Goal: Task Accomplishment & Management: Manage account settings

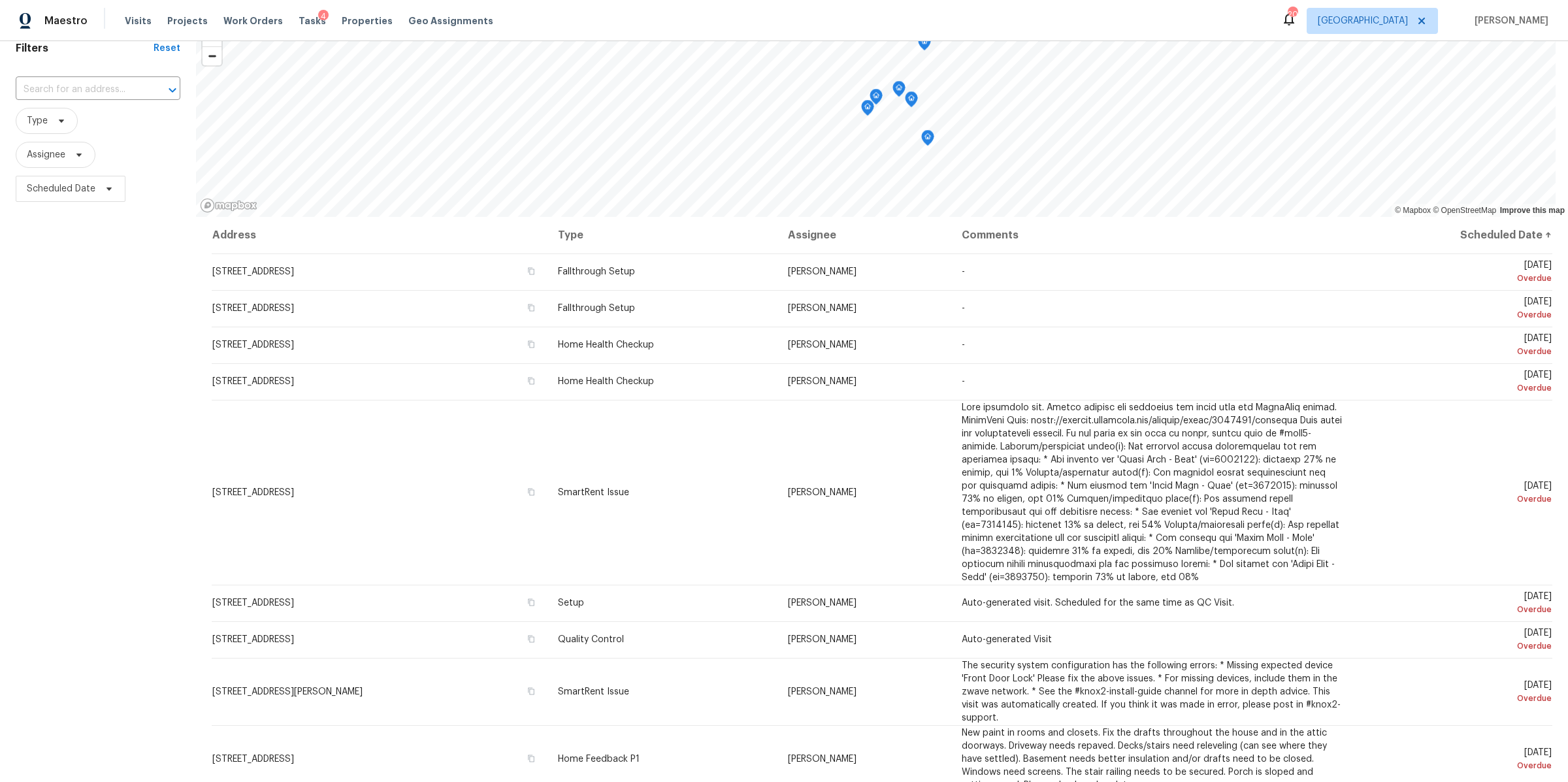
scroll to position [132, 0]
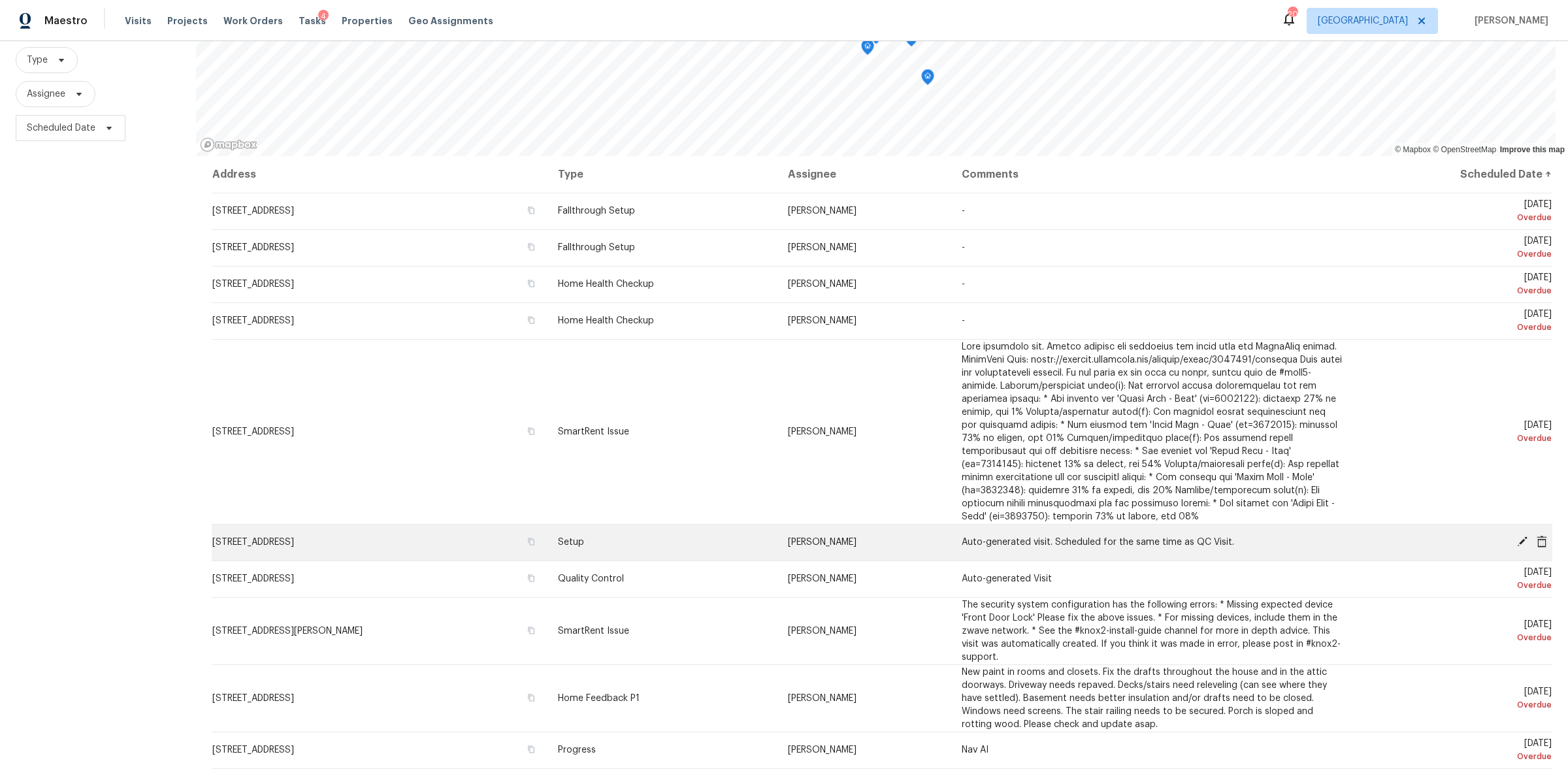
click at [1517, 536] on icon at bounding box center [1522, 541] width 10 height 10
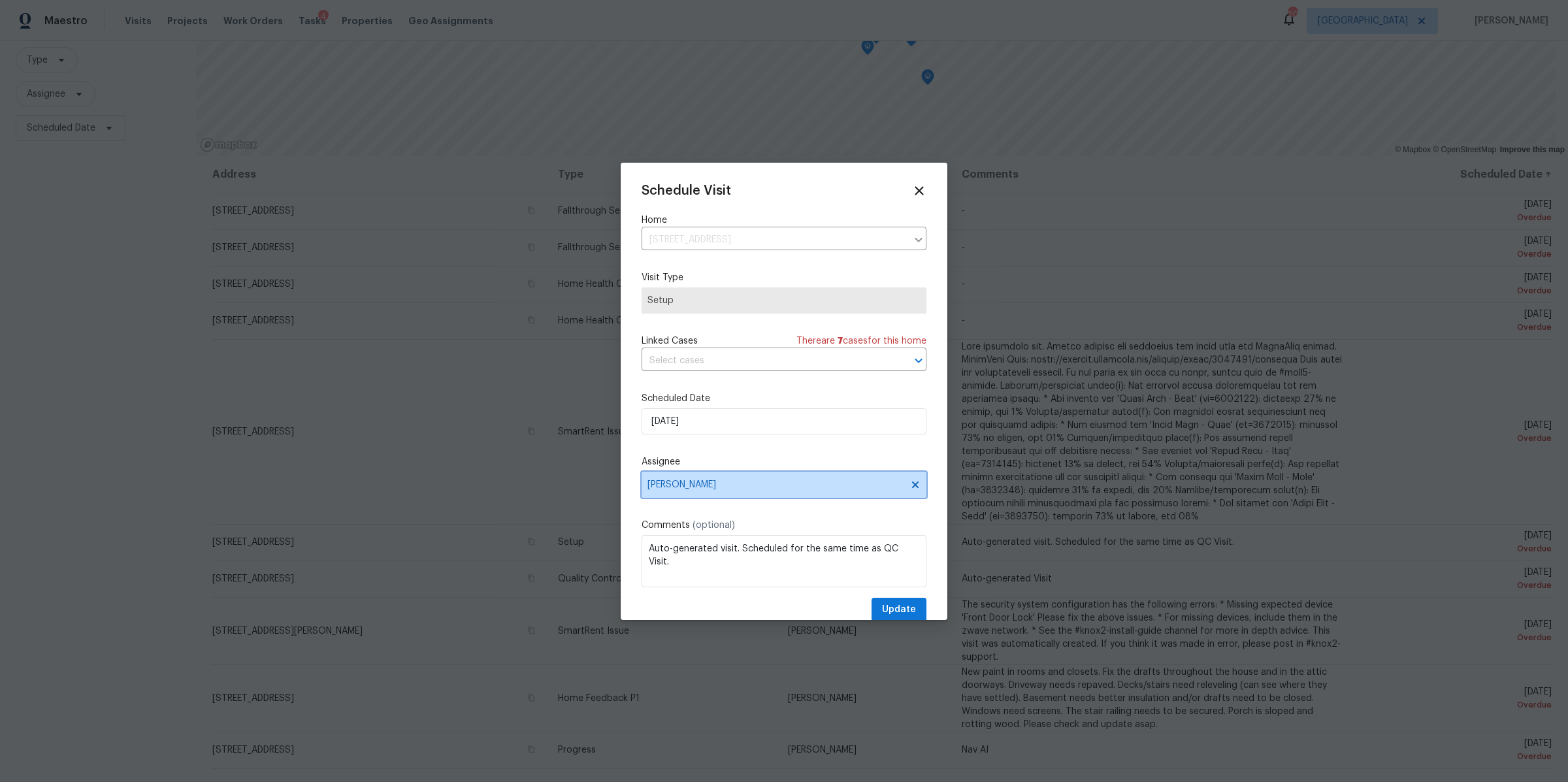
click at [693, 487] on span "[PERSON_NAME]" at bounding box center [775, 484] width 256 height 10
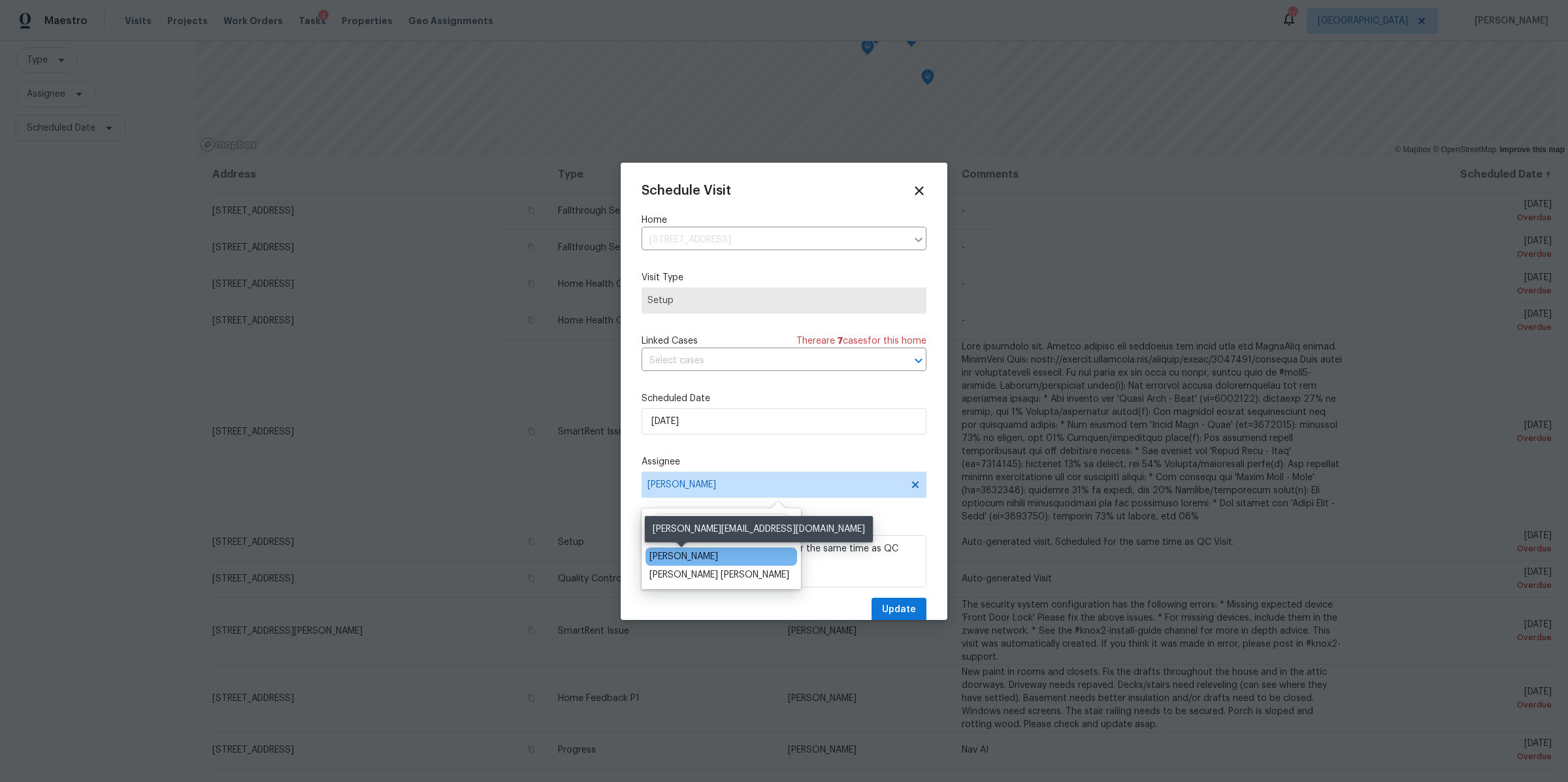
type input "car"
click at [678, 551] on div "[PERSON_NAME]" at bounding box center [683, 556] width 69 height 13
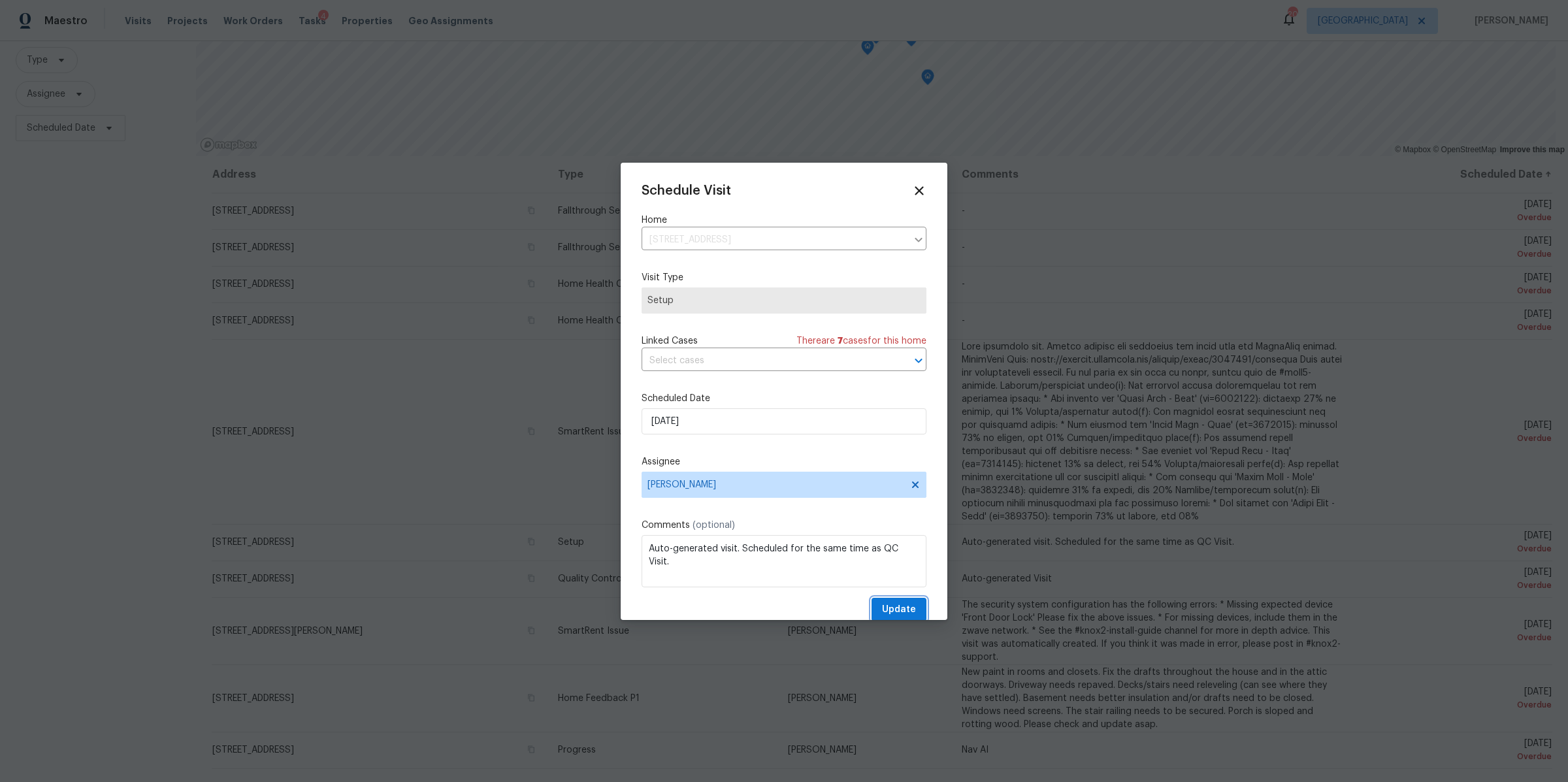
click at [882, 604] on span "Update" at bounding box center [899, 610] width 34 height 16
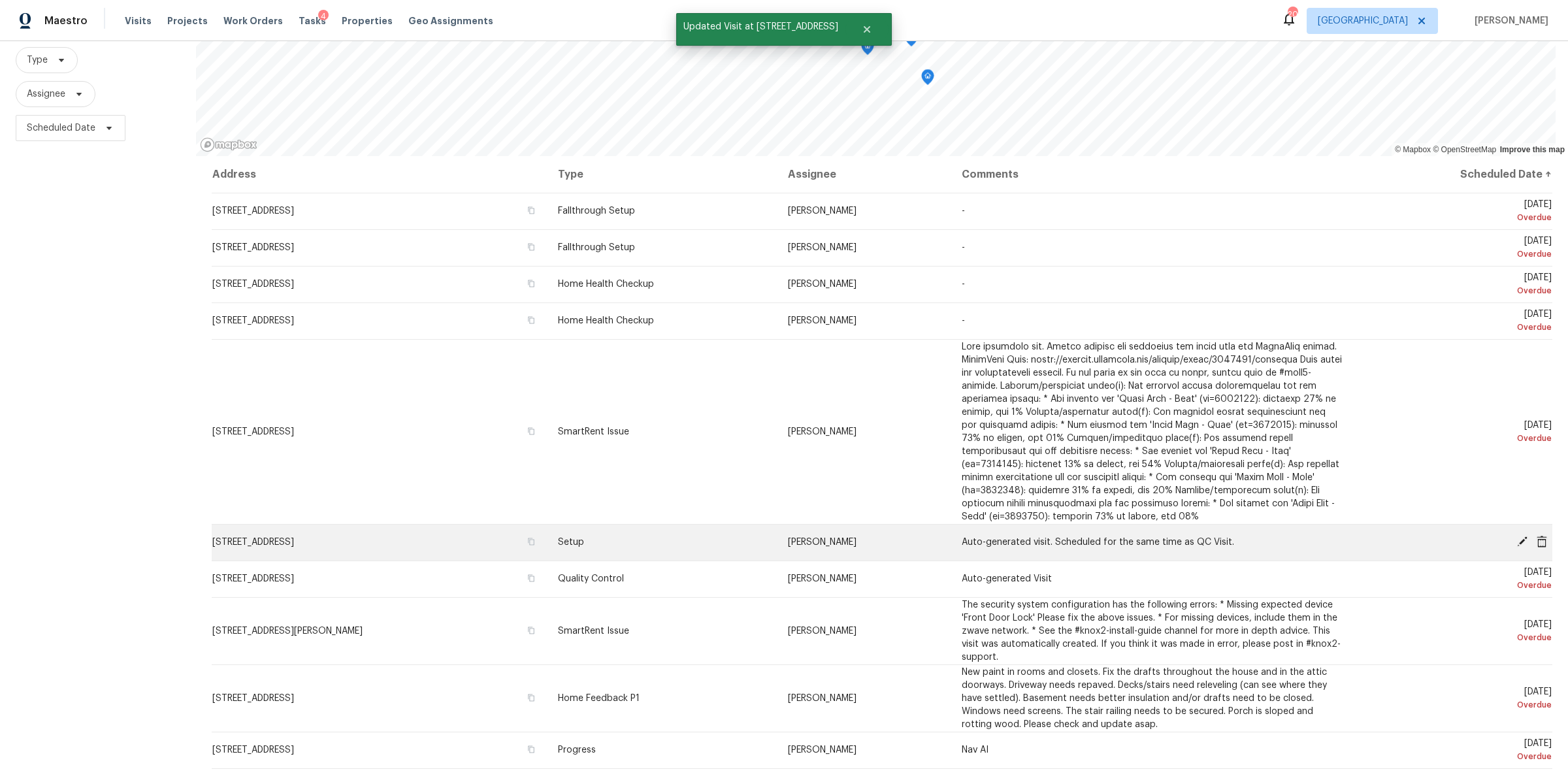
click at [1517, 536] on icon at bounding box center [1522, 541] width 10 height 10
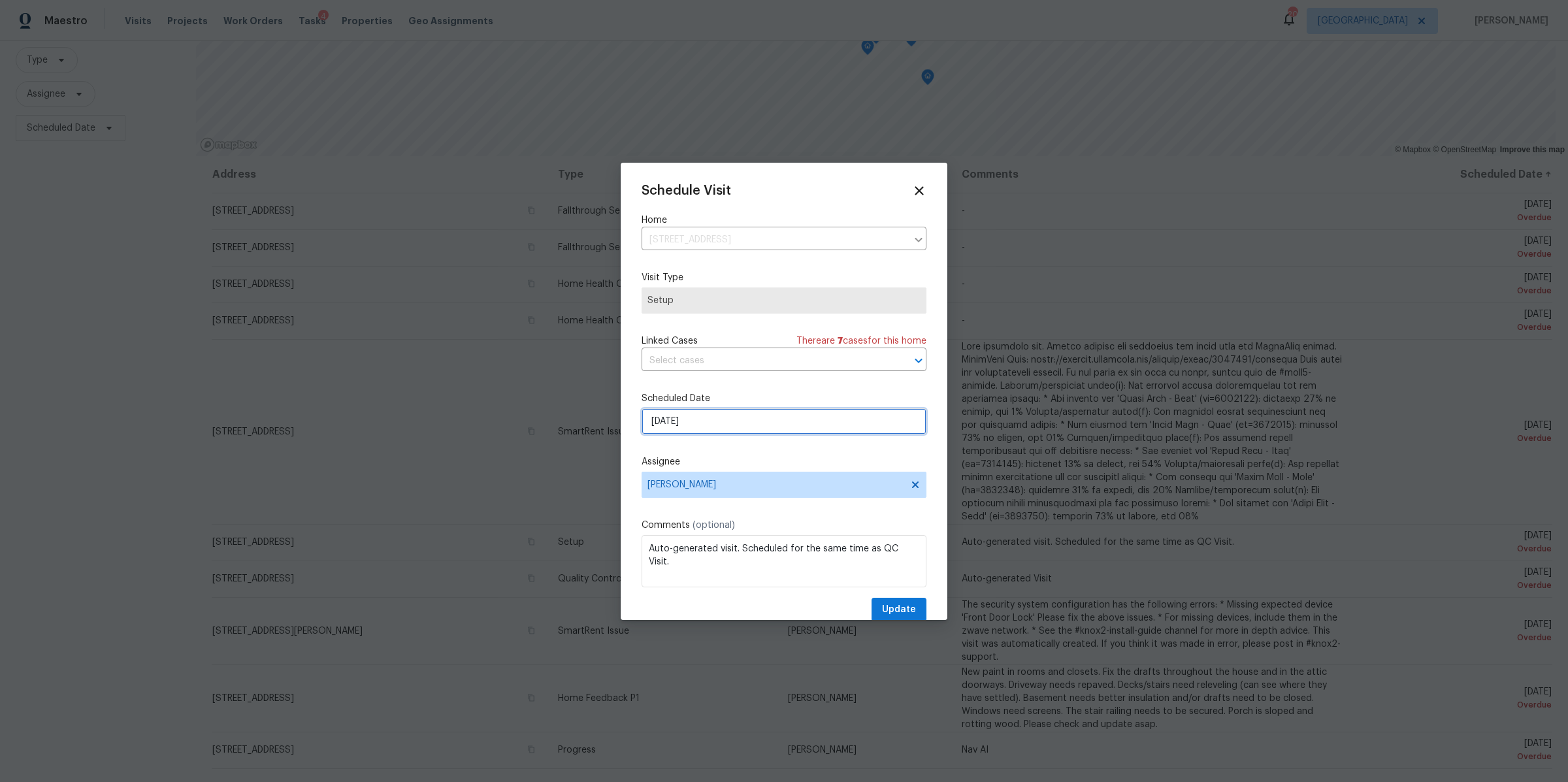
click at [787, 413] on input "[DATE]" at bounding box center [783, 421] width 285 height 26
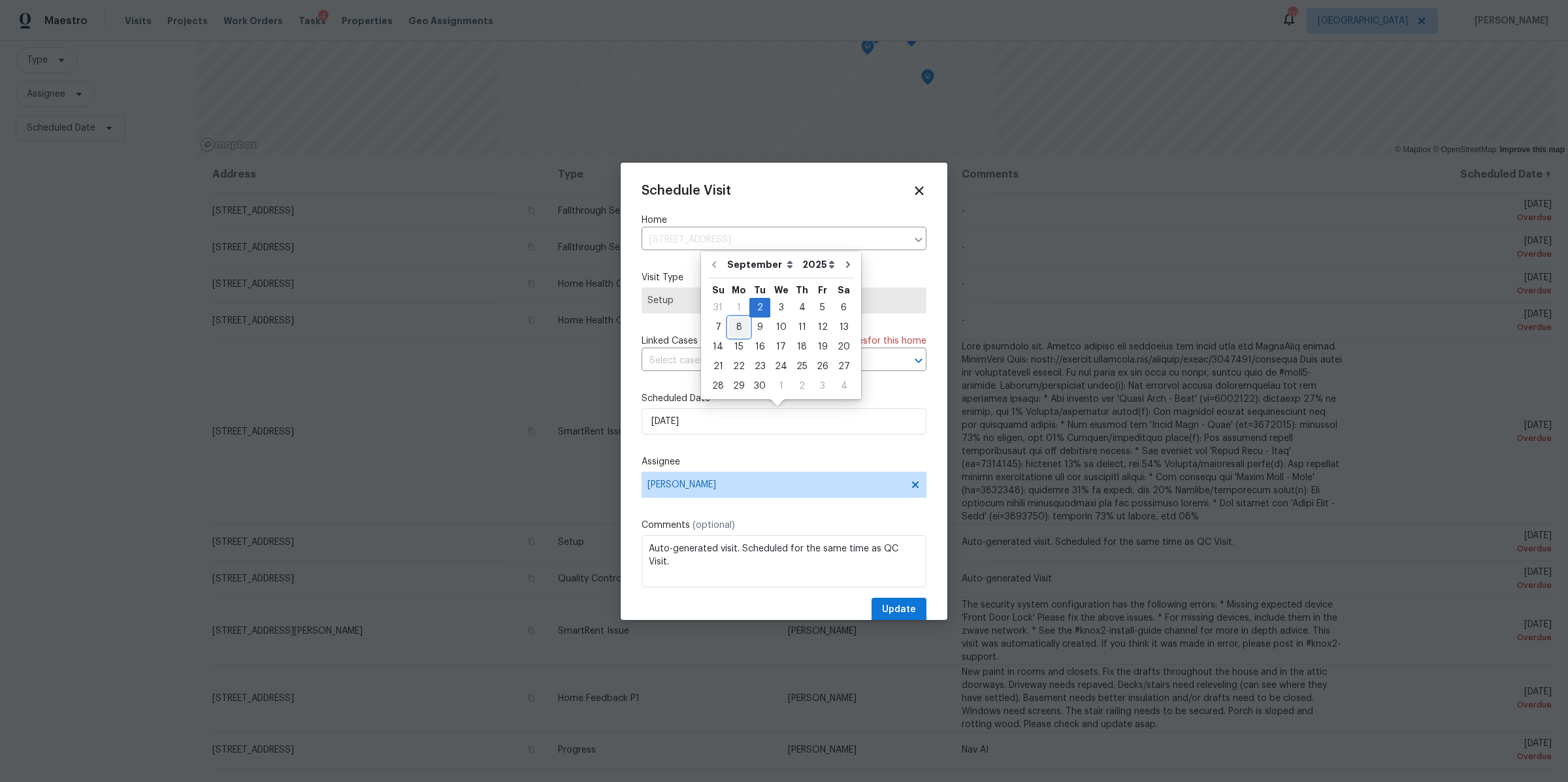
click at [737, 330] on div "8" at bounding box center [738, 327] width 21 height 18
type input "[DATE]"
click at [891, 603] on span "Update" at bounding box center [899, 610] width 34 height 16
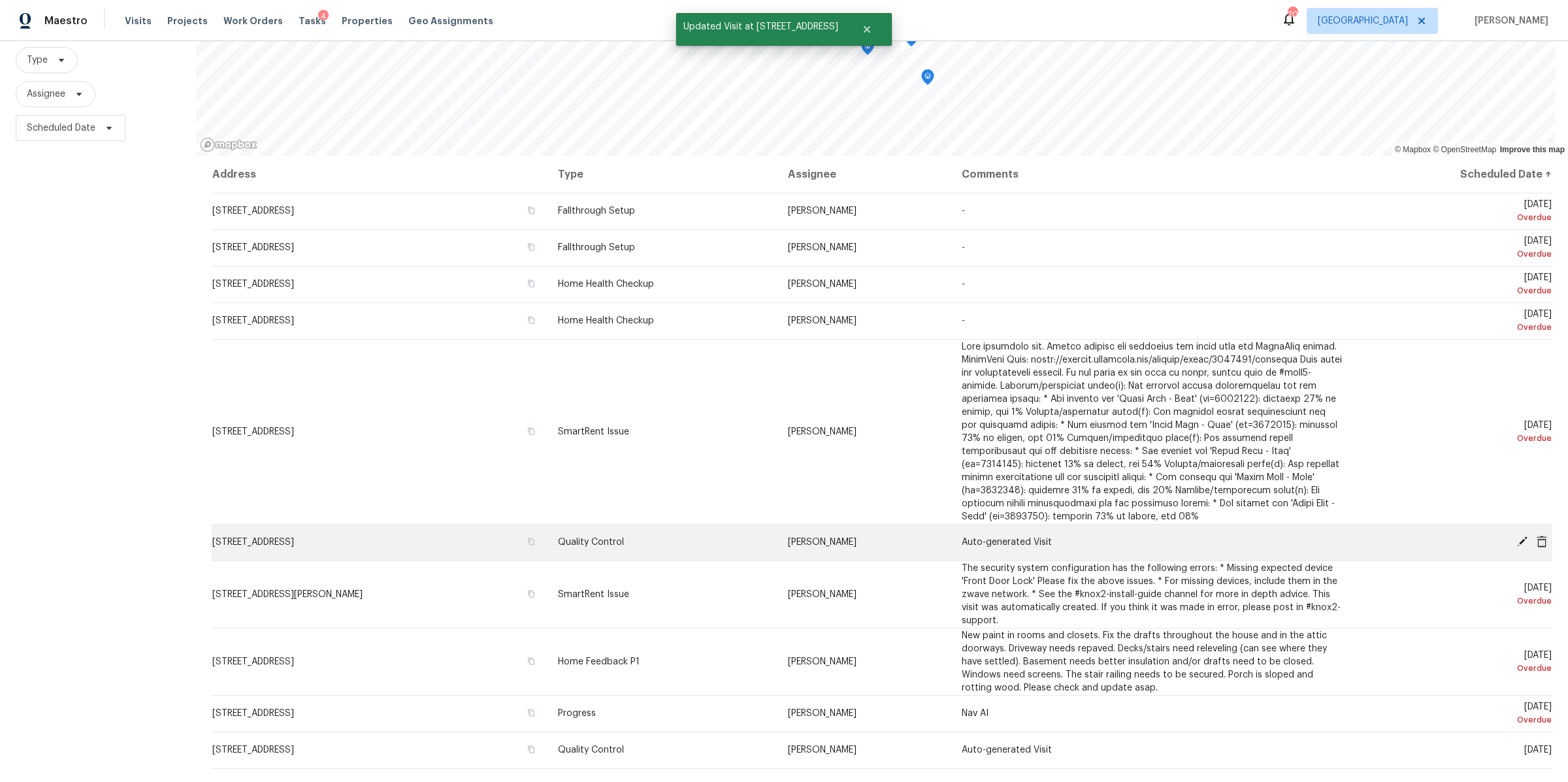
click at [1516, 536] on icon at bounding box center [1522, 541] width 12 height 12
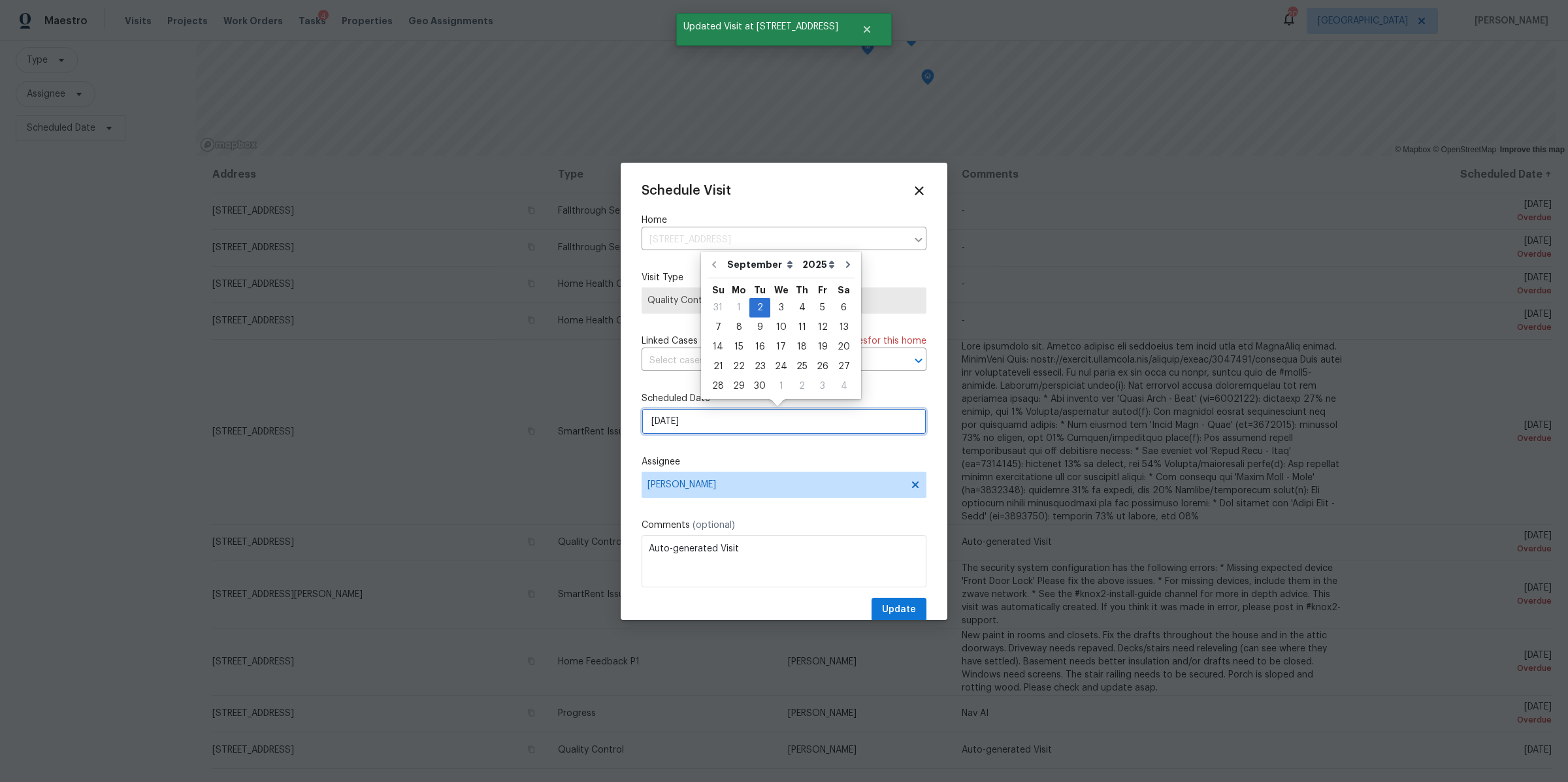
click at [771, 423] on input "9/2/2025" at bounding box center [783, 421] width 285 height 26
click at [739, 325] on div "8" at bounding box center [738, 327] width 21 height 18
type input "9/8/2025"
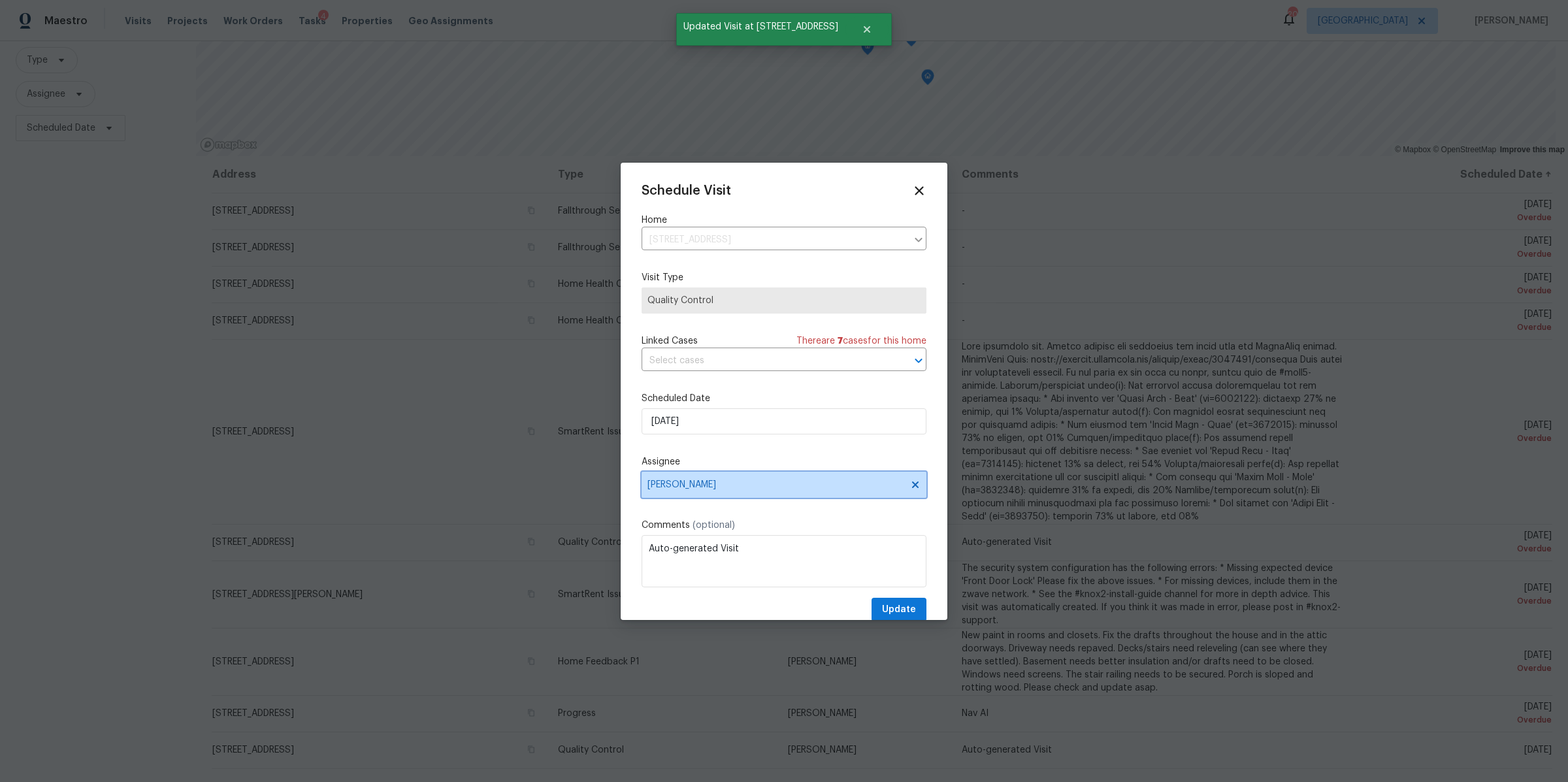
click at [746, 484] on span "[PERSON_NAME]" at bounding box center [775, 484] width 256 height 10
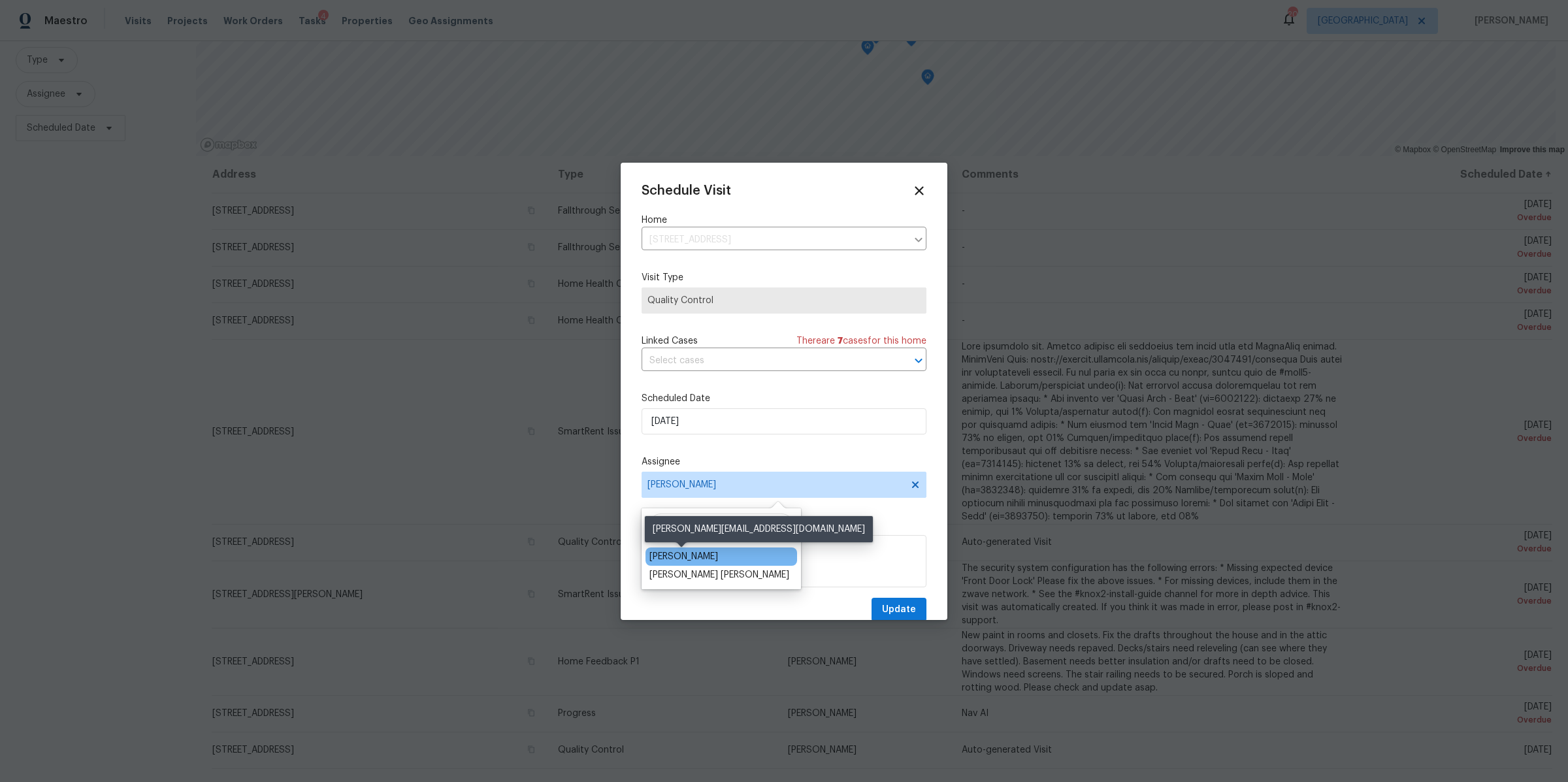
type input "car"
click at [698, 556] on div "[PERSON_NAME]" at bounding box center [683, 556] width 69 height 13
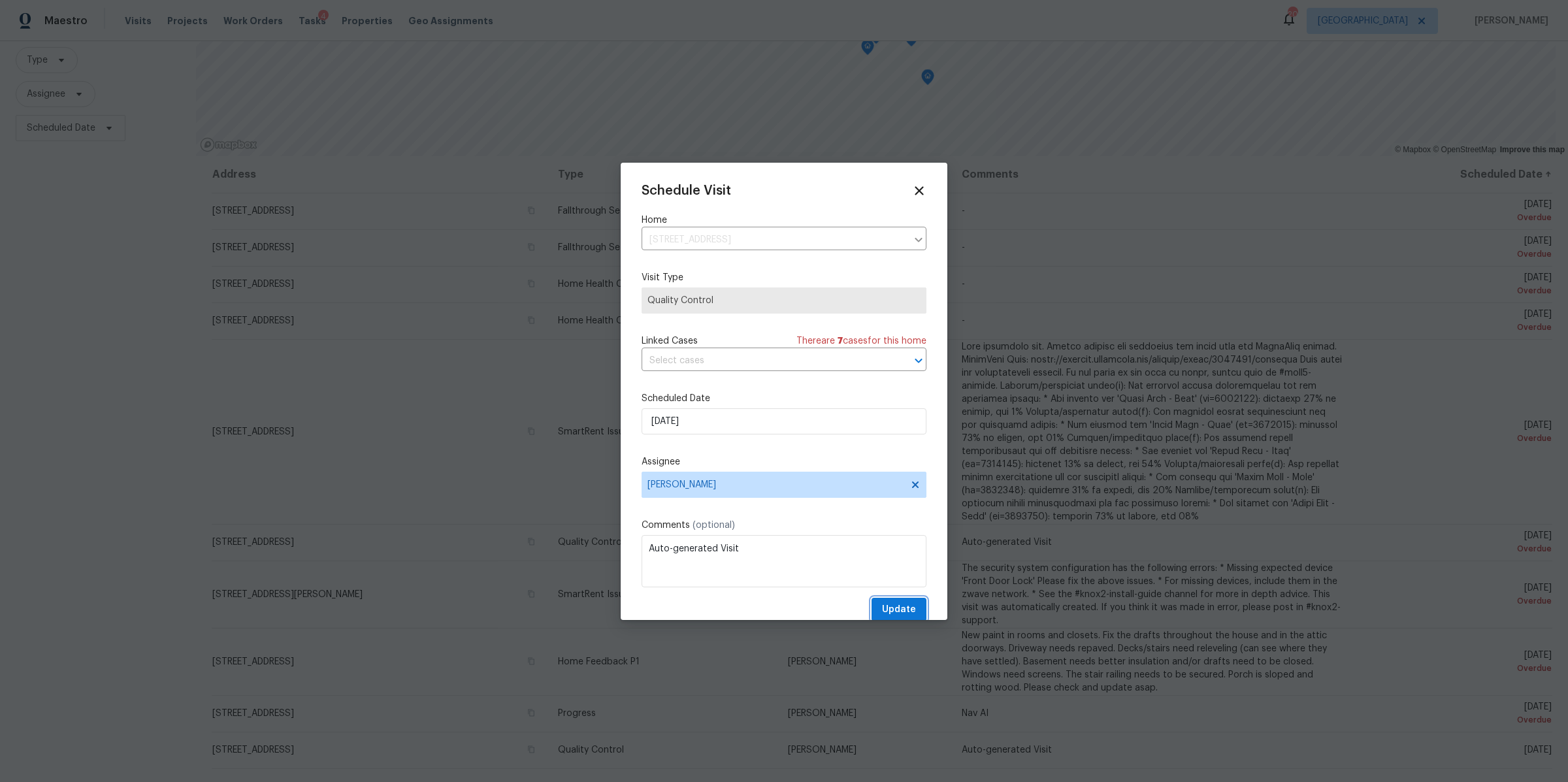
click at [882, 606] on span "Update" at bounding box center [899, 610] width 34 height 16
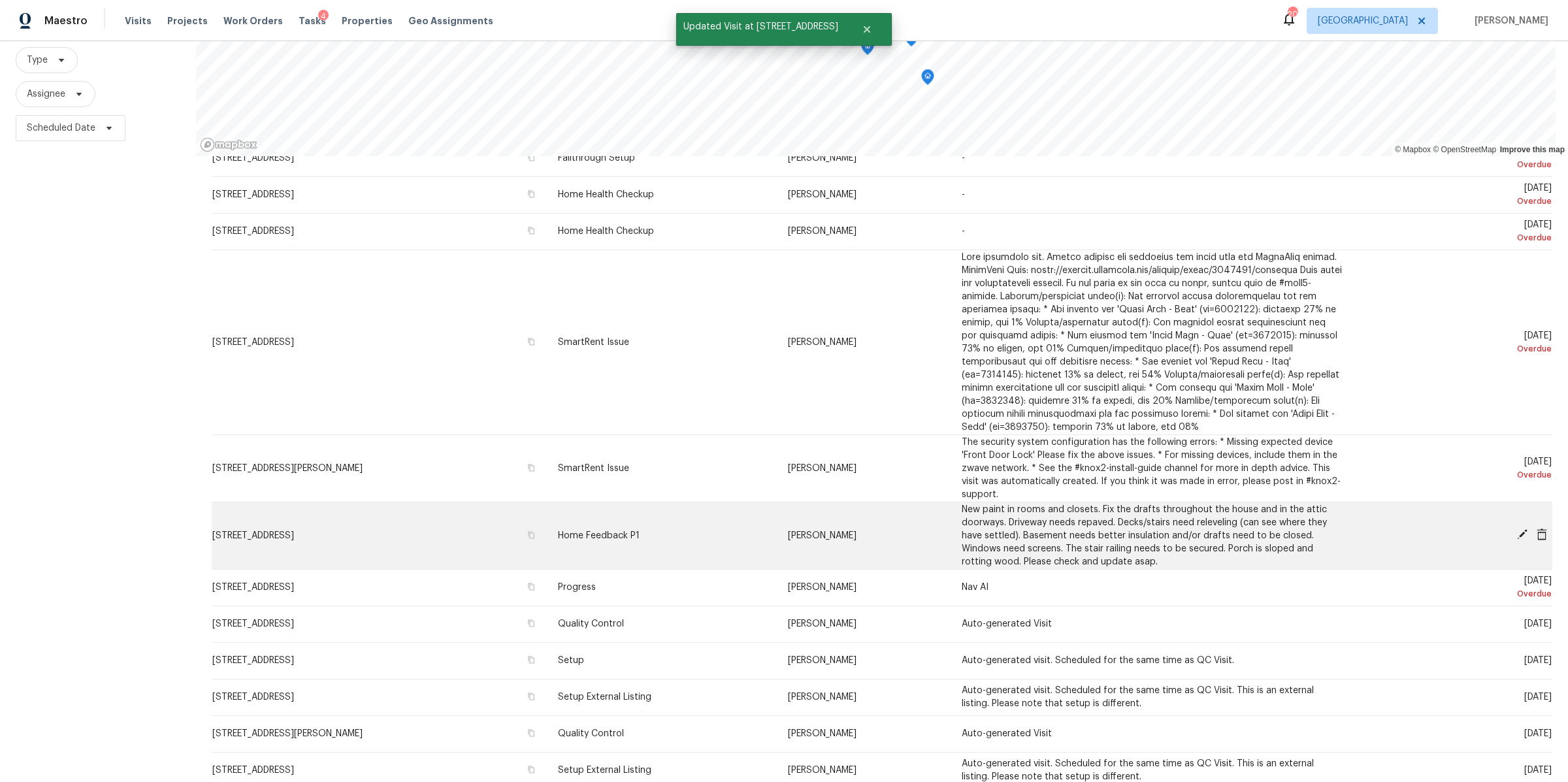
scroll to position [103, 0]
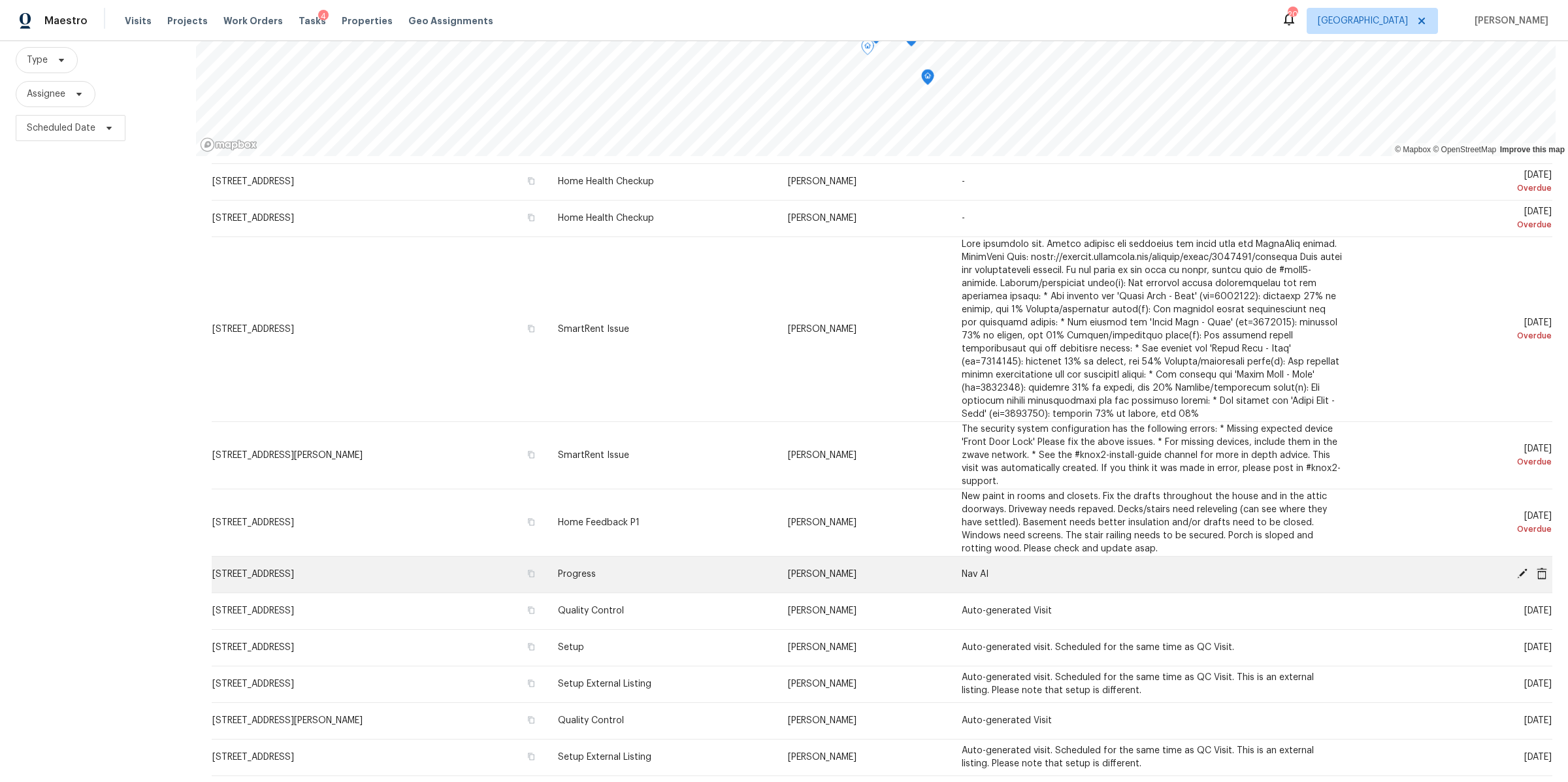
click at [1517, 569] on icon at bounding box center [1522, 573] width 10 height 10
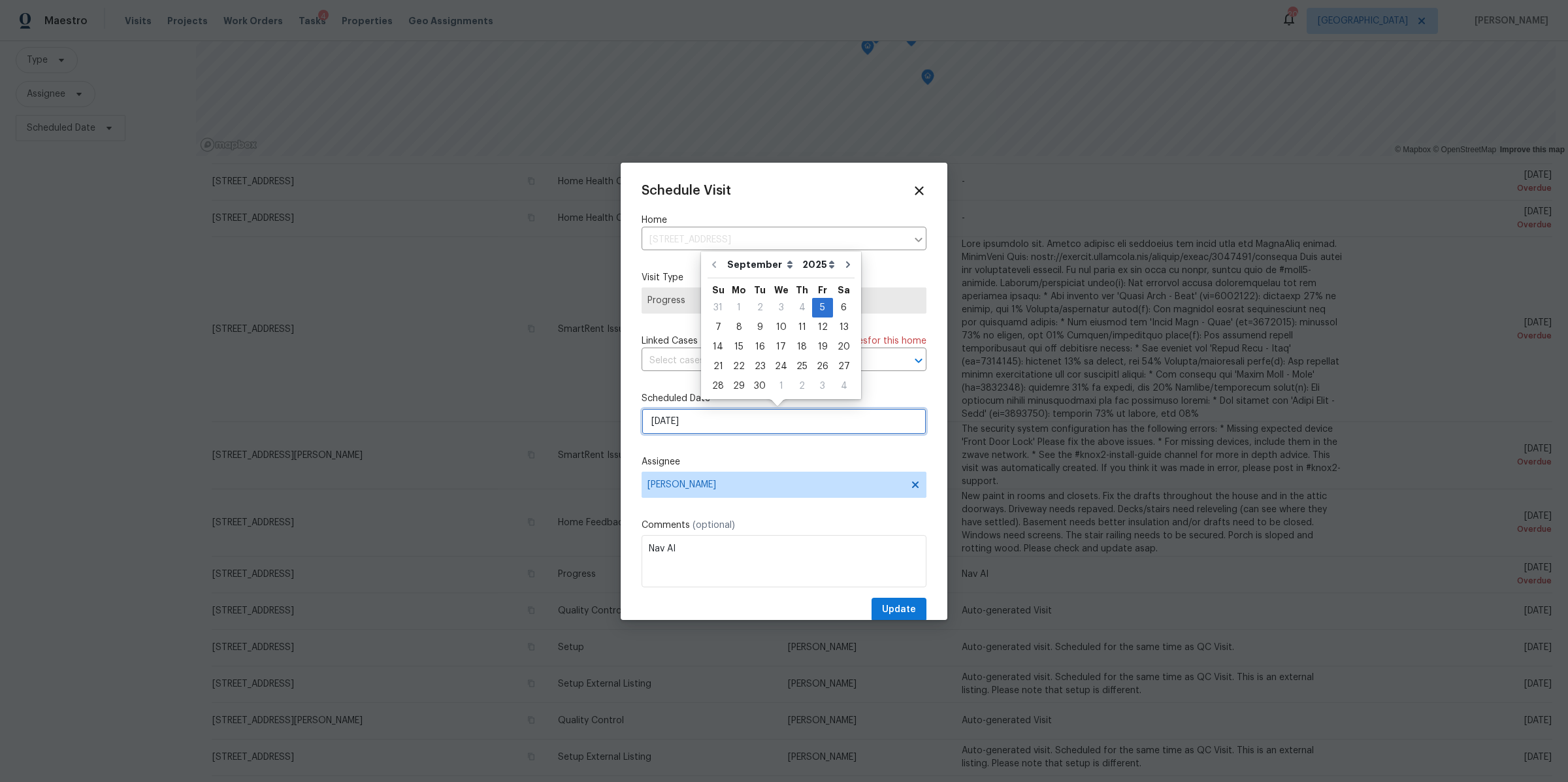
click at [775, 427] on input "[DATE]" at bounding box center [783, 421] width 285 height 26
click at [738, 331] on div "8" at bounding box center [738, 327] width 21 height 18
type input "9/8/2025"
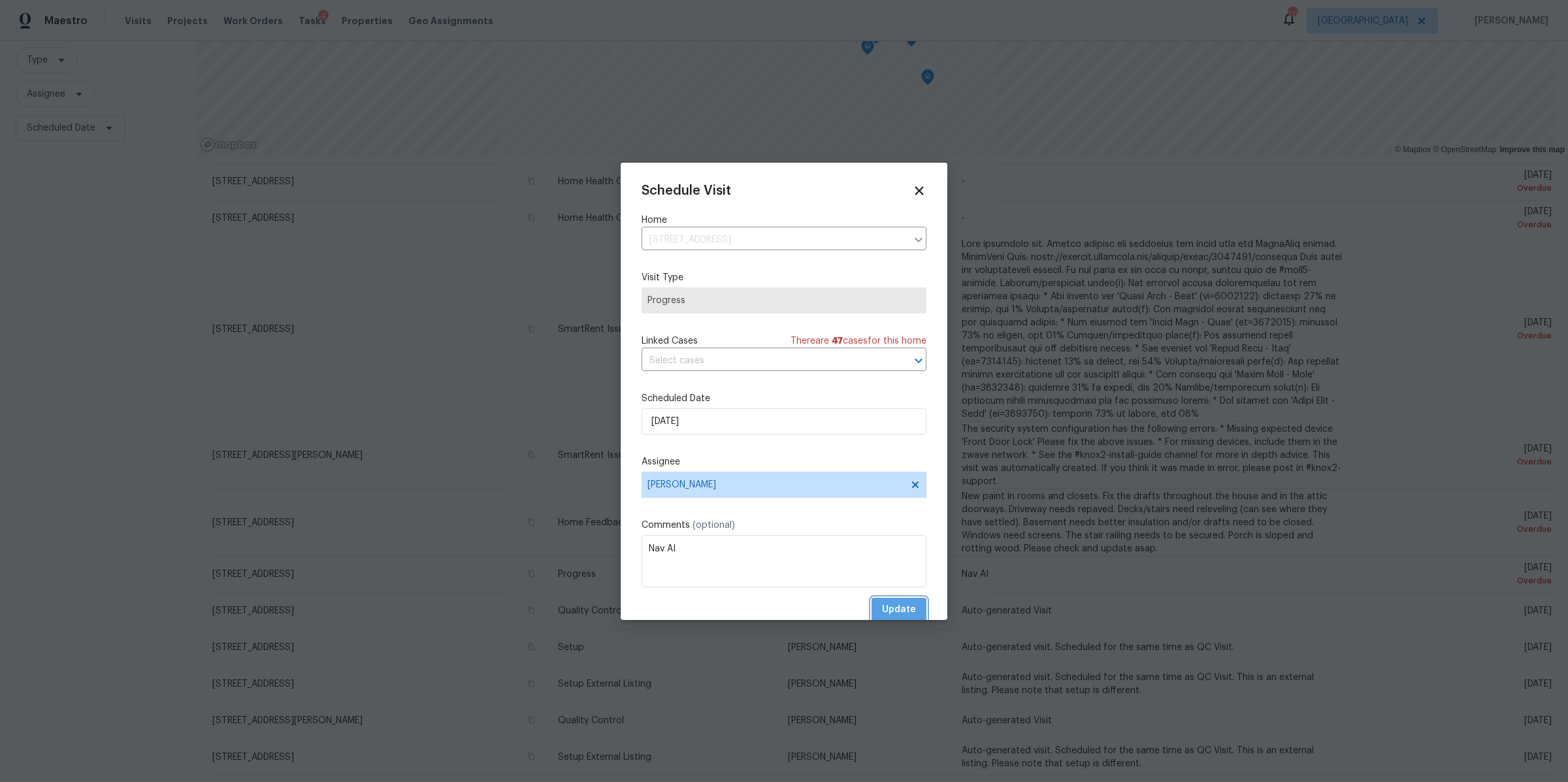
click at [901, 614] on span "Update" at bounding box center [899, 610] width 34 height 16
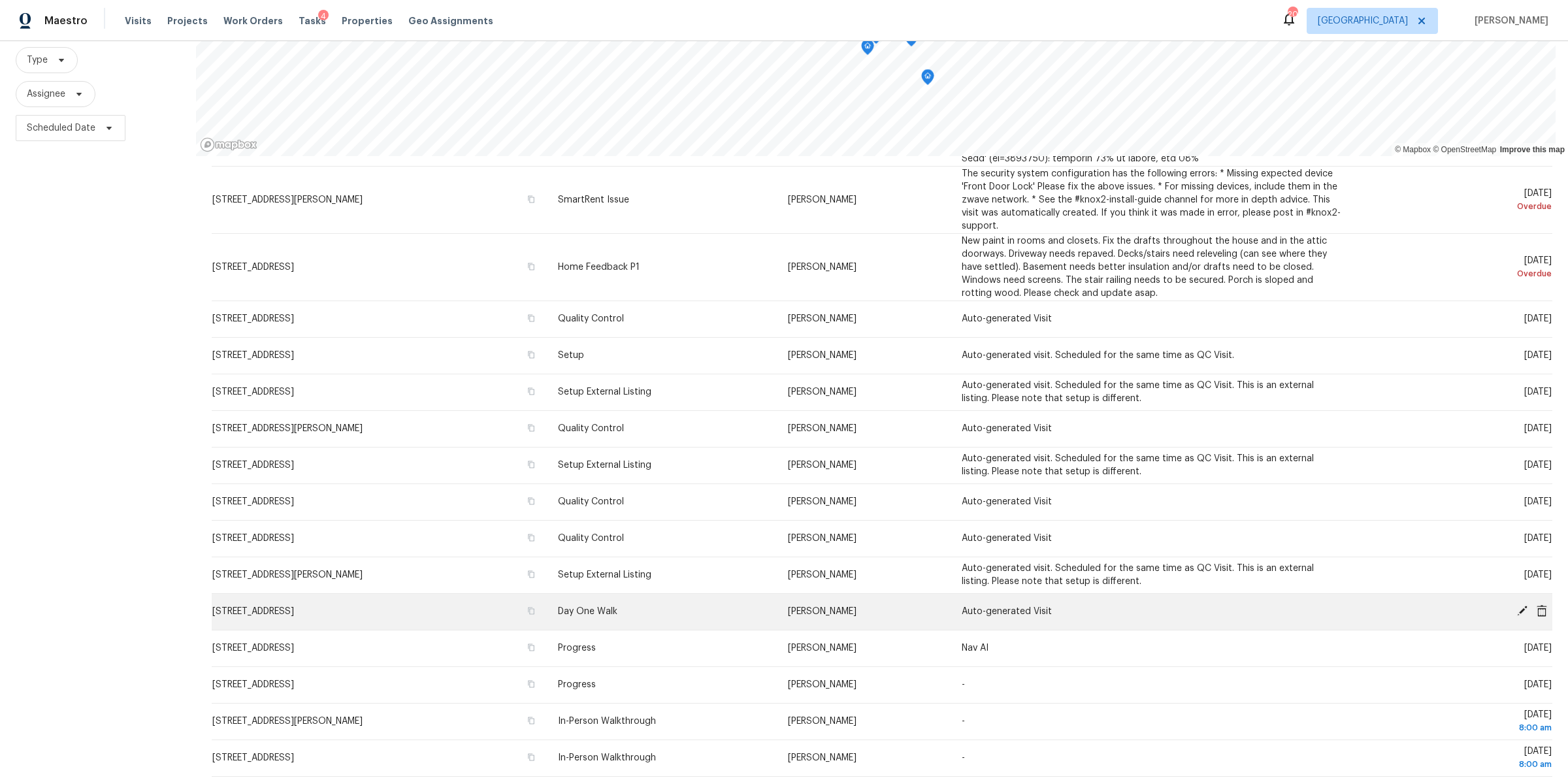
scroll to position [387, 0]
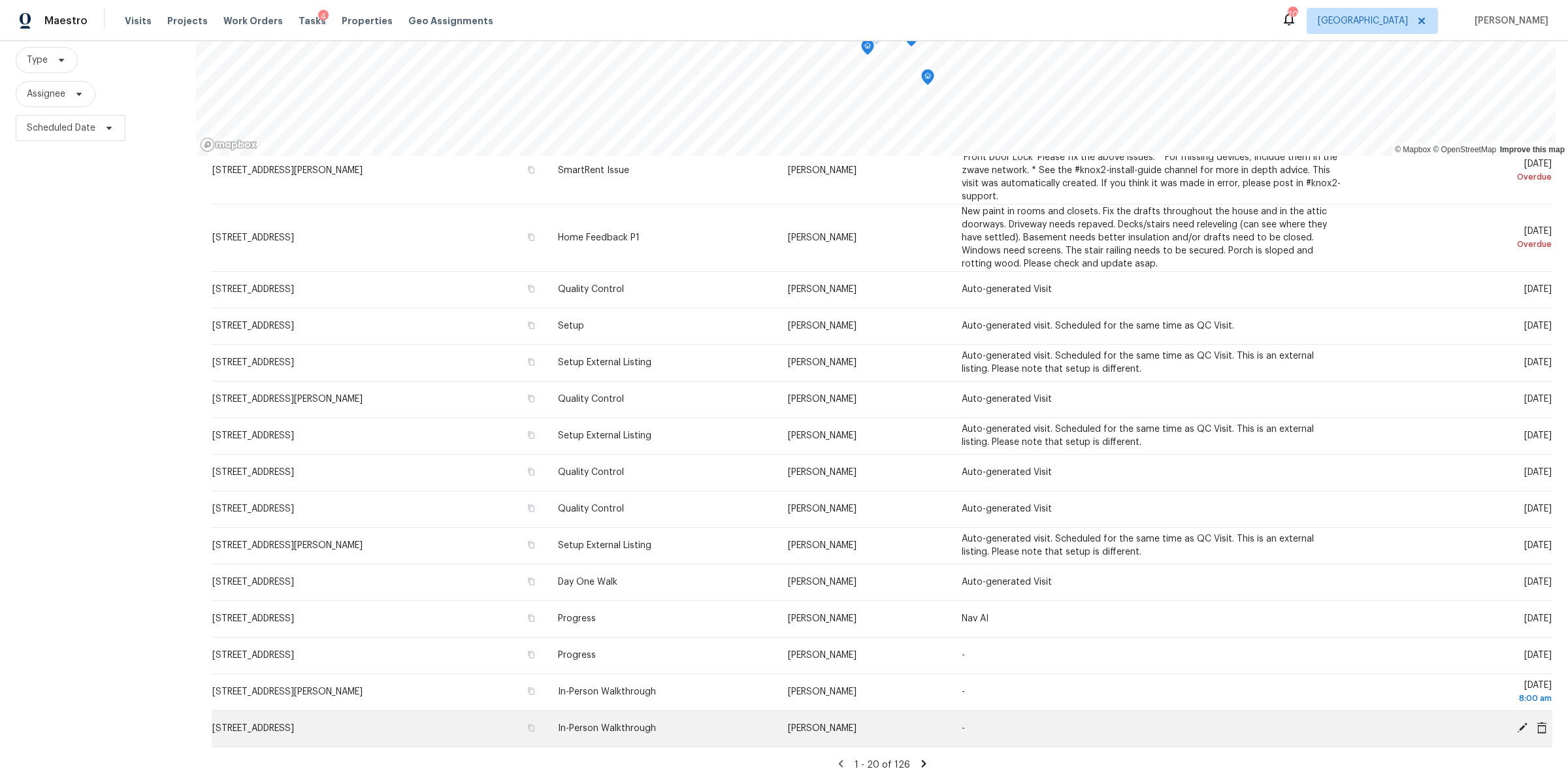
click at [1517, 723] on icon at bounding box center [1522, 728] width 10 height 10
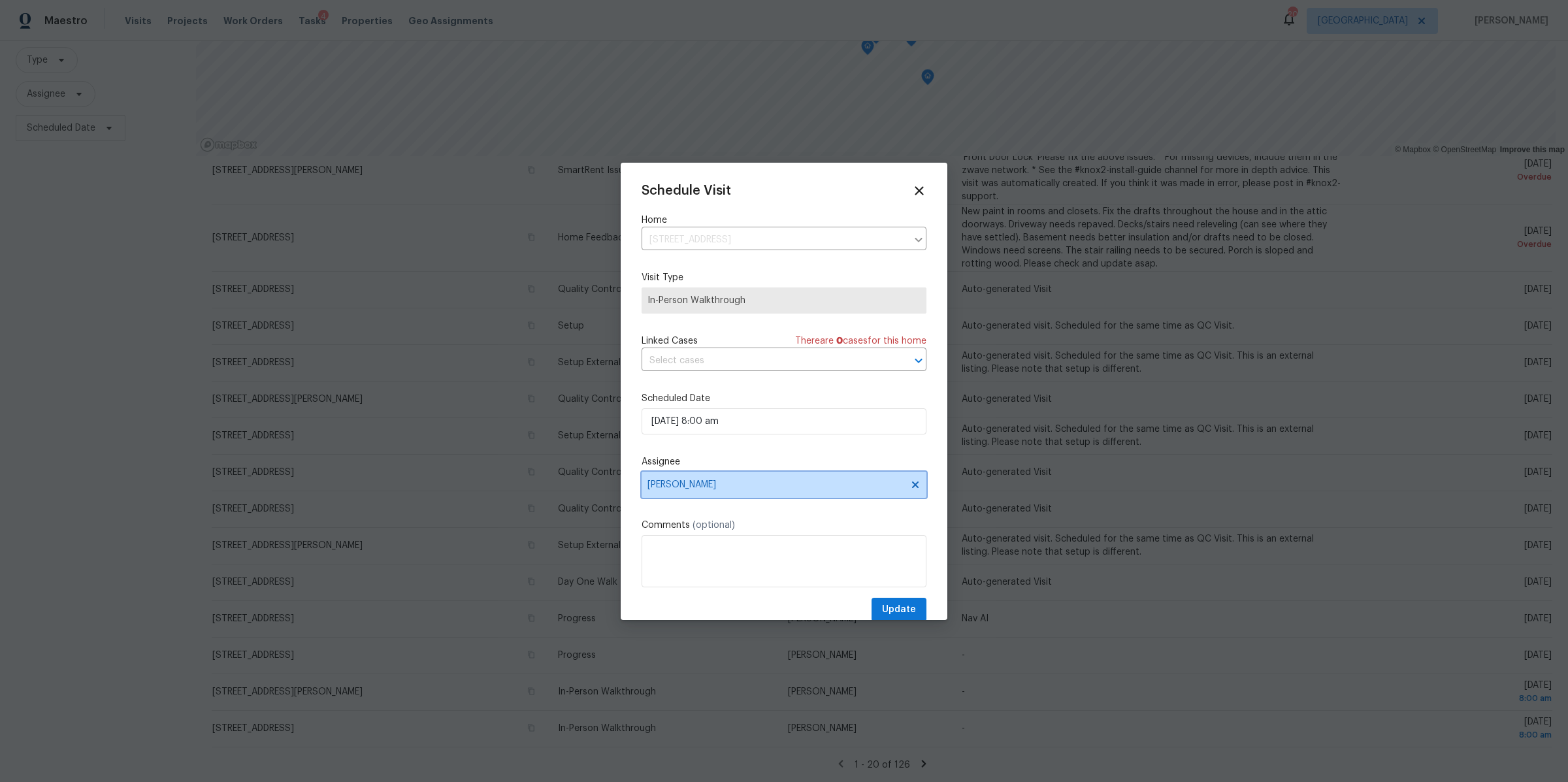
click at [808, 484] on span "[PERSON_NAME]" at bounding box center [775, 484] width 256 height 10
type input "car"
click at [914, 188] on icon at bounding box center [919, 190] width 9 height 9
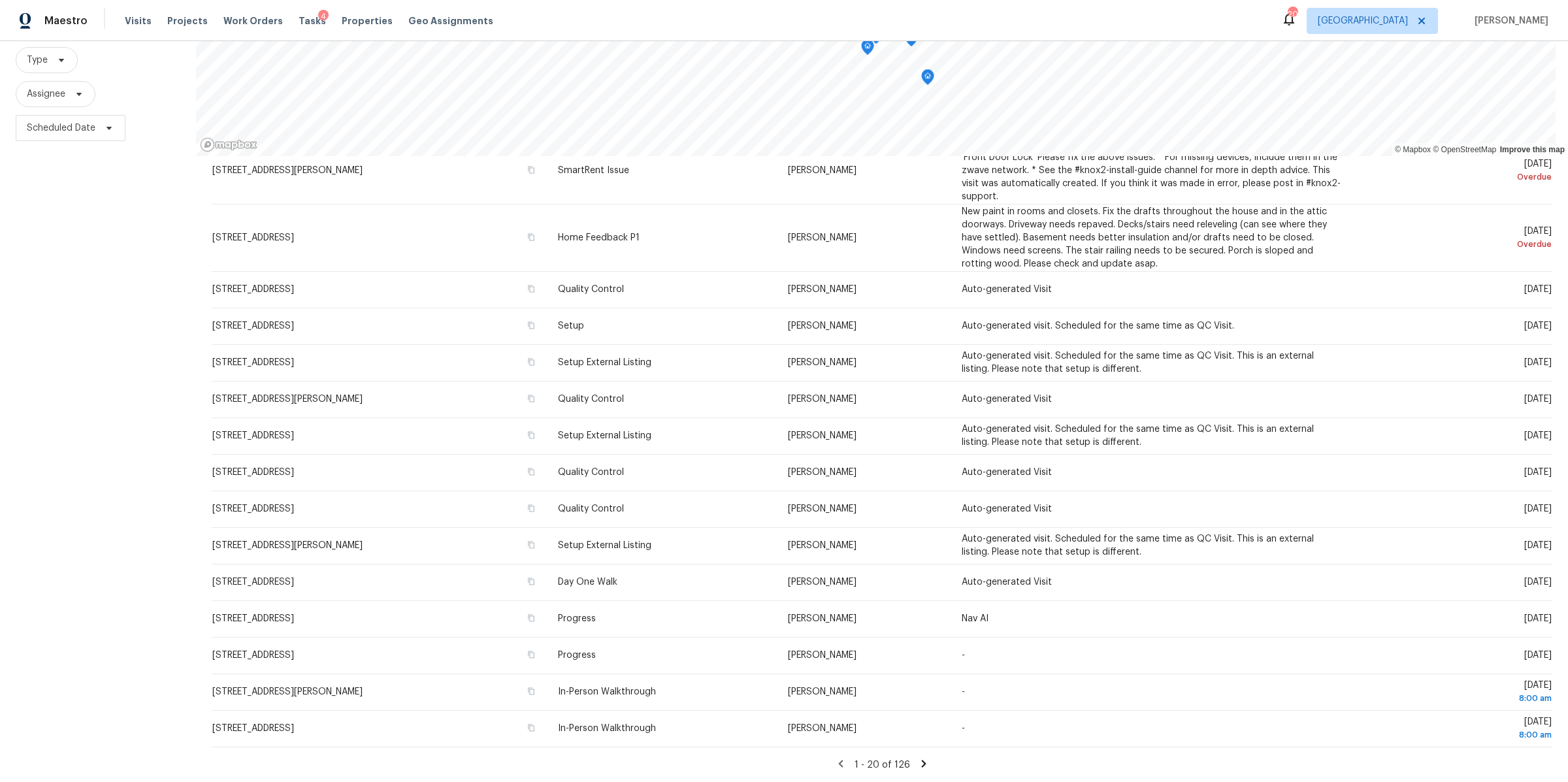
click at [921, 760] on icon at bounding box center [923, 763] width 5 height 7
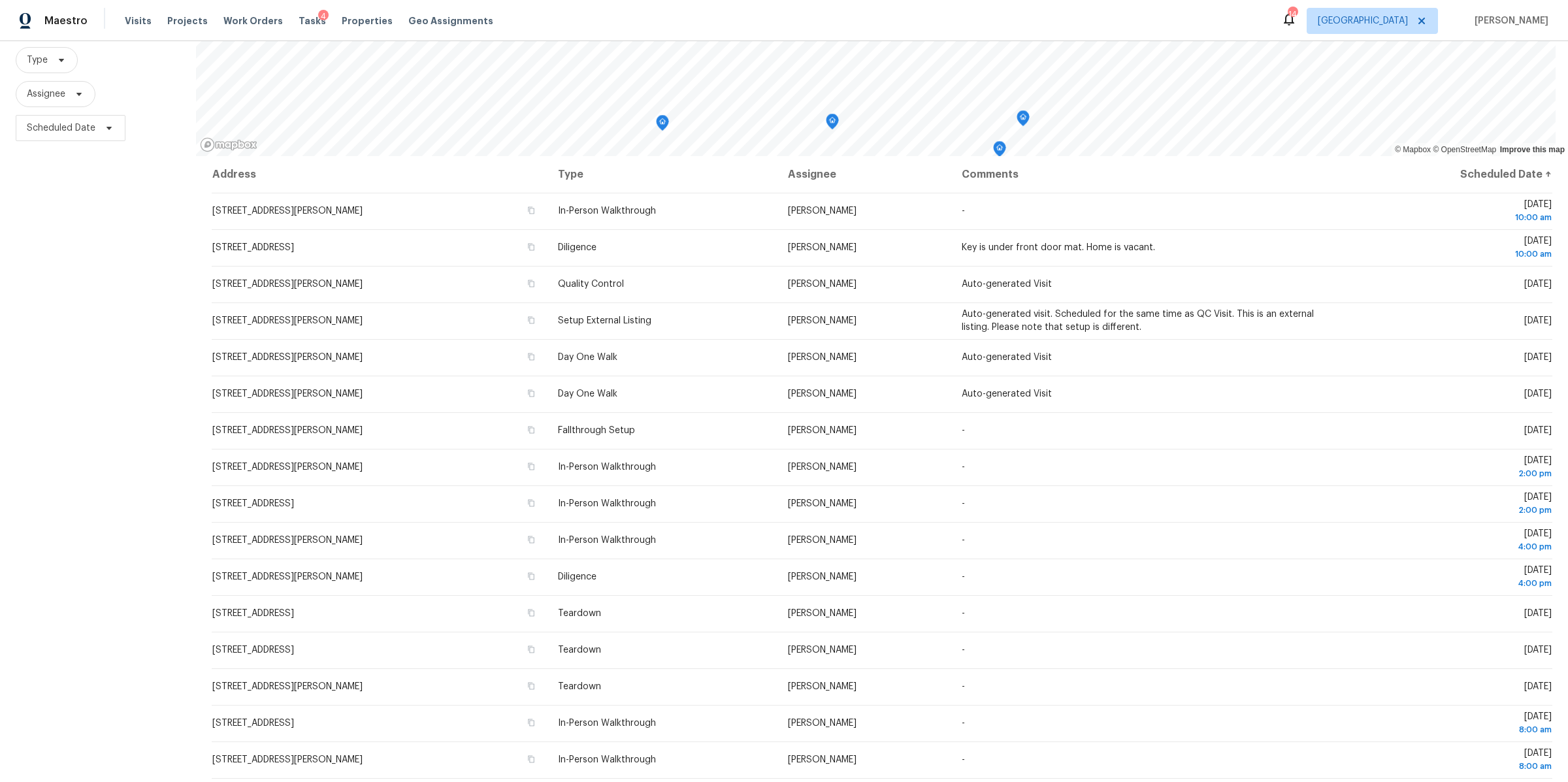
scroll to position [132, 0]
click at [77, 93] on icon at bounding box center [79, 94] width 5 height 3
type input "brianna bidco"
click at [67, 156] on label "Brianna Bidco brianna.bidco@opendoor.com" at bounding box center [174, 153] width 300 height 13
click at [32, 156] on input "Brianna Bidco brianna.bidco@opendoor.com" at bounding box center [28, 151] width 9 height 9
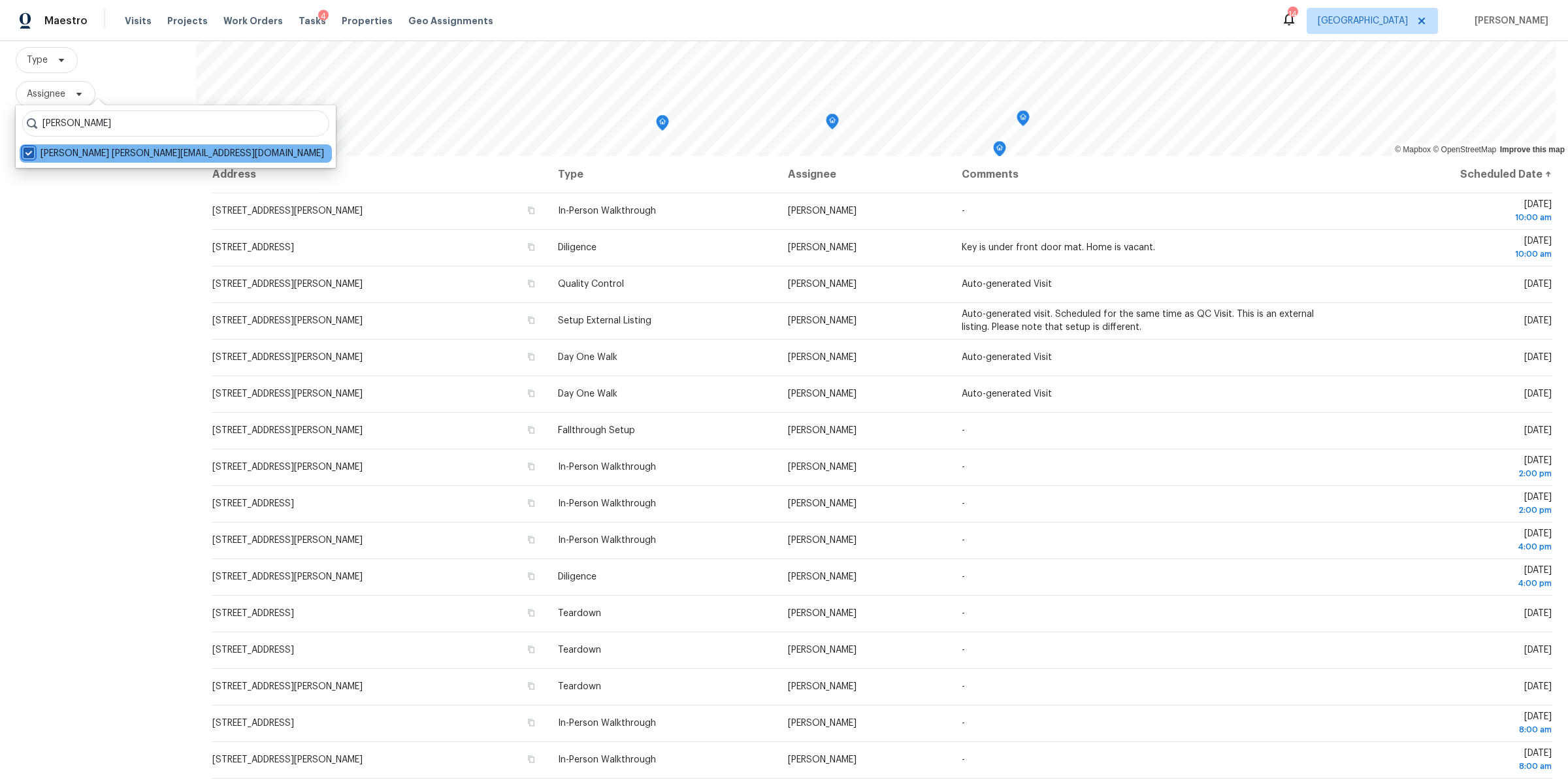
checkbox input "true"
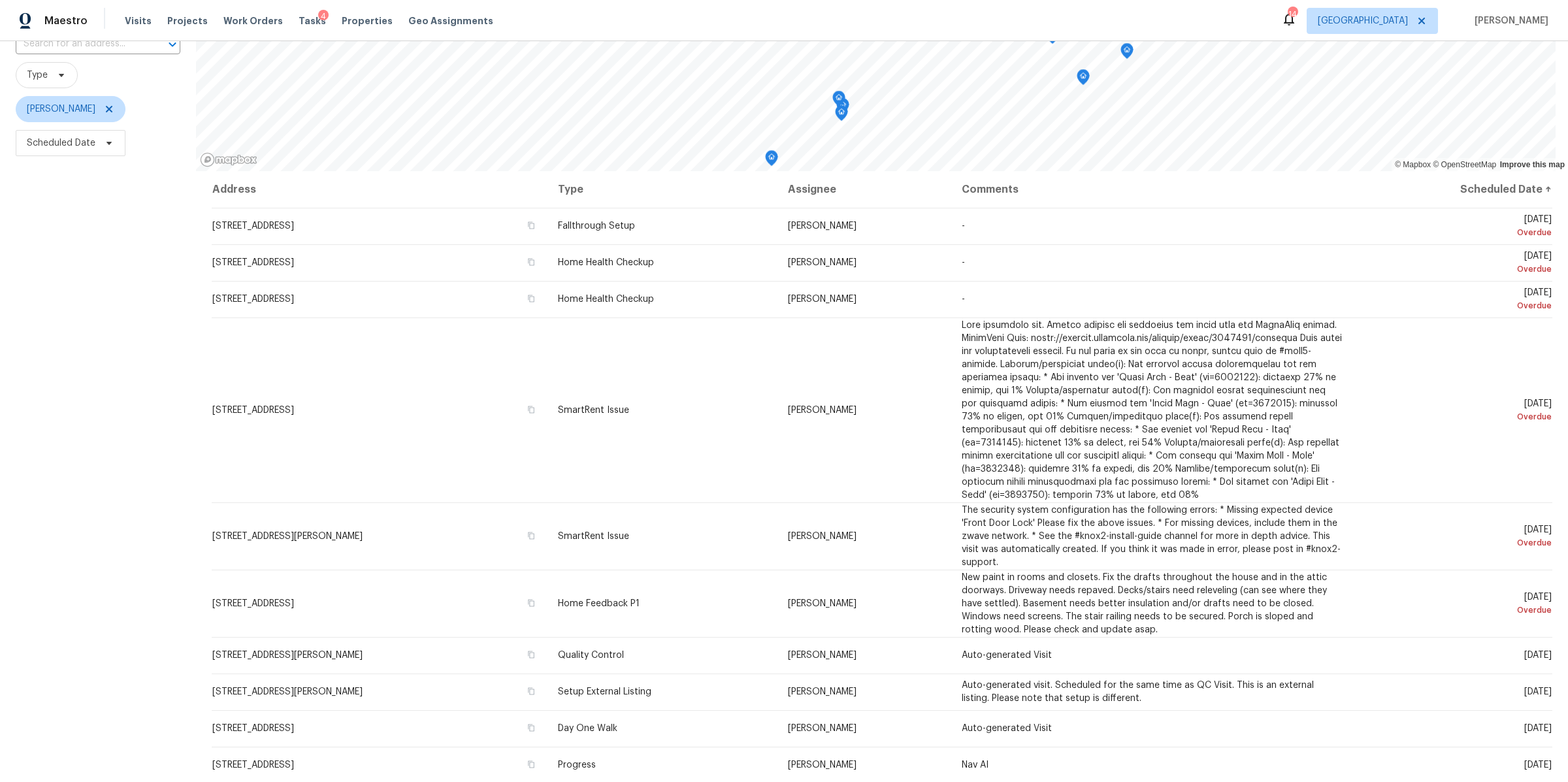
scroll to position [132, 0]
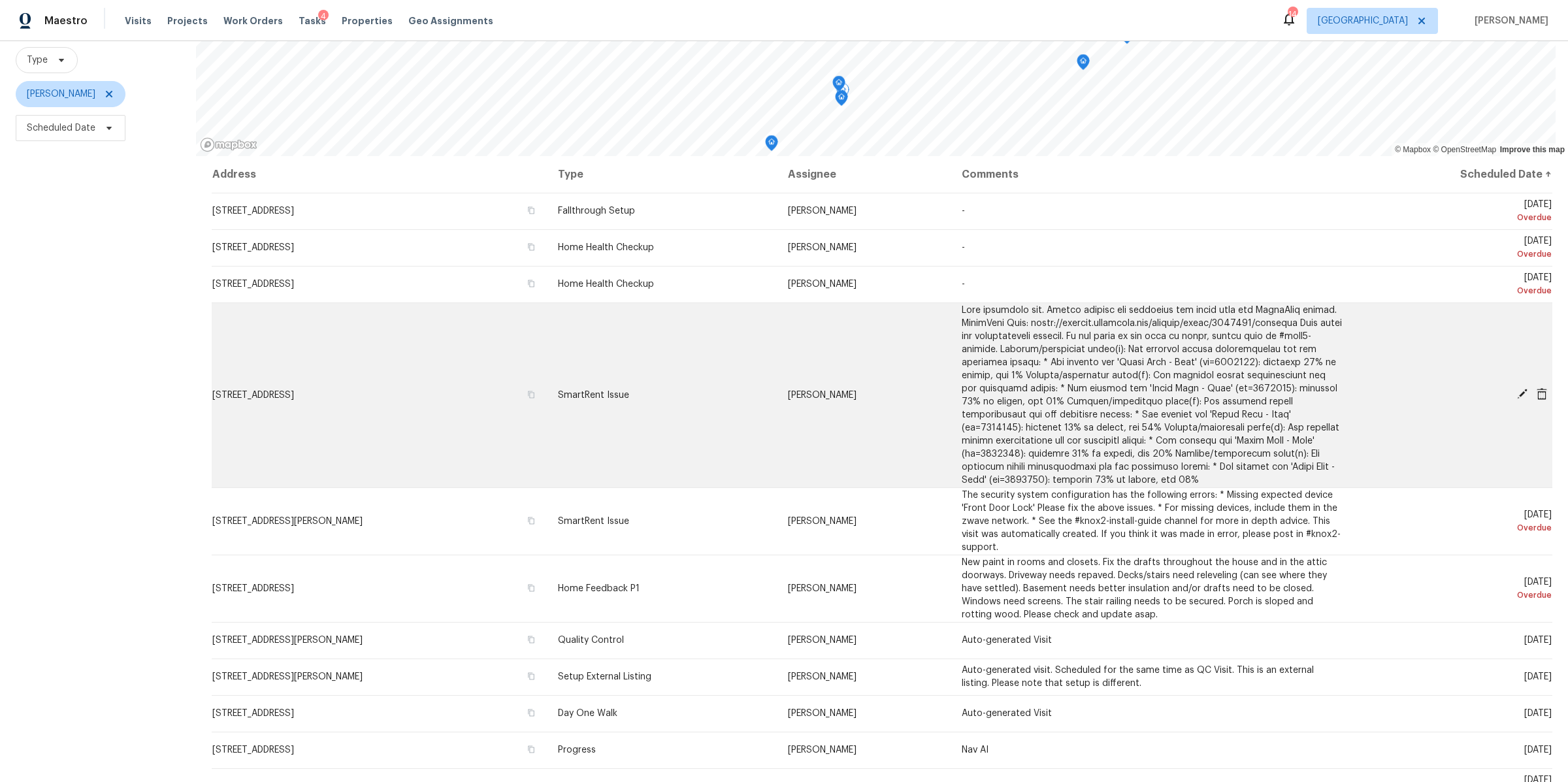
click at [1537, 388] on icon at bounding box center [1542, 393] width 10 height 12
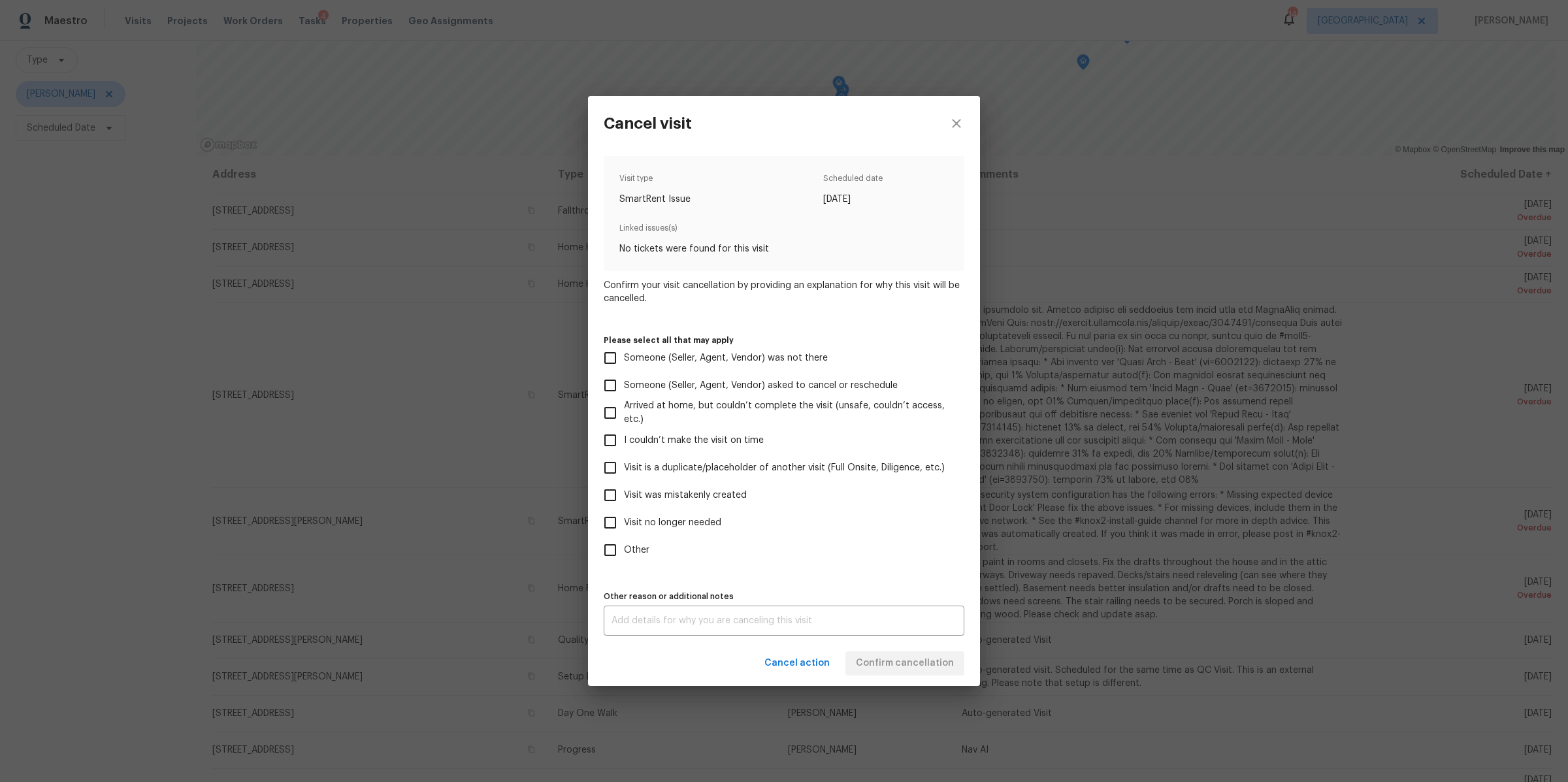
click at [707, 518] on span "Visit no longer needed" at bounding box center [672, 523] width 97 height 14
click at [624, 518] on input "Visit no longer needed" at bounding box center [610, 522] width 27 height 27
checkbox input "true"
click at [694, 616] on textarea at bounding box center [784, 620] width 345 height 9
type textarea "sold"
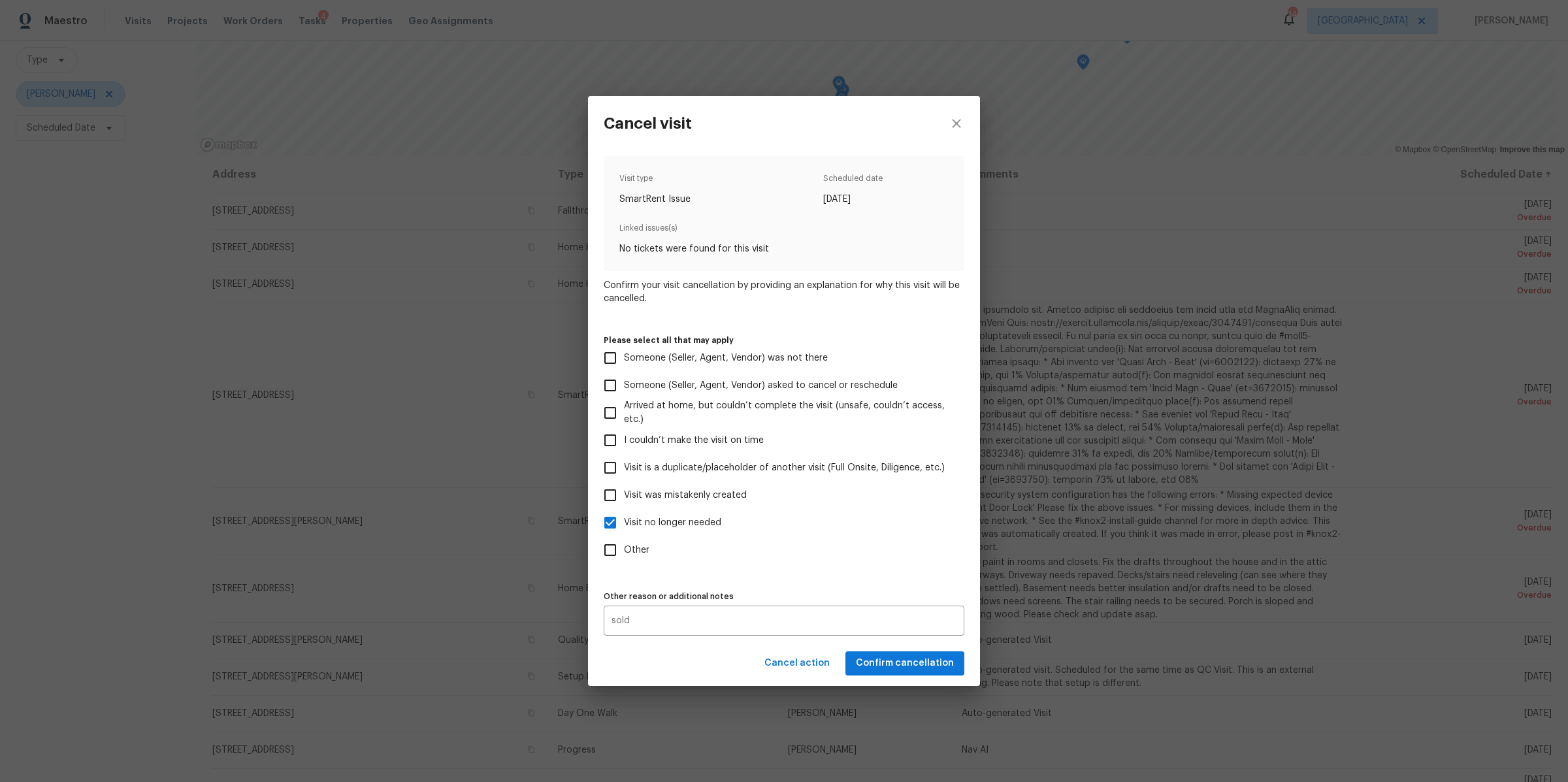
click at [913, 675] on div "Cancel action Confirm cancellation" at bounding box center [783, 663] width 392 height 45
click at [913, 662] on span "Confirm cancellation" at bounding box center [905, 663] width 98 height 16
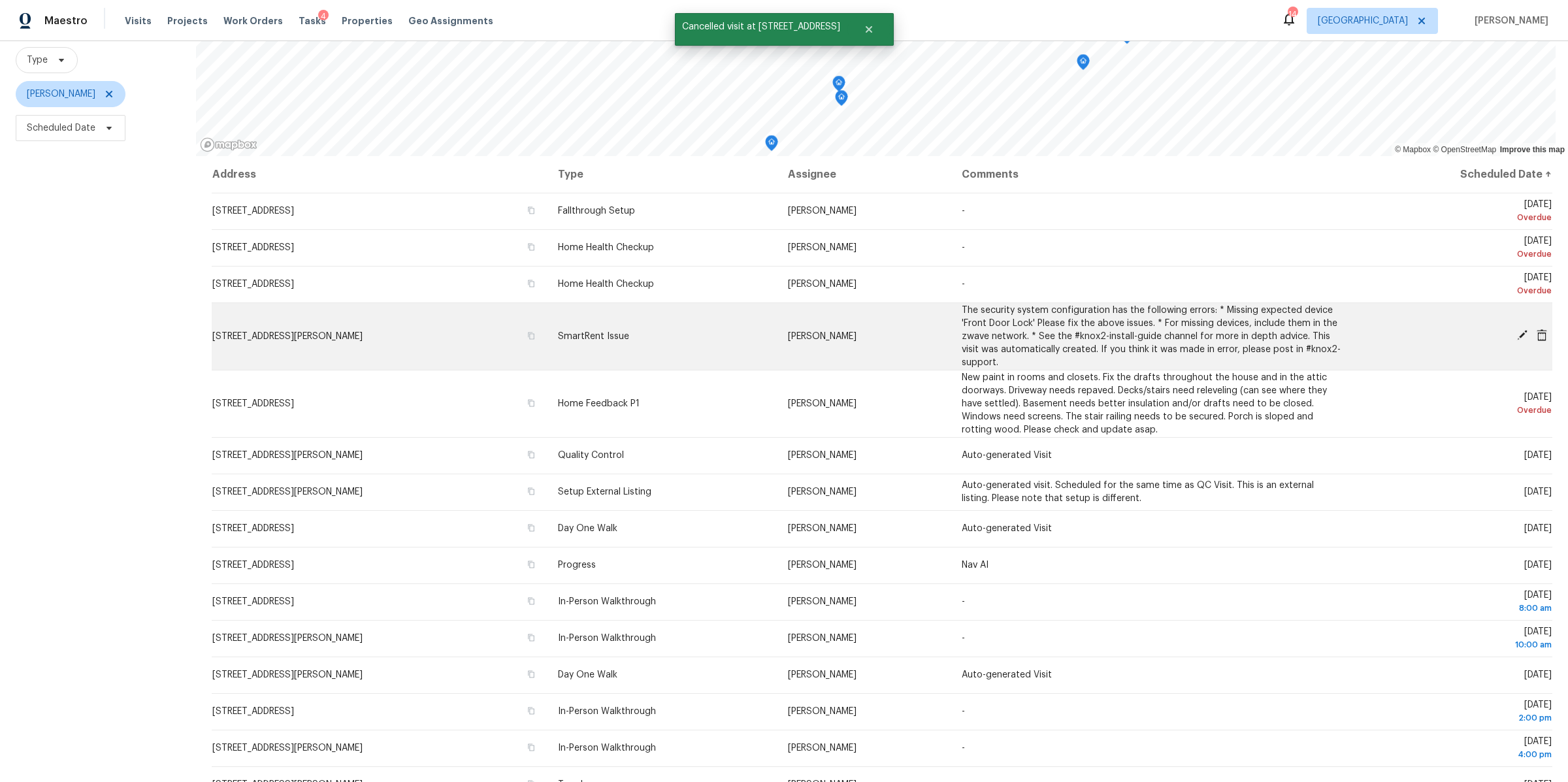
click at [1537, 330] on icon at bounding box center [1542, 335] width 10 height 12
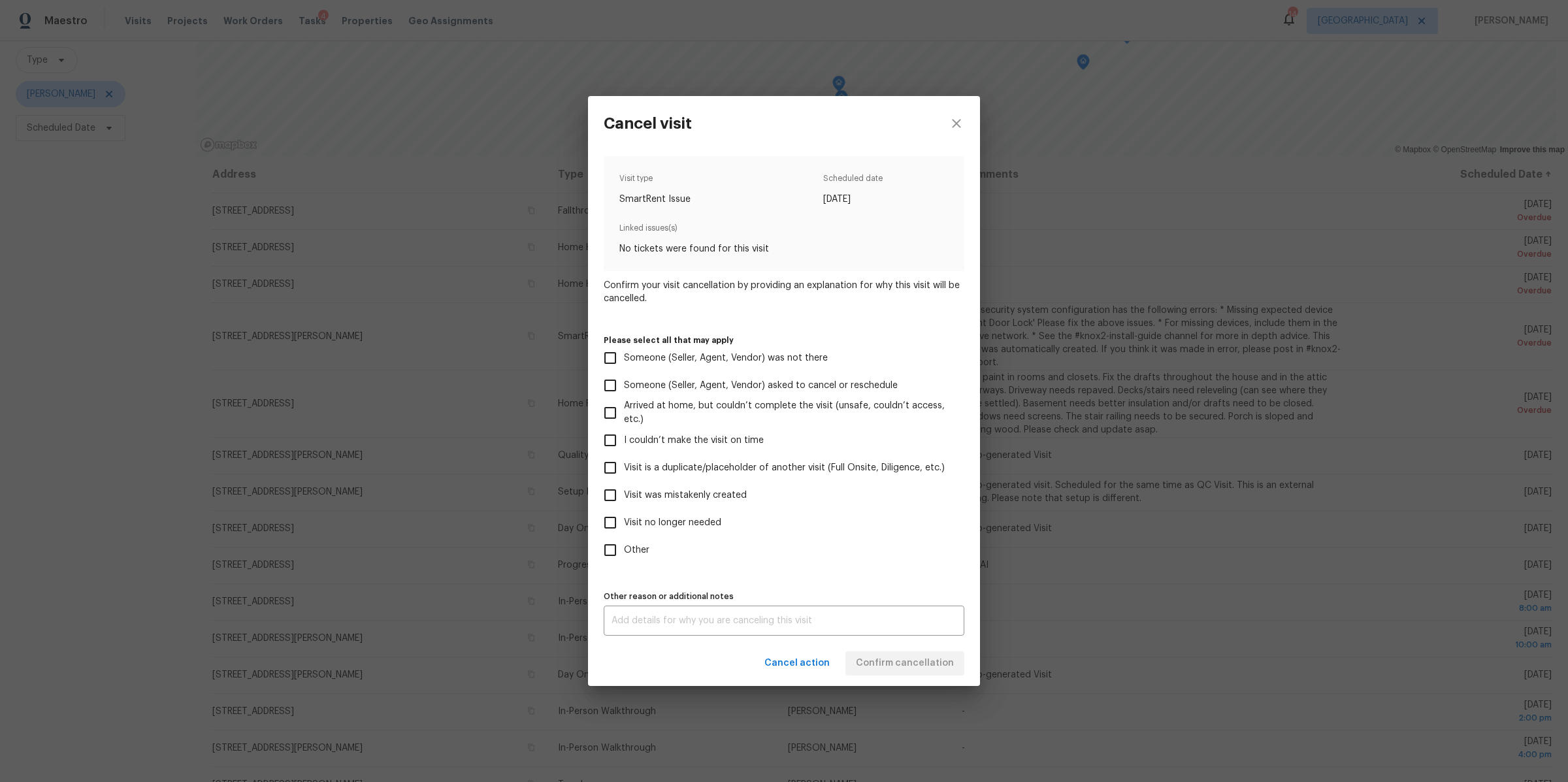
click at [666, 518] on span "Visit no longer needed" at bounding box center [672, 523] width 97 height 14
click at [624, 518] on input "Visit no longer needed" at bounding box center [610, 522] width 27 height 27
checkbox input "true"
click at [671, 618] on textarea at bounding box center [784, 620] width 345 height 9
type textarea "sold"
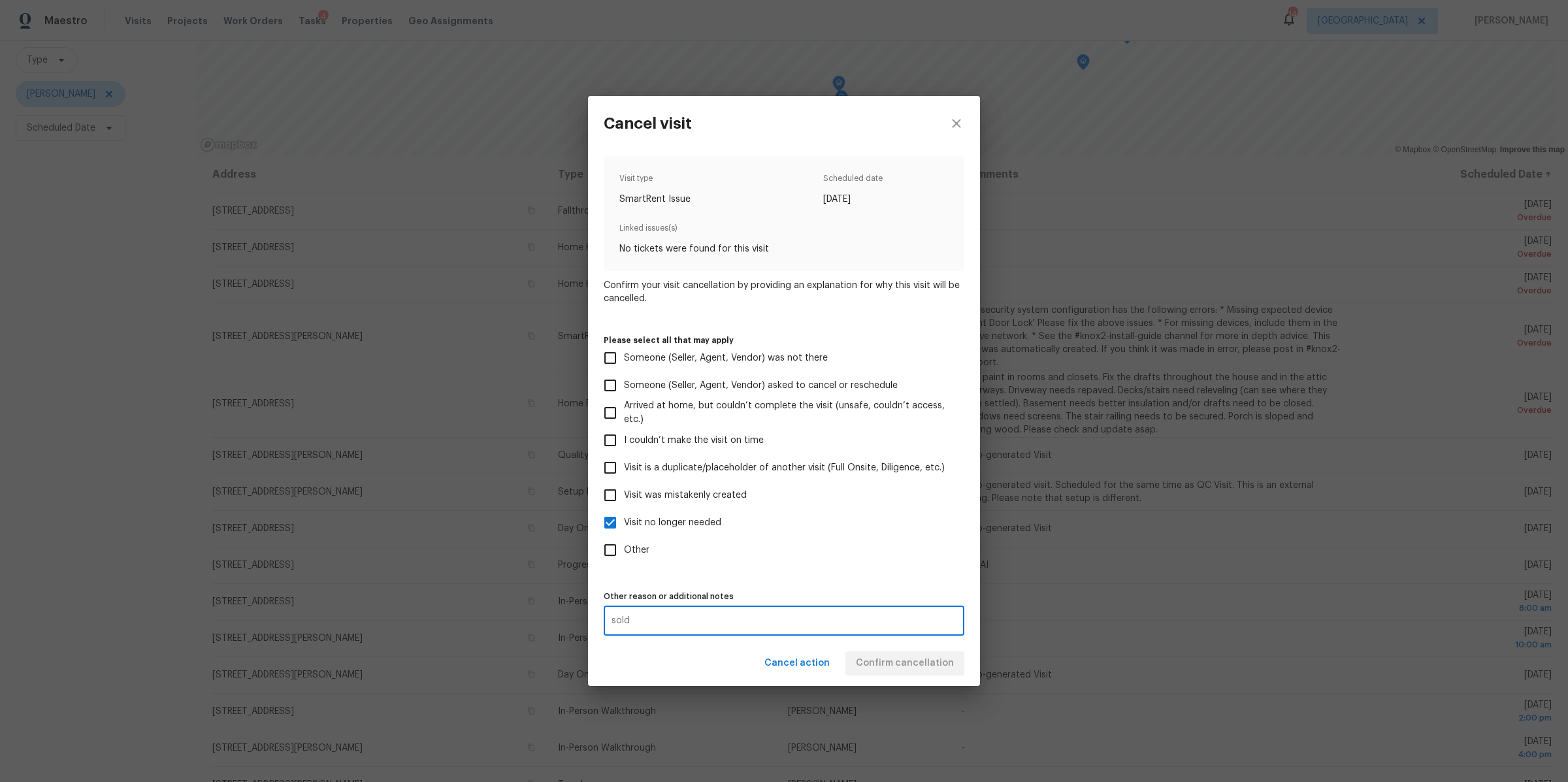
click at [918, 650] on div "Cancel action Confirm cancellation" at bounding box center [783, 663] width 392 height 45
click at [918, 656] on span "Confirm cancellation" at bounding box center [905, 663] width 98 height 16
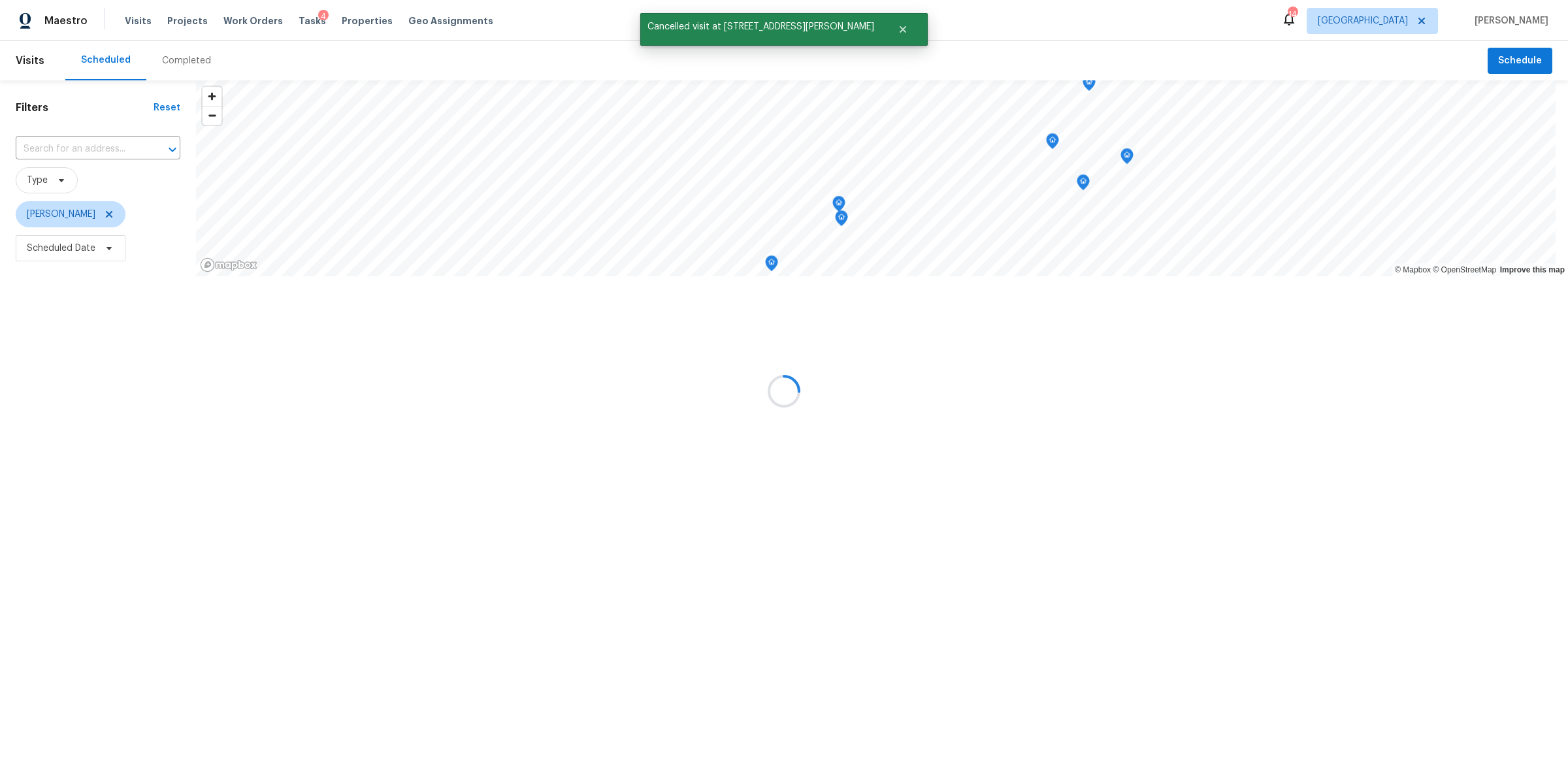
scroll to position [0, 0]
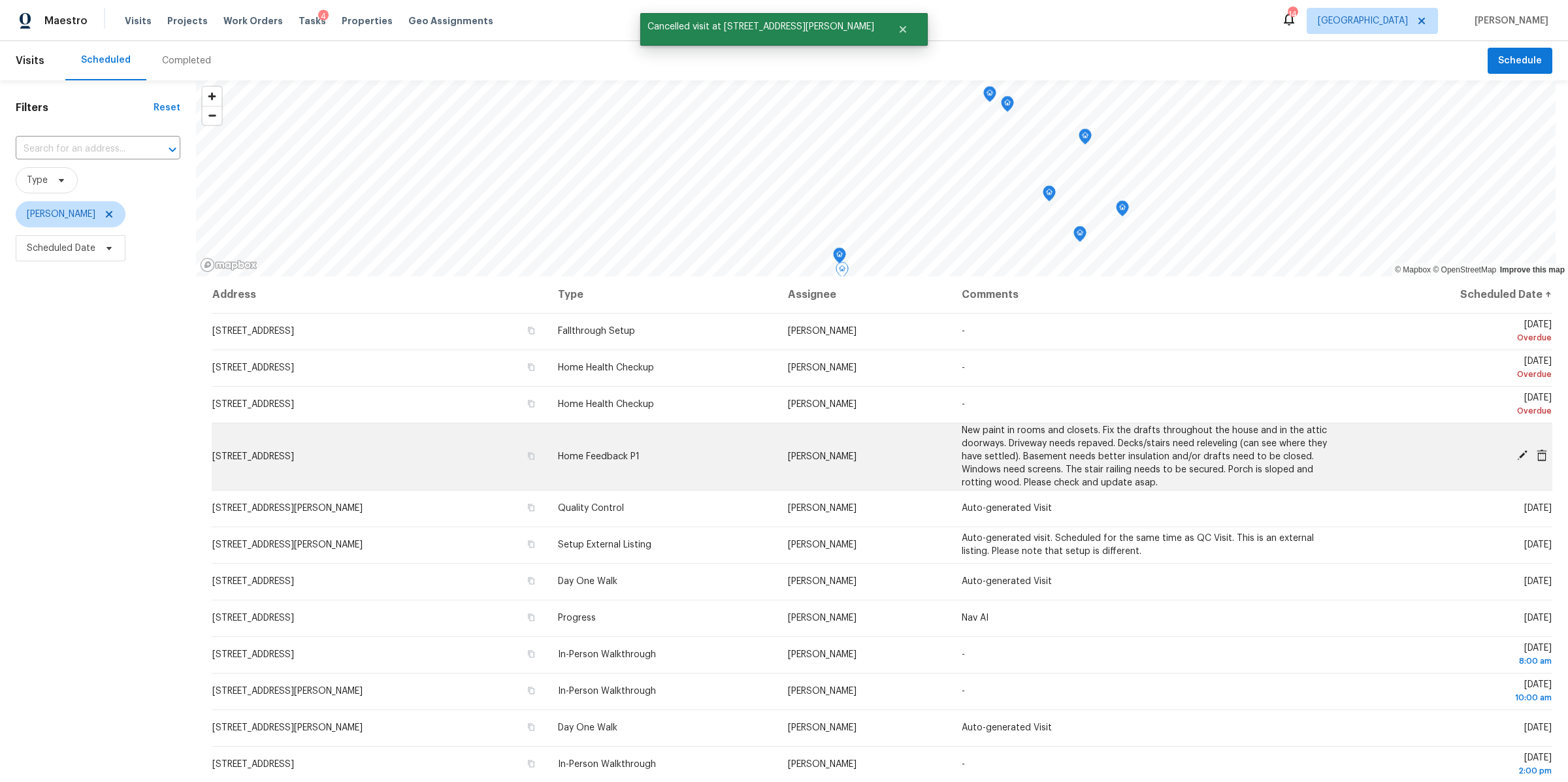
click at [1516, 455] on icon at bounding box center [1522, 455] width 12 height 12
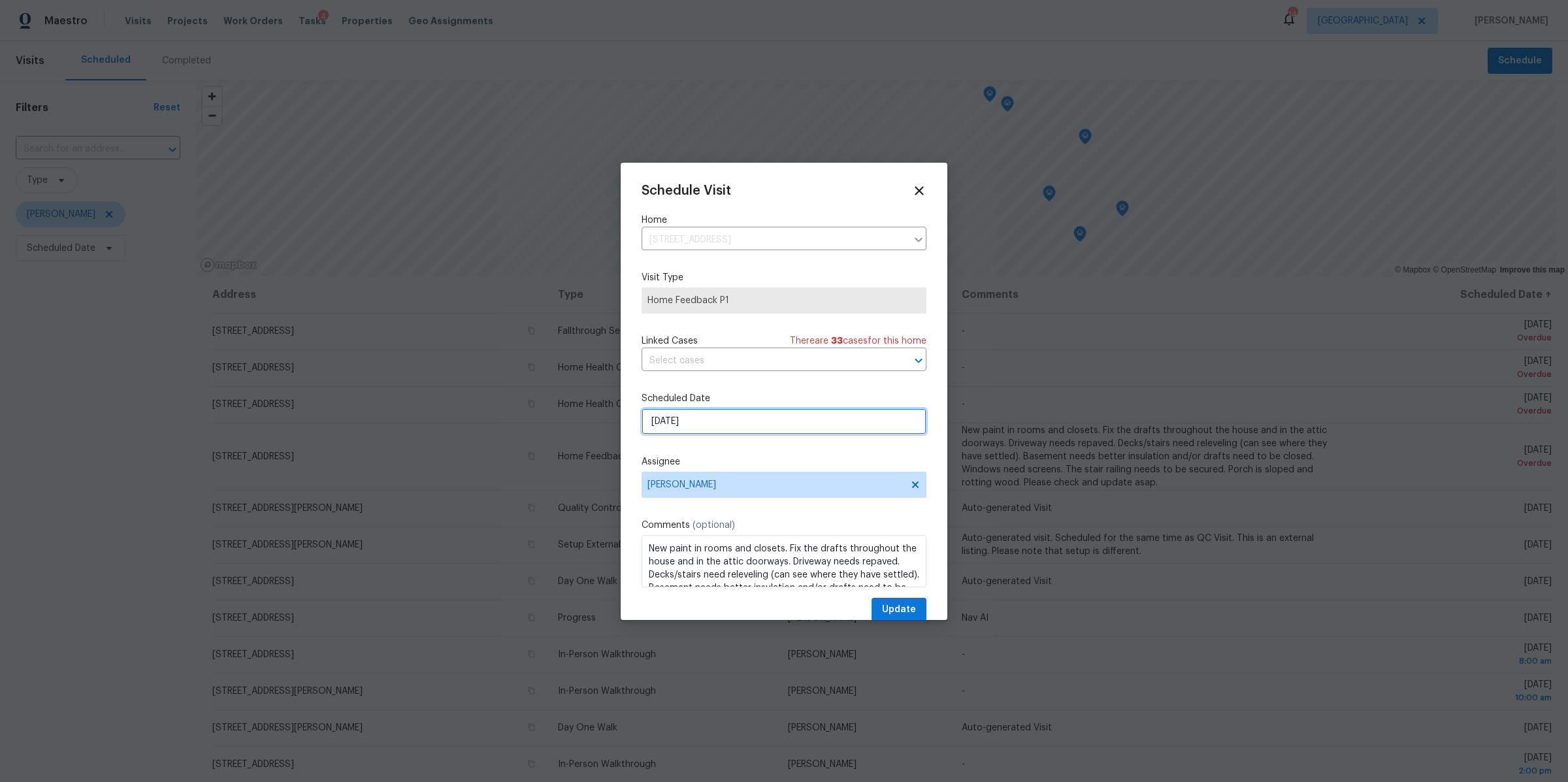
click at [792, 421] on input "[DATE]" at bounding box center [783, 421] width 285 height 26
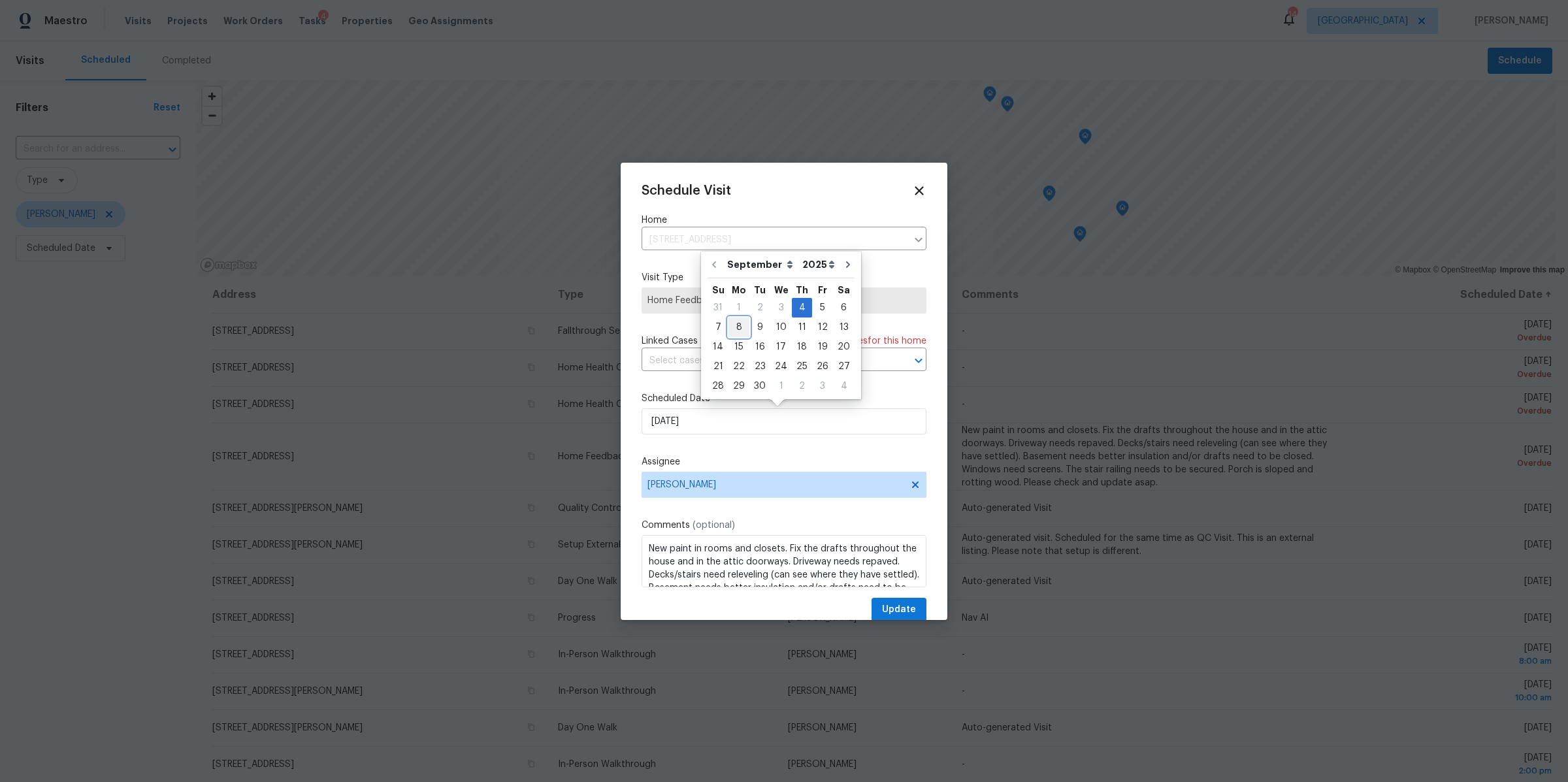
click at [740, 325] on div "8" at bounding box center [738, 327] width 21 height 18
type input "[DATE]"
click at [892, 604] on span "Update" at bounding box center [899, 610] width 34 height 16
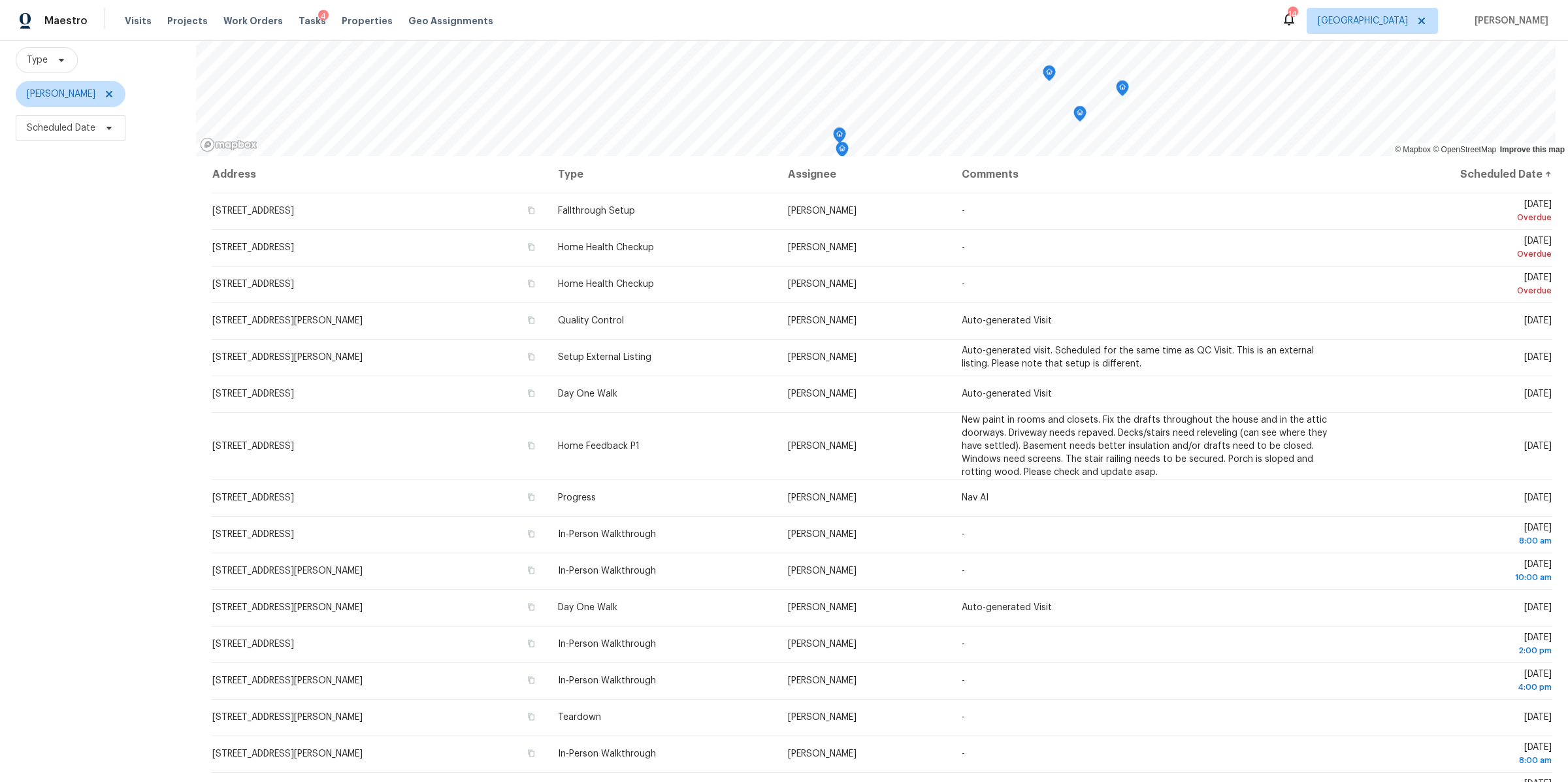
scroll to position [132, 0]
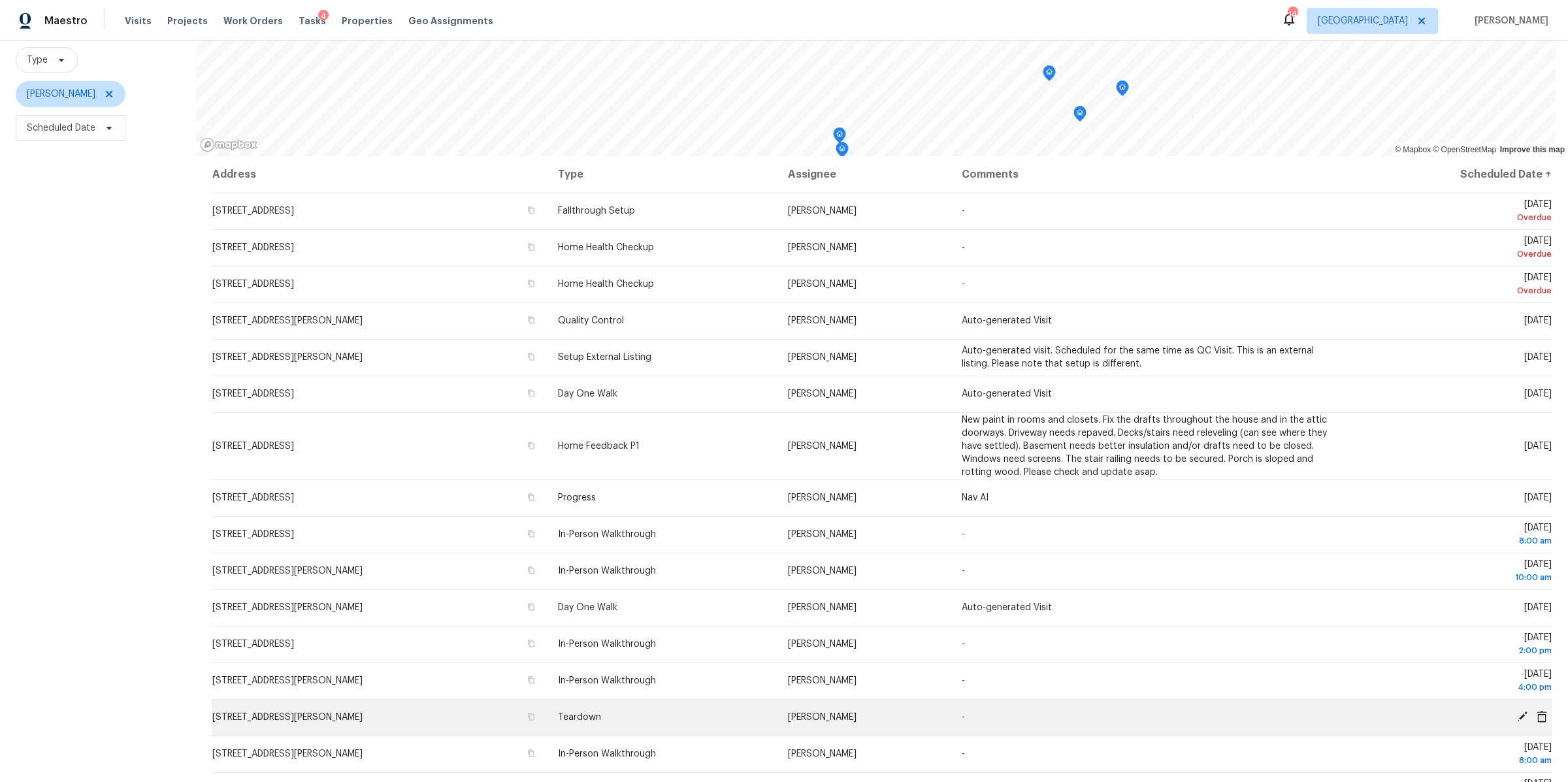
click at [1517, 711] on icon at bounding box center [1522, 716] width 10 height 10
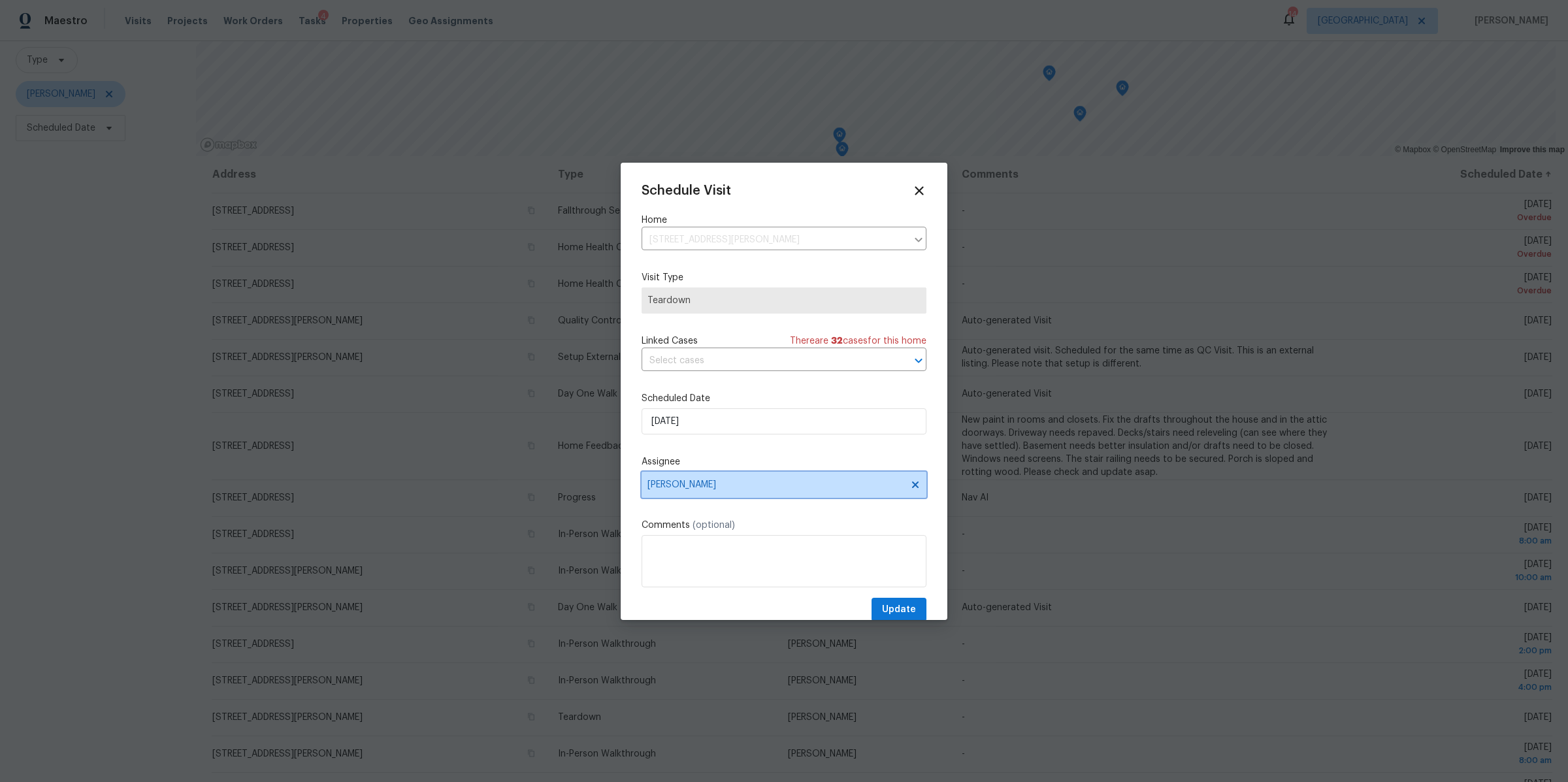
click at [756, 489] on span "[PERSON_NAME]" at bounding box center [775, 484] width 256 height 10
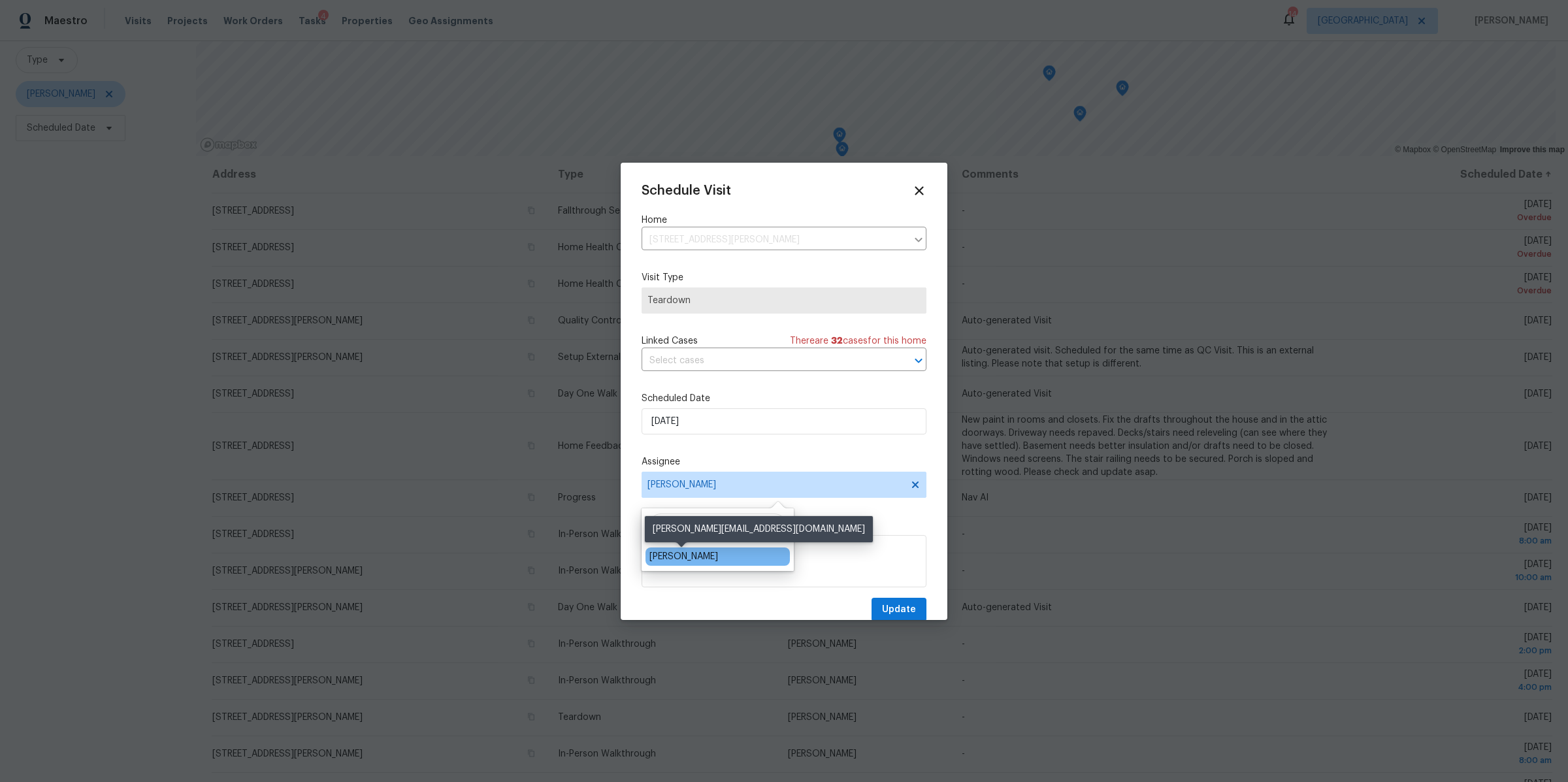
type input "carm"
click at [673, 557] on div "Carmen Childs" at bounding box center [683, 556] width 69 height 13
click at [891, 609] on span "Update" at bounding box center [899, 610] width 34 height 16
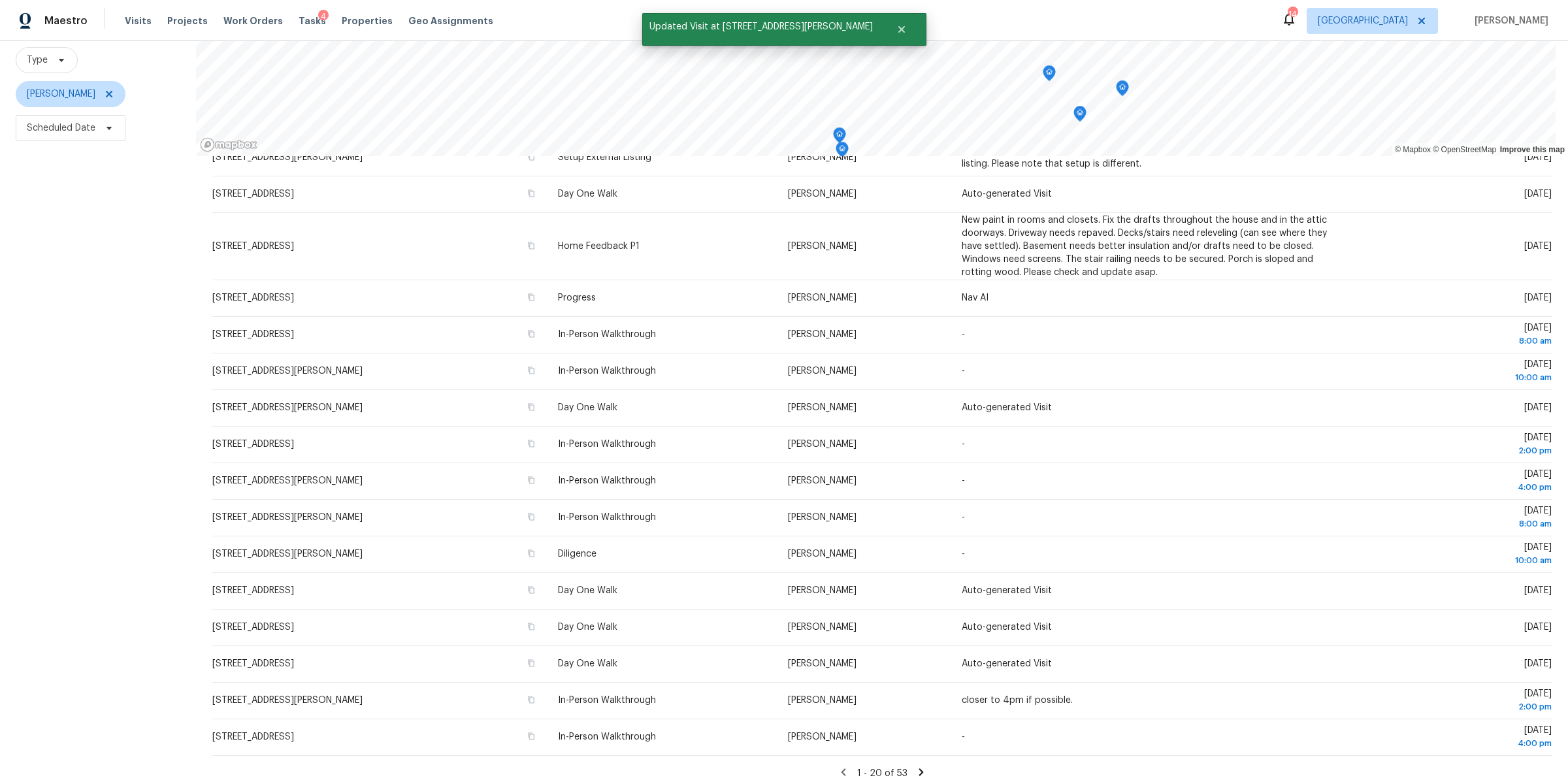
scroll to position [209, 0]
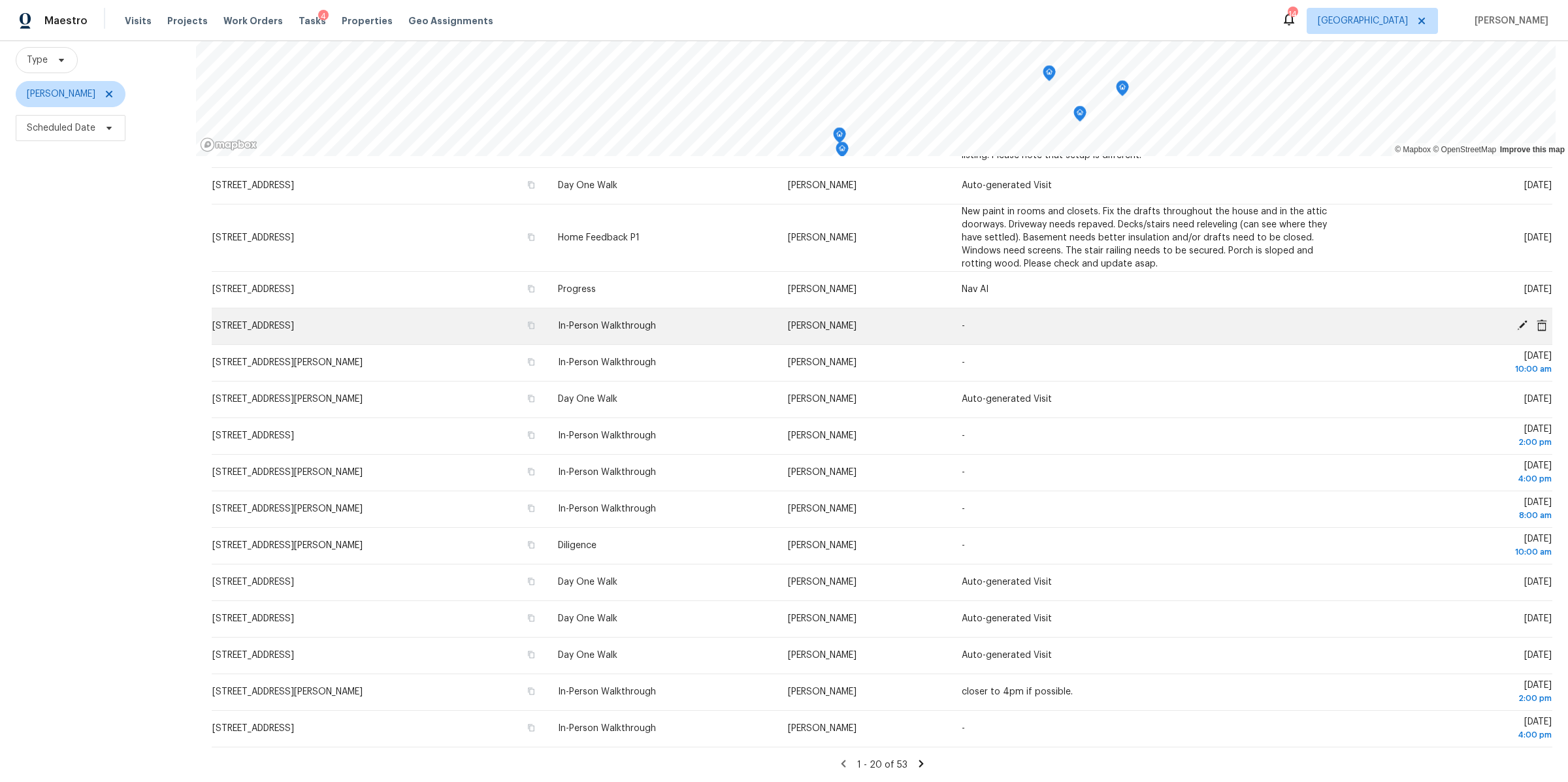
click at [1516, 319] on icon at bounding box center [1522, 325] width 12 height 12
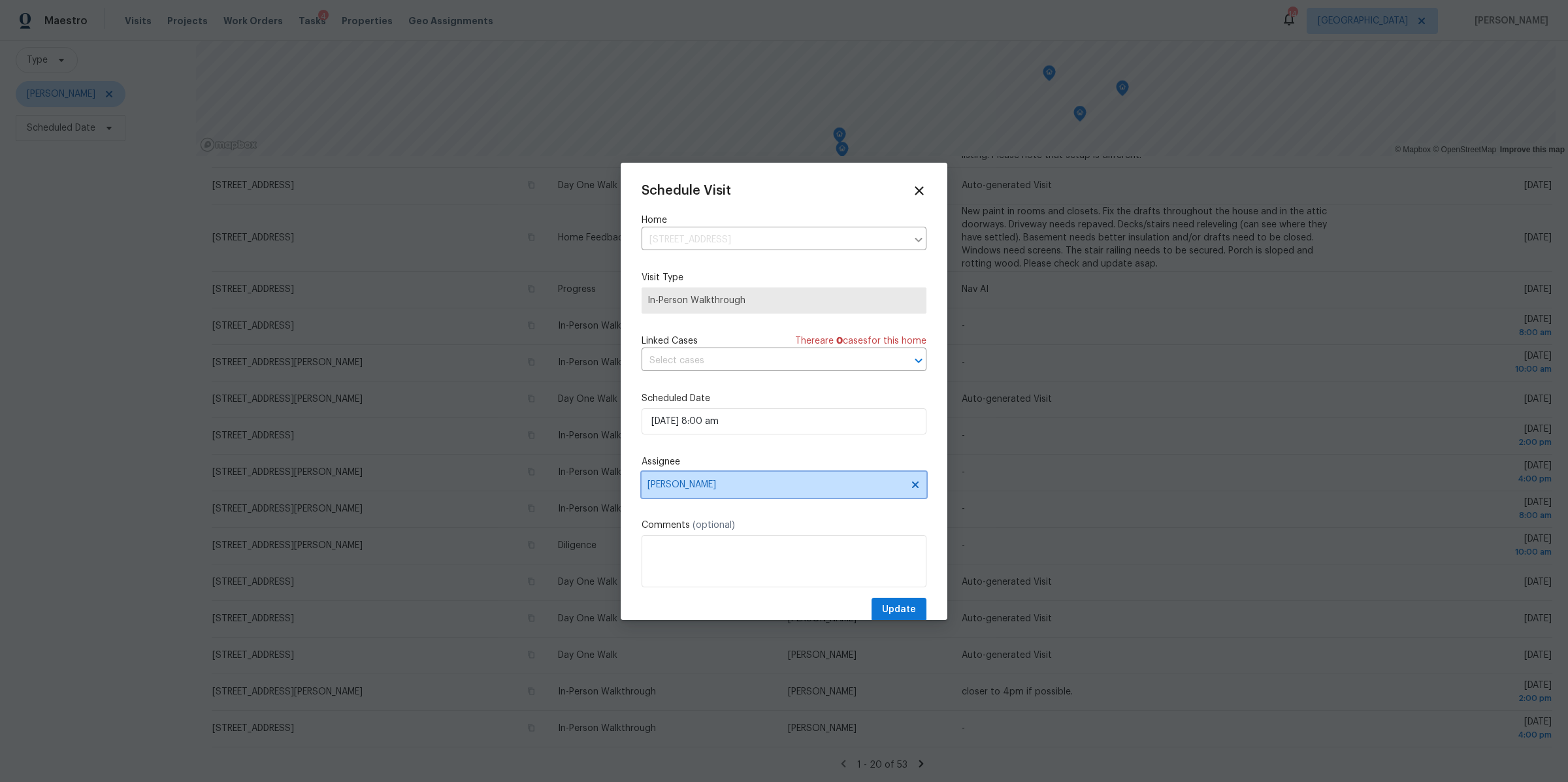
click at [774, 483] on span "[PERSON_NAME]" at bounding box center [775, 484] width 256 height 10
type input "car"
click at [691, 553] on div "[PERSON_NAME]" at bounding box center [683, 556] width 69 height 13
click at [886, 605] on span "Update" at bounding box center [899, 610] width 34 height 16
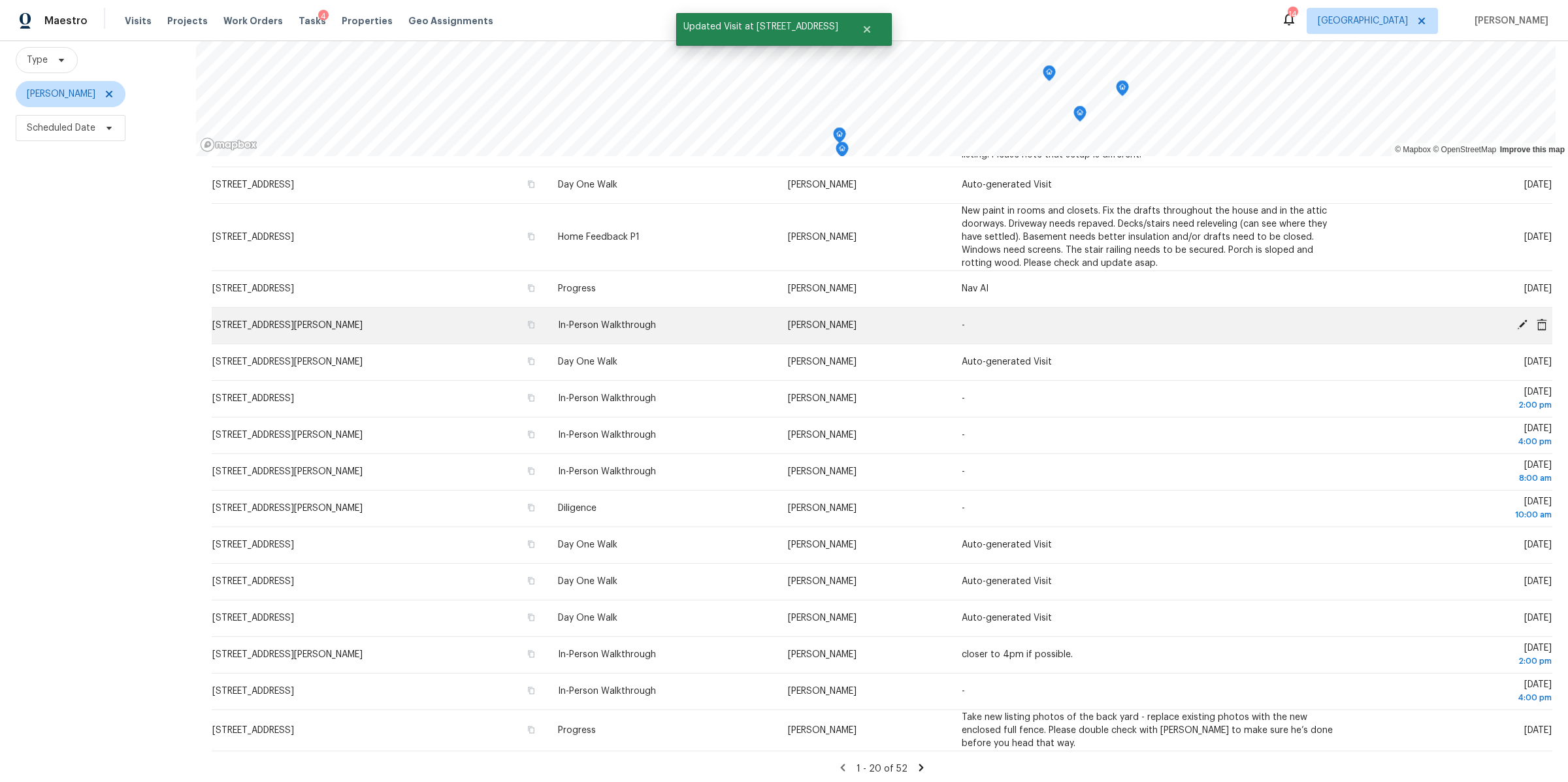
click at [1517, 319] on icon at bounding box center [1522, 324] width 10 height 10
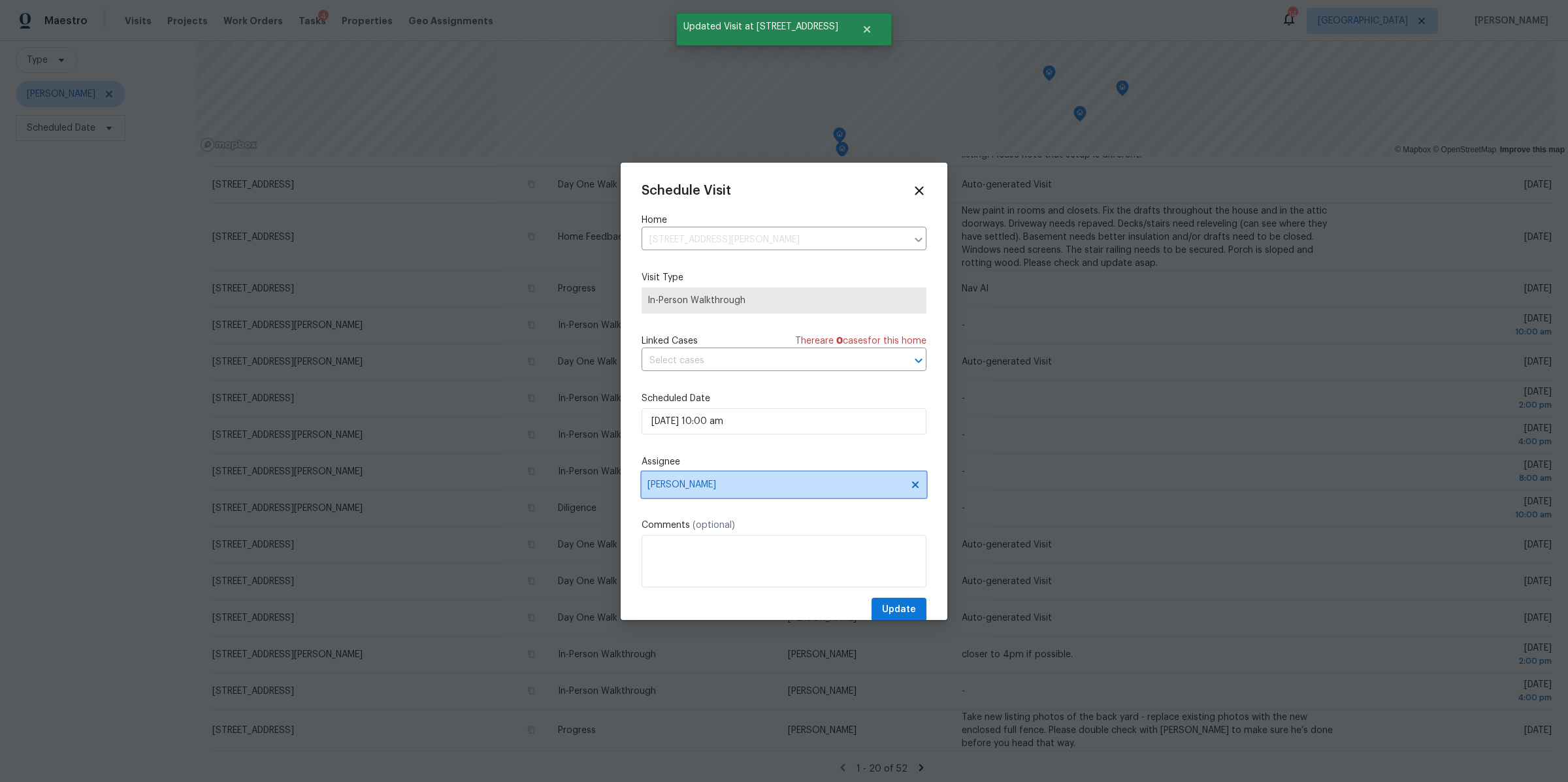
click at [752, 487] on span "[PERSON_NAME]" at bounding box center [775, 484] width 256 height 10
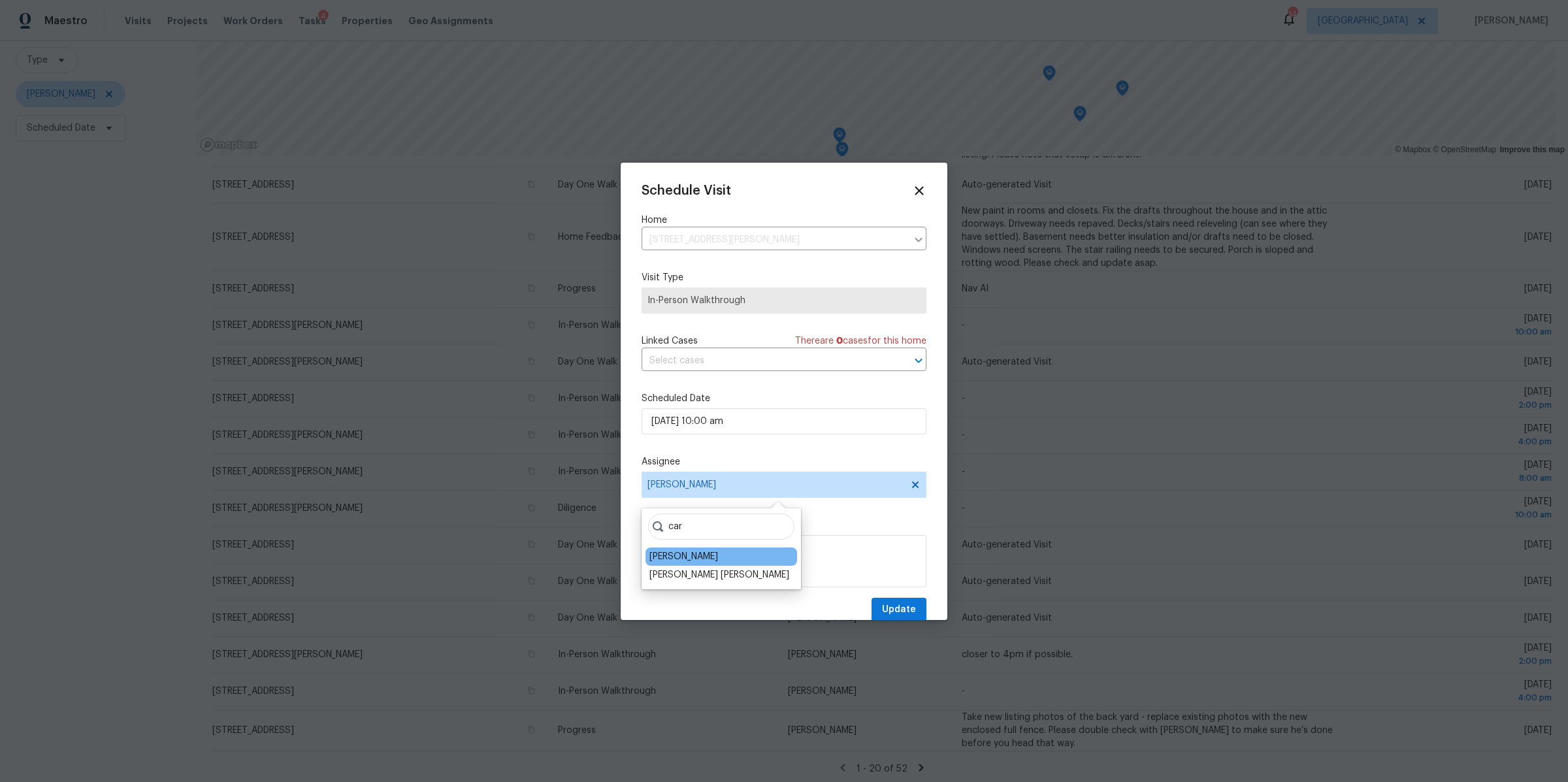
type input "car"
click at [658, 558] on div "Carmen Childs" at bounding box center [683, 556] width 69 height 13
click at [882, 614] on span "Update" at bounding box center [899, 610] width 34 height 16
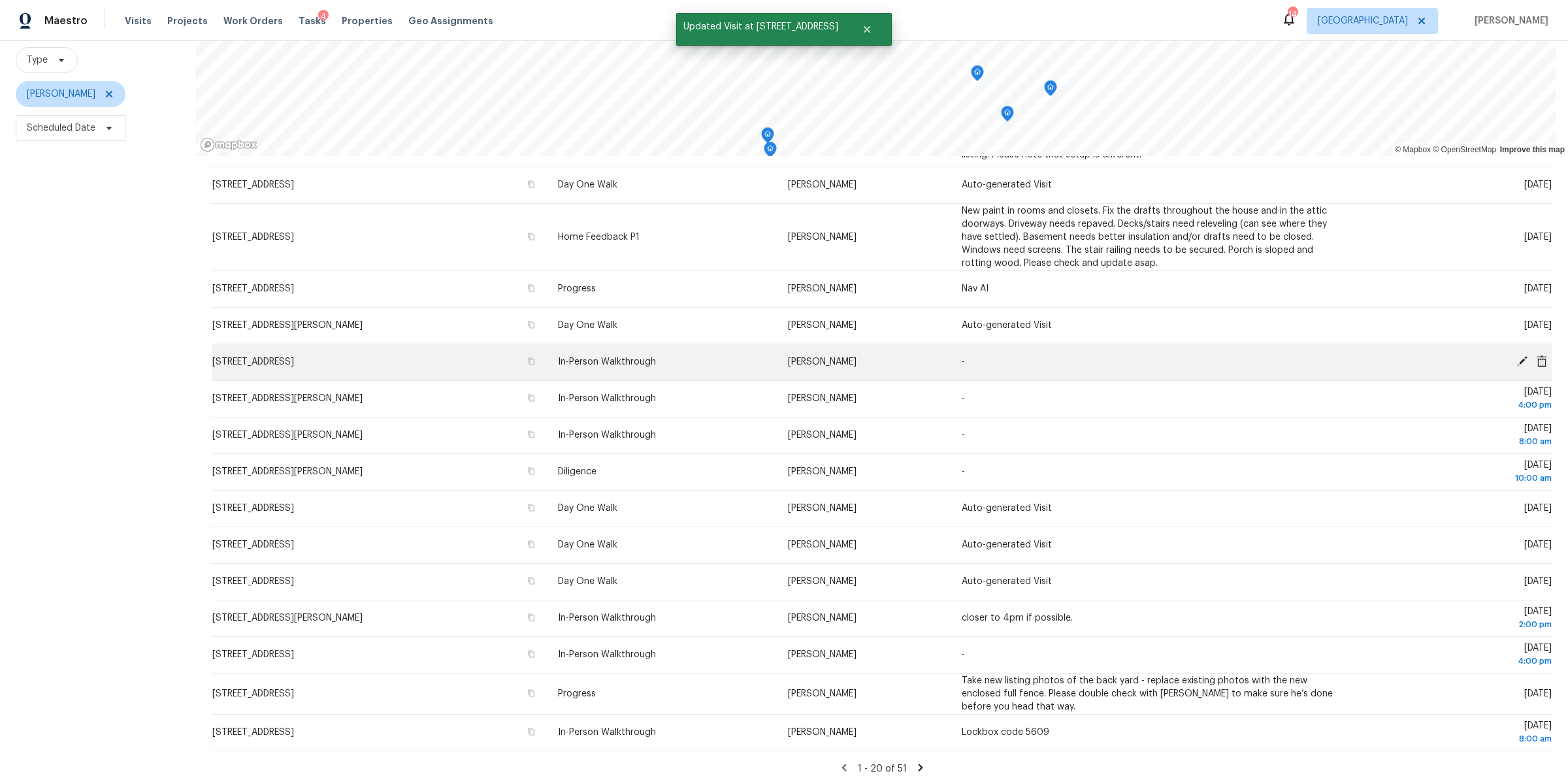
click at [1517, 356] on icon at bounding box center [1522, 361] width 10 height 10
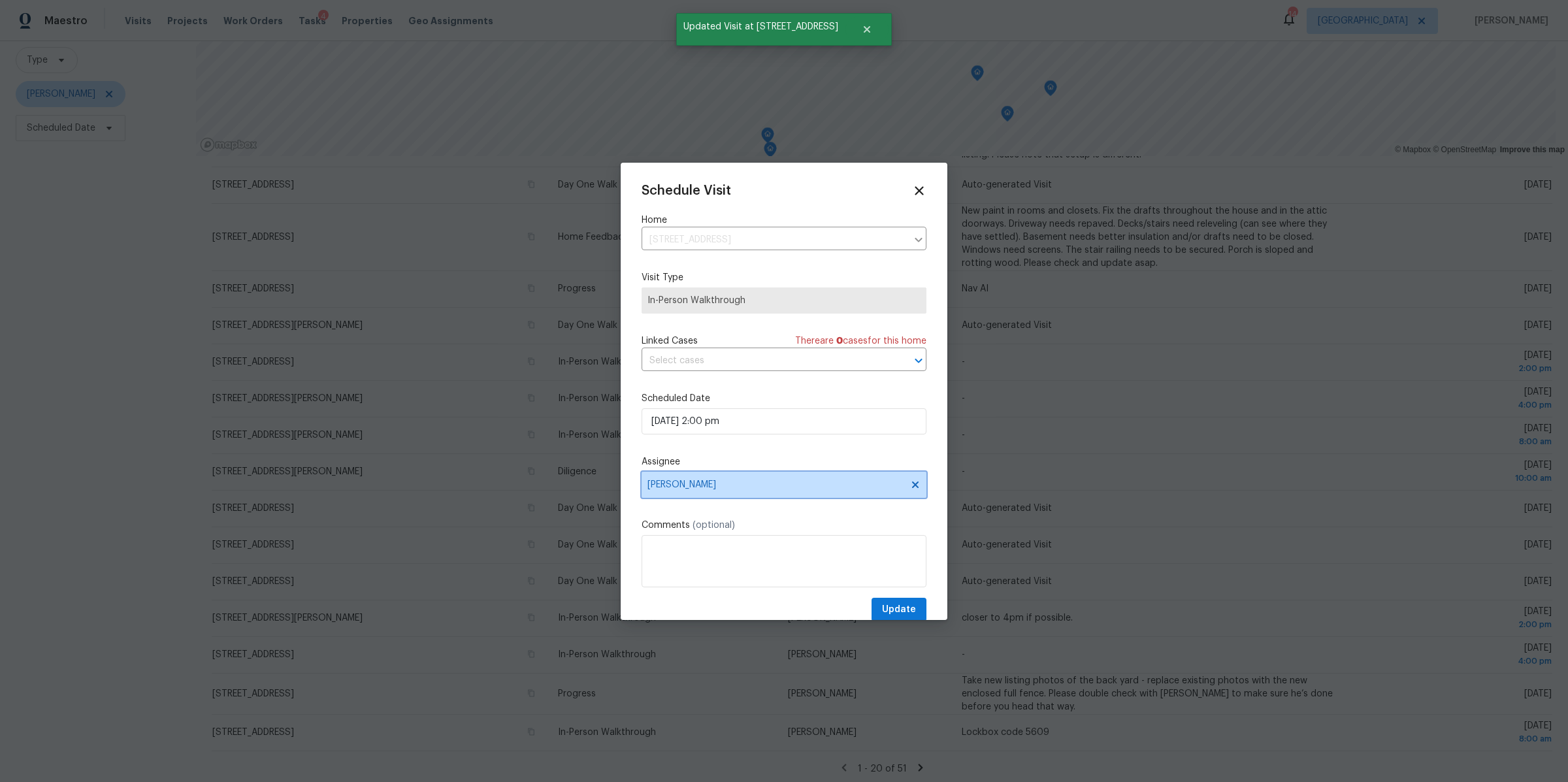
click at [781, 493] on span "[PERSON_NAME]" at bounding box center [783, 484] width 285 height 26
type input "car"
click at [691, 554] on div "Carmen Childs" at bounding box center [683, 556] width 69 height 13
click at [882, 603] on span "Update" at bounding box center [899, 610] width 34 height 16
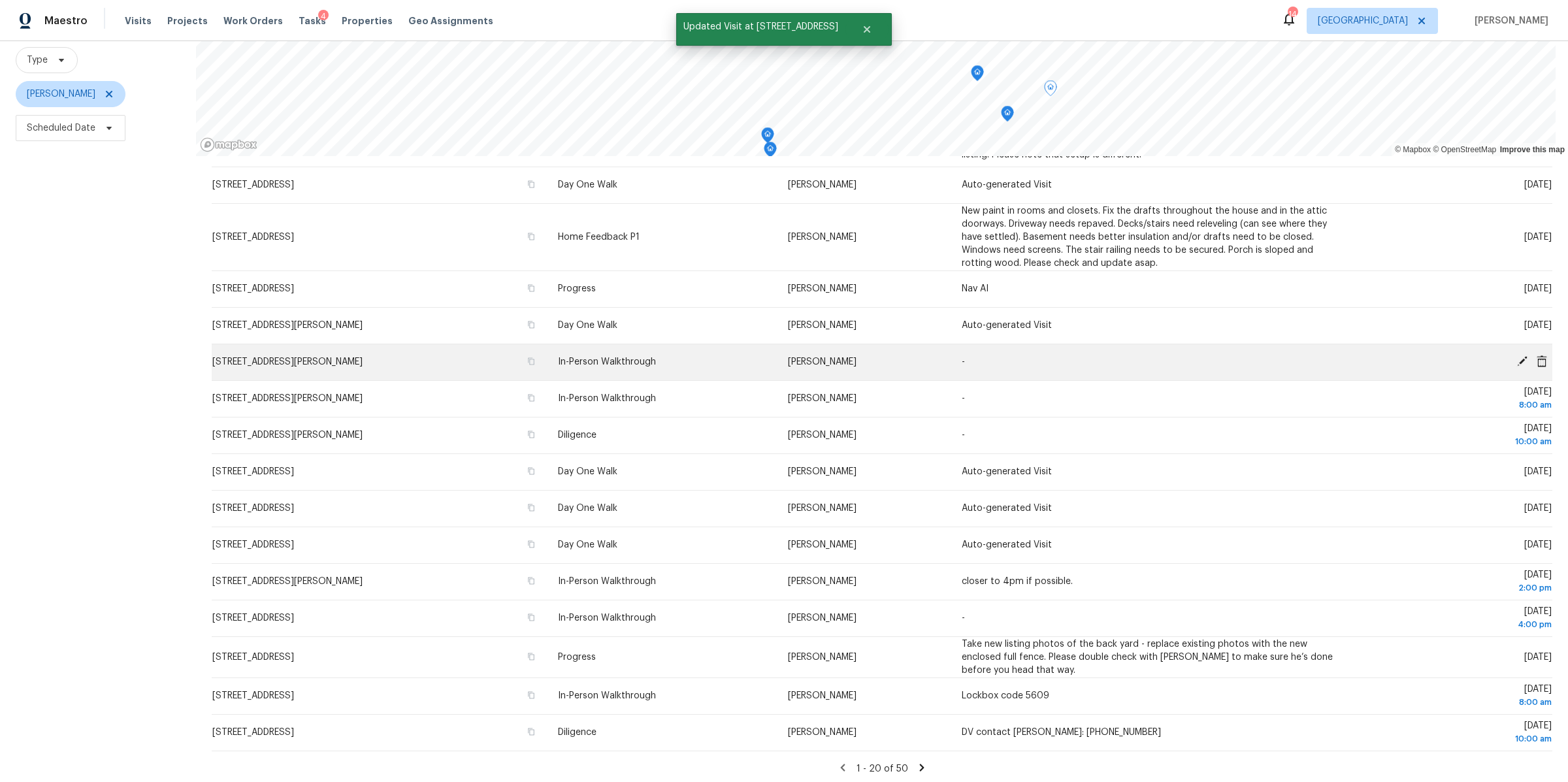
click at [1516, 355] on icon at bounding box center [1522, 361] width 12 height 12
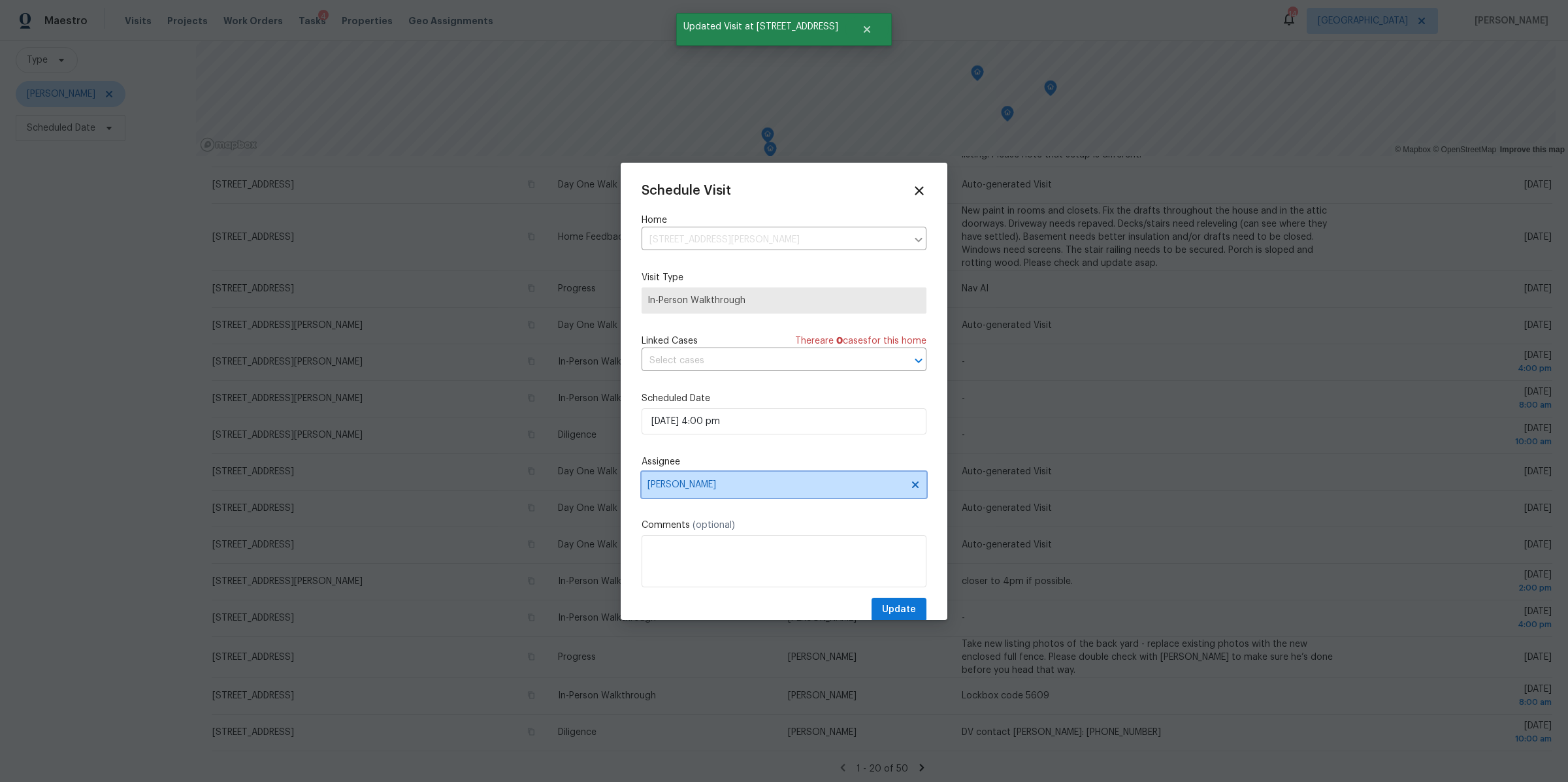
click at [796, 490] on span "[PERSON_NAME]" at bounding box center [775, 484] width 256 height 10
type input "car"
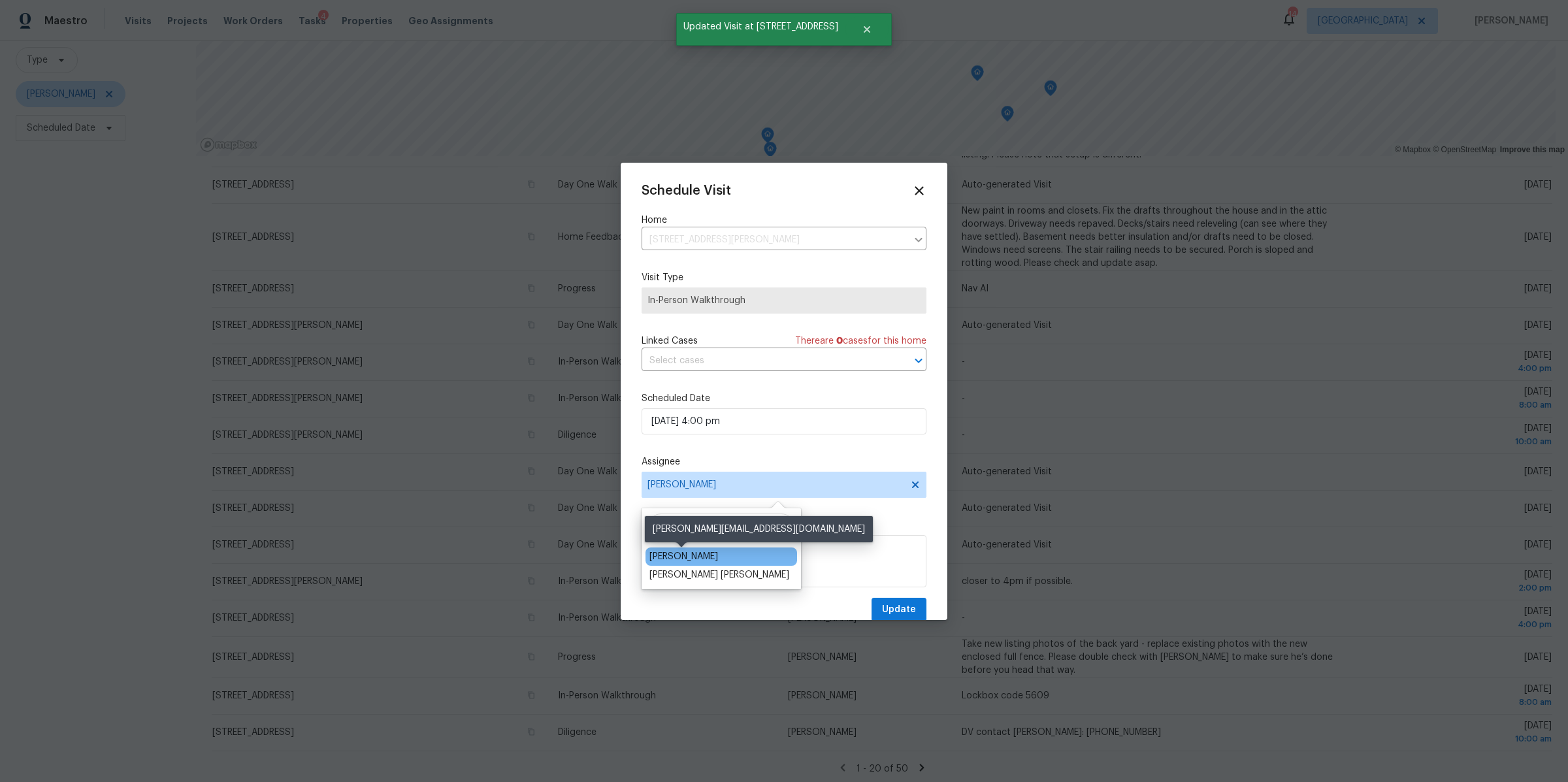
click at [666, 558] on div "Carmen Childs" at bounding box center [683, 556] width 69 height 13
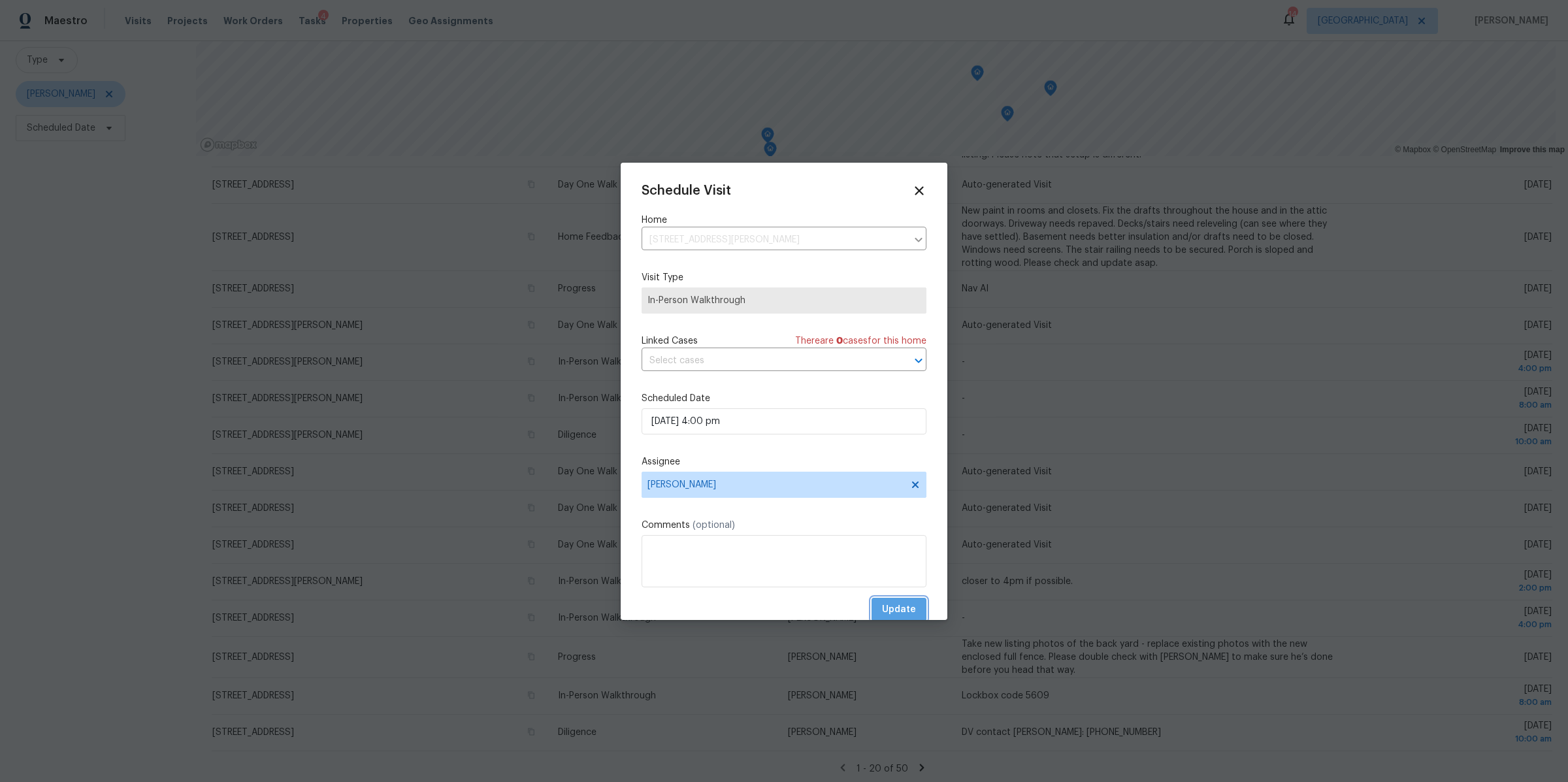
click at [880, 601] on button "Update" at bounding box center [899, 610] width 55 height 24
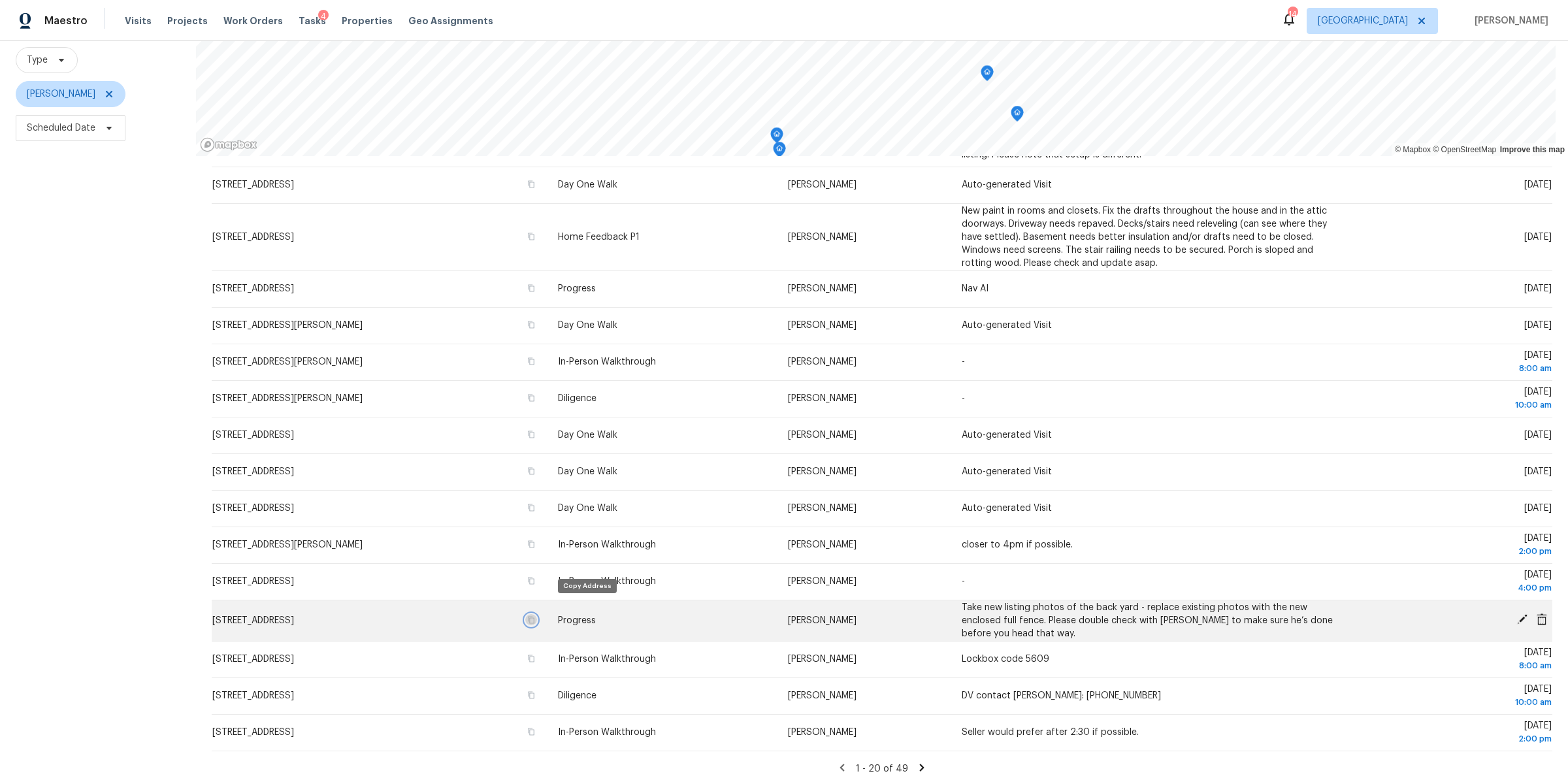
click at [535, 616] on icon "button" at bounding box center [531, 620] width 7 height 7
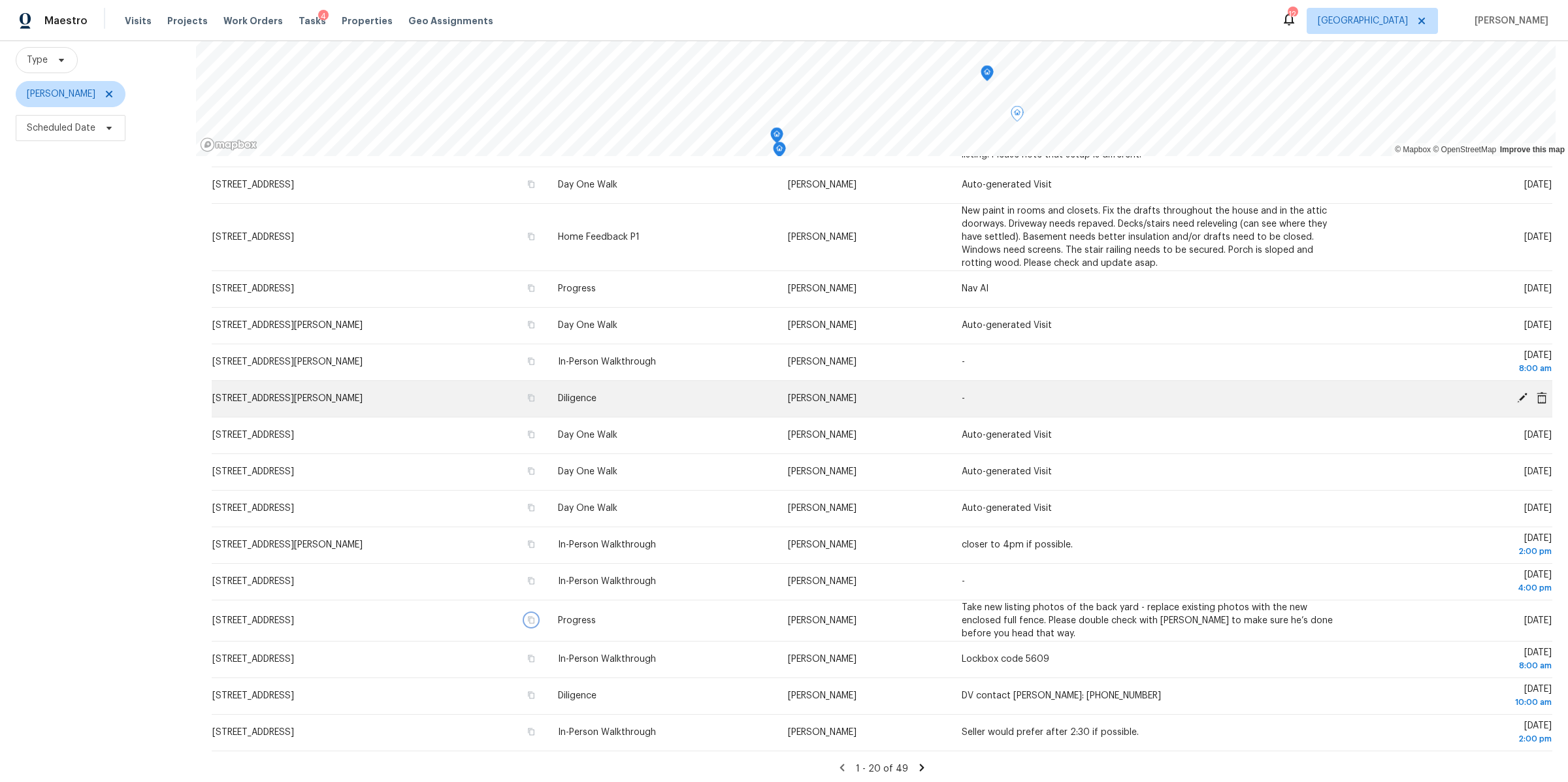
scroll to position [213, 0]
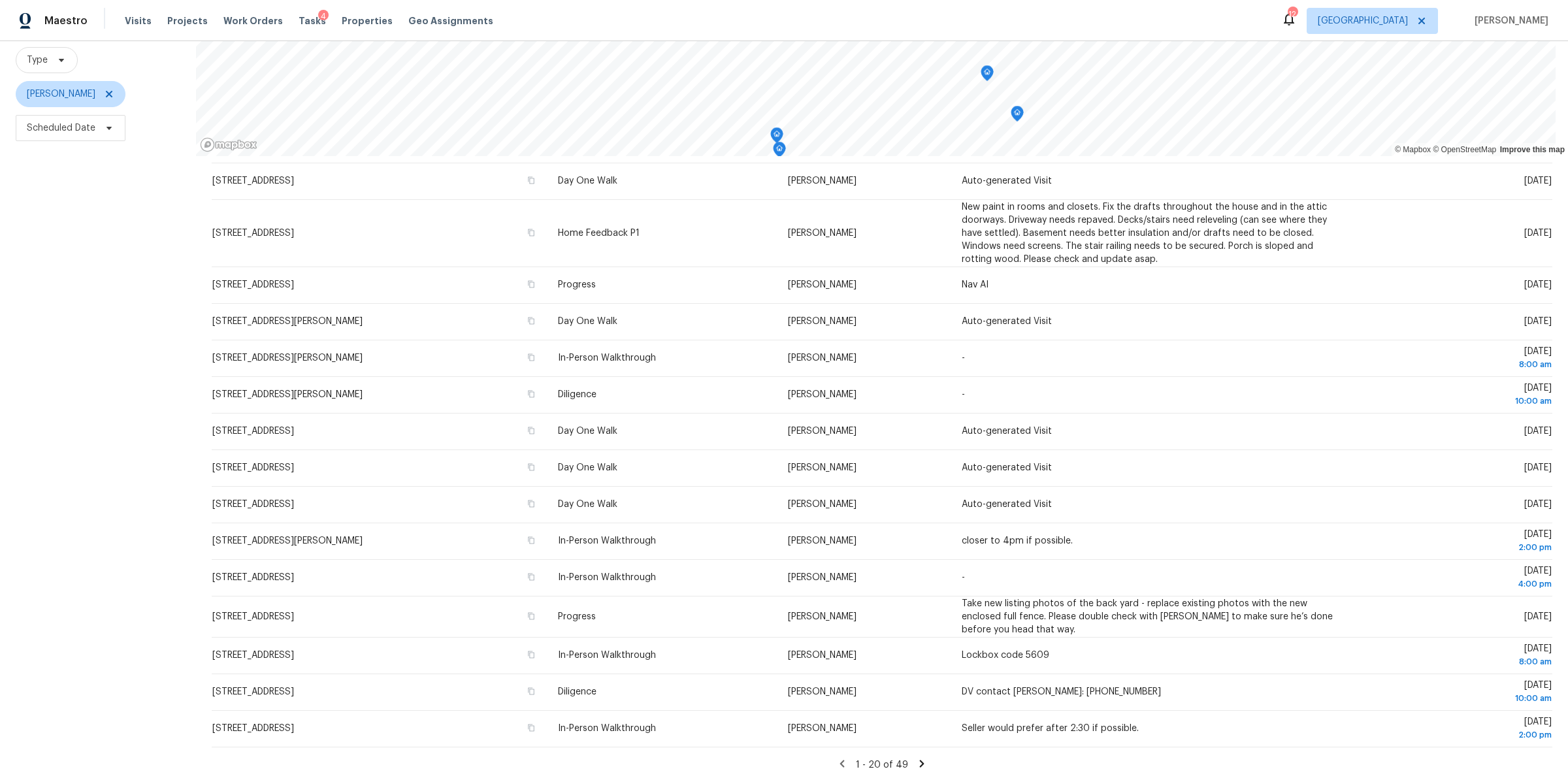
click at [916, 758] on icon at bounding box center [921, 763] width 12 height 12
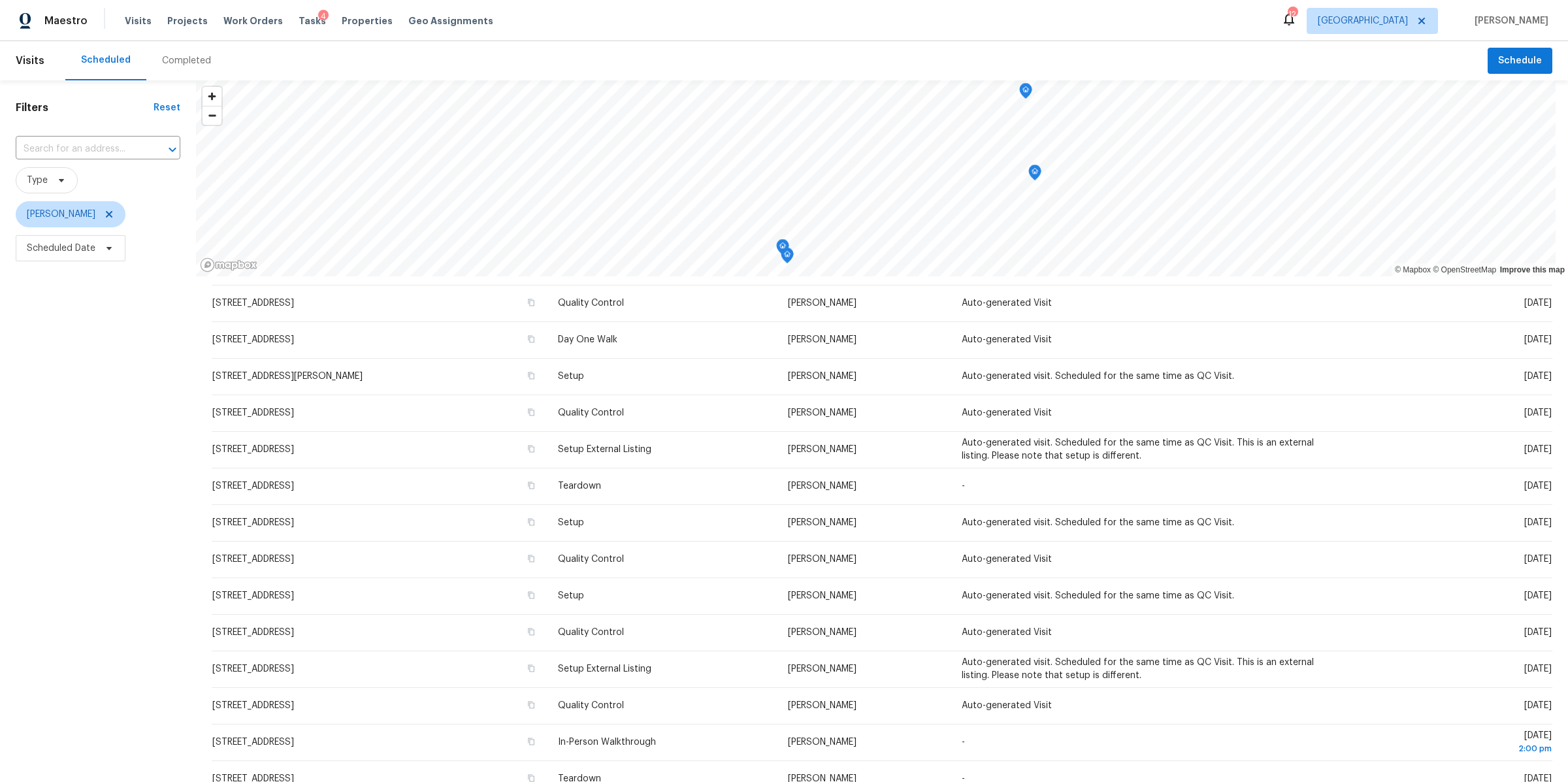
scroll to position [0, 0]
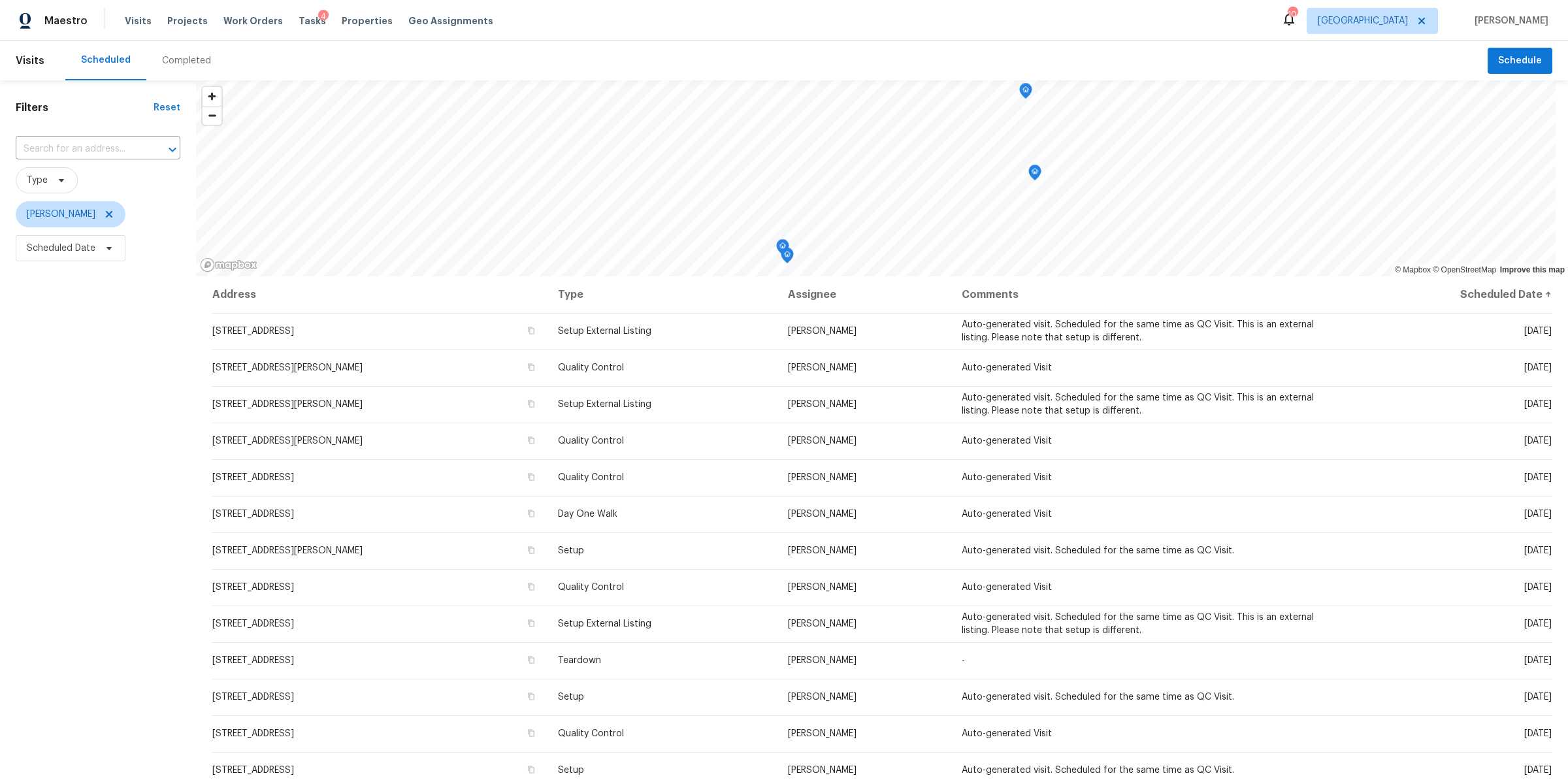
click at [243, 28] on div "Visits Projects Work Orders Tasks 4 Properties Geo Assignments" at bounding box center [317, 21] width 384 height 26
click at [243, 24] on span "Work Orders" at bounding box center [253, 20] width 60 height 13
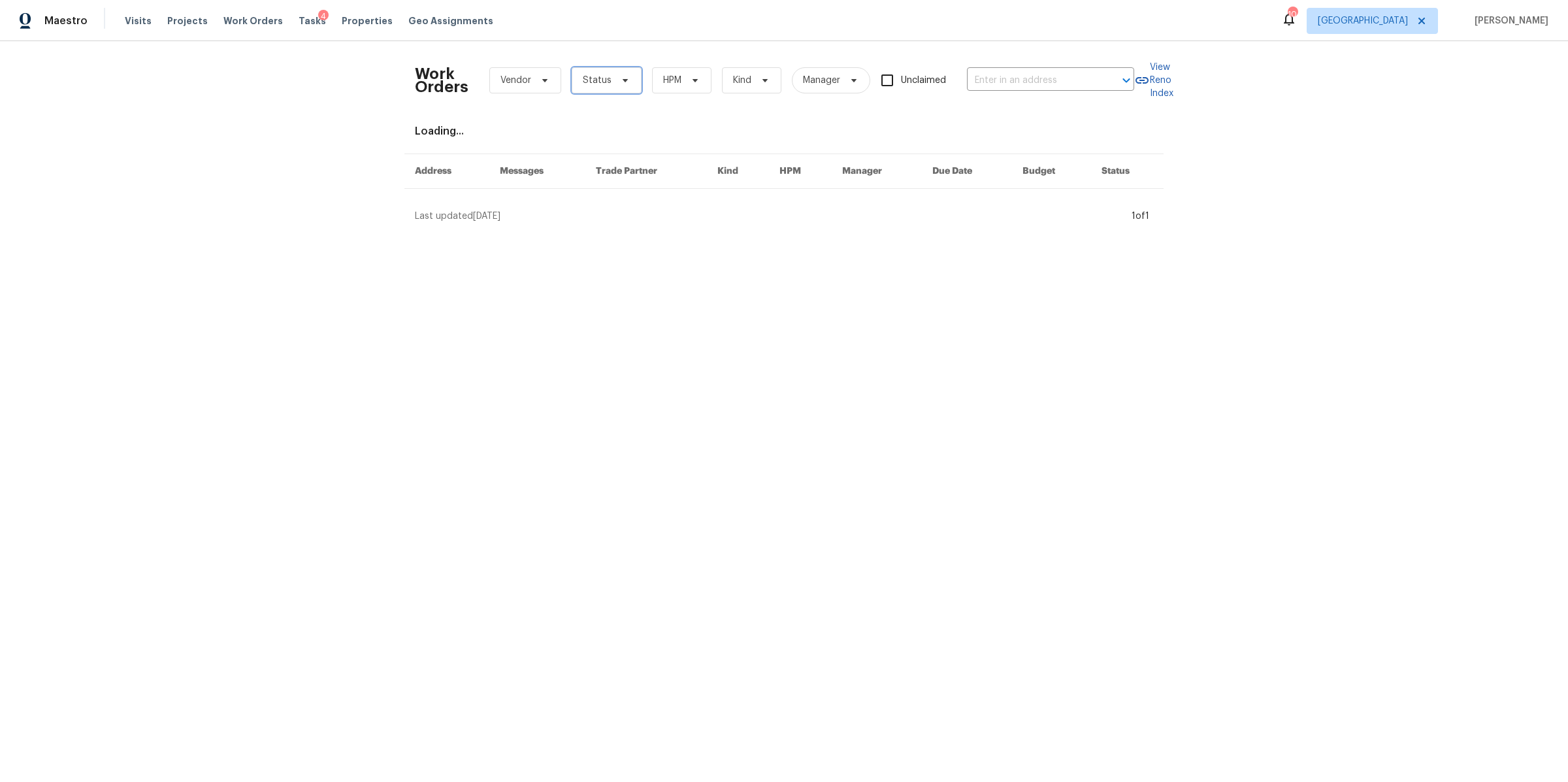
click at [620, 82] on icon at bounding box center [625, 80] width 10 height 10
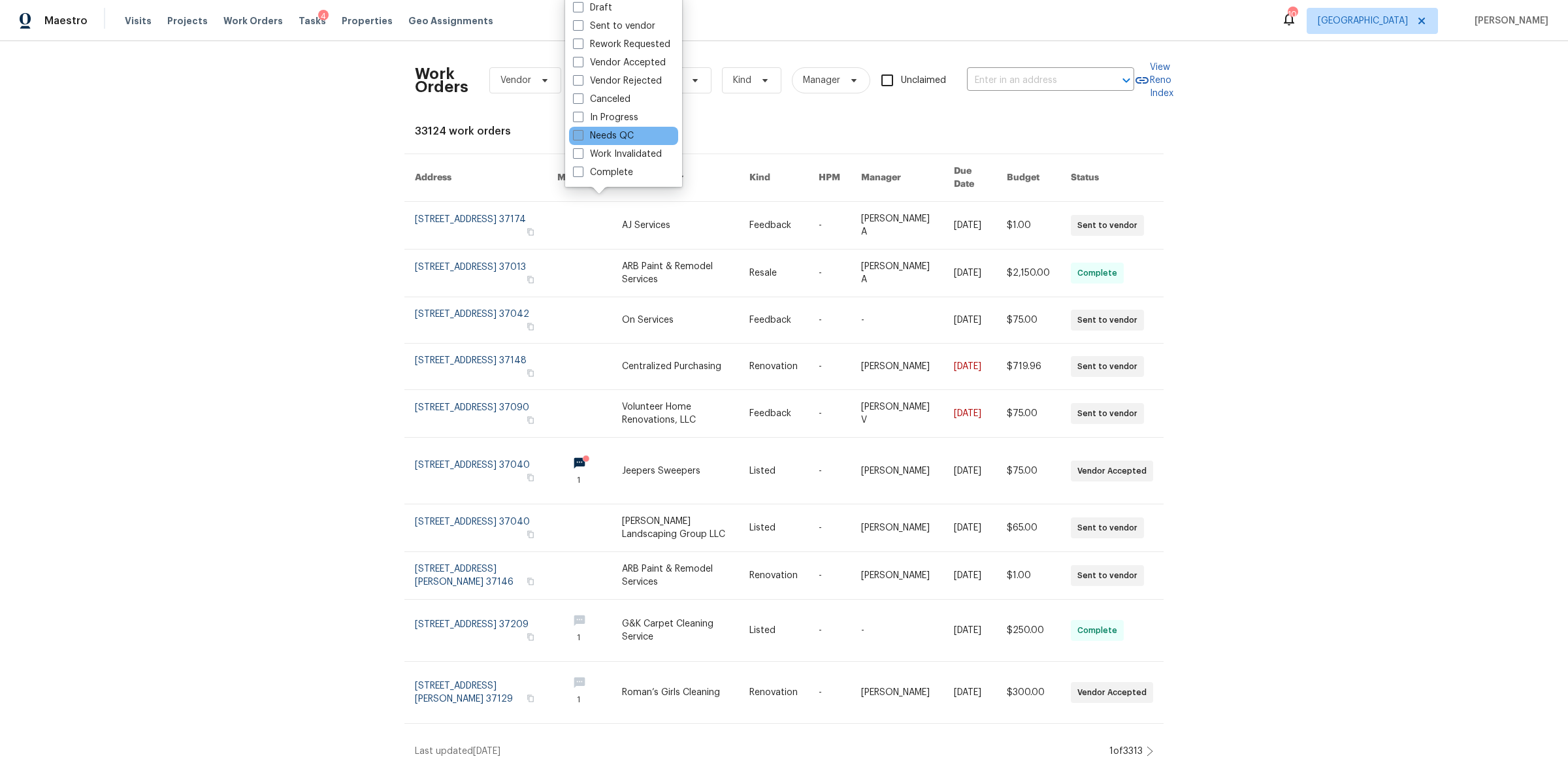
click at [610, 135] on label "Needs QC" at bounding box center [603, 135] width 60 height 13
click at [582, 135] on input "Needs QC" at bounding box center [577, 133] width 9 height 9
checkbox input "true"
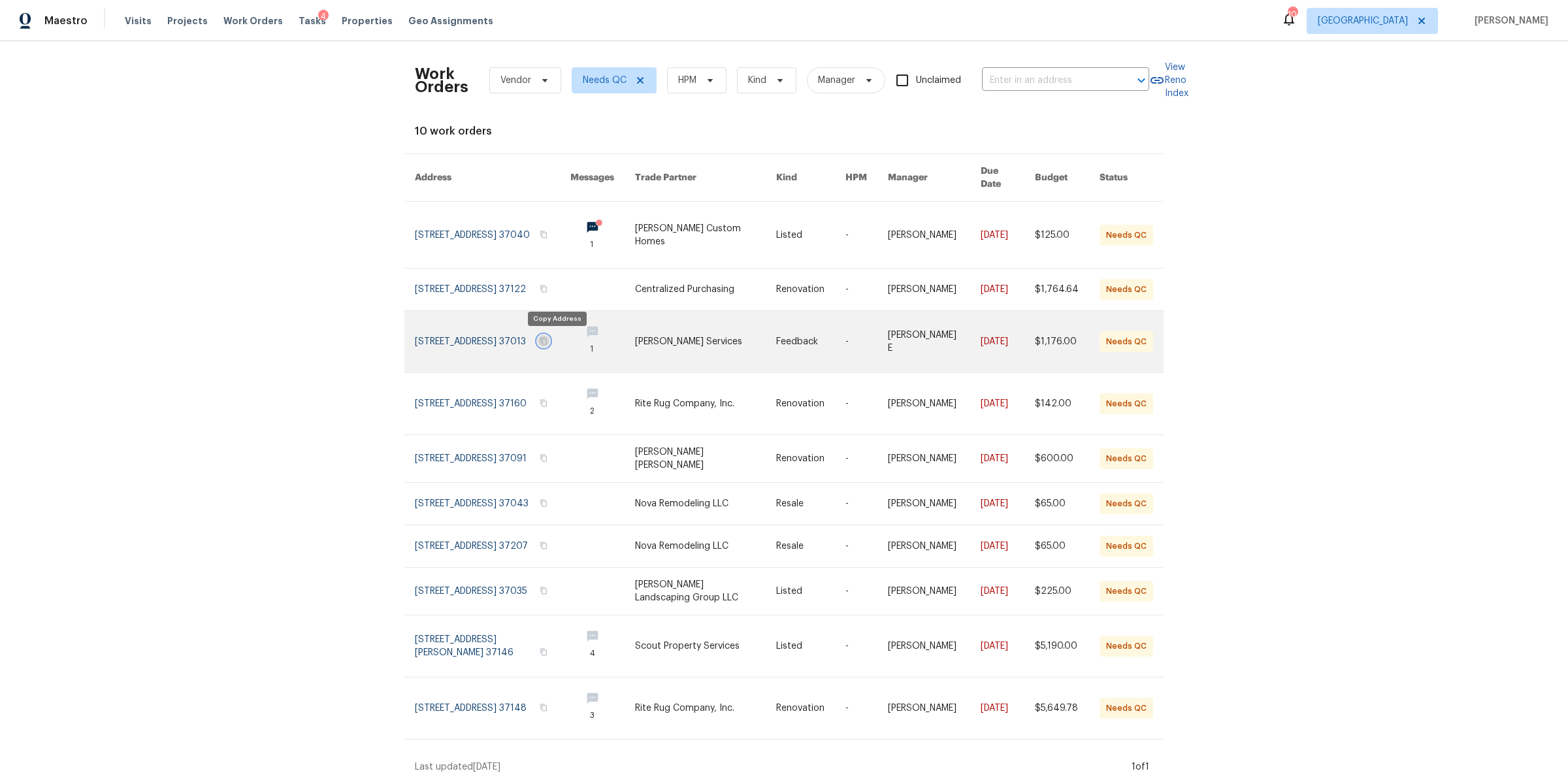
click at [548, 342] on icon "button" at bounding box center [544, 341] width 8 height 8
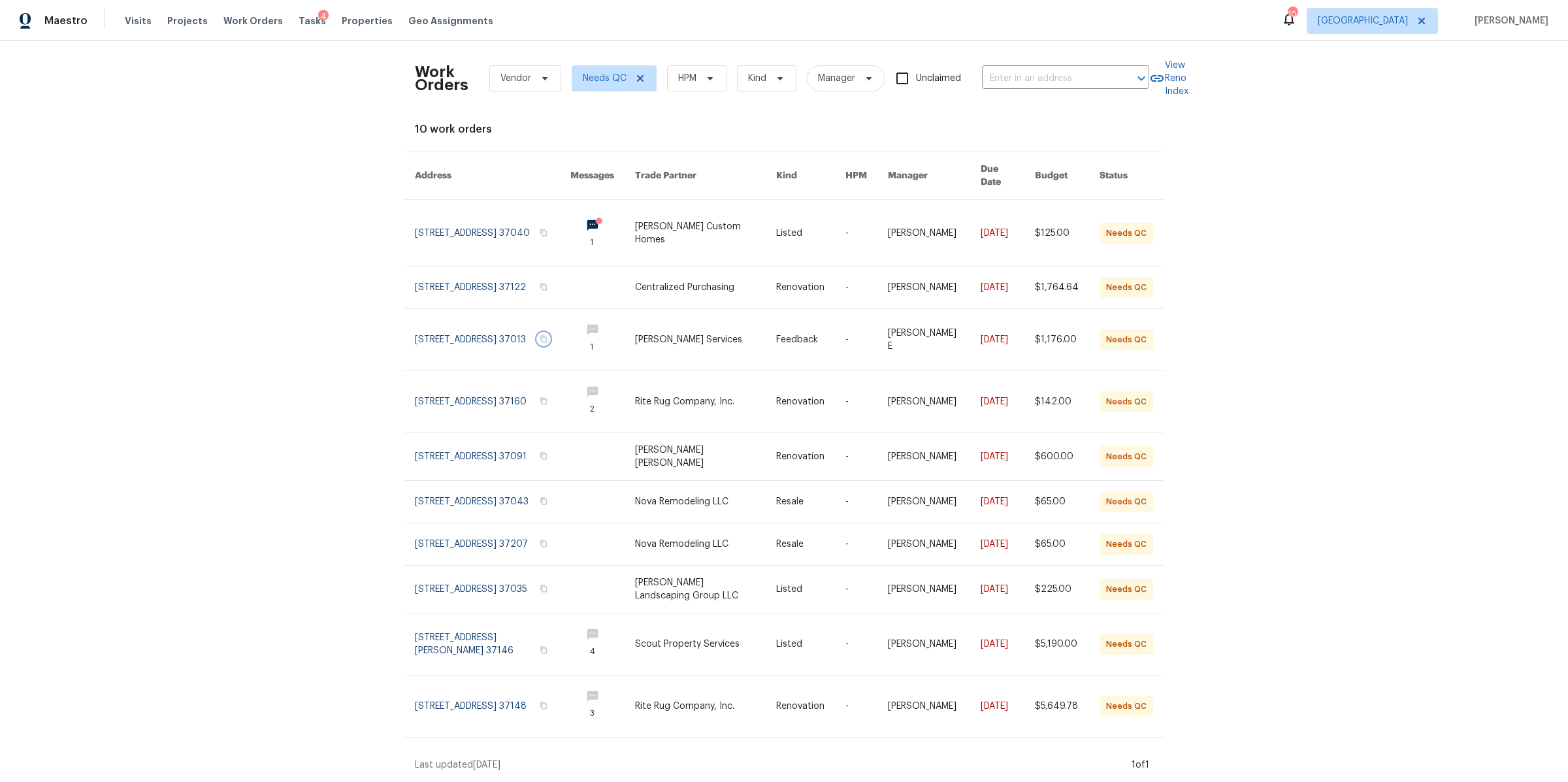
scroll to position [20, 0]
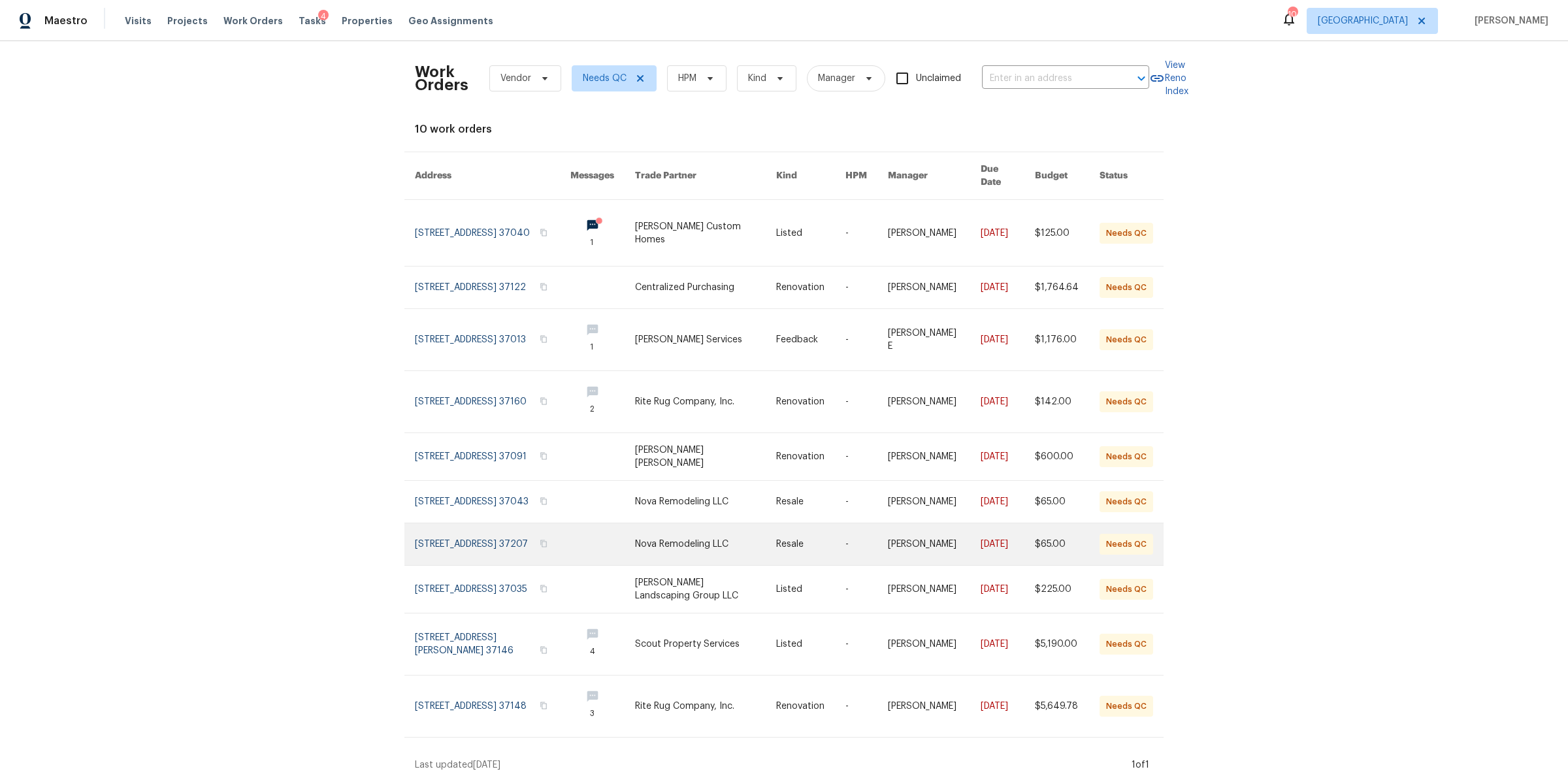
click at [456, 531] on link at bounding box center [493, 544] width 156 height 42
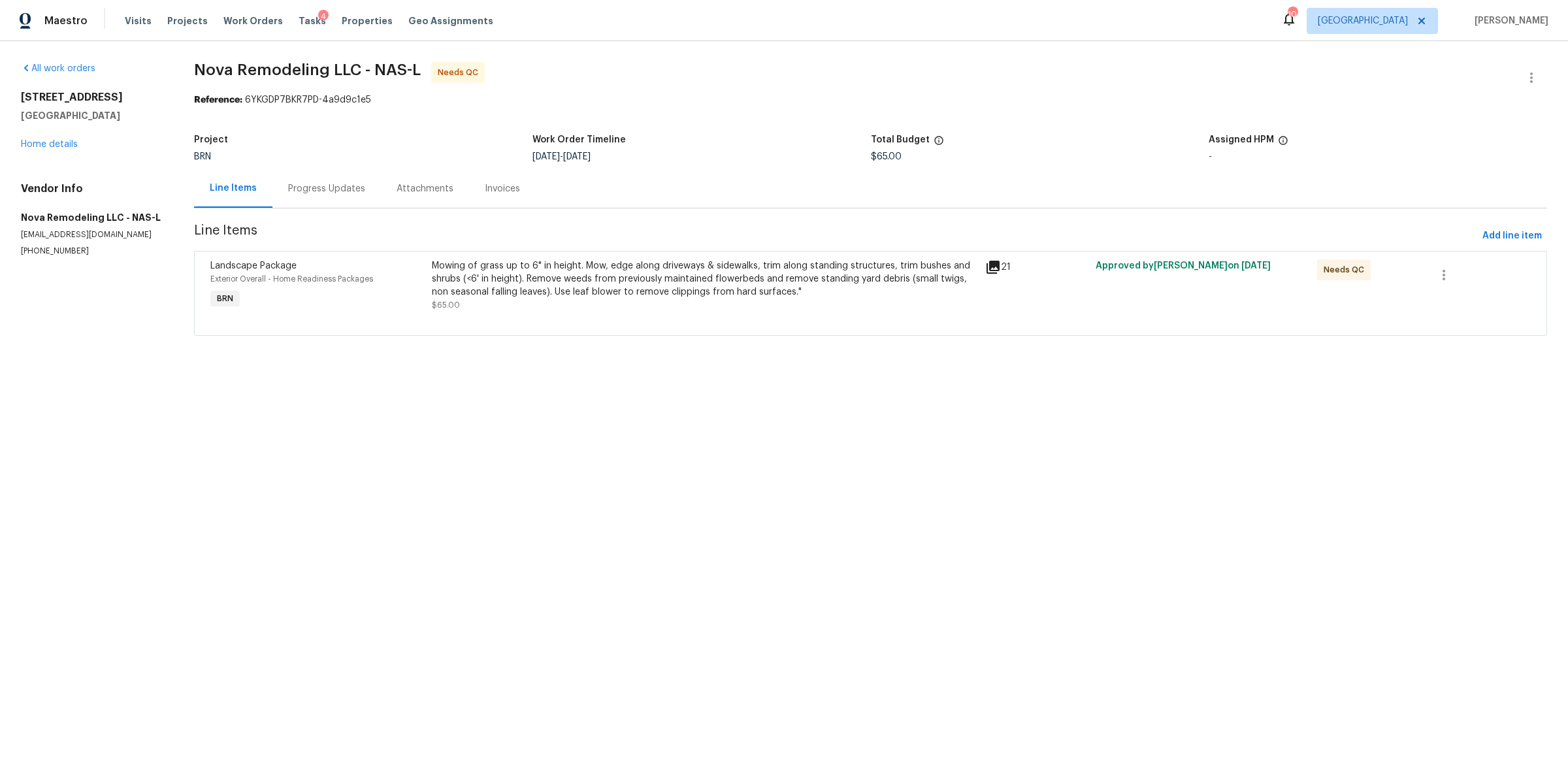
click at [527, 304] on div "Mowing of grass up to 6" in height. Mow, edge along driveways & sidewalks, trim…" at bounding box center [705, 285] width 546 height 52
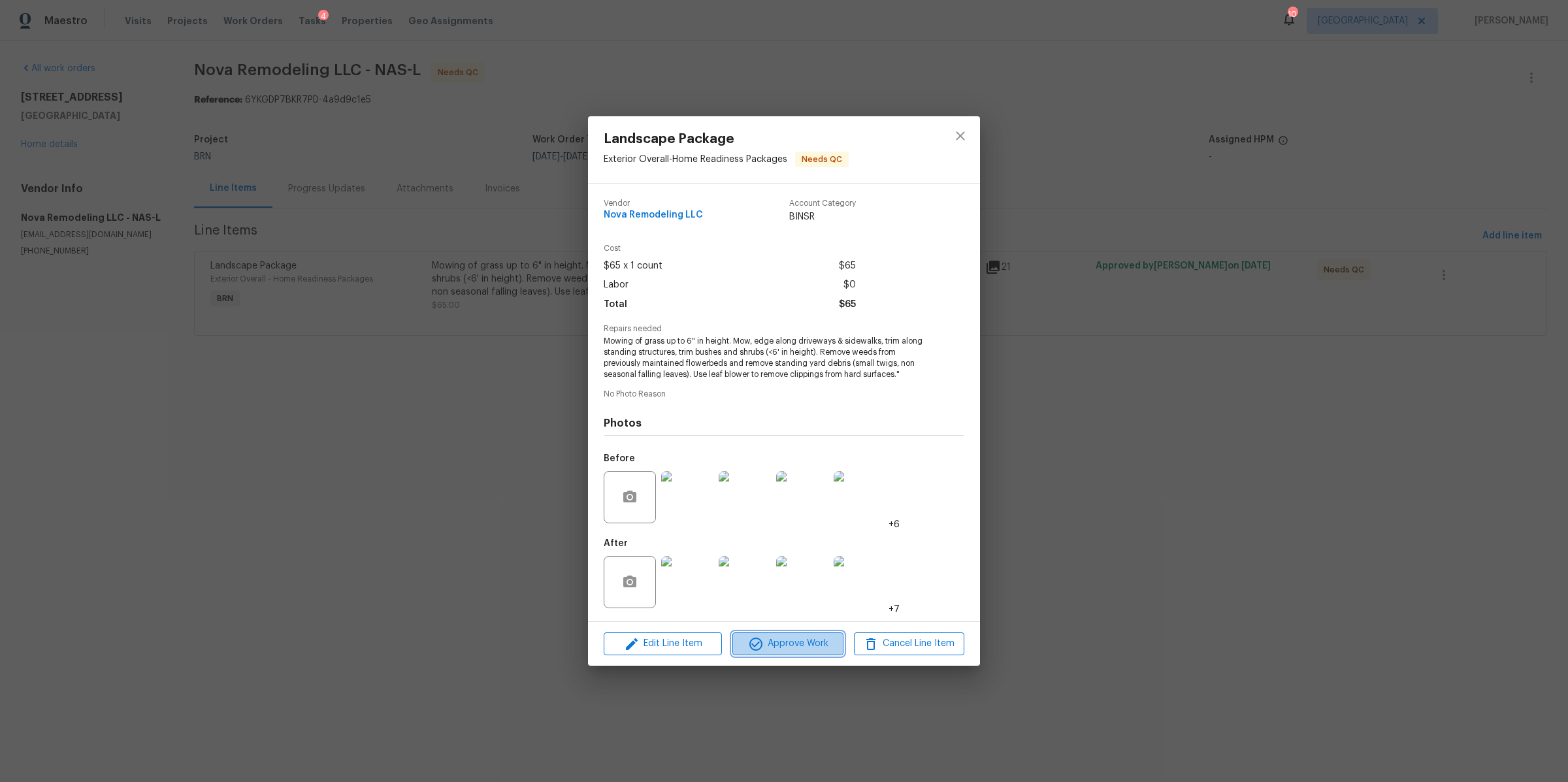
click at [795, 655] on button "Approve Work" at bounding box center [787, 644] width 111 height 23
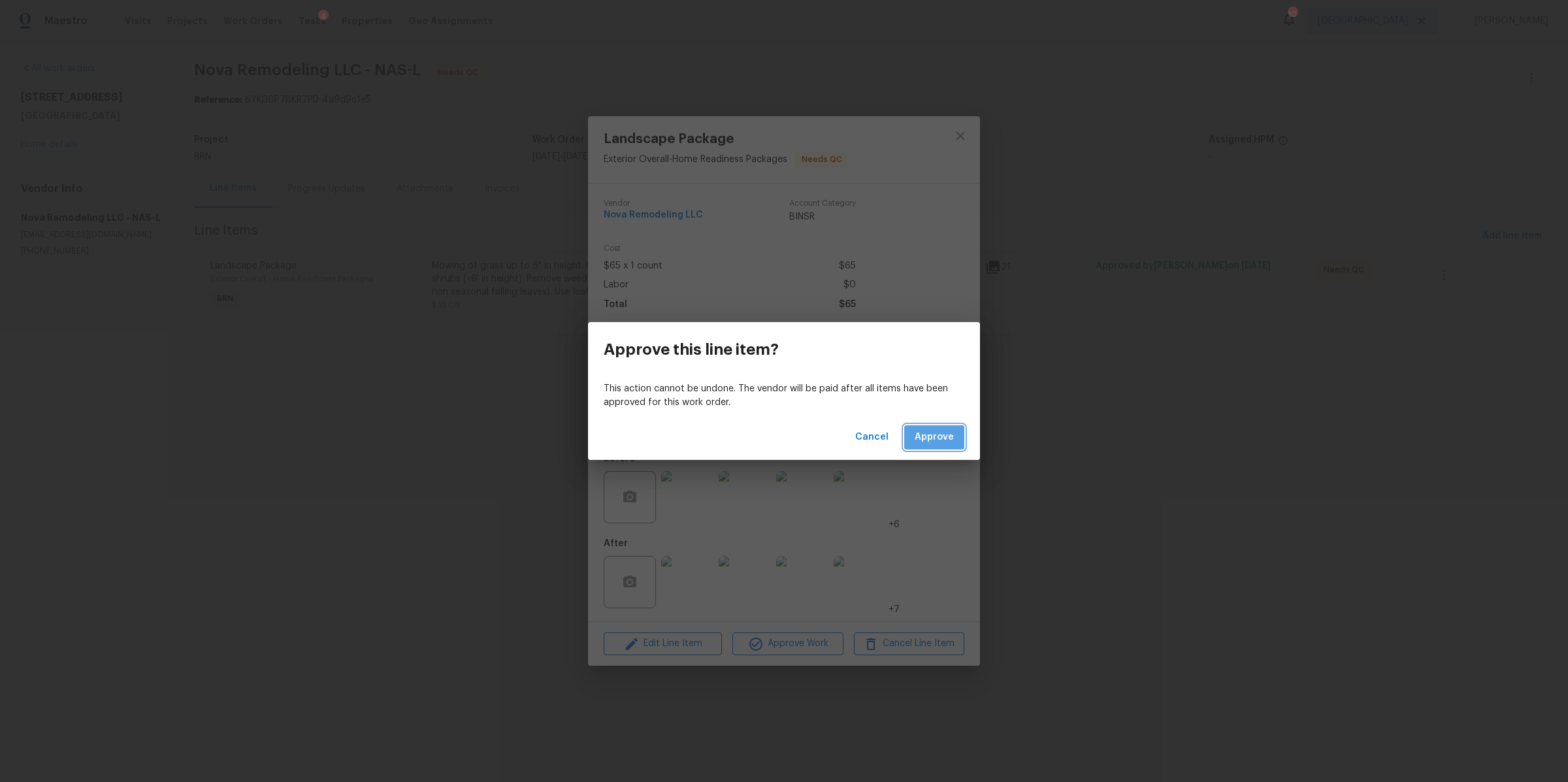
click at [936, 427] on button "Approve" at bounding box center [934, 438] width 60 height 24
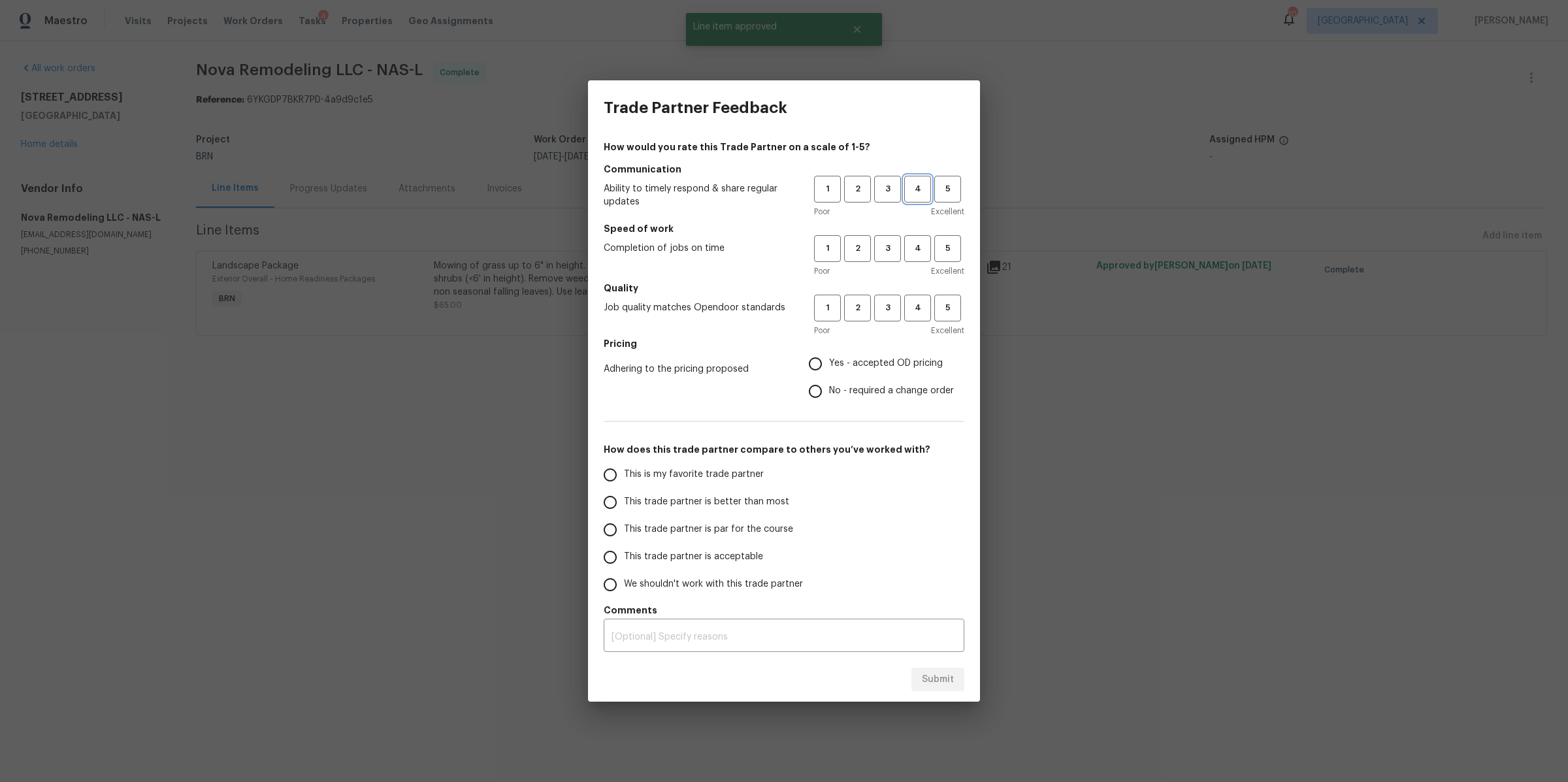
click at [920, 187] on span "4" at bounding box center [918, 189] width 24 height 15
click at [920, 246] on span "4" at bounding box center [918, 249] width 24 height 15
click at [920, 298] on button "4" at bounding box center [917, 308] width 26 height 26
click at [855, 362] on span "Yes - accepted OD pricing" at bounding box center [885, 363] width 113 height 14
click at [829, 362] on input "Yes - accepted OD pricing" at bounding box center [815, 363] width 27 height 27
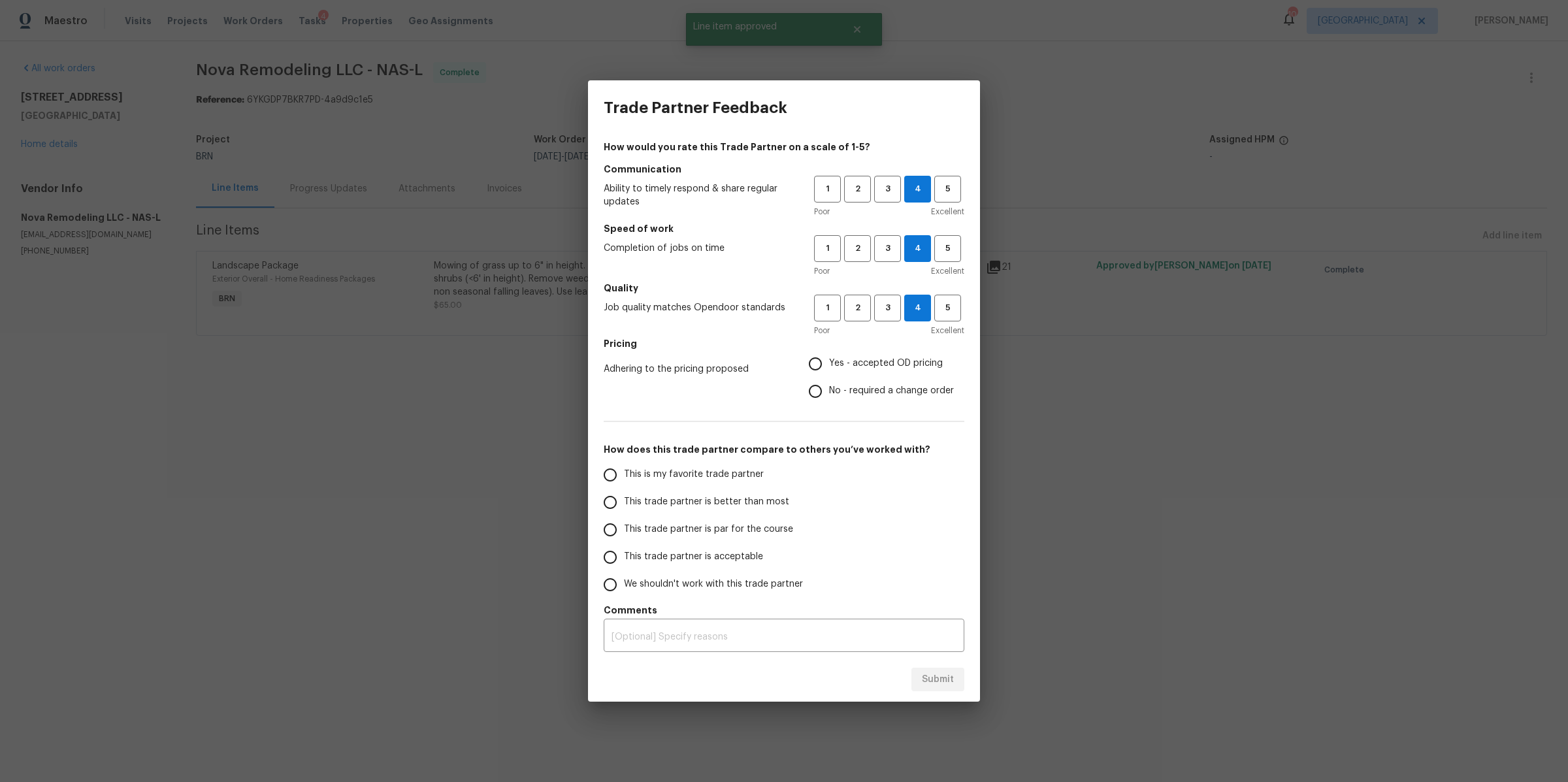
radio input "true"
click at [736, 495] on span "This trade partner is better than most" at bounding box center [706, 502] width 165 height 14
click at [624, 495] on input "This trade partner is better than most" at bounding box center [610, 502] width 27 height 27
click at [926, 675] on span "Submit" at bounding box center [938, 680] width 32 height 16
radio input "true"
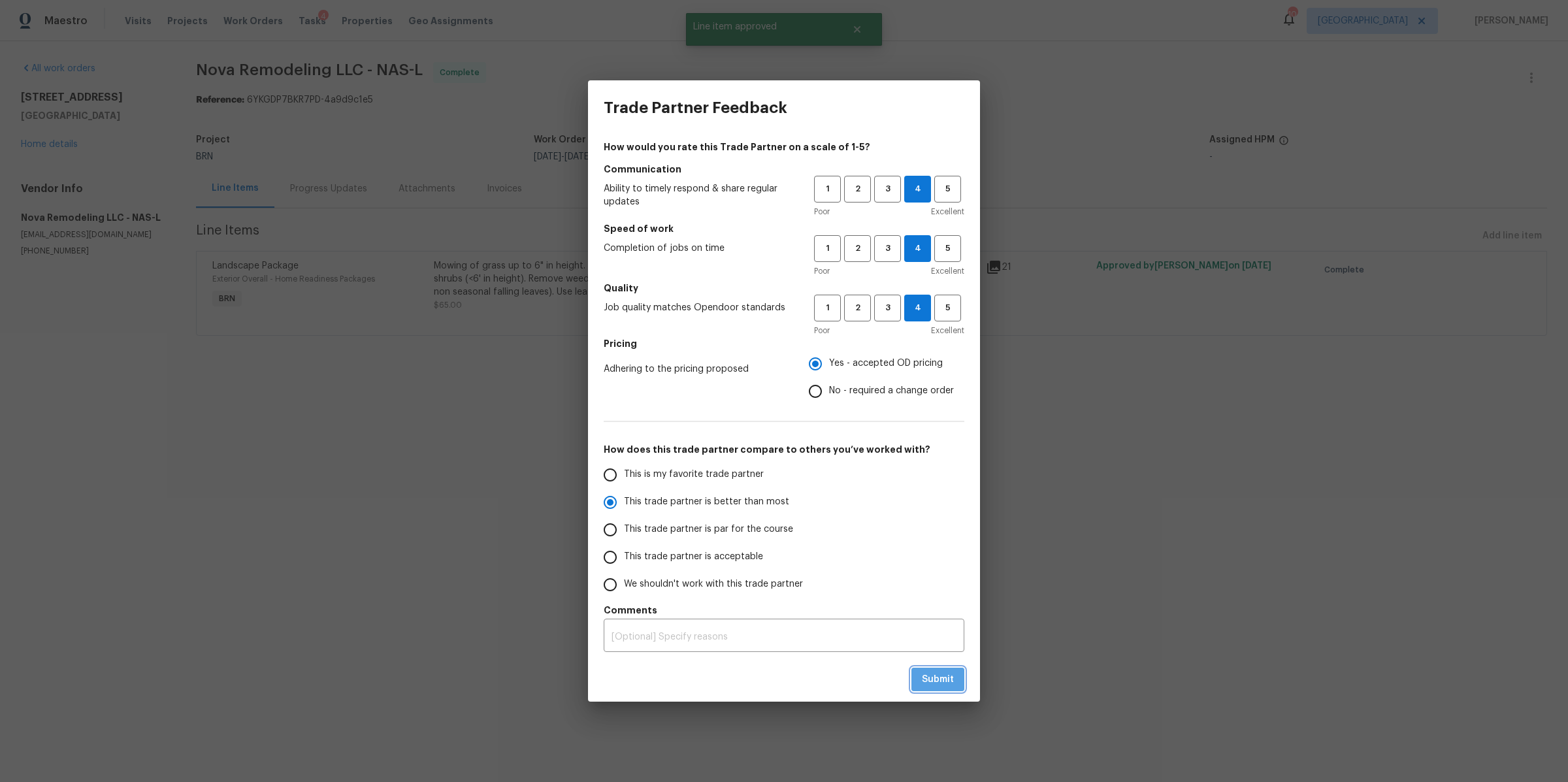
radio input "false"
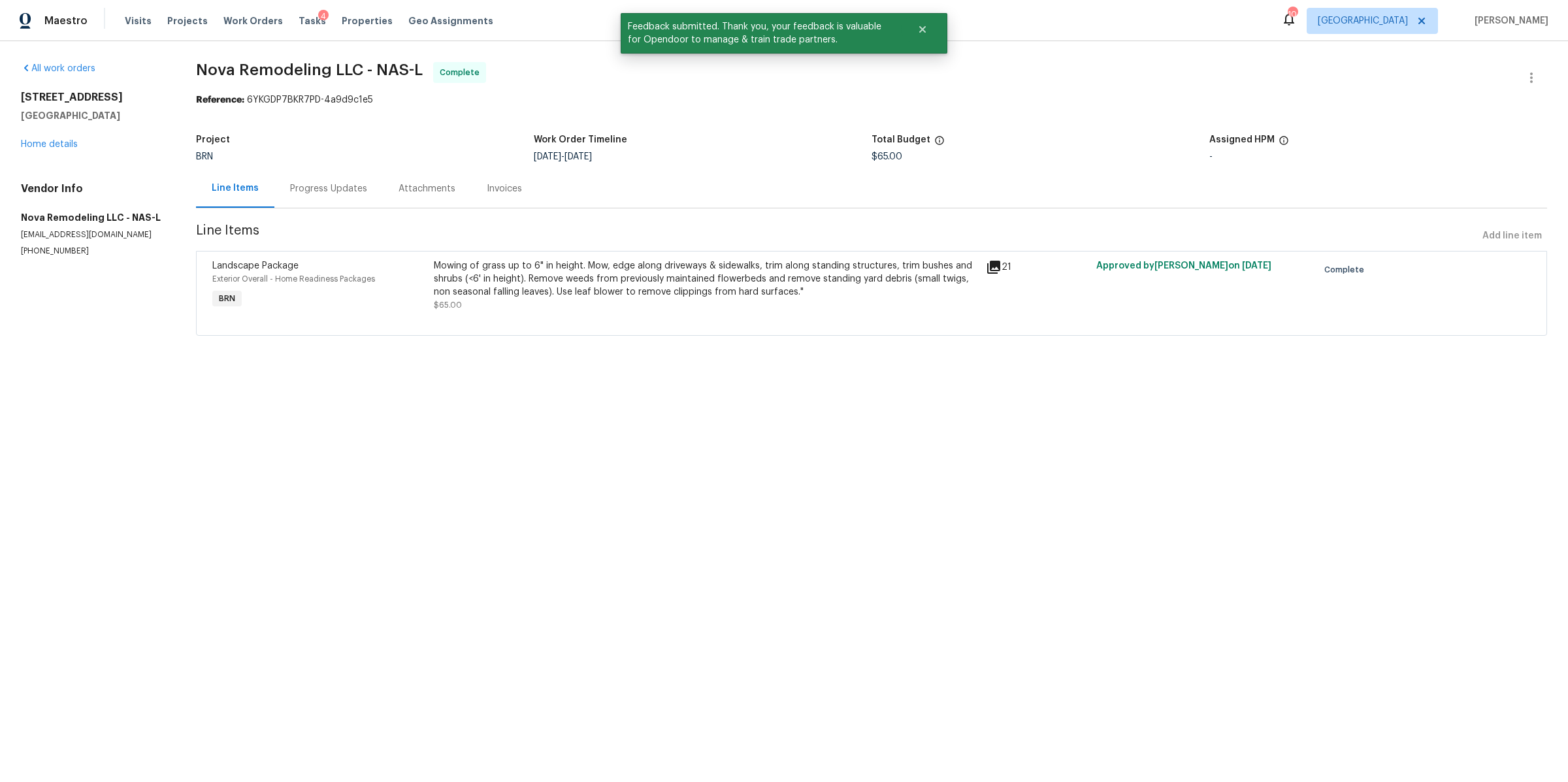
click at [250, 13] on div "Visits Projects Work Orders Tasks 4 Properties Geo Assignments" at bounding box center [317, 21] width 384 height 26
click at [229, 12] on div "Visits Projects Work Orders Tasks 4 Properties Geo Assignments" at bounding box center [317, 21] width 384 height 26
click at [227, 22] on span "Work Orders" at bounding box center [253, 20] width 60 height 13
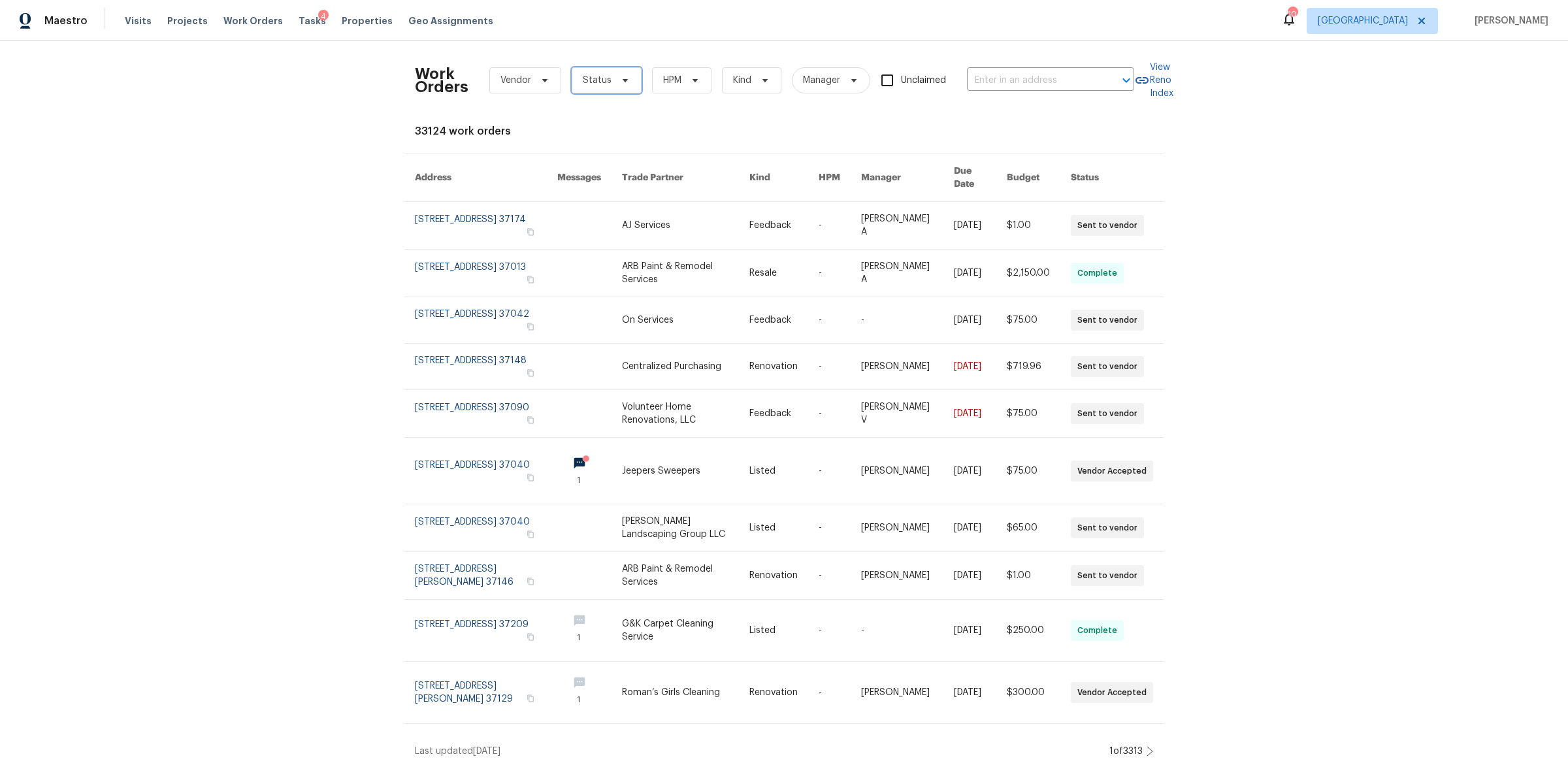
click at [616, 84] on span at bounding box center [623, 80] width 14 height 10
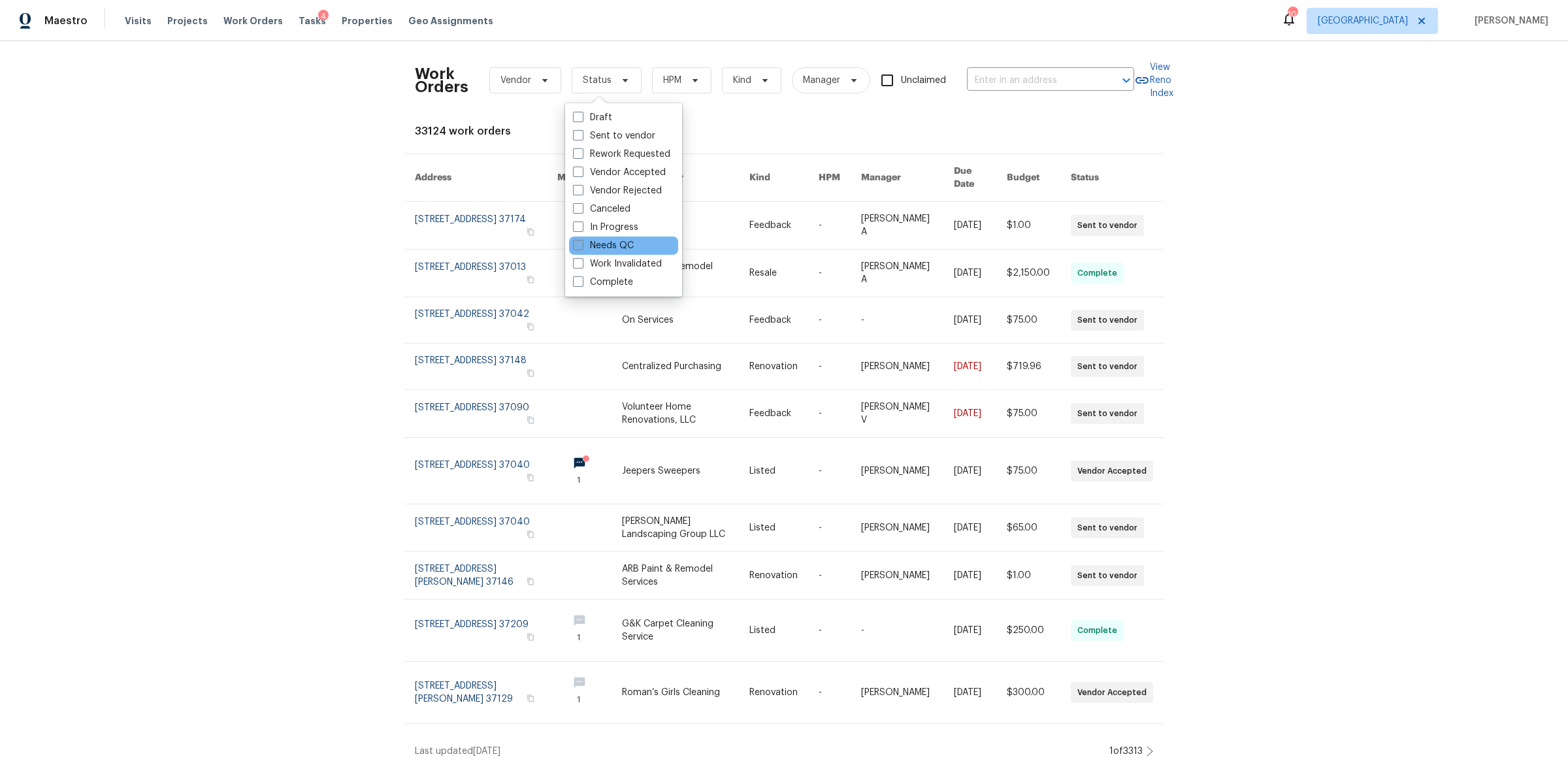
click at [609, 245] on label "Needs QC" at bounding box center [603, 245] width 60 height 13
click at [582, 245] on input "Needs QC" at bounding box center [577, 243] width 9 height 9
checkbox input "true"
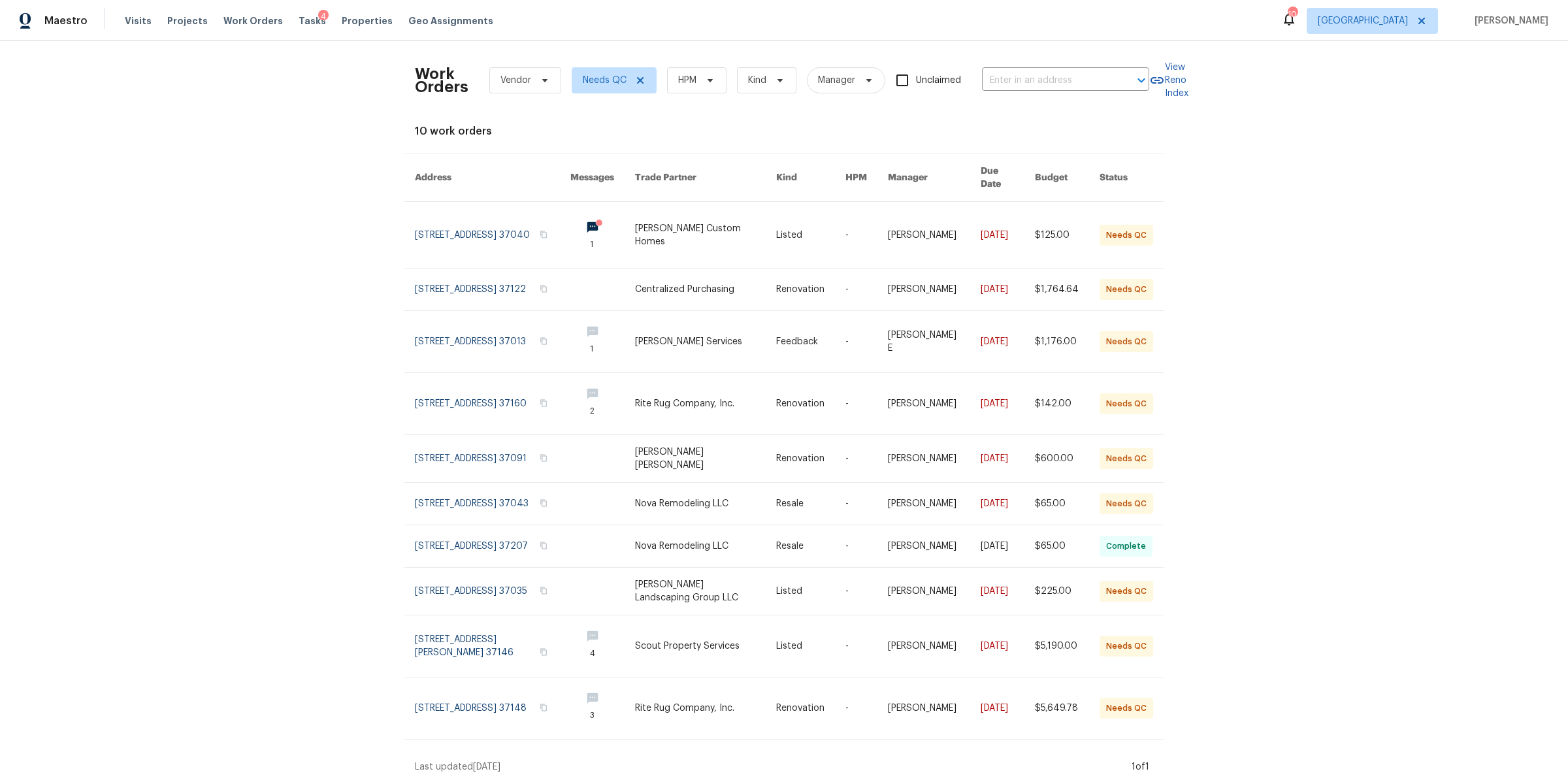
scroll to position [20, 0]
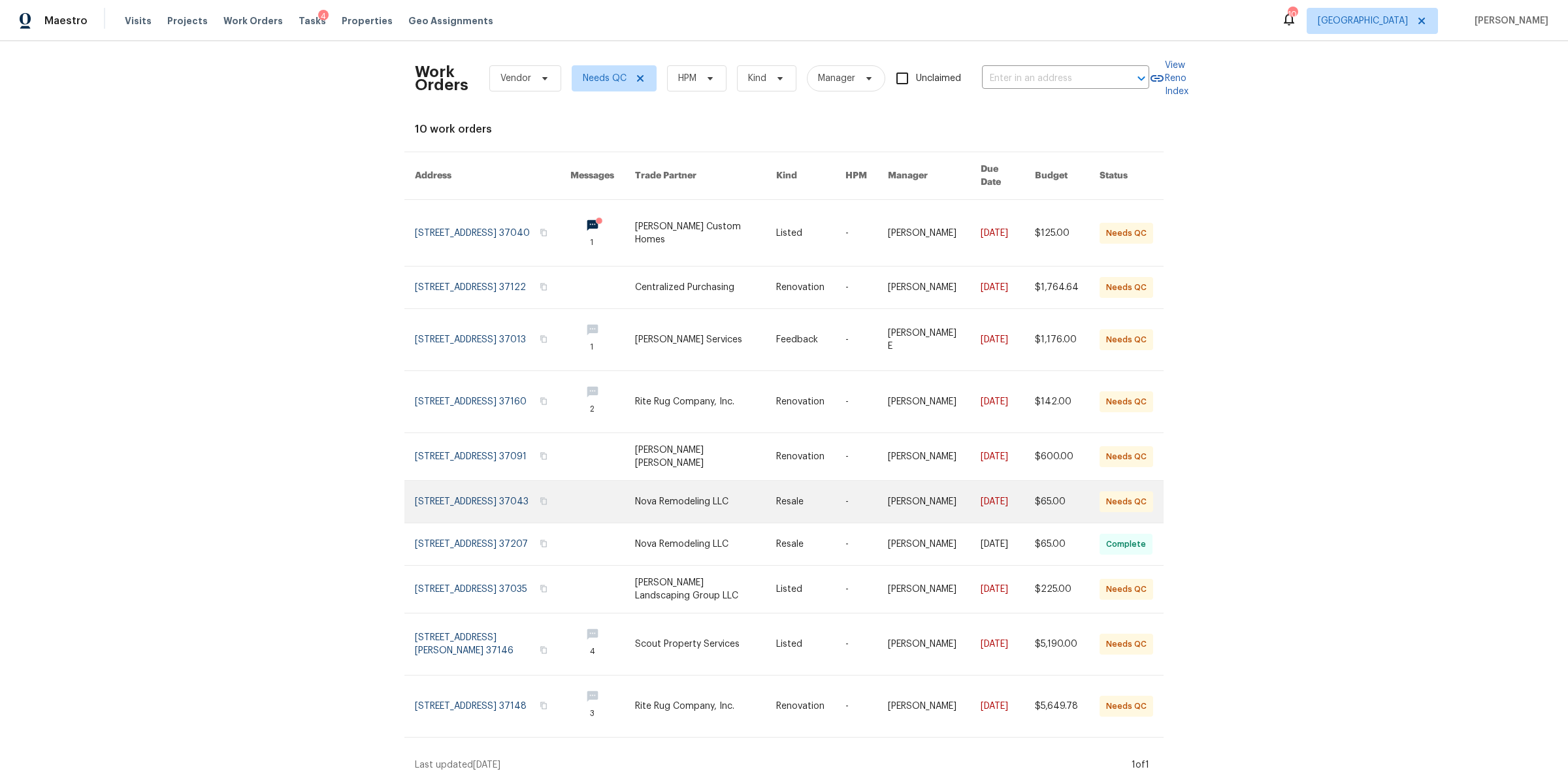
click at [475, 481] on link at bounding box center [493, 502] width 156 height 42
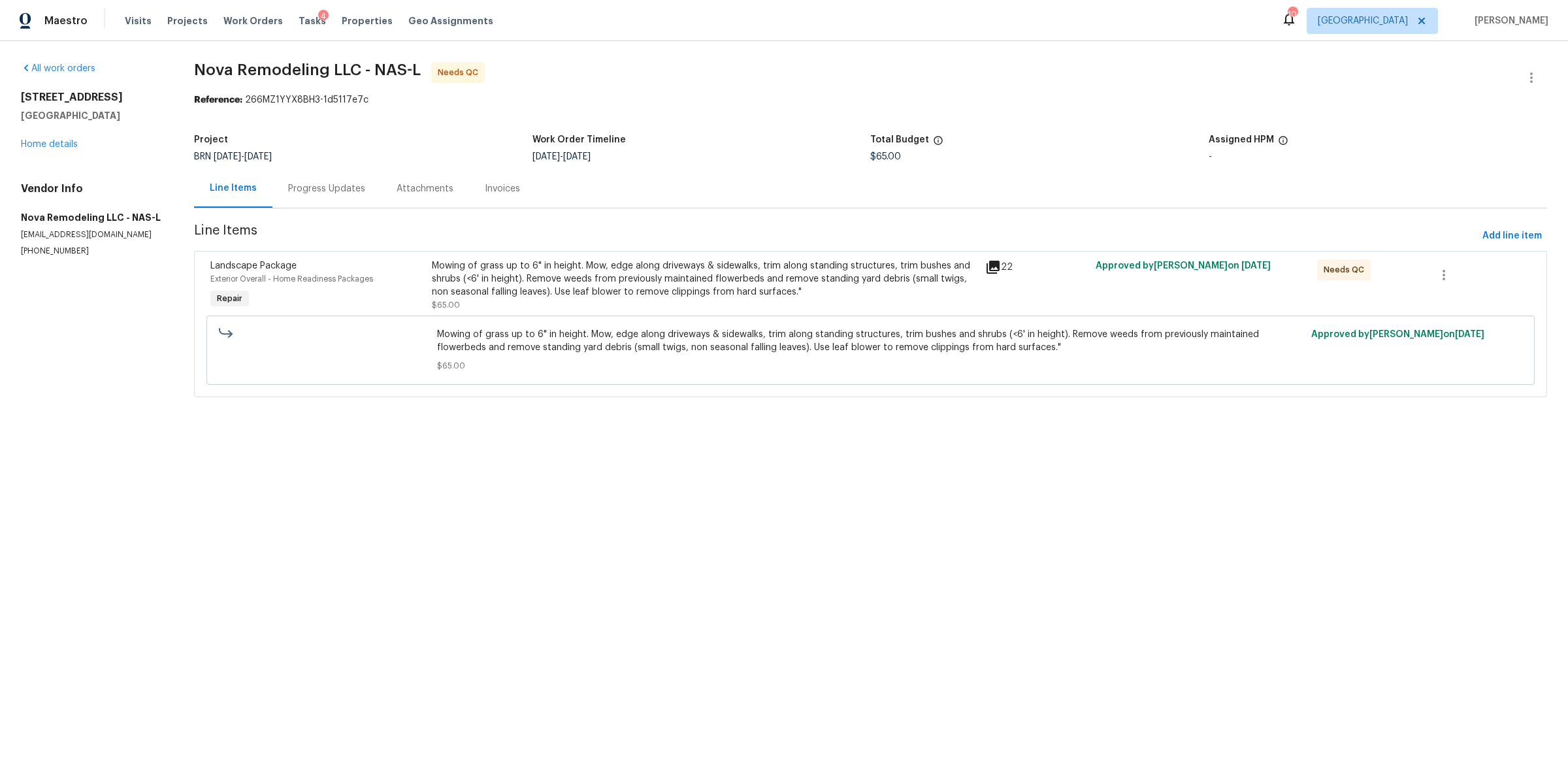
click at [636, 288] on div "Mowing of grass up to 6" in height. Mow, edge along driveways & sidewalks, trim…" at bounding box center [705, 279] width 546 height 39
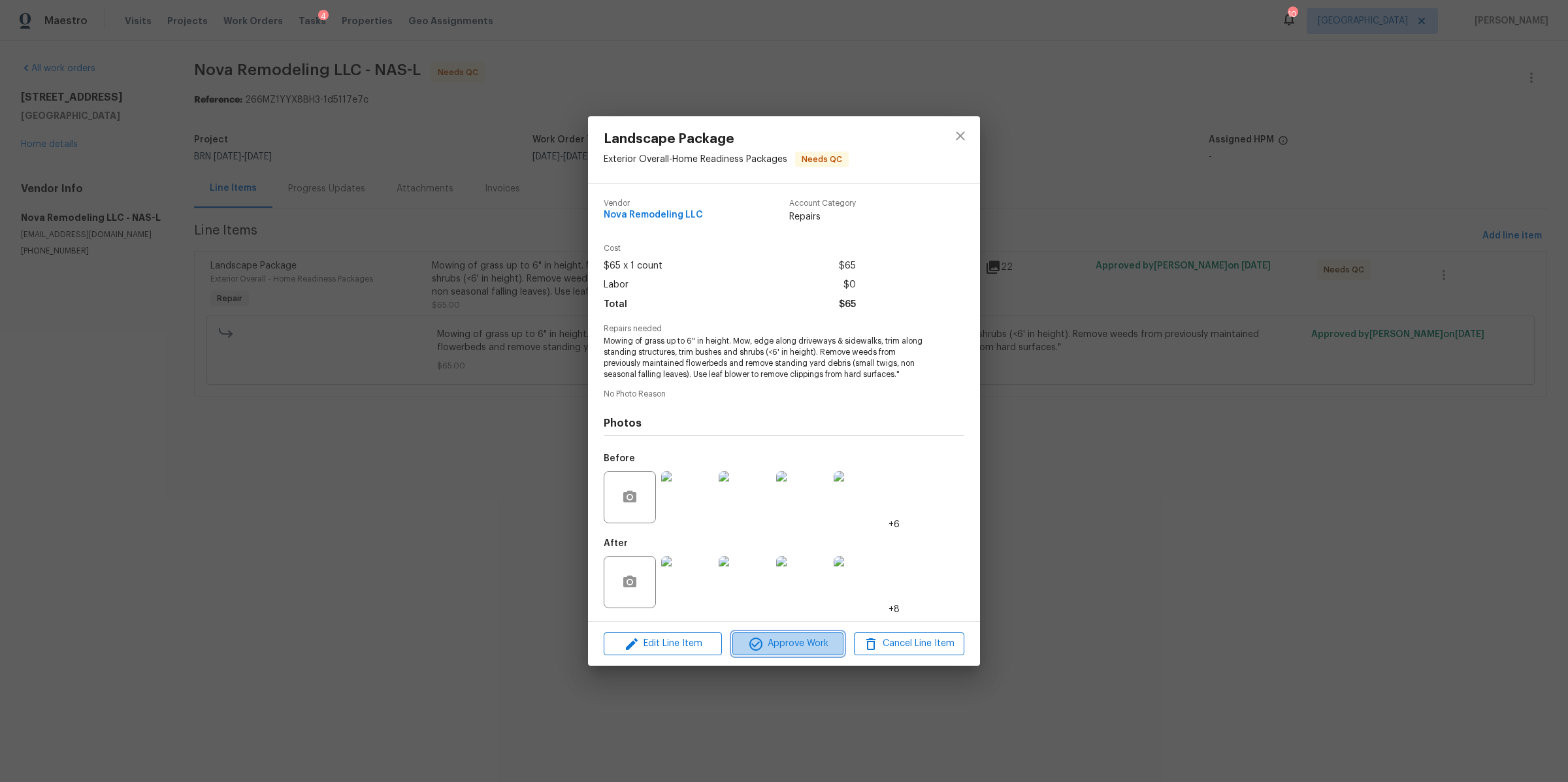
click at [813, 650] on span "Approve Work" at bounding box center [787, 644] width 103 height 16
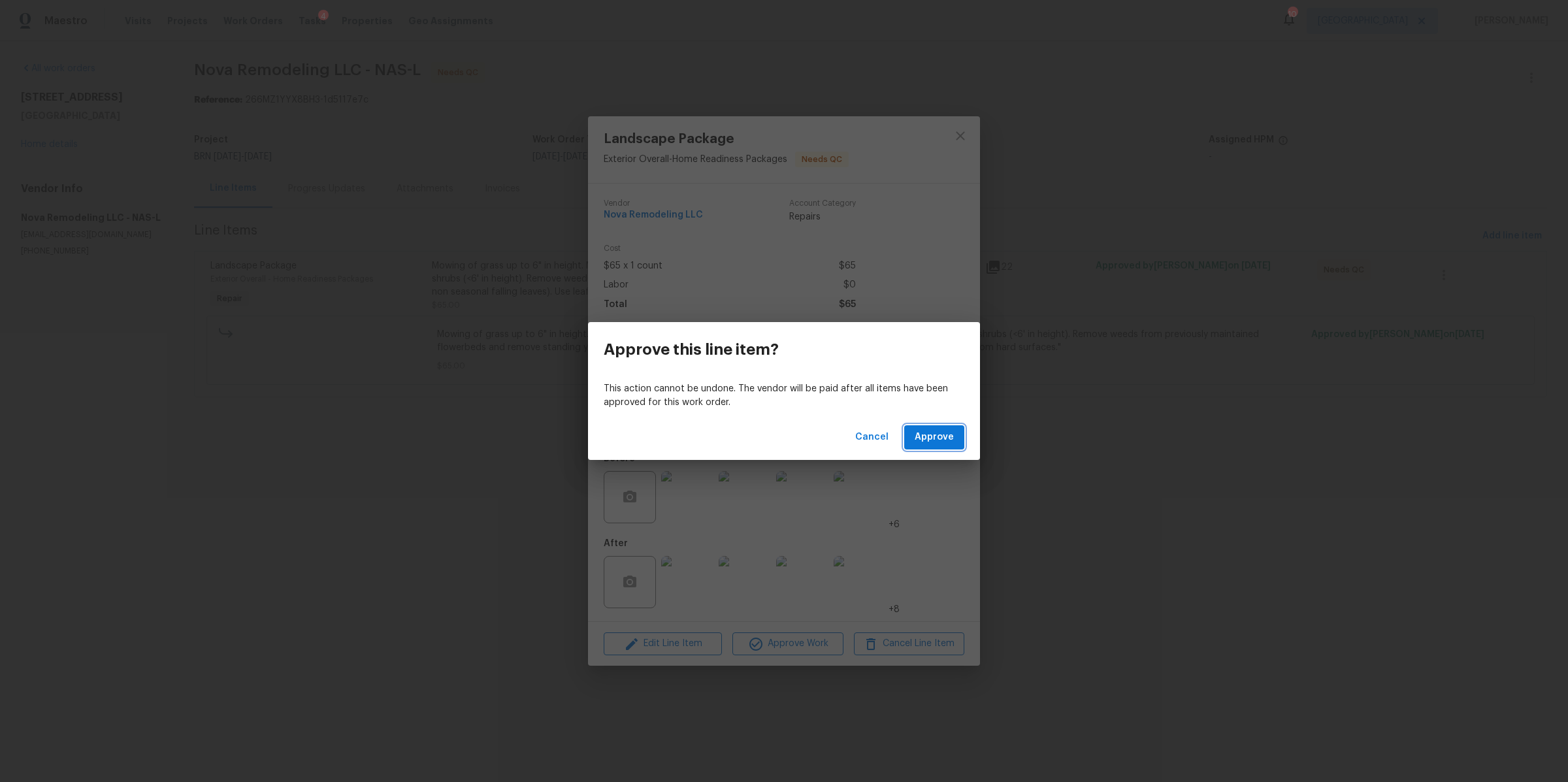
click at [936, 440] on span "Approve" at bounding box center [934, 438] width 39 height 16
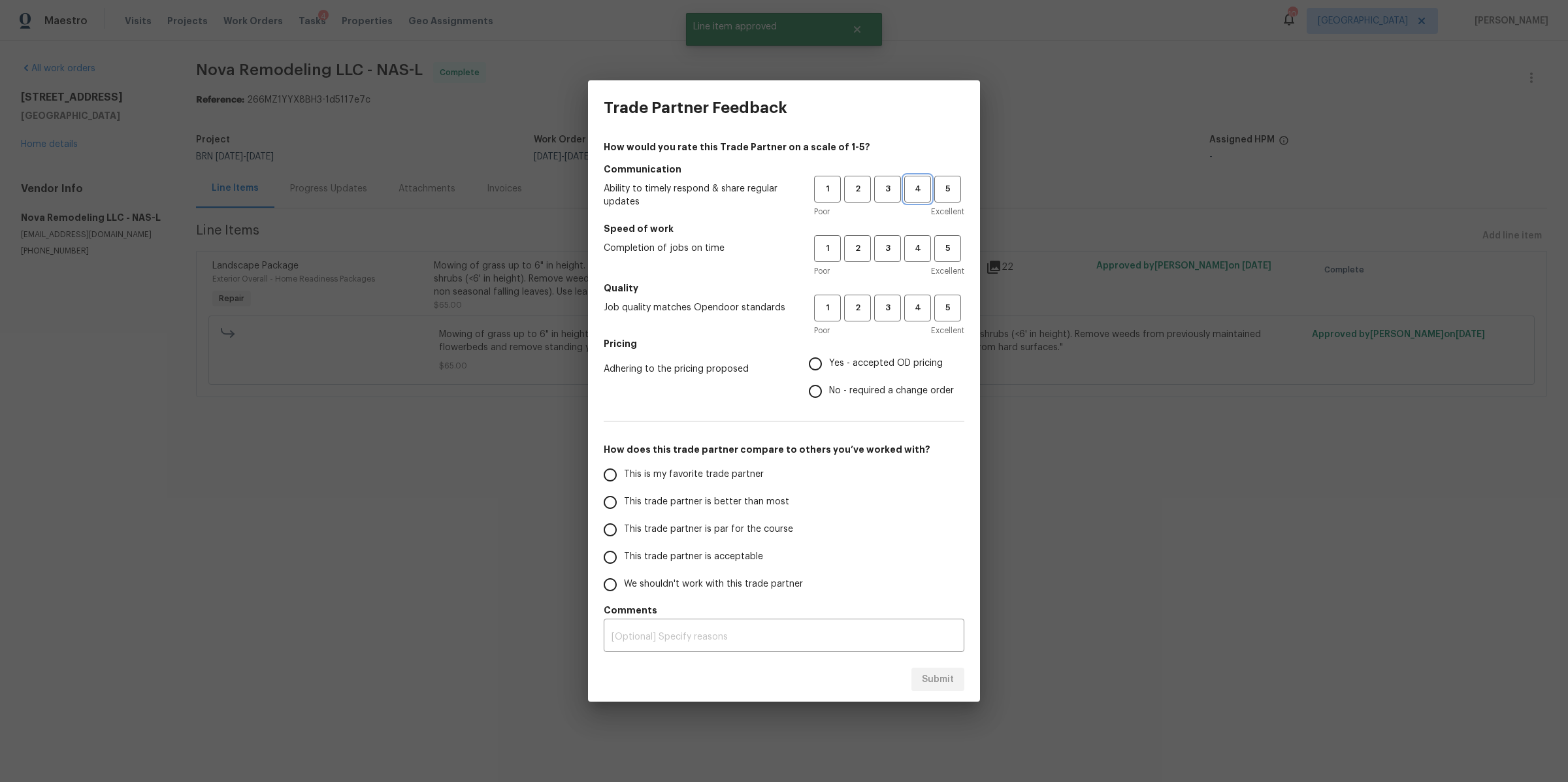
click at [916, 185] on span "4" at bounding box center [918, 189] width 24 height 15
click at [916, 252] on span "4" at bounding box center [918, 249] width 24 height 15
click at [919, 302] on span "4" at bounding box center [918, 308] width 24 height 15
click at [863, 370] on span "Yes - accepted OD pricing" at bounding box center [885, 363] width 113 height 14
click at [829, 370] on input "Yes - accepted OD pricing" at bounding box center [815, 363] width 27 height 27
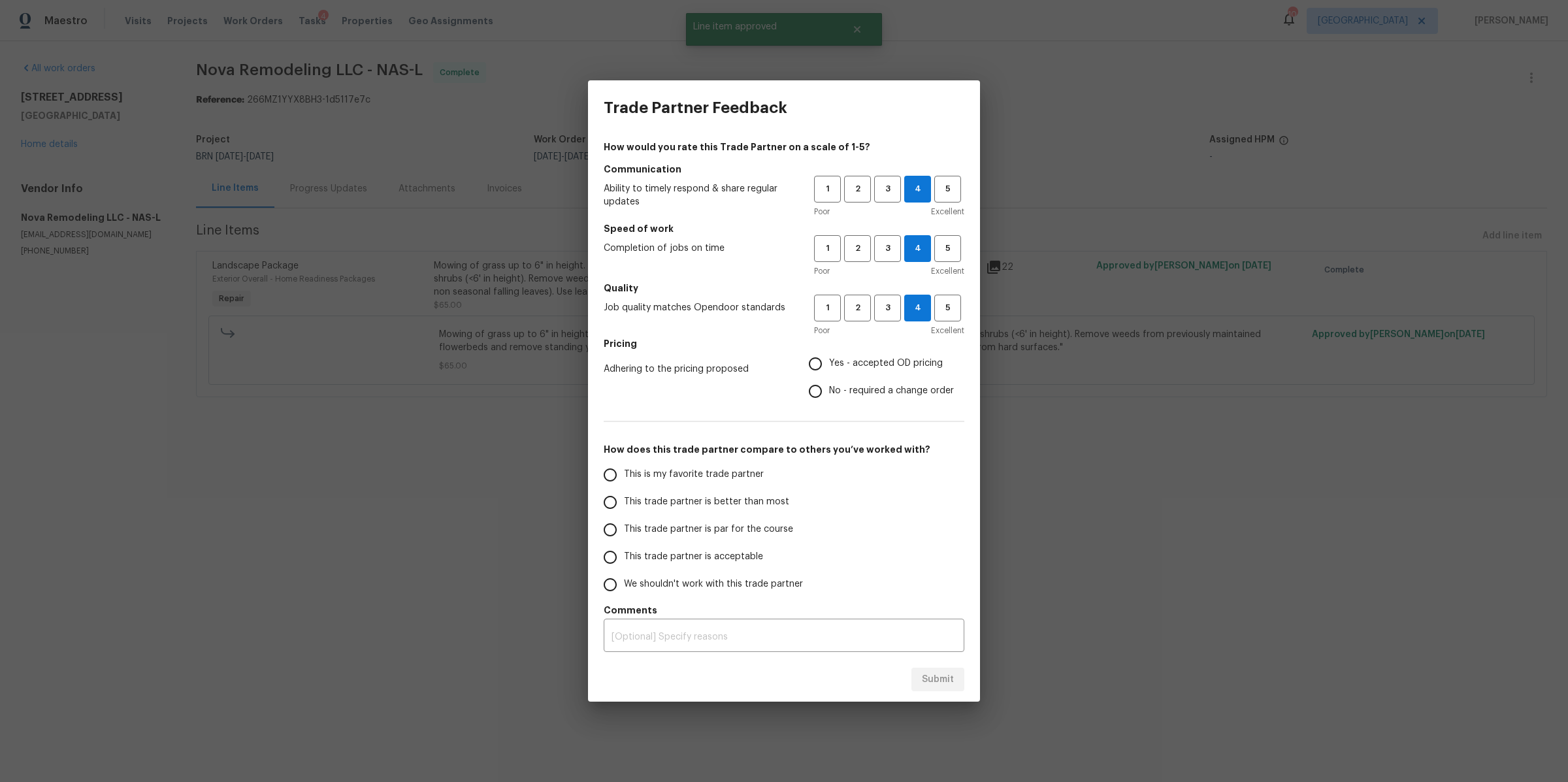
radio input "true"
click at [723, 499] on span "This trade partner is better than most" at bounding box center [706, 502] width 165 height 14
click at [624, 499] on input "This trade partner is better than most" at bounding box center [610, 502] width 27 height 27
click at [940, 679] on span "Submit" at bounding box center [938, 680] width 32 height 16
radio input "true"
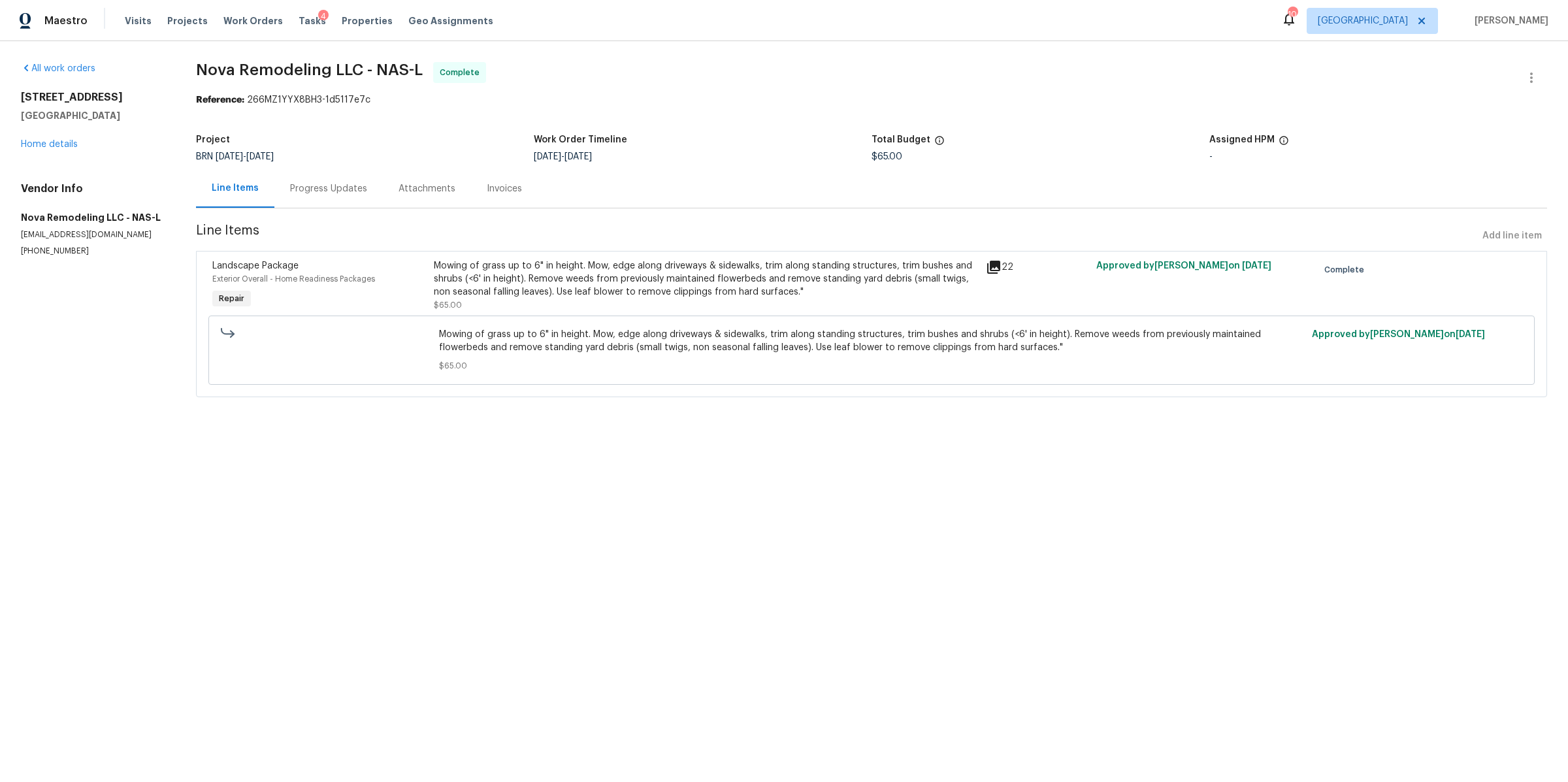
radio input "false"
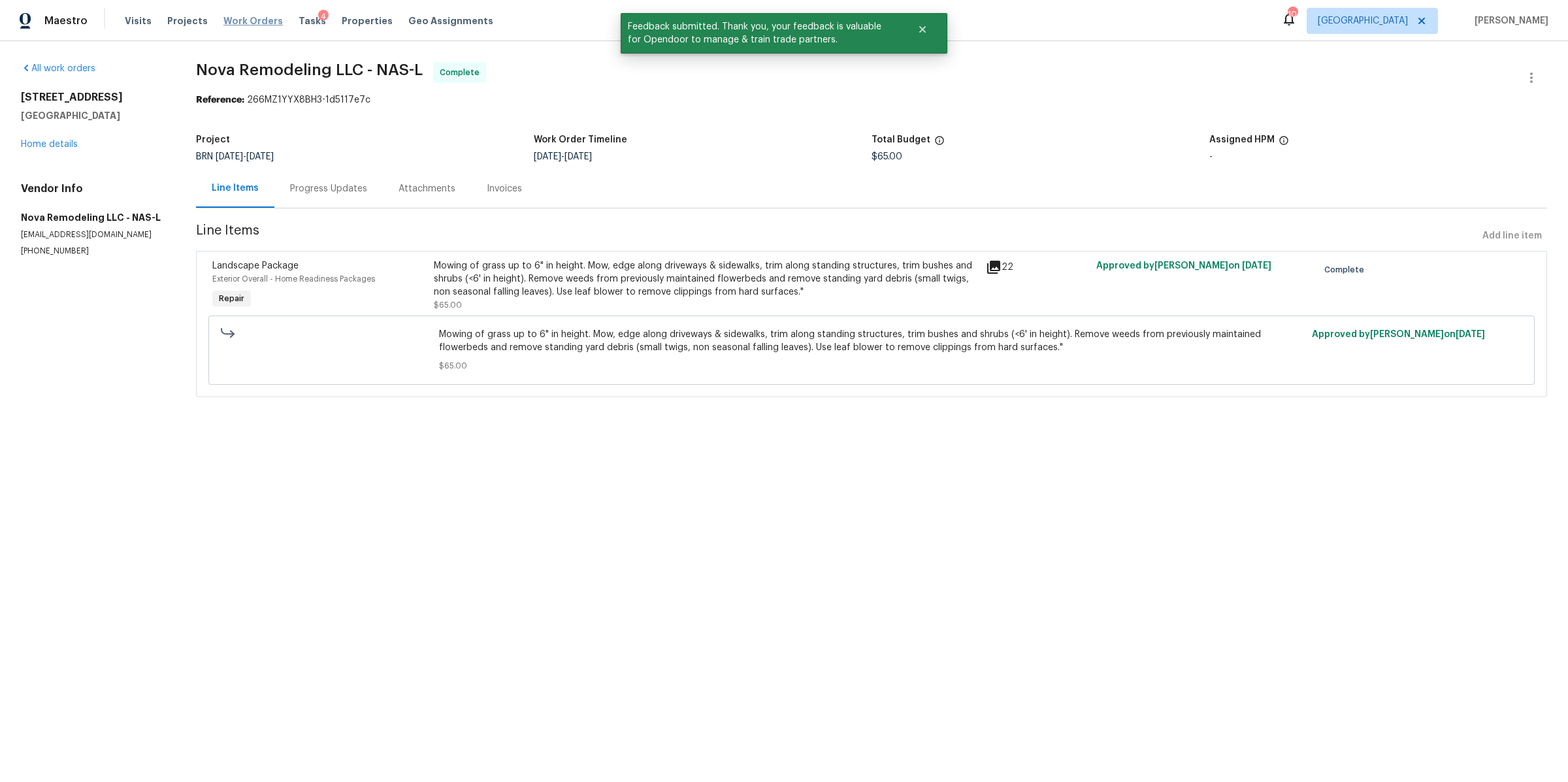
click at [253, 22] on span "Work Orders" at bounding box center [253, 20] width 60 height 13
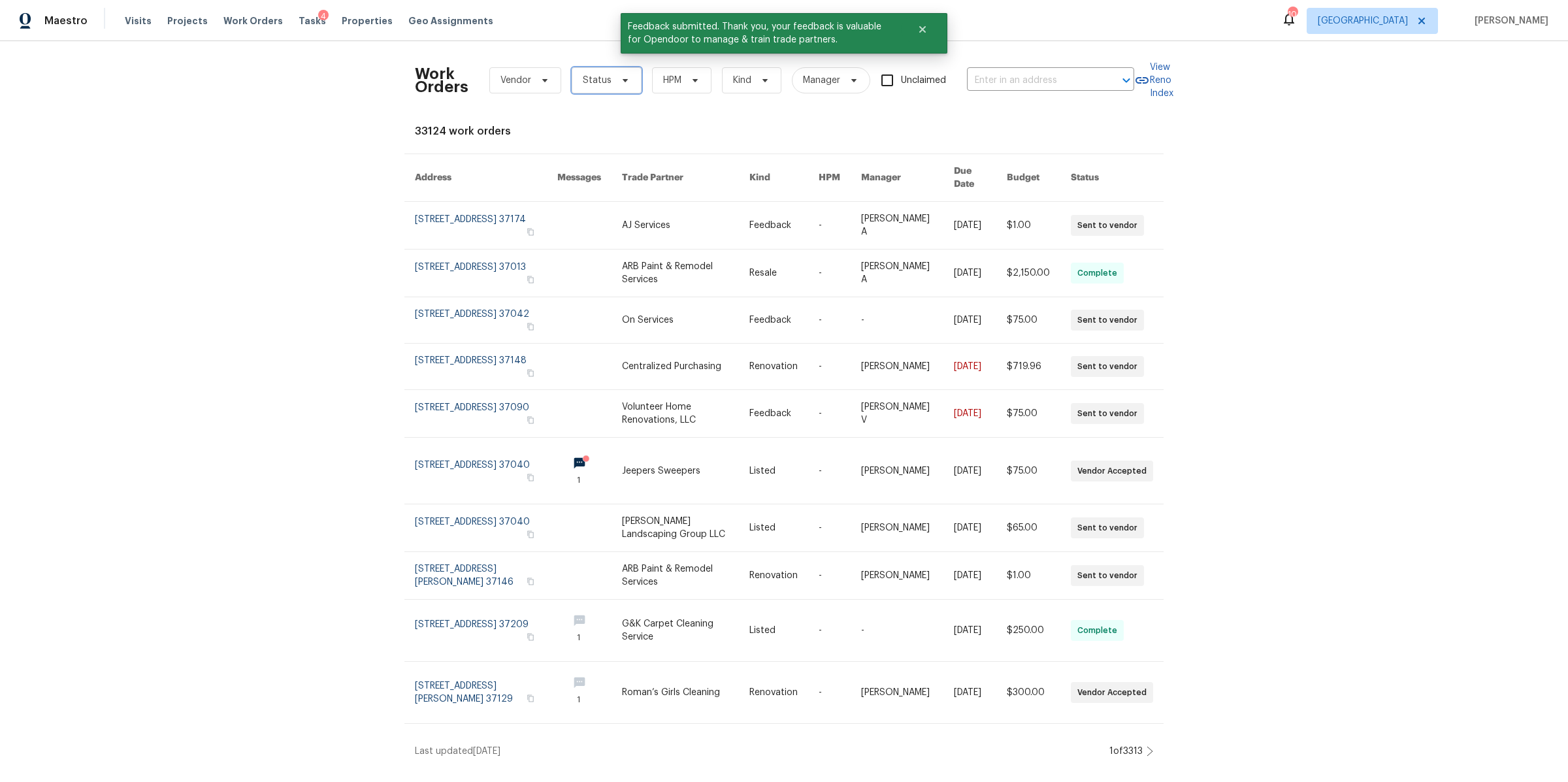
click at [620, 82] on icon at bounding box center [625, 80] width 10 height 10
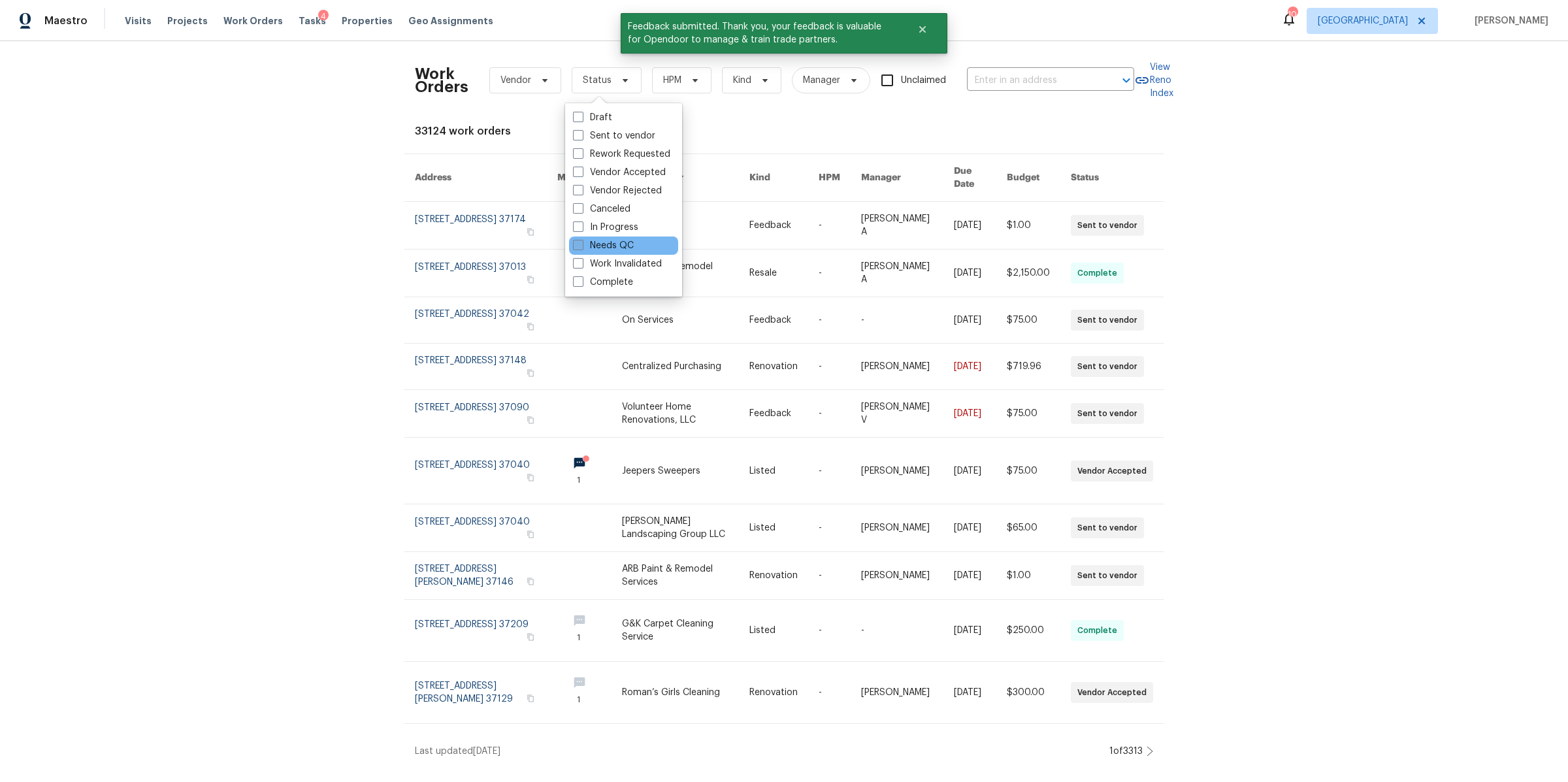
click at [594, 247] on label "Needs QC" at bounding box center [603, 245] width 60 height 13
click at [582, 247] on input "Needs QC" at bounding box center [577, 243] width 9 height 9
checkbox input "true"
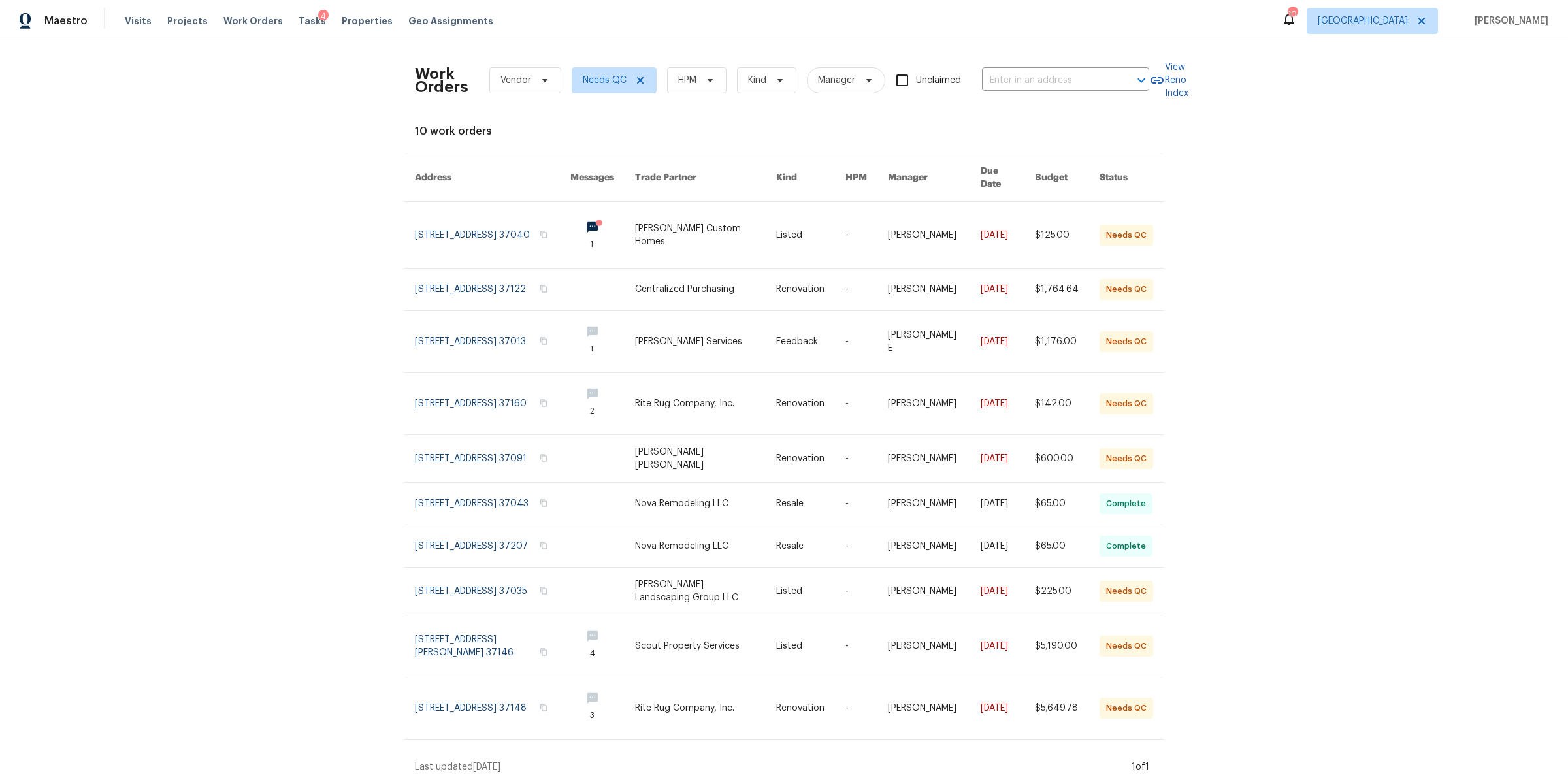
click at [314, 310] on div "Work Orders Vendor Needs QC HPM Kind Manager Unclaimed ​ View Reno Index 10 wor…" at bounding box center [784, 412] width 1568 height 741
click at [635, 84] on icon at bounding box center [640, 80] width 10 height 10
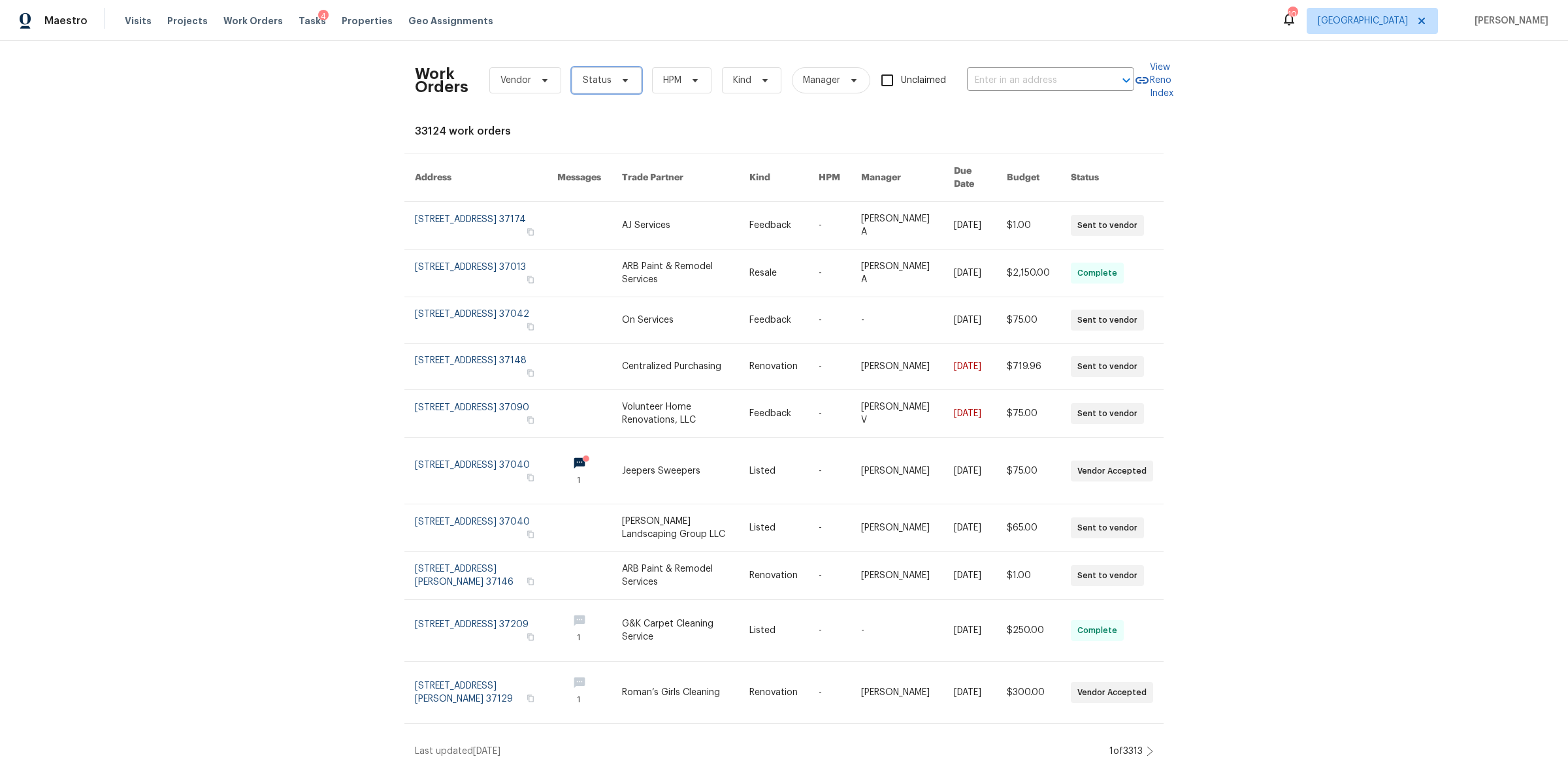
click at [605, 84] on span "Status" at bounding box center [606, 80] width 70 height 26
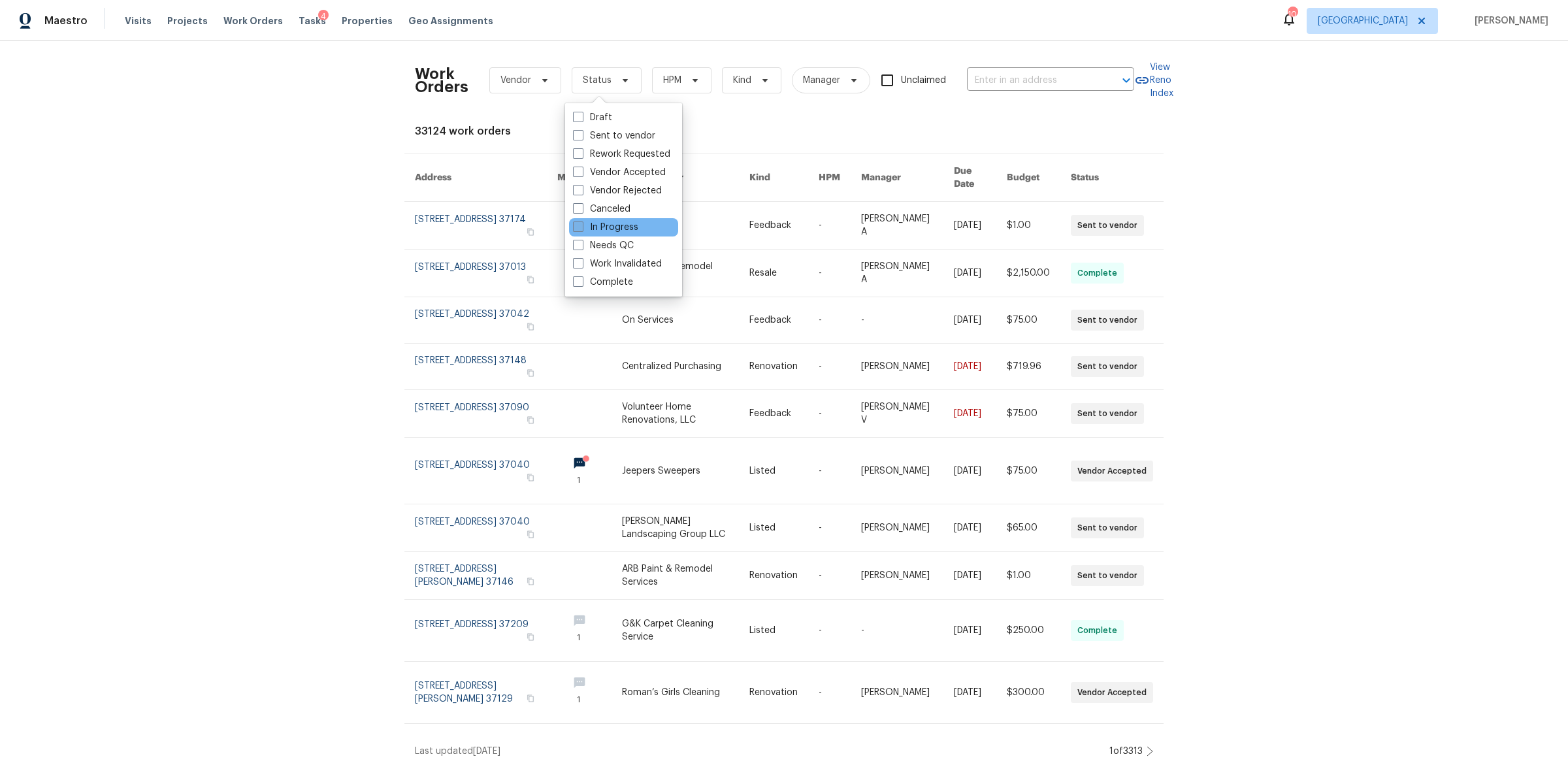
click at [587, 229] on label "In Progress" at bounding box center [605, 227] width 65 height 13
click at [582, 229] on input "In Progress" at bounding box center [577, 225] width 9 height 9
checkbox input "true"
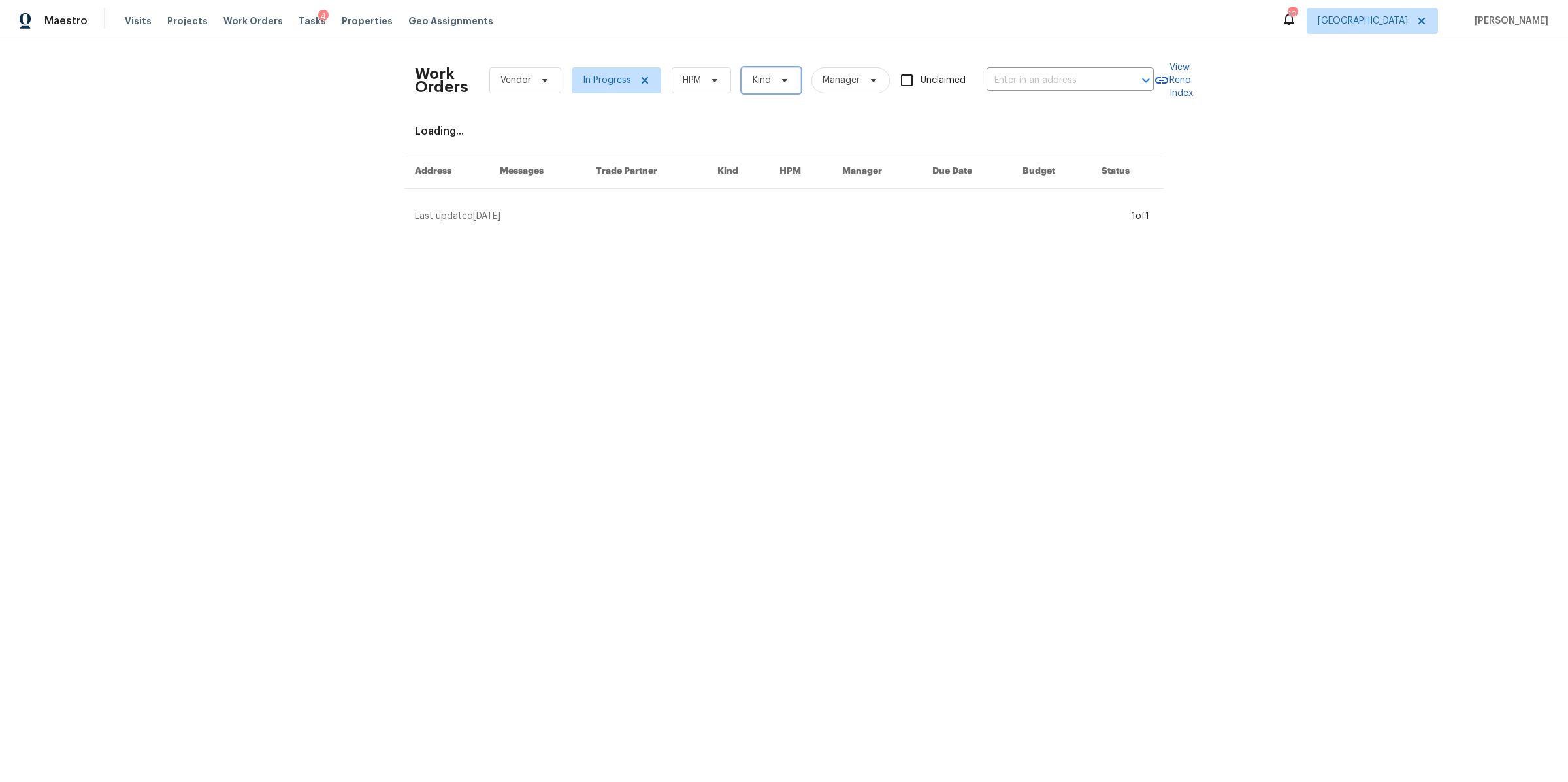
click at [775, 79] on span at bounding box center [782, 80] width 14 height 10
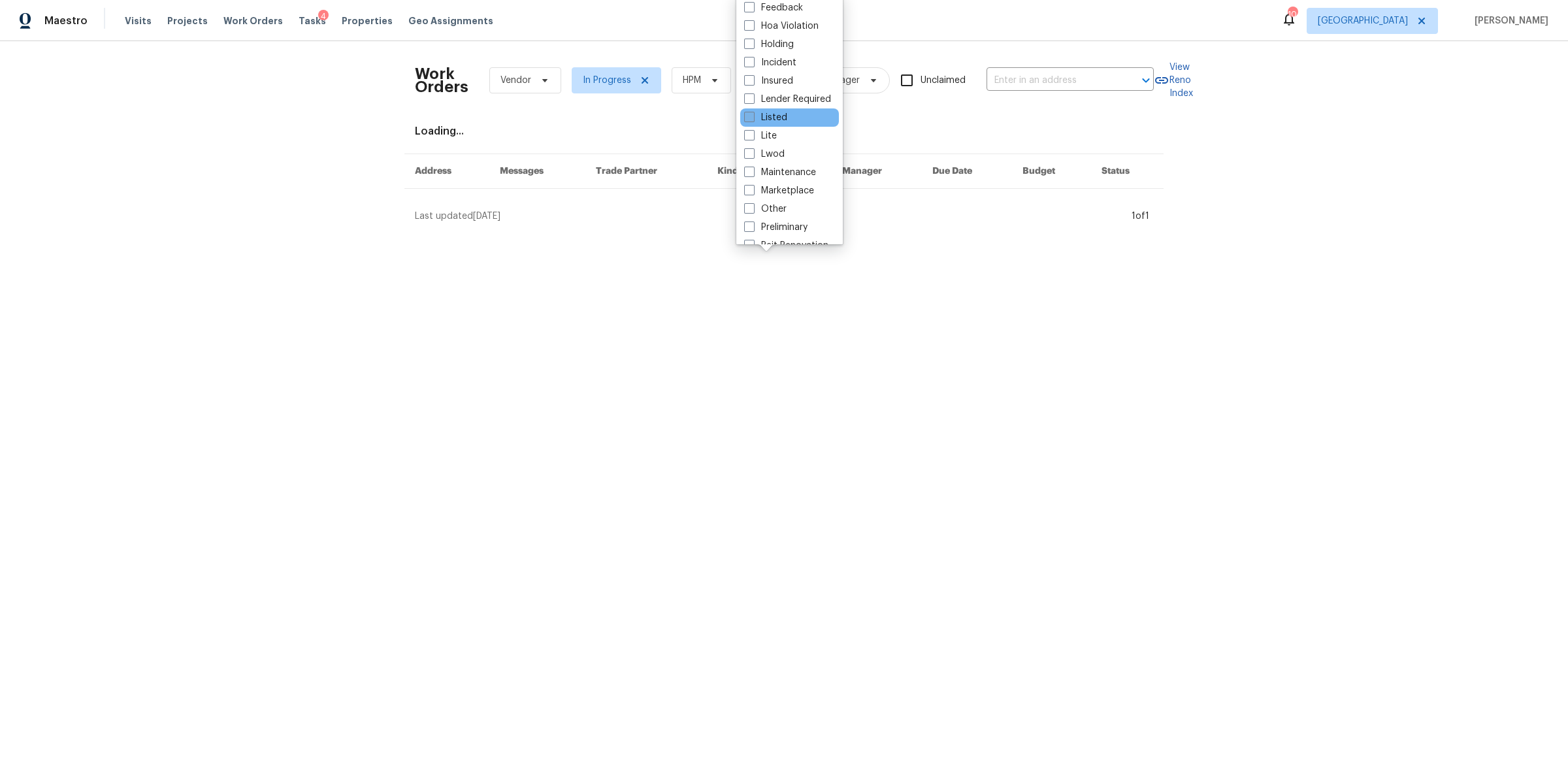
click at [775, 115] on label "Listed" at bounding box center [765, 117] width 43 height 13
click at [753, 115] on input "Listed" at bounding box center [748, 115] width 9 height 9
checkbox input "true"
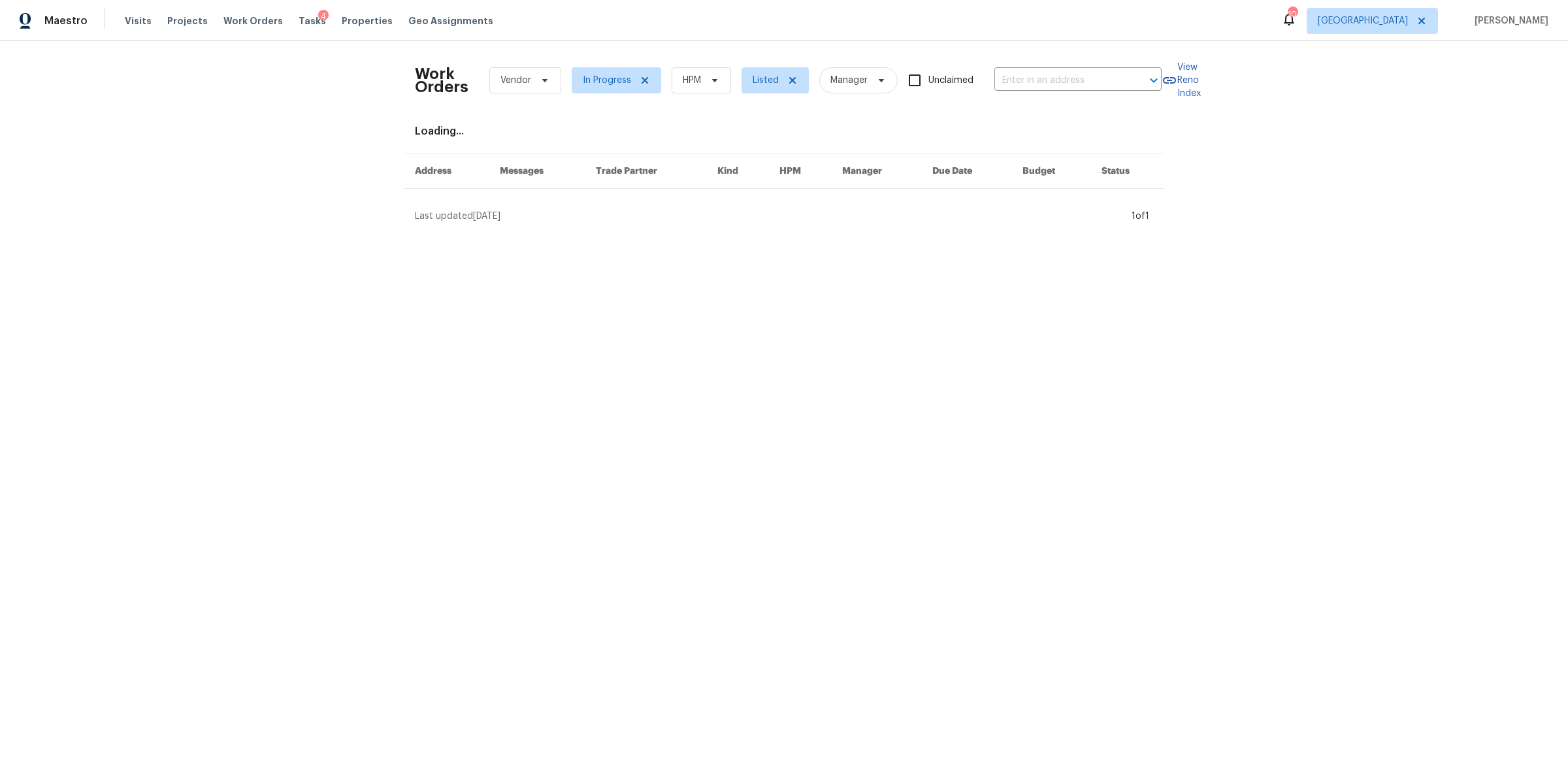
click at [319, 190] on div "Work Orders Vendor In Progress HPM Listed Manager Unclaimed ​ View Reno Index L…" at bounding box center [784, 137] width 1568 height 192
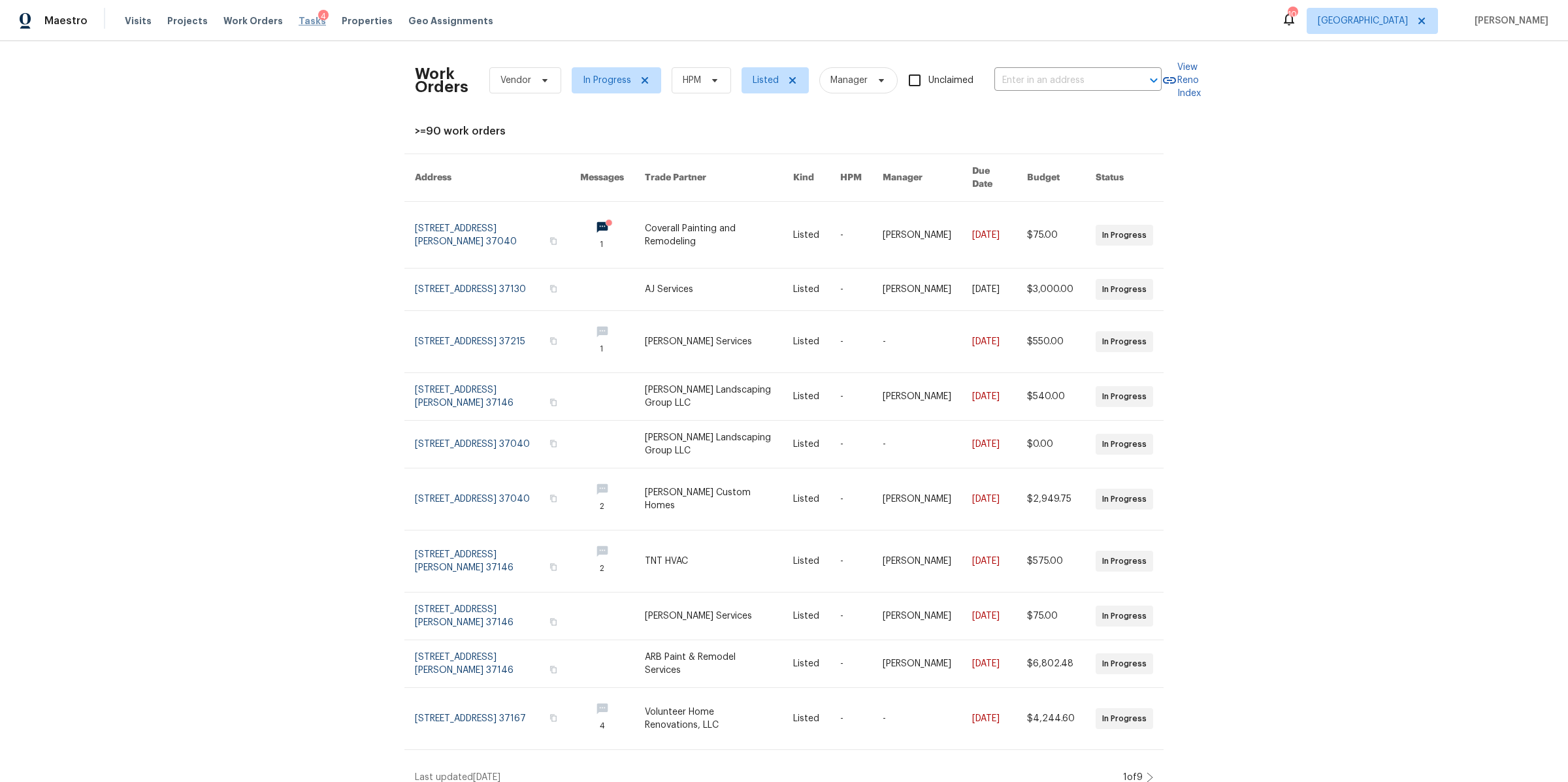
click at [298, 24] on span "Tasks" at bounding box center [312, 20] width 27 height 9
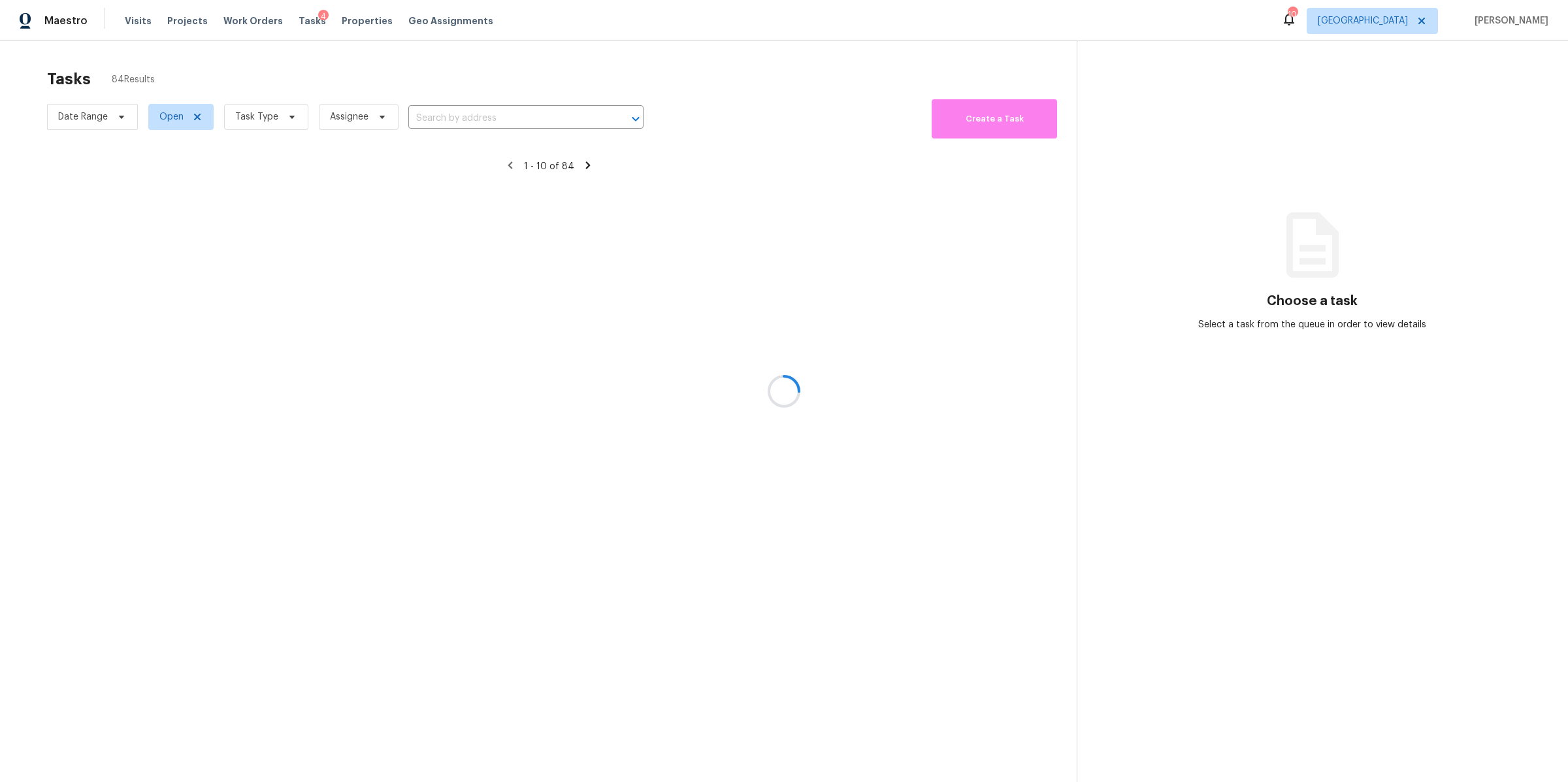
click at [288, 121] on div at bounding box center [784, 391] width 1568 height 782
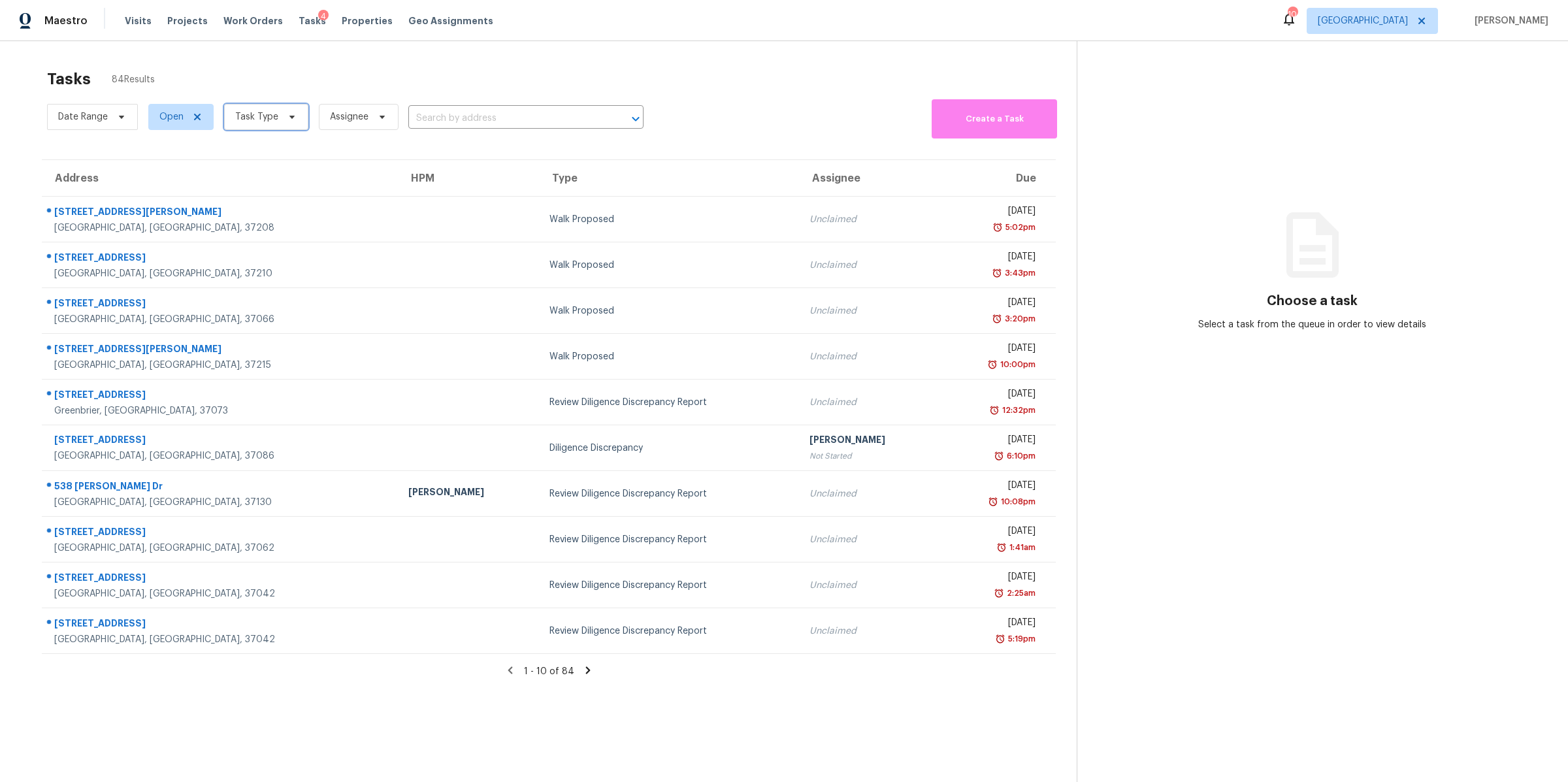
click at [288, 121] on icon at bounding box center [291, 116] width 10 height 10
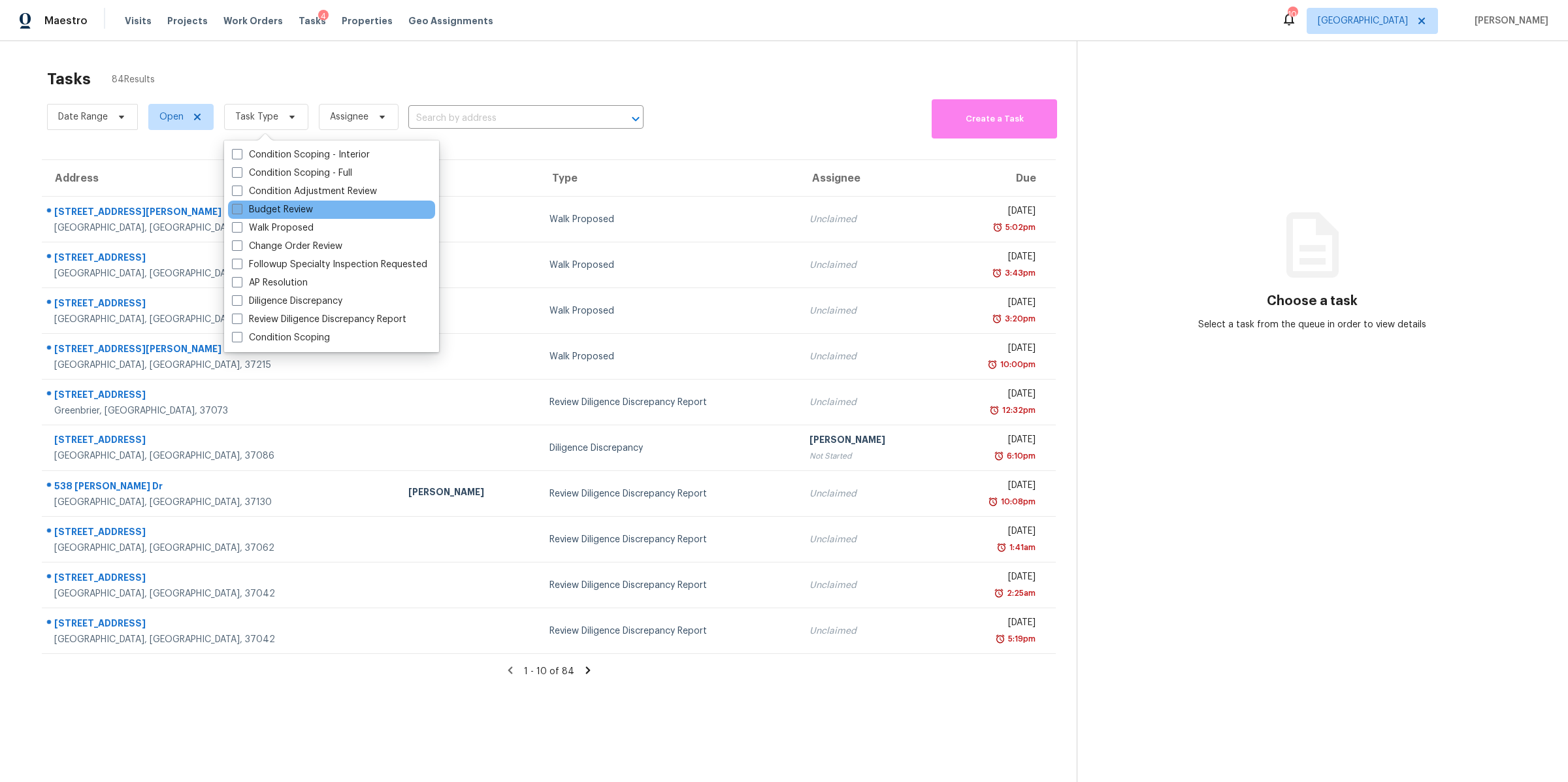
click at [291, 208] on label "Budget Review" at bounding box center [272, 209] width 81 height 13
click at [240, 208] on input "Budget Review" at bounding box center [236, 207] width 9 height 9
checkbox input "true"
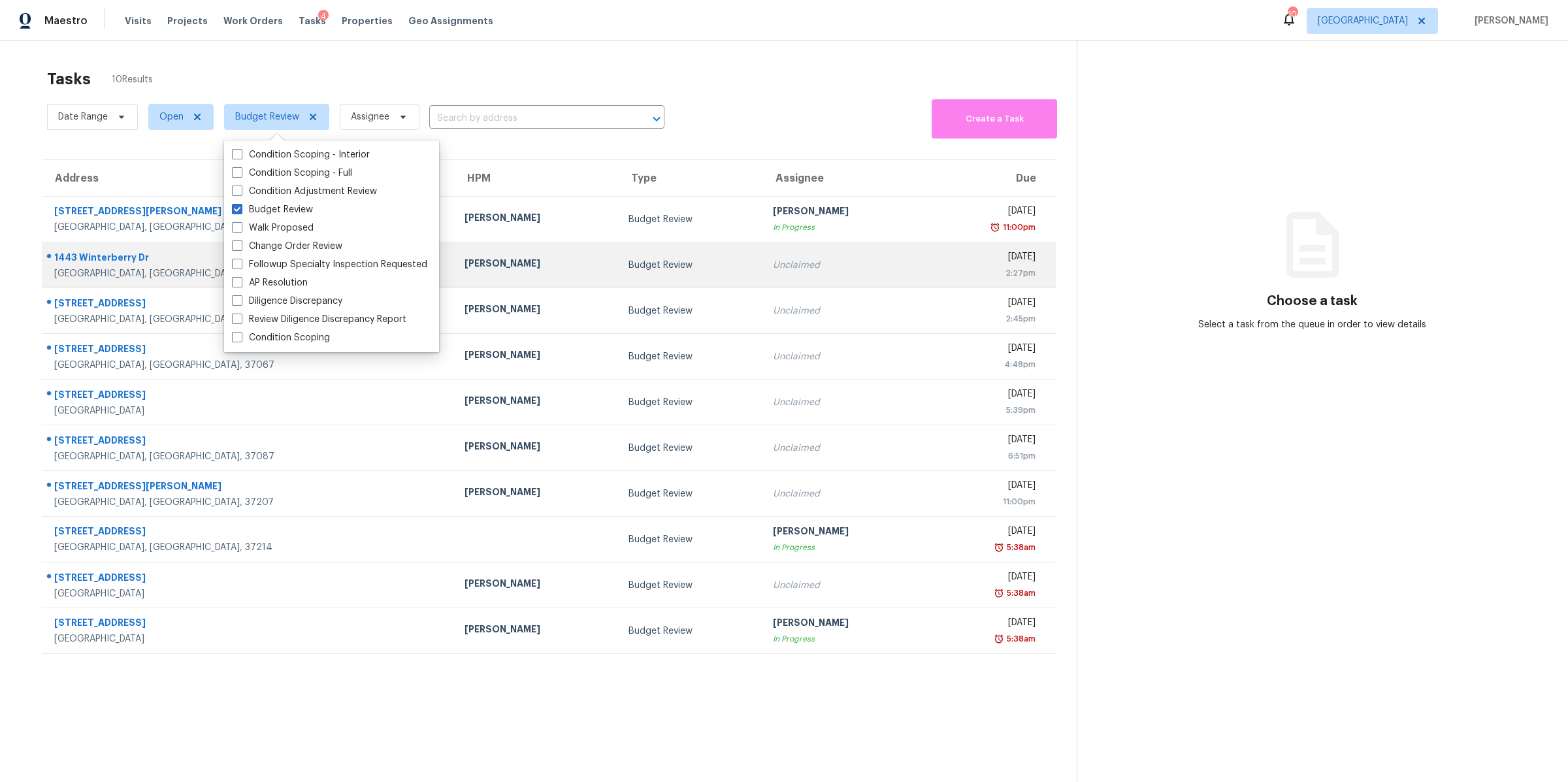
click at [86, 259] on div "1443 Winterberry Dr" at bounding box center [249, 259] width 389 height 16
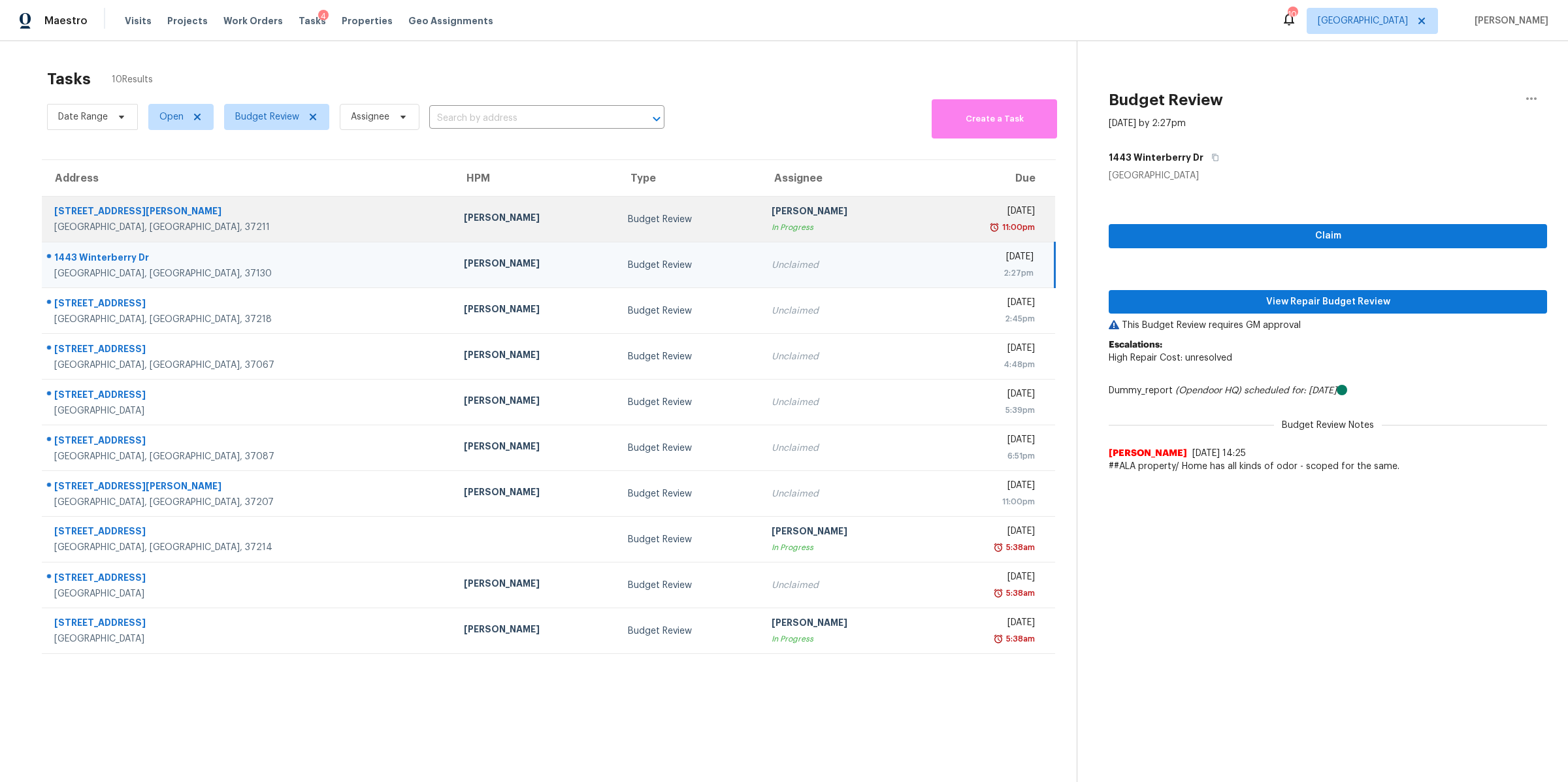
click at [936, 221] on div "11:00pm" at bounding box center [984, 227] width 99 height 13
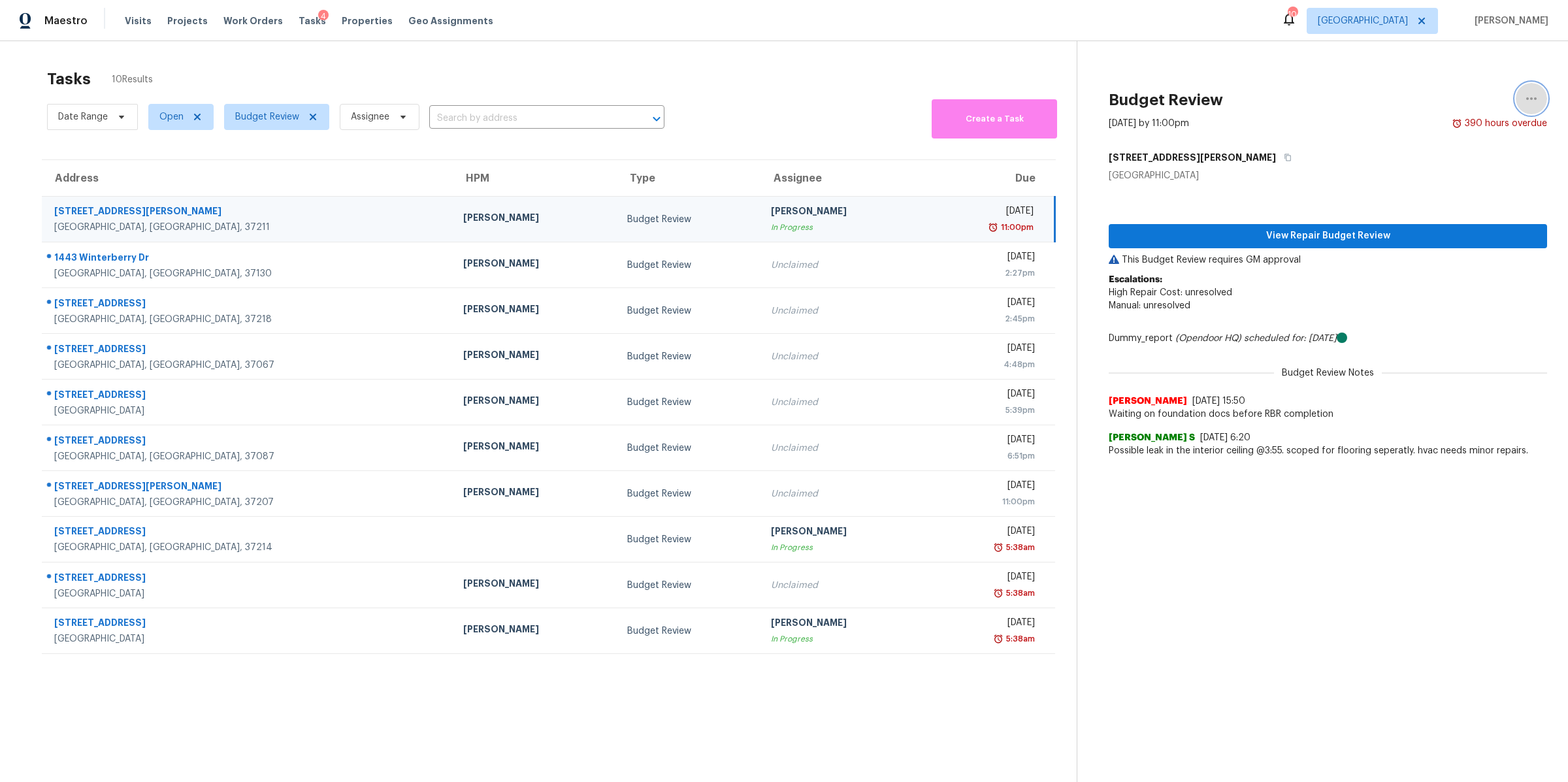
click at [1525, 94] on icon "button" at bounding box center [1531, 99] width 16 height 16
click at [1440, 83] on div "Cancel this task" at bounding box center [1444, 82] width 102 height 13
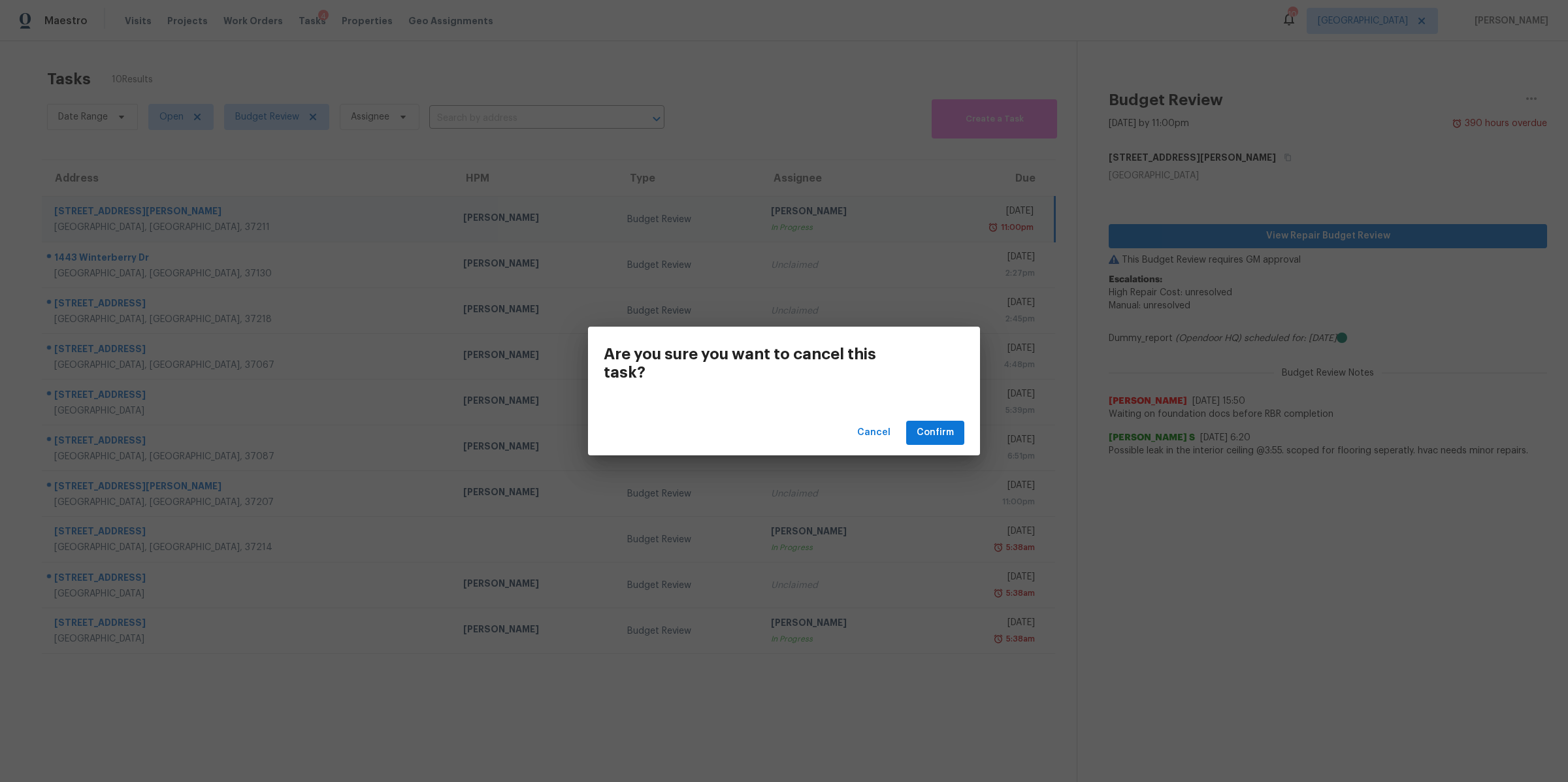
click at [955, 447] on div "Cancel Confirm" at bounding box center [783, 433] width 392 height 45
click at [945, 436] on span "Confirm" at bounding box center [935, 433] width 37 height 16
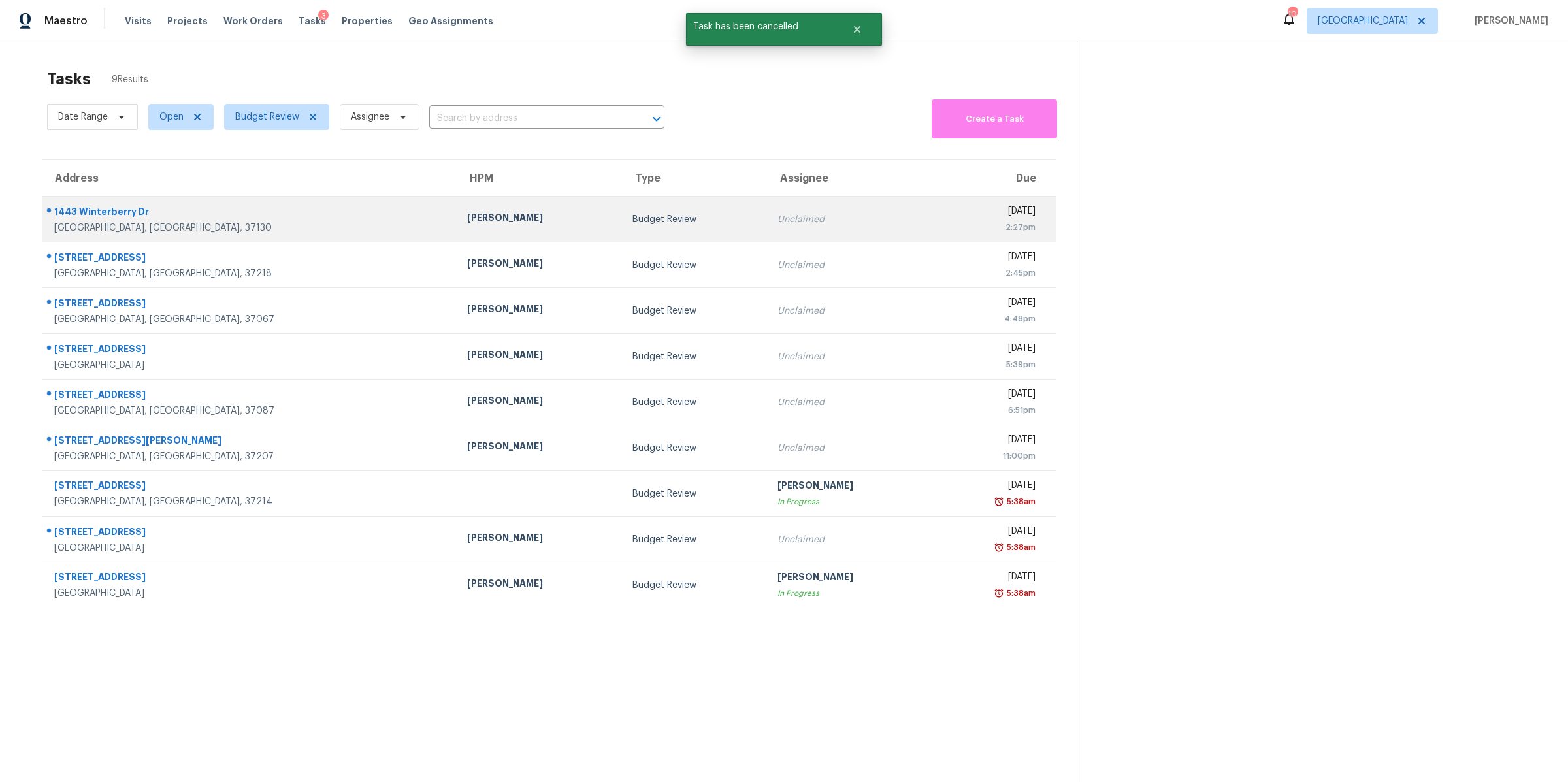
click at [123, 215] on div "1443 Winterberry Dr" at bounding box center [250, 213] width 392 height 16
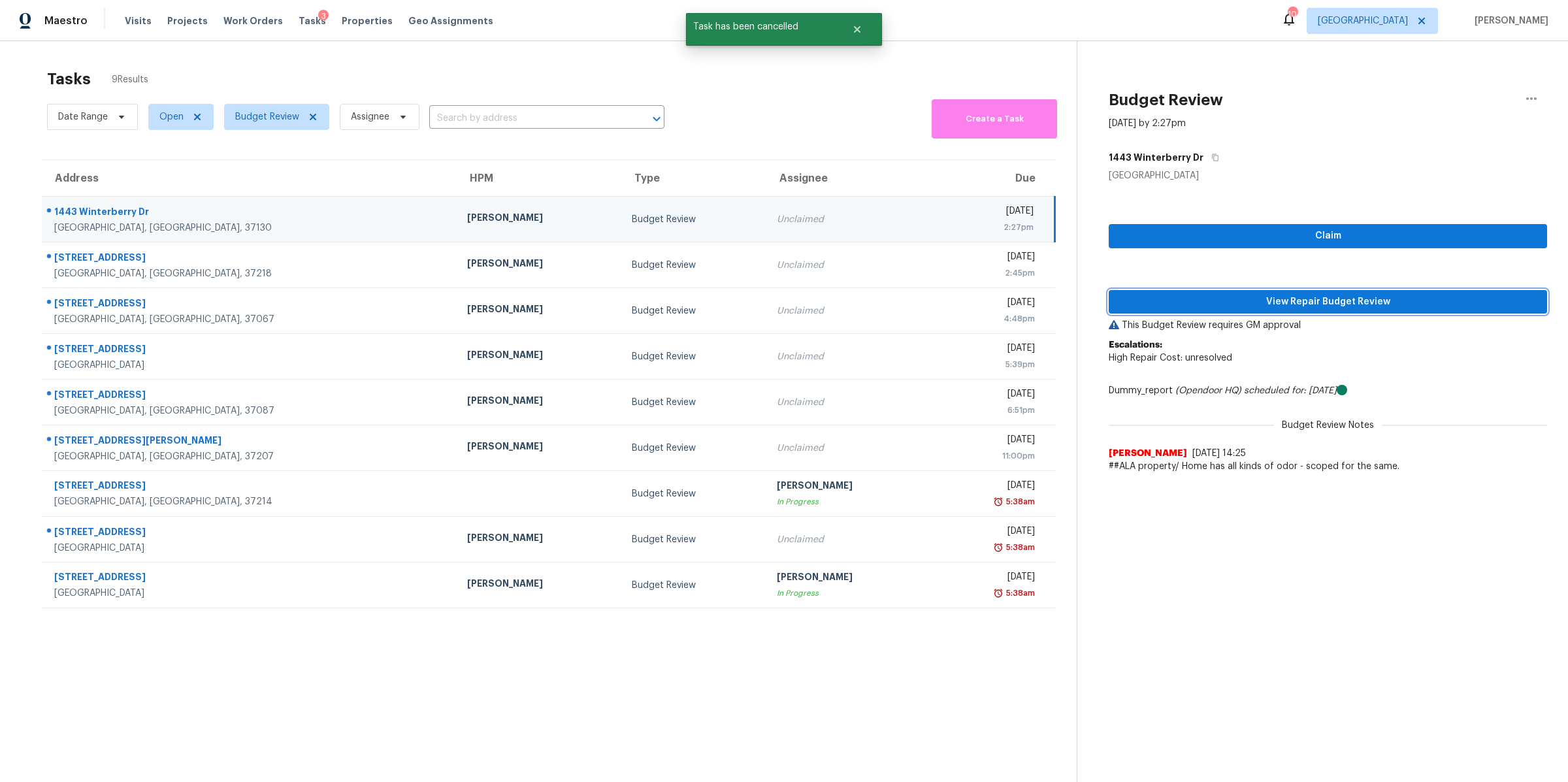
click at [1271, 300] on span "View Repair Budget Review" at bounding box center [1328, 302] width 417 height 16
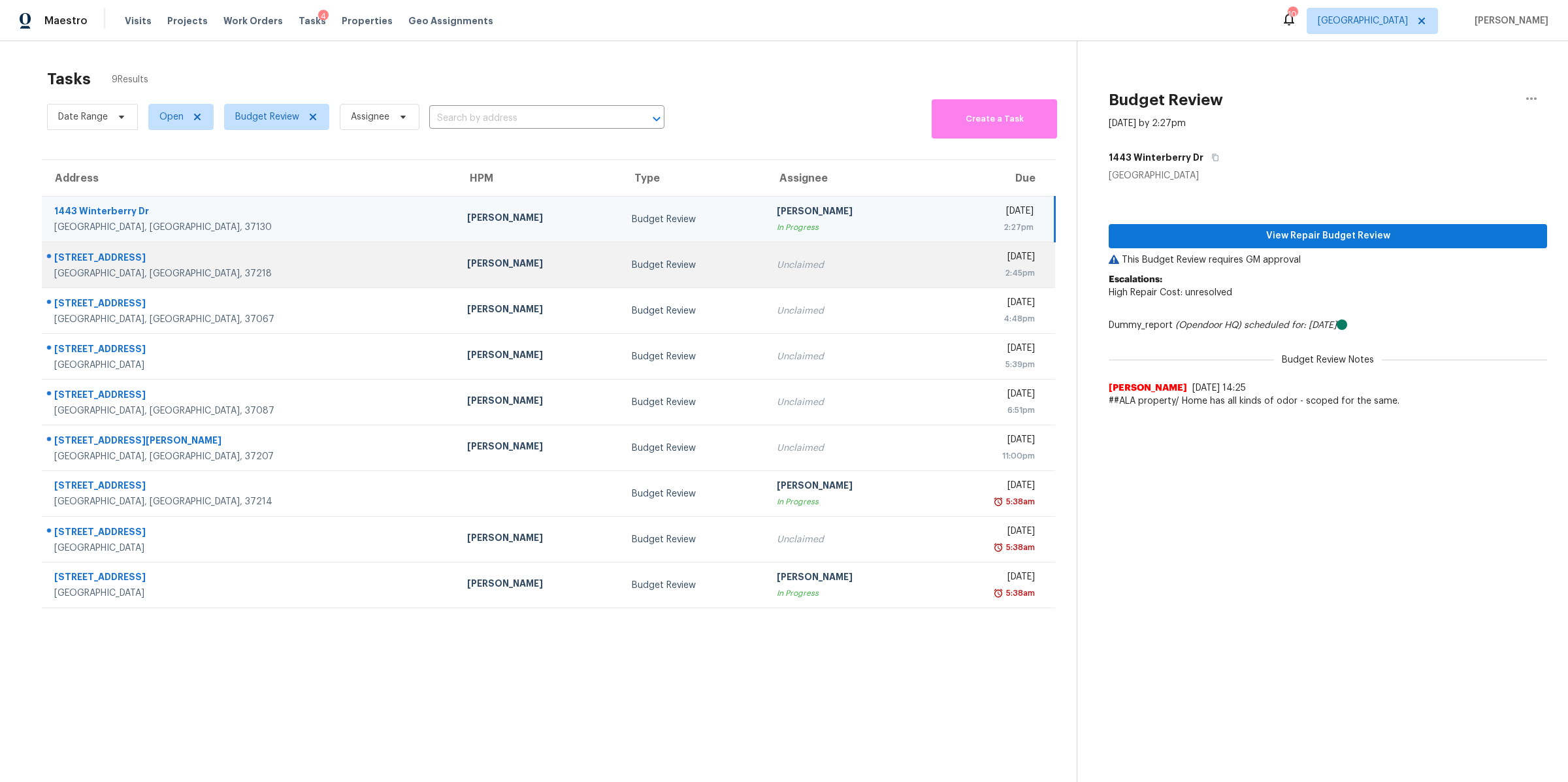
click at [112, 255] on div "3325 Panorama Dr" at bounding box center [250, 259] width 392 height 16
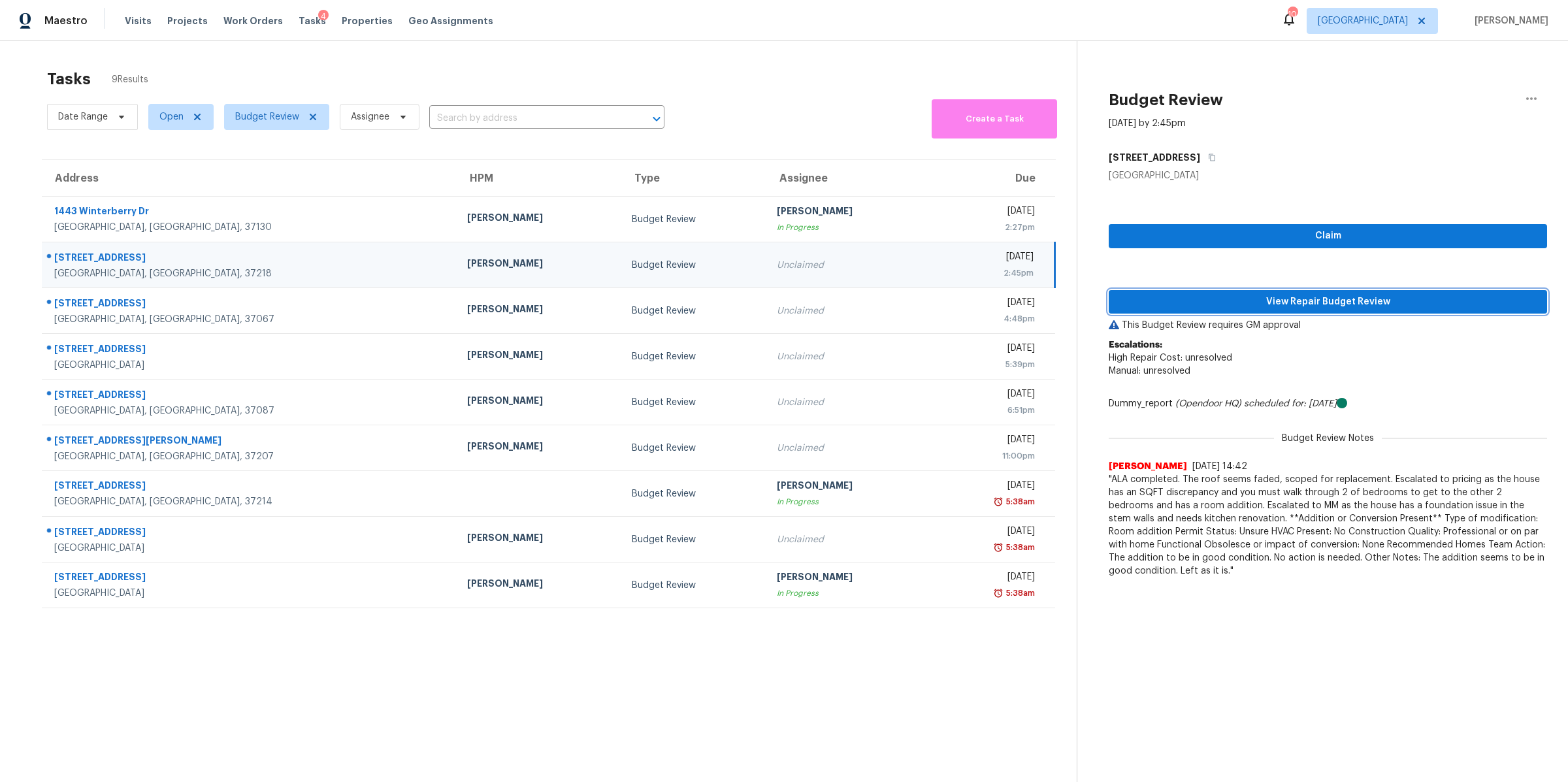
click at [1250, 293] on button "View Repair Budget Review" at bounding box center [1328, 302] width 438 height 24
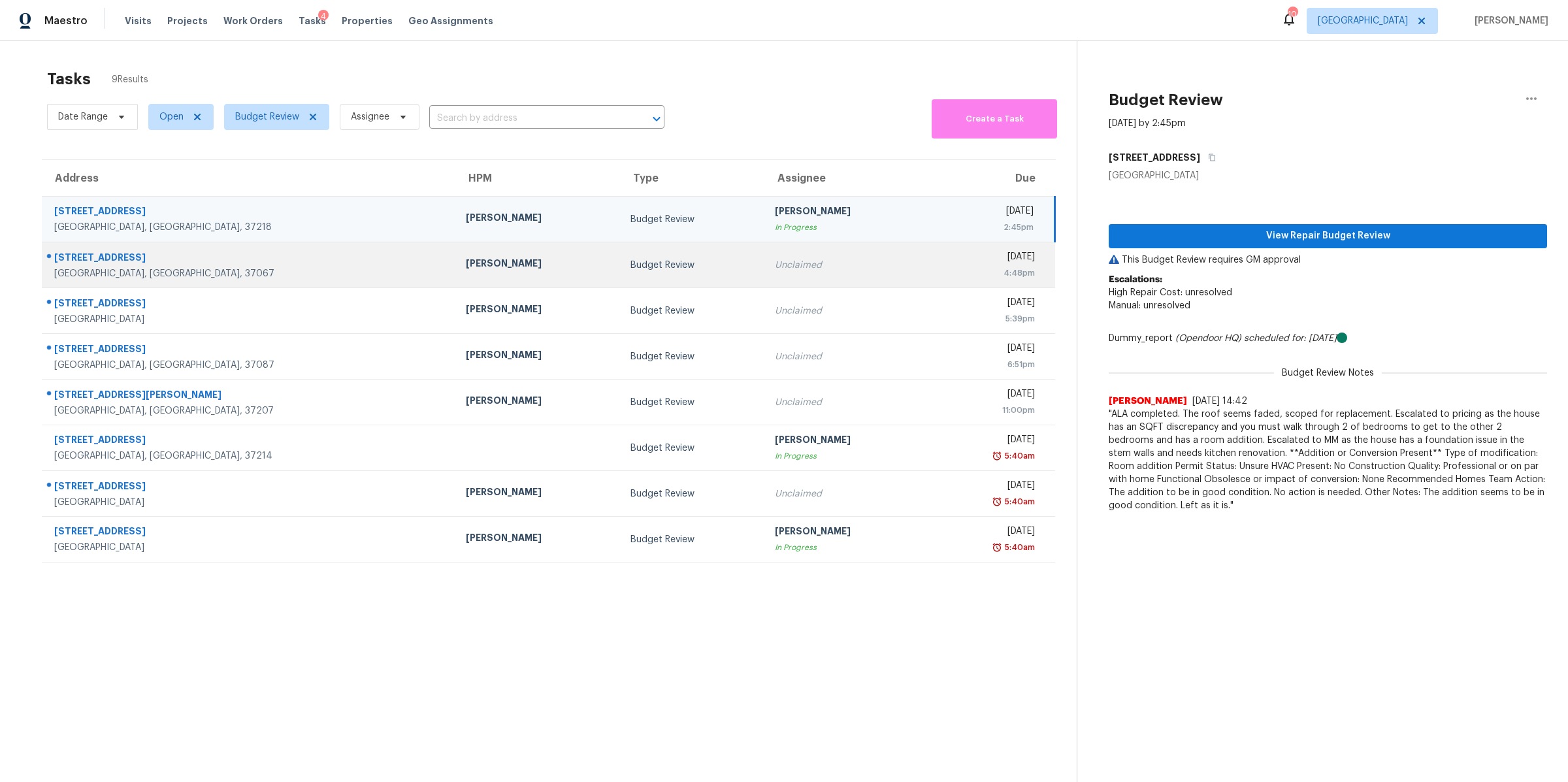
click at [99, 264] on div "170 Stanwick Dr" at bounding box center [249, 259] width 391 height 16
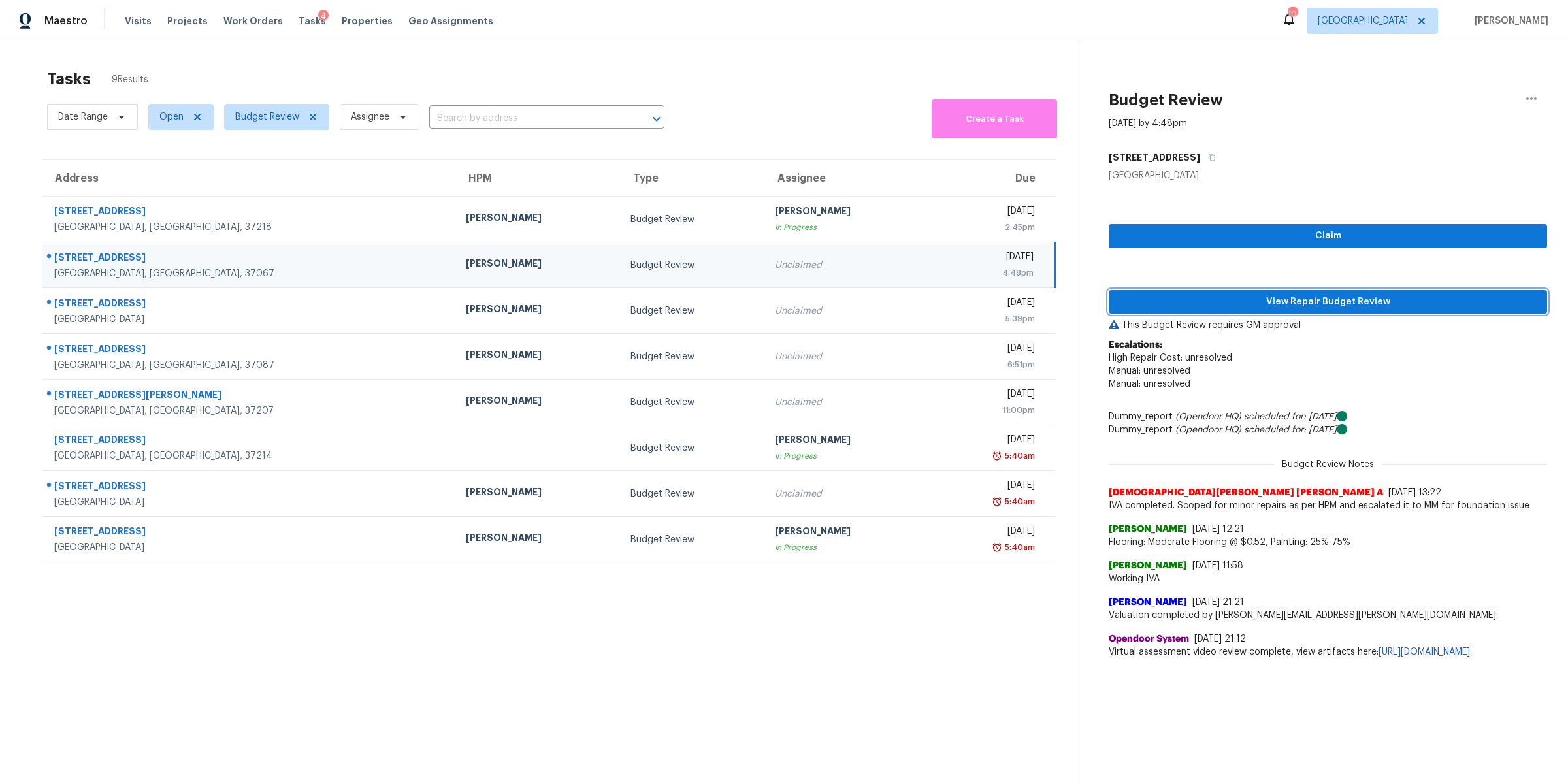
click at [1278, 300] on span "View Repair Budget Review" at bounding box center [1328, 302] width 417 height 16
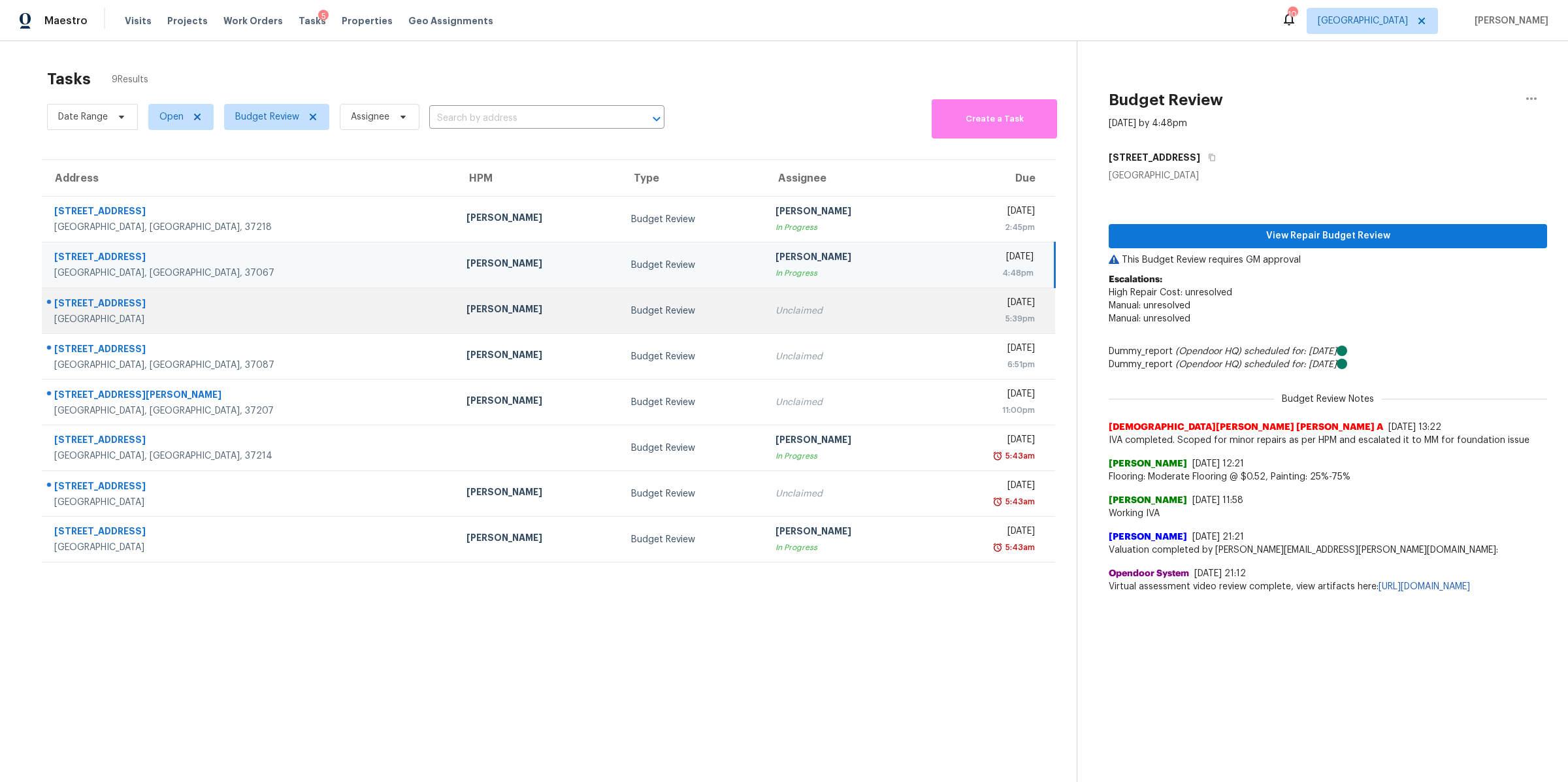
click at [125, 302] on div "1870 Hampshire Pike" at bounding box center [250, 305] width 391 height 16
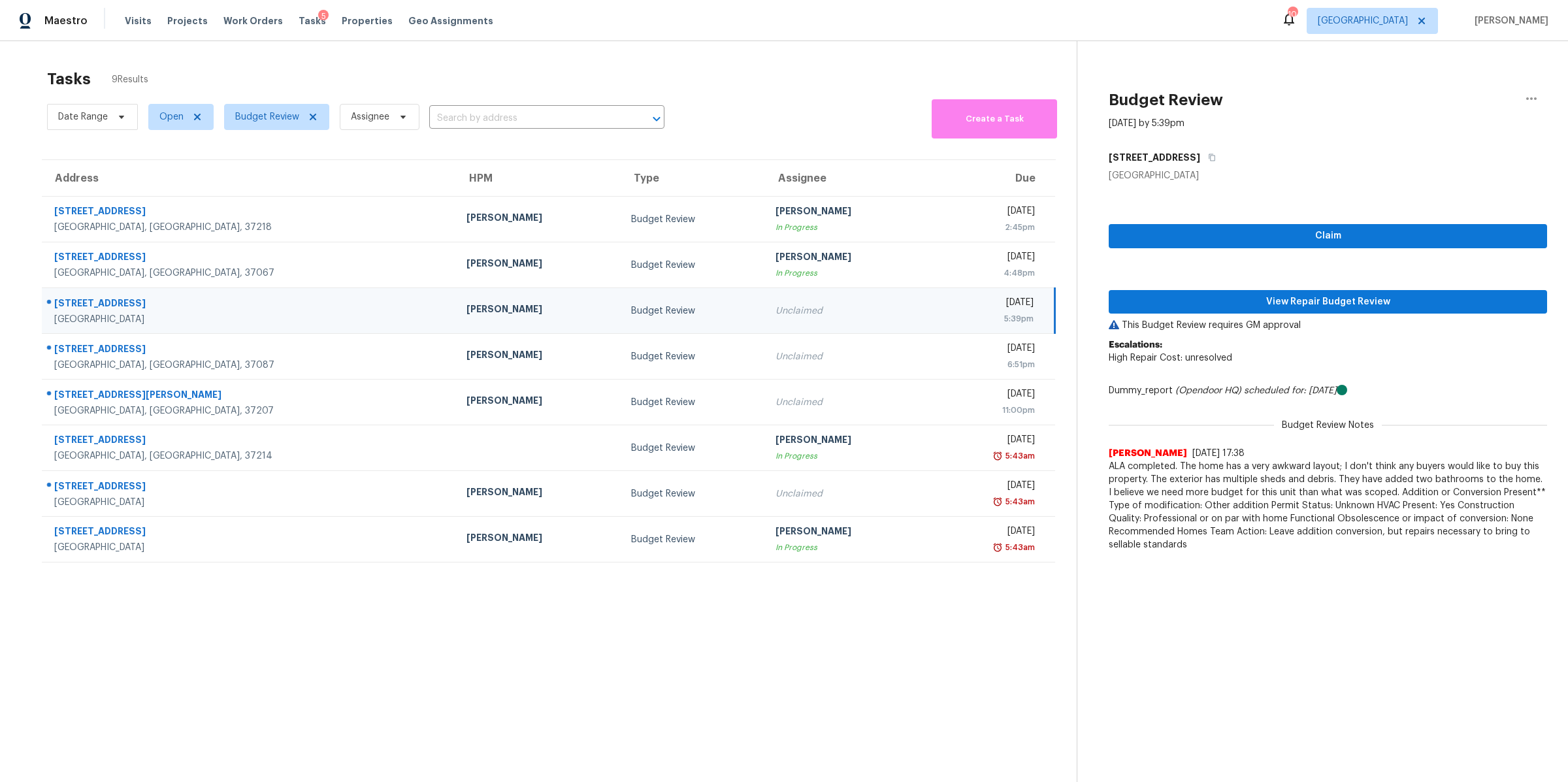
click at [1272, 288] on div "Claim View Repair Budget Review This Budget Review requires GM approval Escalat…" at bounding box center [1328, 370] width 438 height 376
click at [1274, 296] on span "View Repair Budget Review" at bounding box center [1328, 302] width 417 height 16
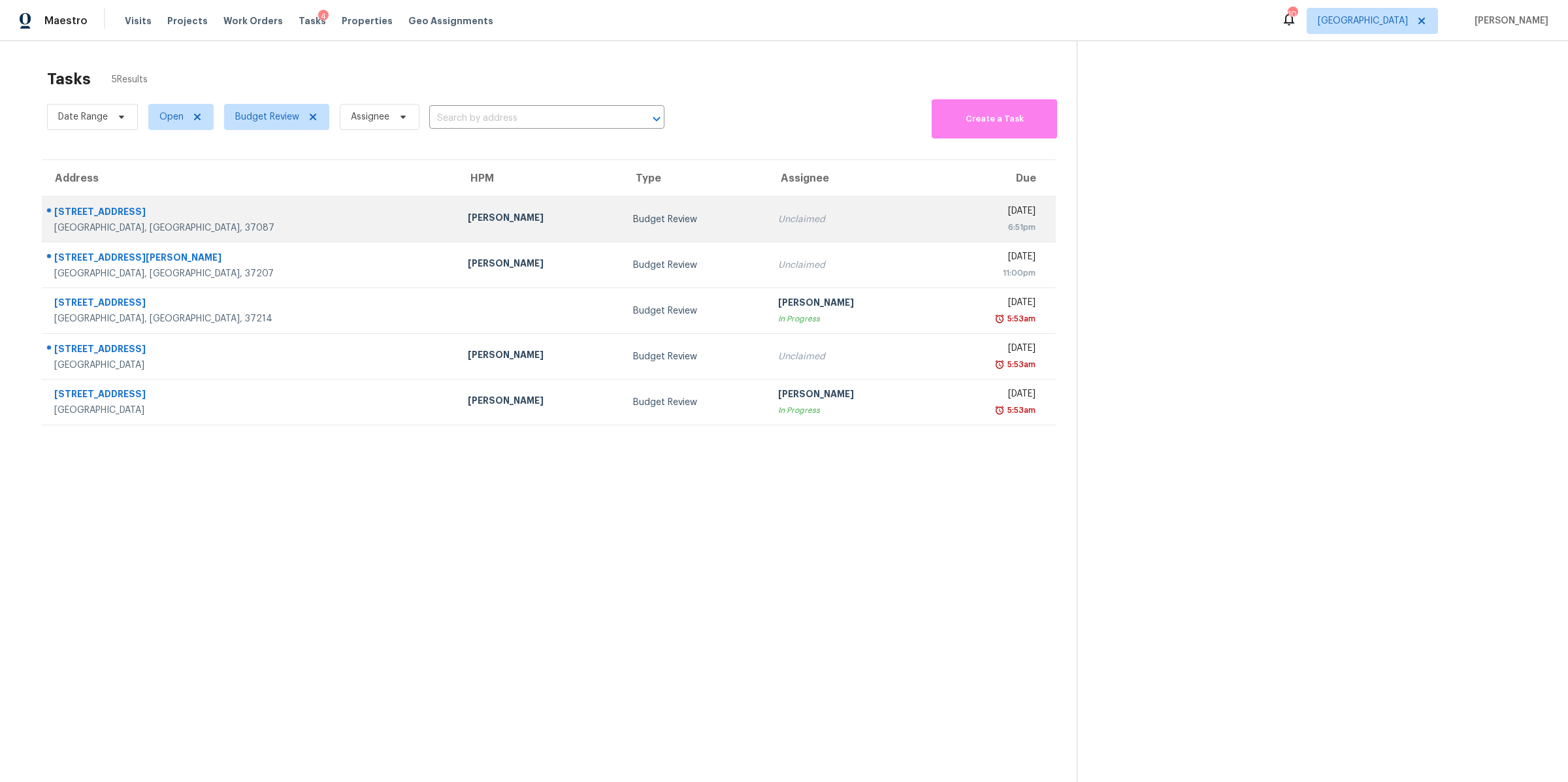
click at [99, 218] on div "1002 Baltusrol Ln" at bounding box center [251, 213] width 393 height 16
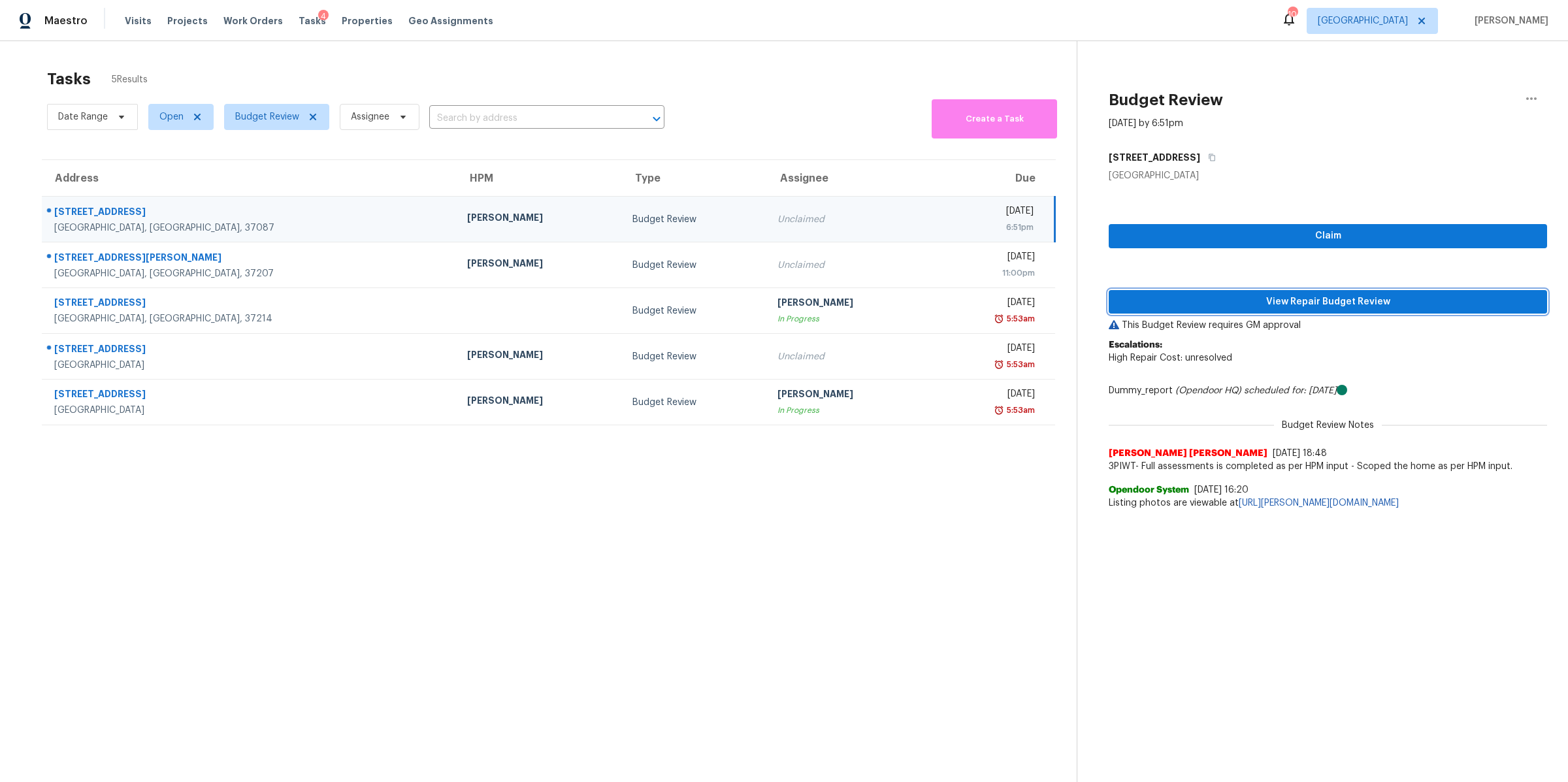
drag, startPoint x: 1304, startPoint y: 306, endPoint x: 1301, endPoint y: 314, distance: 8.5
click at [1304, 306] on span "View Repair Budget Review" at bounding box center [1328, 302] width 417 height 16
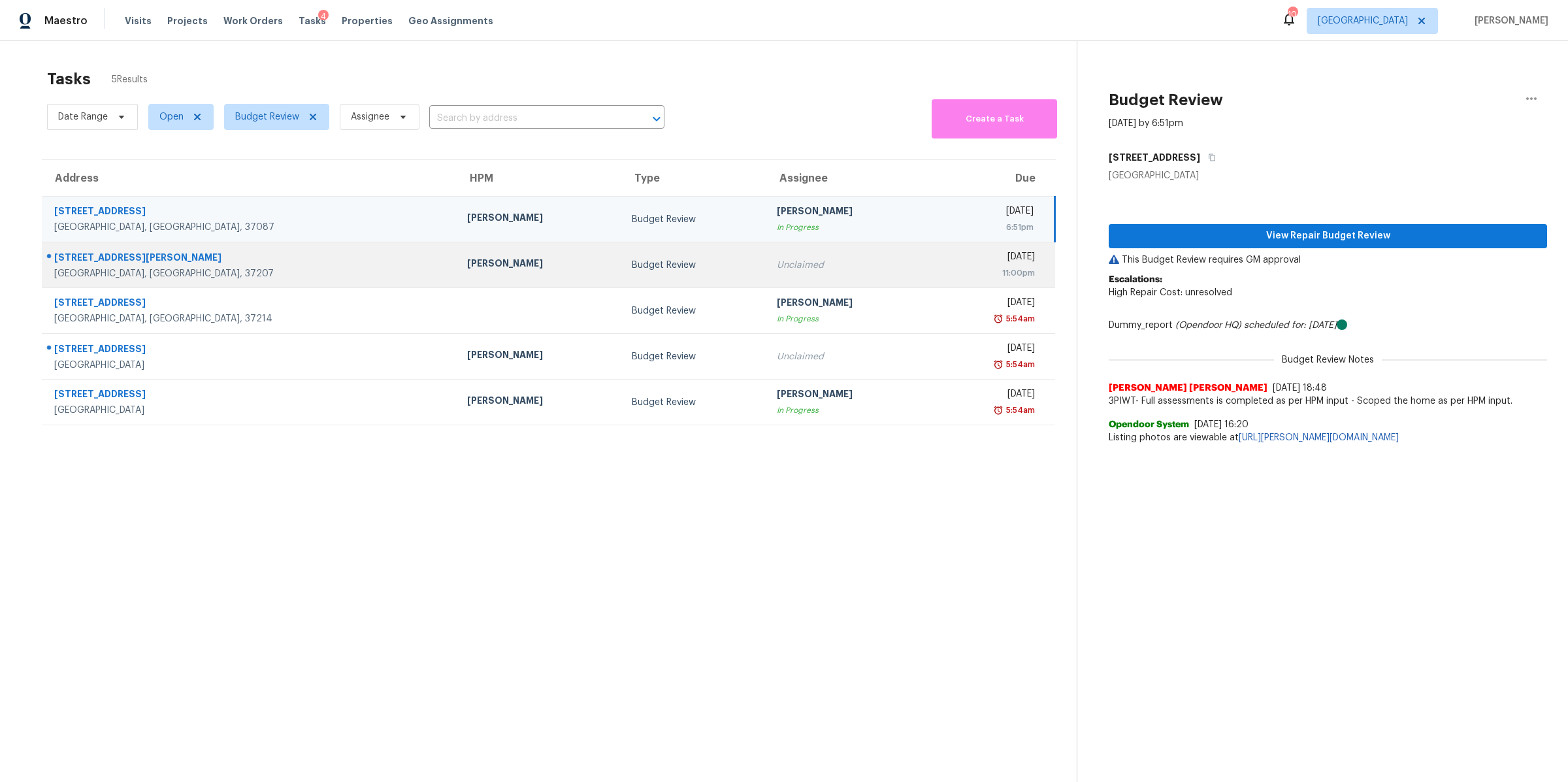
click at [80, 279] on div "Nashville, TN, 37207" at bounding box center [250, 273] width 392 height 13
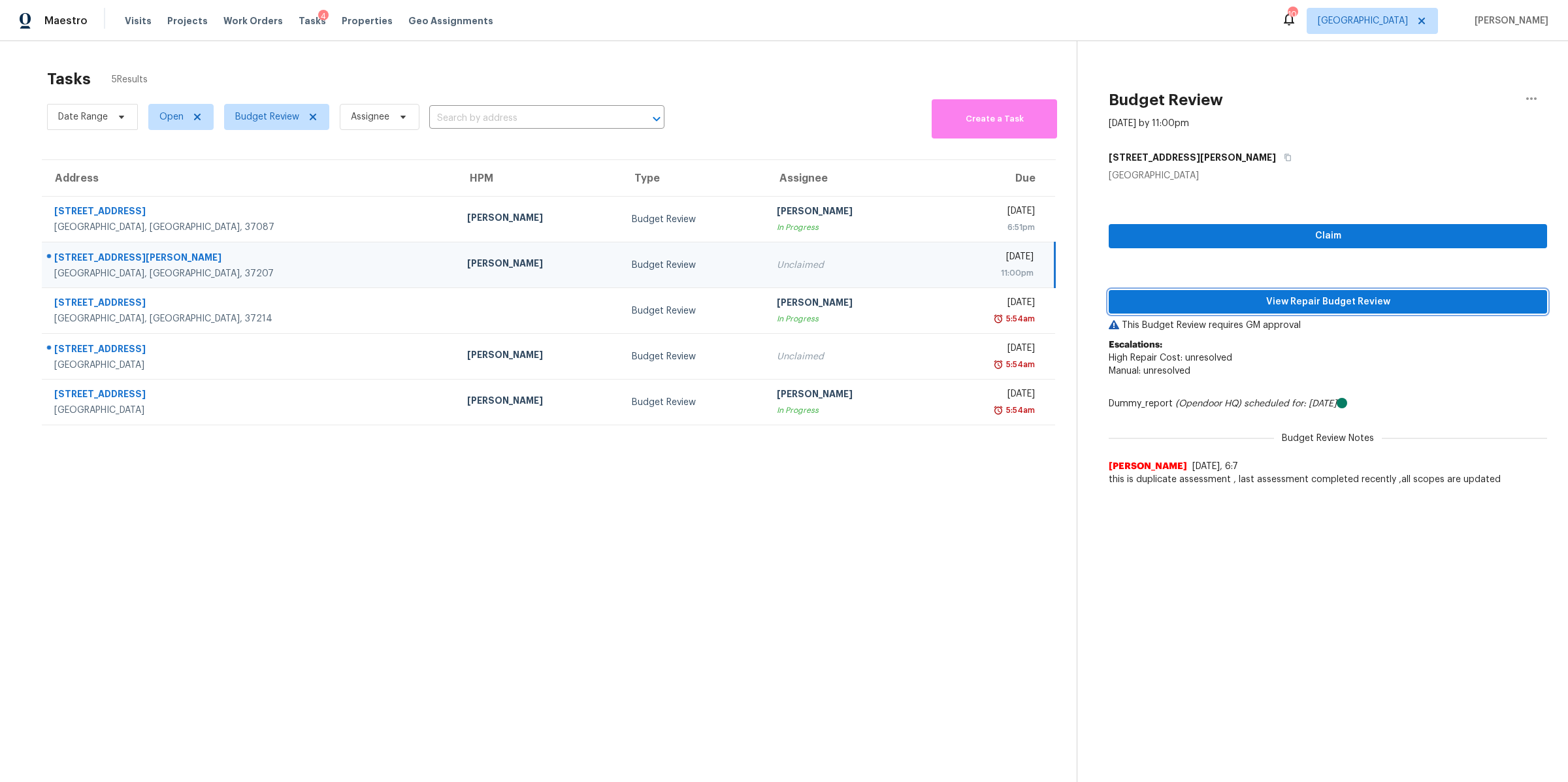
drag, startPoint x: 1385, startPoint y: 298, endPoint x: 1389, endPoint y: 308, distance: 10.8
click at [1385, 299] on span "View Repair Budget Review" at bounding box center [1328, 302] width 417 height 16
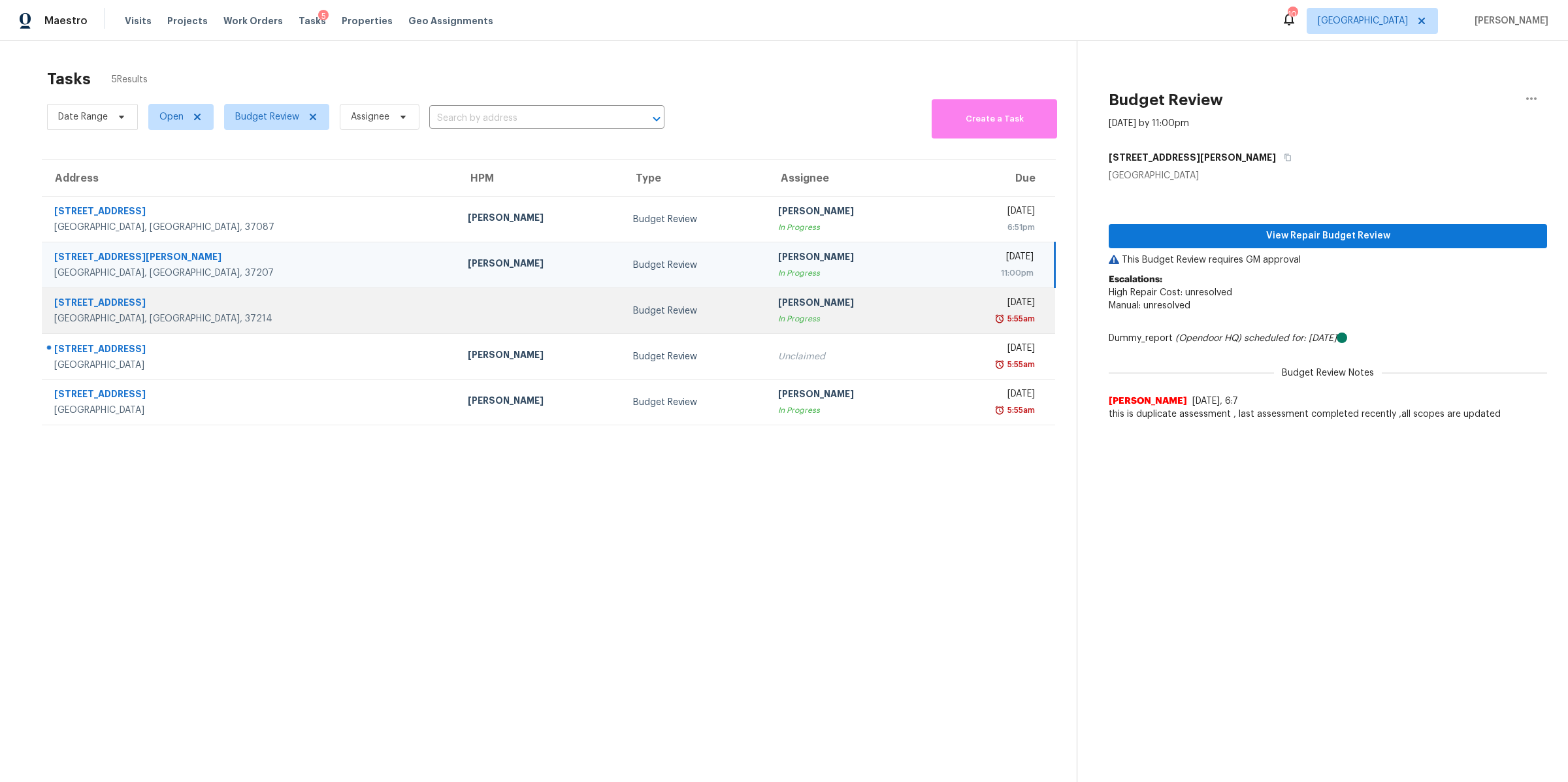
click at [85, 308] on div "800 Carlisle Ct N" at bounding box center [251, 304] width 393 height 16
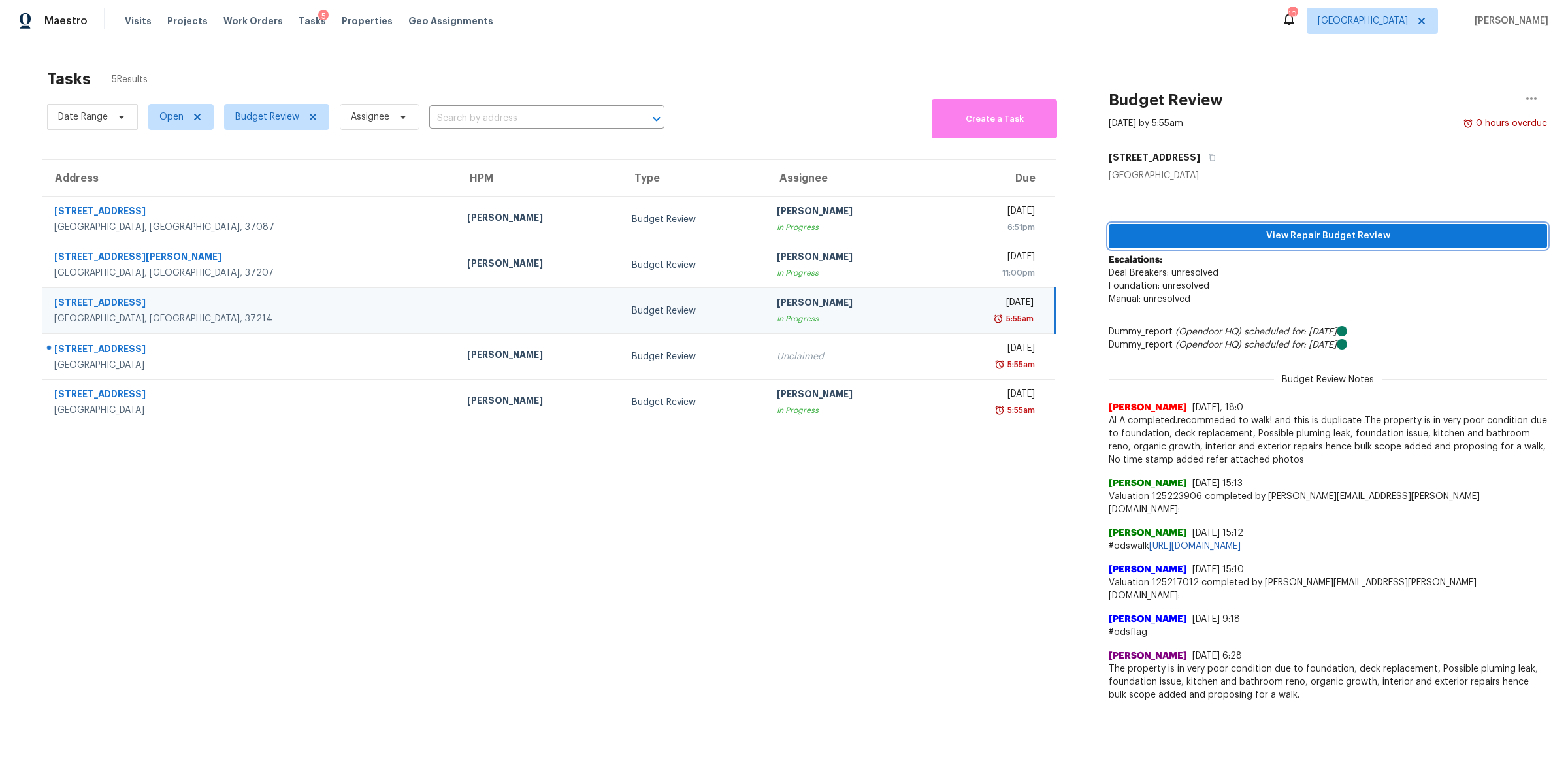
click at [1279, 237] on span "View Repair Budget Review" at bounding box center [1328, 236] width 417 height 16
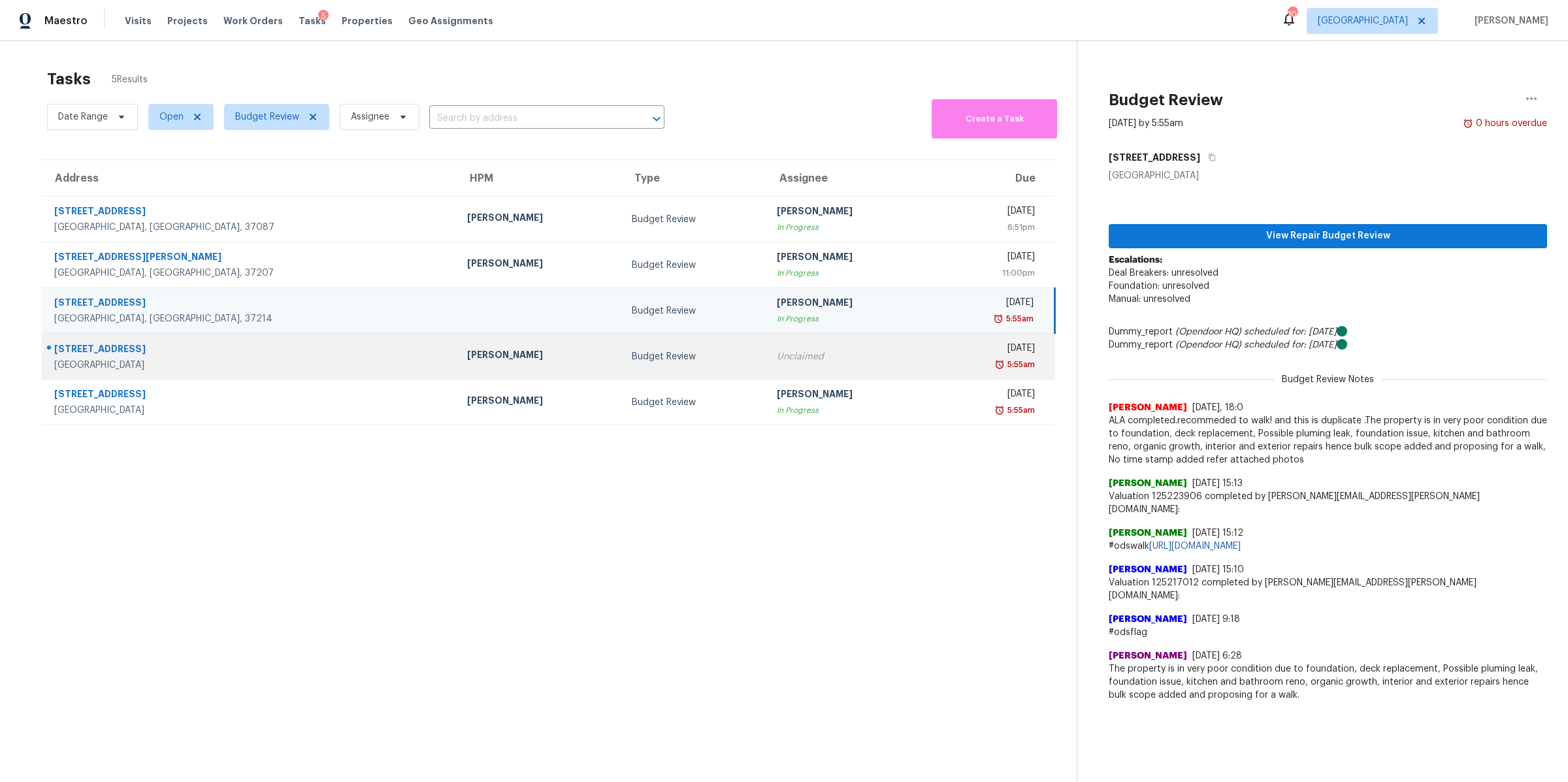
click at [104, 363] on div "Columbia, TN, 38401" at bounding box center [250, 365] width 392 height 13
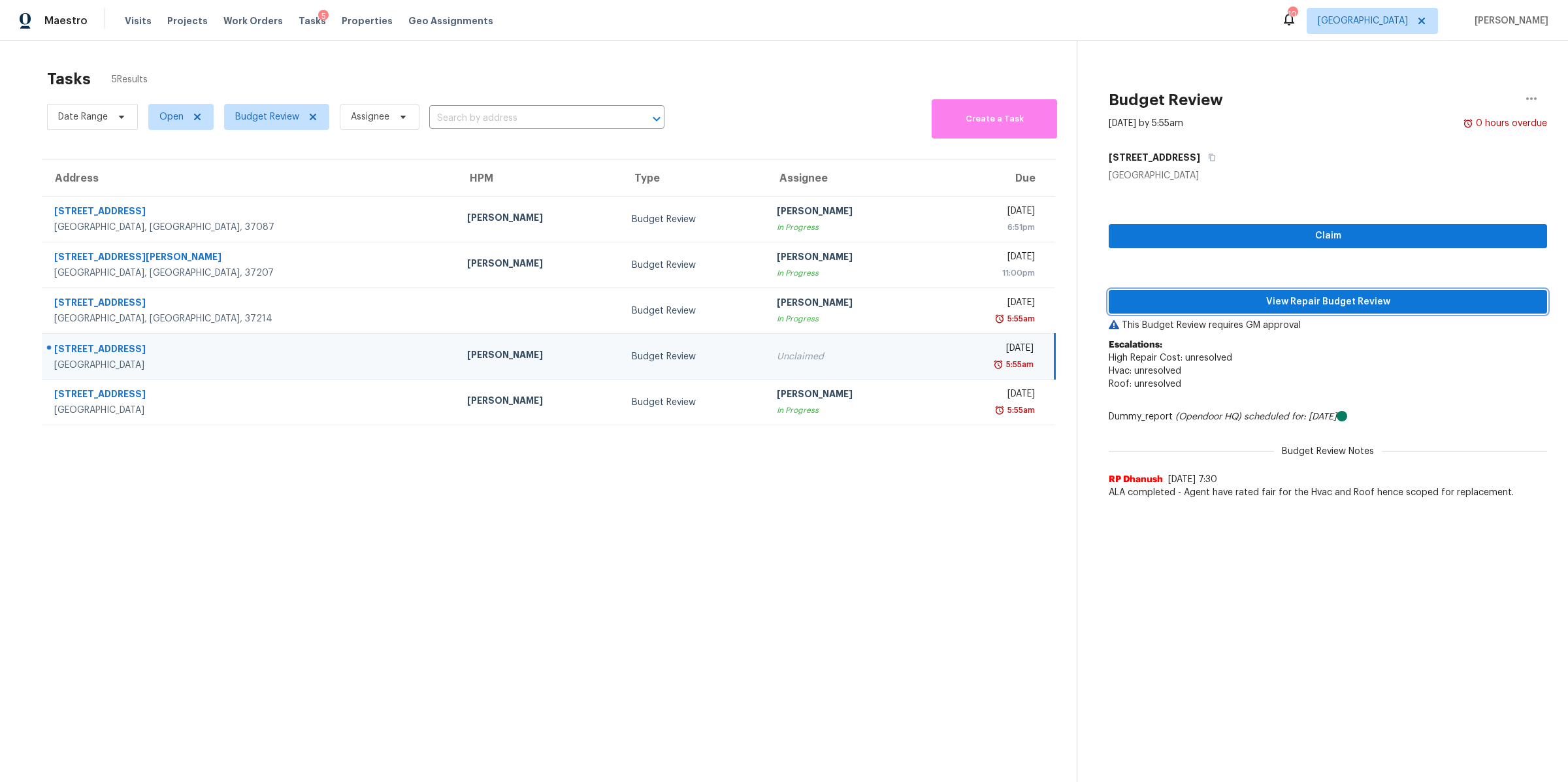
click at [1268, 290] on button "View Repair Budget Review" at bounding box center [1328, 302] width 438 height 24
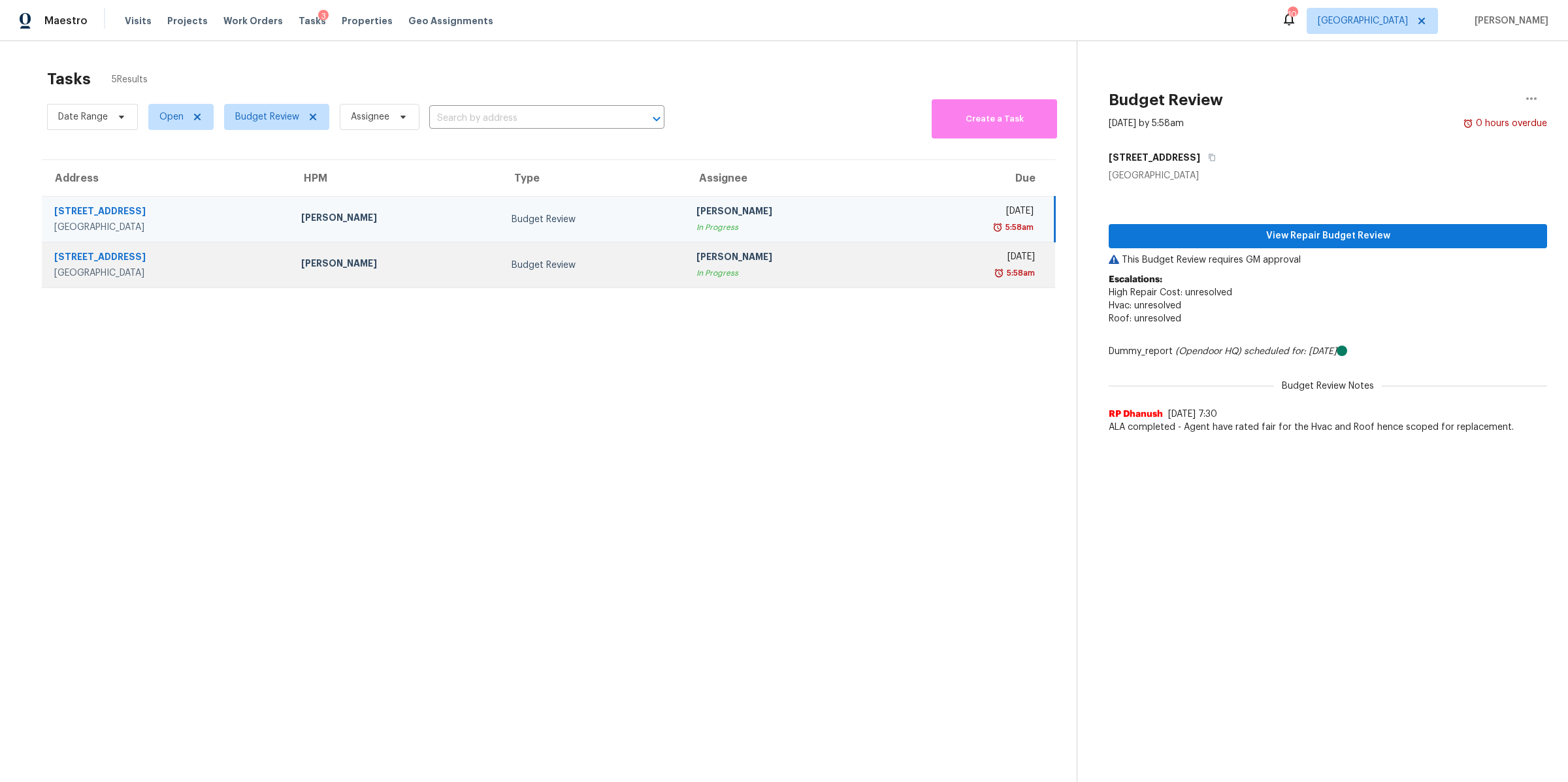
click at [80, 269] on div "Clarksville, TN, 37043" at bounding box center [167, 272] width 226 height 13
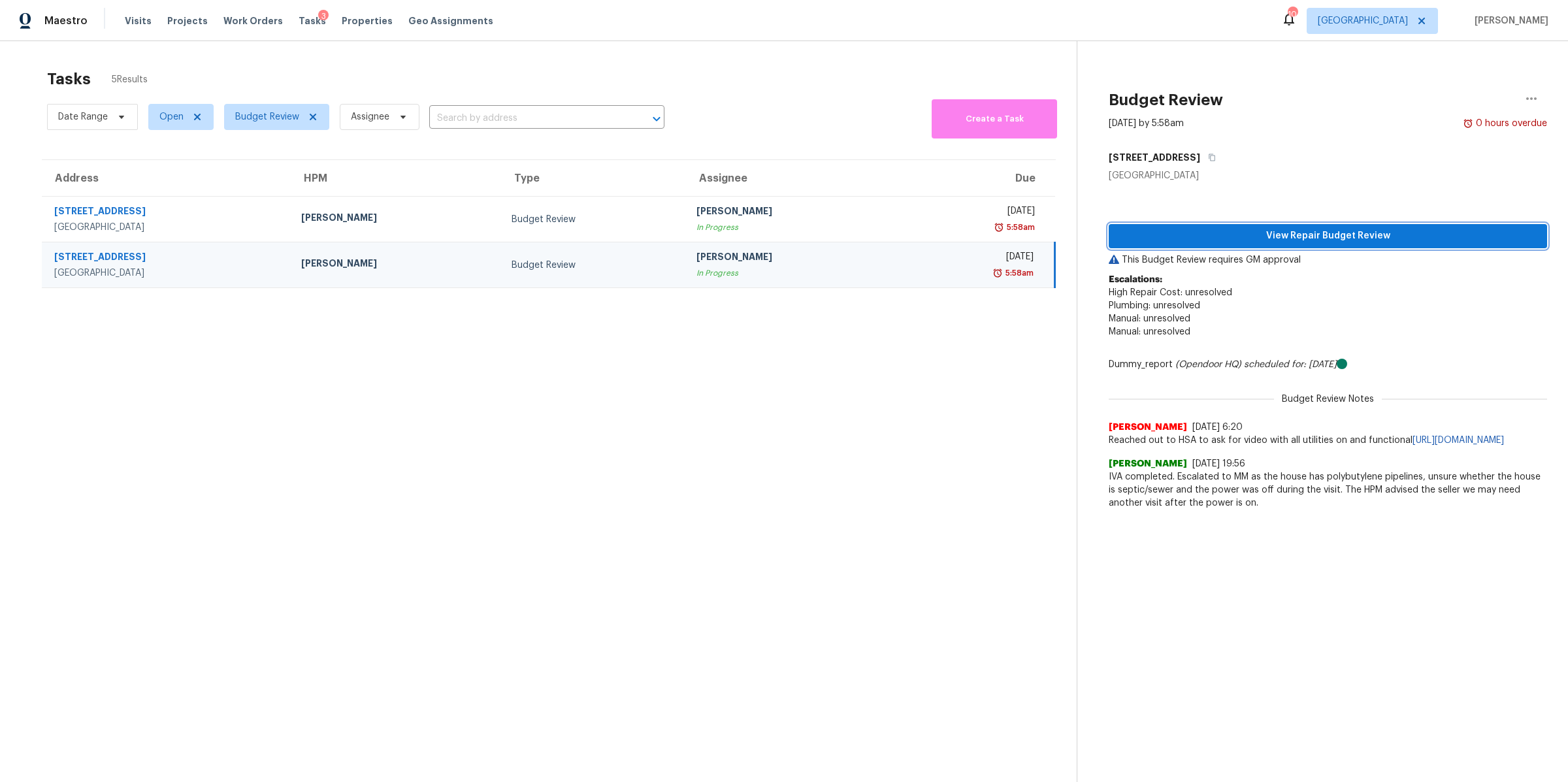
click at [1233, 234] on span "View Repair Budget Review" at bounding box center [1328, 236] width 417 height 16
click at [298, 114] on span "Budget Review" at bounding box center [267, 117] width 64 height 13
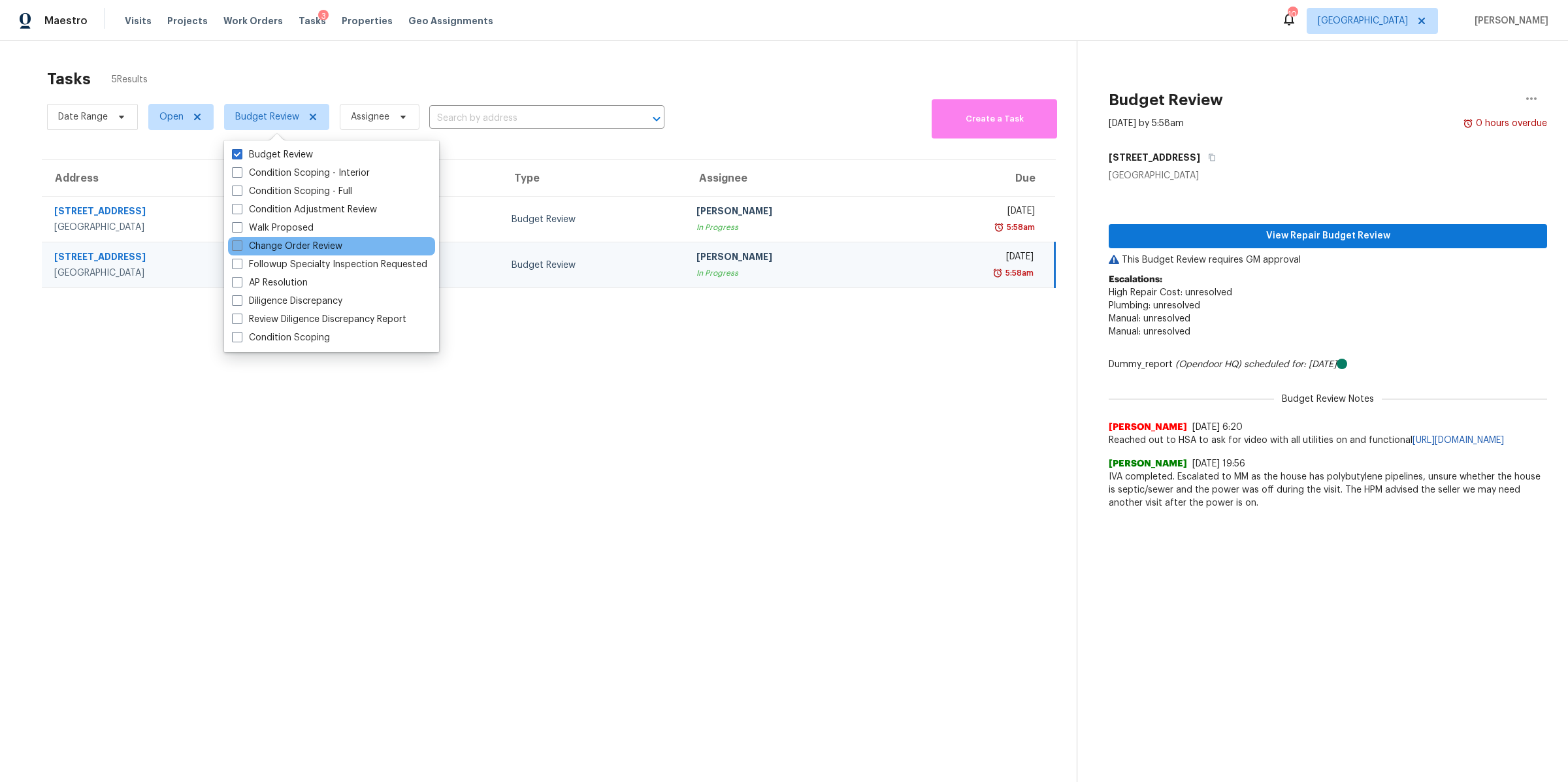
click at [275, 245] on label "Change Order Review" at bounding box center [287, 246] width 111 height 13
click at [240, 245] on input "Change Order Review" at bounding box center [236, 244] width 9 height 9
checkbox input "true"
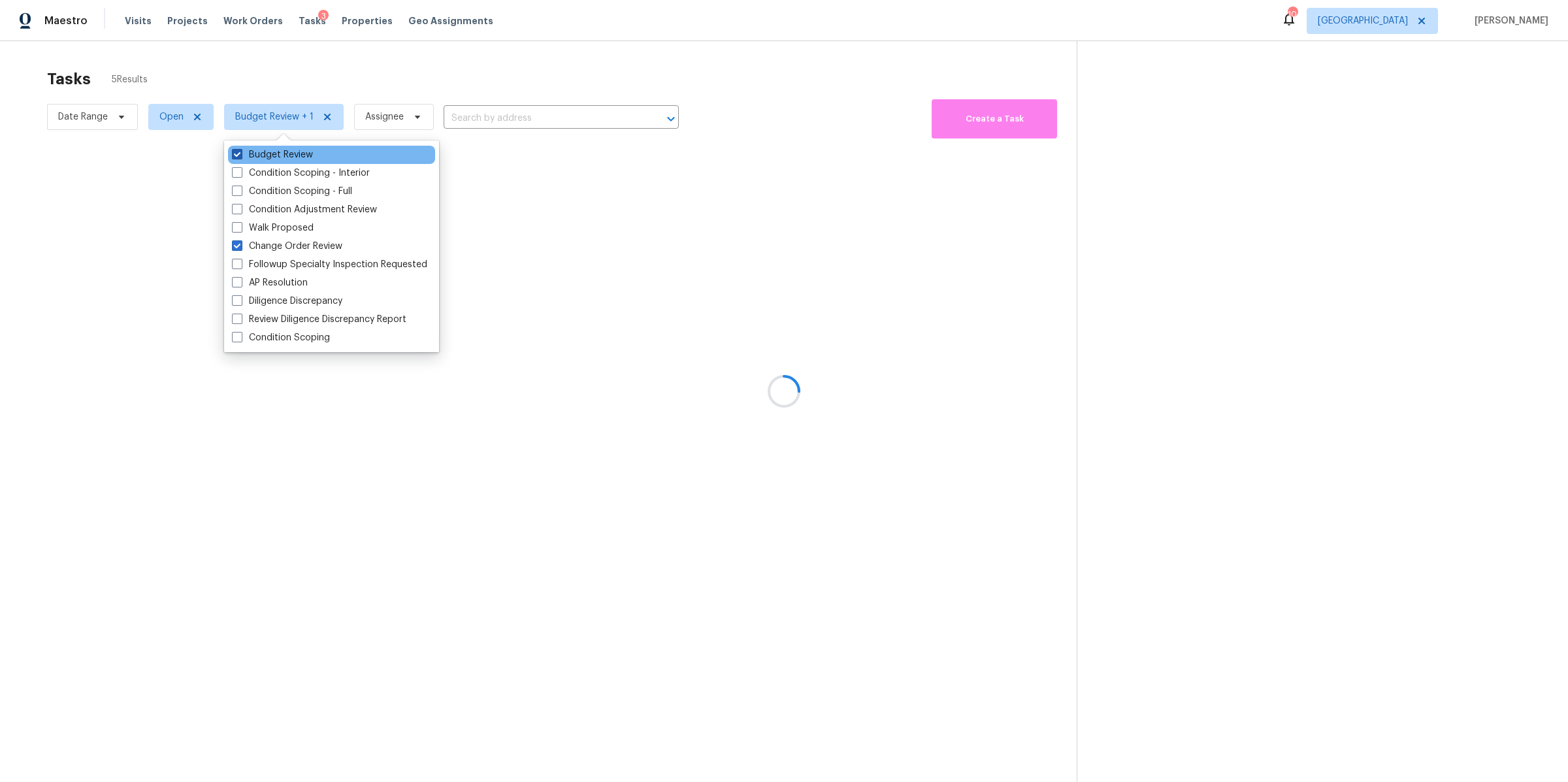
click at [278, 154] on label "Budget Review" at bounding box center [272, 154] width 81 height 13
click at [240, 154] on input "Budget Review" at bounding box center [236, 152] width 9 height 9
checkbox input "false"
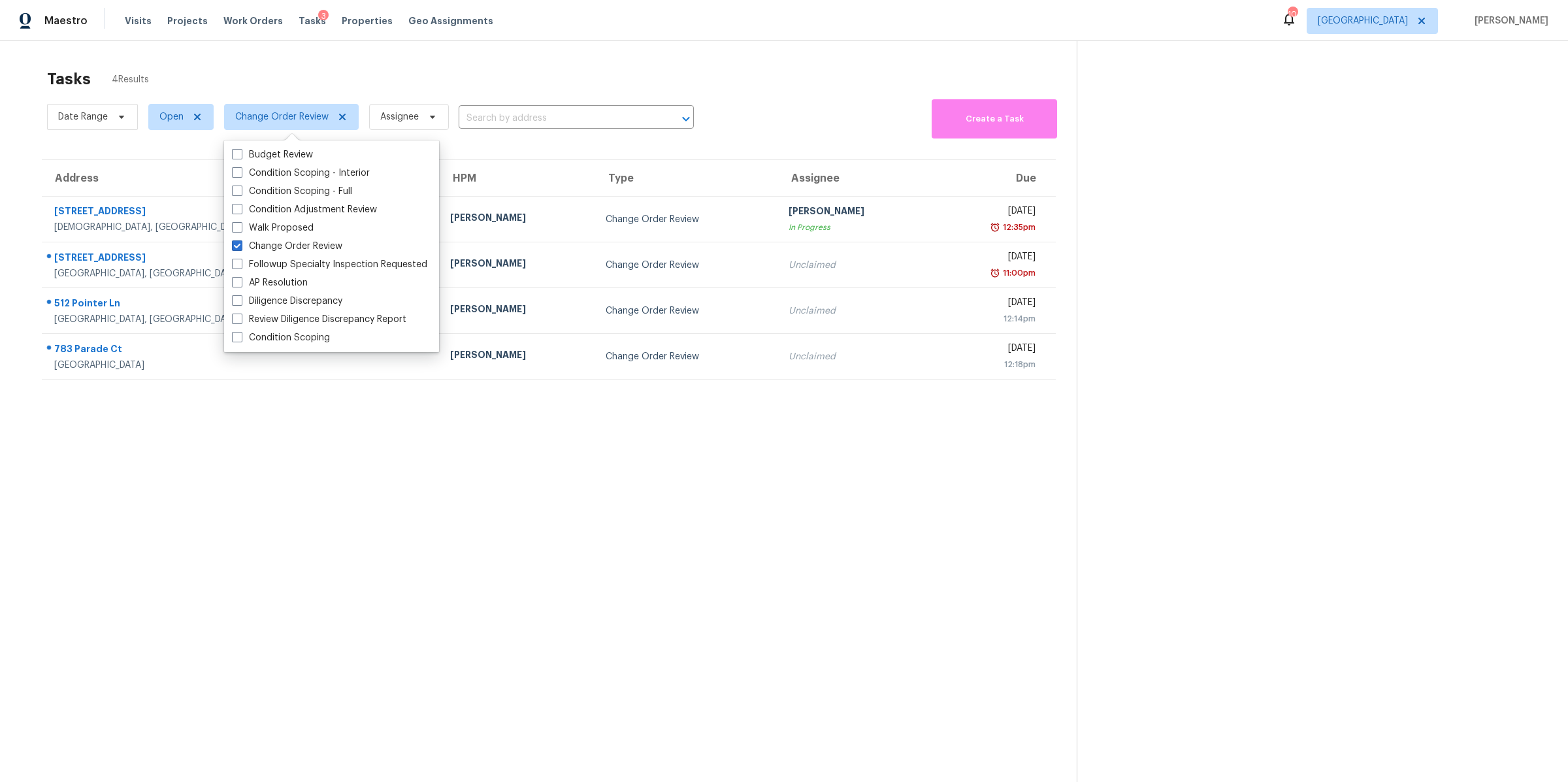
click at [19, 126] on div "Tasks 4 Results Date Range Open Change Order Review Assignee ​ Create a Task Ad…" at bounding box center [784, 432] width 1568 height 782
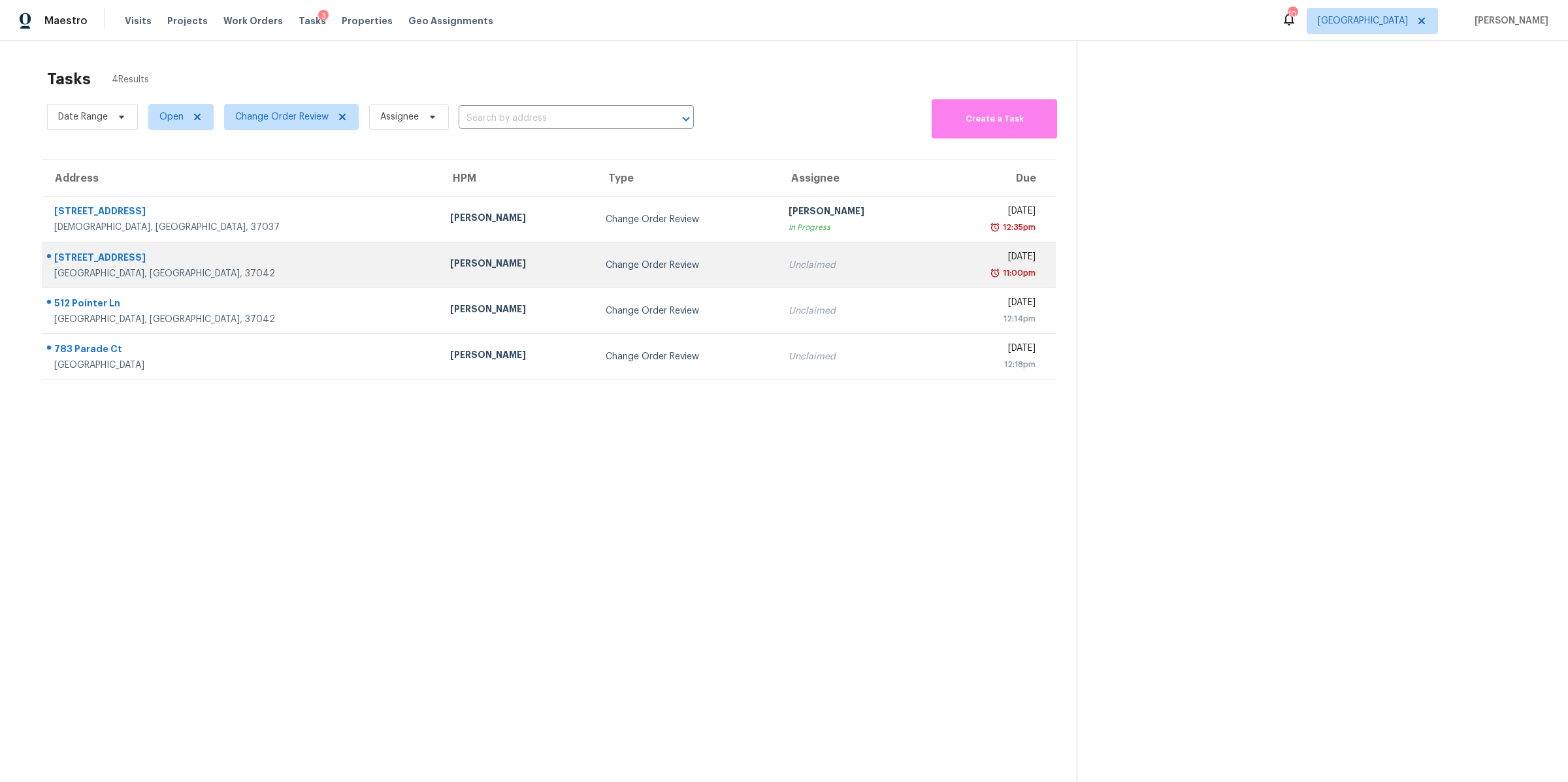
click at [107, 270] on div "Clarksville, TN, 37042" at bounding box center [242, 273] width 375 height 13
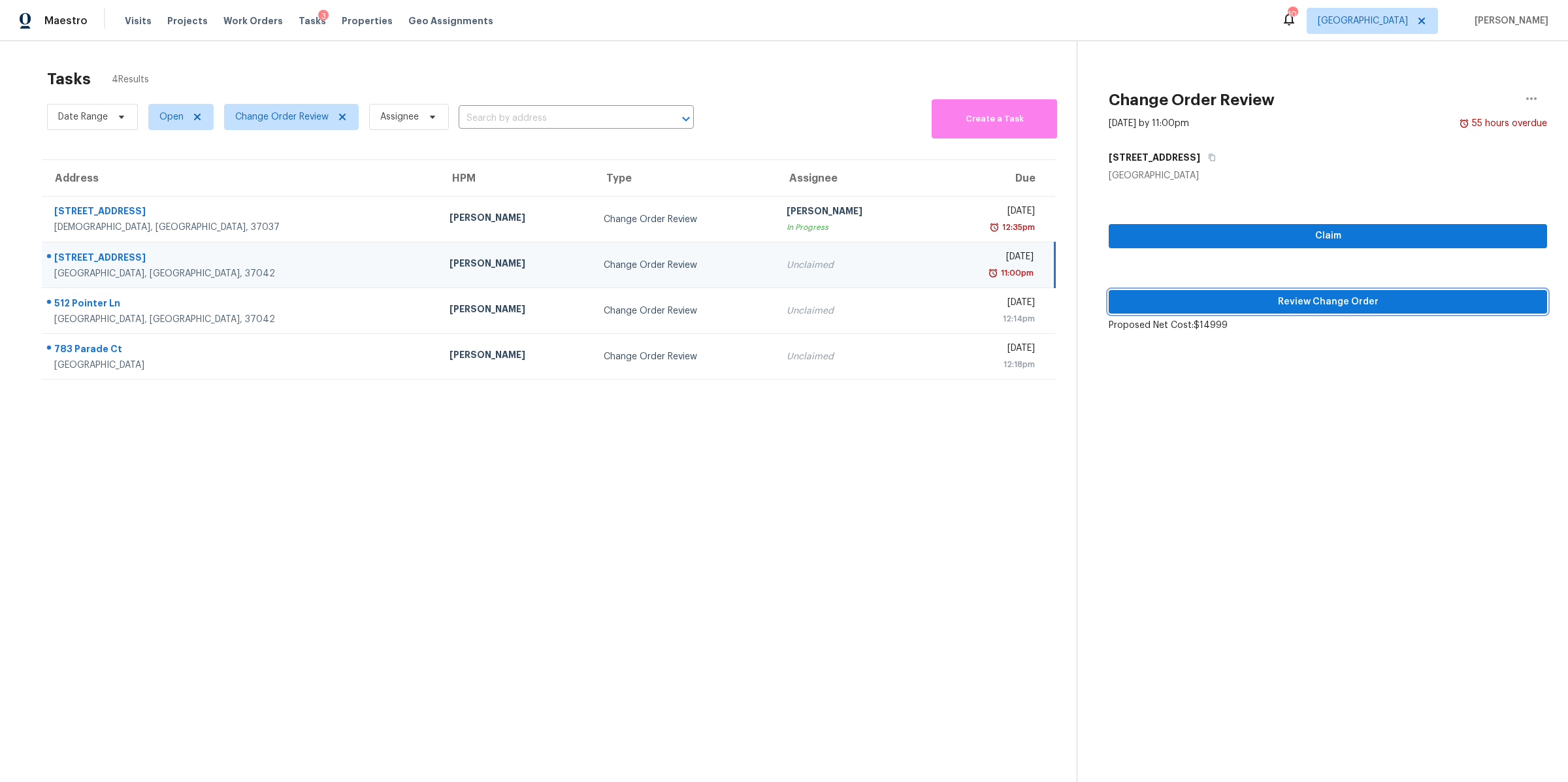
click at [1298, 305] on span "Review Change Order" at bounding box center [1328, 302] width 417 height 16
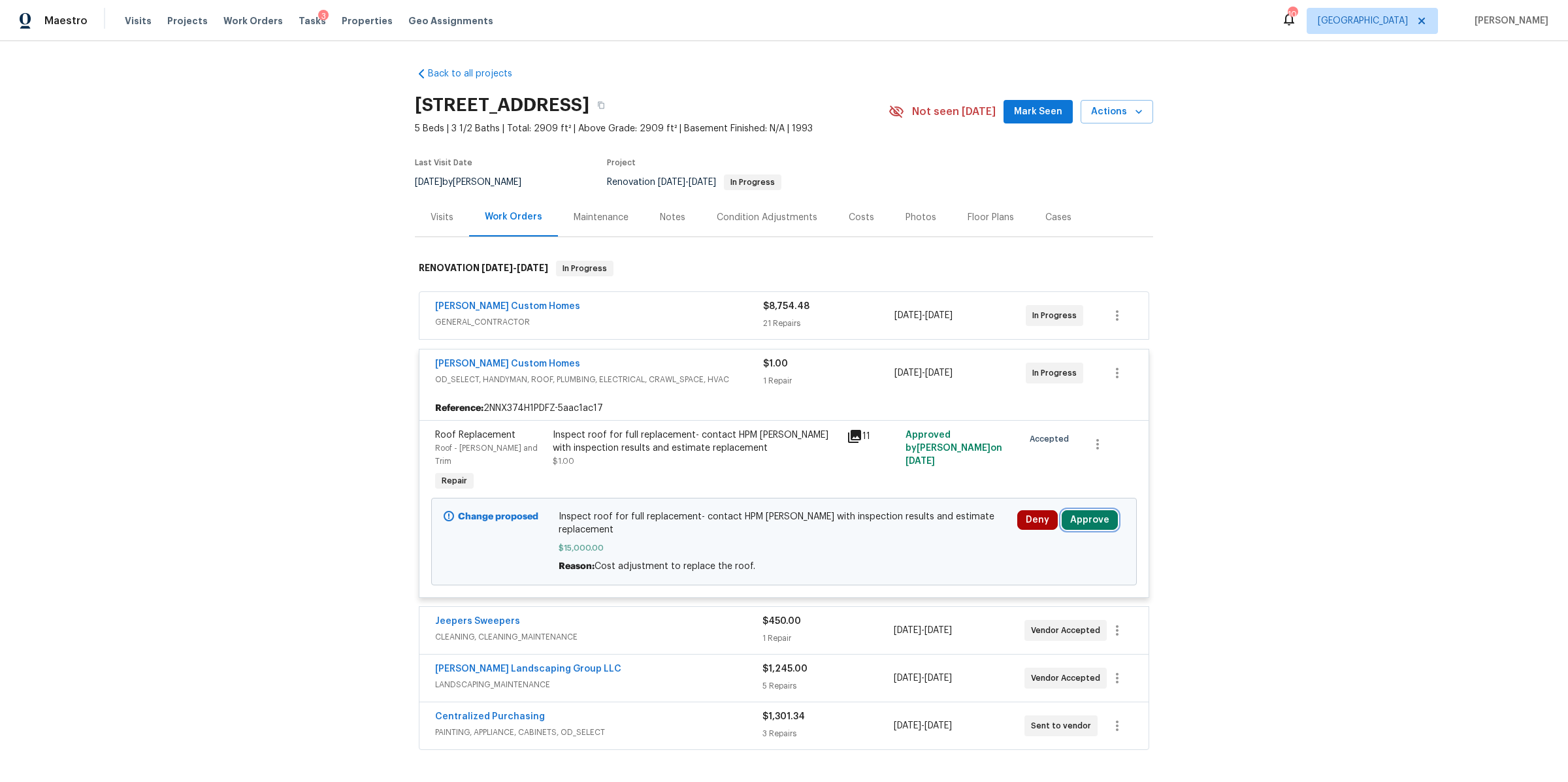
click at [1080, 510] on button "Approve" at bounding box center [1090, 520] width 56 height 20
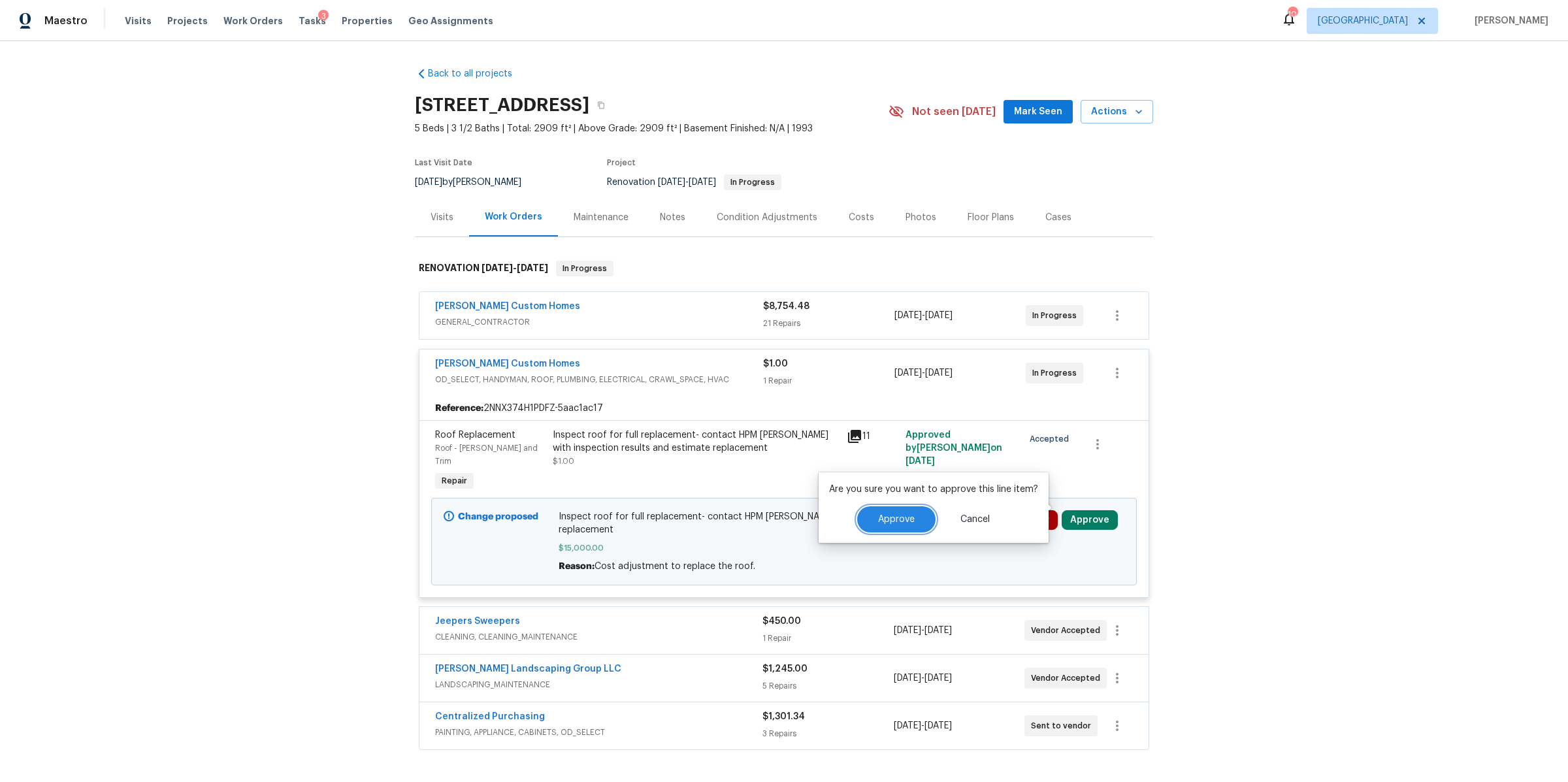
drag, startPoint x: 878, startPoint y: 515, endPoint x: 899, endPoint y: 508, distance: 22.1
click at [878, 516] on span "Approve" at bounding box center [896, 520] width 37 height 10
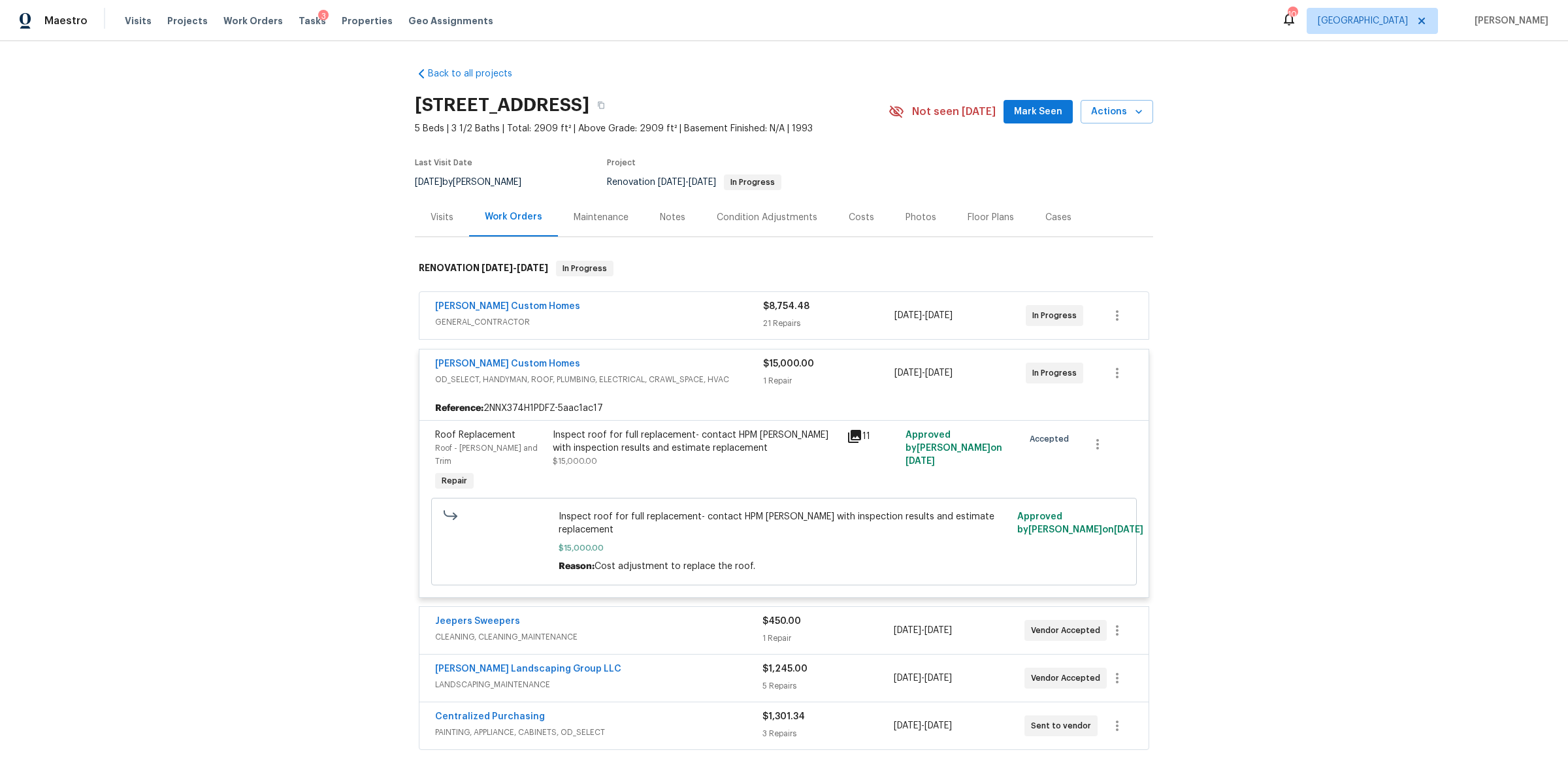
click at [849, 217] on div "Costs" at bounding box center [861, 217] width 26 height 13
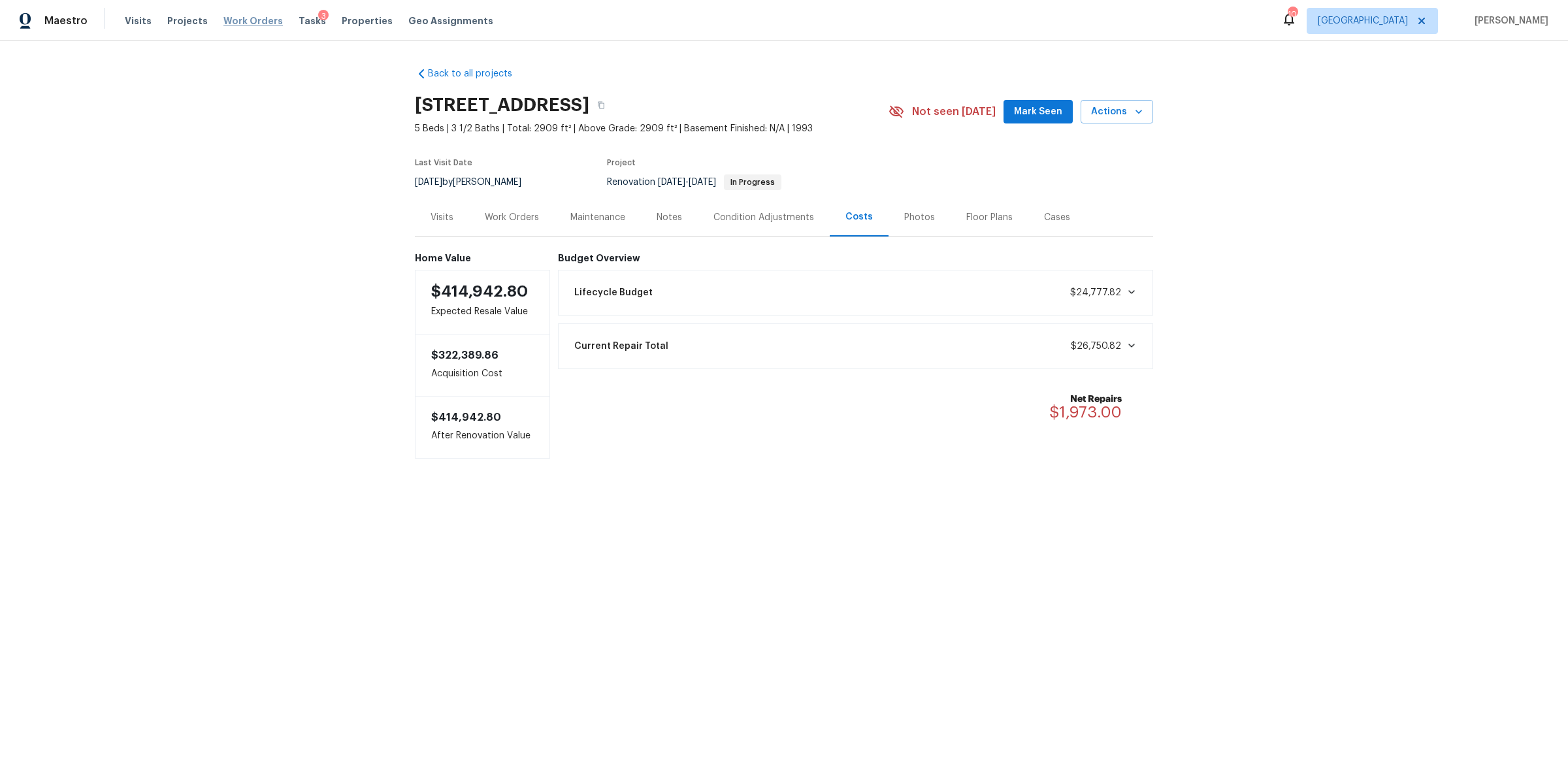
click at [248, 16] on span "Work Orders" at bounding box center [253, 20] width 60 height 13
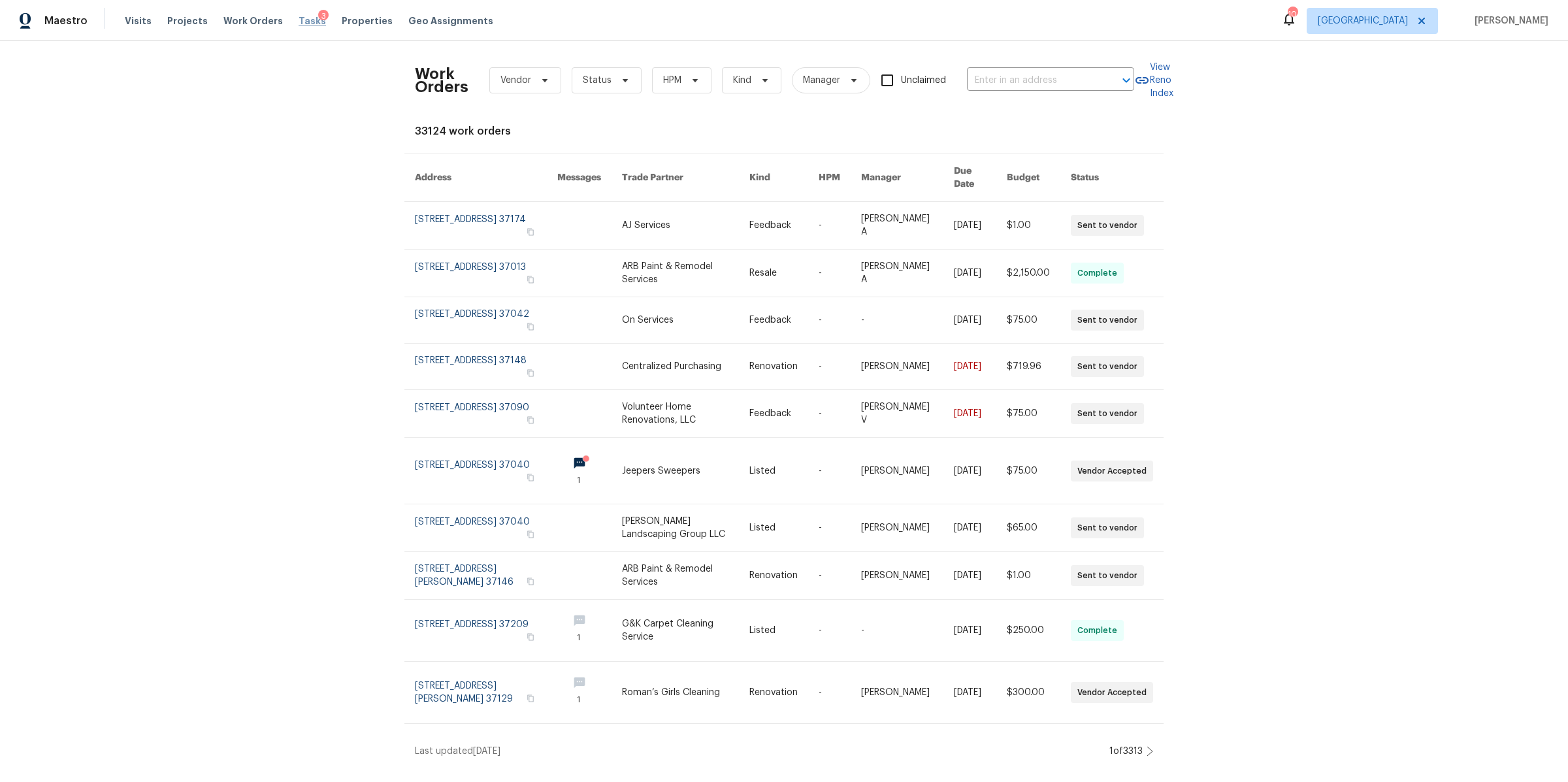
click at [299, 22] on span "Tasks" at bounding box center [312, 20] width 27 height 9
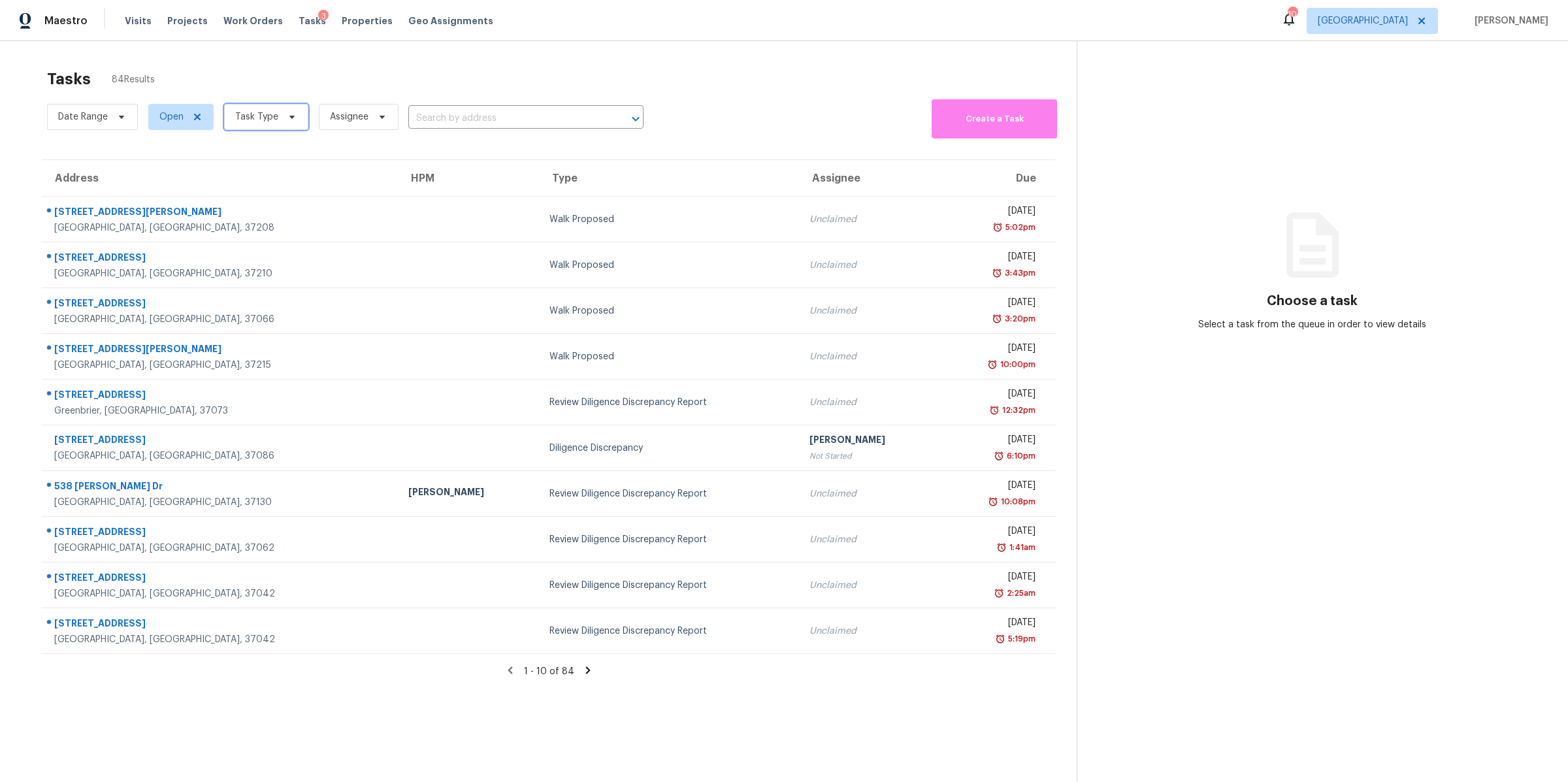
click at [272, 126] on span "Task Type" at bounding box center [266, 117] width 84 height 26
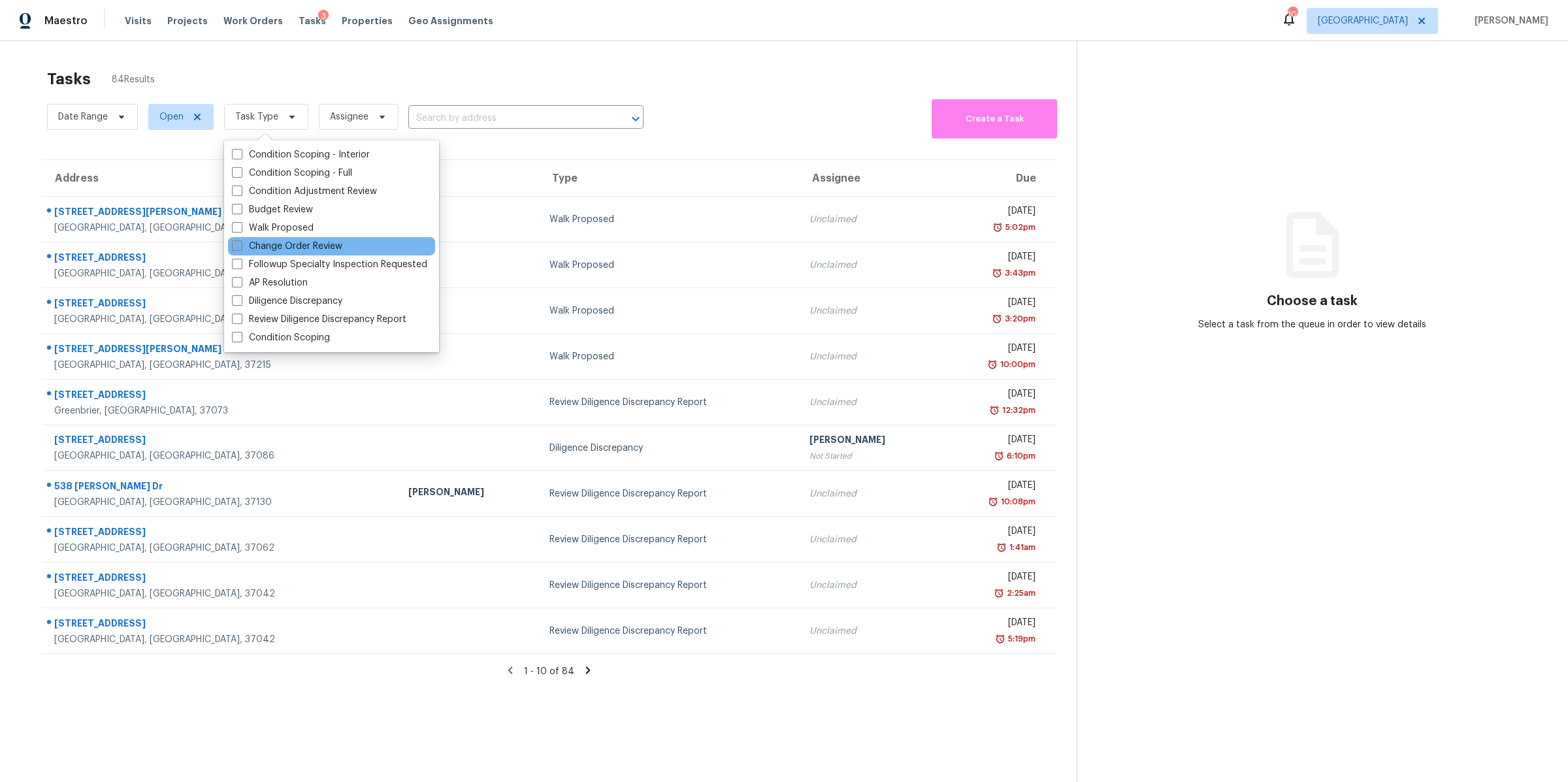
click at [283, 249] on label "Change Order Review" at bounding box center [287, 246] width 111 height 13
click at [240, 248] on input "Change Order Review" at bounding box center [236, 244] width 9 height 9
checkbox input "true"
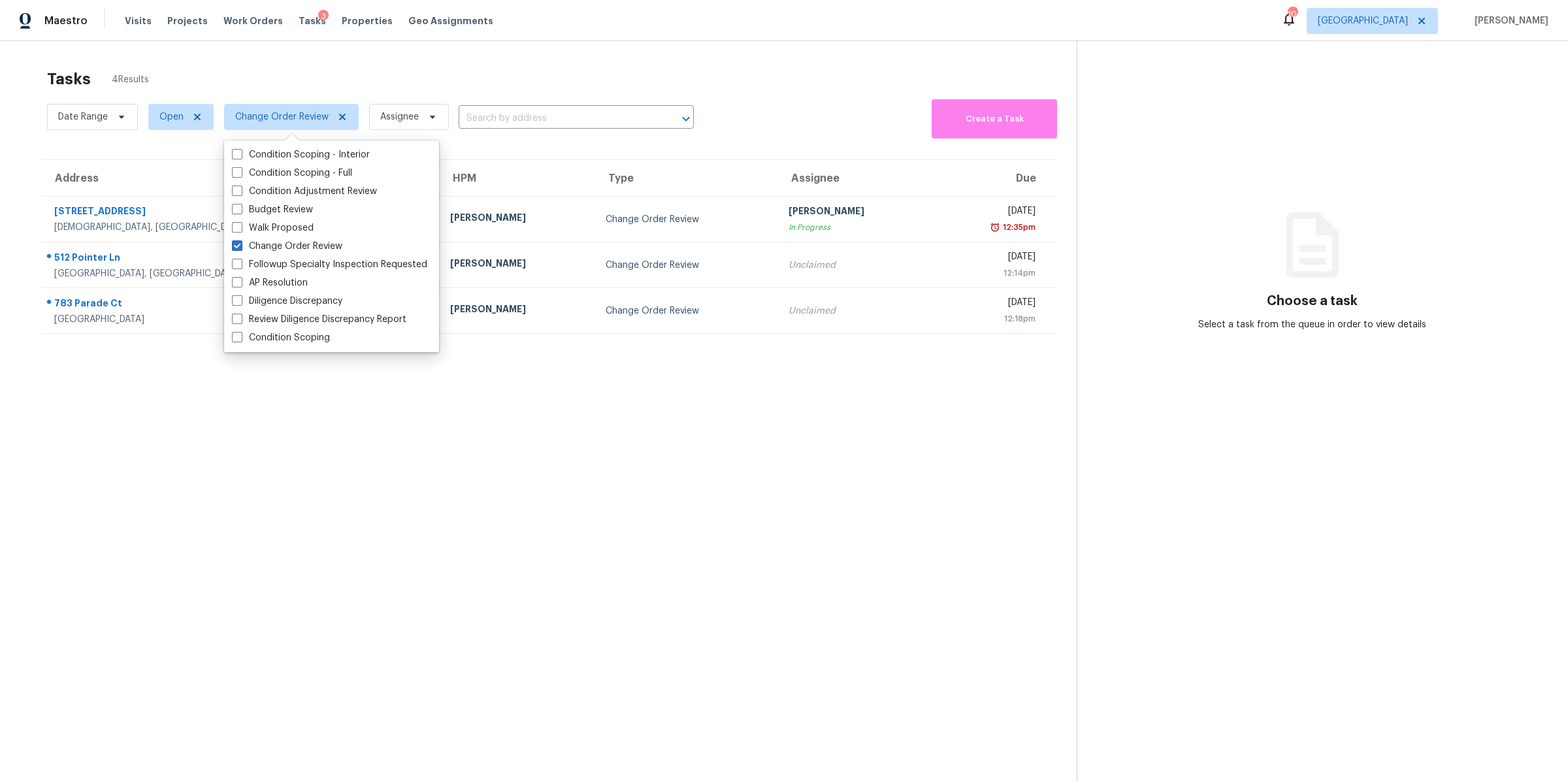
click at [23, 179] on div "Address HPM Type Assignee Due 1608 Rock Springs Midland Rd Christiana, TN, 3703…" at bounding box center [549, 247] width 1056 height 175
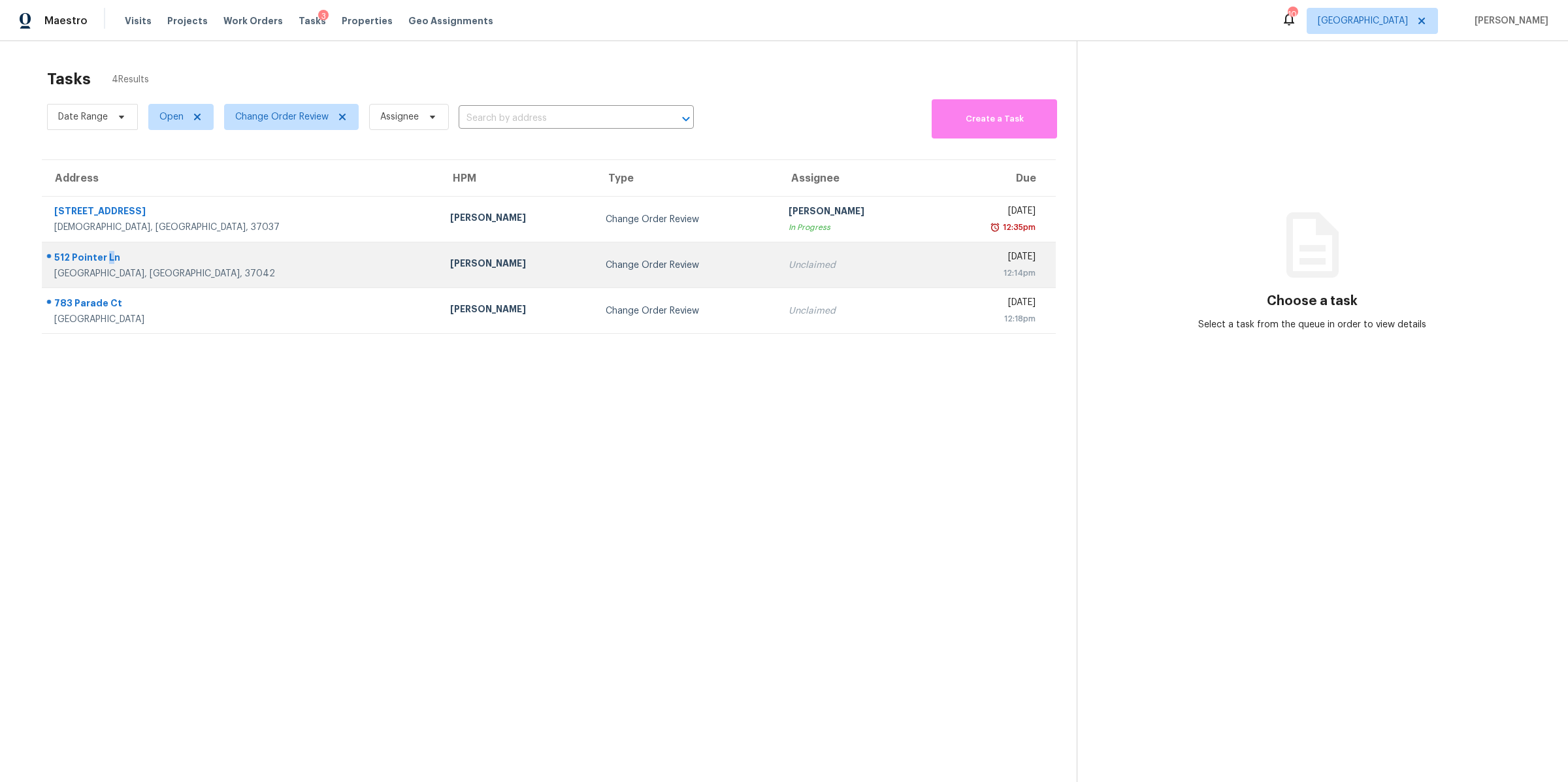
click at [108, 257] on div "512 Pointer Ln" at bounding box center [242, 259] width 375 height 16
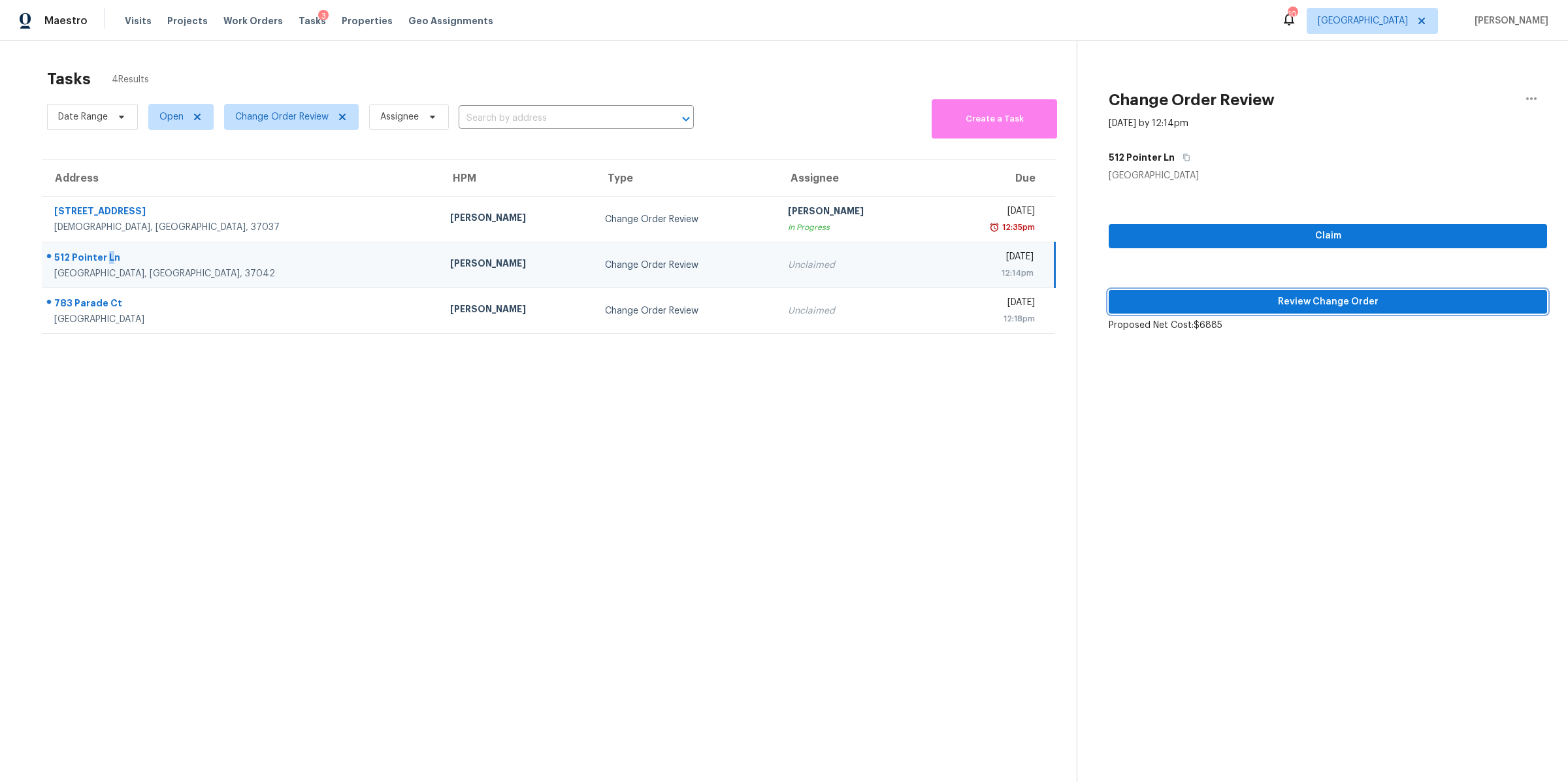
click at [1270, 311] on button "Review Change Order" at bounding box center [1328, 302] width 438 height 24
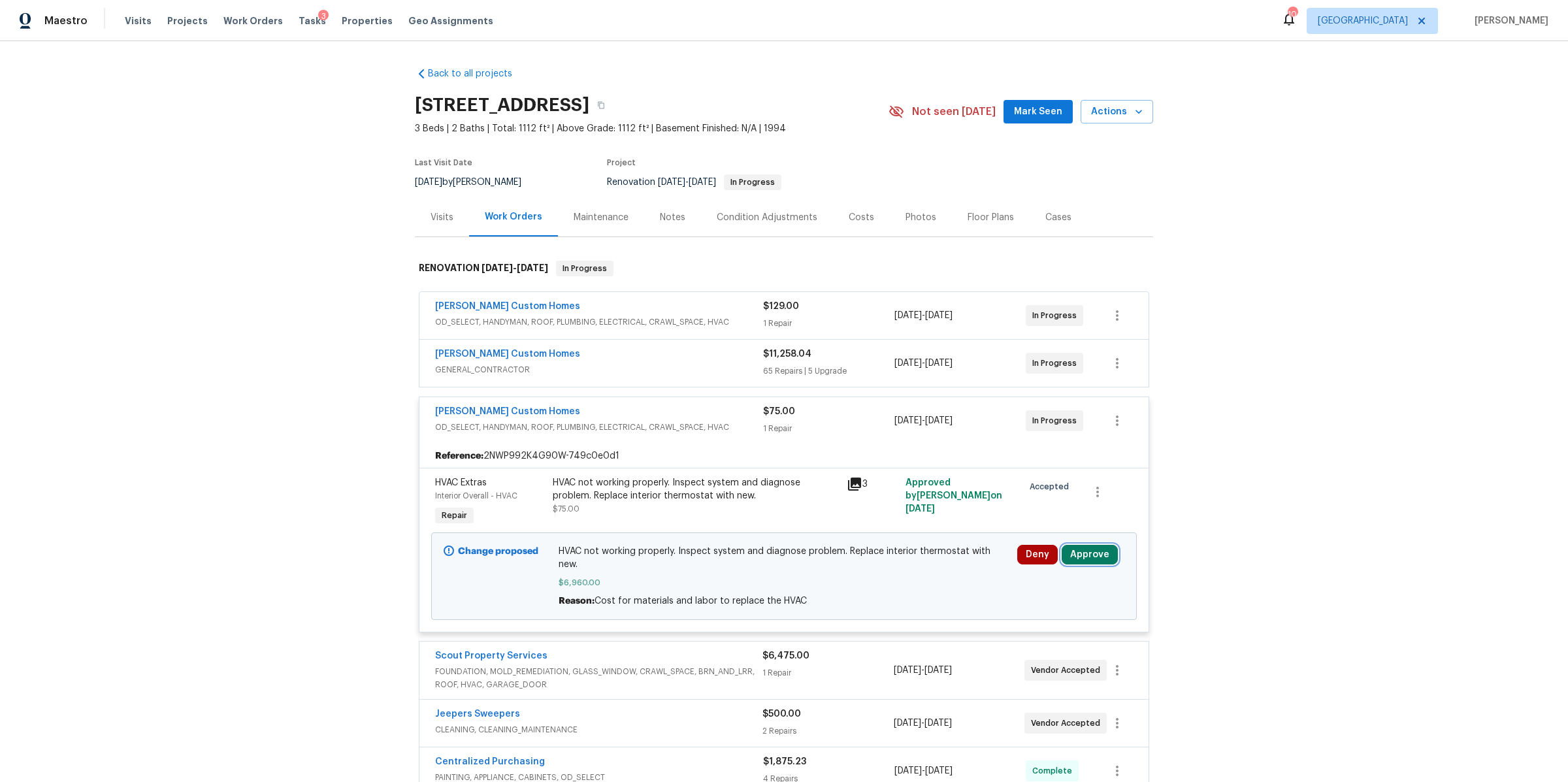
click at [1088, 556] on button "Approve" at bounding box center [1090, 554] width 56 height 20
click at [1043, 506] on button "Approve" at bounding box center [1046, 513] width 78 height 26
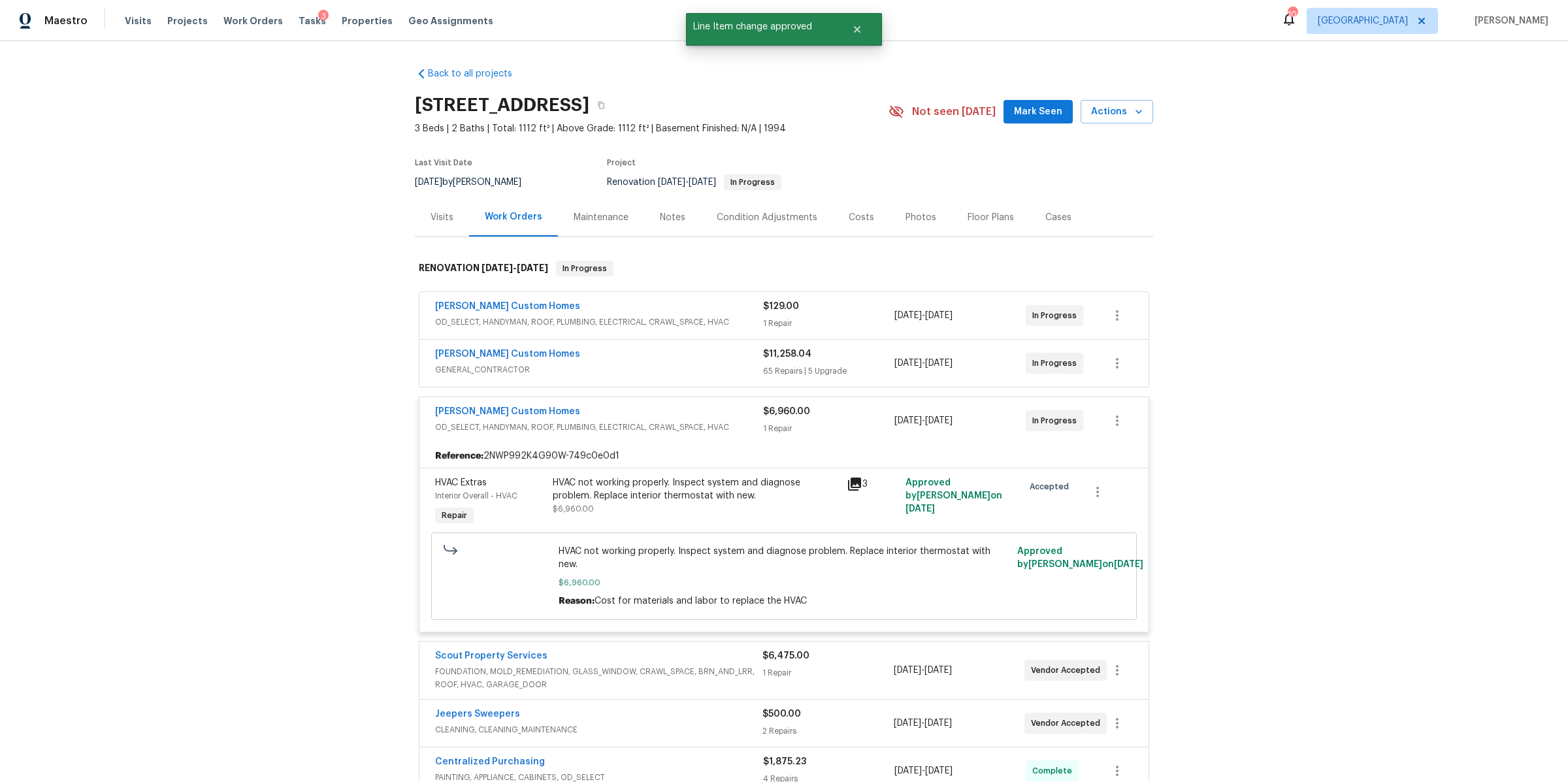
click at [859, 224] on div "Costs" at bounding box center [861, 217] width 57 height 39
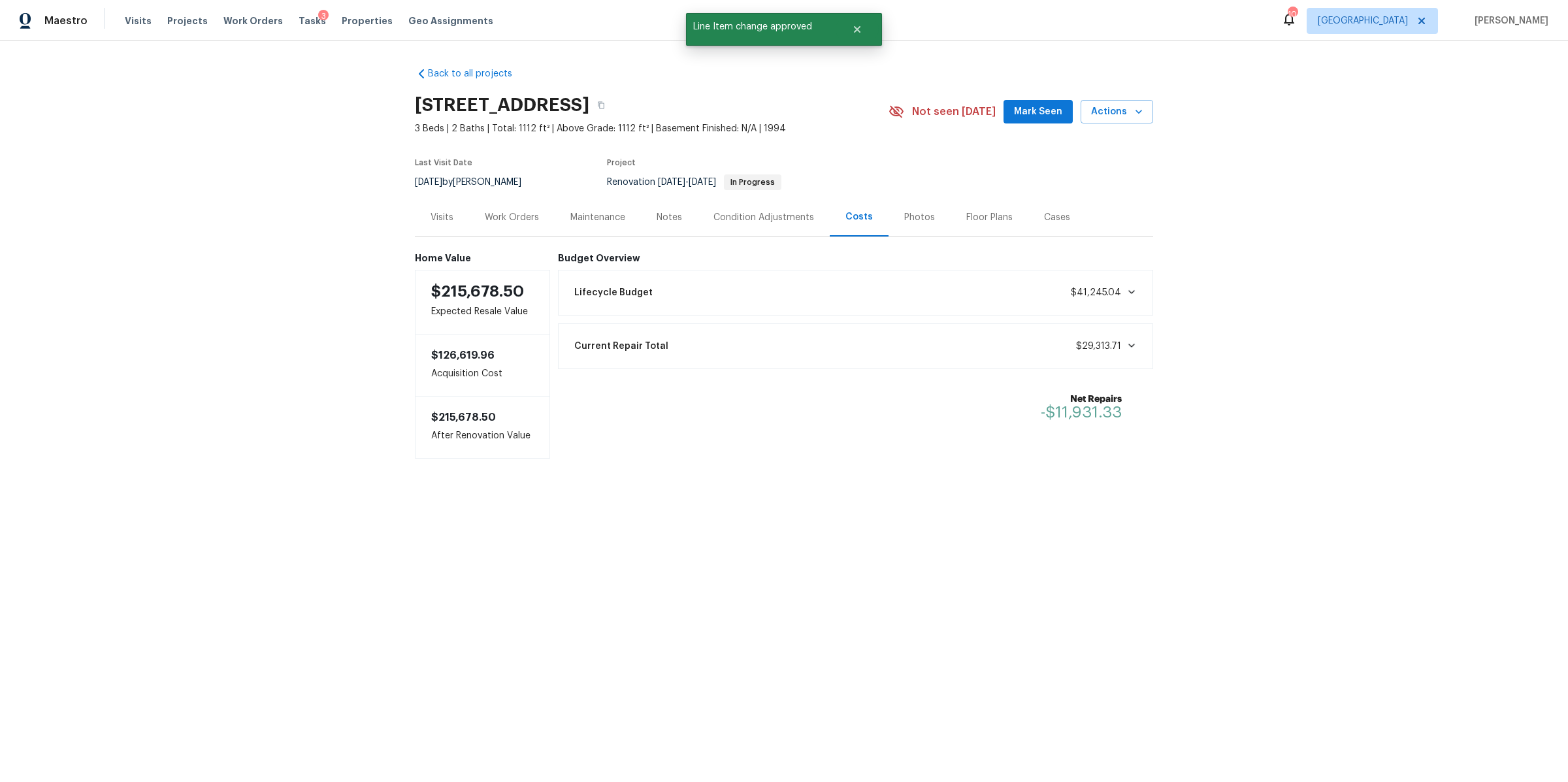
click at [298, 26] on div "Tasks 3" at bounding box center [312, 21] width 27 height 14
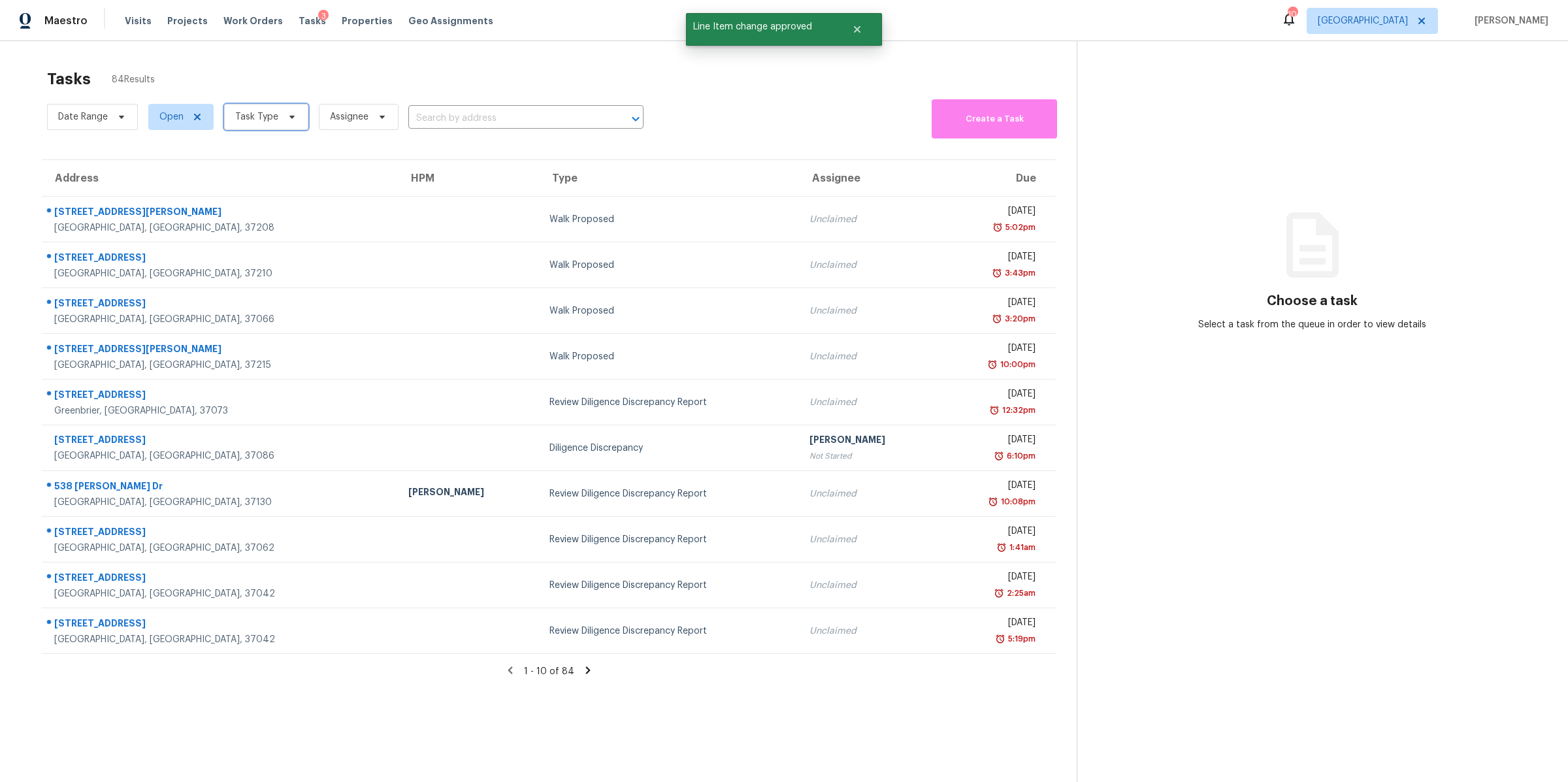
click at [278, 119] on span "Task Type" at bounding box center [266, 117] width 84 height 26
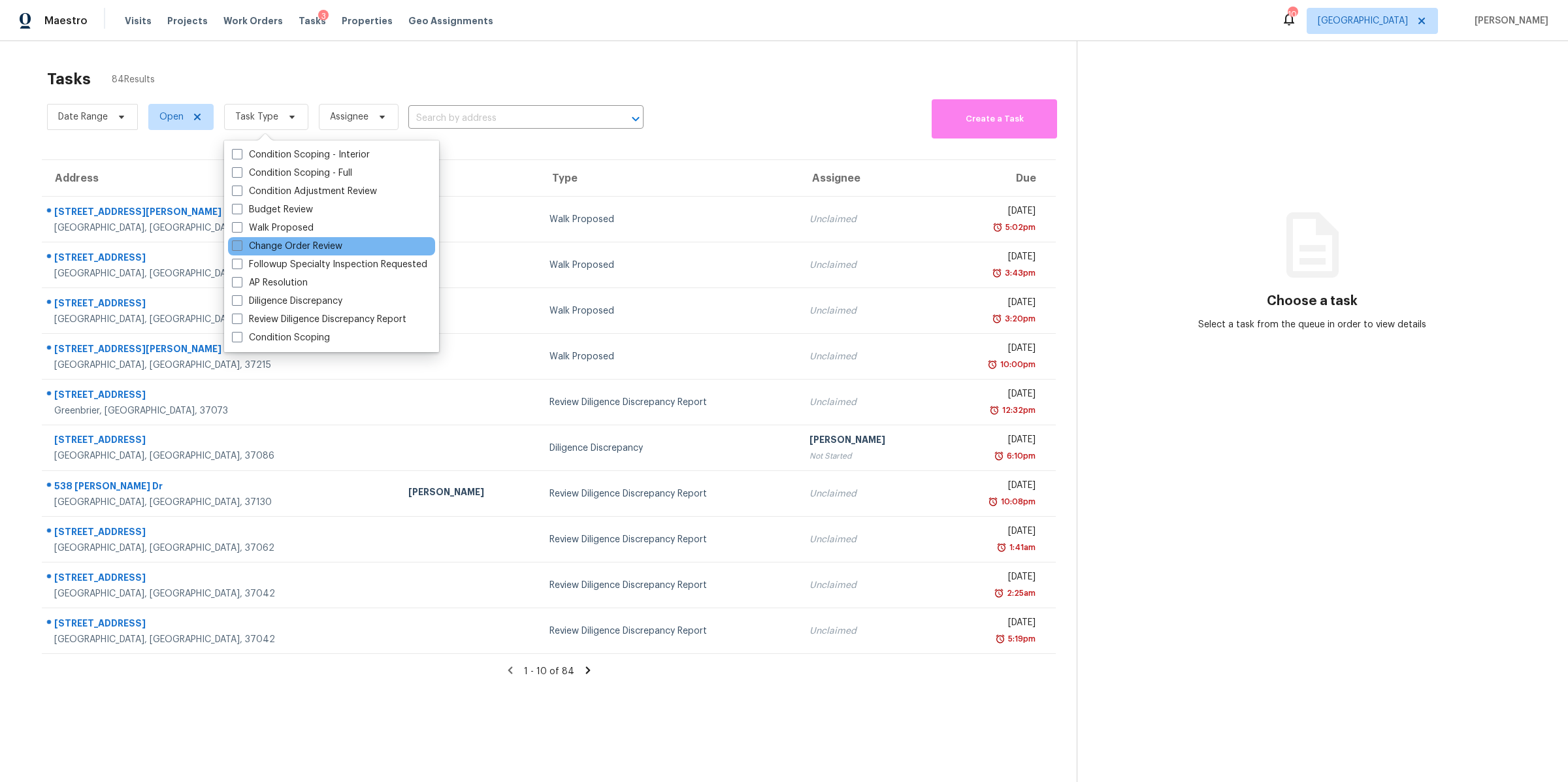
click at [276, 244] on label "Change Order Review" at bounding box center [287, 246] width 111 height 13
click at [240, 244] on input "Change Order Review" at bounding box center [236, 244] width 9 height 9
checkbox input "true"
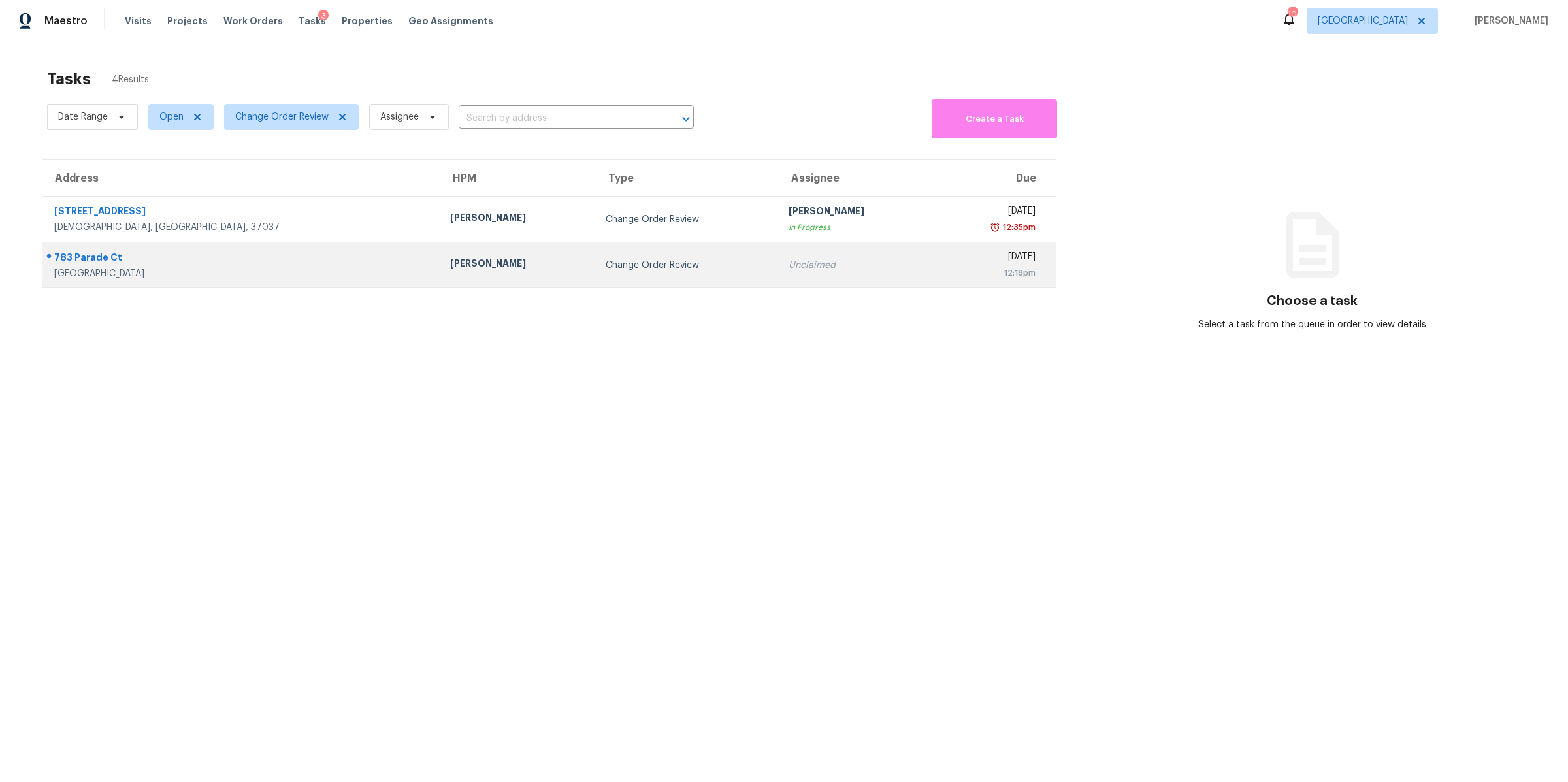
click at [102, 262] on div "783 Parade Ct" at bounding box center [242, 259] width 375 height 16
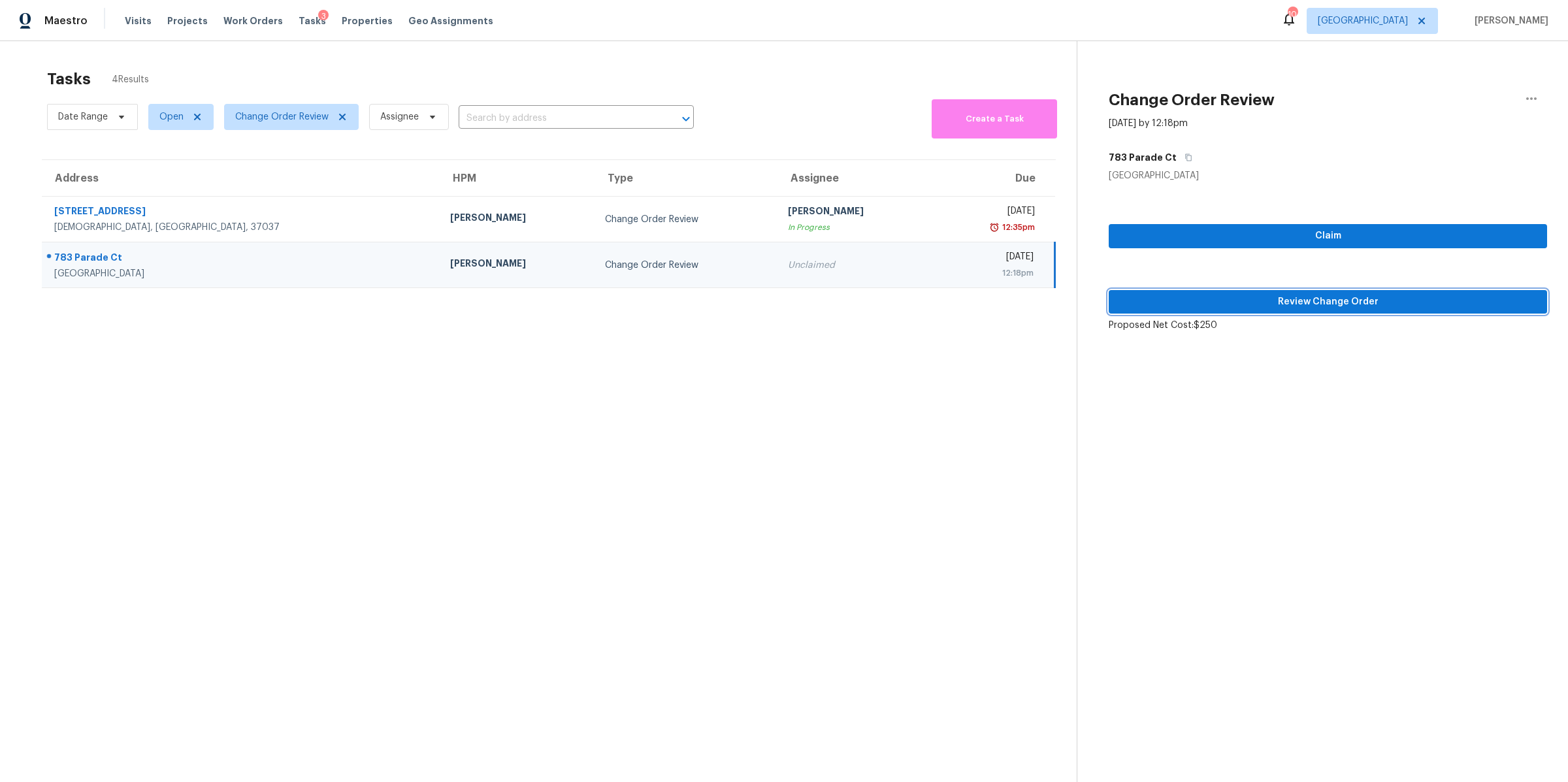
click at [1318, 304] on span "Review Change Order" at bounding box center [1328, 302] width 417 height 16
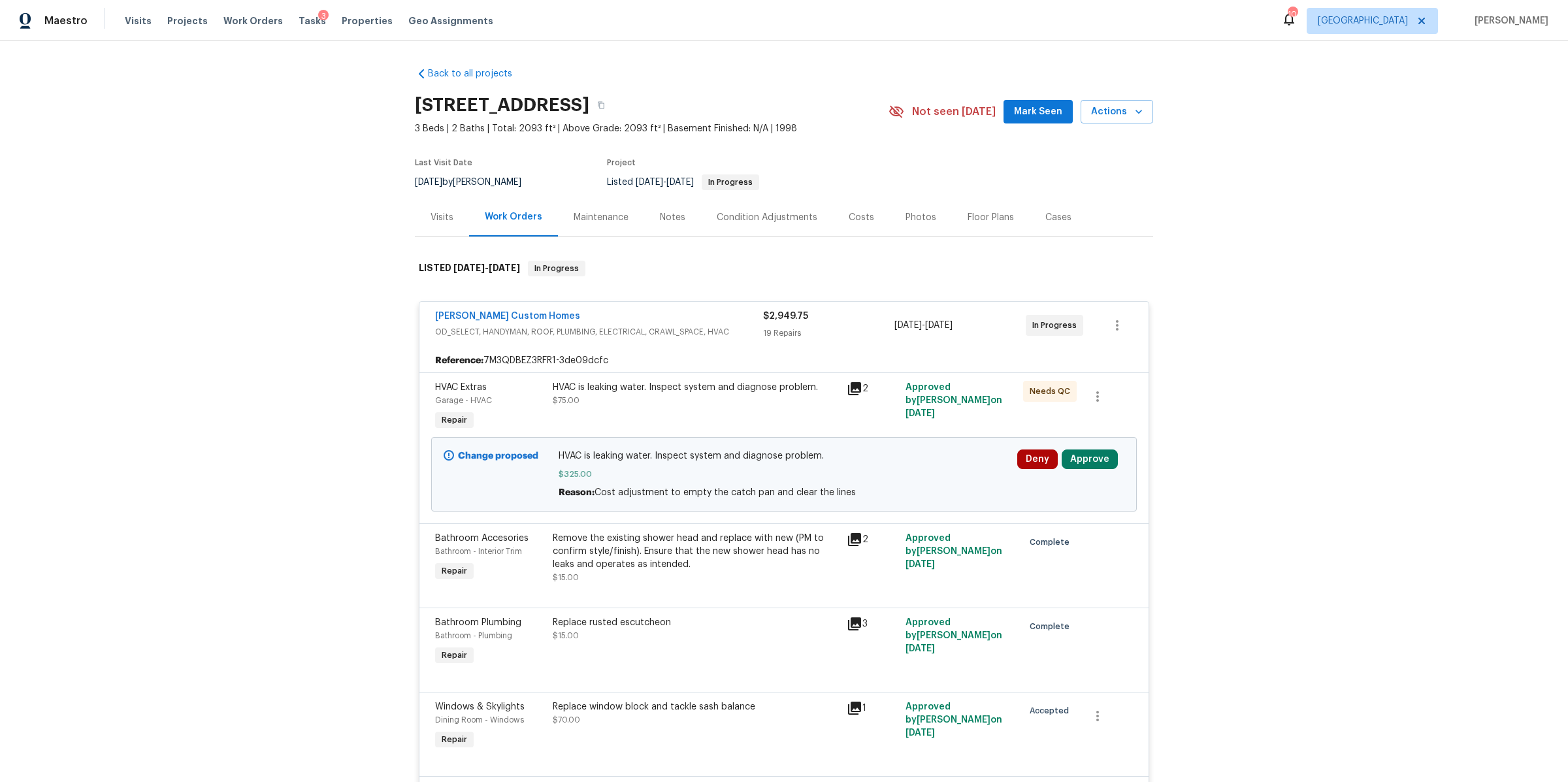
click at [1081, 470] on div "Deny Approve" at bounding box center [1070, 474] width 115 height 58
click at [1076, 466] on button "Approve" at bounding box center [1090, 459] width 56 height 20
click at [898, 472] on span "Approve" at bounding box center [896, 472] width 37 height 10
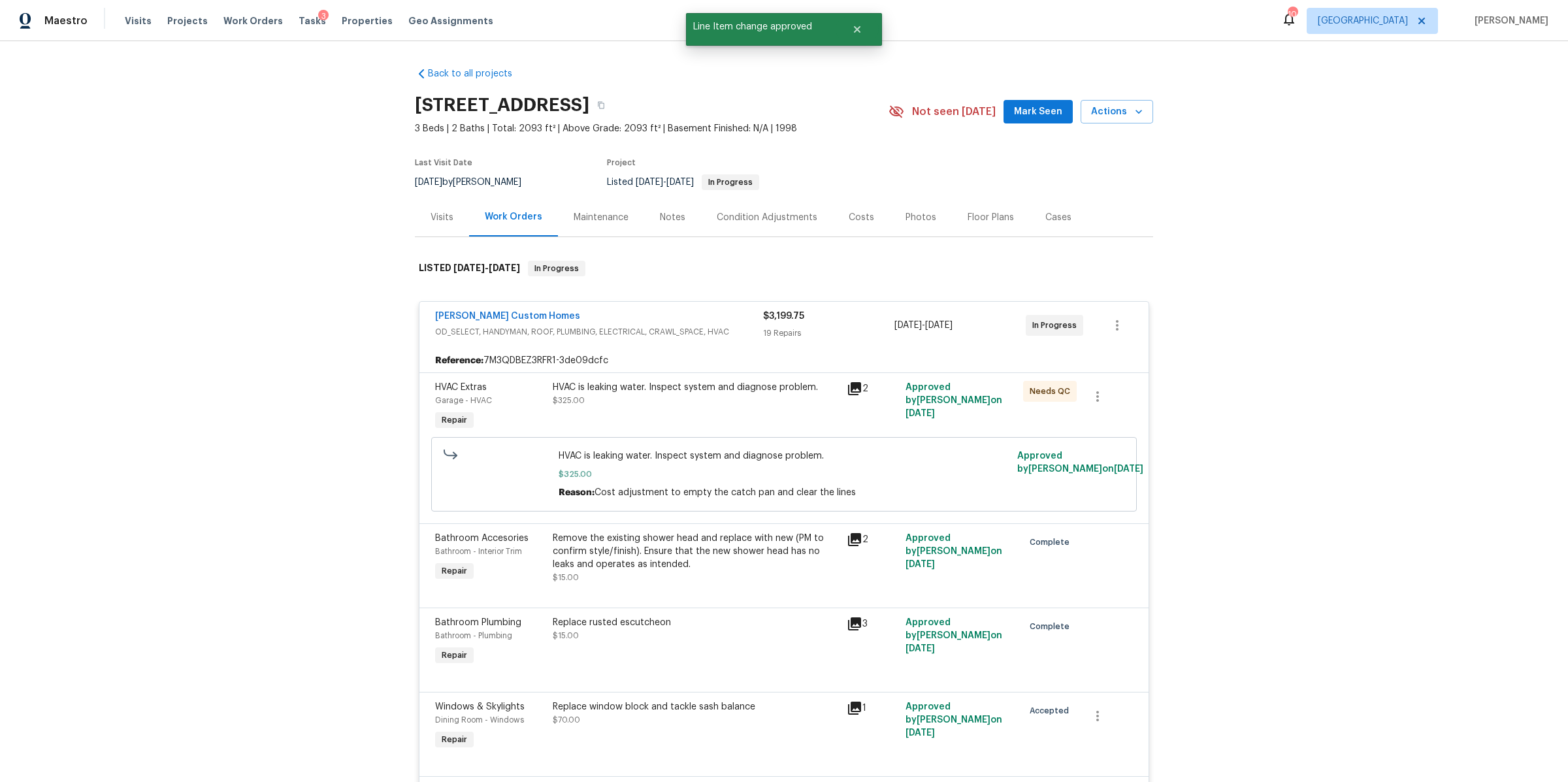
click at [851, 223] on div "Costs" at bounding box center [861, 217] width 26 height 13
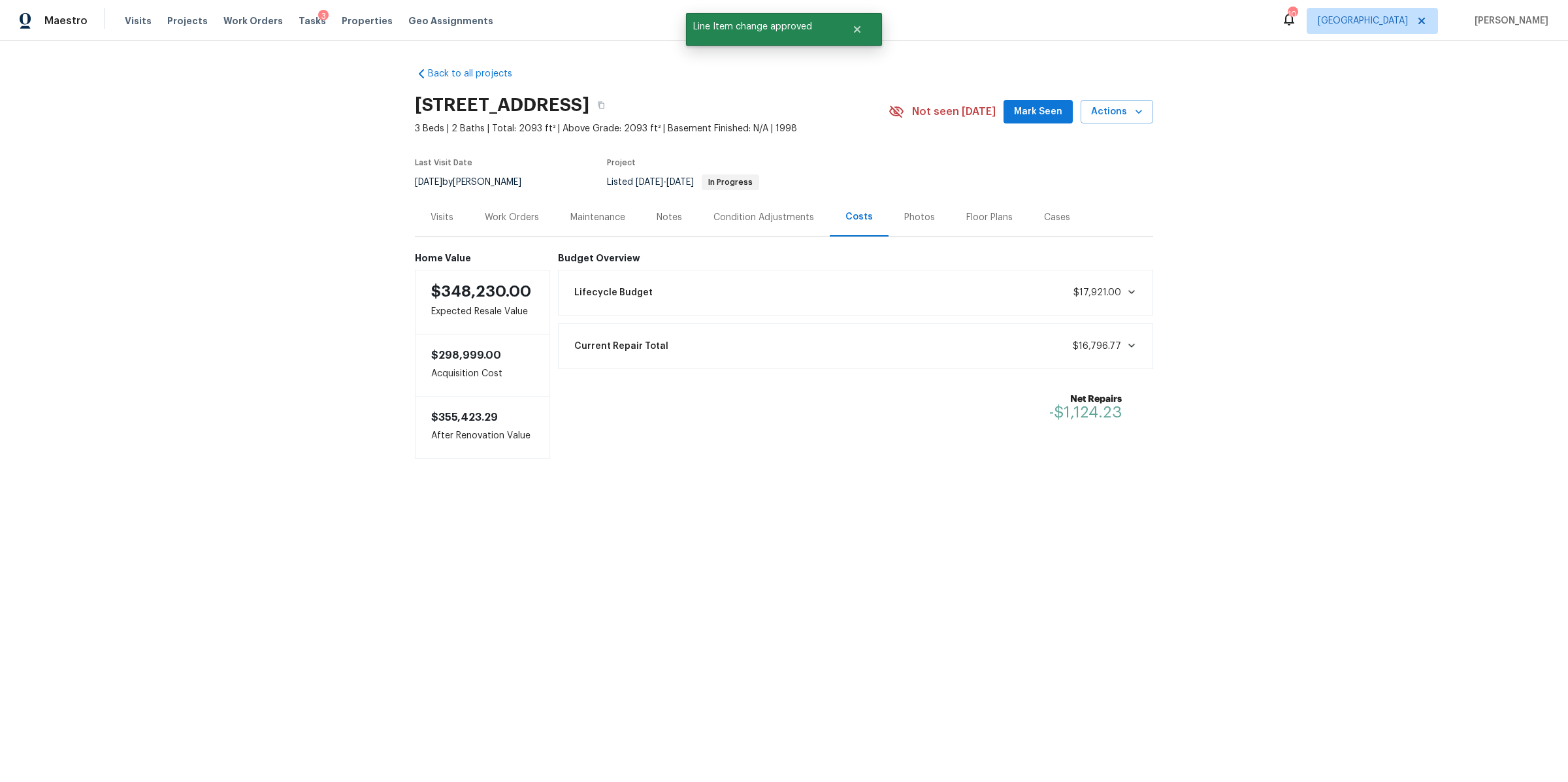
click at [508, 212] on div "Work Orders" at bounding box center [512, 217] width 54 height 13
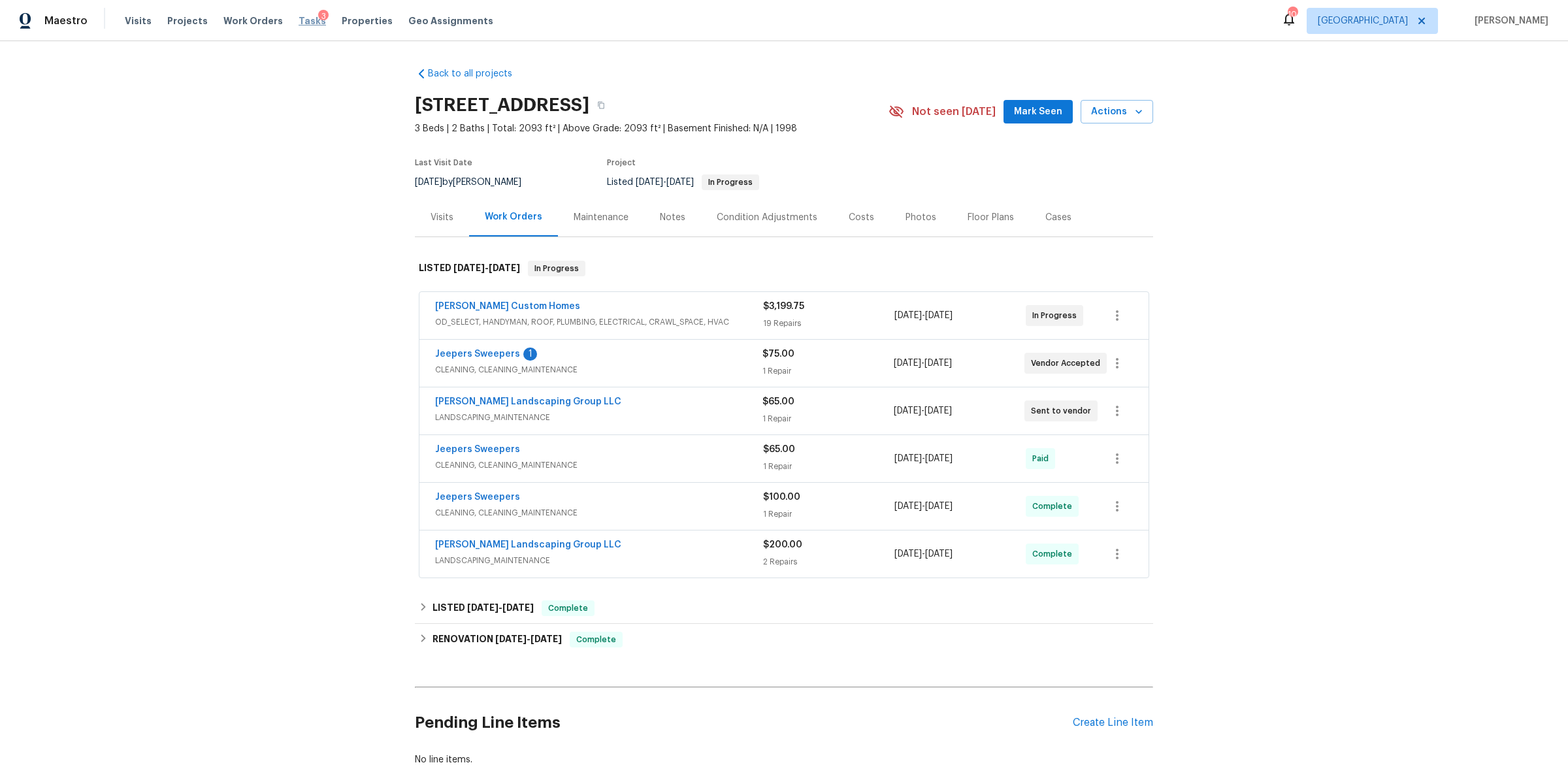
click at [299, 19] on span "Tasks" at bounding box center [312, 20] width 27 height 9
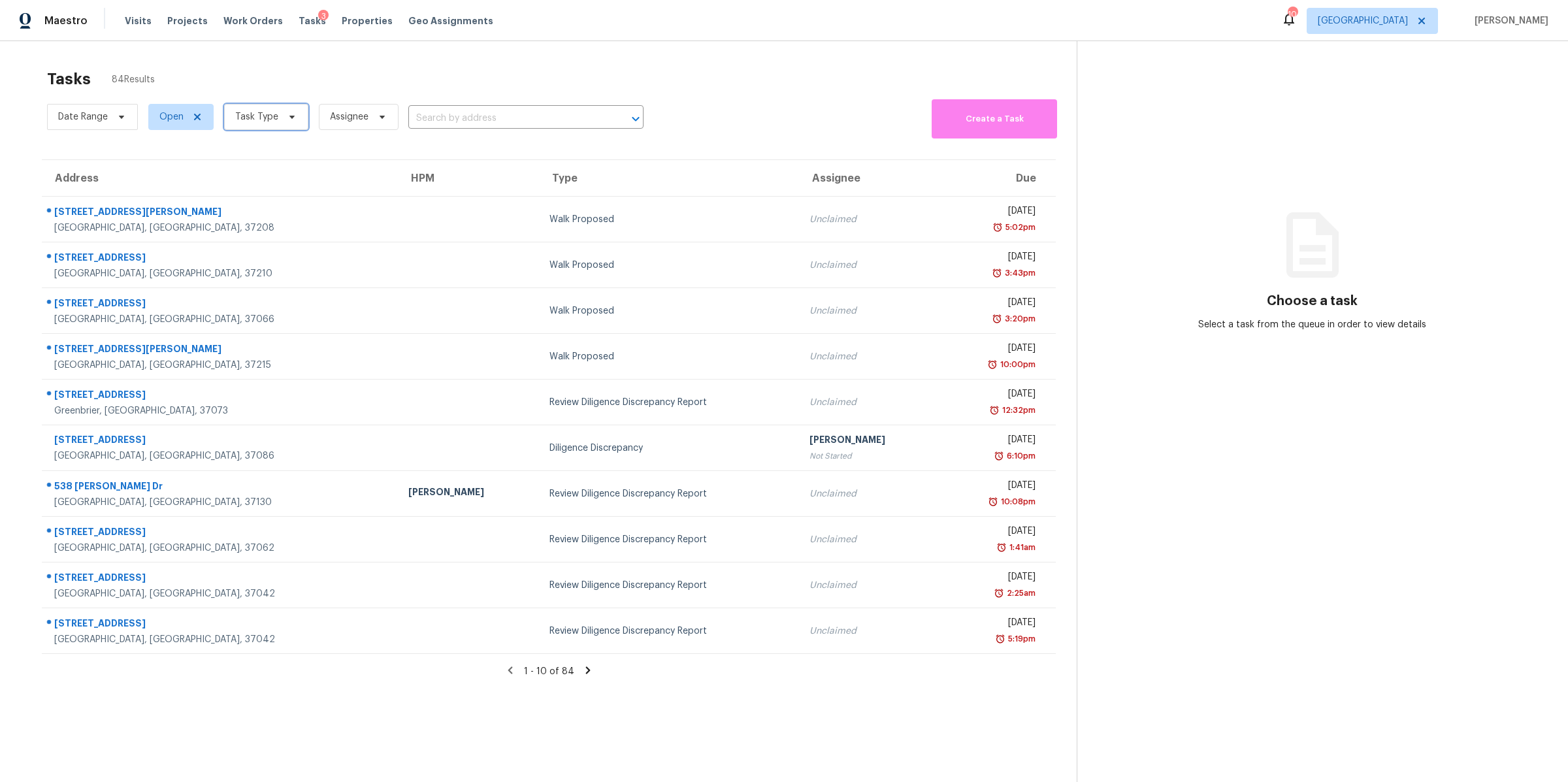
click at [273, 111] on span "Task Type" at bounding box center [256, 117] width 43 height 13
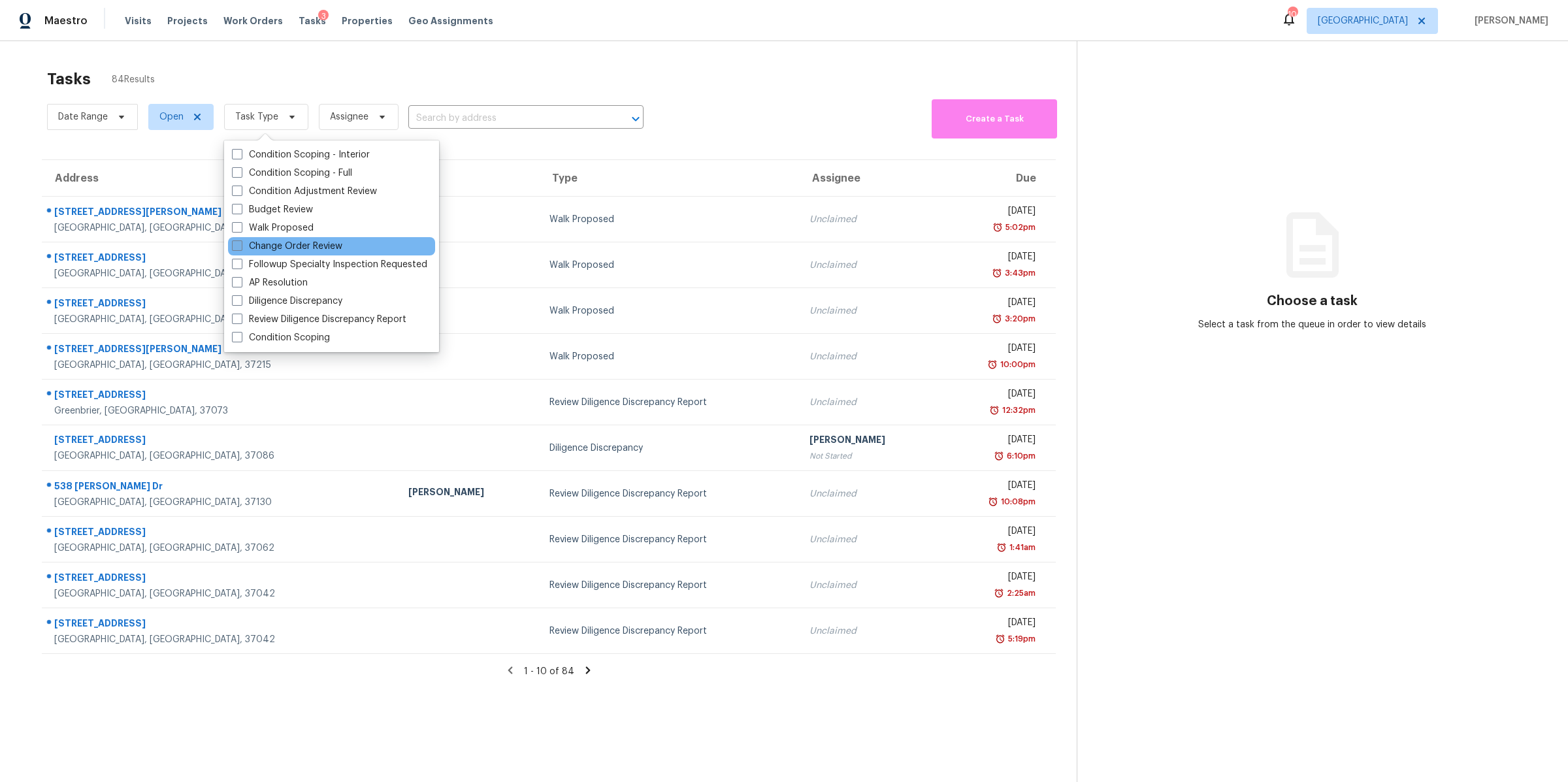
click at [285, 244] on label "Change Order Review" at bounding box center [287, 246] width 111 height 13
click at [240, 244] on input "Change Order Review" at bounding box center [236, 244] width 9 height 9
checkbox input "true"
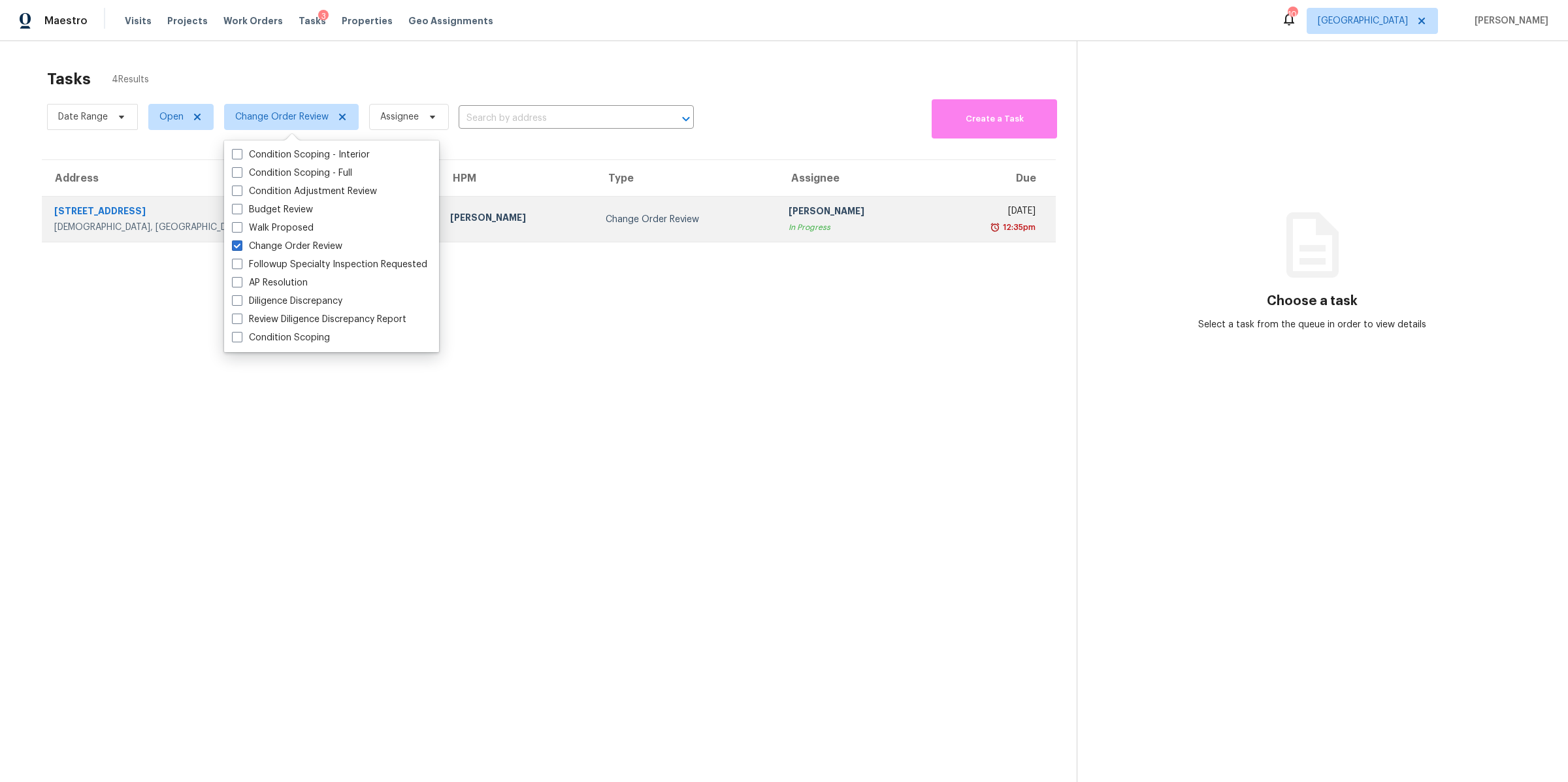
click at [118, 212] on div "1608 Rock Springs Midland Rd" at bounding box center [242, 213] width 375 height 16
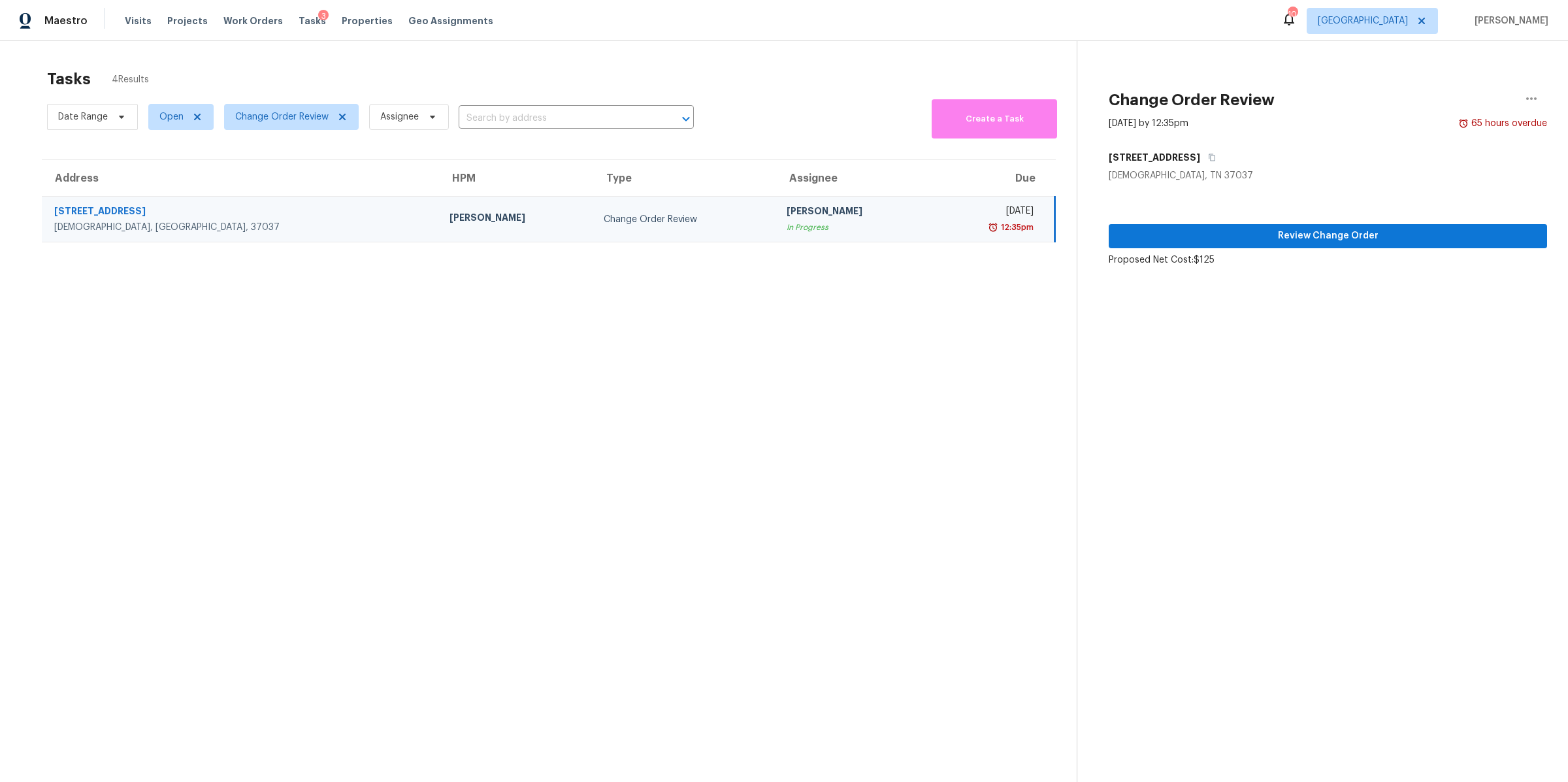
click at [1275, 247] on div "Review Change Order Proposed Net Cost: $125" at bounding box center [1328, 224] width 438 height 84
click at [1278, 236] on span "Review Change Order" at bounding box center [1328, 236] width 417 height 16
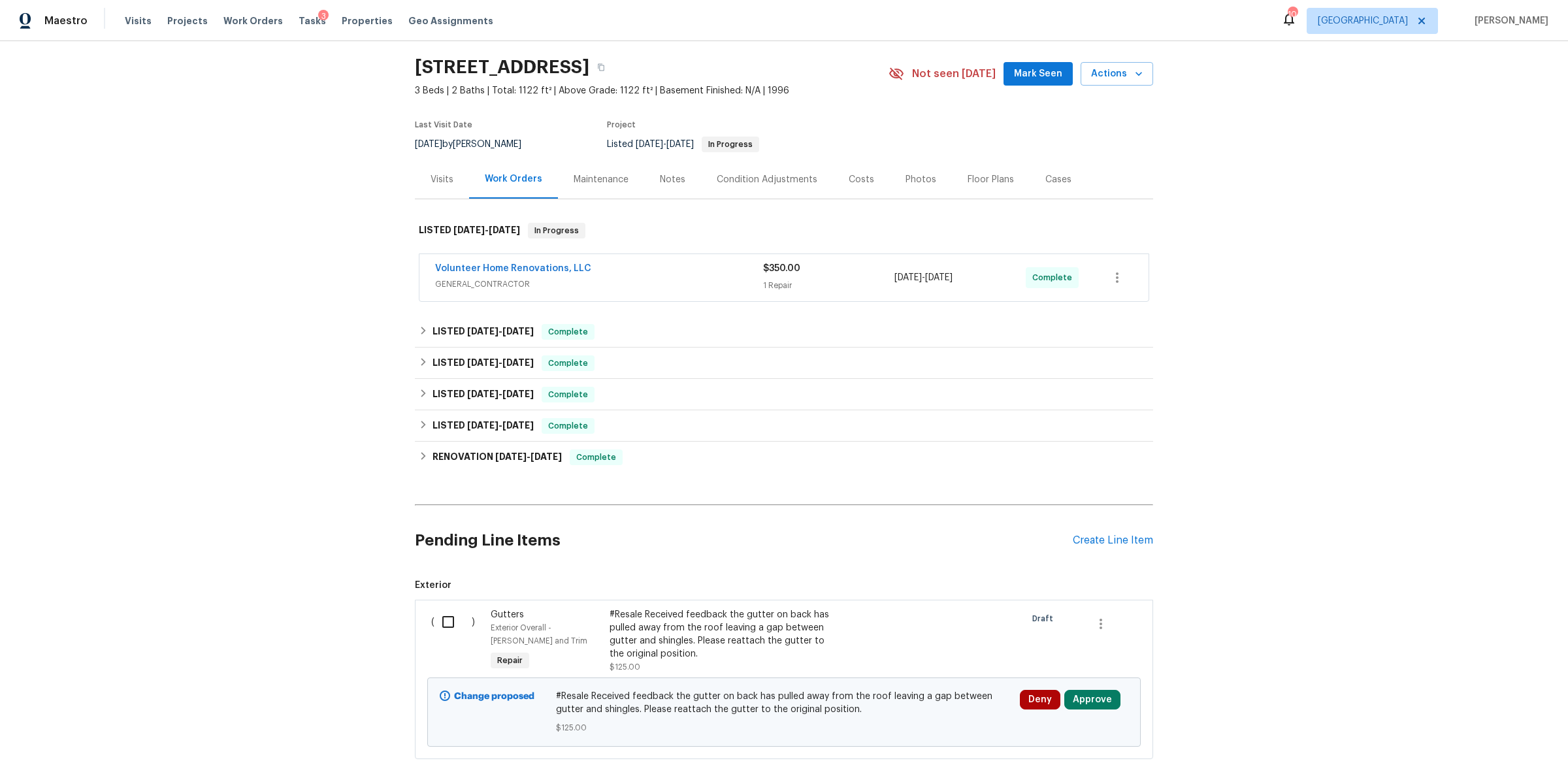
scroll to position [116, 0]
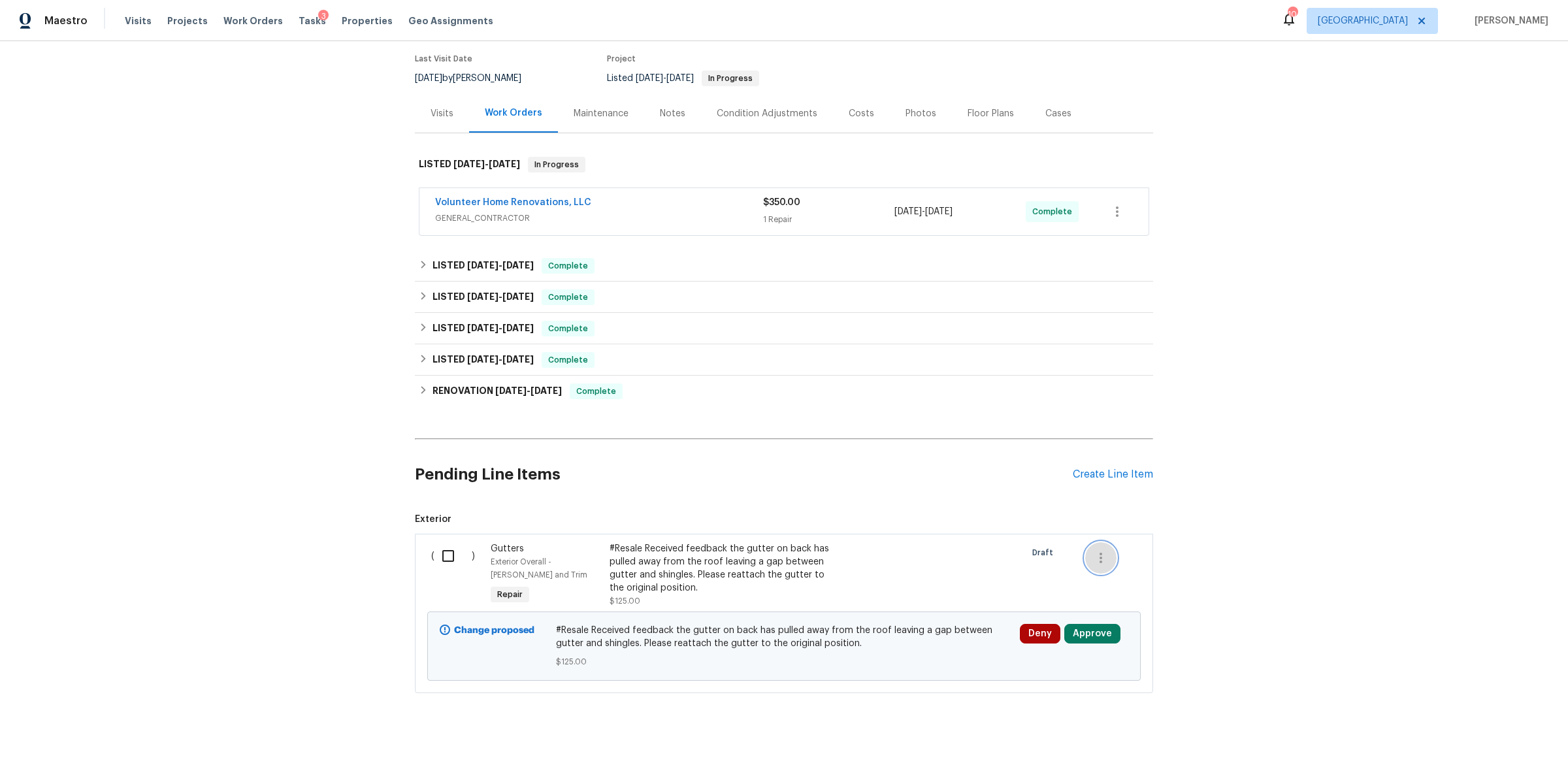
click at [1097, 550] on icon "button" at bounding box center [1101, 558] width 16 height 16
click at [1101, 549] on li "Cancel" at bounding box center [1104, 546] width 50 height 22
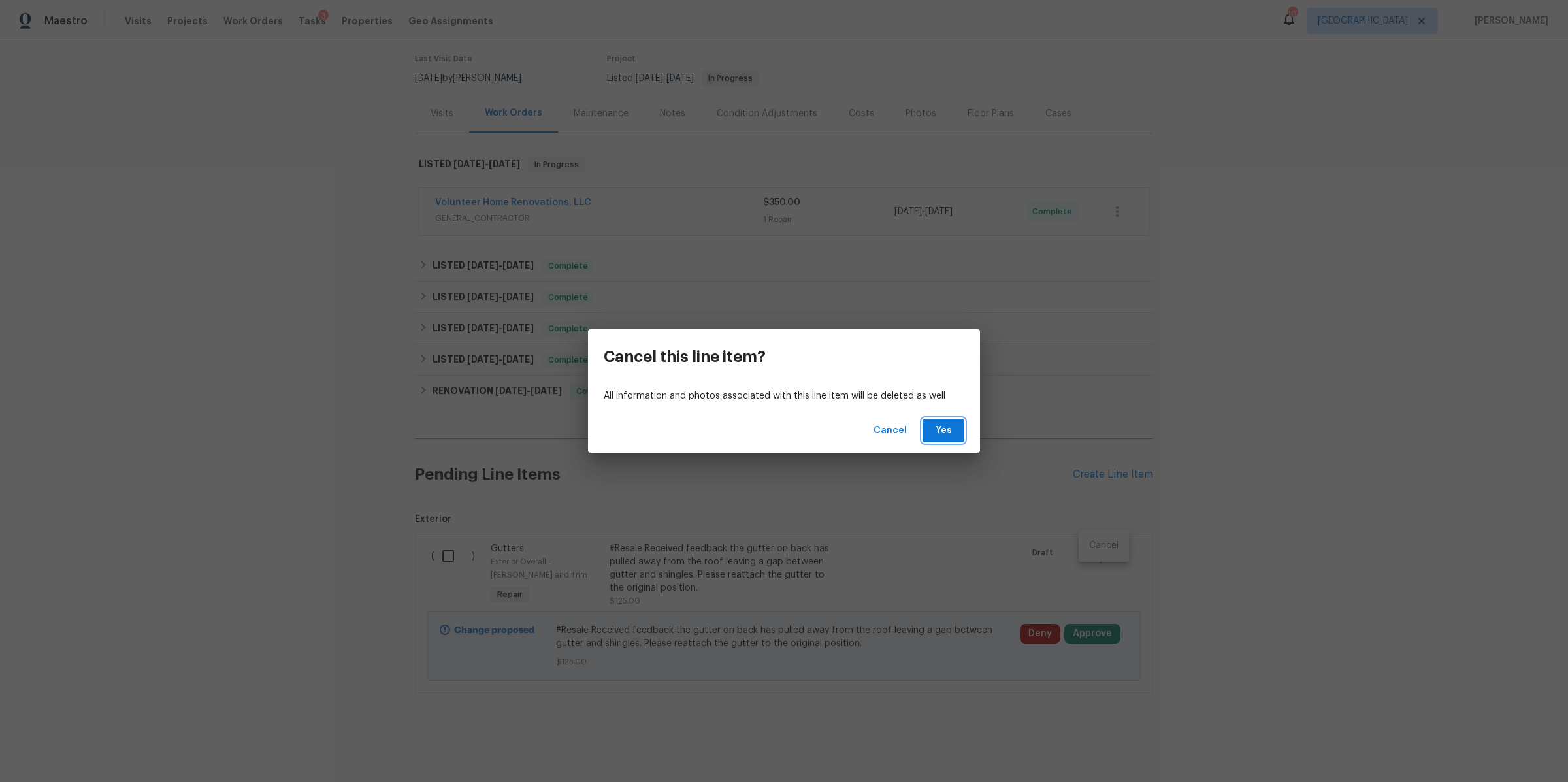
click at [950, 423] on span "Yes" at bounding box center [943, 431] width 21 height 16
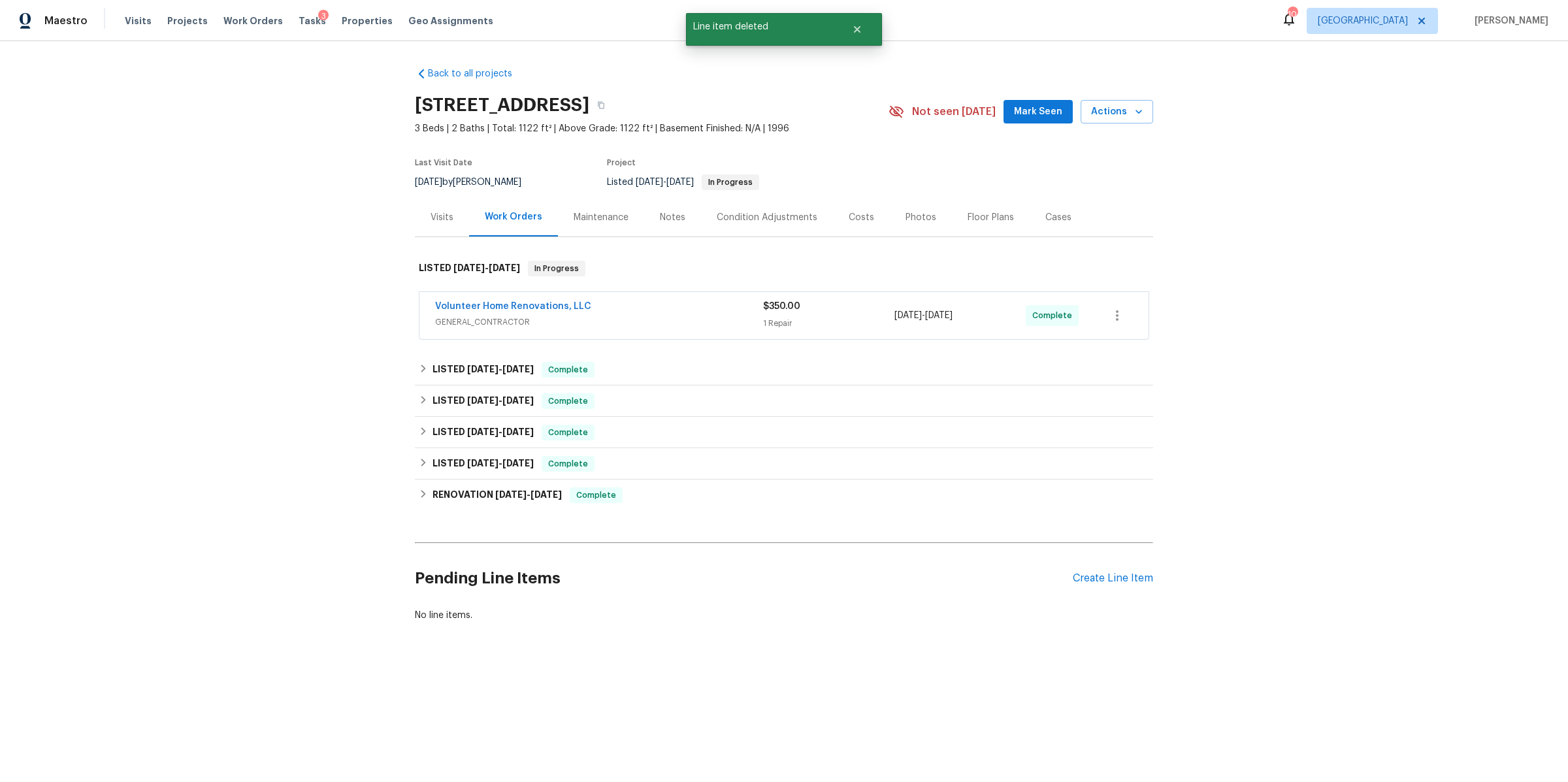
scroll to position [0, 0]
click at [664, 207] on div "Notes" at bounding box center [673, 217] width 57 height 39
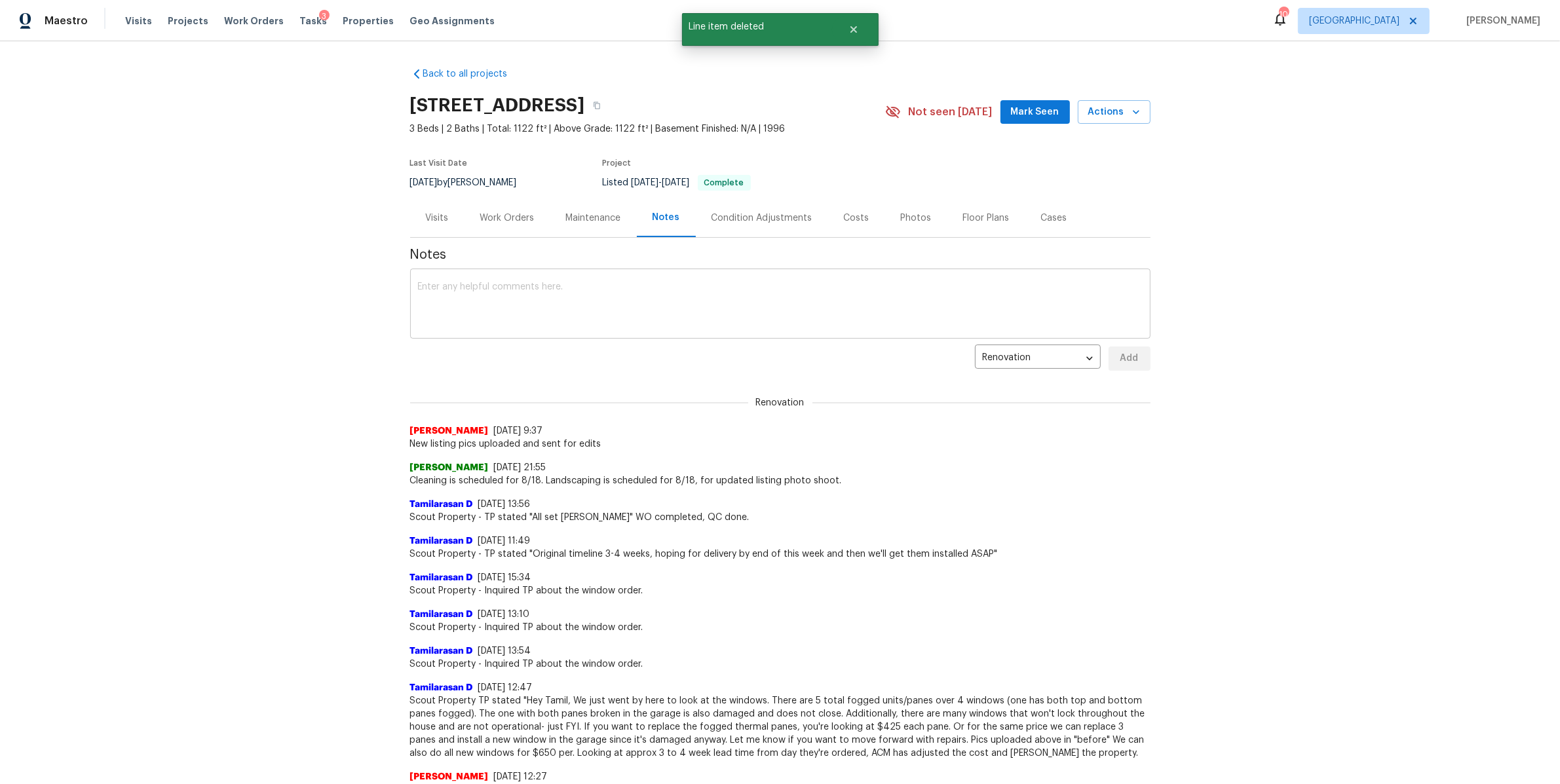
click at [527, 333] on div "x ​" at bounding box center [780, 305] width 740 height 67
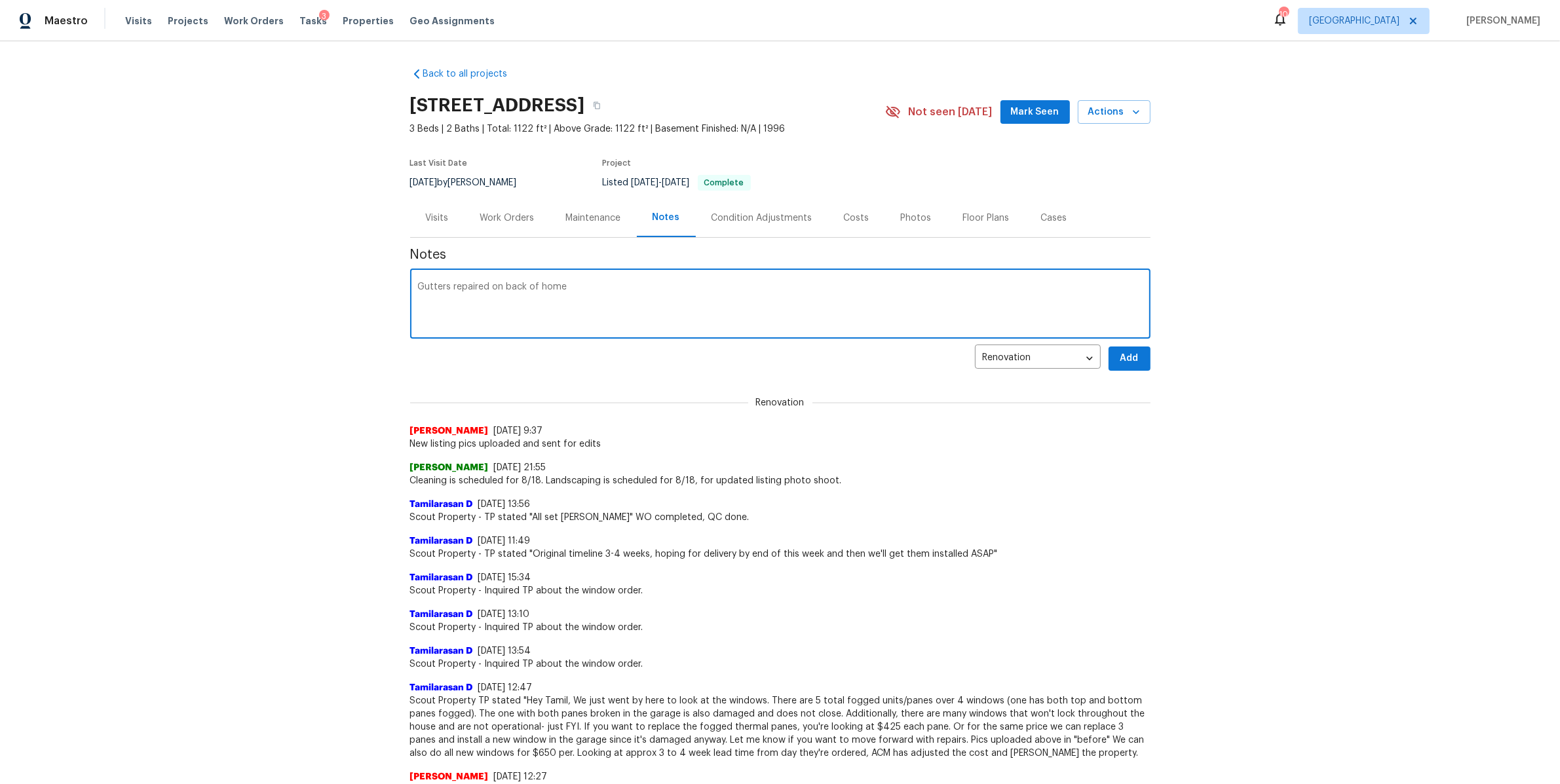
type textarea "Gutters repaired on back of home"
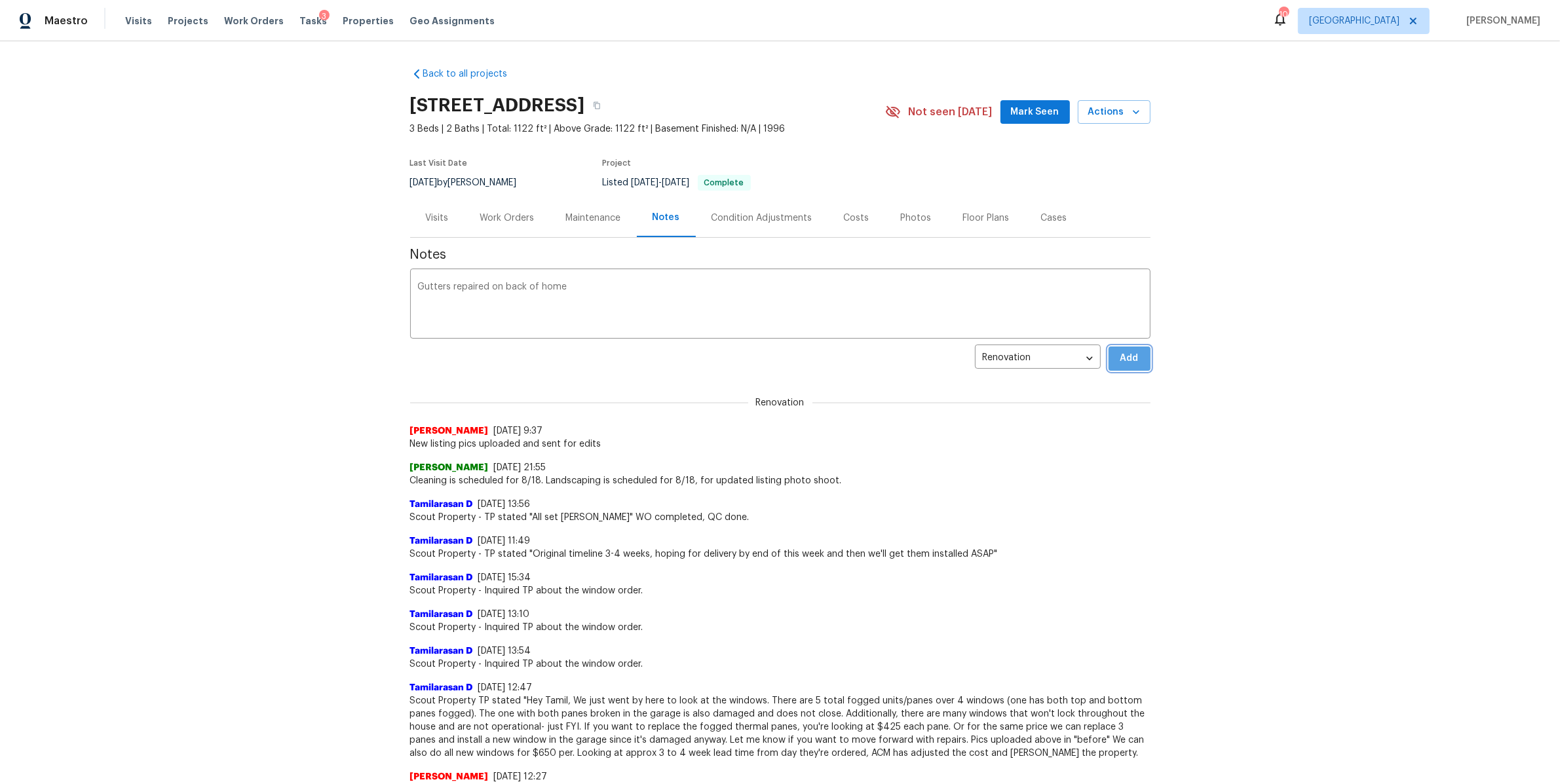
click at [1135, 361] on button "Add" at bounding box center [1129, 359] width 42 height 25
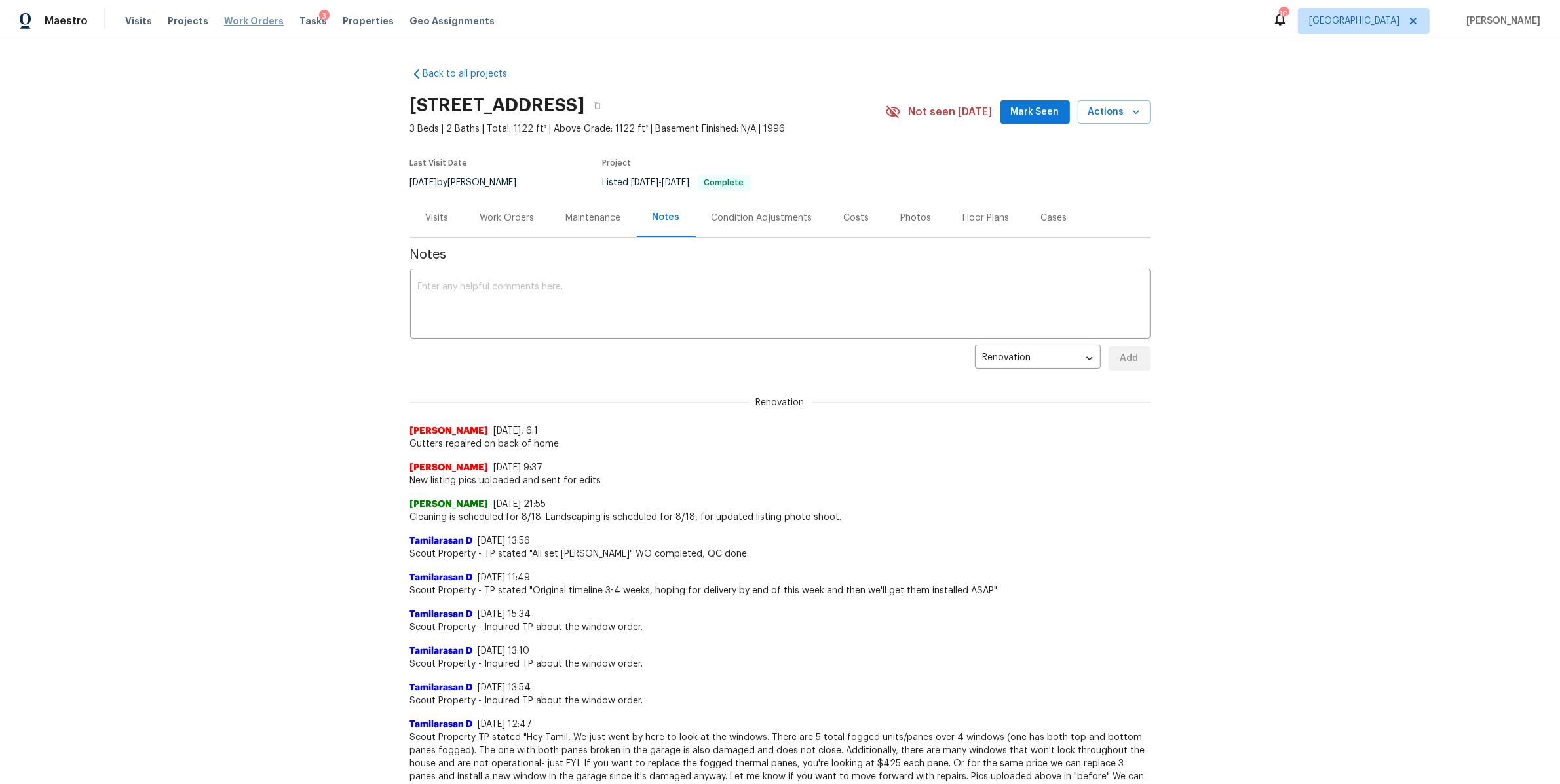
click at [238, 26] on span "Work Orders" at bounding box center [254, 20] width 60 height 13
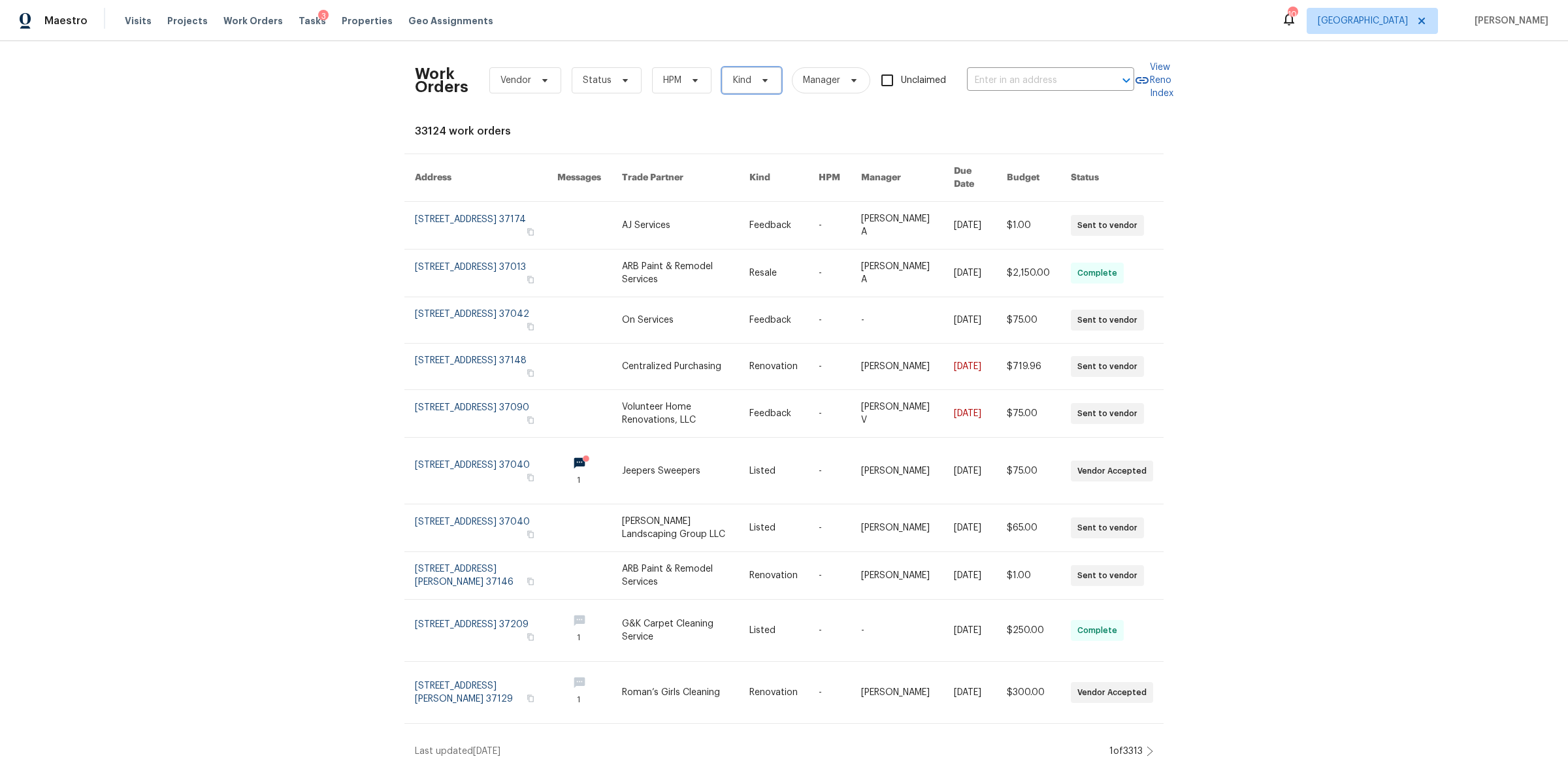
click at [756, 81] on span at bounding box center [763, 80] width 14 height 10
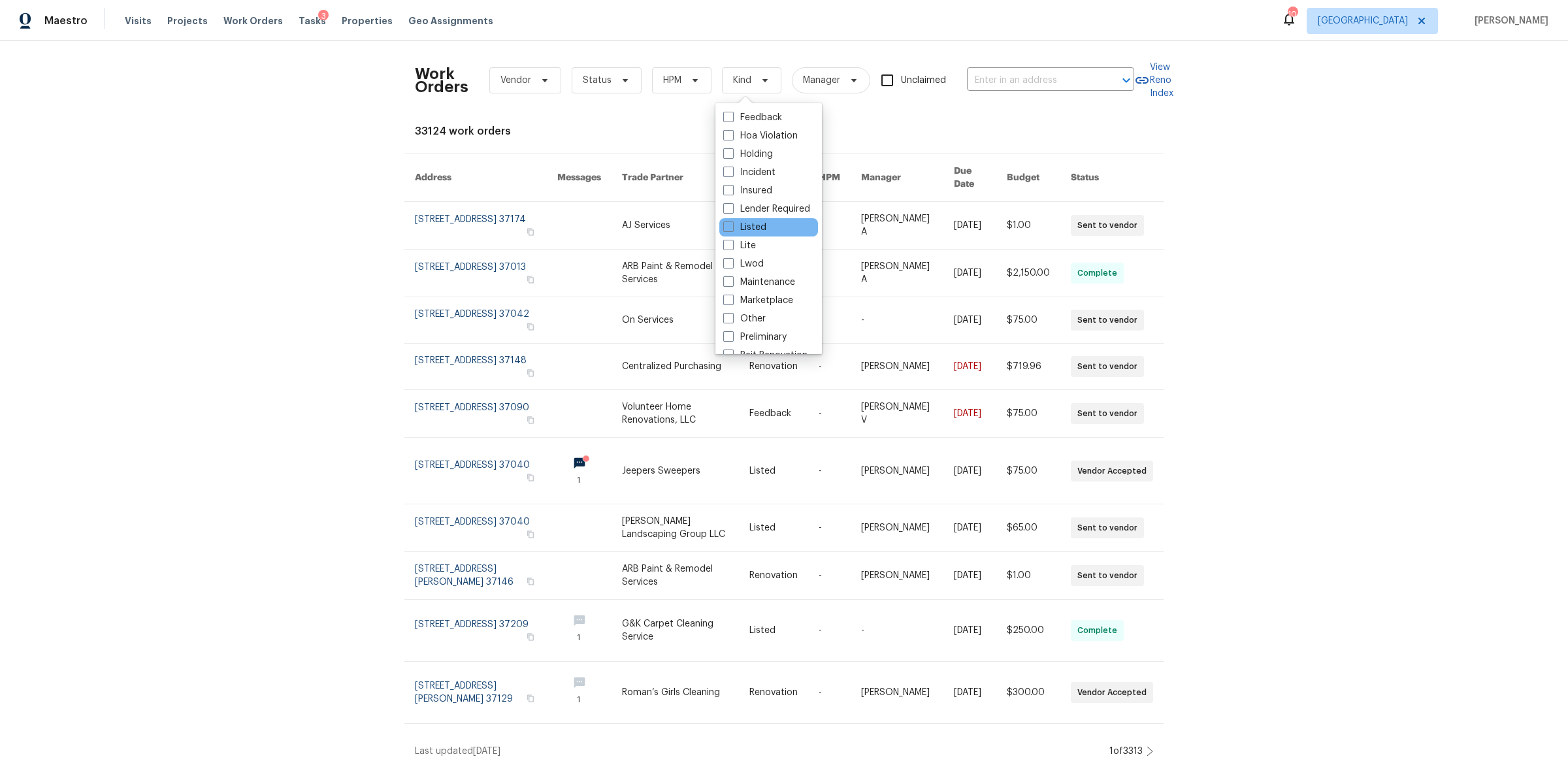
click at [758, 218] on div "Listed" at bounding box center [768, 227] width 99 height 18
click at [745, 226] on label "Listed" at bounding box center [744, 227] width 43 height 13
click at [732, 226] on input "Listed" at bounding box center [727, 225] width 9 height 9
checkbox input "true"
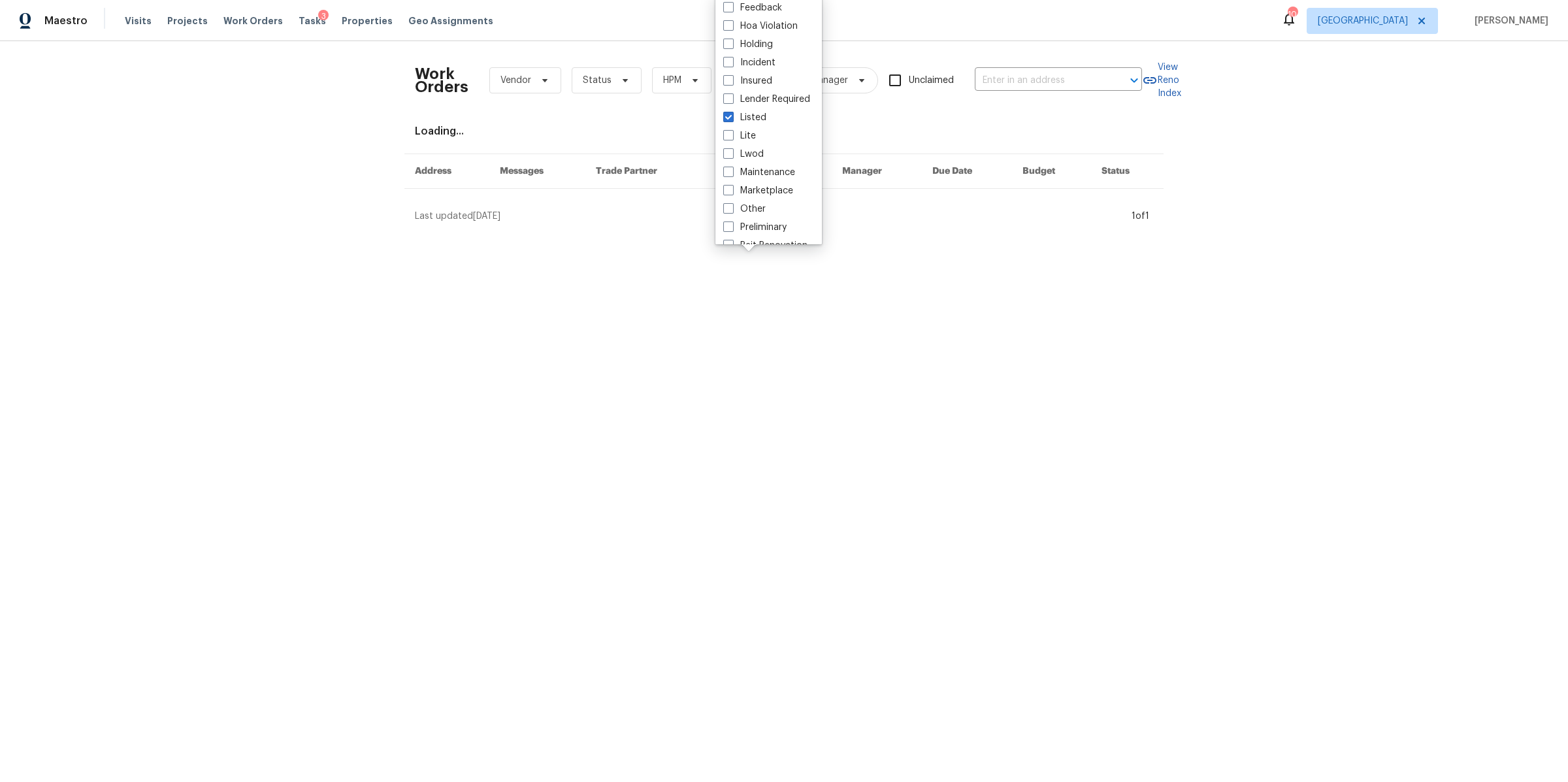
click at [254, 194] on div "Work Orders Vendor Status HPM Listed Manager Unclaimed ​ View Reno Index Loadin…" at bounding box center [784, 137] width 1568 height 192
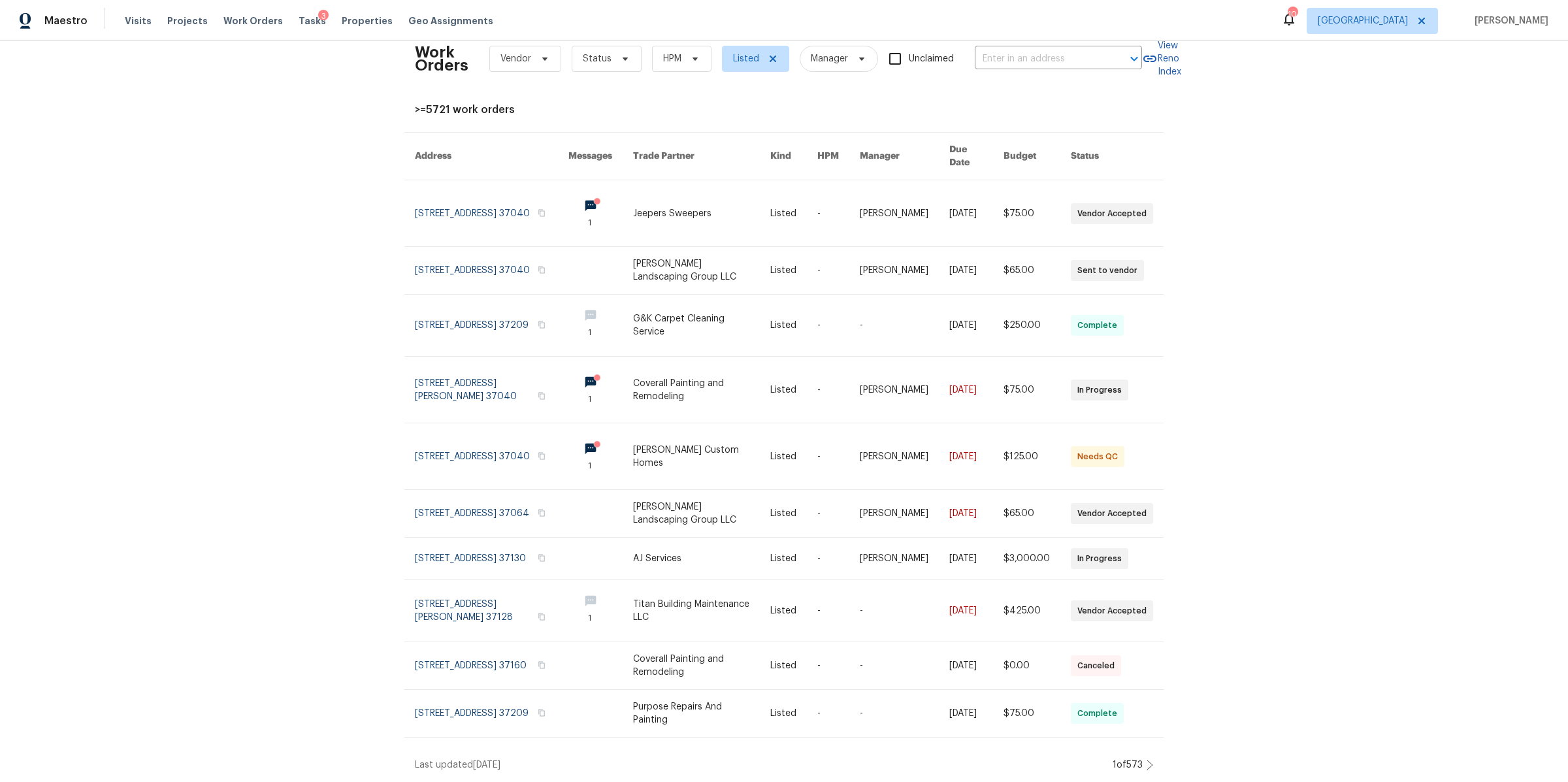
scroll to position [41, 0]
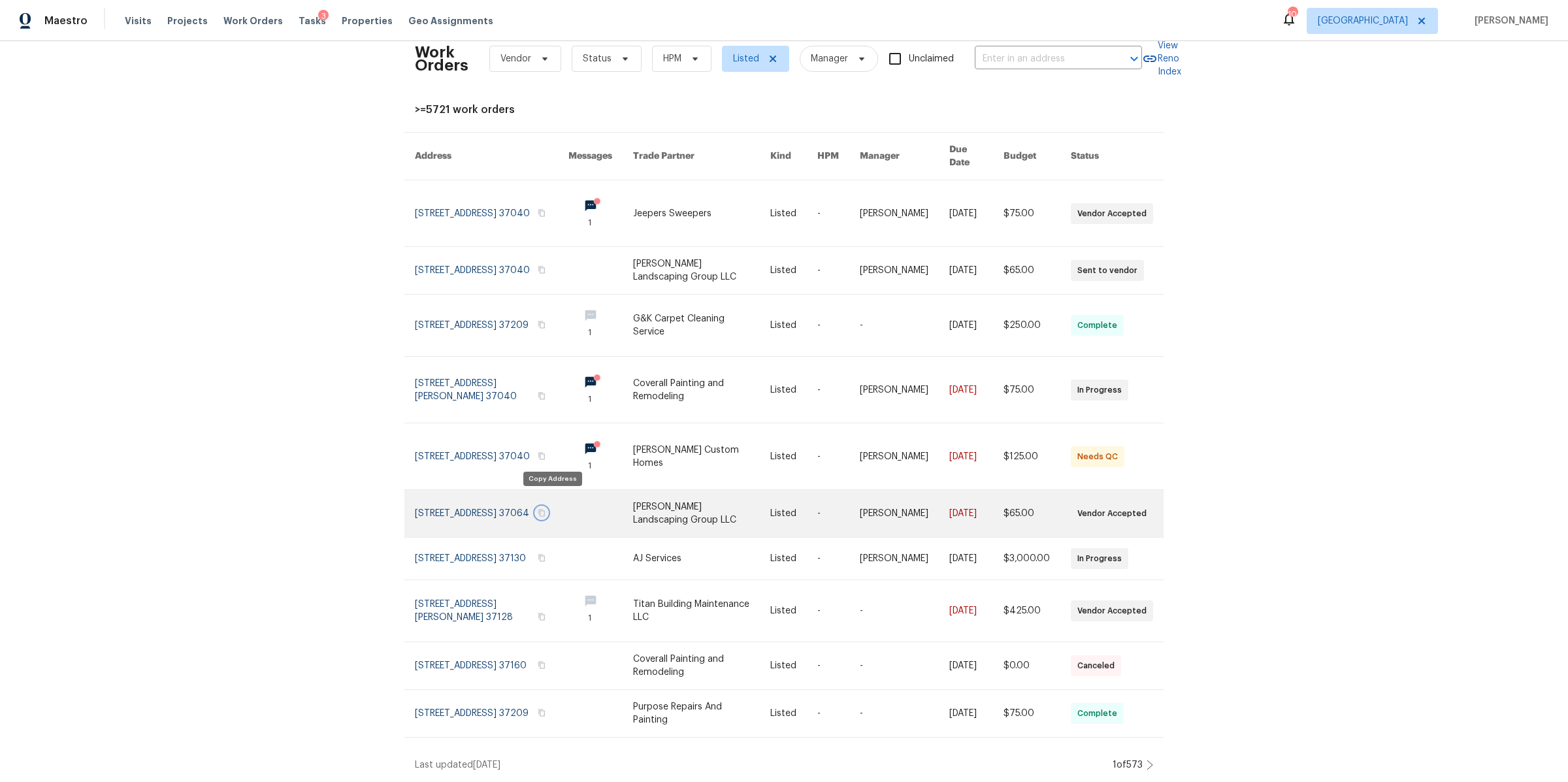
click at [546, 510] on icon "button" at bounding box center [542, 513] width 7 height 7
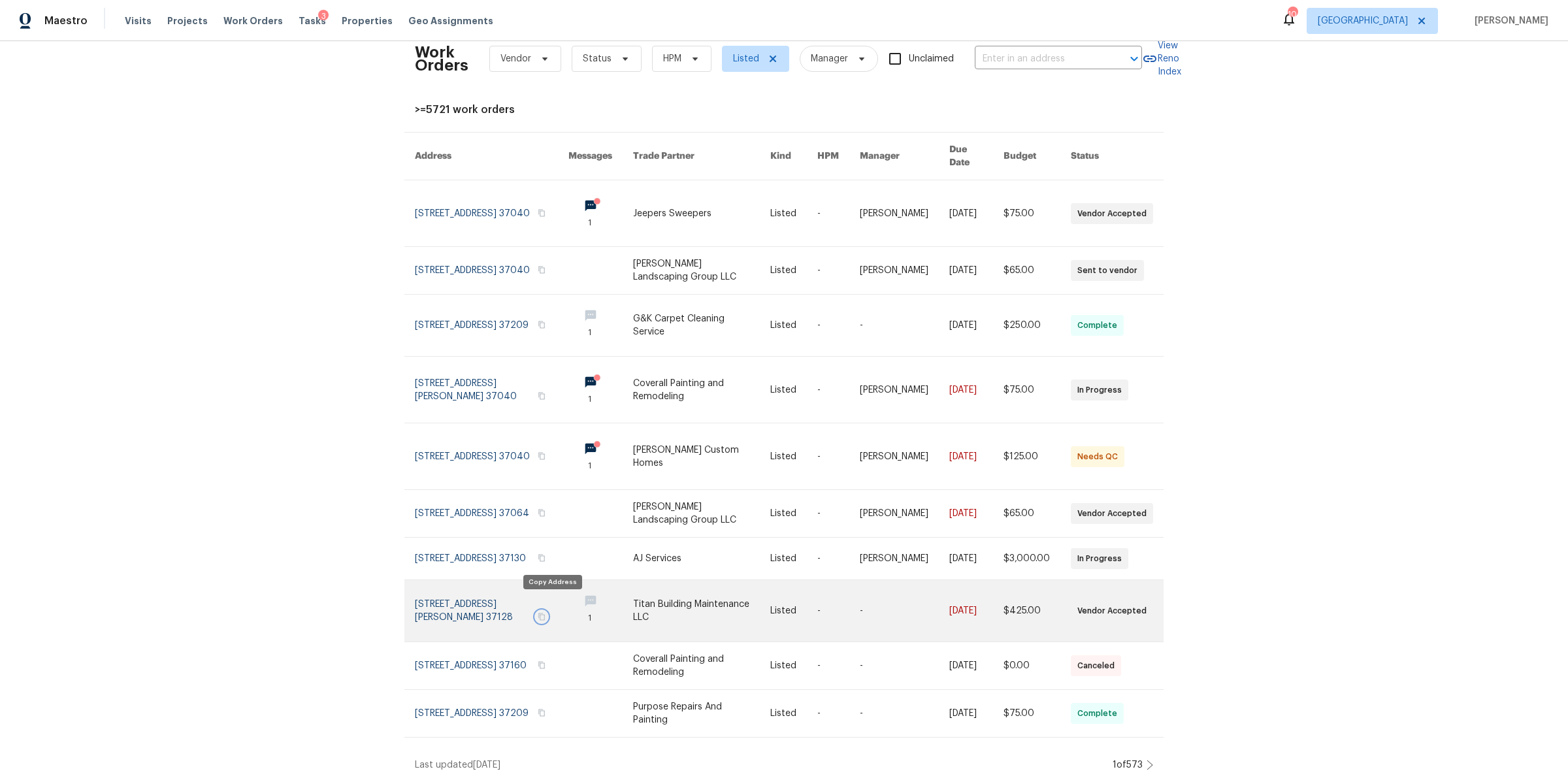
click at [546, 614] on icon "button" at bounding box center [542, 617] width 7 height 7
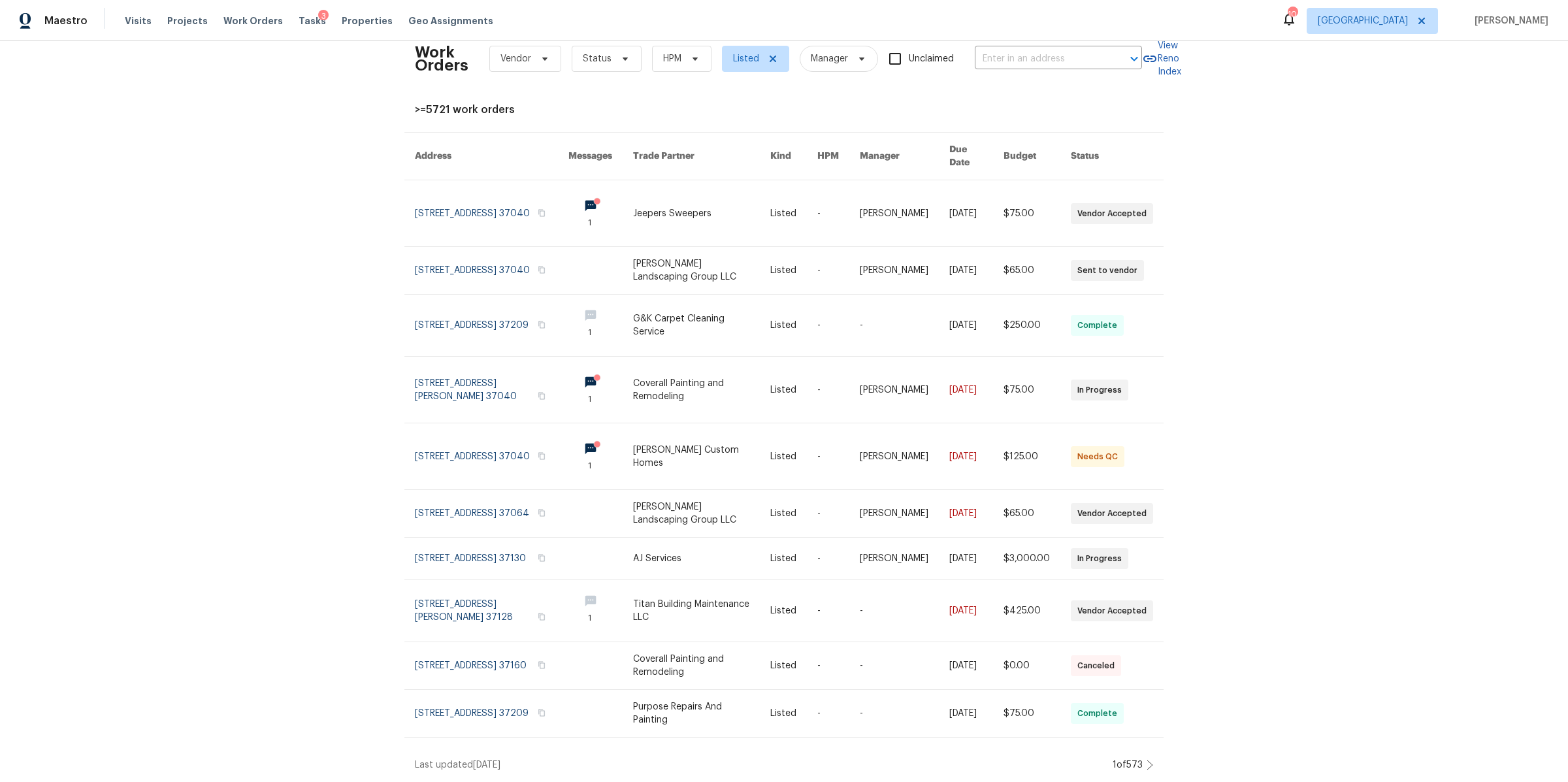
click at [1147, 760] on icon at bounding box center [1150, 764] width 5 height 9
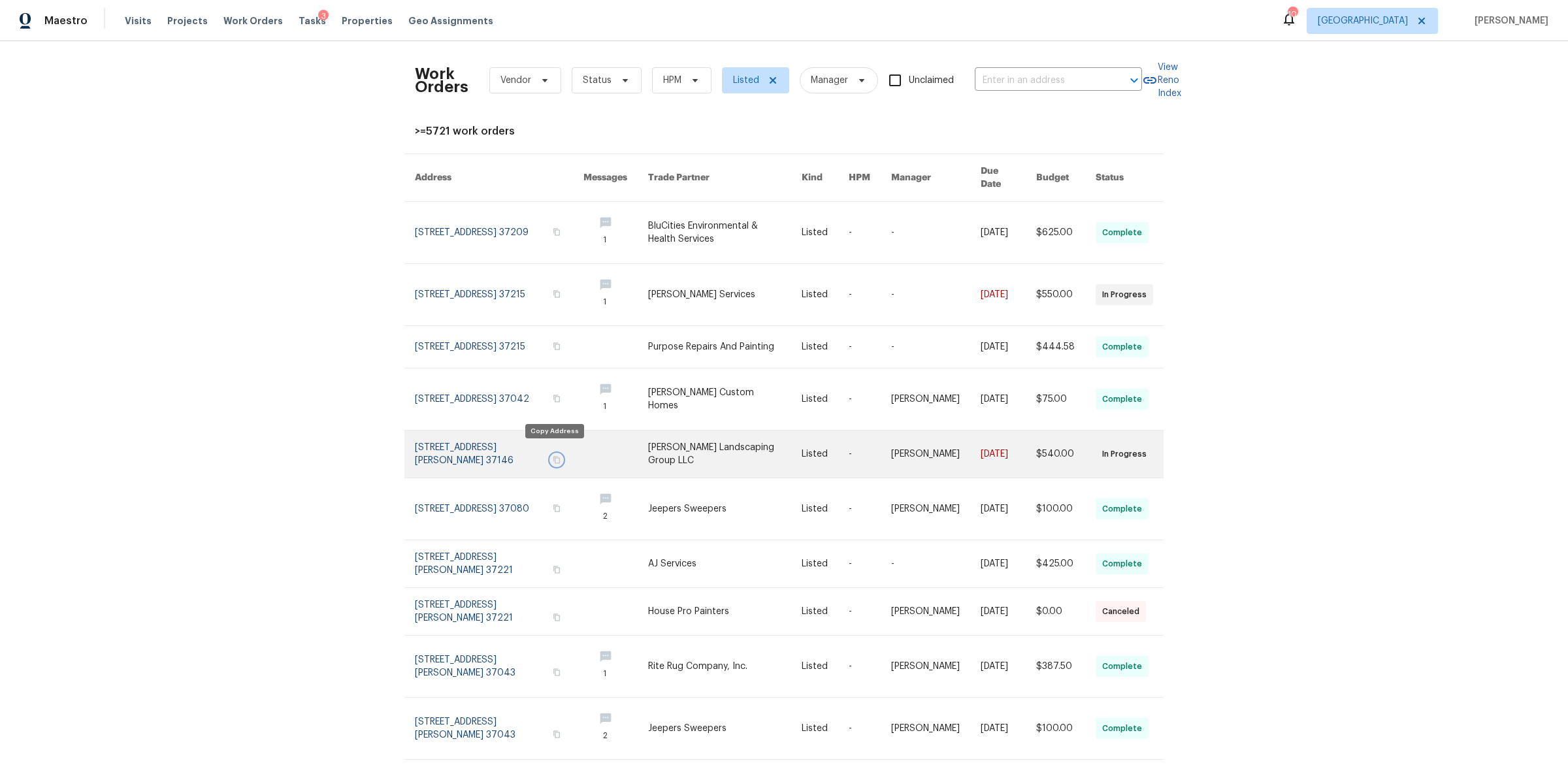
click at [554, 457] on icon "button" at bounding box center [556, 460] width 7 height 7
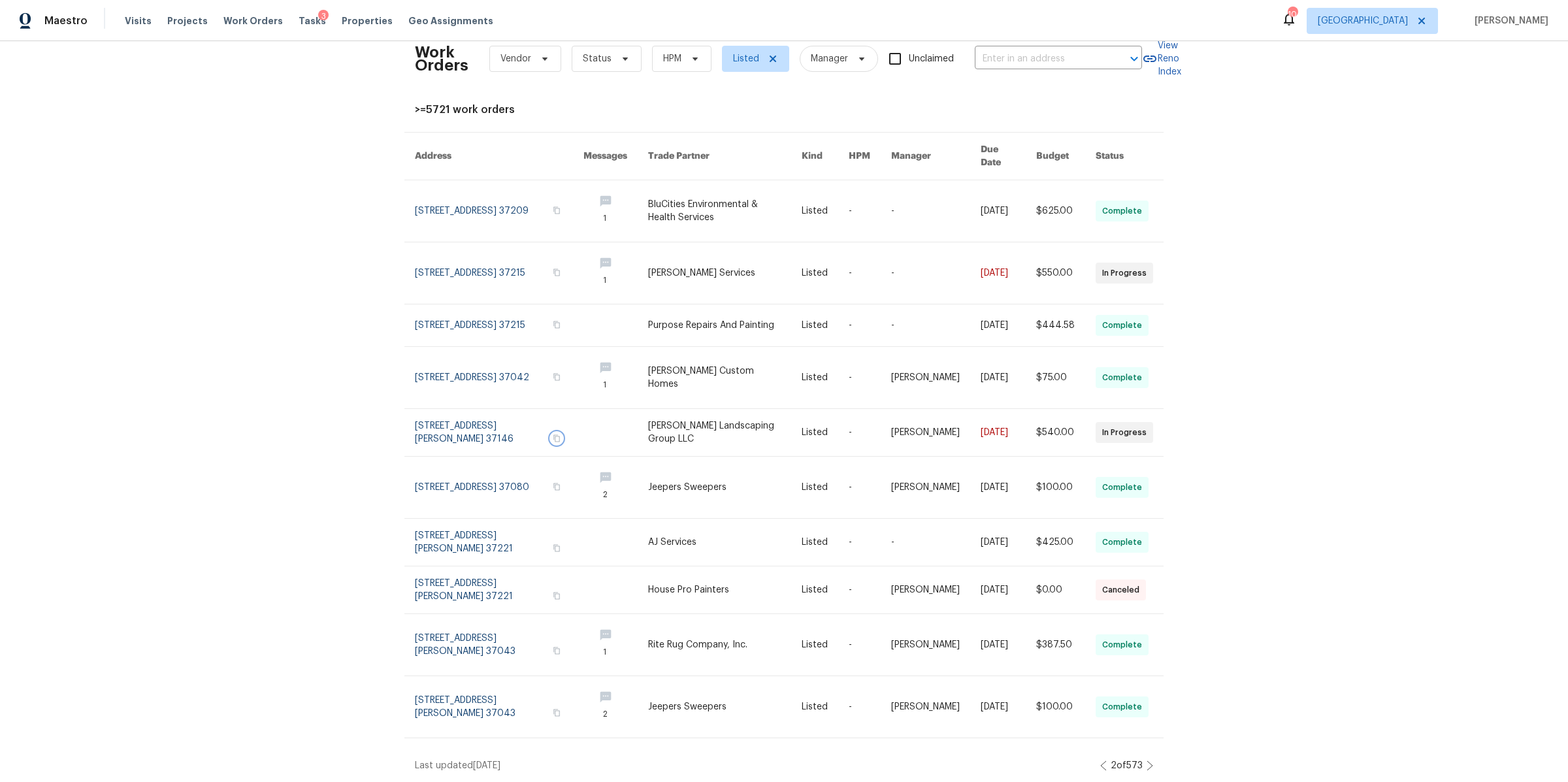
scroll to position [29, 0]
click at [1147, 760] on icon at bounding box center [1150, 764] width 7 height 10
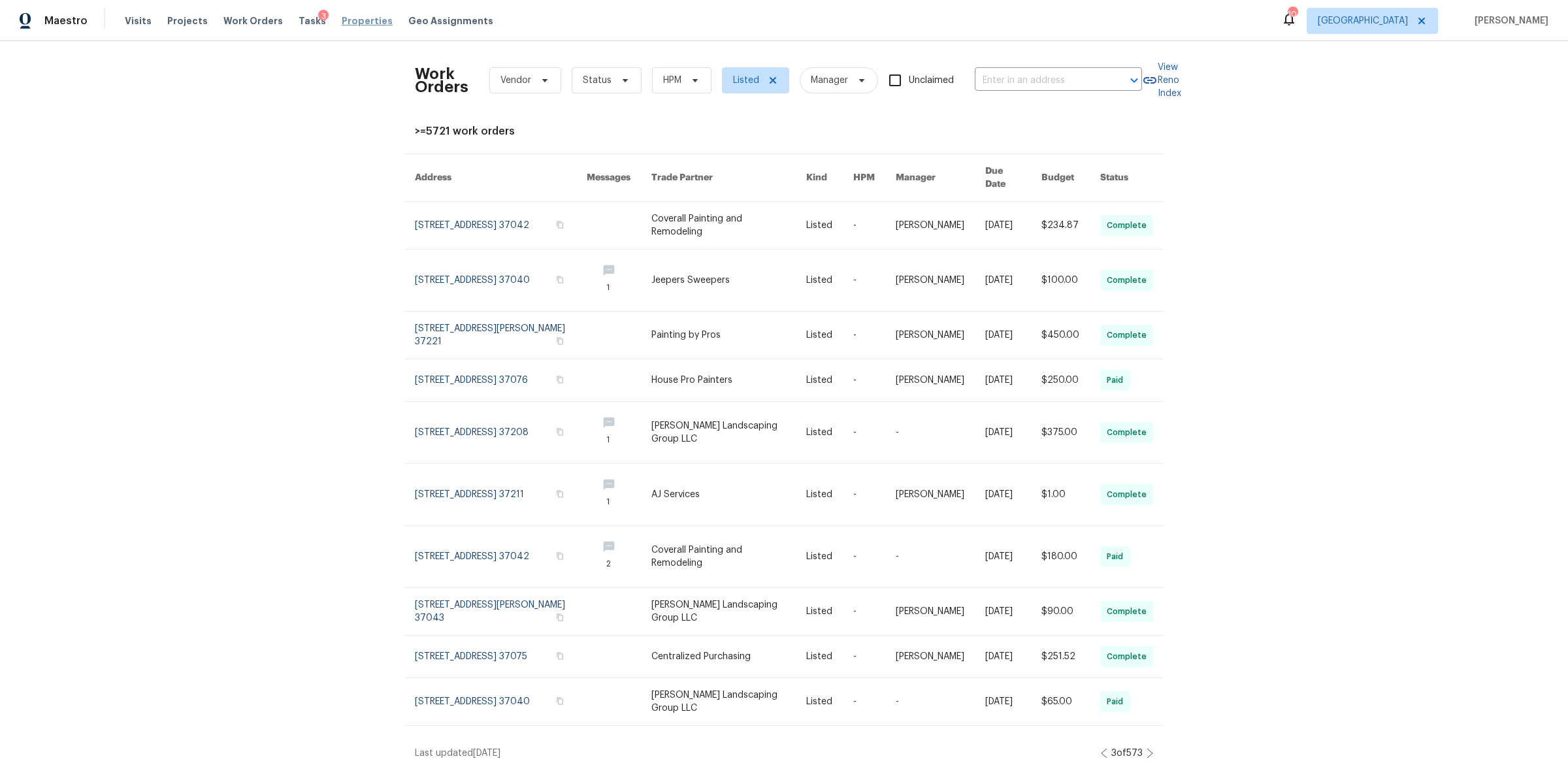
click at [344, 22] on span "Properties" at bounding box center [367, 20] width 51 height 13
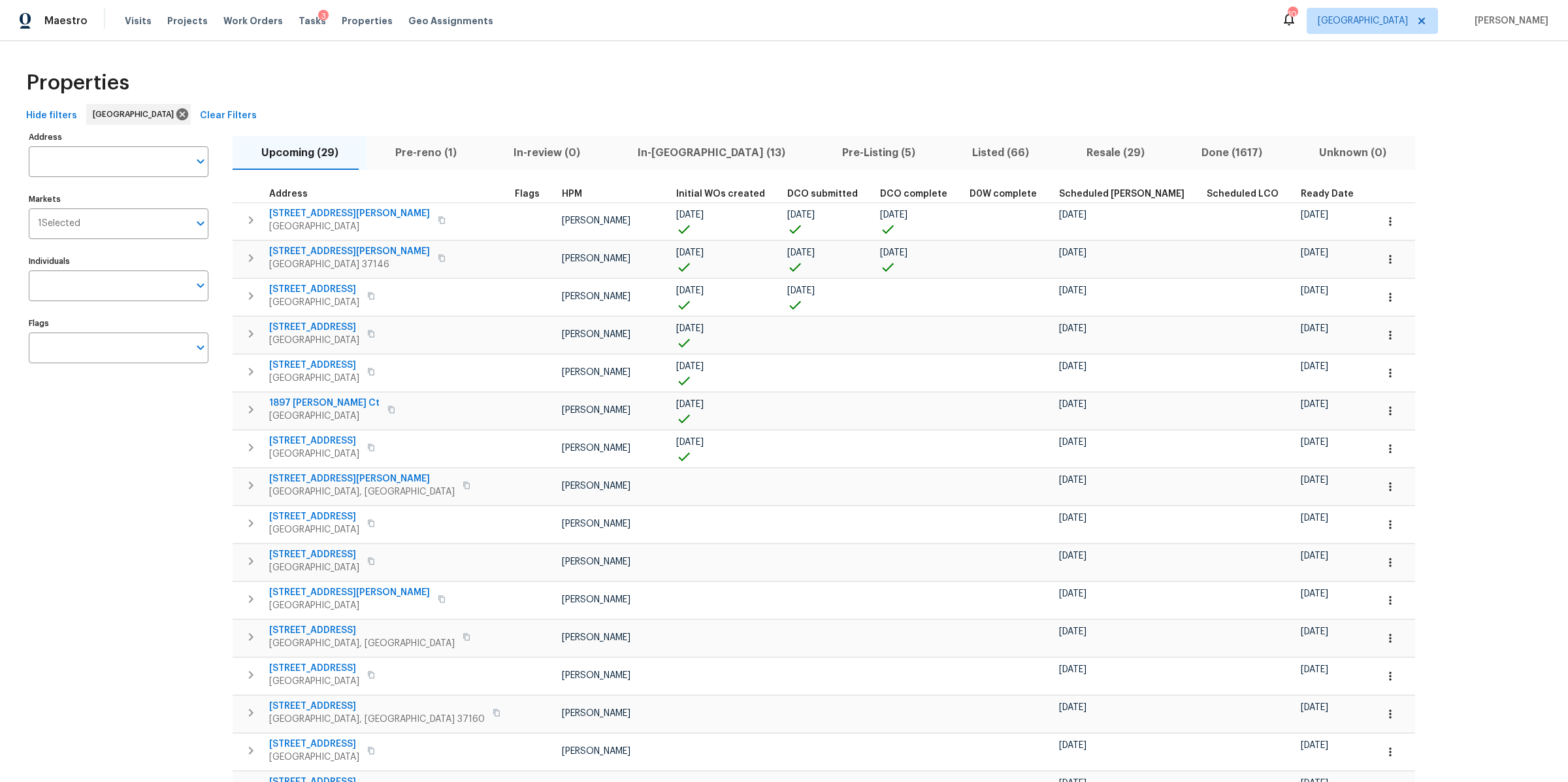
click at [1301, 192] on span "Ready Date" at bounding box center [1328, 194] width 53 height 9
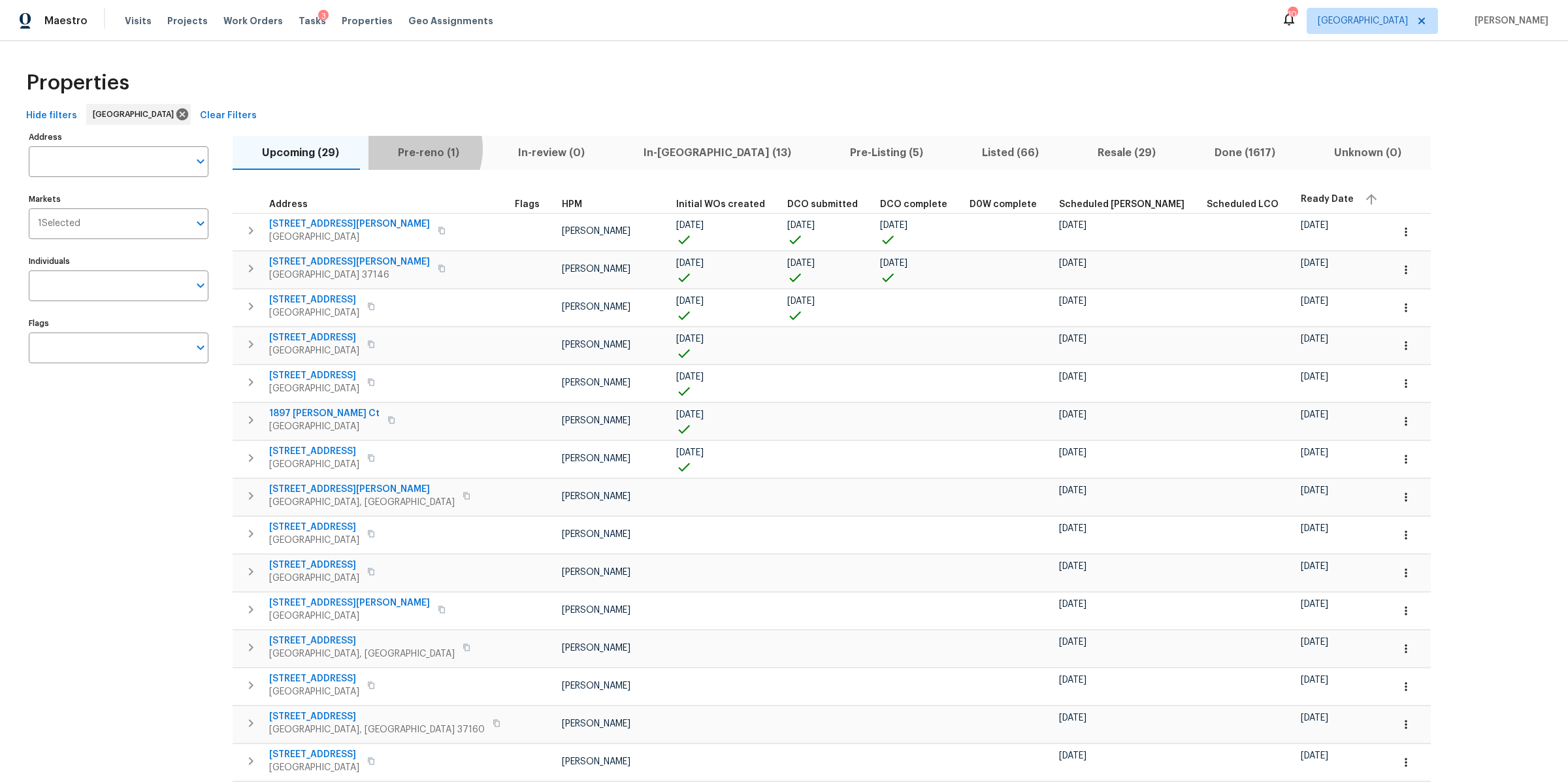
click at [402, 149] on span "Pre-reno (1)" at bounding box center [429, 153] width 105 height 18
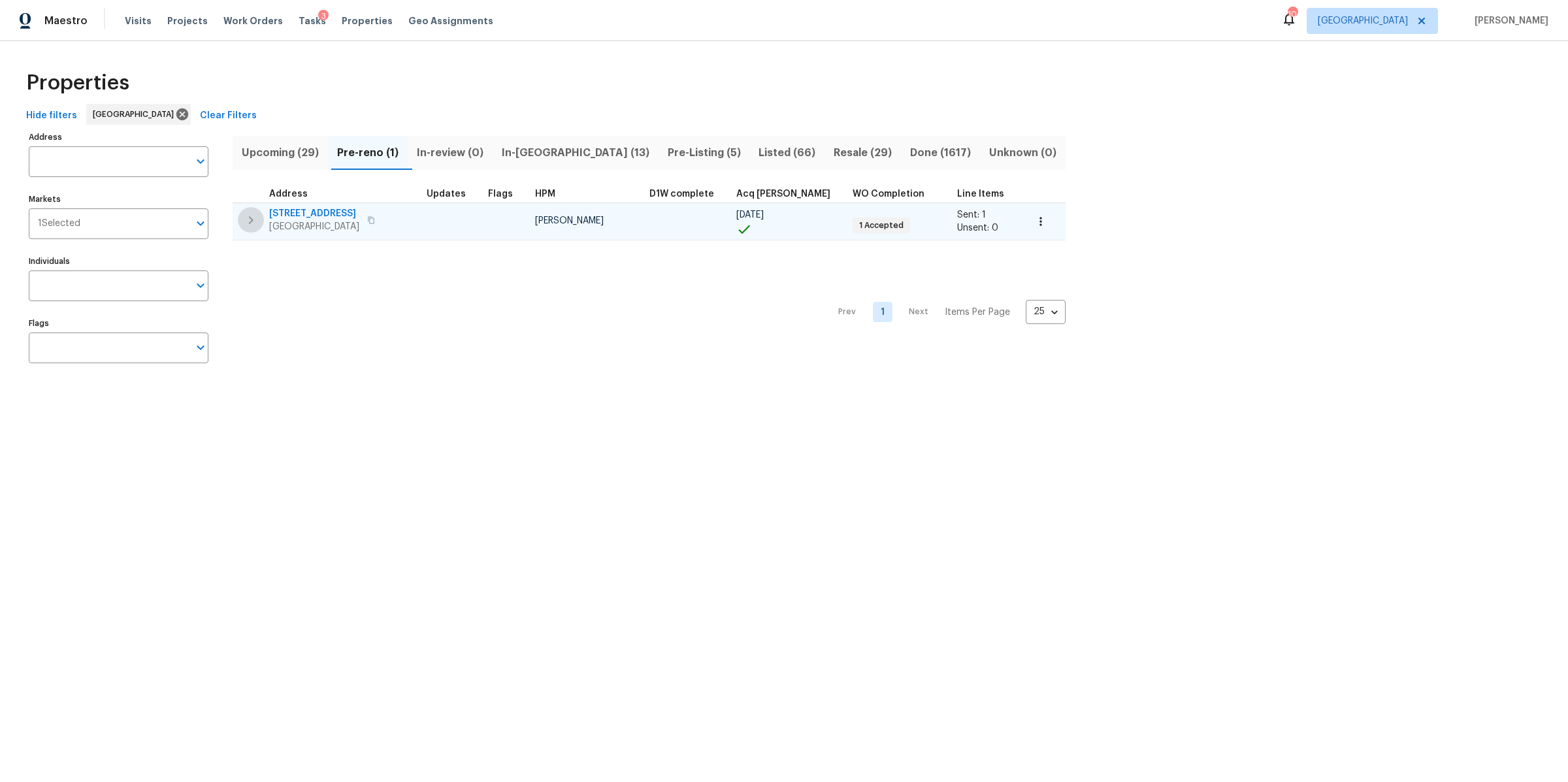
click at [257, 227] on icon "button" at bounding box center [251, 220] width 16 height 16
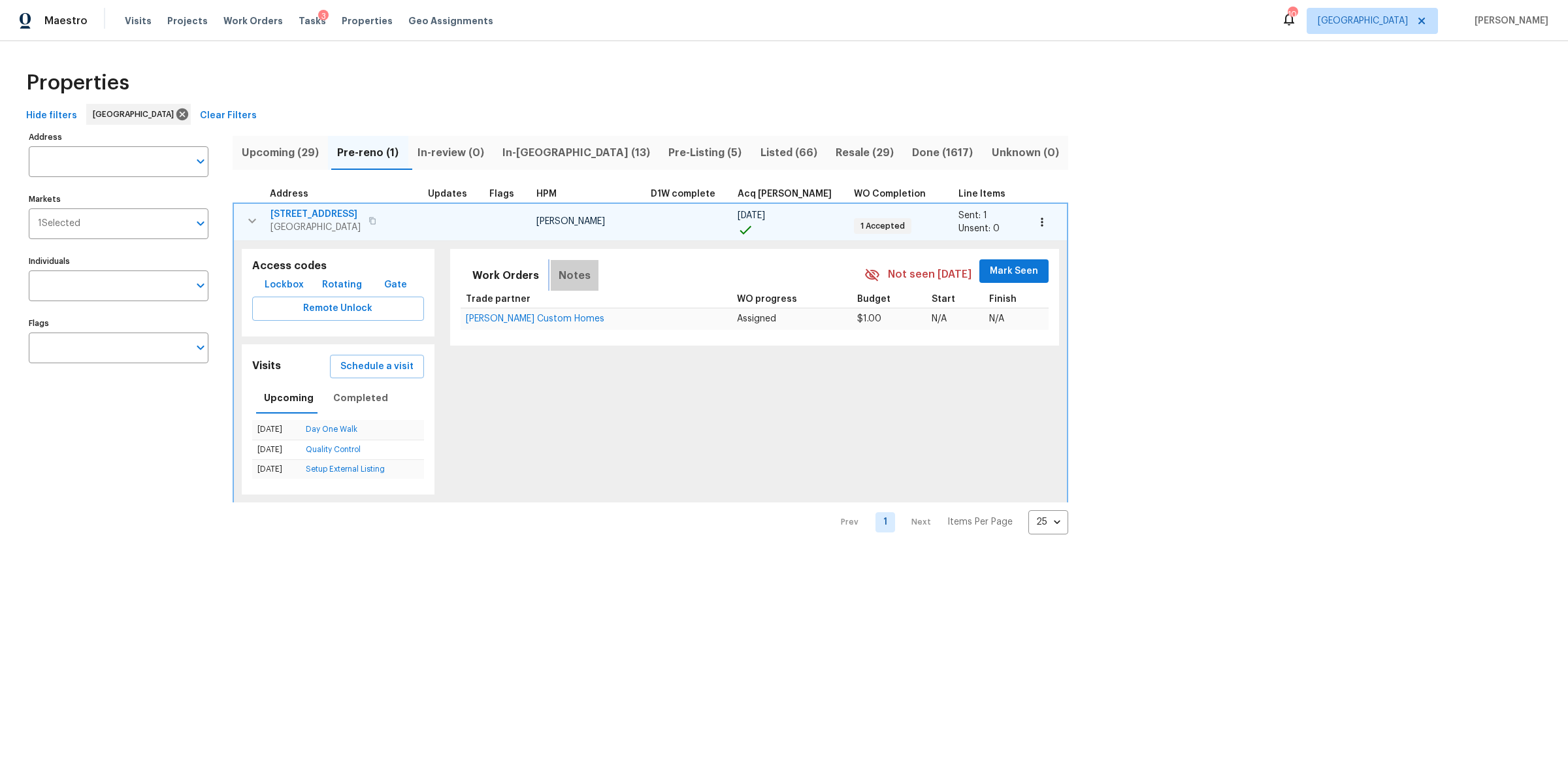
click at [569, 272] on button "Notes" at bounding box center [575, 276] width 48 height 31
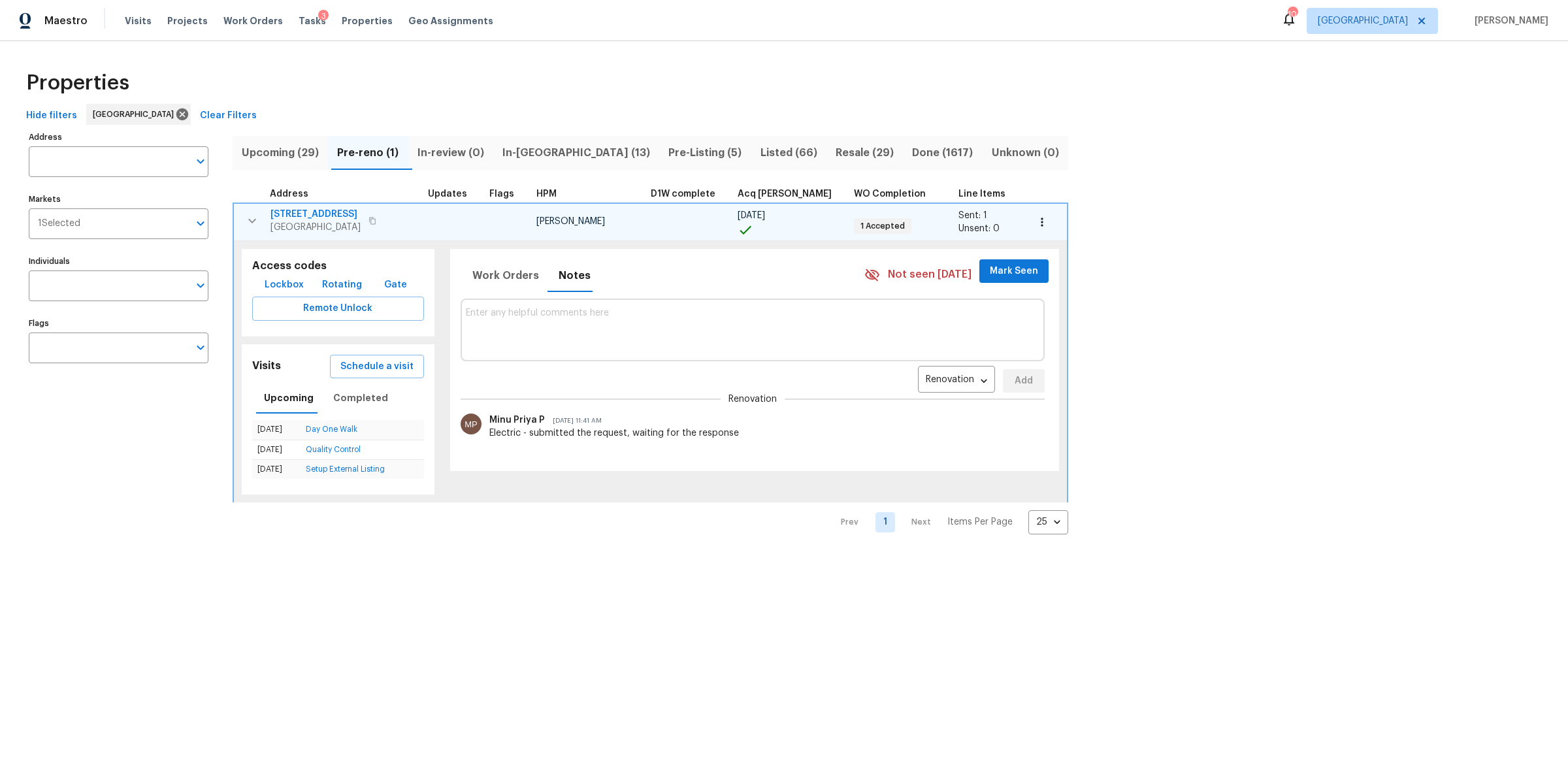
click at [538, 154] on span "In-reno (13)" at bounding box center [576, 153] width 150 height 18
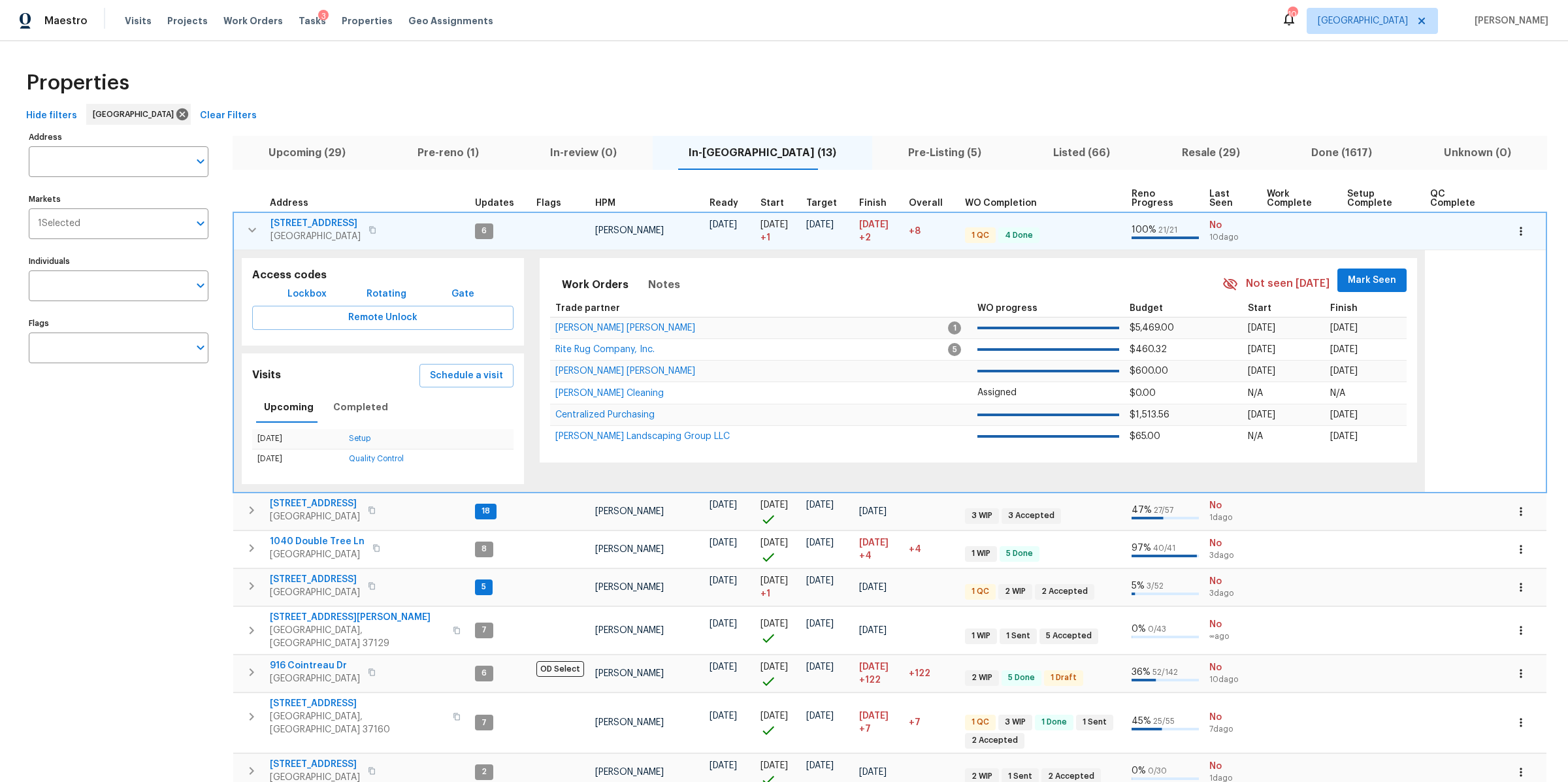
click at [1031, 147] on span "Listed (66)" at bounding box center [1082, 153] width 113 height 18
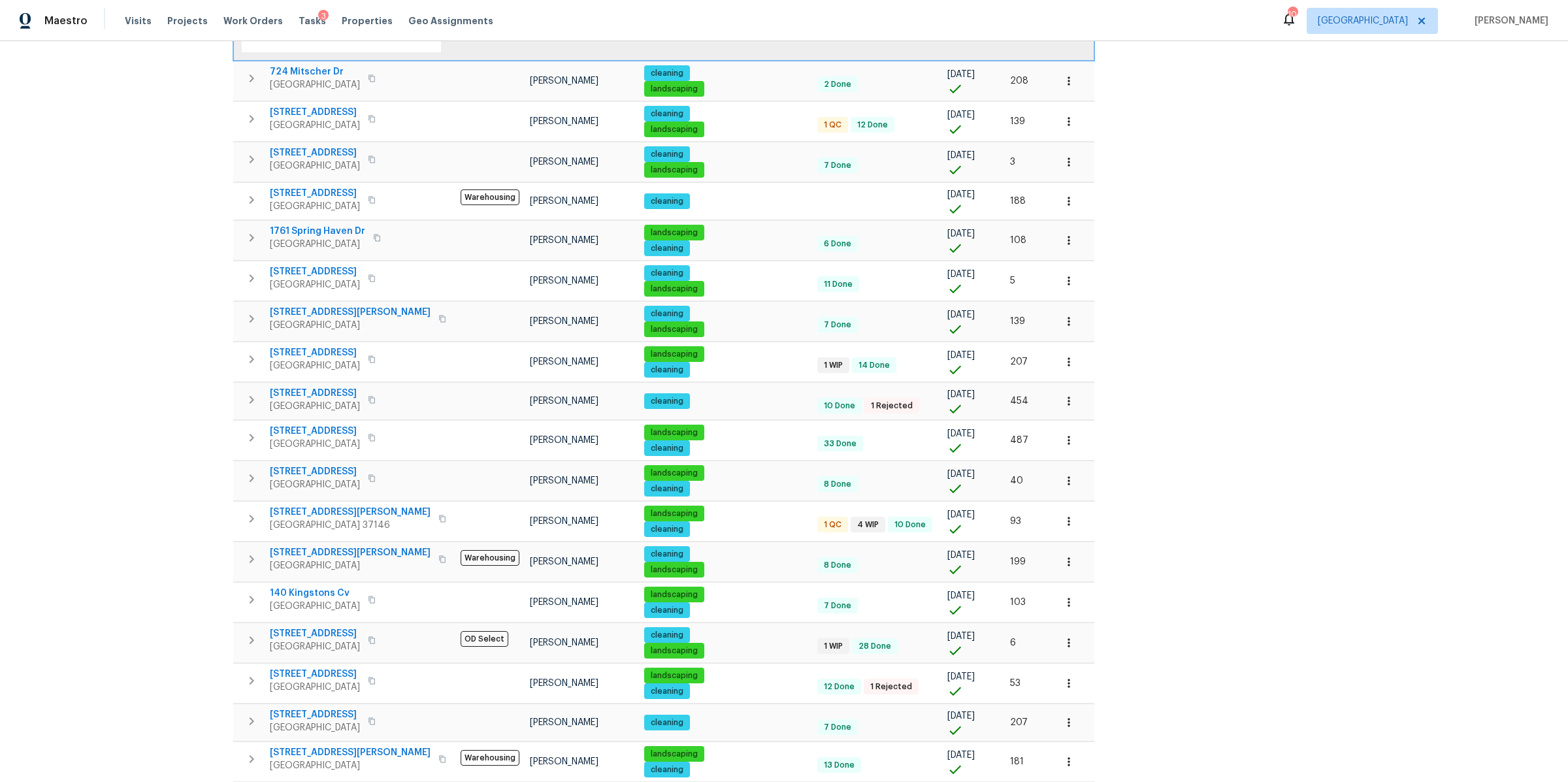
scroll to position [712, 0]
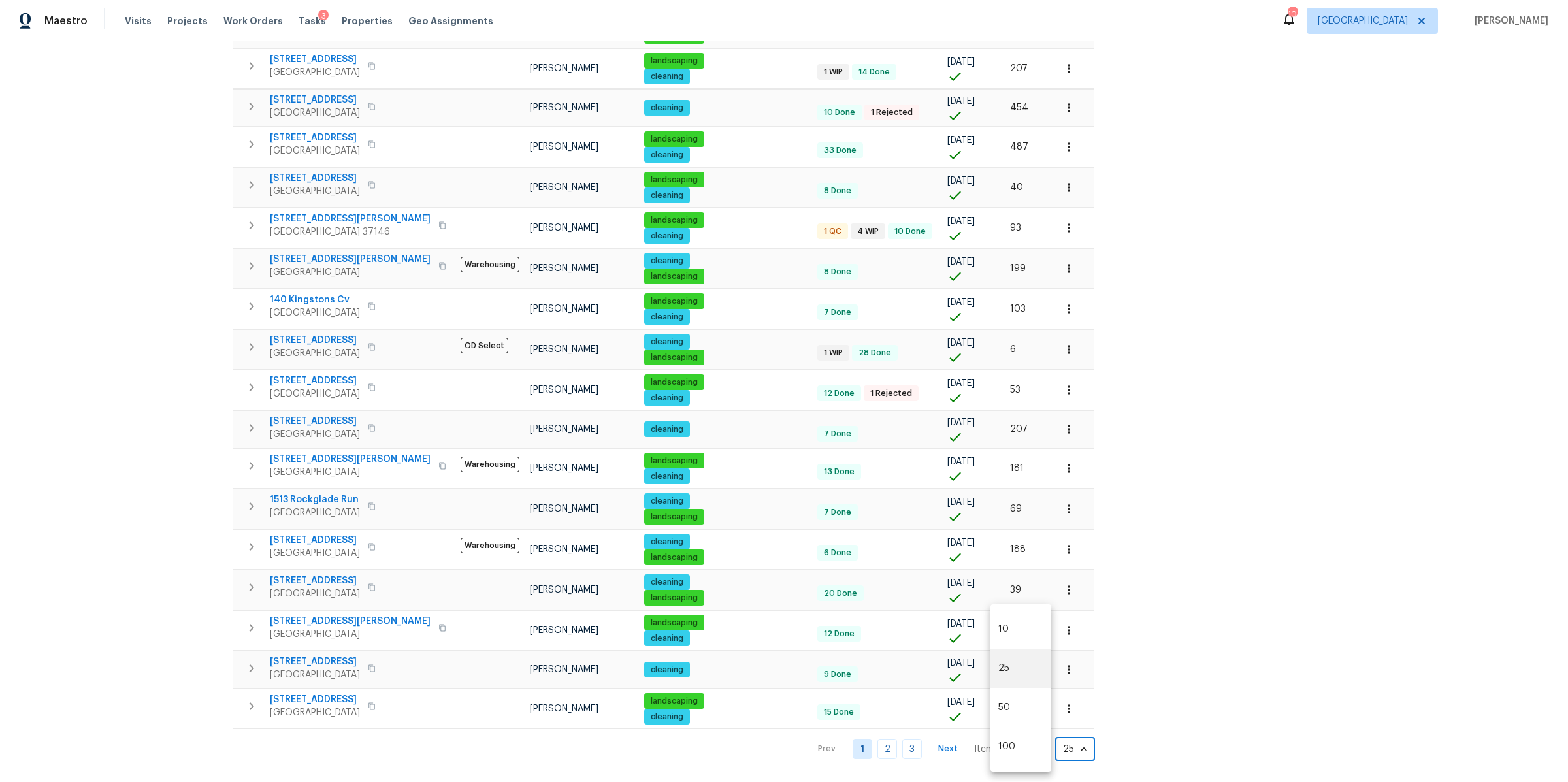
click at [1012, 734] on body "Maestro Visits Projects Work Orders Tasks 3 Properties Geo Assignments 10 Nashv…" at bounding box center [784, 391] width 1568 height 782
click at [1012, 740] on li "100" at bounding box center [1020, 747] width 60 height 39
type input "100"
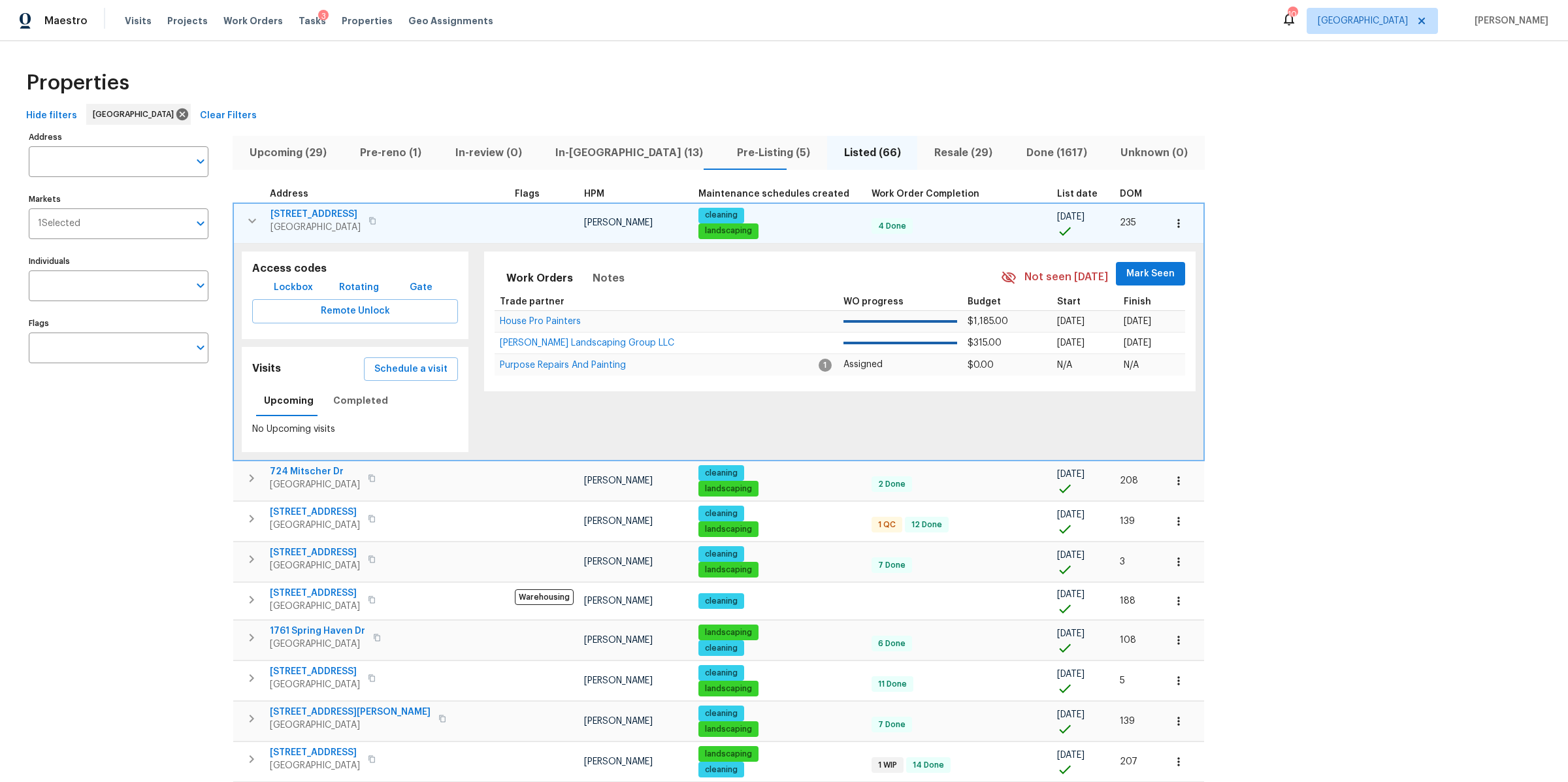
click at [1120, 192] on span "DOM" at bounding box center [1130, 194] width 22 height 9
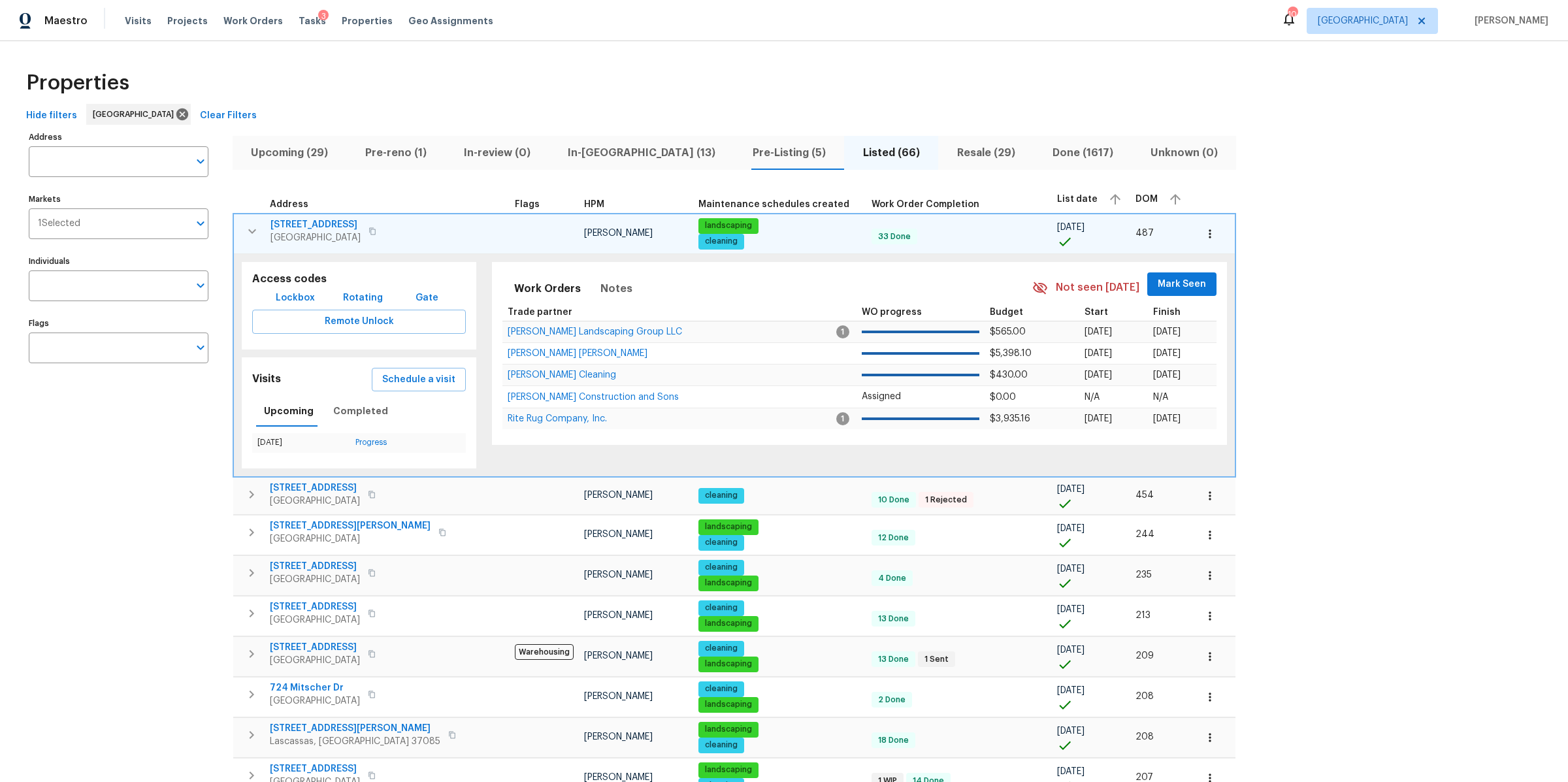
click at [249, 235] on icon "button" at bounding box center [252, 231] width 16 height 16
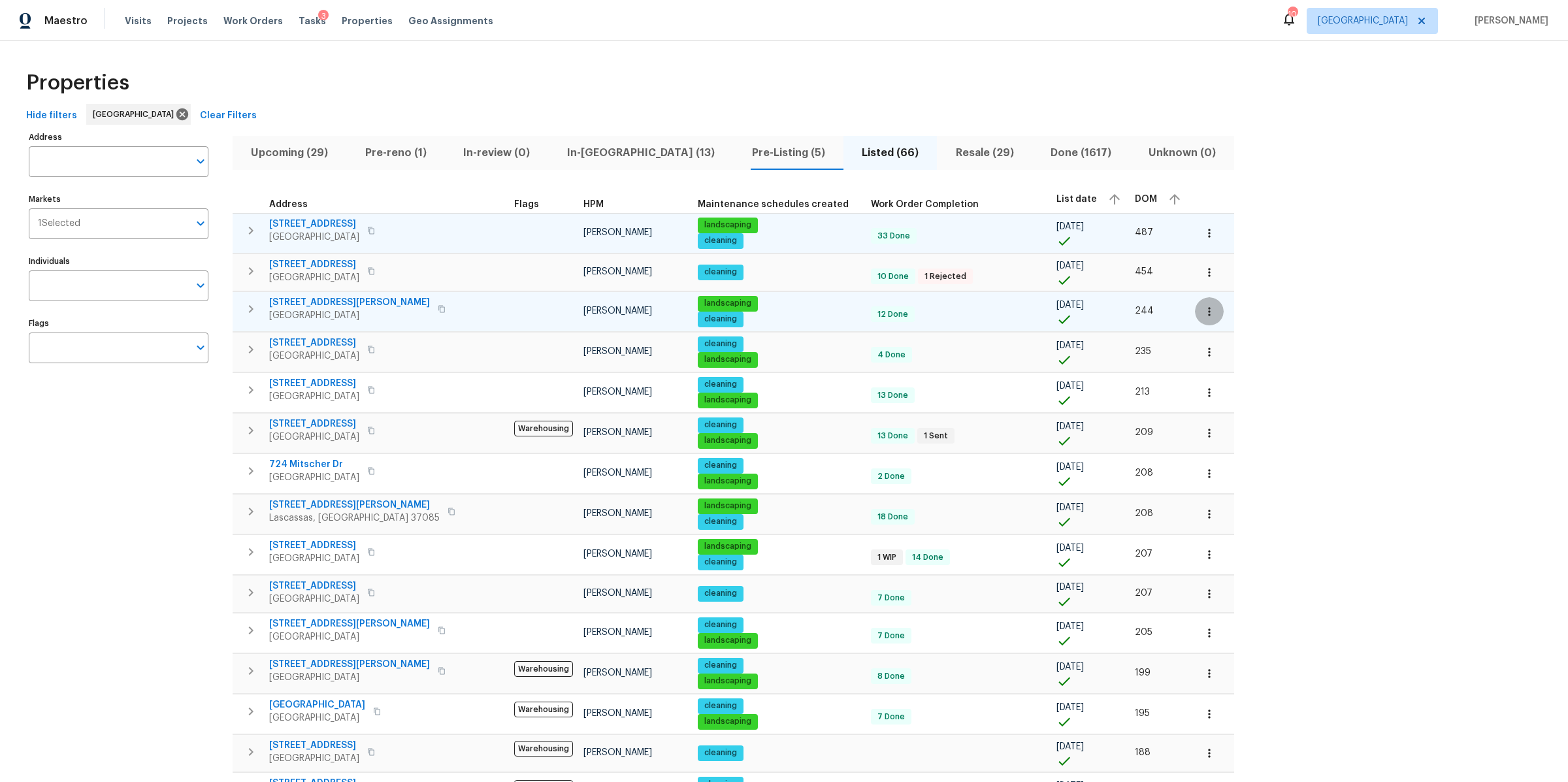
click at [1202, 310] on icon "button" at bounding box center [1209, 311] width 13 height 13
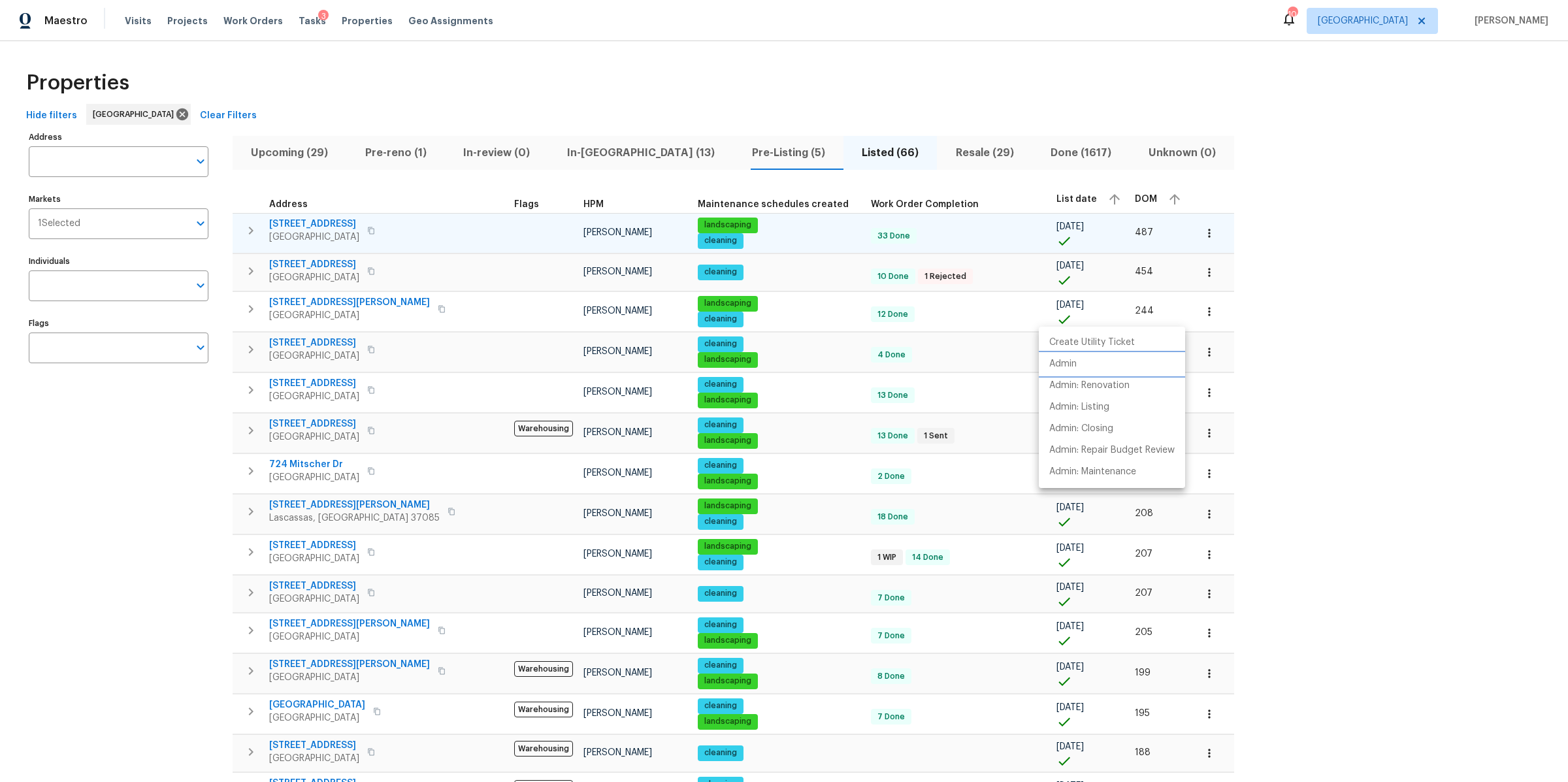
click at [1071, 366] on p "Admin" at bounding box center [1063, 364] width 27 height 14
click at [171, 459] on div at bounding box center [784, 391] width 1568 height 782
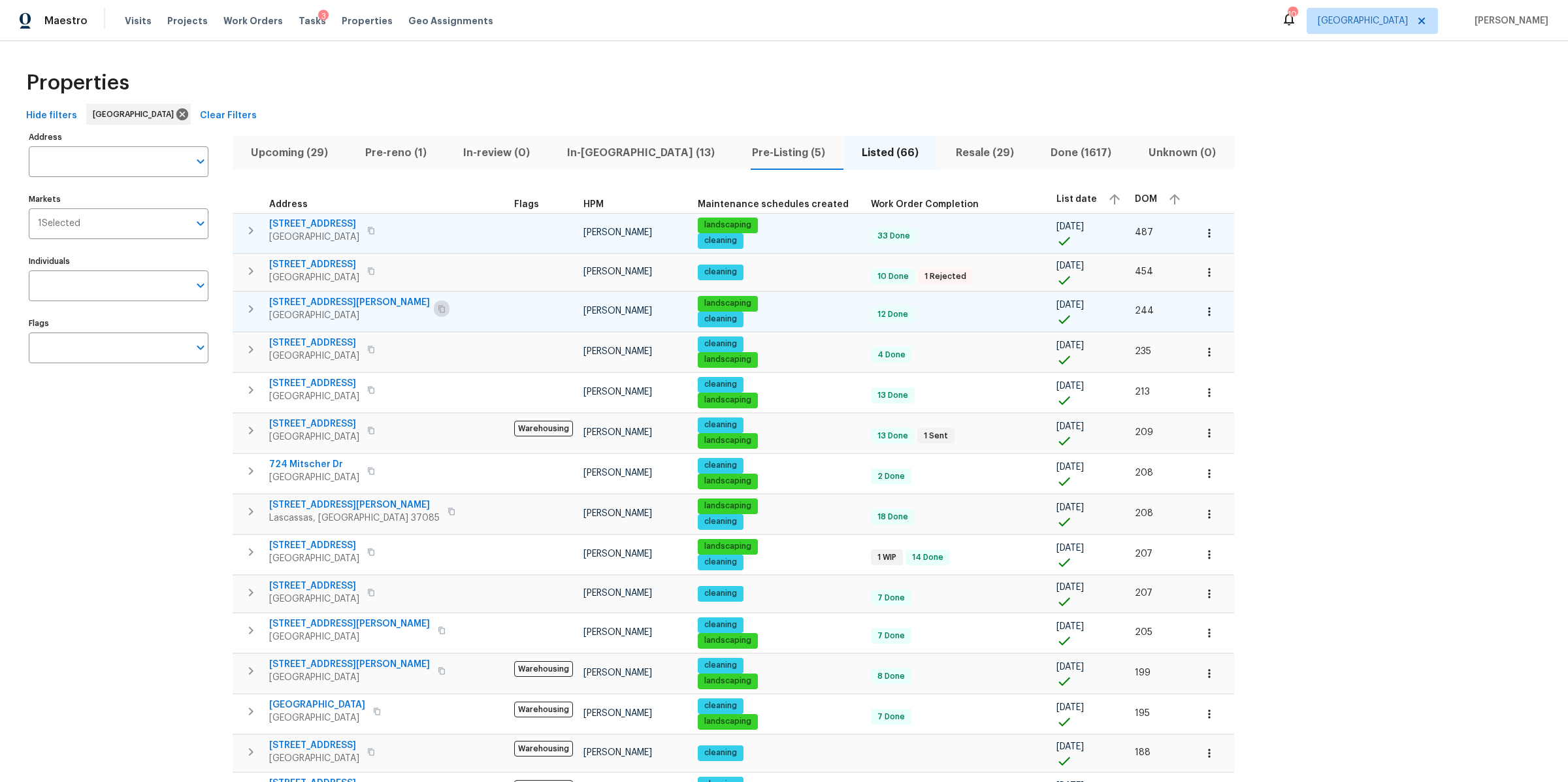
click at [438, 308] on icon "button" at bounding box center [442, 309] width 8 height 8
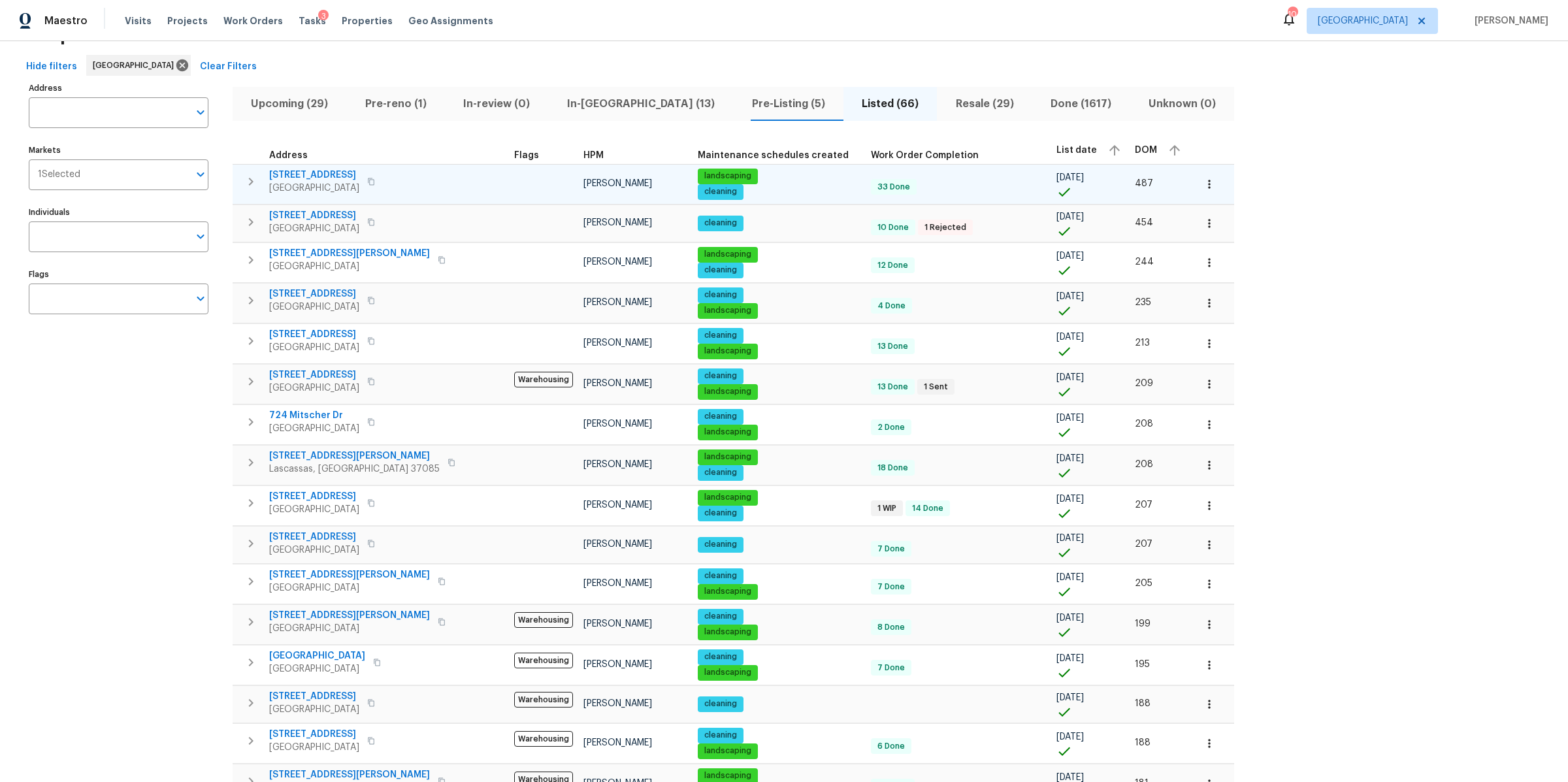
scroll to position [26, 0]
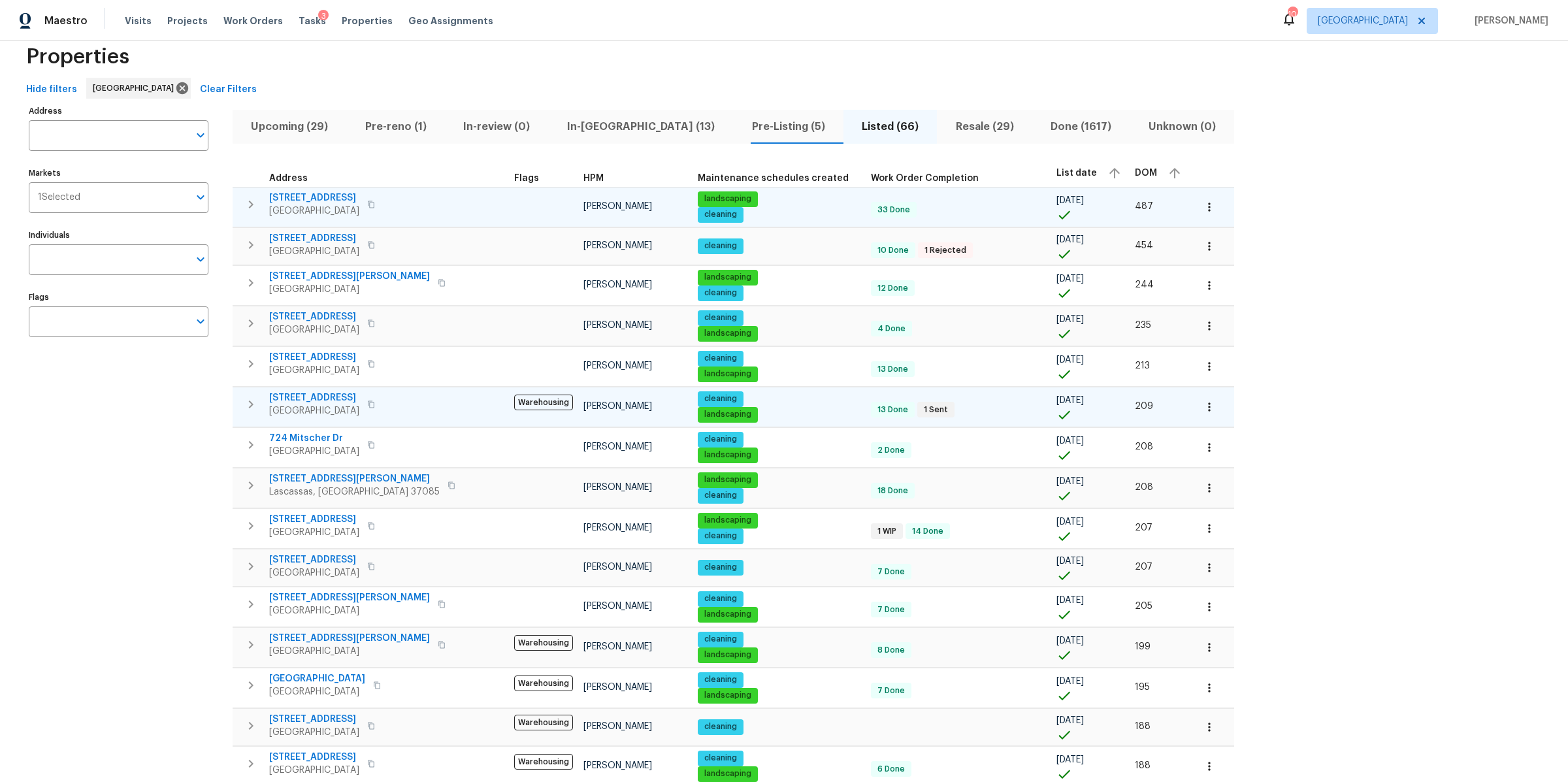
click at [245, 408] on icon "button" at bounding box center [251, 404] width 16 height 16
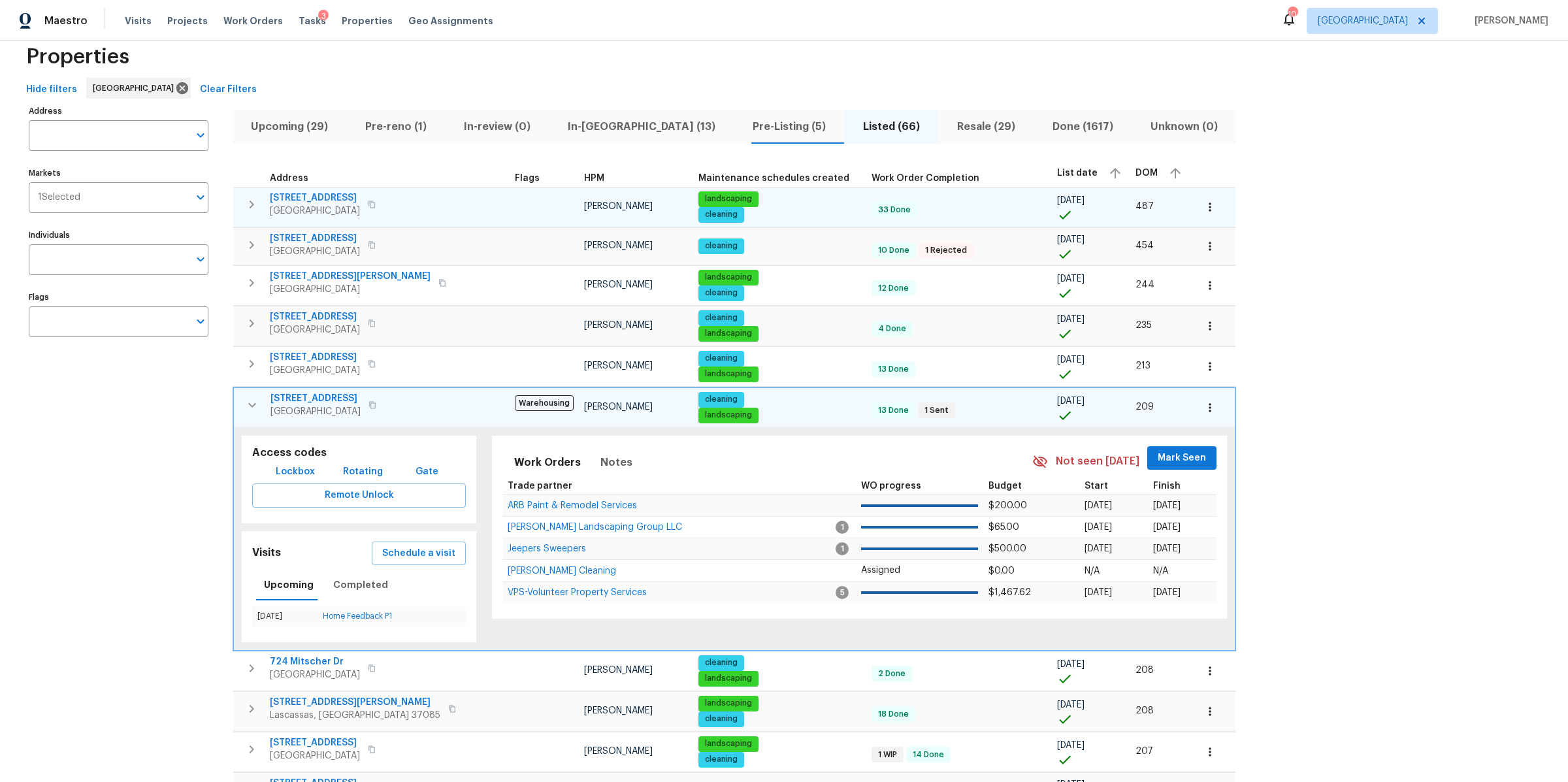
click at [253, 405] on icon "button" at bounding box center [252, 404] width 8 height 5
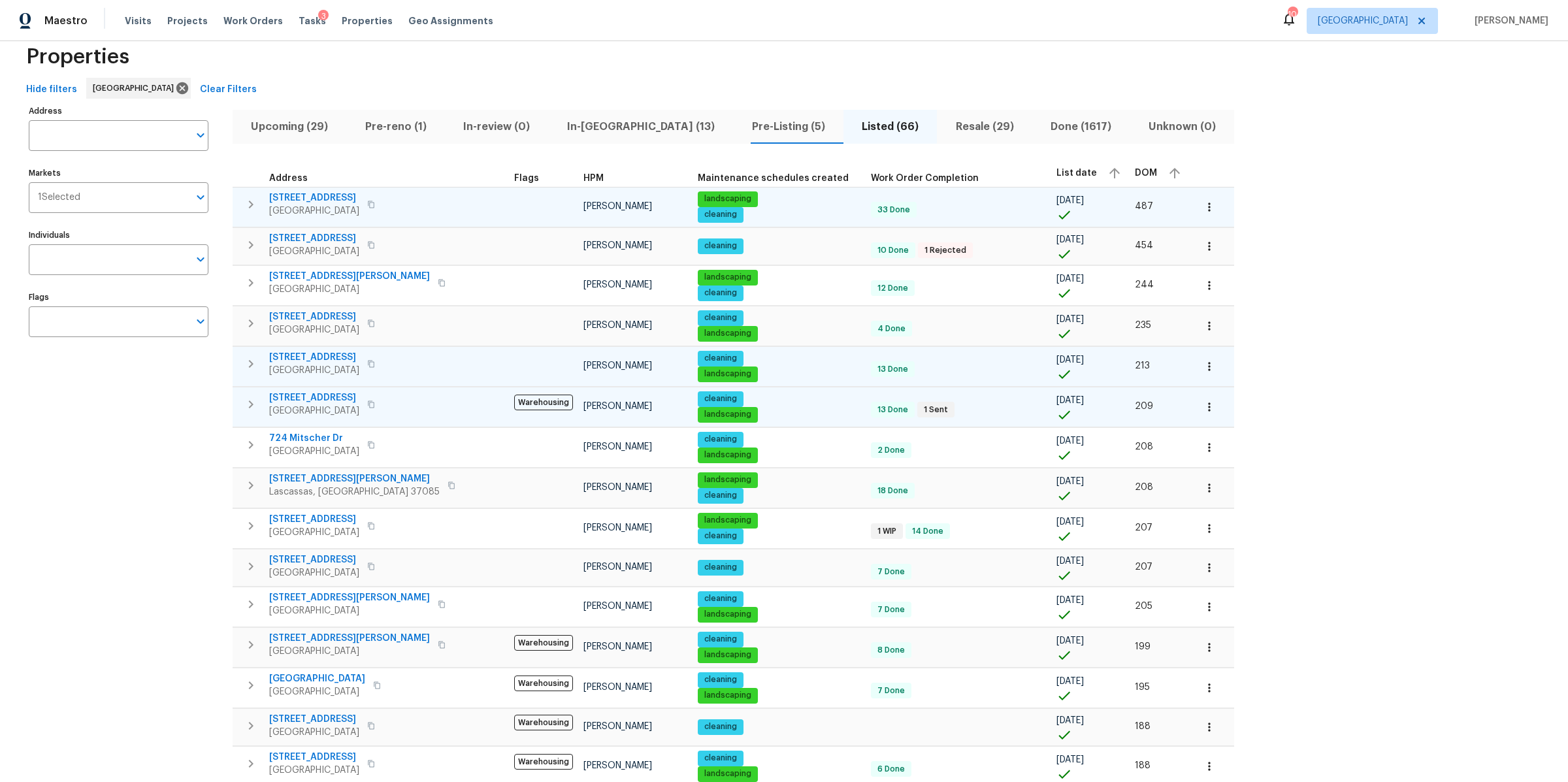
click at [1195, 364] on button "button" at bounding box center [1209, 366] width 29 height 29
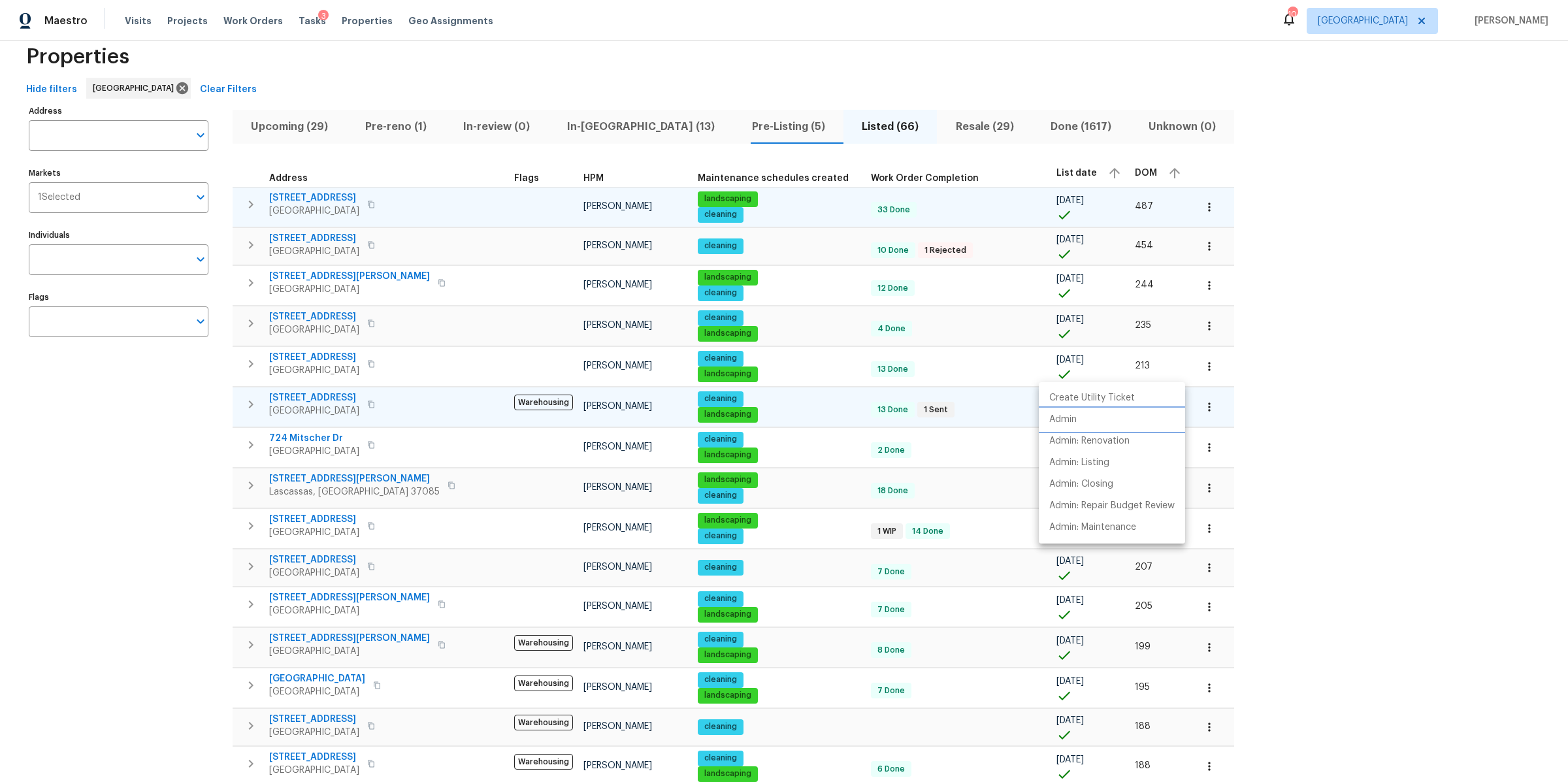
click at [1074, 414] on p "Admin" at bounding box center [1063, 420] width 27 height 14
click at [200, 429] on div at bounding box center [784, 391] width 1568 height 782
click at [116, 132] on input "Address" at bounding box center [109, 135] width 160 height 31
type input "gardendale tn"
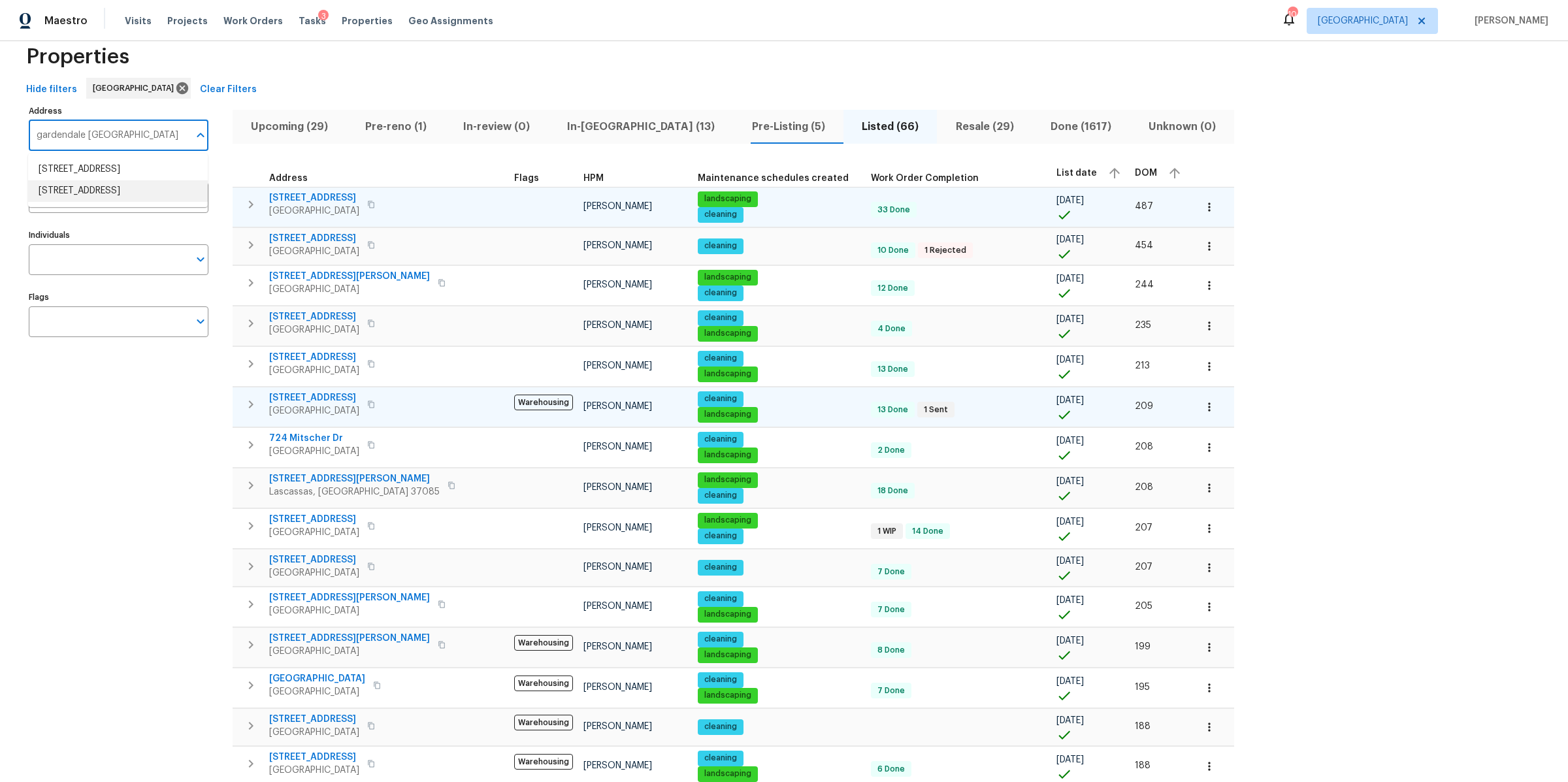
click at [87, 202] on li "6112 Gardendale Dr Nashville TN 37215" at bounding box center [118, 191] width 179 height 22
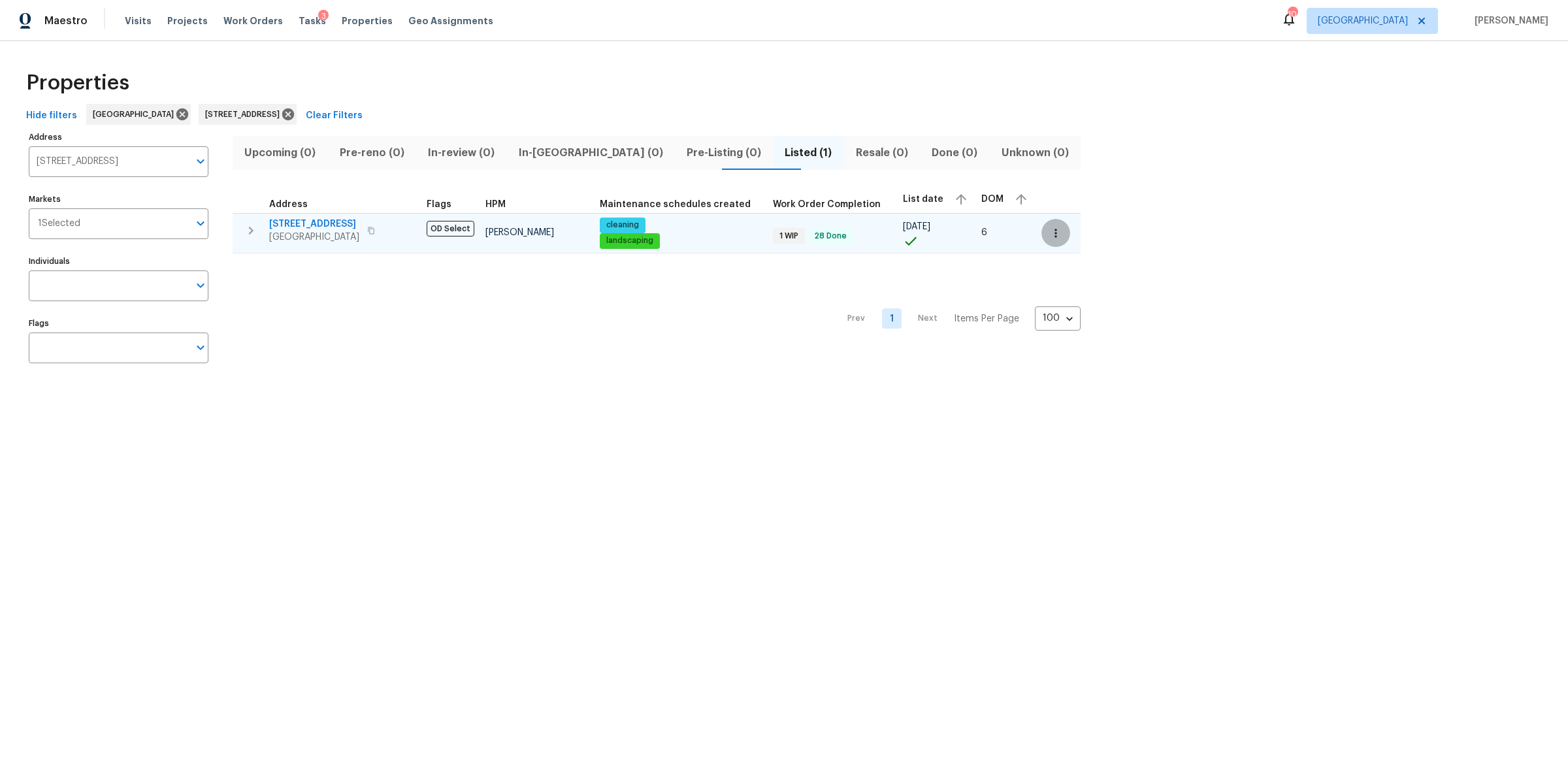
click at [1045, 230] on button "button" at bounding box center [1056, 233] width 29 height 29
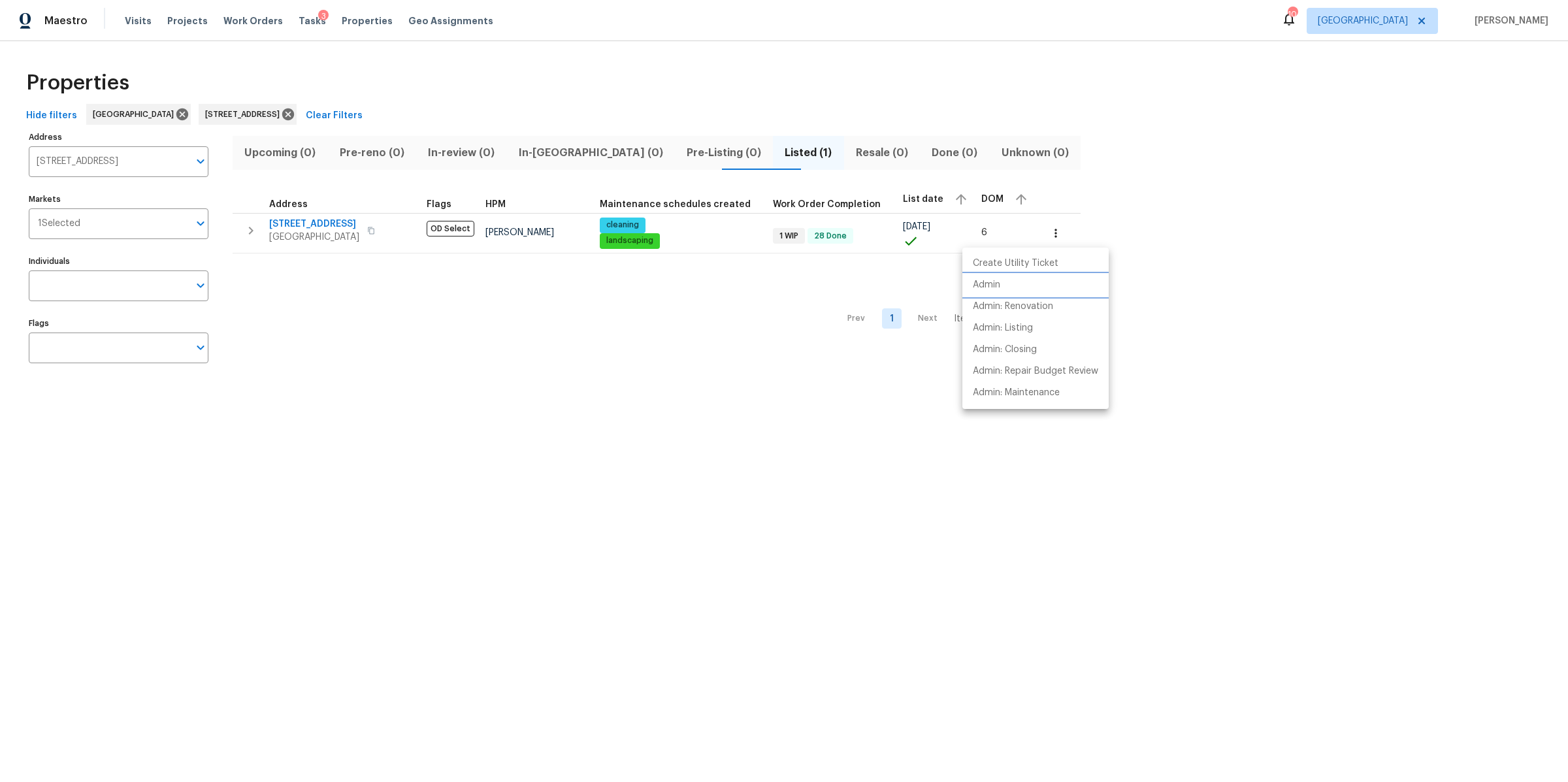
click at [995, 282] on p "Admin" at bounding box center [986, 285] width 27 height 14
click at [360, 228] on div at bounding box center [784, 391] width 1568 height 782
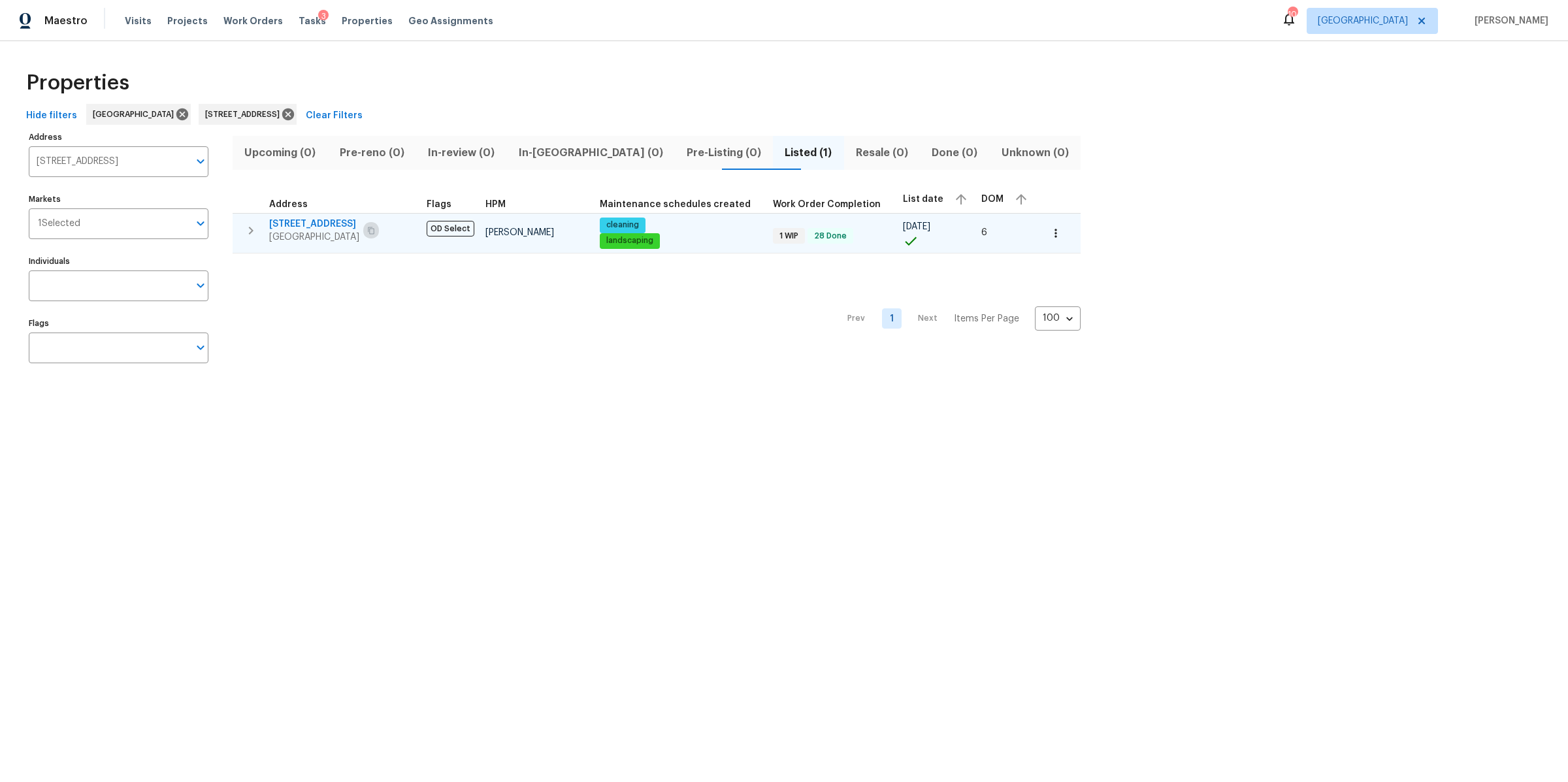
click at [367, 230] on icon "button" at bounding box center [371, 231] width 8 height 8
click at [291, 223] on span "[STREET_ADDRESS]" at bounding box center [314, 224] width 90 height 13
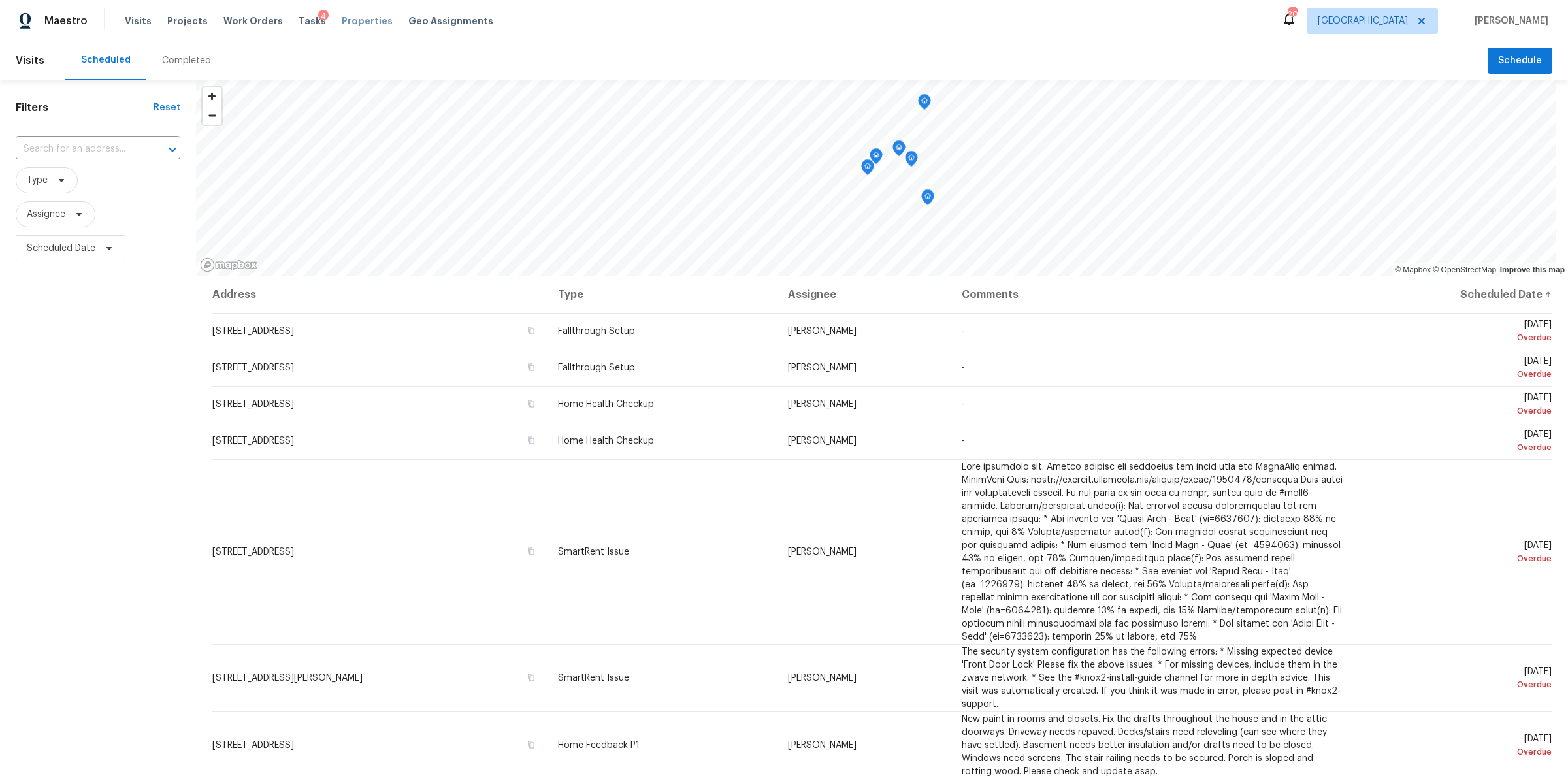
click at [355, 21] on span "Properties" at bounding box center [367, 20] width 51 height 13
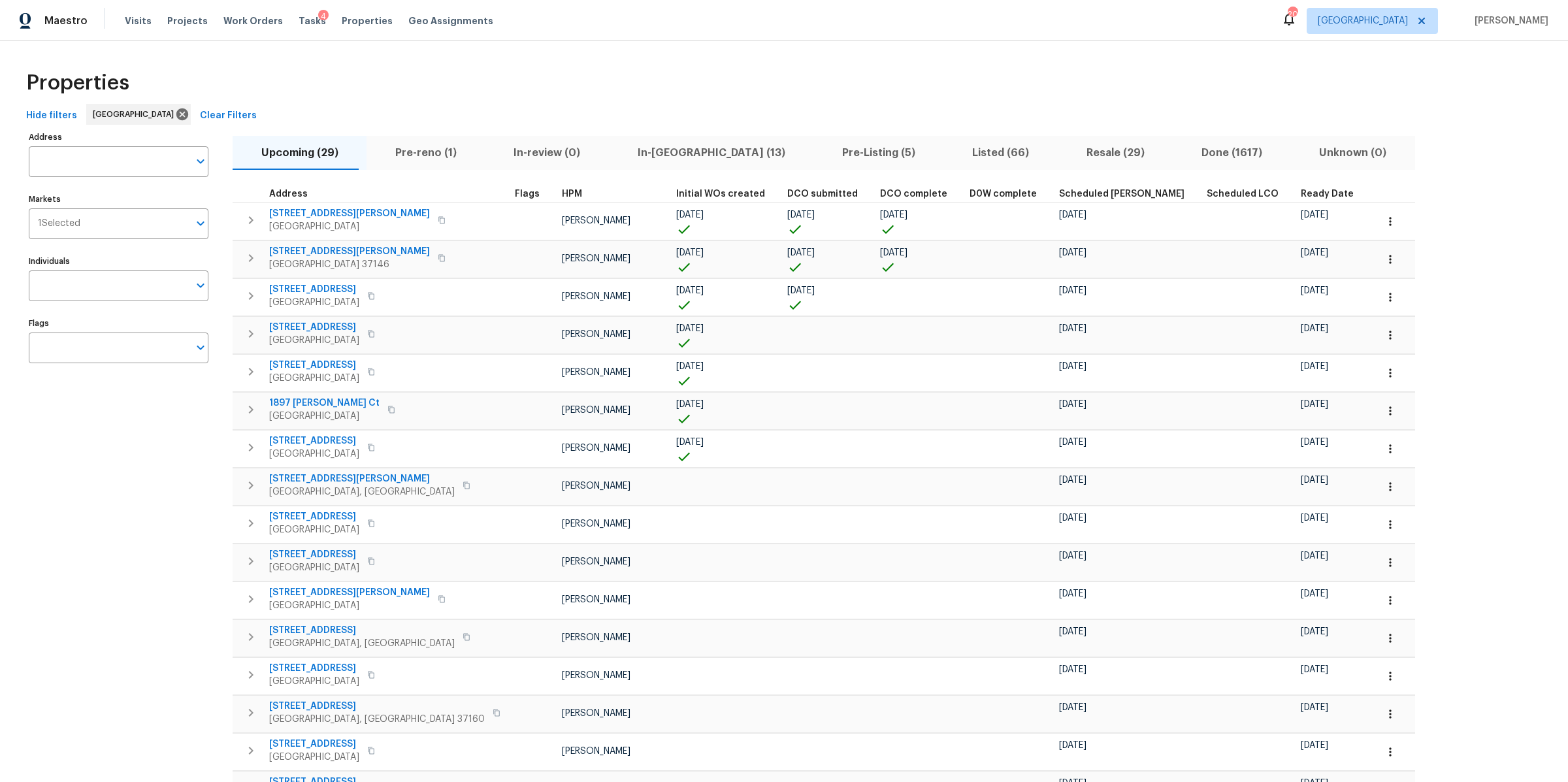
click at [624, 152] on span "In-[GEOGRAPHIC_DATA] (13)" at bounding box center [711, 153] width 189 height 18
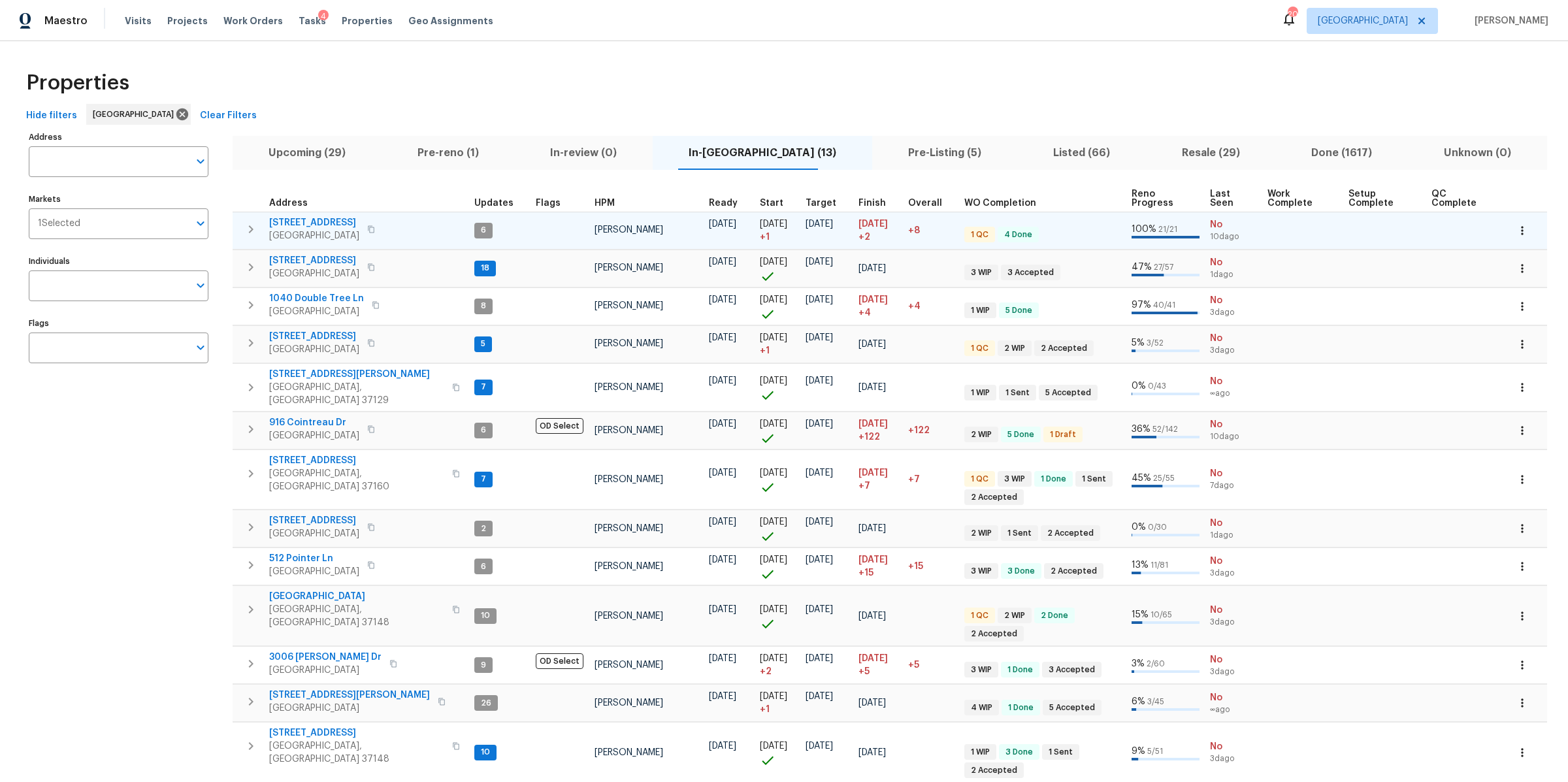
click at [249, 229] on icon "button" at bounding box center [251, 229] width 16 height 16
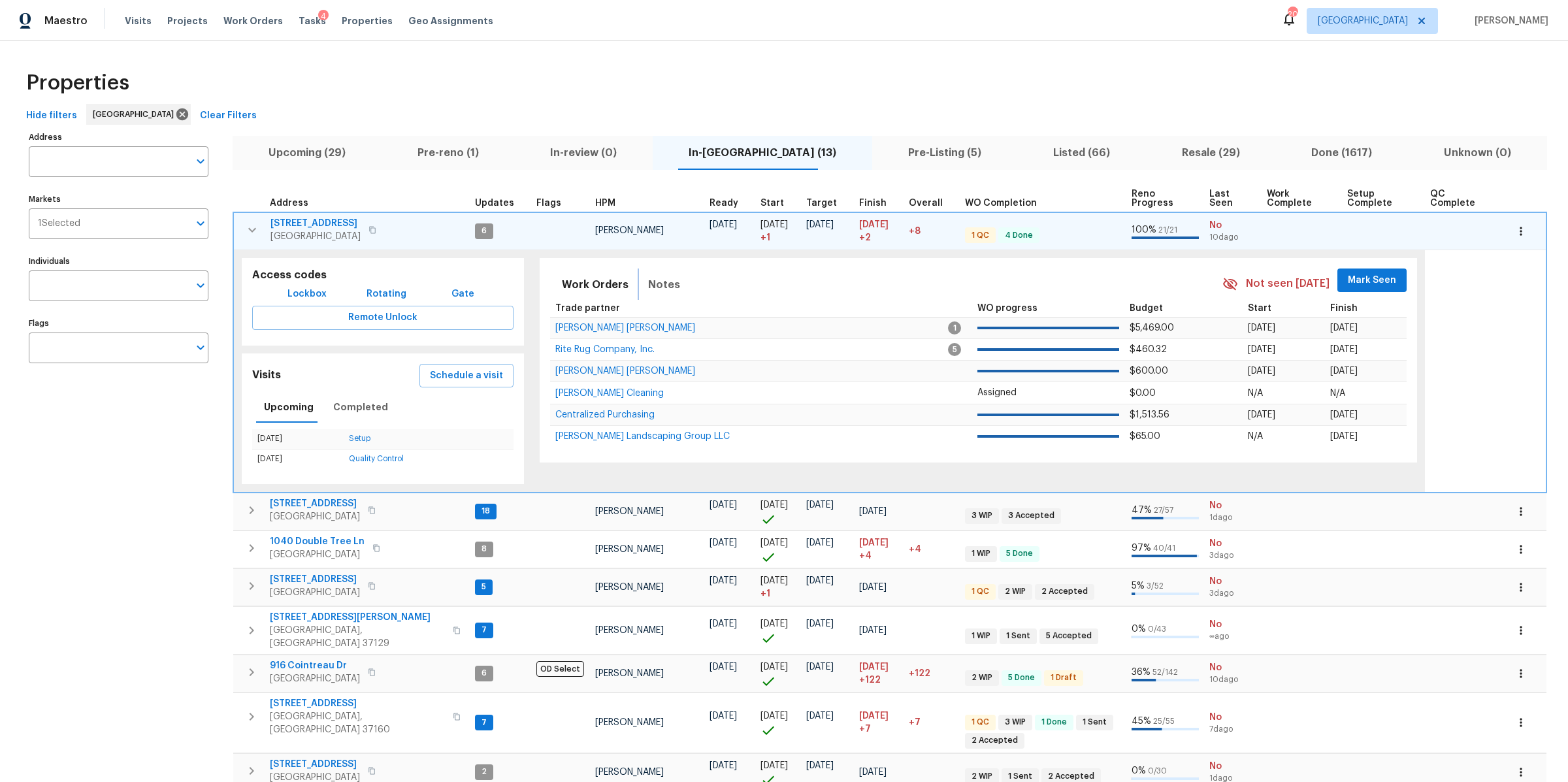
click at [666, 288] on span "Notes" at bounding box center [664, 285] width 32 height 18
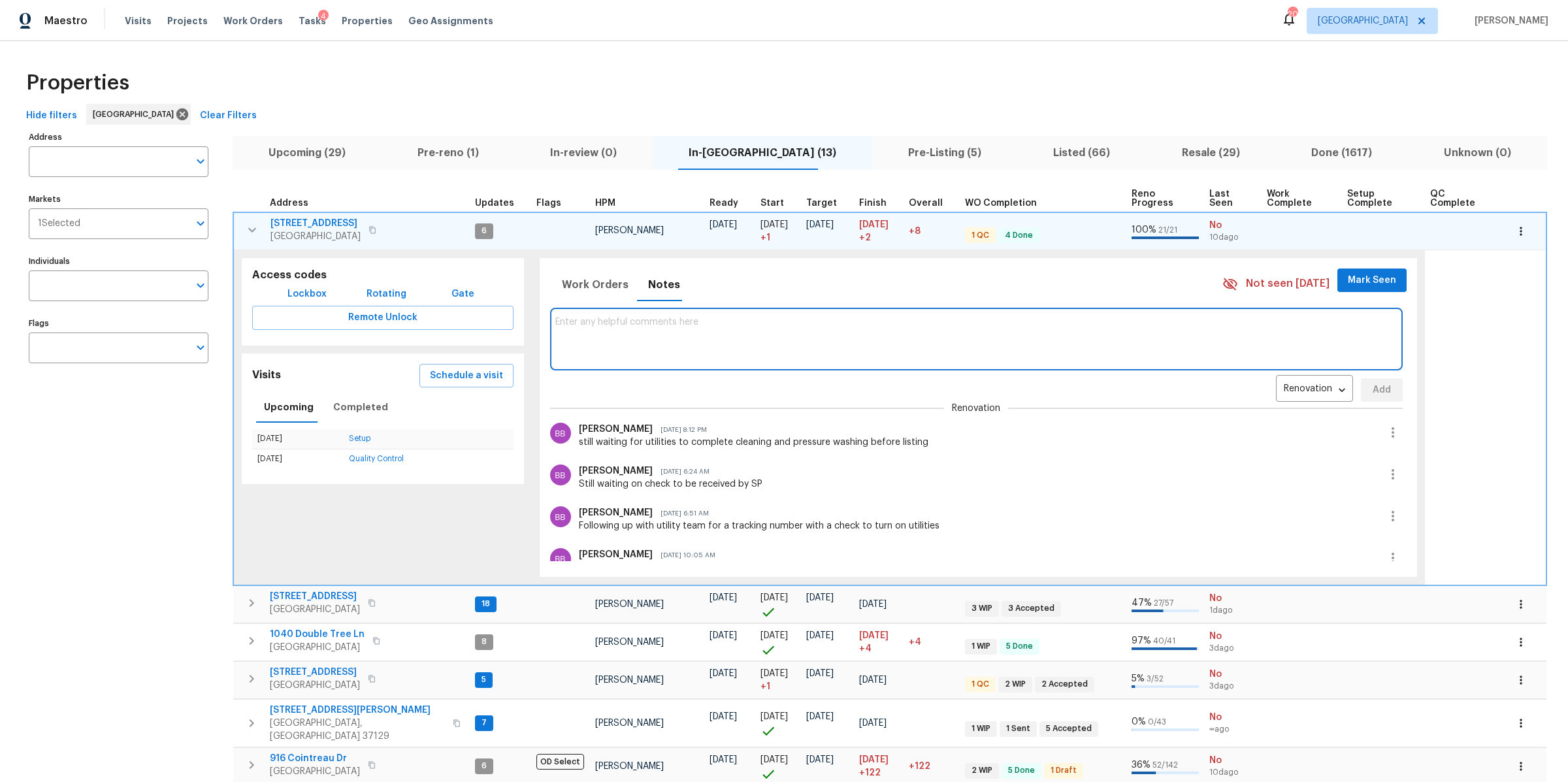
click at [675, 351] on textarea at bounding box center [976, 338] width 842 height 43
click at [744, 321] on textarea "Water was turned on over the weekend. GC to complete pressure washing and clean…" at bounding box center [976, 338] width 842 height 43
click at [778, 323] on textarea "Water was turned on over the weekend. GC complete pressure washing and cleaning" at bounding box center [976, 338] width 842 height 43
click at [936, 323] on textarea "Water was turned on over the weekend. GC completed pressure washing and cleaning" at bounding box center [976, 338] width 842 height 43
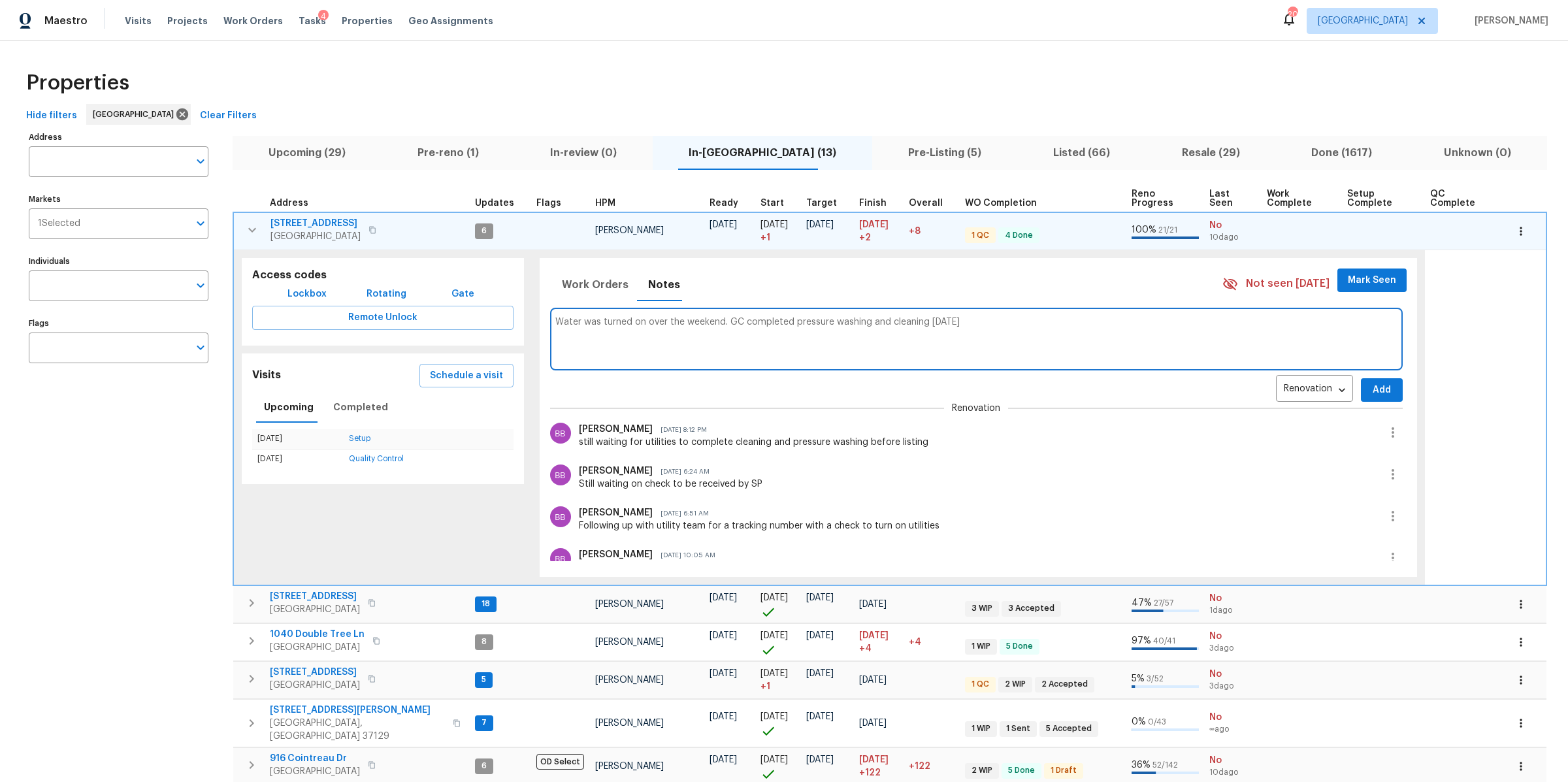
type textarea "Water was turned on over the weekend. GC completed pressure washing and cleanin…"
click at [1371, 389] on span "Add" at bounding box center [1381, 391] width 21 height 16
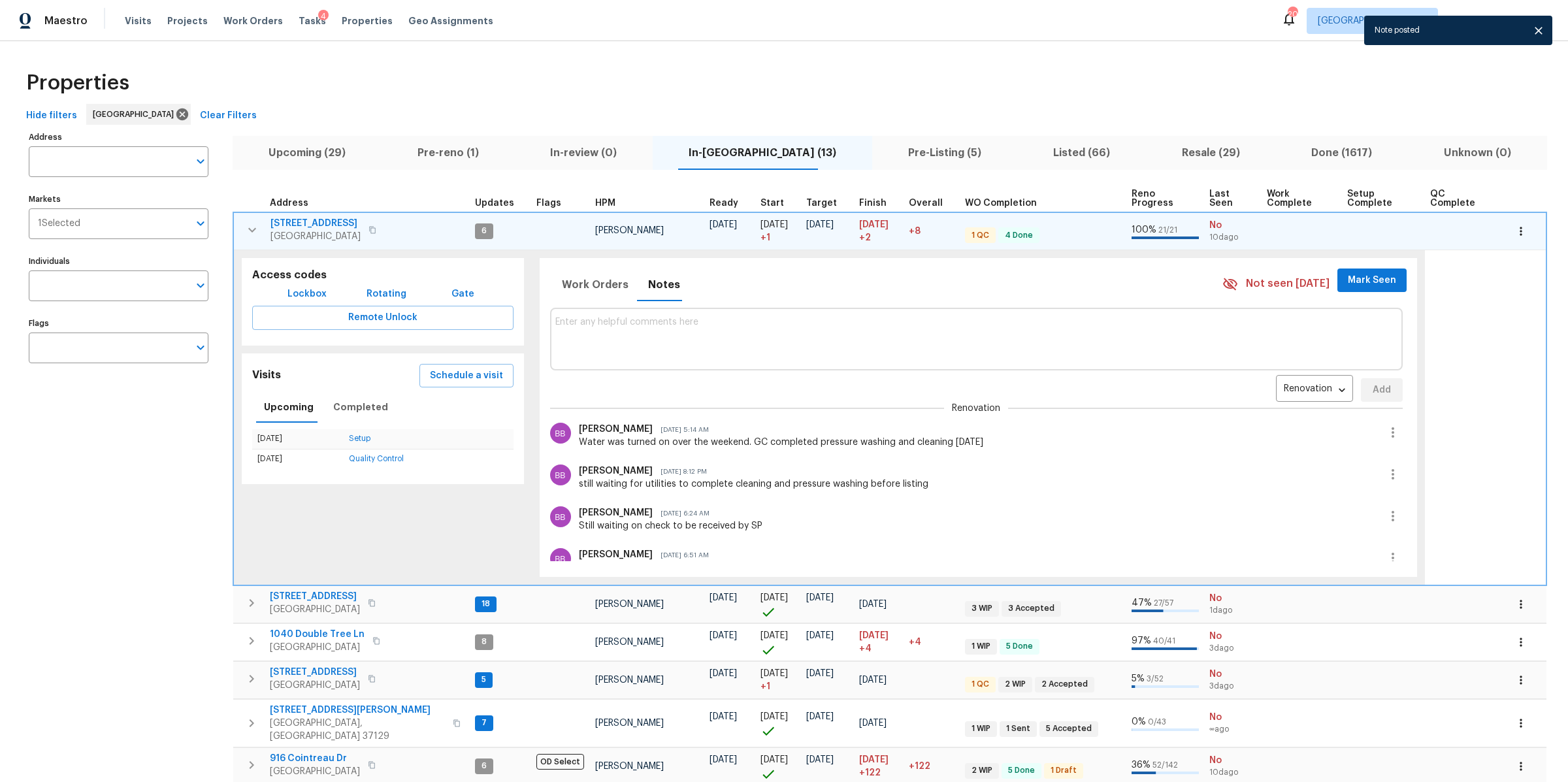
click at [246, 230] on icon "button" at bounding box center [252, 230] width 16 height 16
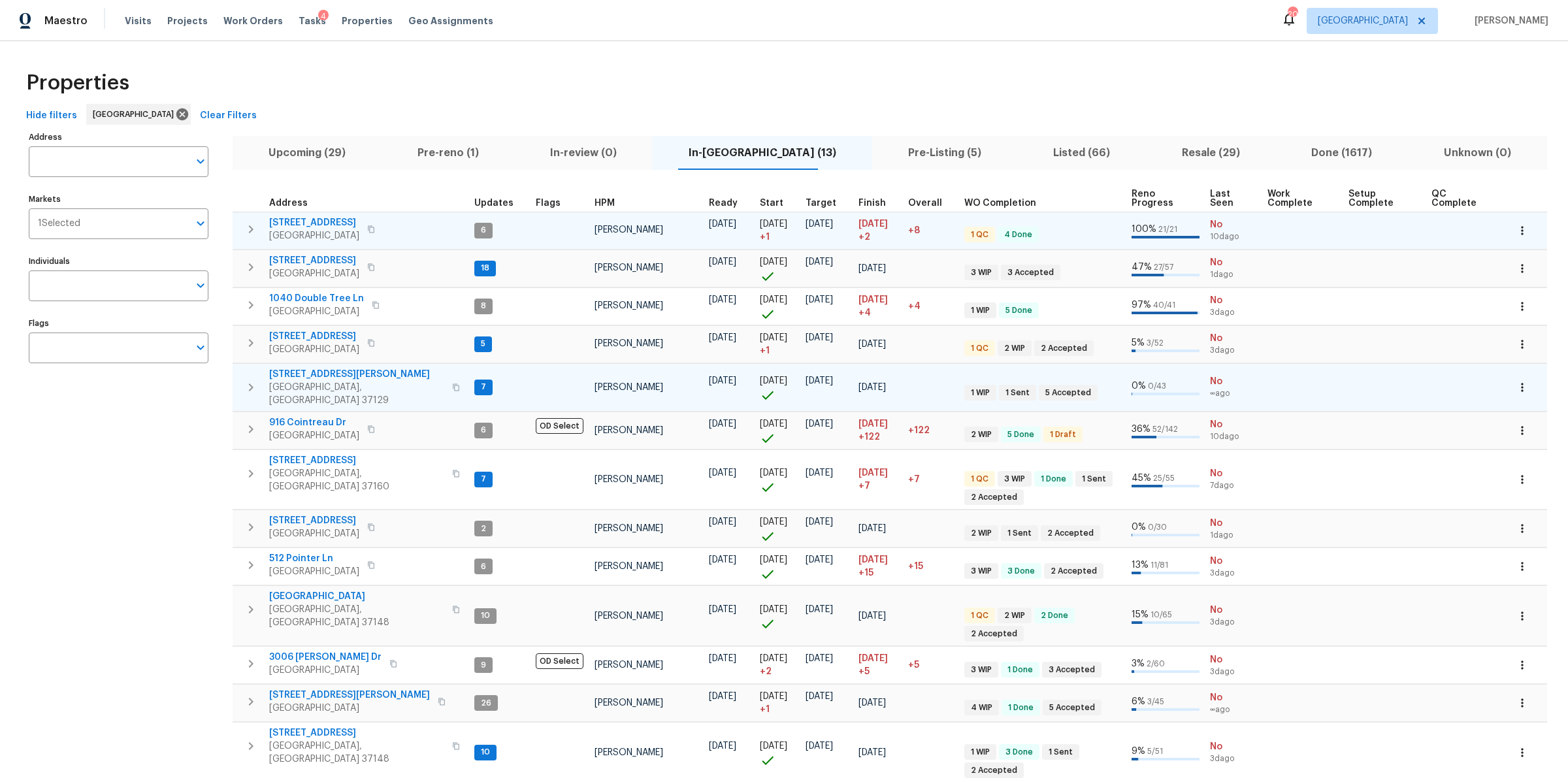
click at [250, 383] on icon "button" at bounding box center [251, 387] width 5 height 8
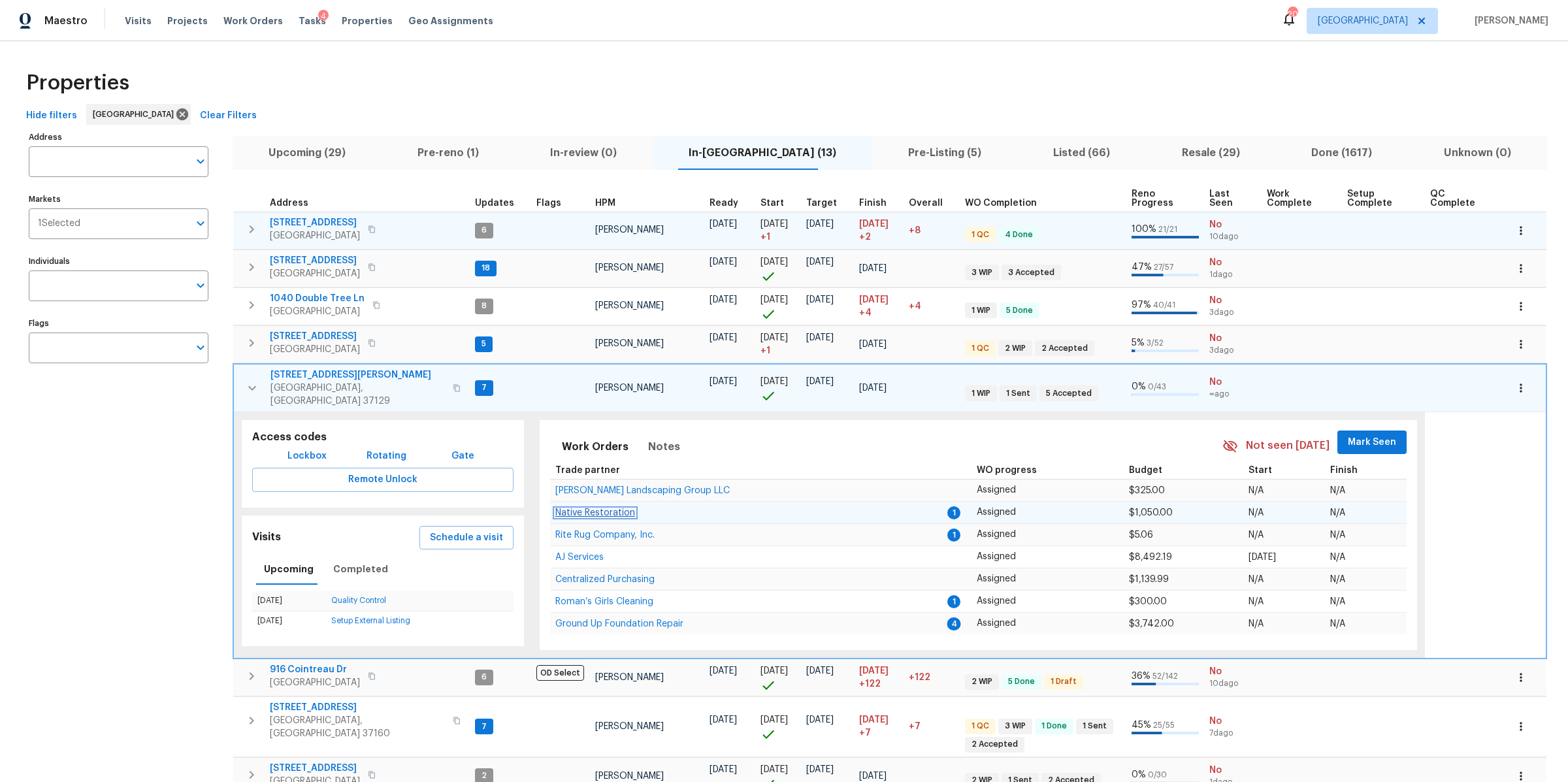
click at [609, 508] on span "Native Restoration" at bounding box center [594, 512] width 79 height 9
click at [247, 380] on icon "button" at bounding box center [252, 388] width 16 height 16
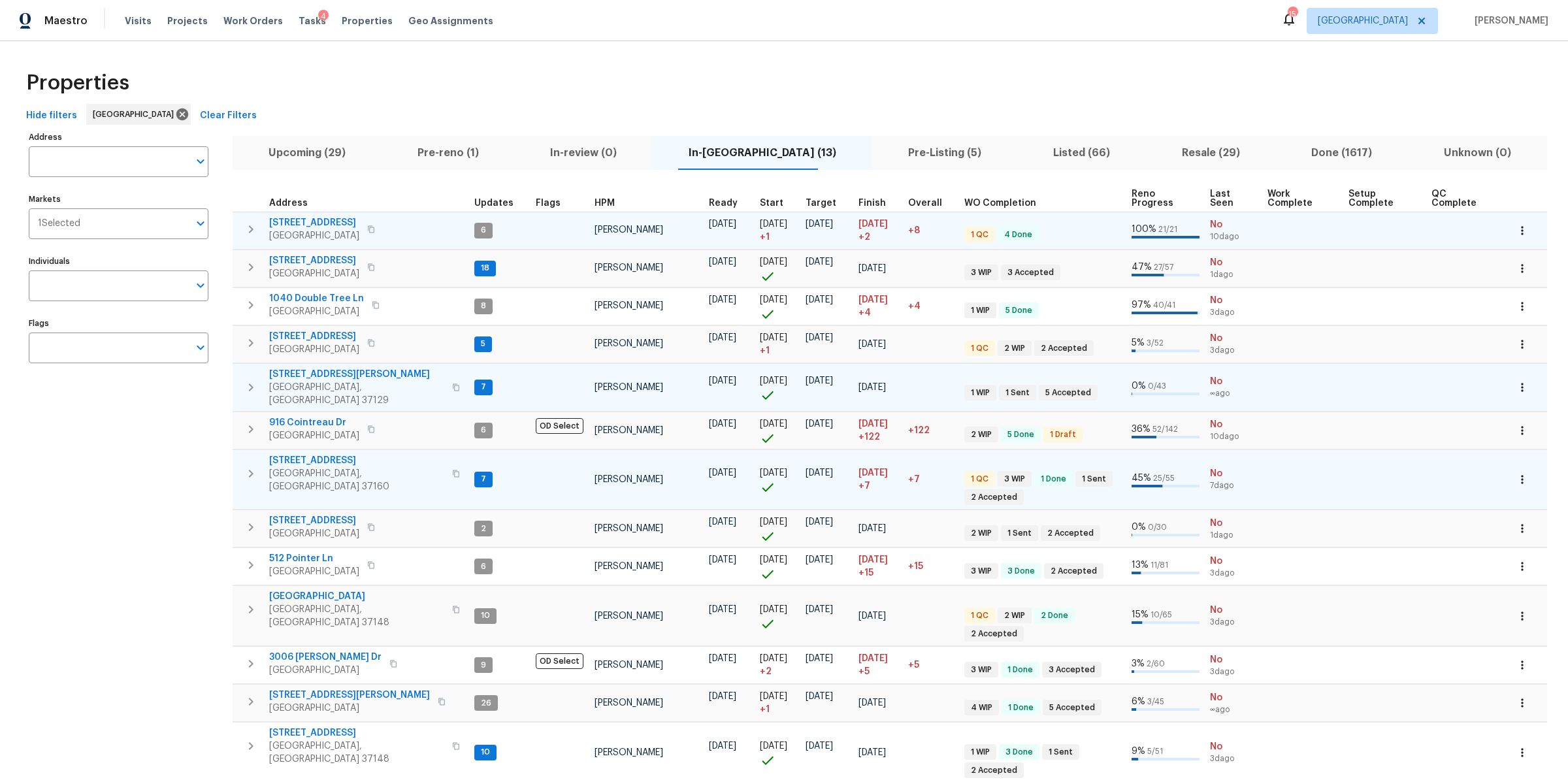
click at [251, 469] on icon "button" at bounding box center [251, 474] width 5 height 8
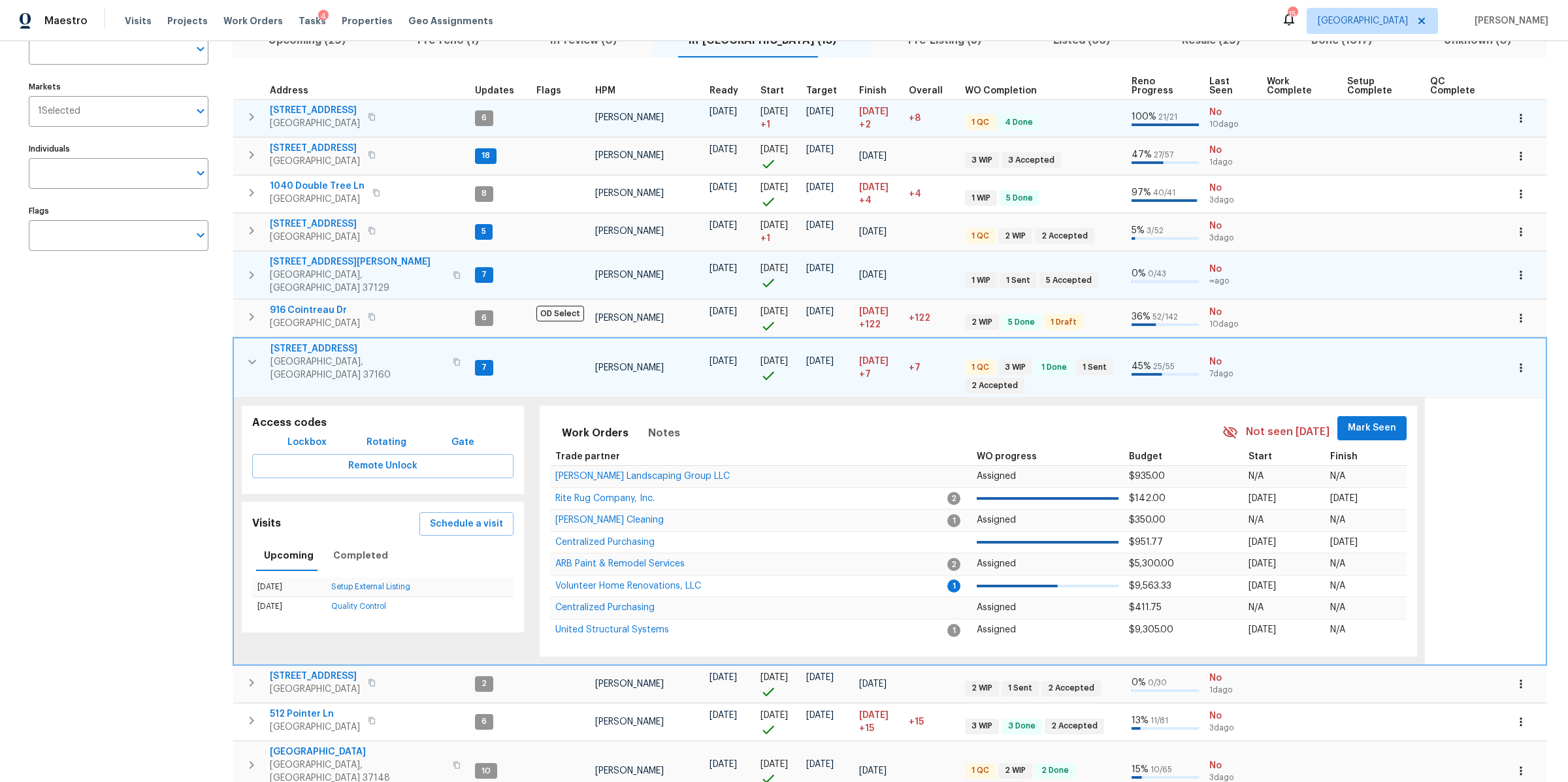
scroll to position [118, 0]
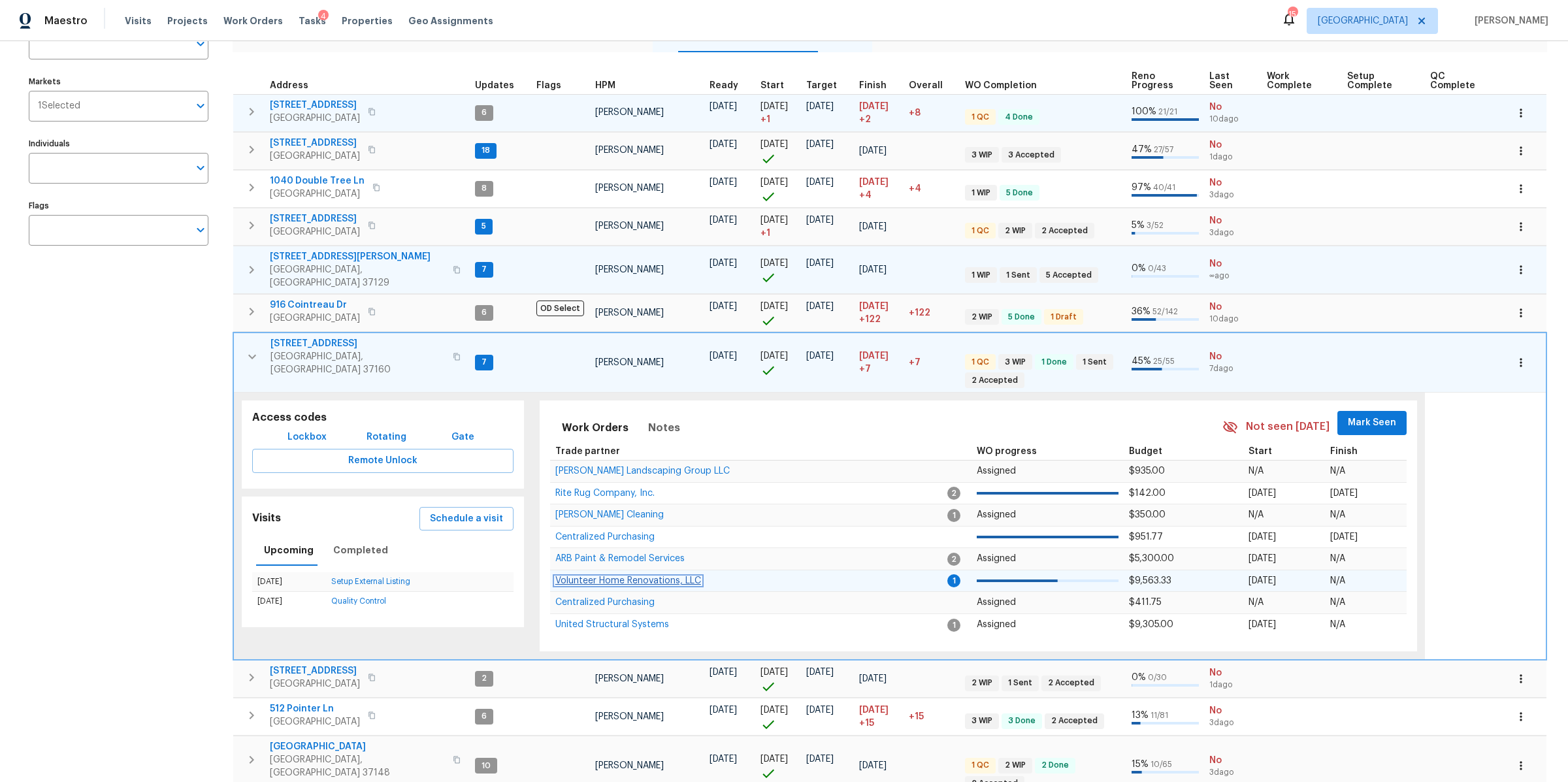
click at [671, 576] on span "Volunteer Home Renovations, LLC" at bounding box center [628, 580] width 145 height 9
click at [251, 349] on icon "button" at bounding box center [252, 356] width 16 height 16
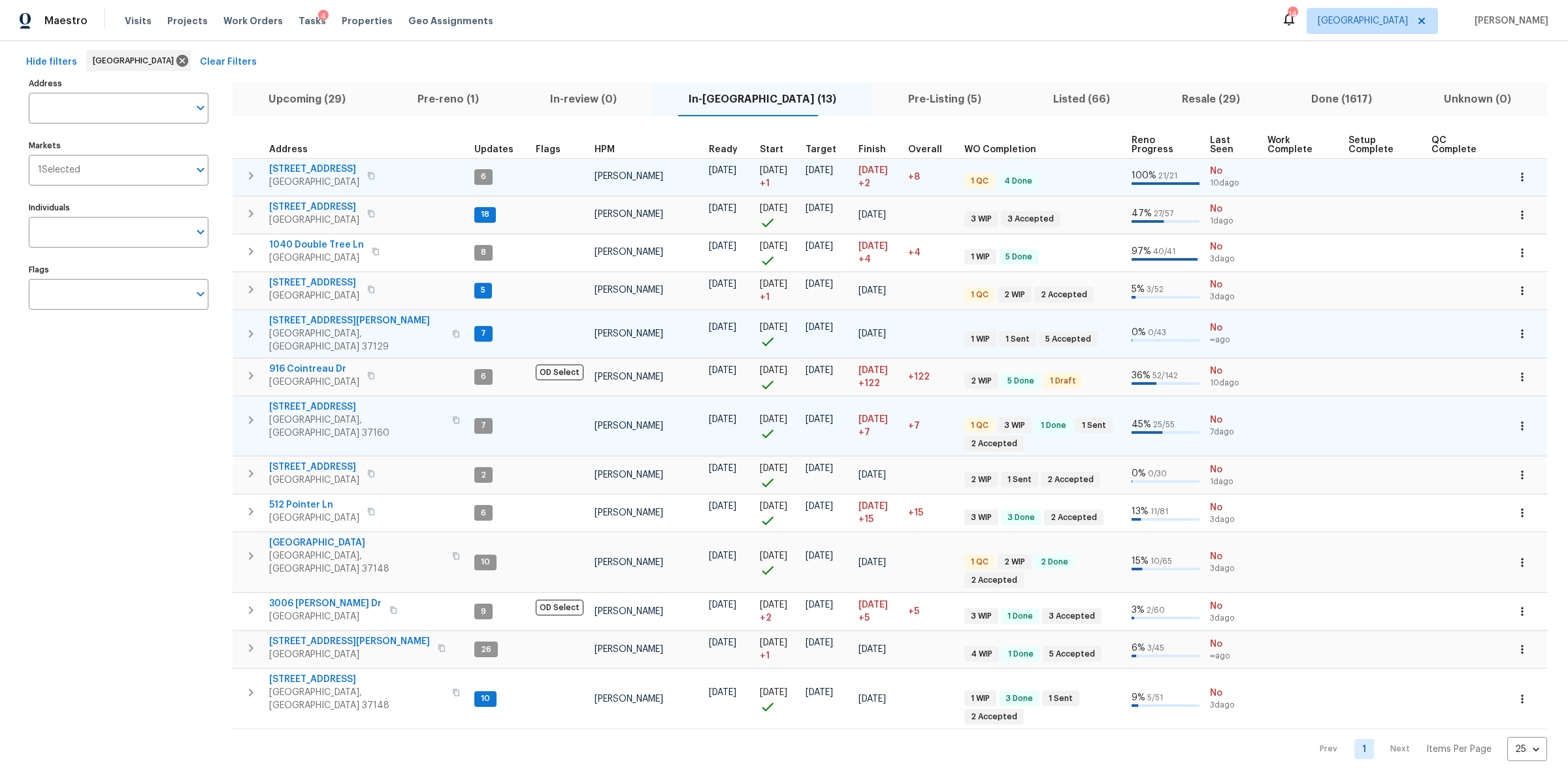
scroll to position [7, 0]
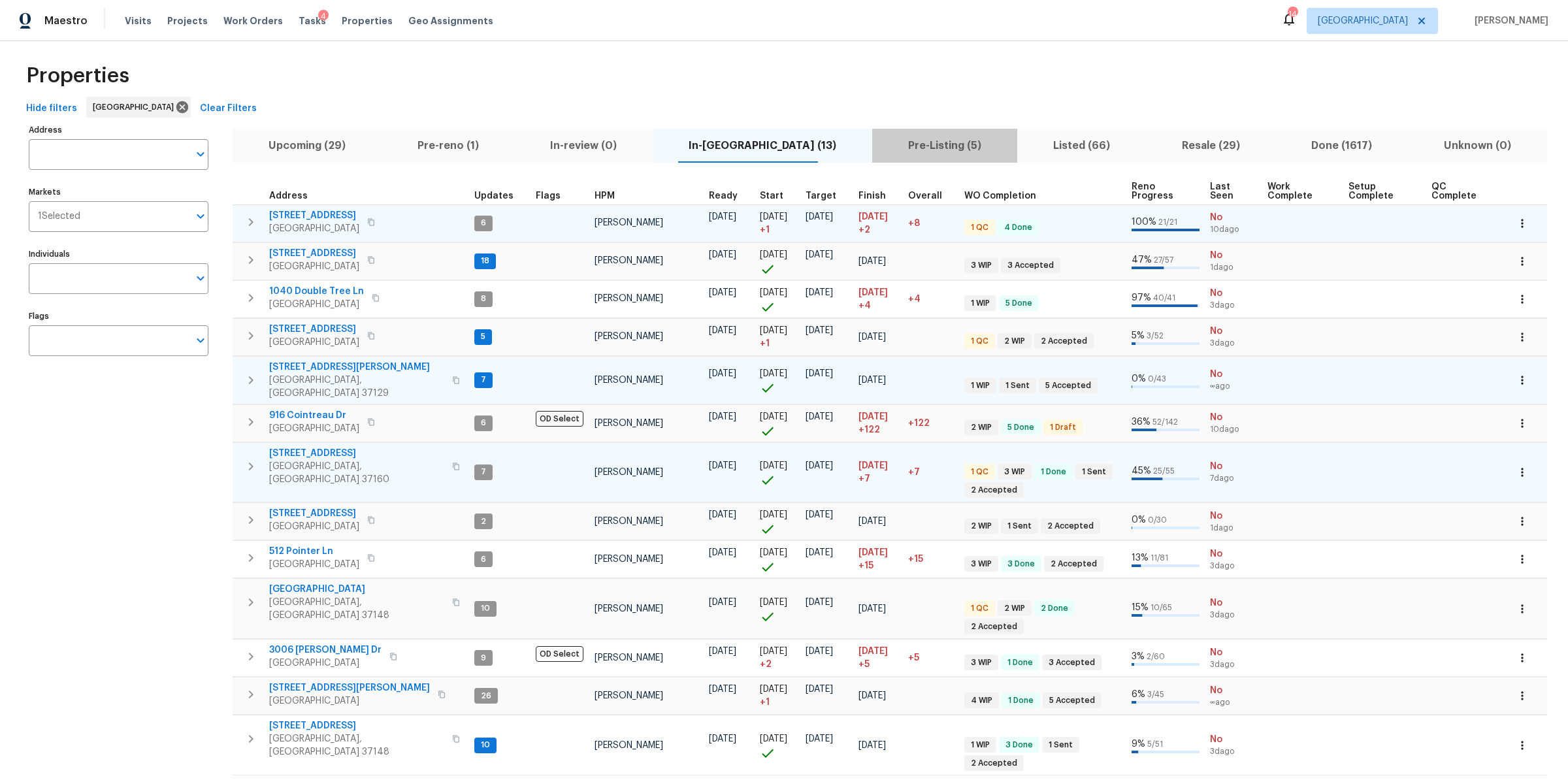
click at [908, 146] on span "Pre-Listing (5)" at bounding box center [944, 145] width 129 height 18
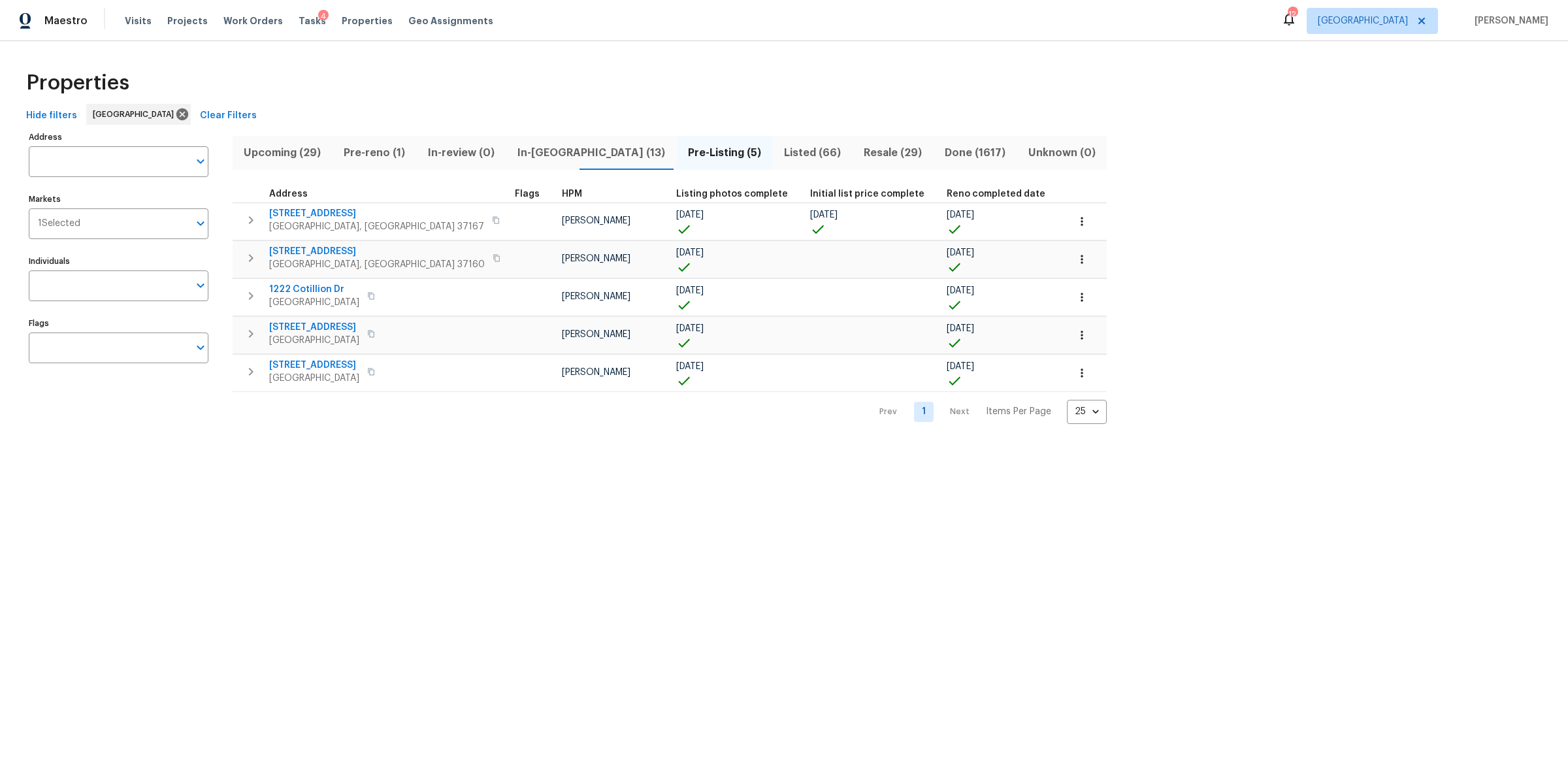
click at [524, 149] on span "In-reno (13)" at bounding box center [592, 153] width 155 height 18
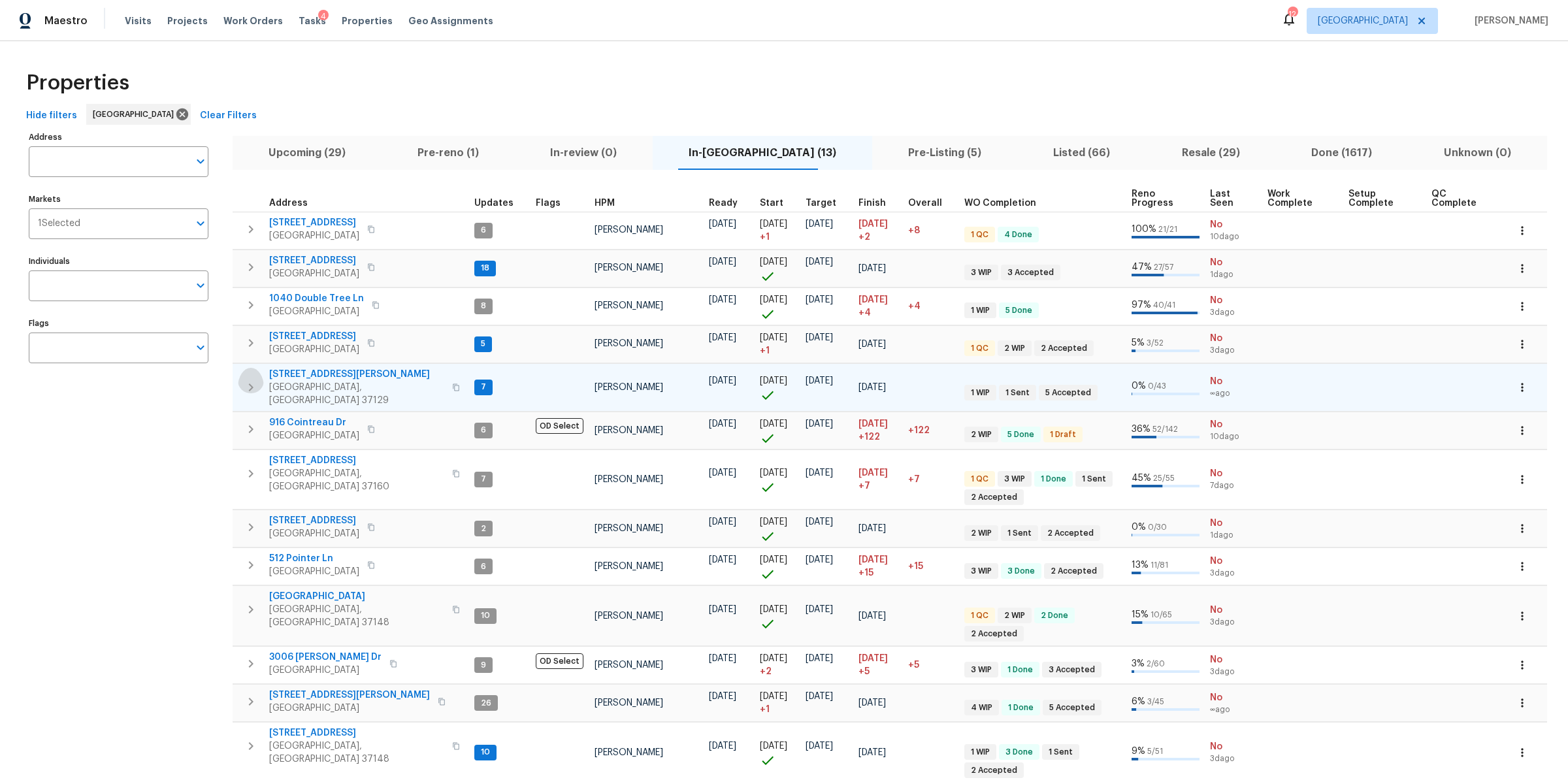
click at [250, 380] on icon "button" at bounding box center [251, 387] width 16 height 16
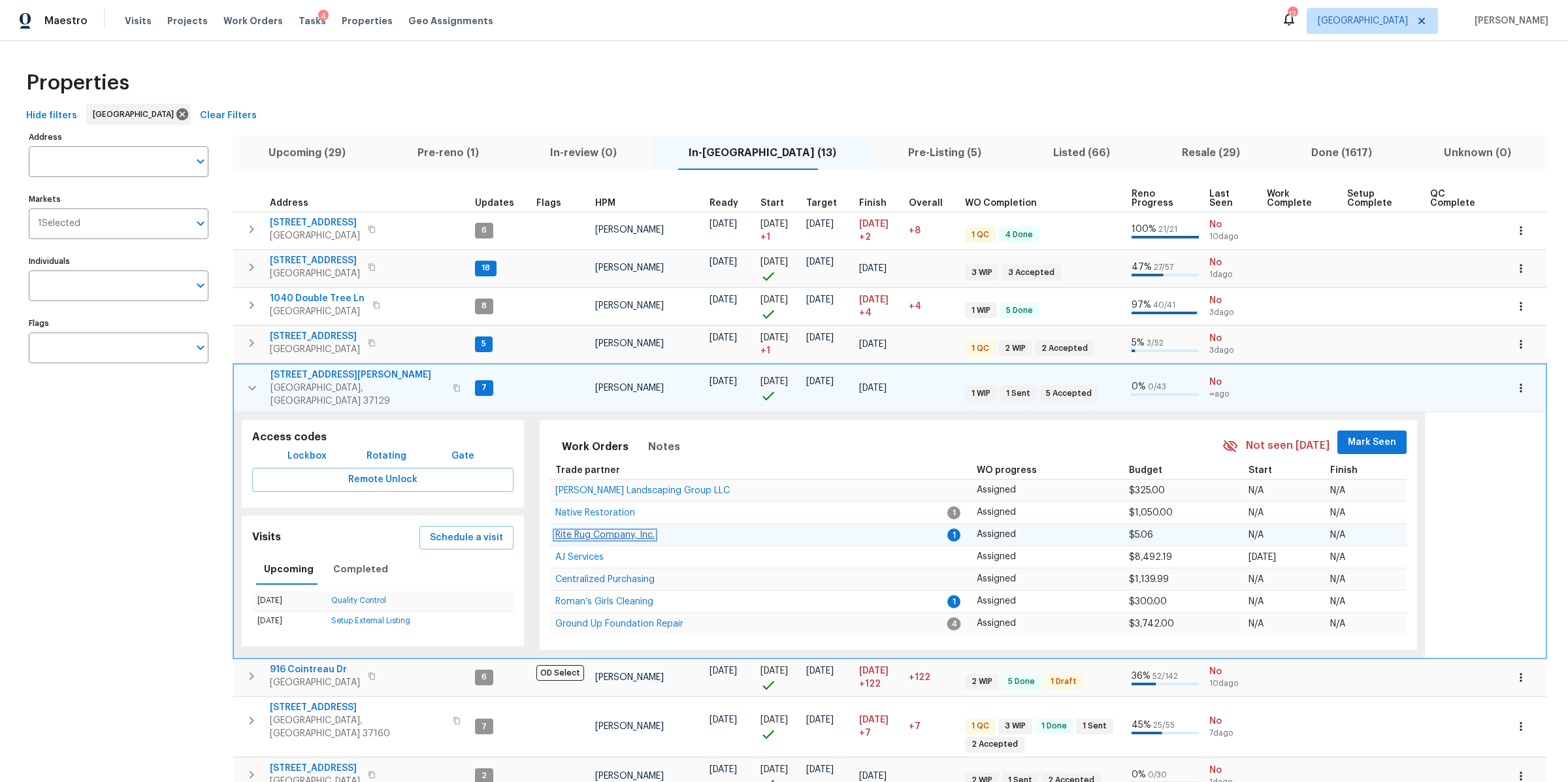
click at [626, 531] on span "Rite Rug Company, Inc." at bounding box center [605, 535] width 99 height 9
click at [251, 382] on icon "button" at bounding box center [252, 388] width 16 height 16
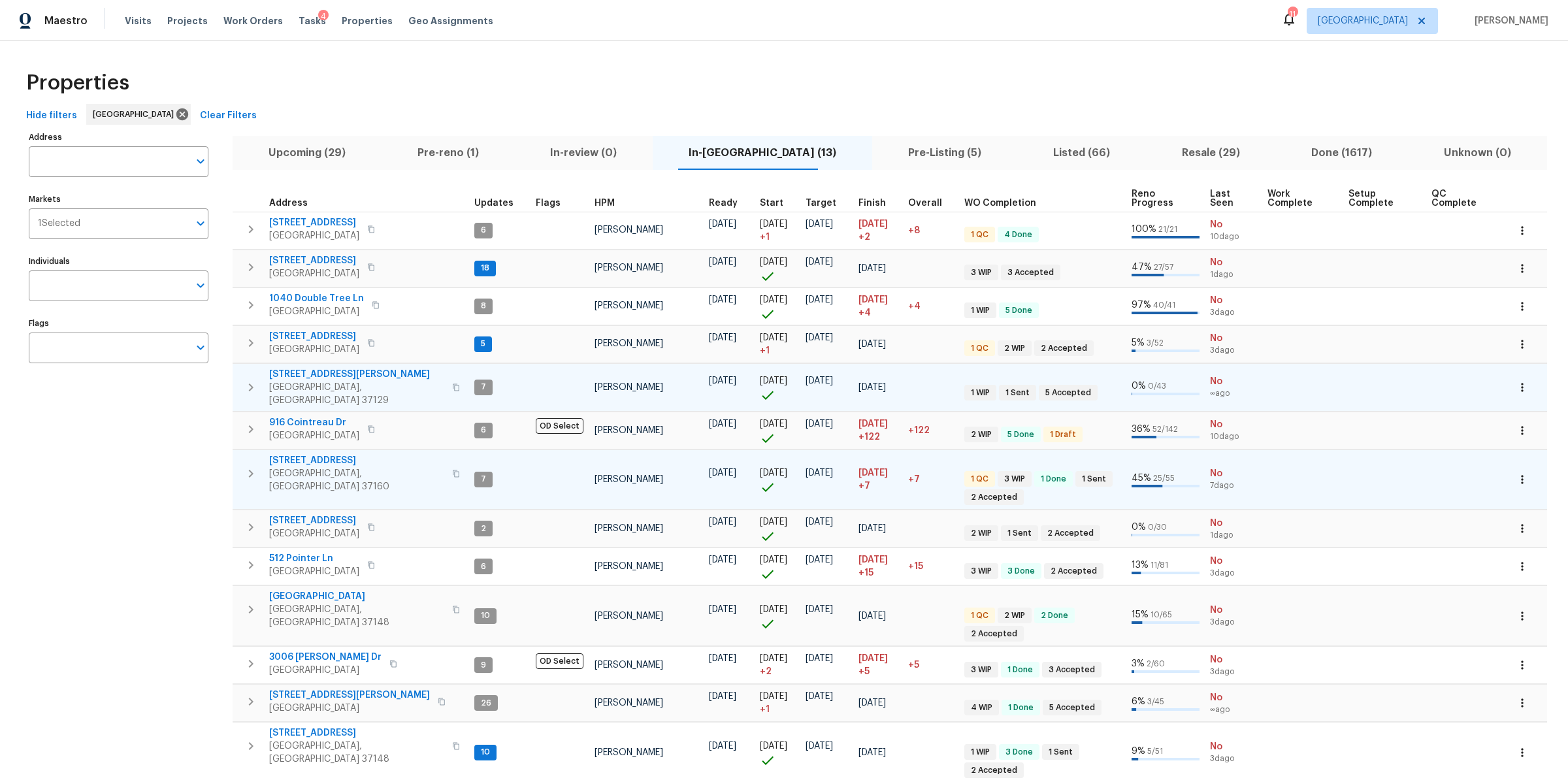
click at [251, 469] on icon "button" at bounding box center [251, 474] width 5 height 8
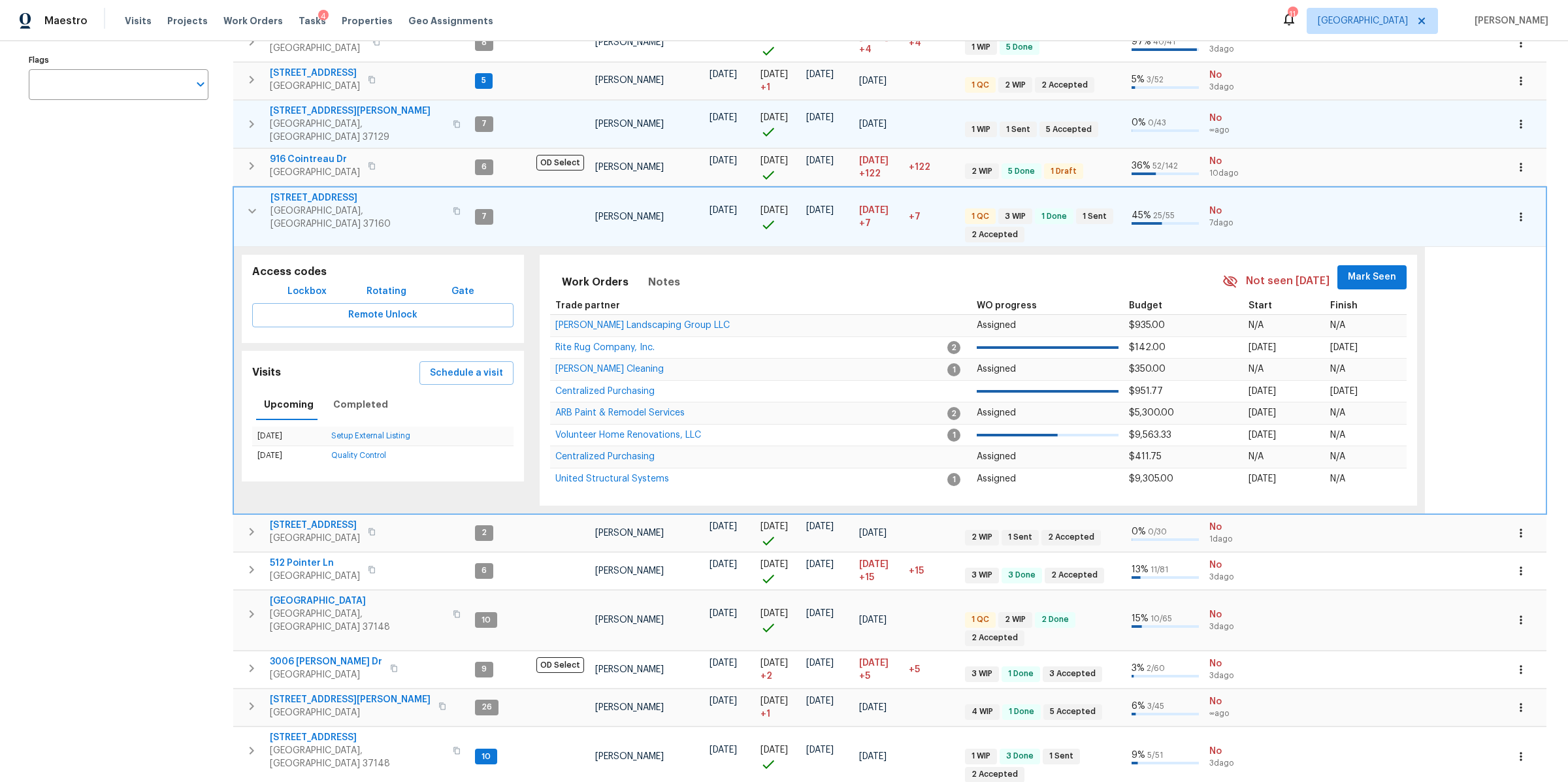
scroll to position [275, 0]
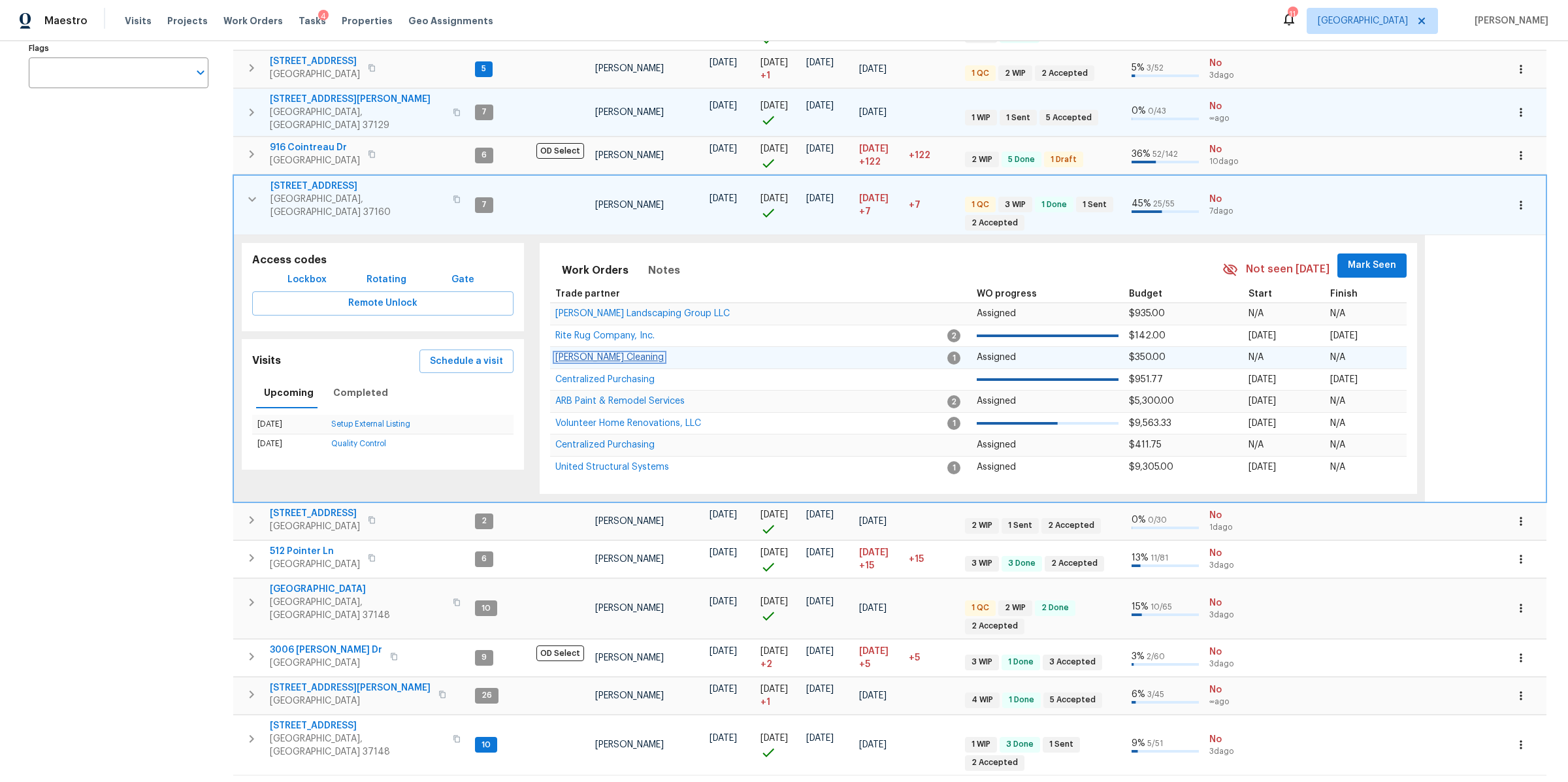
click at [601, 353] on span "Soledad Cleaning" at bounding box center [609, 357] width 109 height 9
click at [283, 681] on span "501 Colburn Dr" at bounding box center [350, 688] width 161 height 13
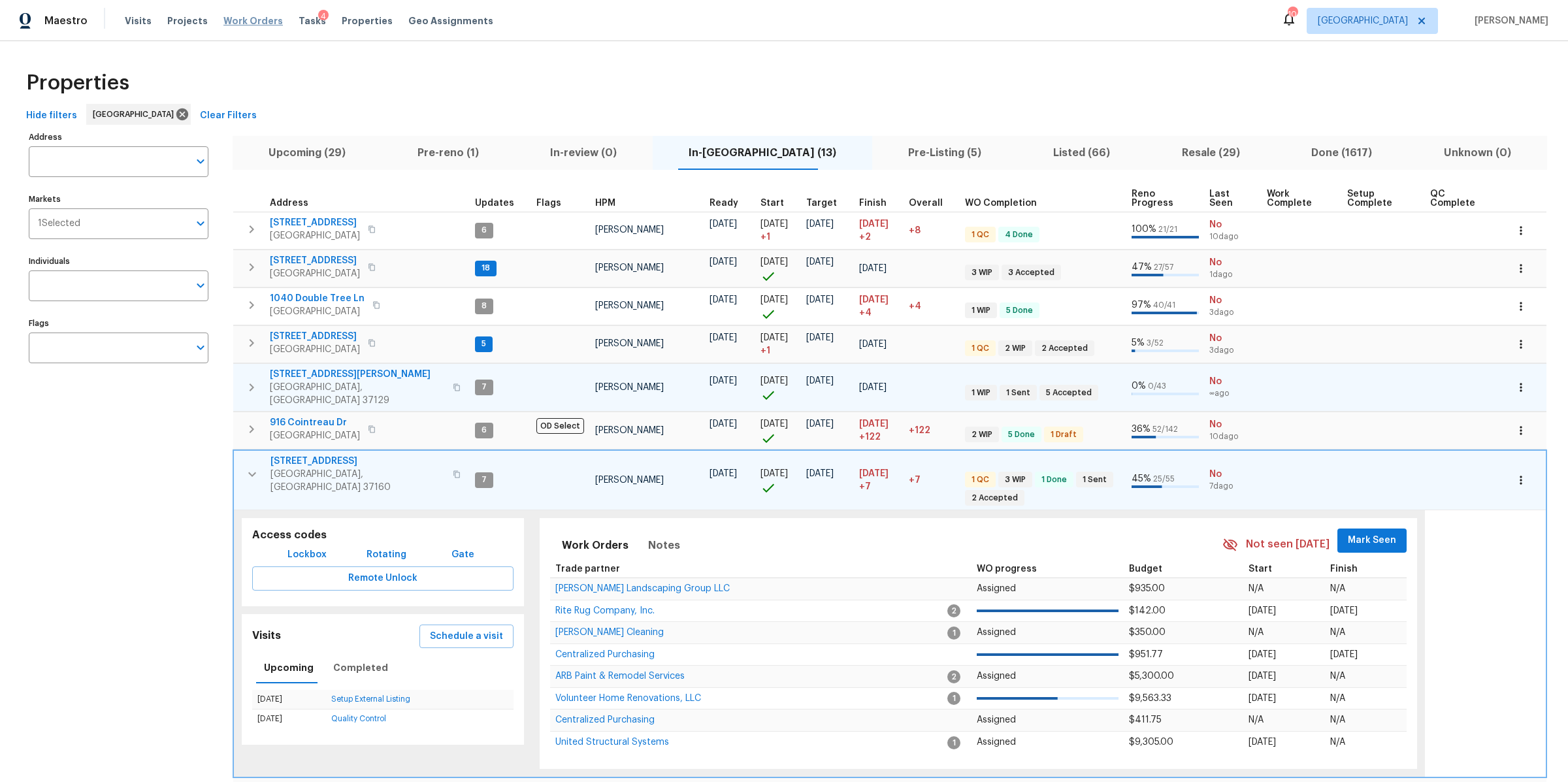
click at [238, 18] on span "Work Orders" at bounding box center [253, 20] width 60 height 13
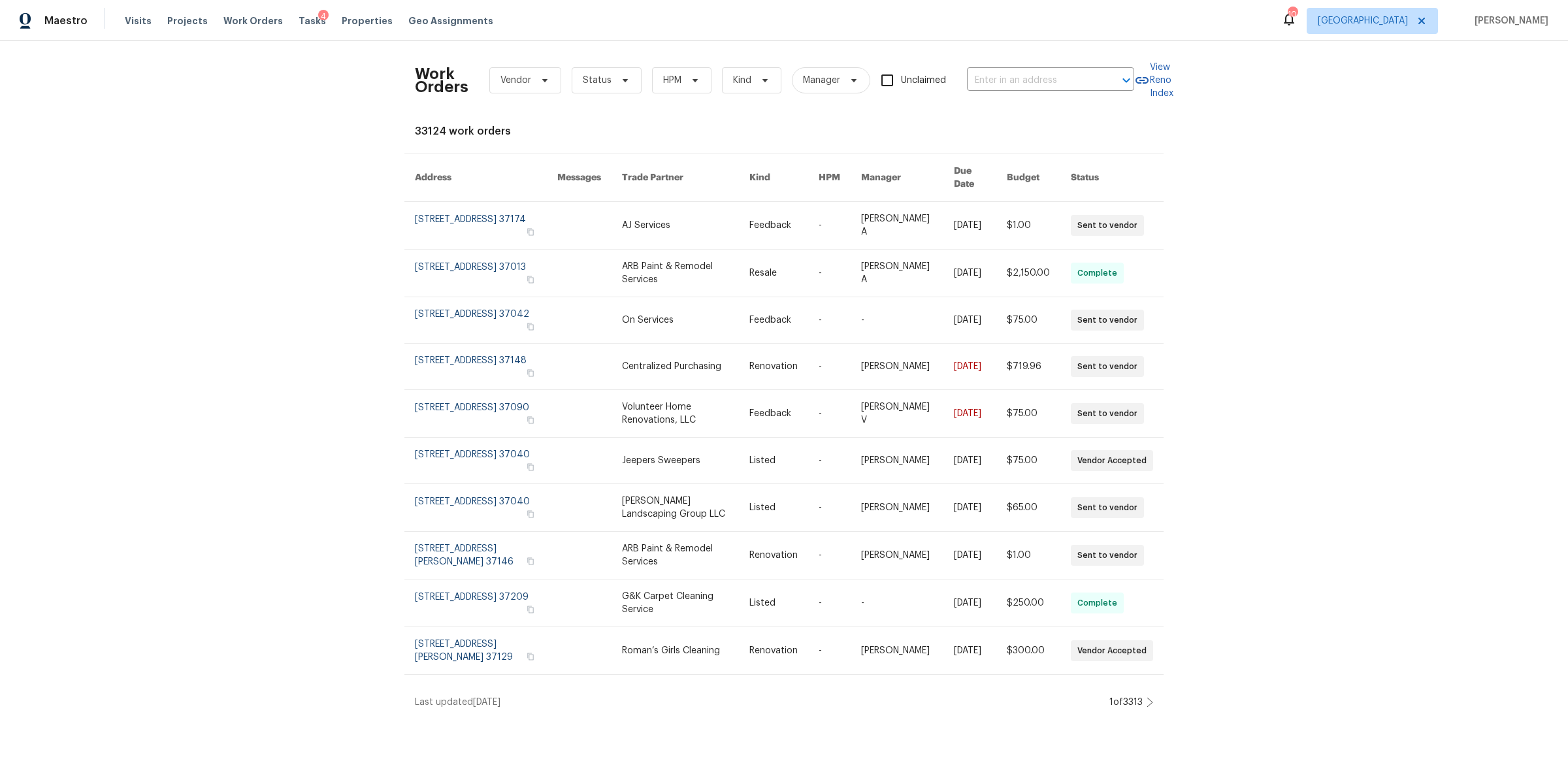
click at [1045, 69] on div "Work Orders Vendor Status HPM Kind Manager Unclaimed ​" at bounding box center [774, 80] width 719 height 58
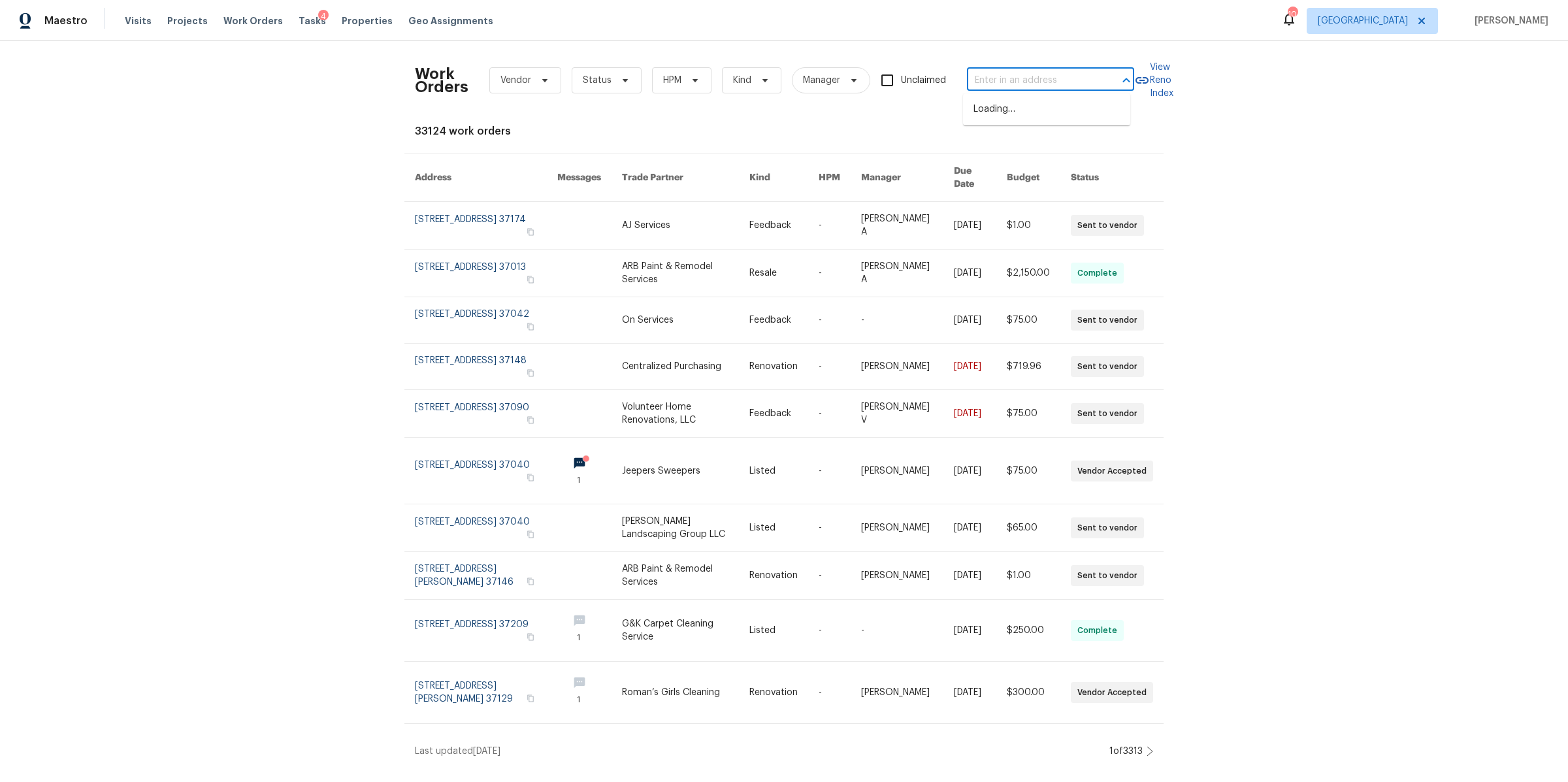
click at [1033, 84] on input "text" at bounding box center [1032, 81] width 130 height 20
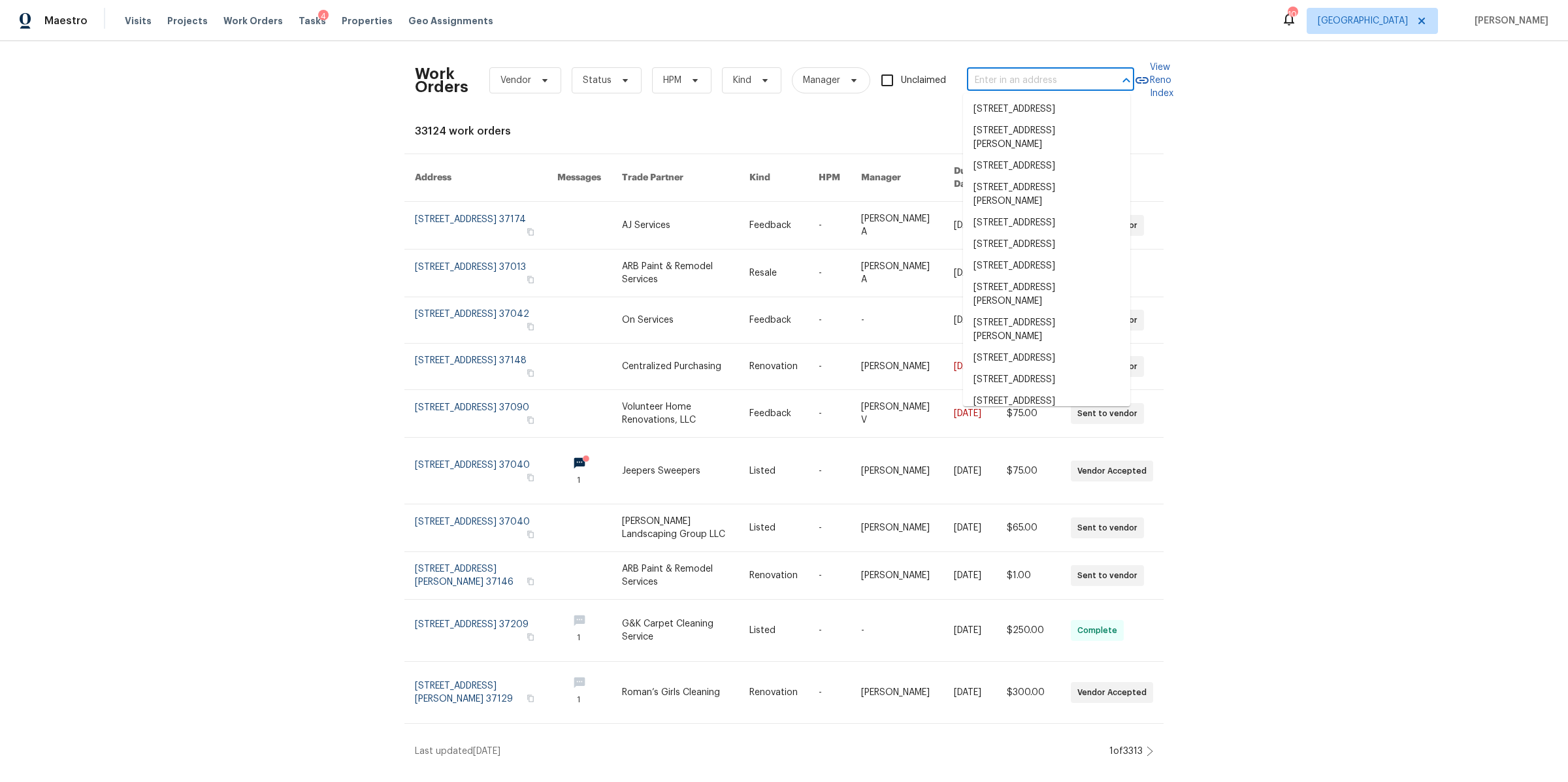
paste input "1436 Bell Trace Dr, Antioch, TN 37013"
type input "1436 Bell Trace Dr, Antioch, TN 37013"
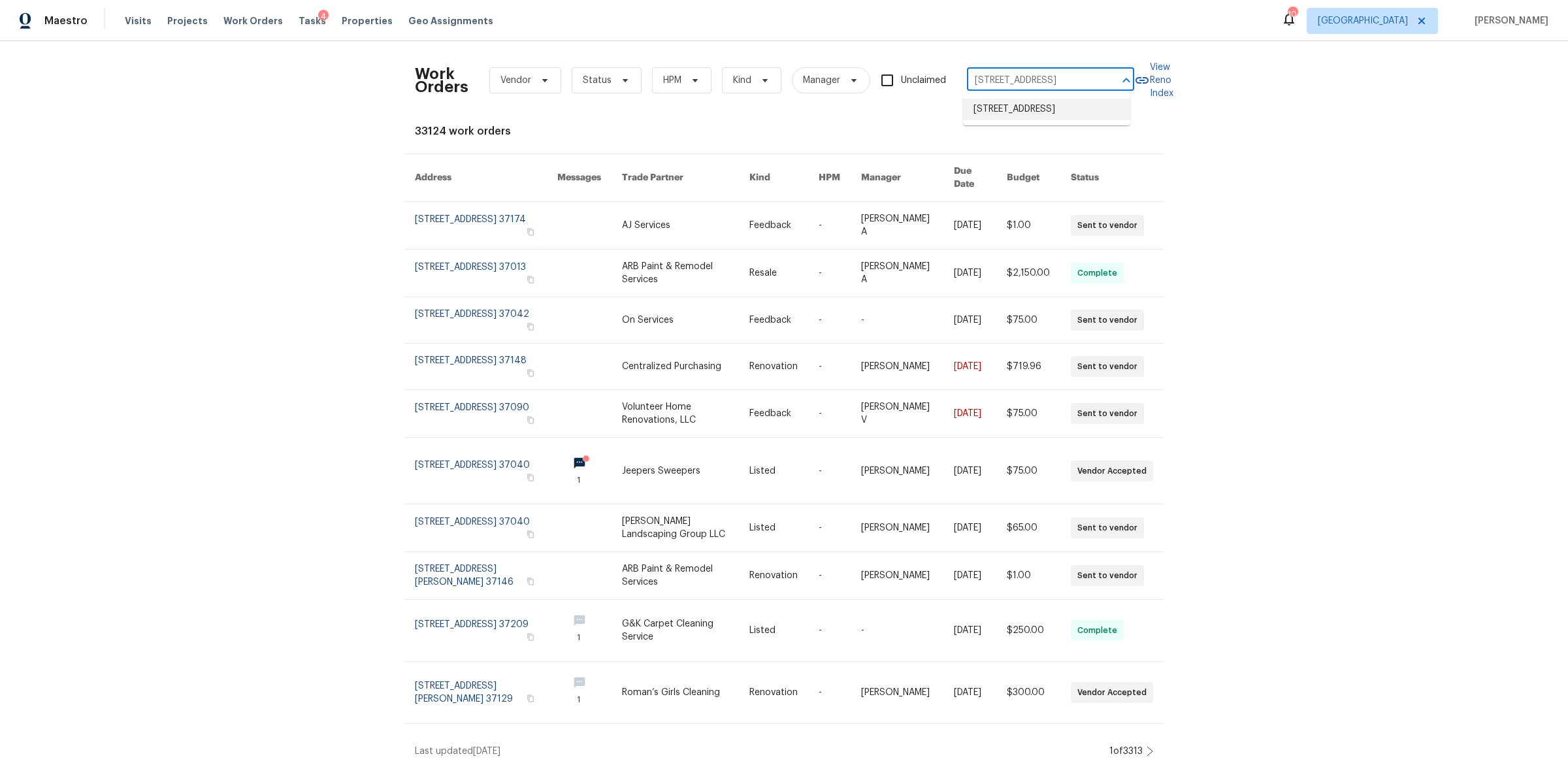
click at [1023, 109] on li "1436 Bell Trace Dr, Antioch, TN 37013" at bounding box center [1046, 109] width 167 height 22
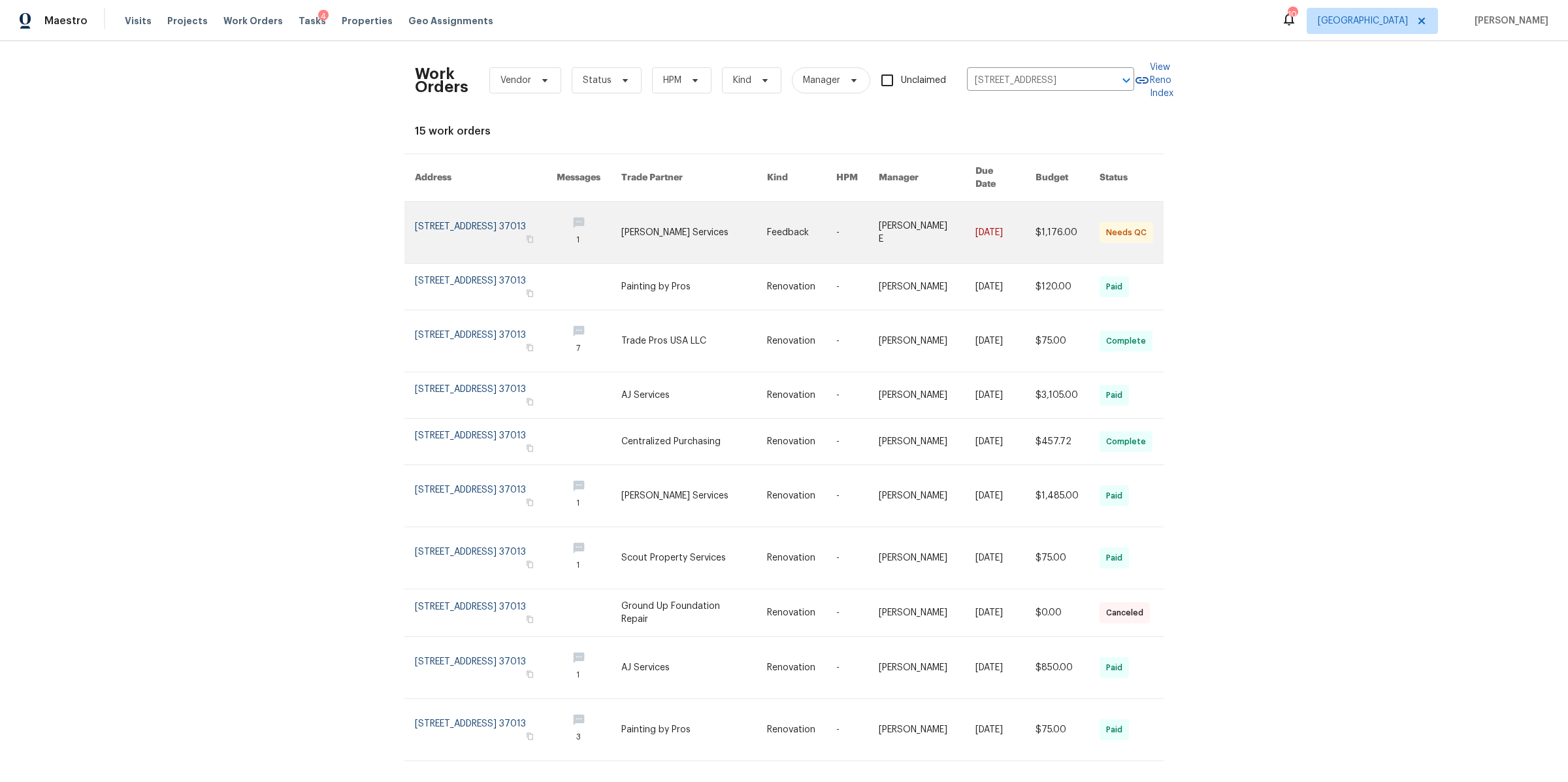
click at [480, 218] on link at bounding box center [486, 232] width 142 height 61
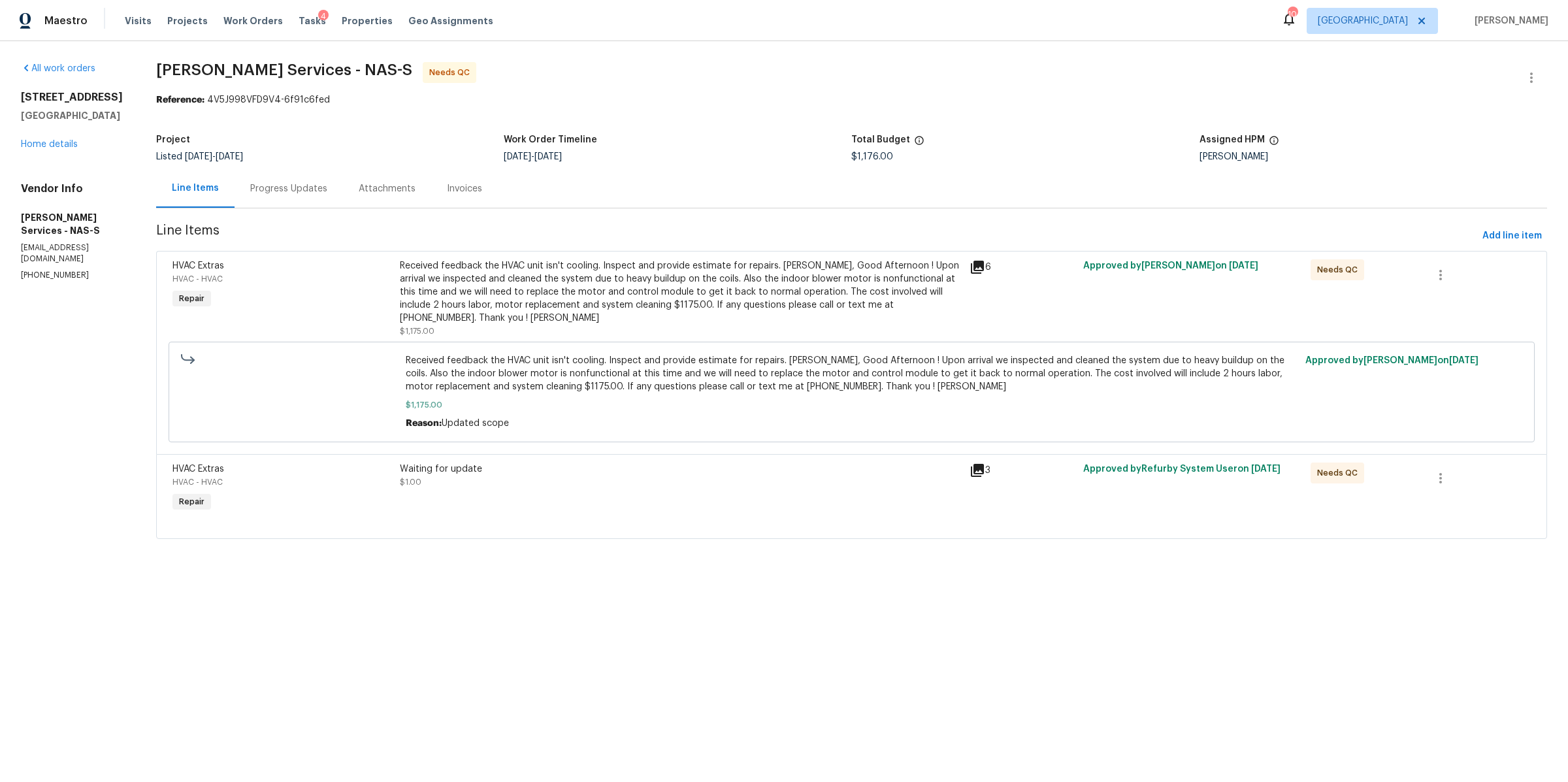
click at [299, 196] on div "Progress Updates" at bounding box center [289, 188] width 109 height 39
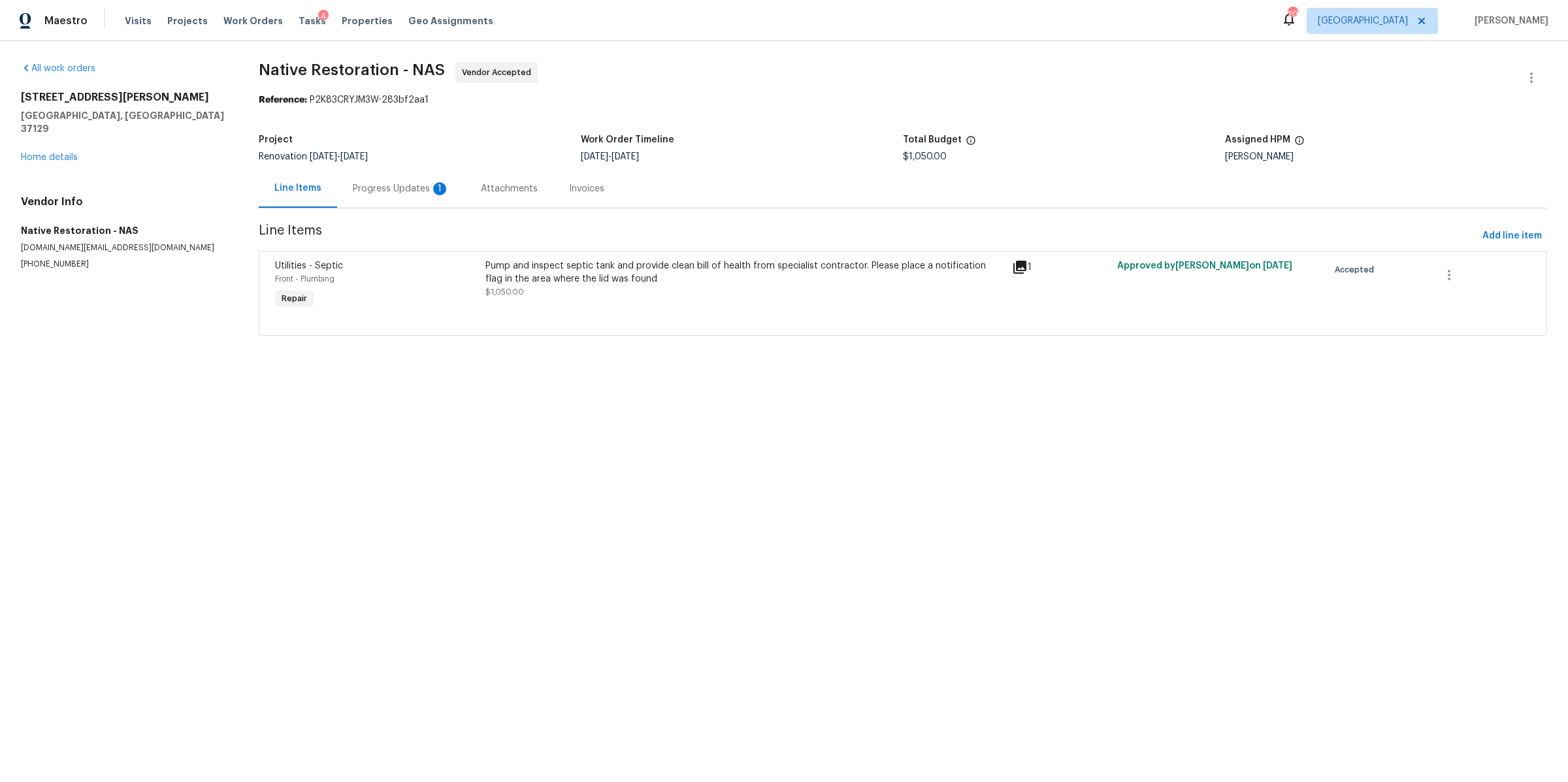
click at [389, 201] on div "Progress Updates 1" at bounding box center [401, 188] width 128 height 39
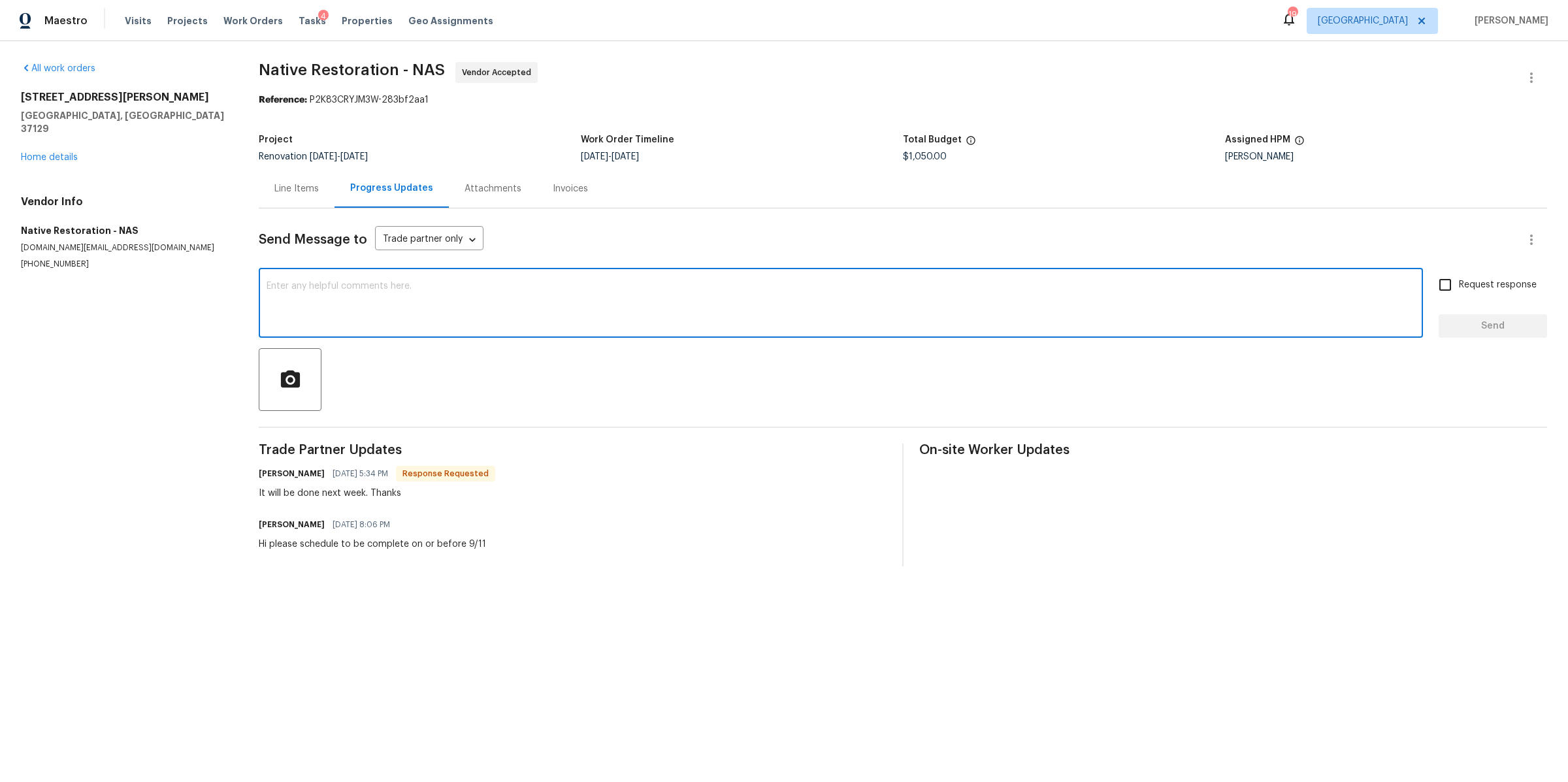
click at [380, 290] on textarea at bounding box center [840, 304] width 1149 height 46
type textarea "Thank you"
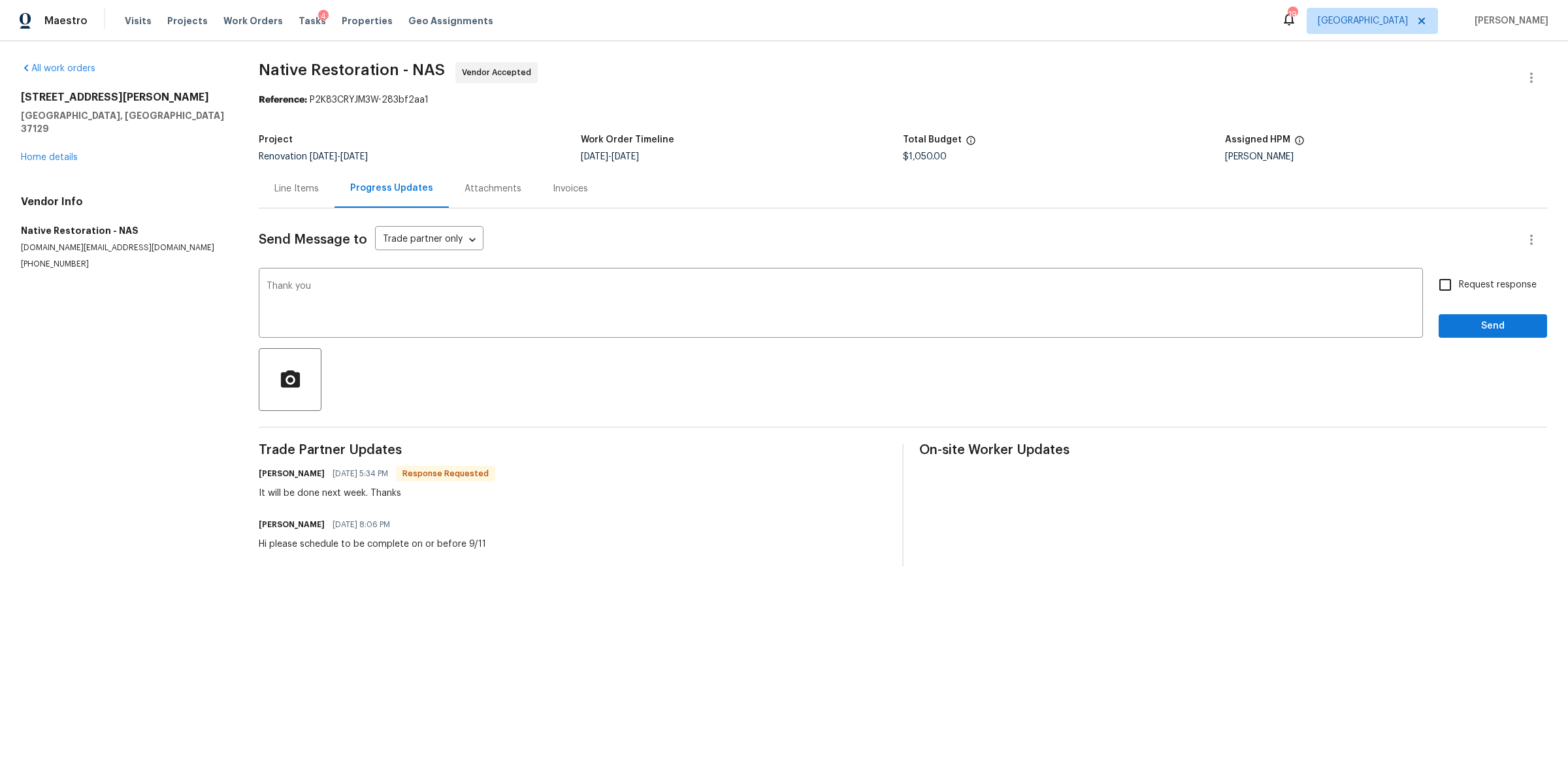
click at [1479, 281] on span "Request response" at bounding box center [1497, 285] width 77 height 14
click at [1459, 281] on input "Request response" at bounding box center [1445, 285] width 27 height 27
checkbox input "true"
click at [1456, 340] on div "Send Message to Trade partner only Trade partner only ​ Thank you x ​ Request r…" at bounding box center [903, 387] width 1288 height 358
click at [1456, 332] on span "Send" at bounding box center [1493, 326] width 88 height 16
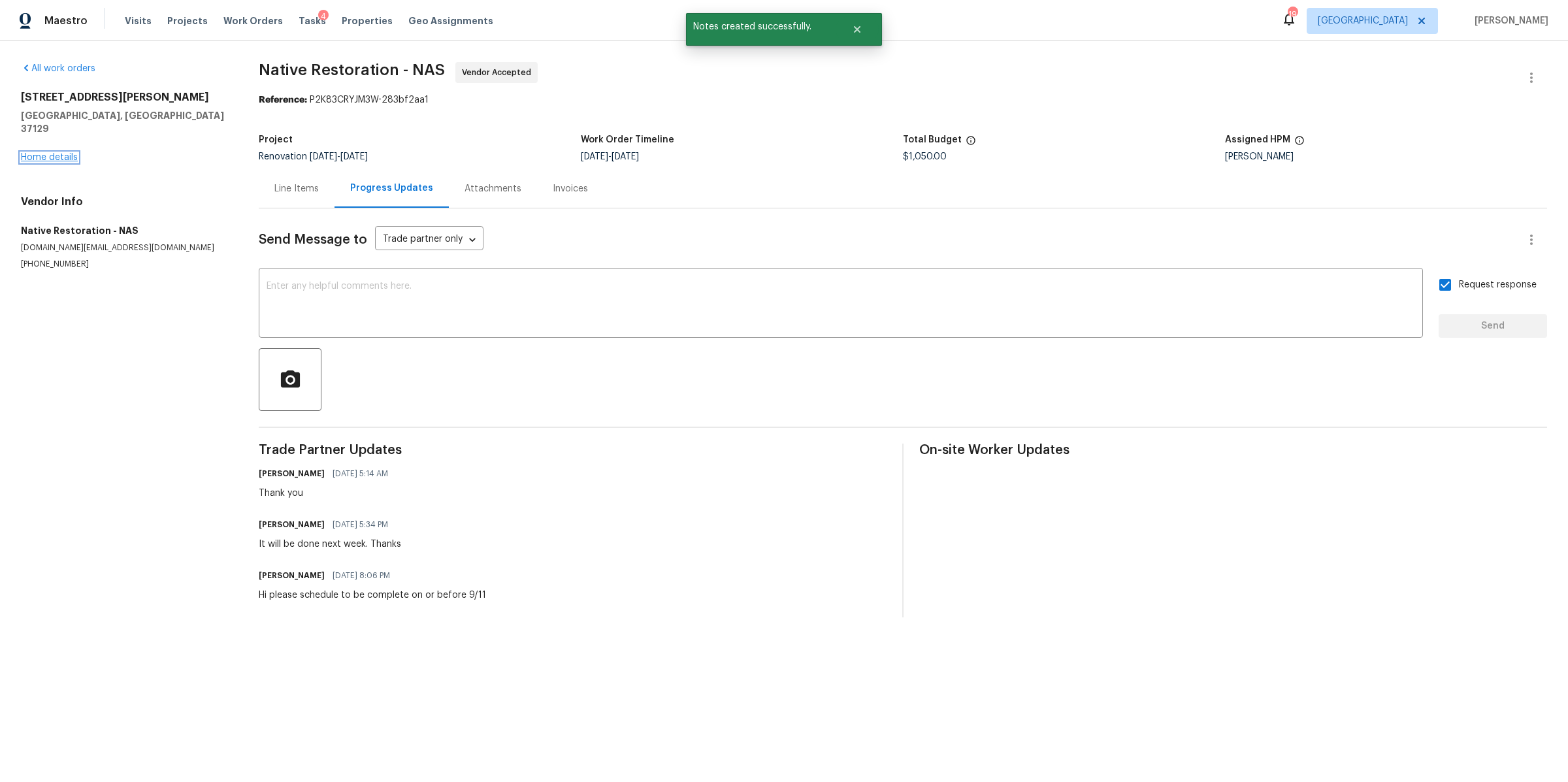
click at [40, 153] on link "Home details" at bounding box center [50, 157] width 57 height 9
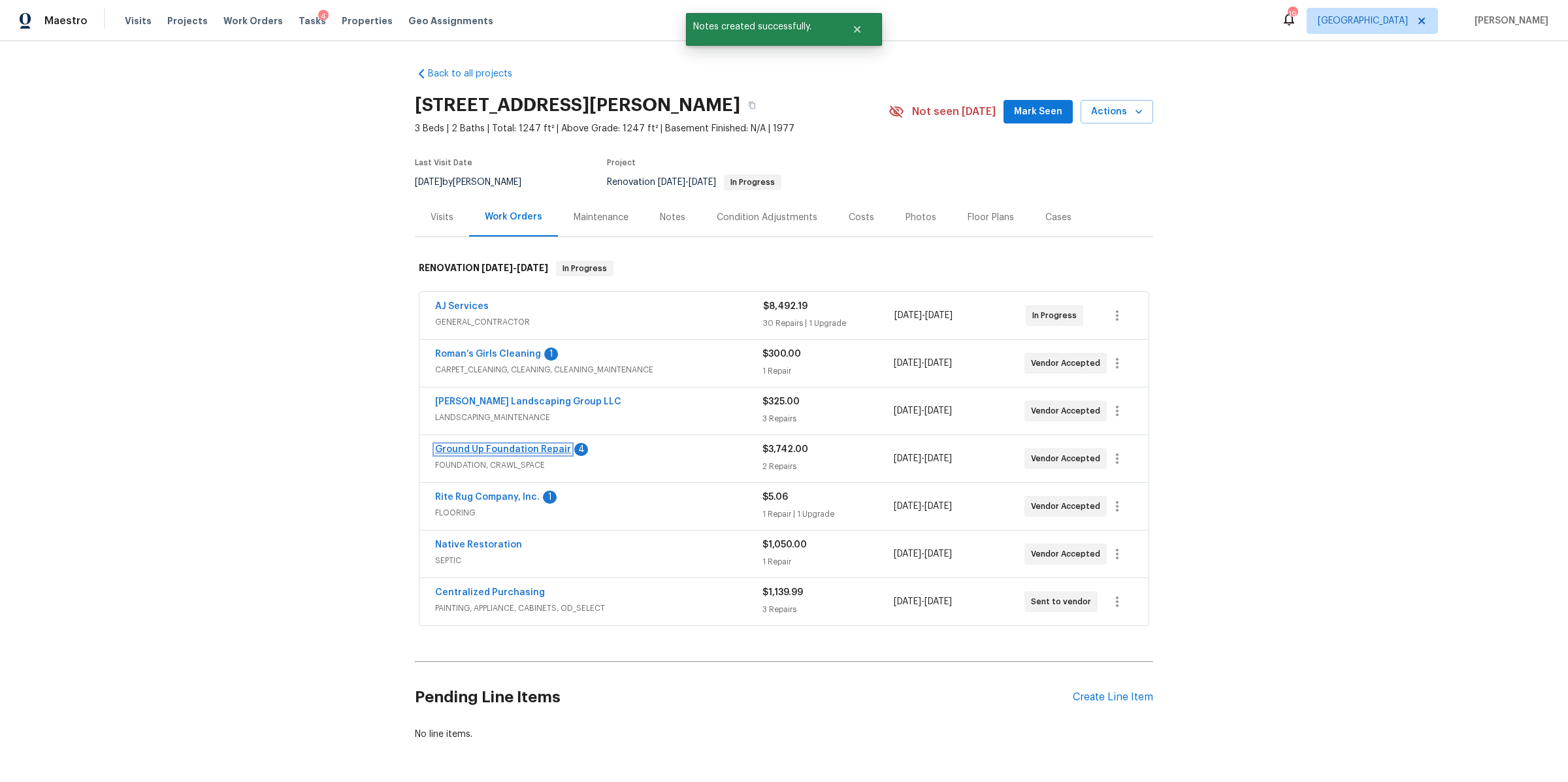
click at [475, 452] on link "Ground Up Foundation Repair" at bounding box center [503, 449] width 136 height 9
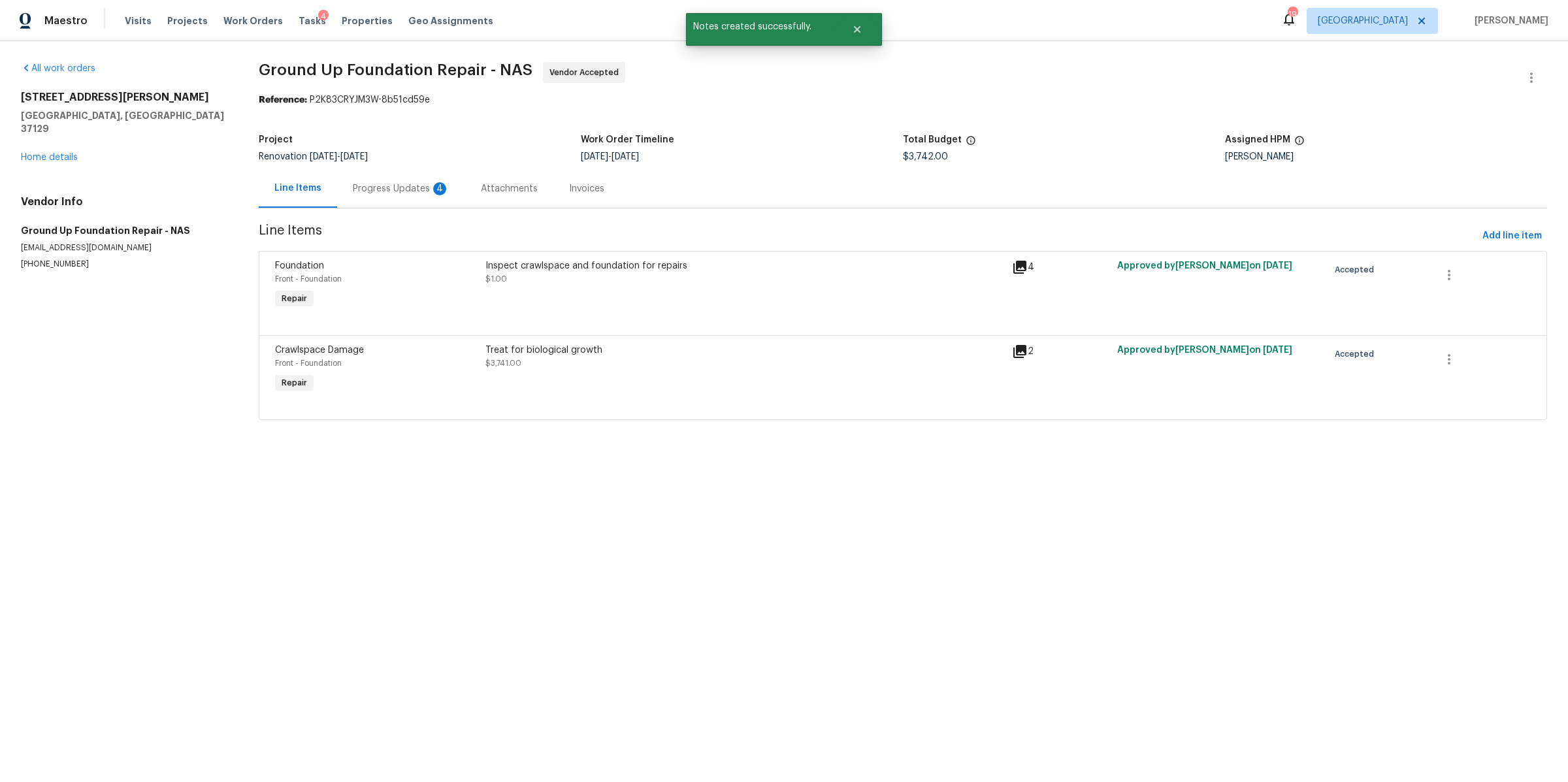
click at [387, 179] on div "Progress Updates 4" at bounding box center [401, 188] width 128 height 39
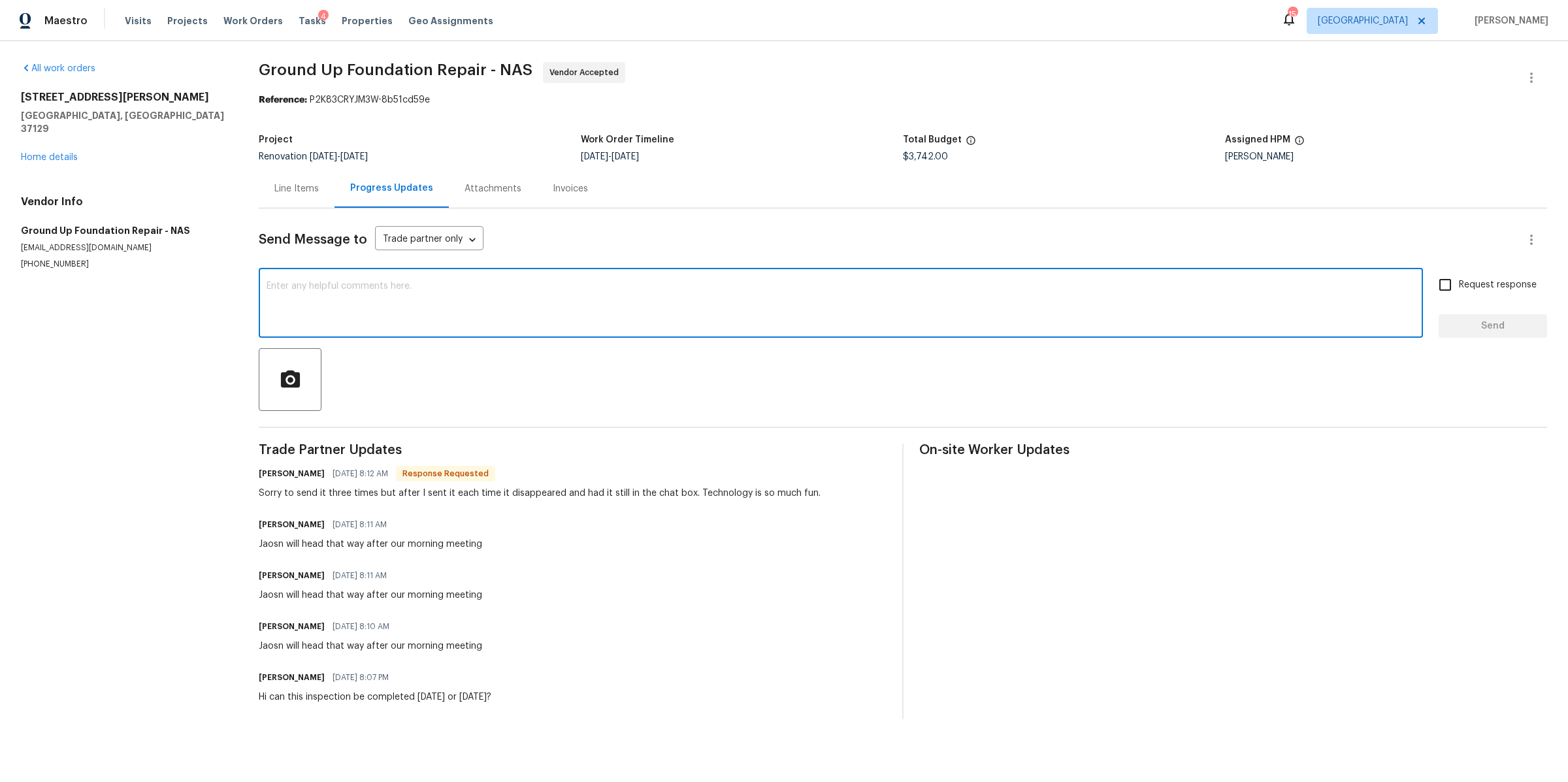
click at [369, 312] on textarea at bounding box center [840, 304] width 1149 height 46
type textarea "No worries, let me know what the inspection showed!"
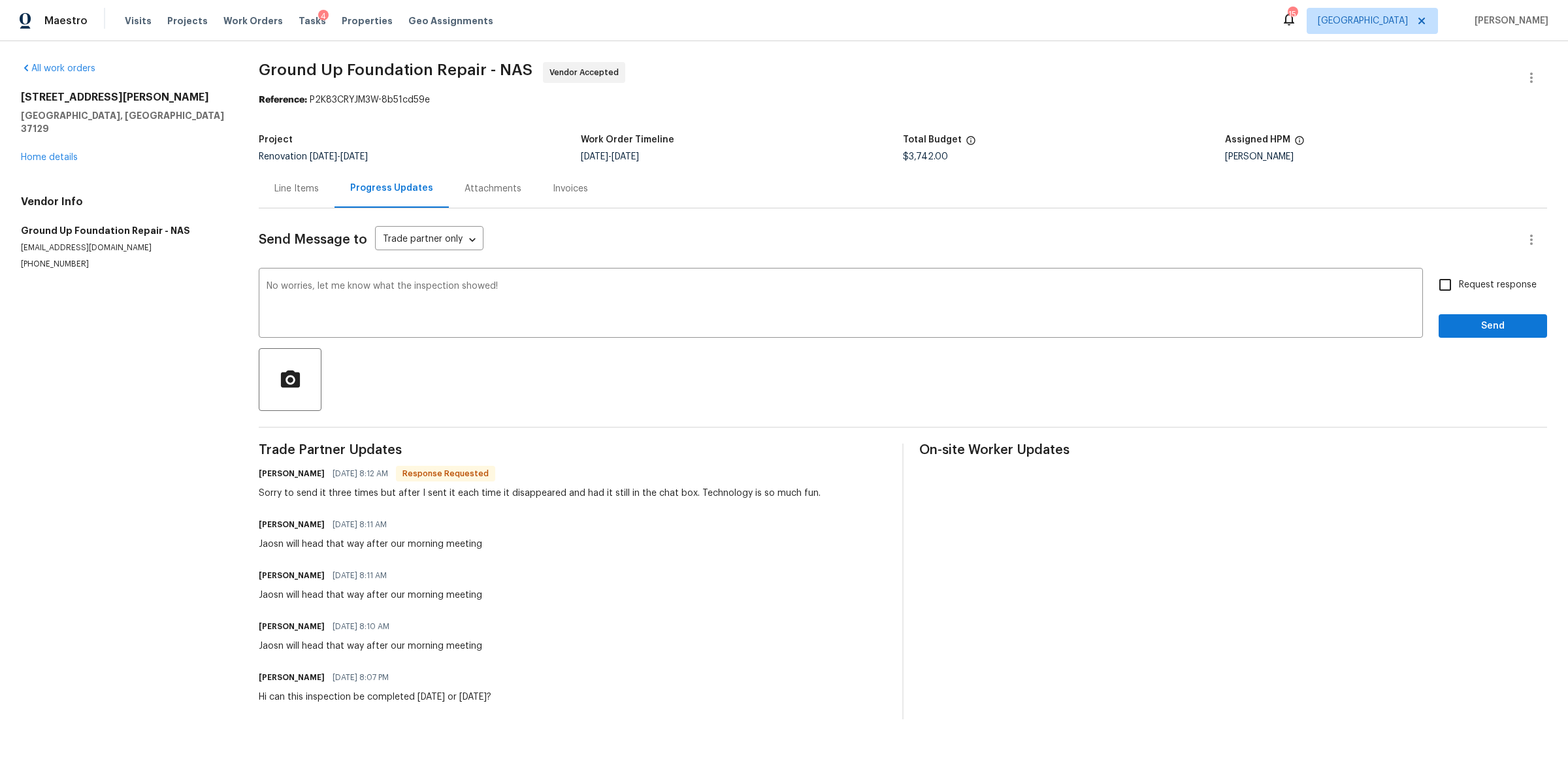
click at [1501, 279] on span "Request response" at bounding box center [1497, 285] width 77 height 14
click at [1459, 279] on input "Request response" at bounding box center [1445, 285] width 27 height 27
checkbox input "true"
click at [1493, 319] on span "Send" at bounding box center [1493, 326] width 88 height 16
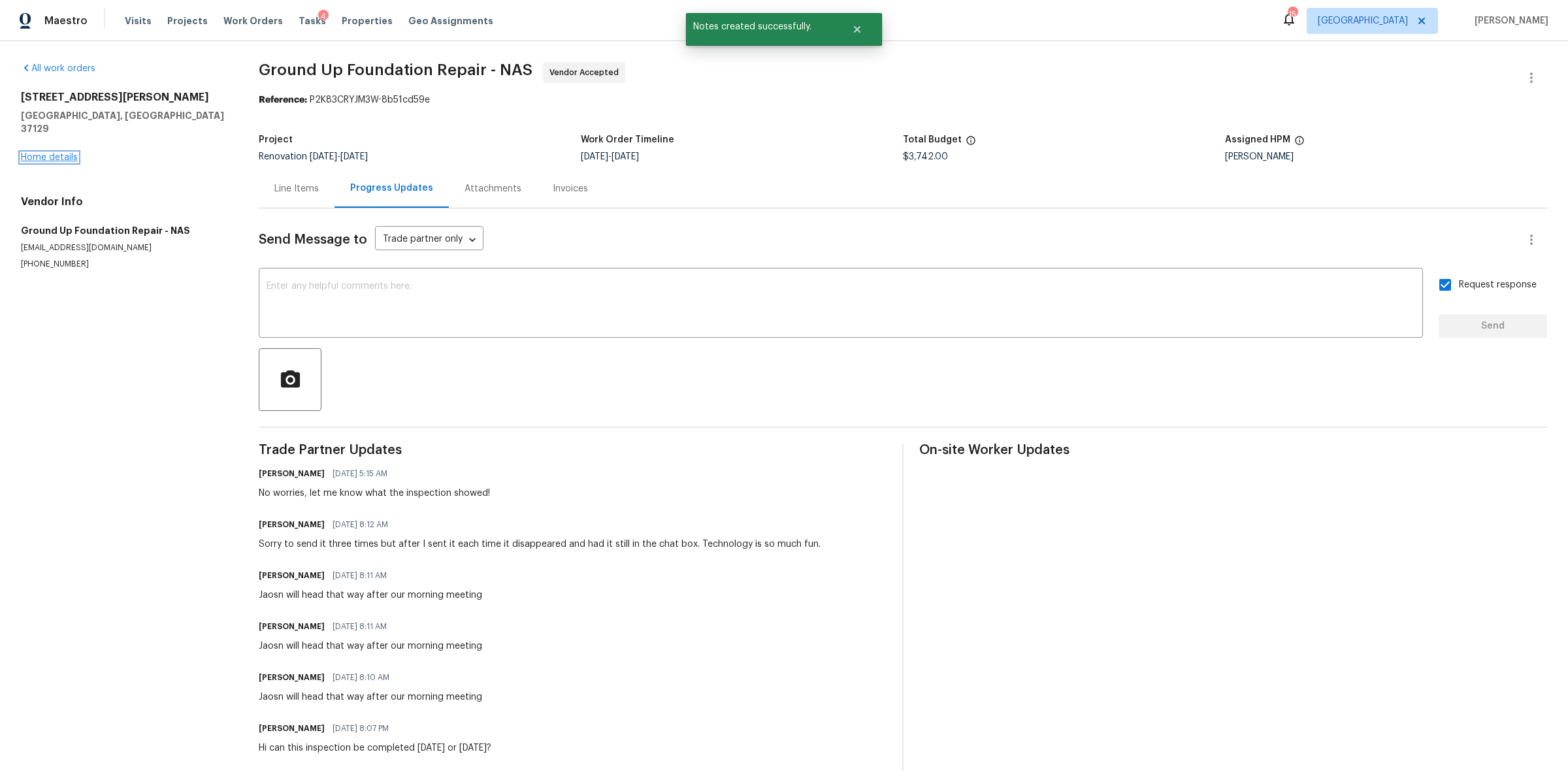
click at [43, 153] on link "Home details" at bounding box center [50, 157] width 57 height 9
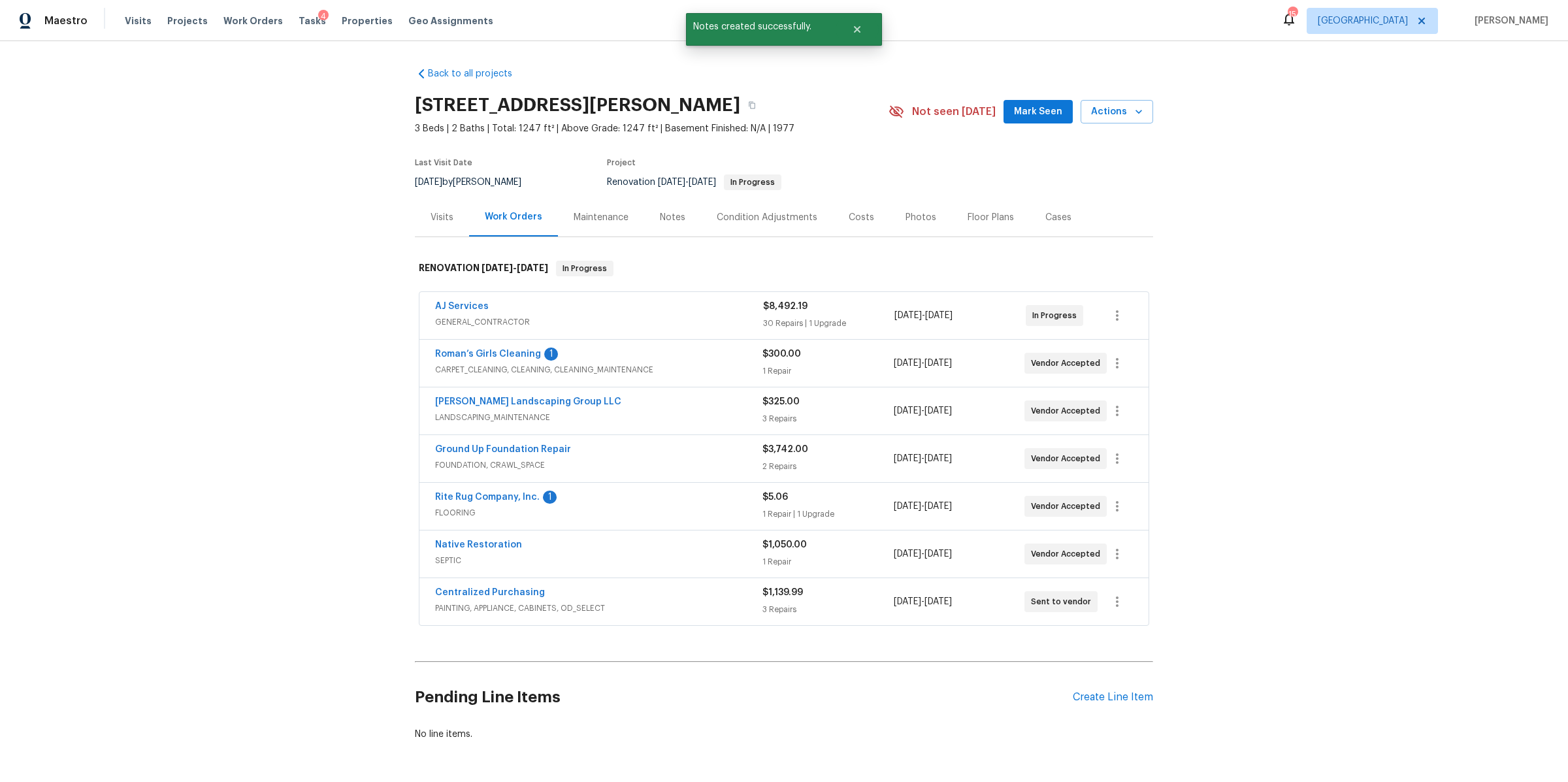
click at [660, 221] on div "Notes" at bounding box center [673, 217] width 26 height 13
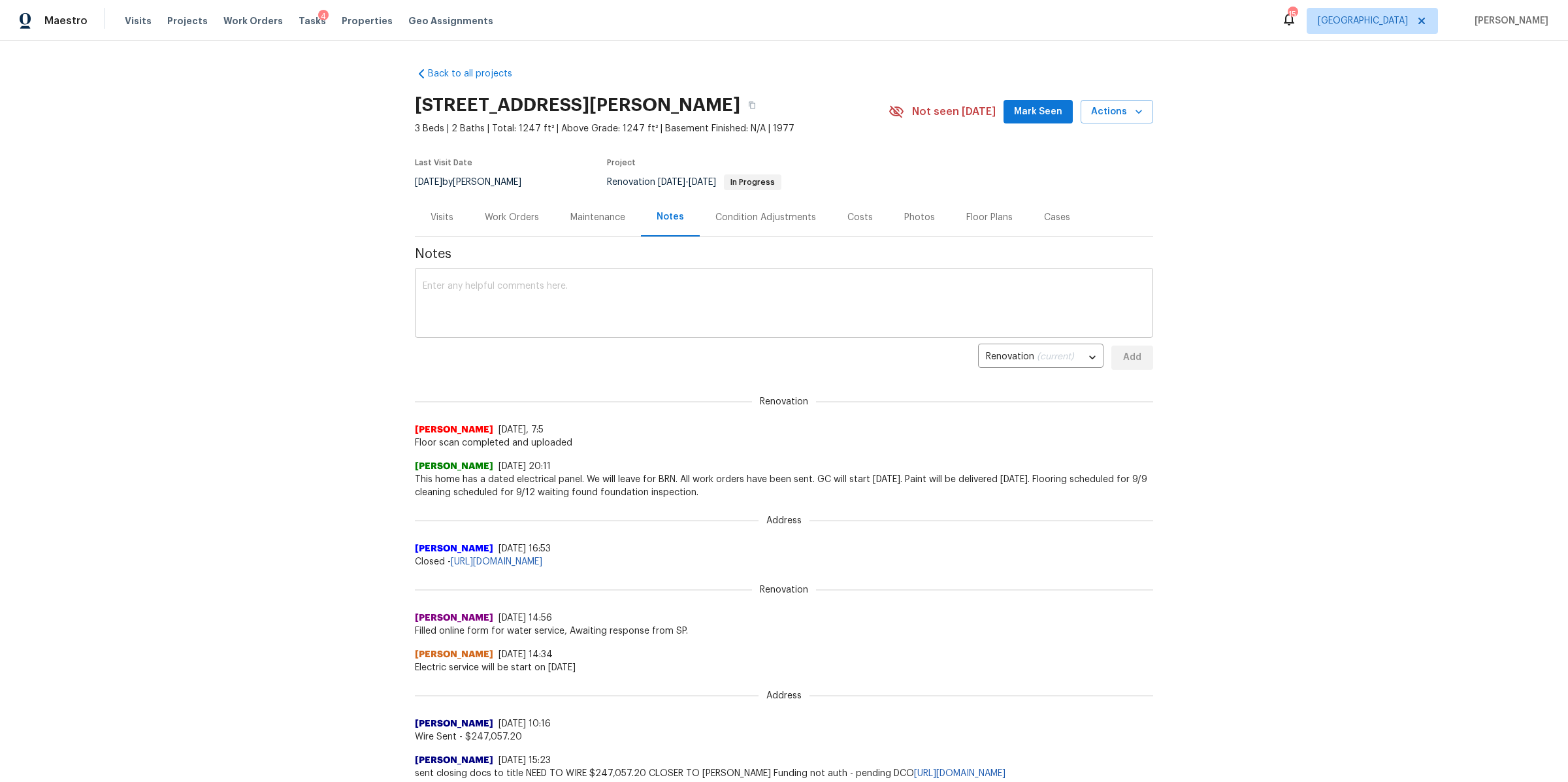
click at [591, 284] on textarea at bounding box center [784, 304] width 723 height 46
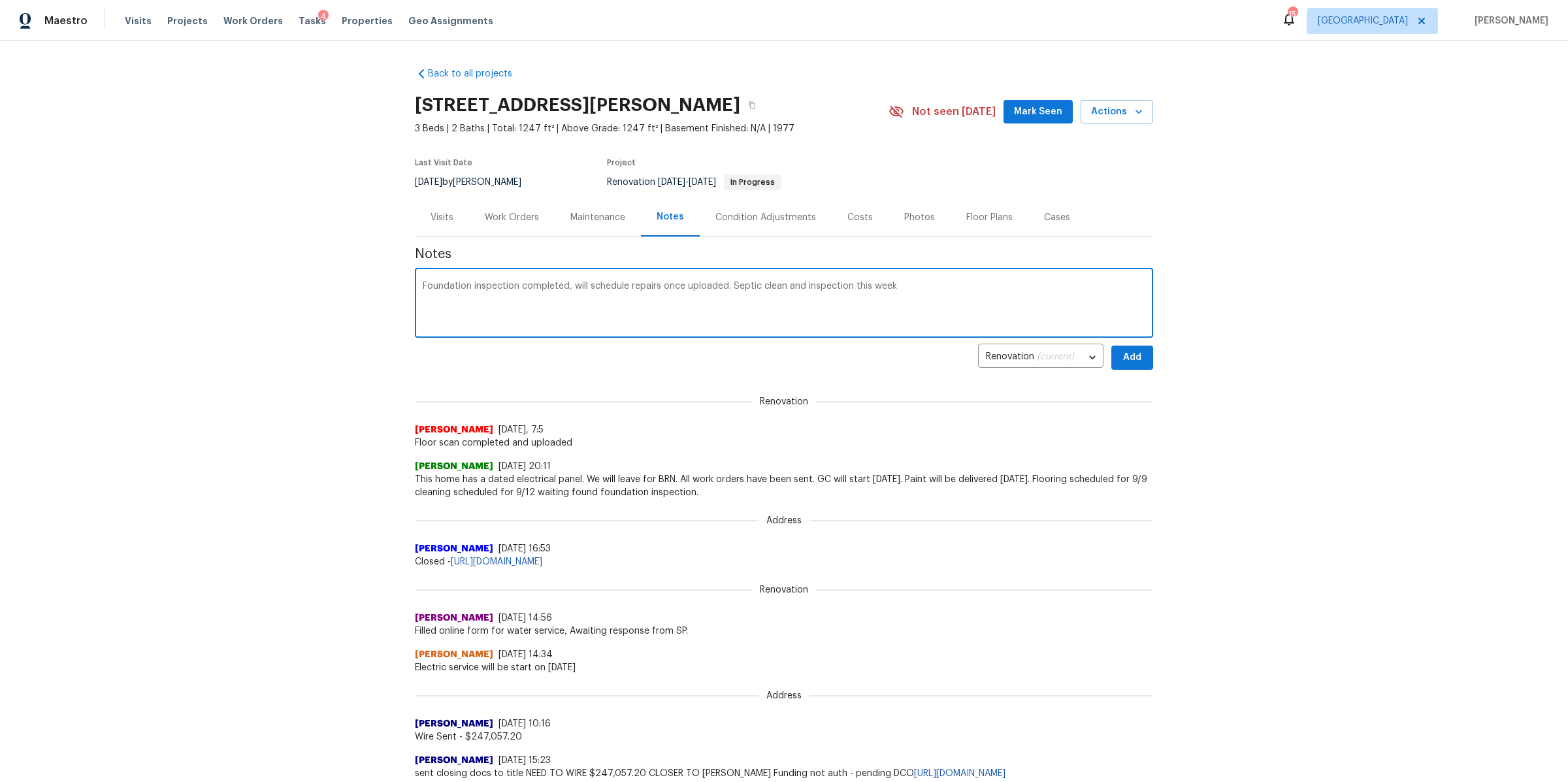
type textarea "Foundation inspection completed, will schedule repairs once uploaded. Septic cl…"
click at [1139, 352] on button "Add" at bounding box center [1133, 358] width 42 height 24
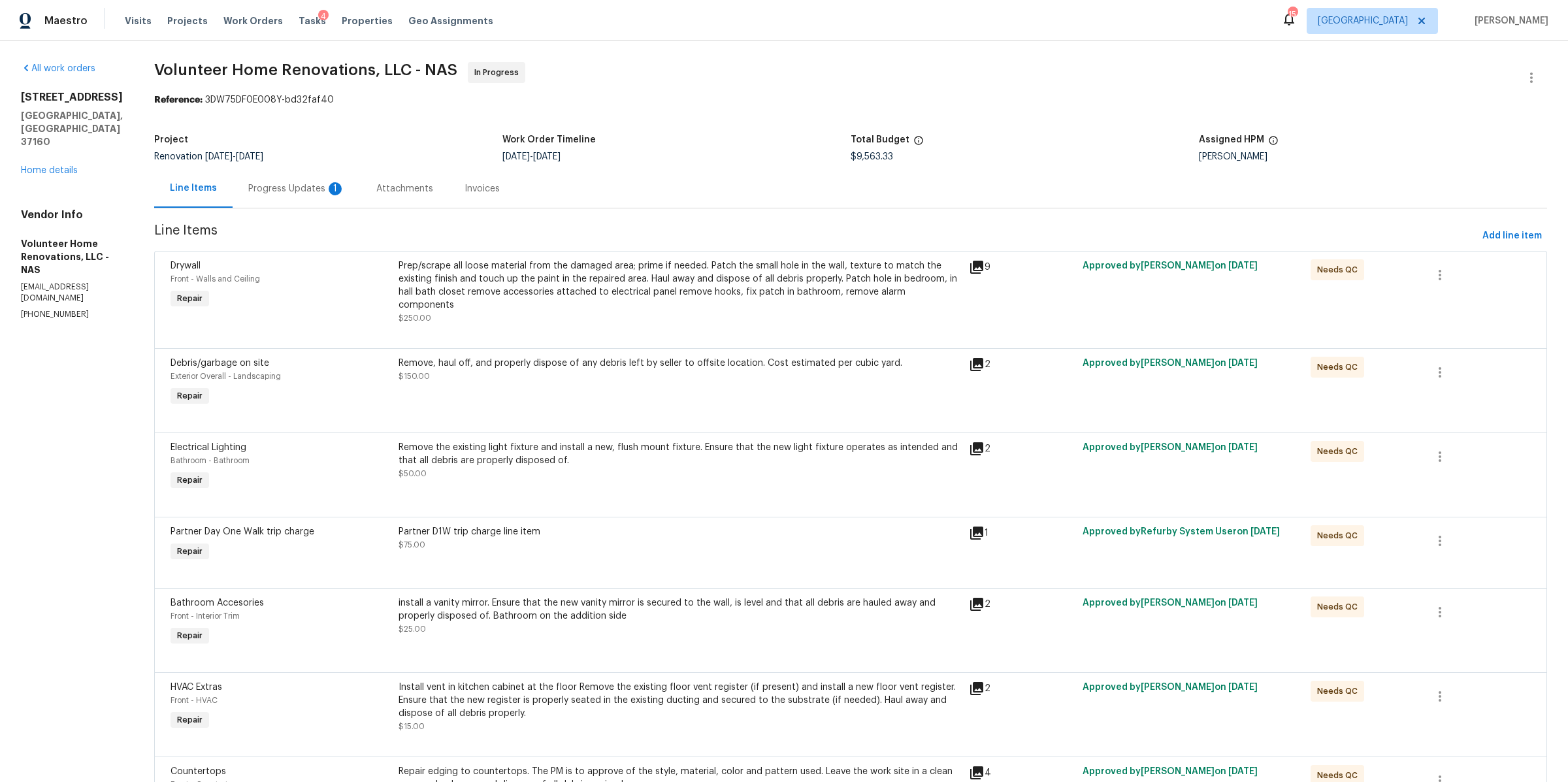
click at [338, 183] on div "Progress Updates 1" at bounding box center [296, 188] width 96 height 13
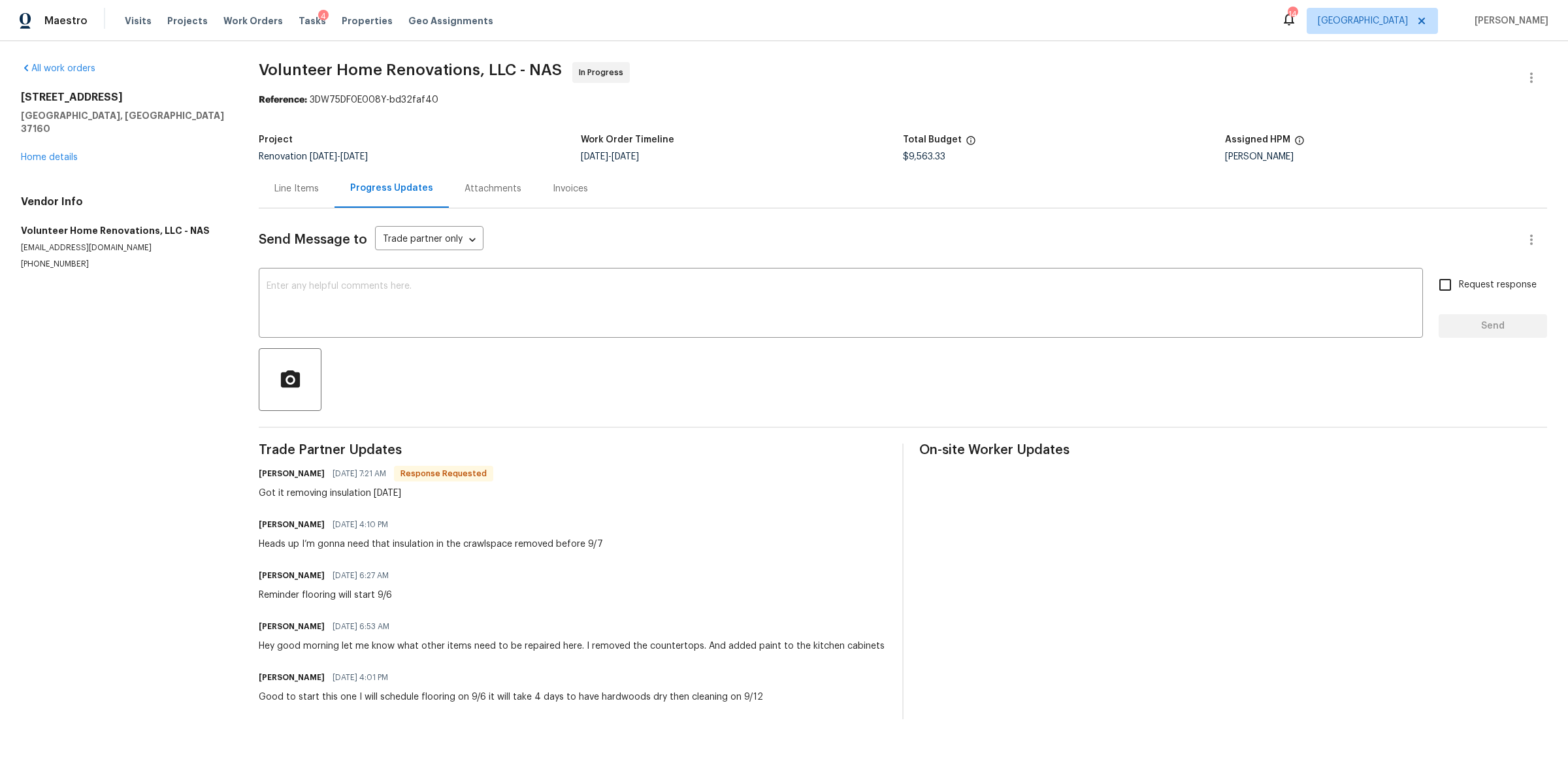
click at [46, 137] on div "130 Horseshoe Dr Shelbyville, TN 37160 Home details" at bounding box center [124, 128] width 207 height 73
click at [44, 153] on link "Home details" at bounding box center [50, 157] width 57 height 9
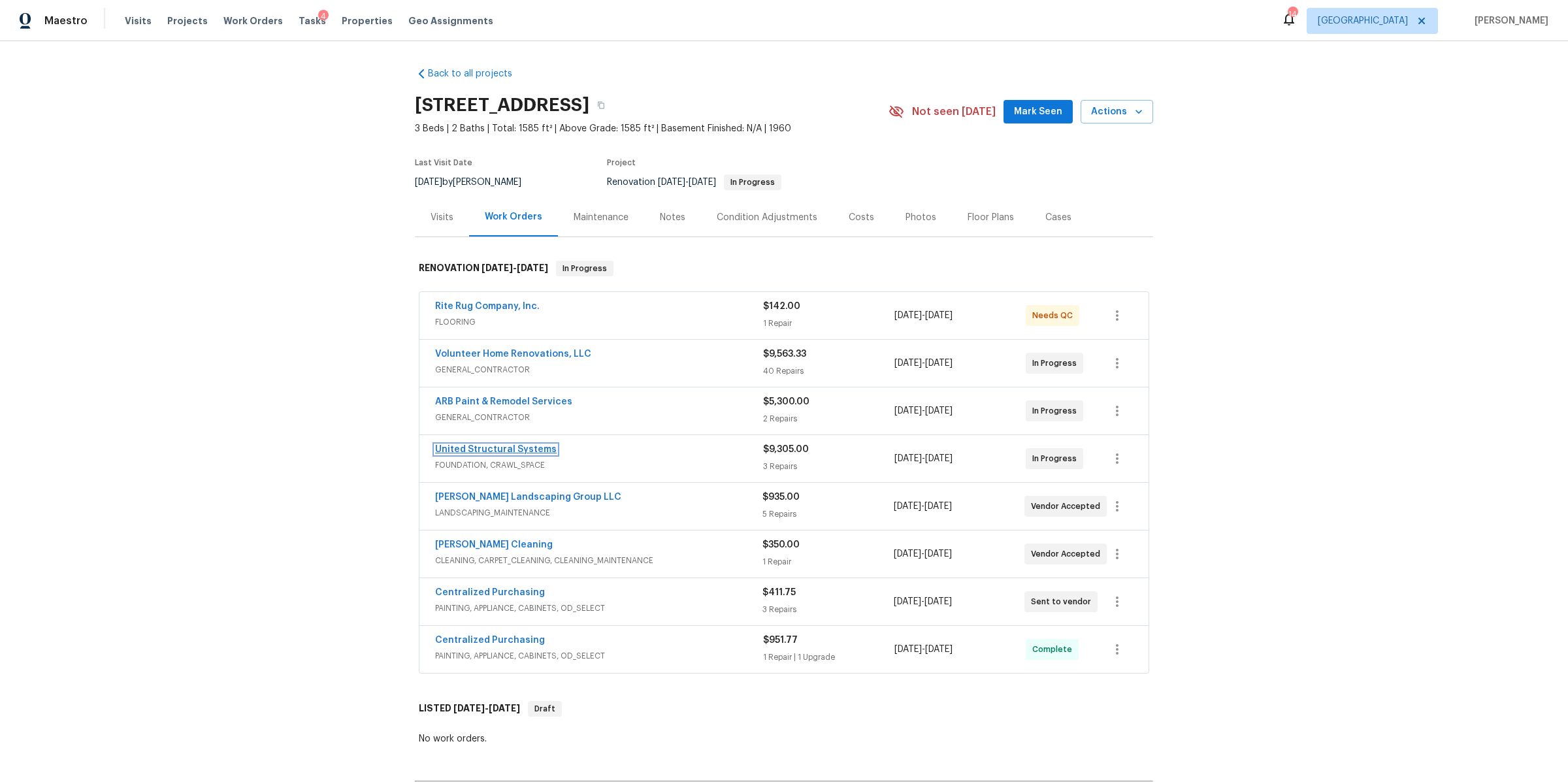
click at [486, 450] on link "United Structural Systems" at bounding box center [495, 449] width 122 height 9
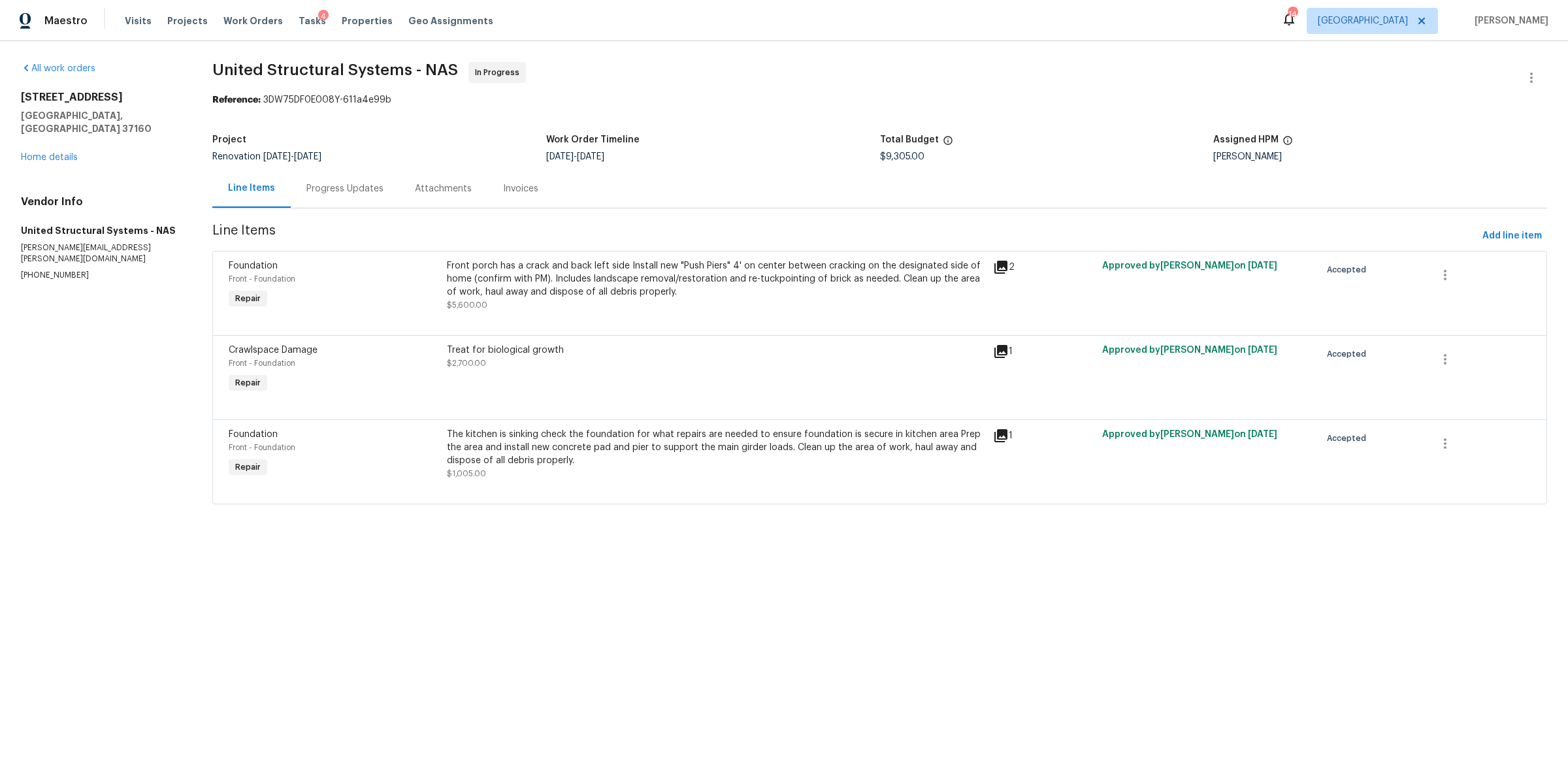
click at [338, 191] on div "Progress Updates" at bounding box center [344, 188] width 77 height 13
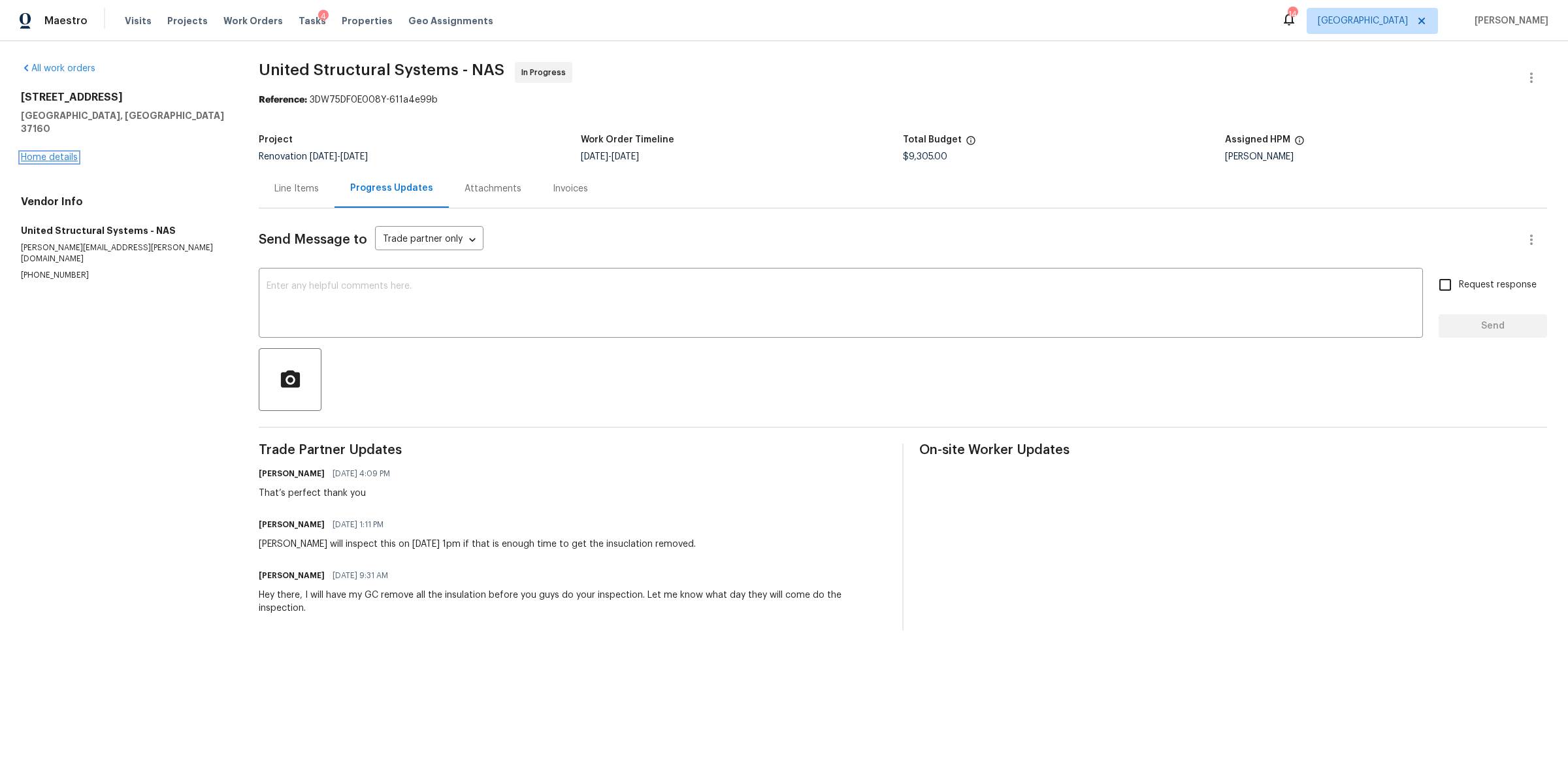
click at [67, 153] on link "Home details" at bounding box center [50, 157] width 57 height 9
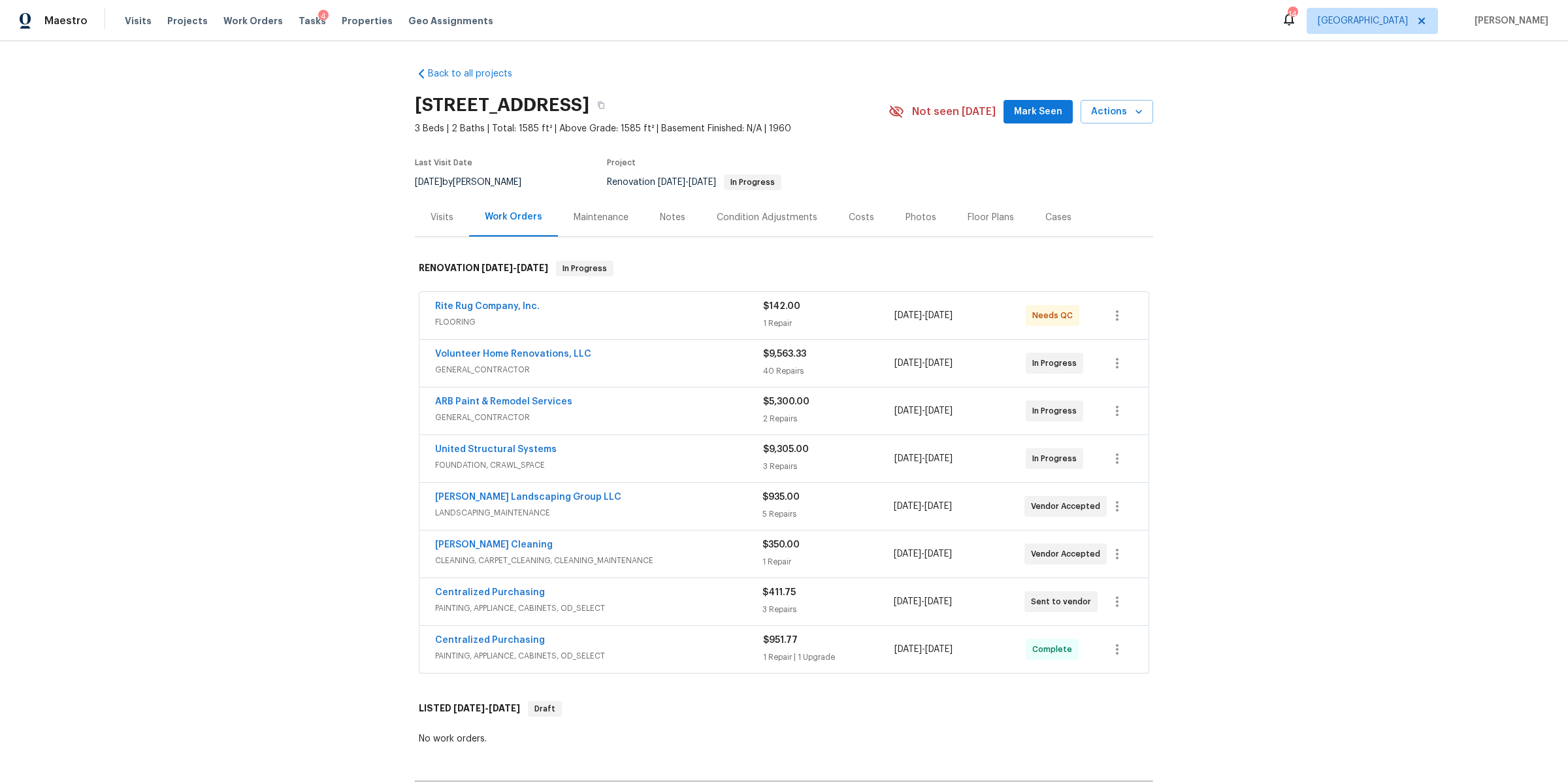
click at [664, 216] on div "Notes" at bounding box center [673, 217] width 26 height 13
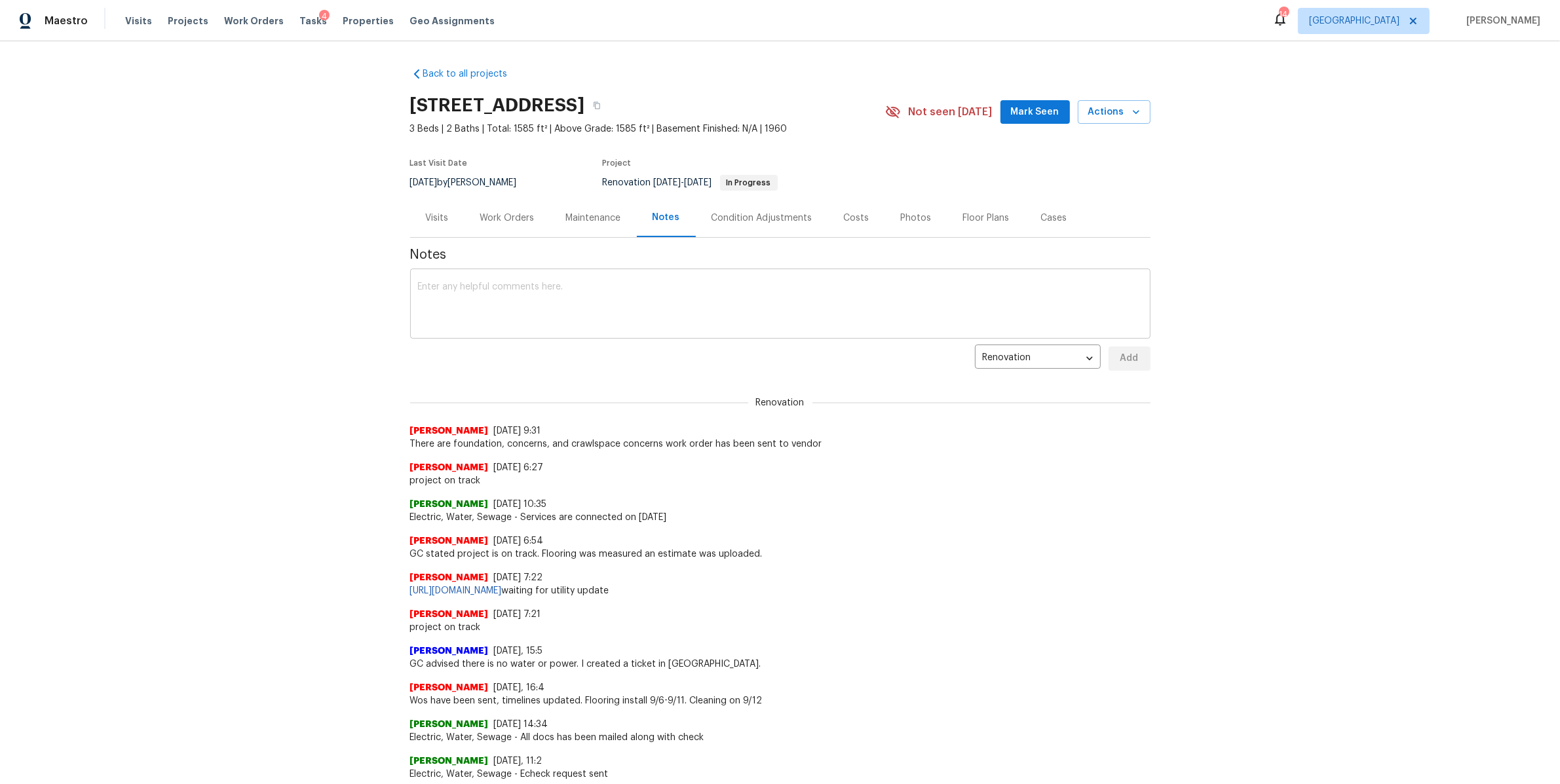
click at [465, 319] on textarea at bounding box center [781, 304] width 725 height 46
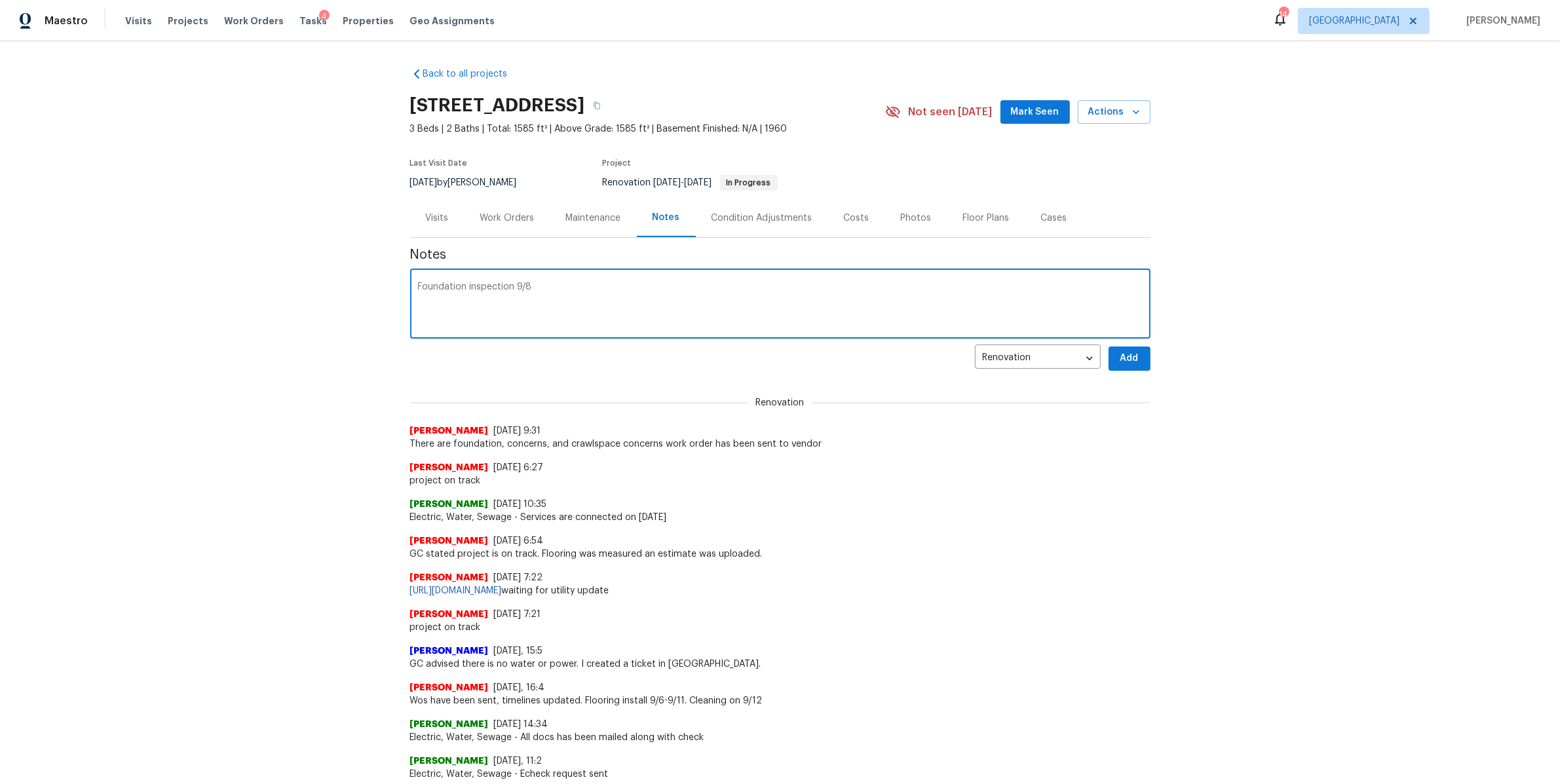
type textarea "Foundation inspection 9/8"
click at [1111, 362] on button "Add" at bounding box center [1129, 359] width 42 height 25
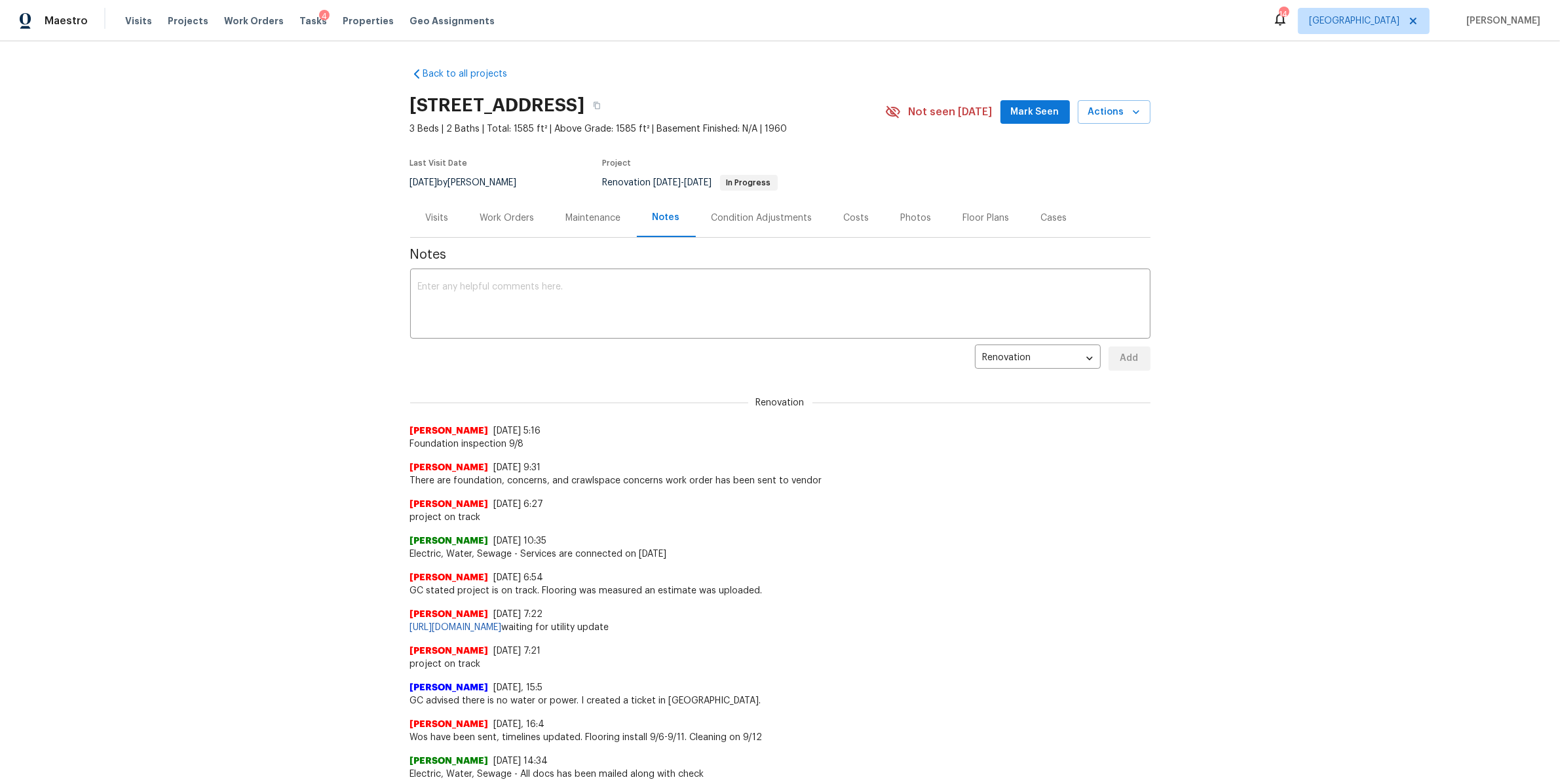
click at [493, 218] on div "Work Orders" at bounding box center [508, 218] width 54 height 13
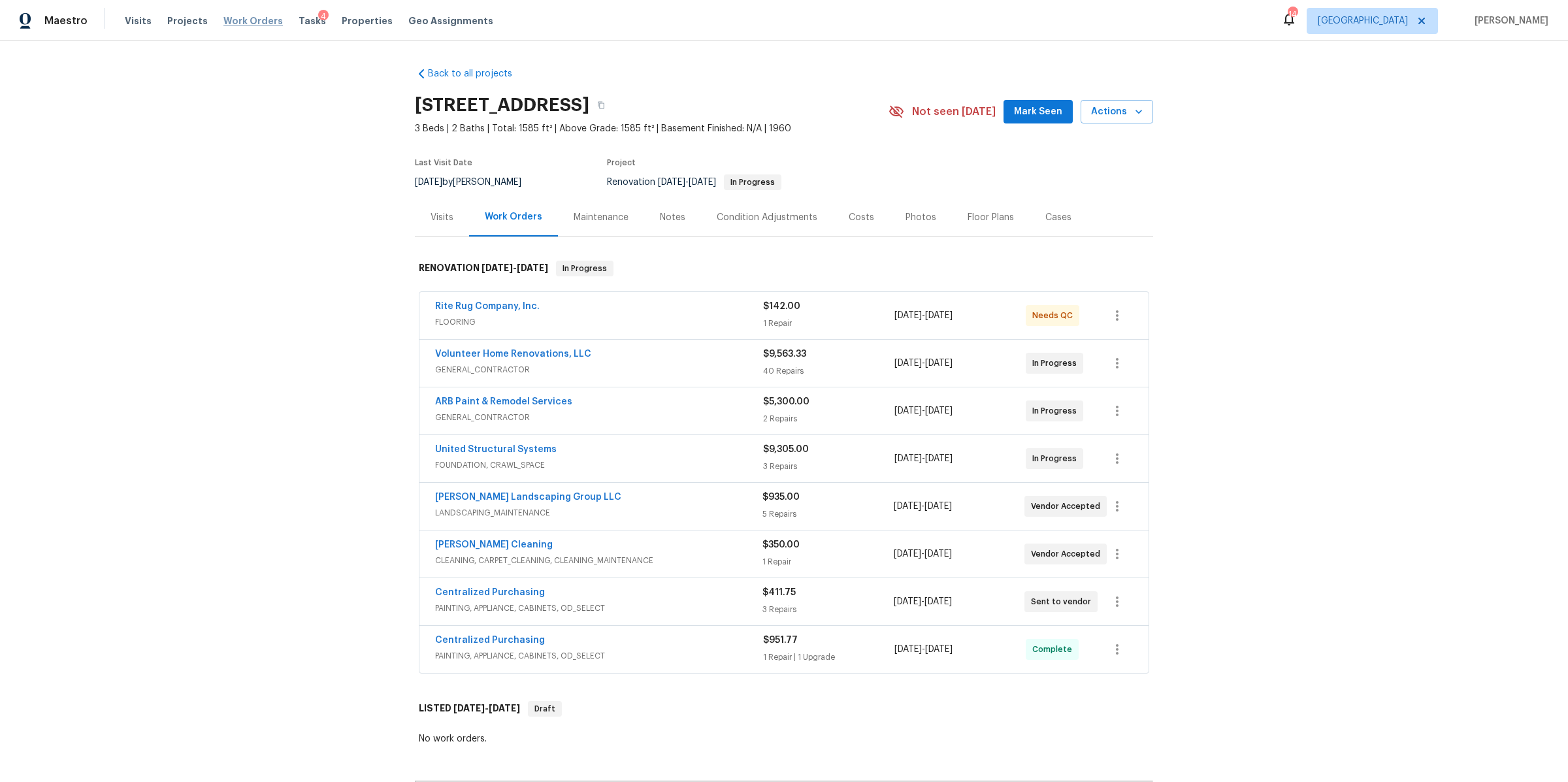
click at [246, 20] on span "Work Orders" at bounding box center [253, 20] width 60 height 13
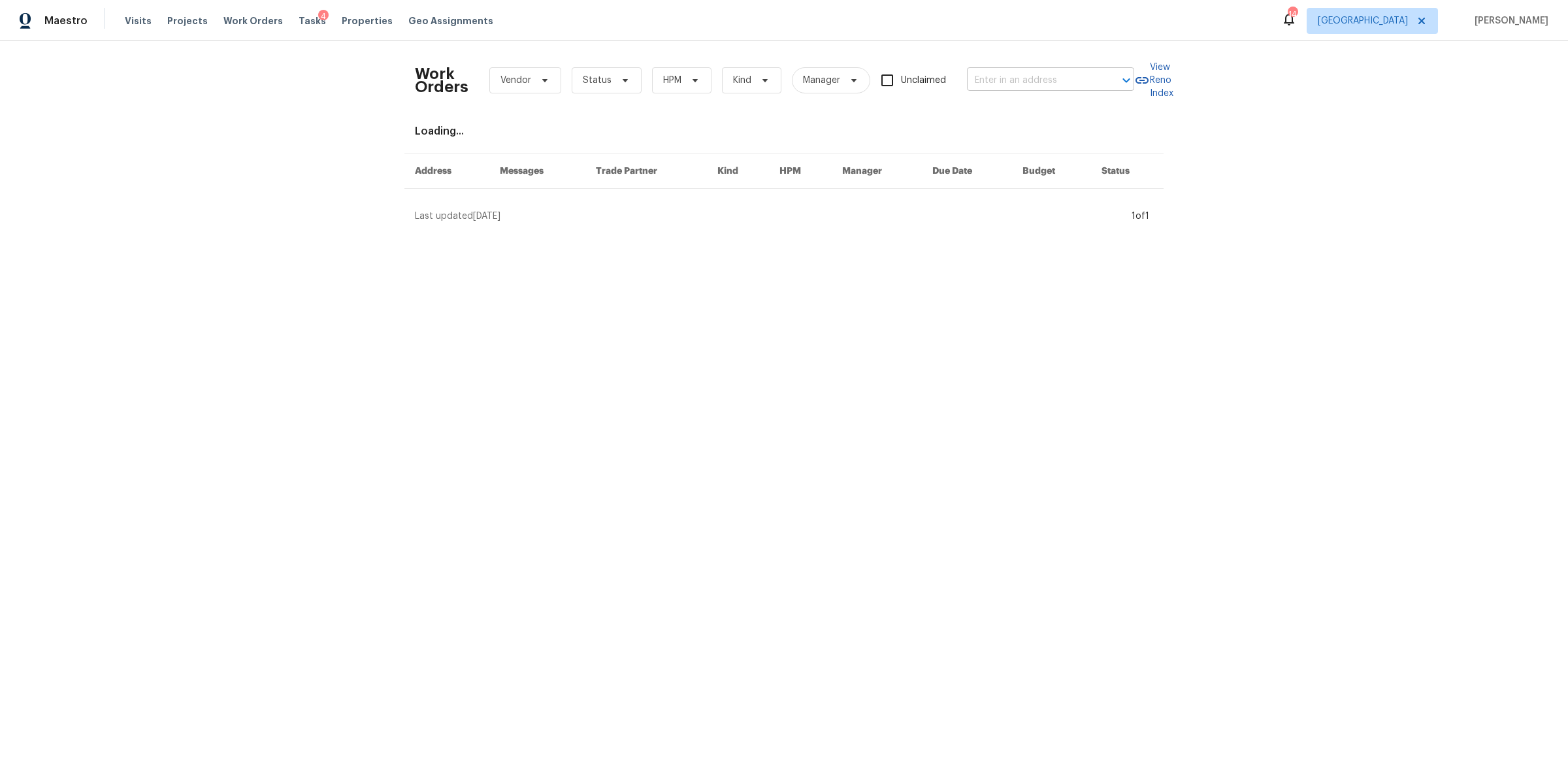
click at [1024, 86] on input "text" at bounding box center [1032, 81] width 130 height 20
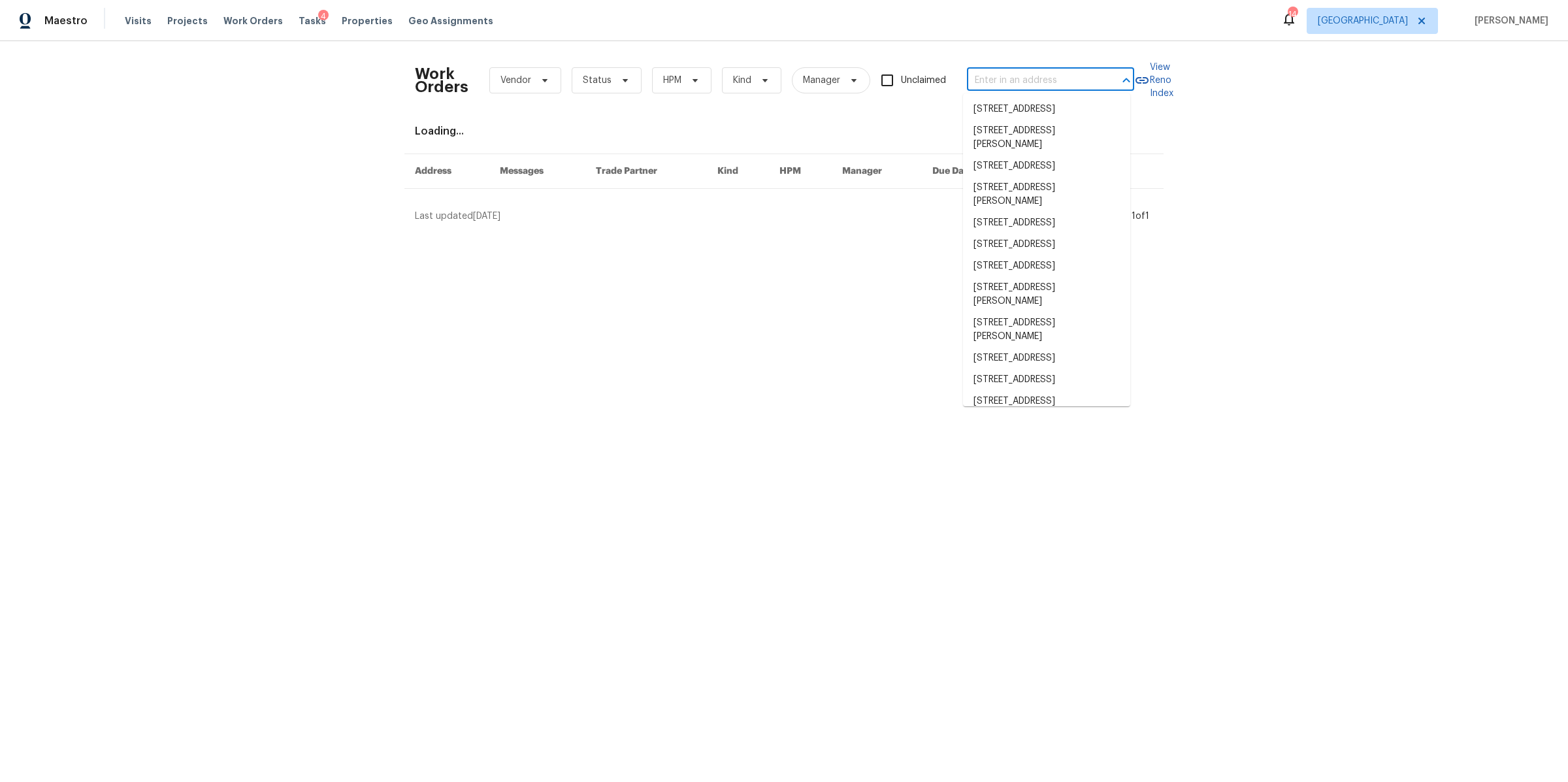
paste input "[STREET_ADDRESS]"
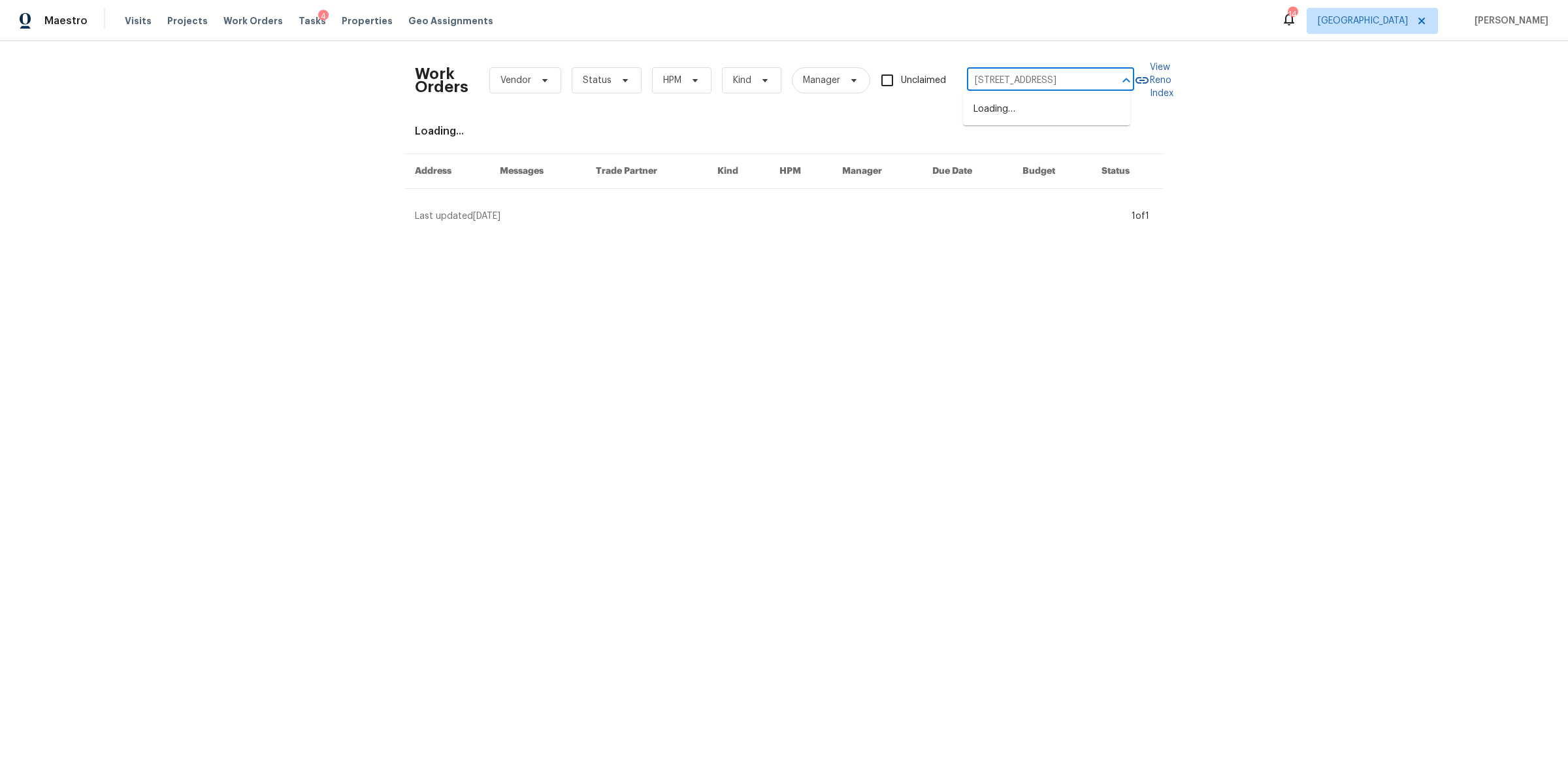
type input "[STREET_ADDRESS]"
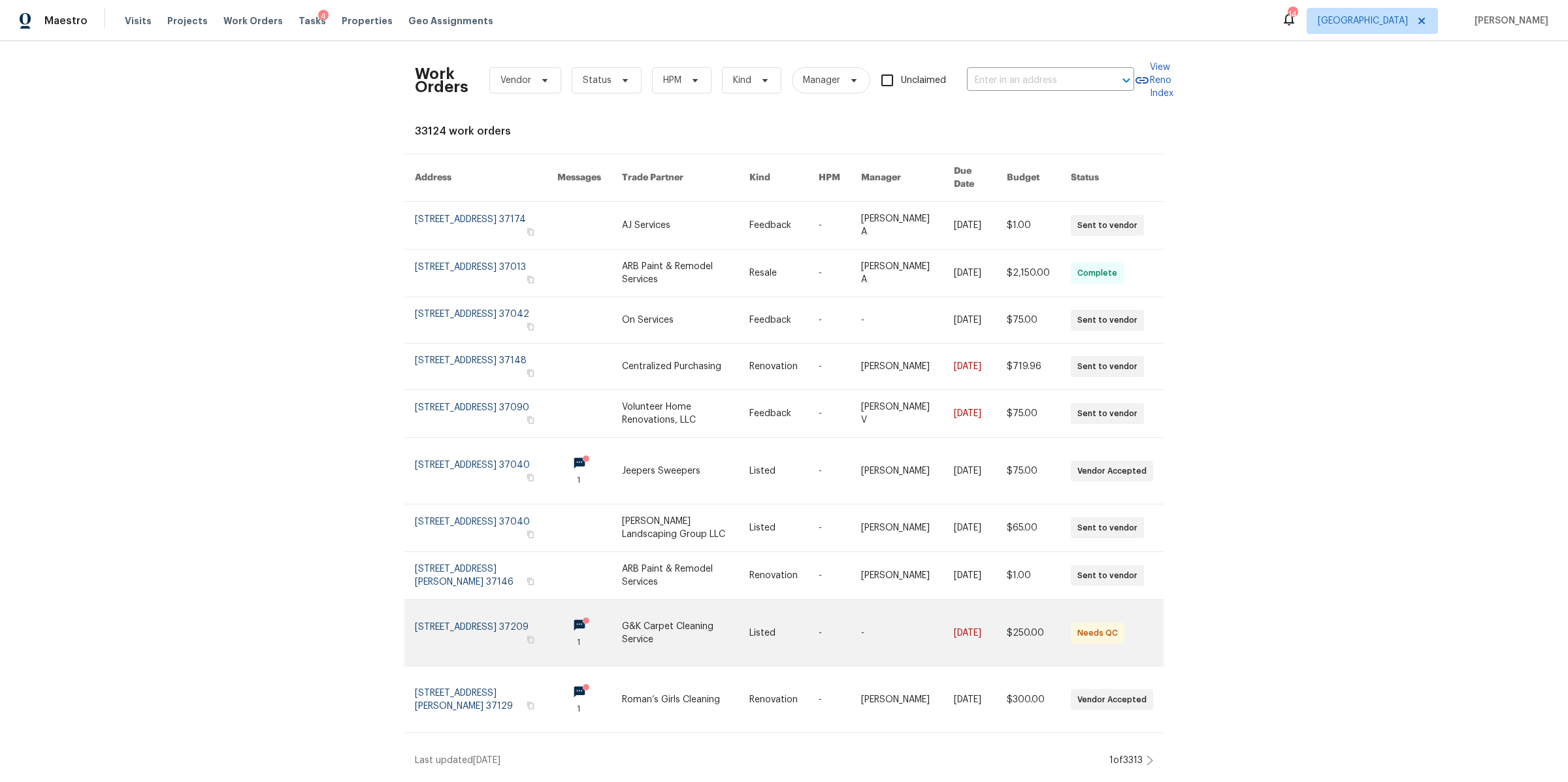
click at [447, 627] on link at bounding box center [486, 633] width 143 height 66
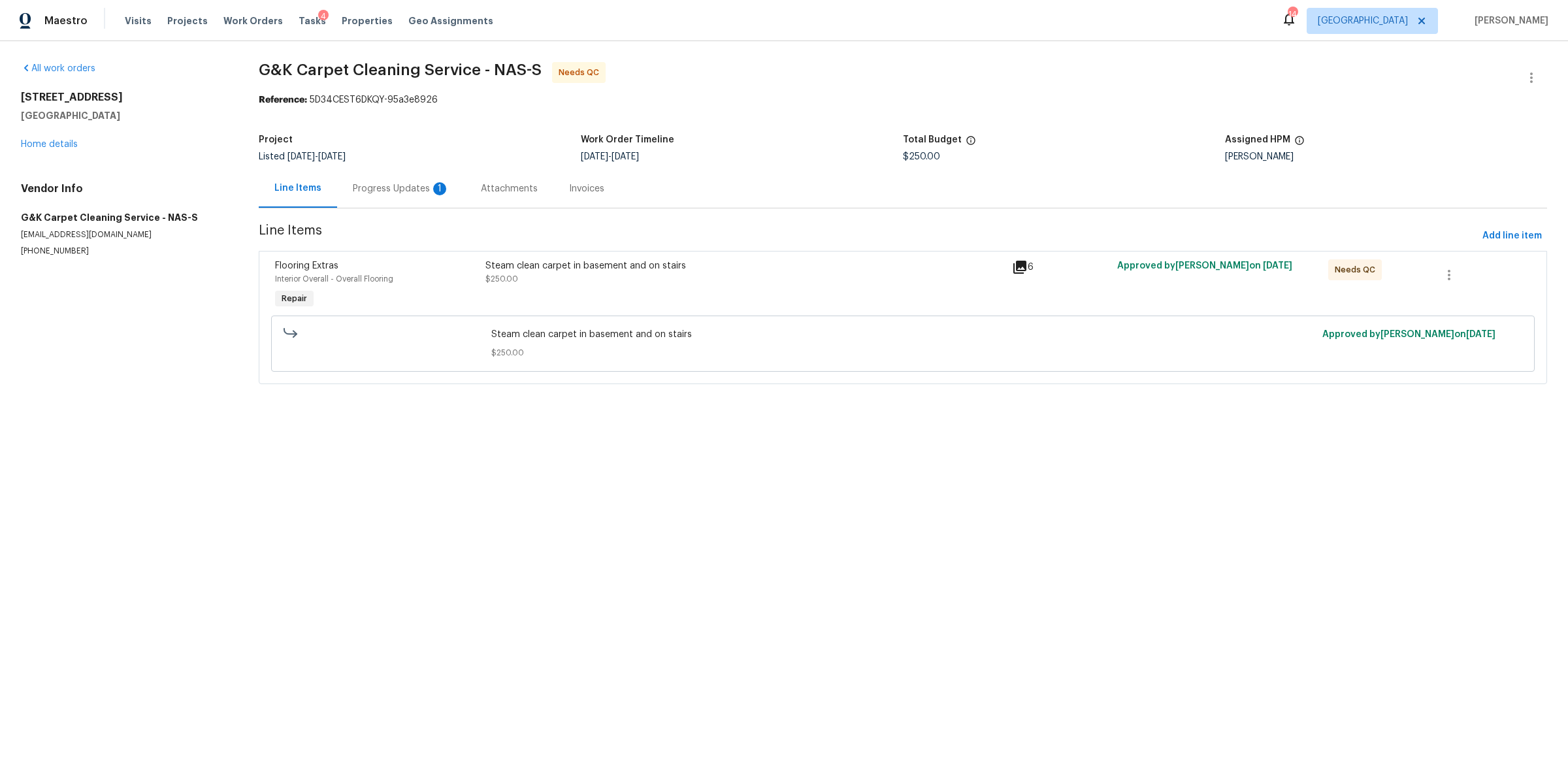
click at [374, 190] on div "Progress Updates 1" at bounding box center [401, 188] width 96 height 13
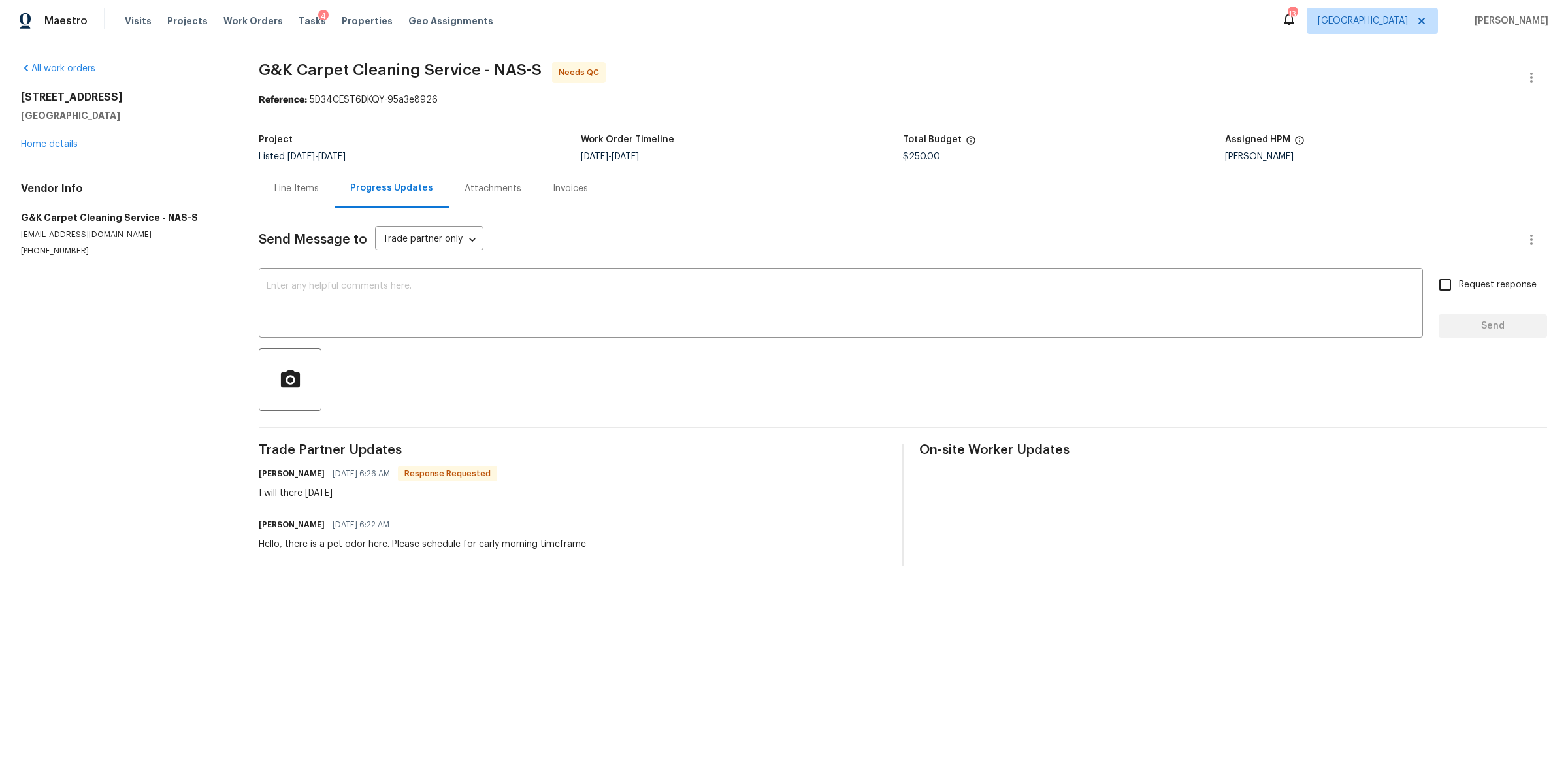
click at [296, 188] on div "Line Items" at bounding box center [296, 188] width 44 height 13
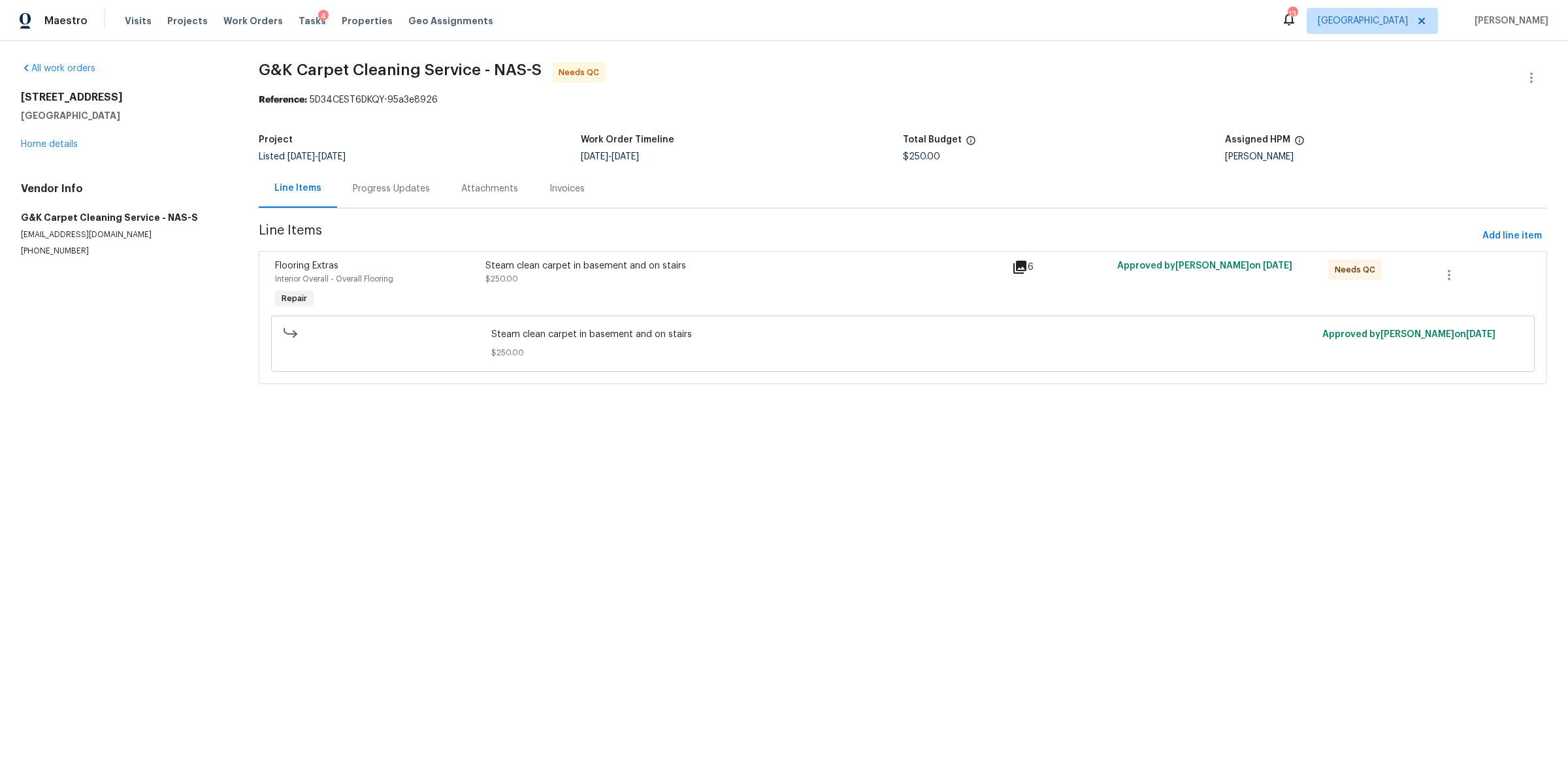
click at [645, 274] on div "Steam clean carpet in basement and on stairs $250.00" at bounding box center [745, 272] width 519 height 26
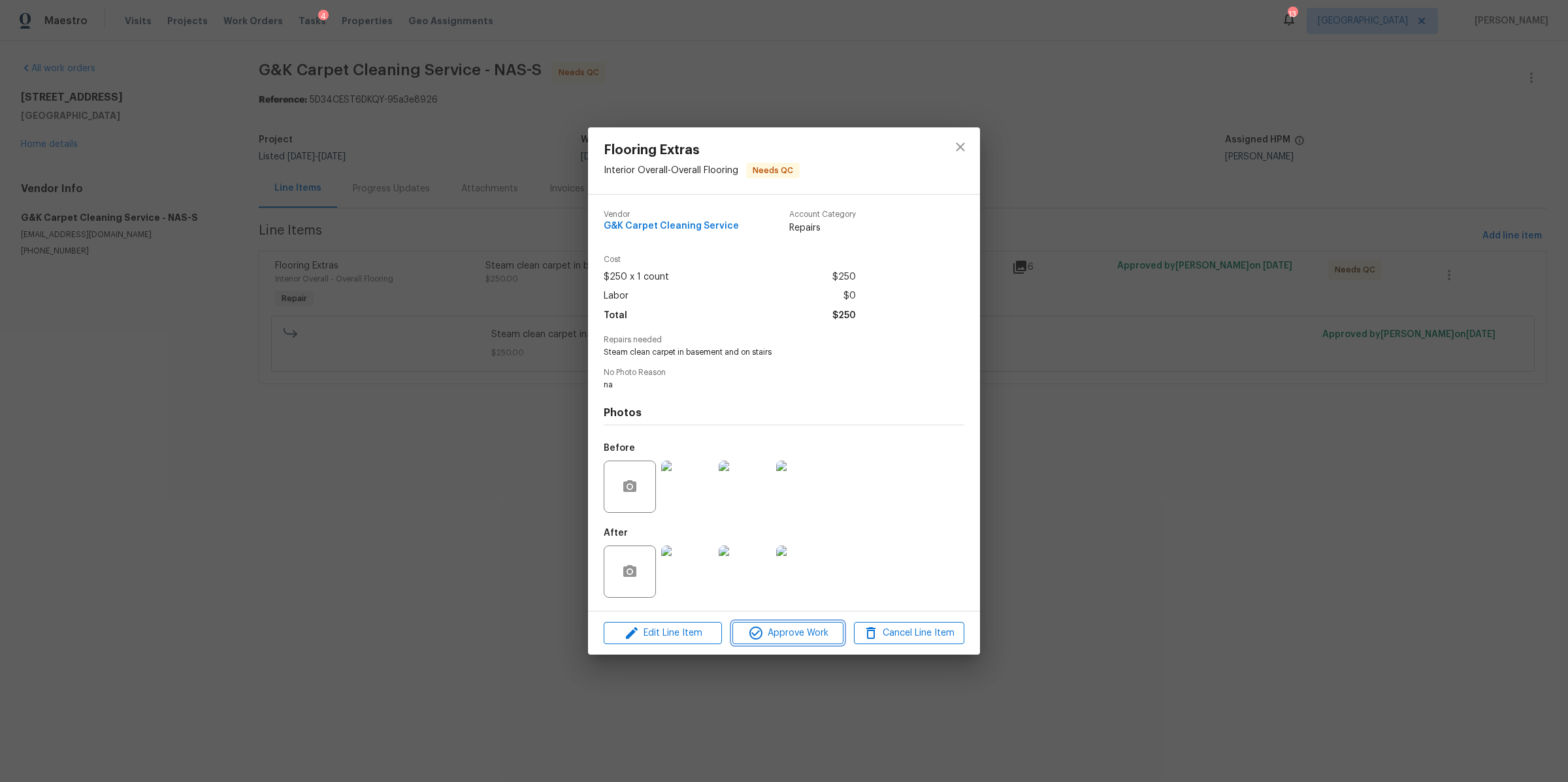
click at [781, 635] on span "Approve Work" at bounding box center [787, 633] width 103 height 16
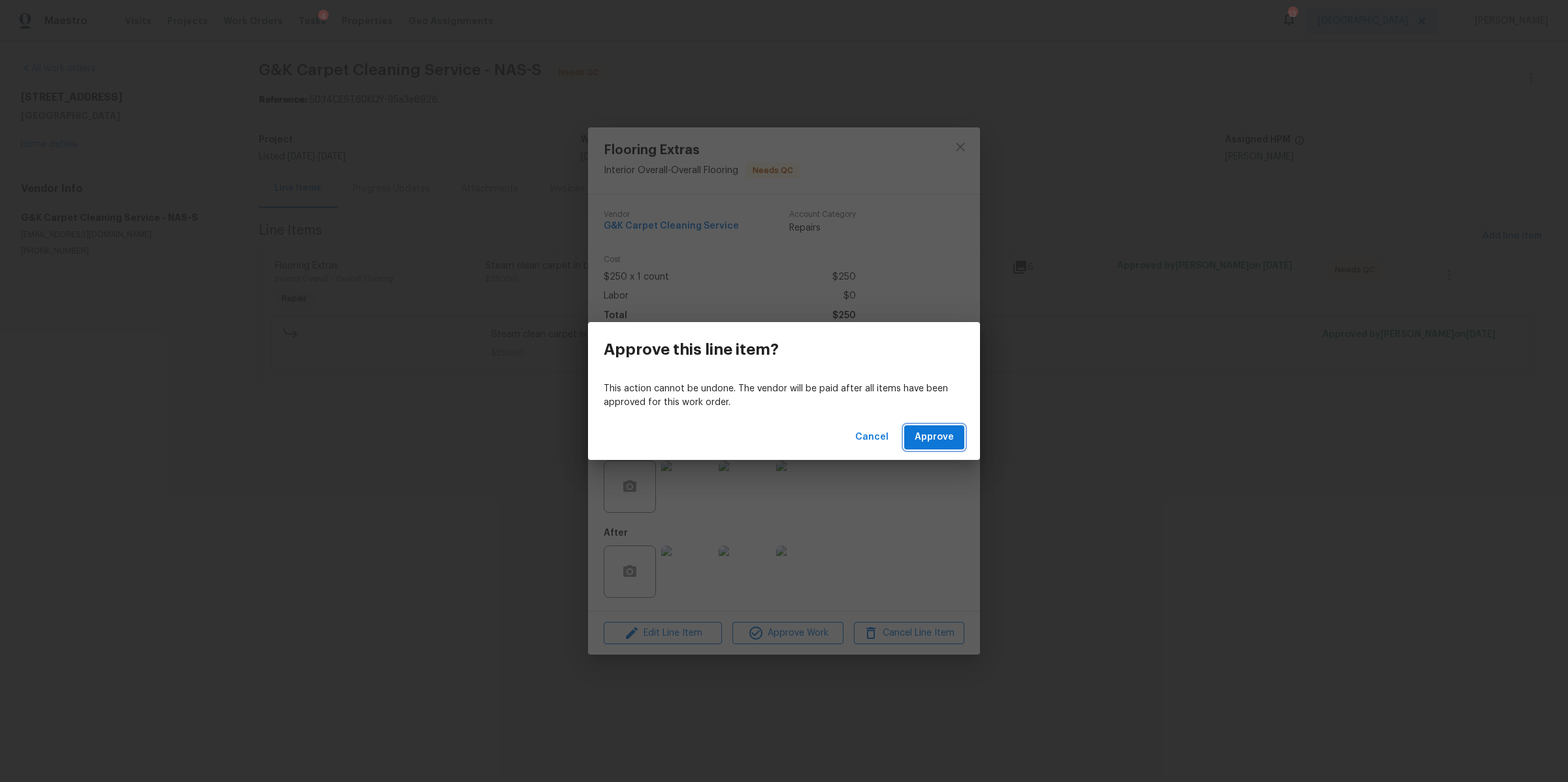
click at [934, 442] on span "Approve" at bounding box center [934, 438] width 39 height 16
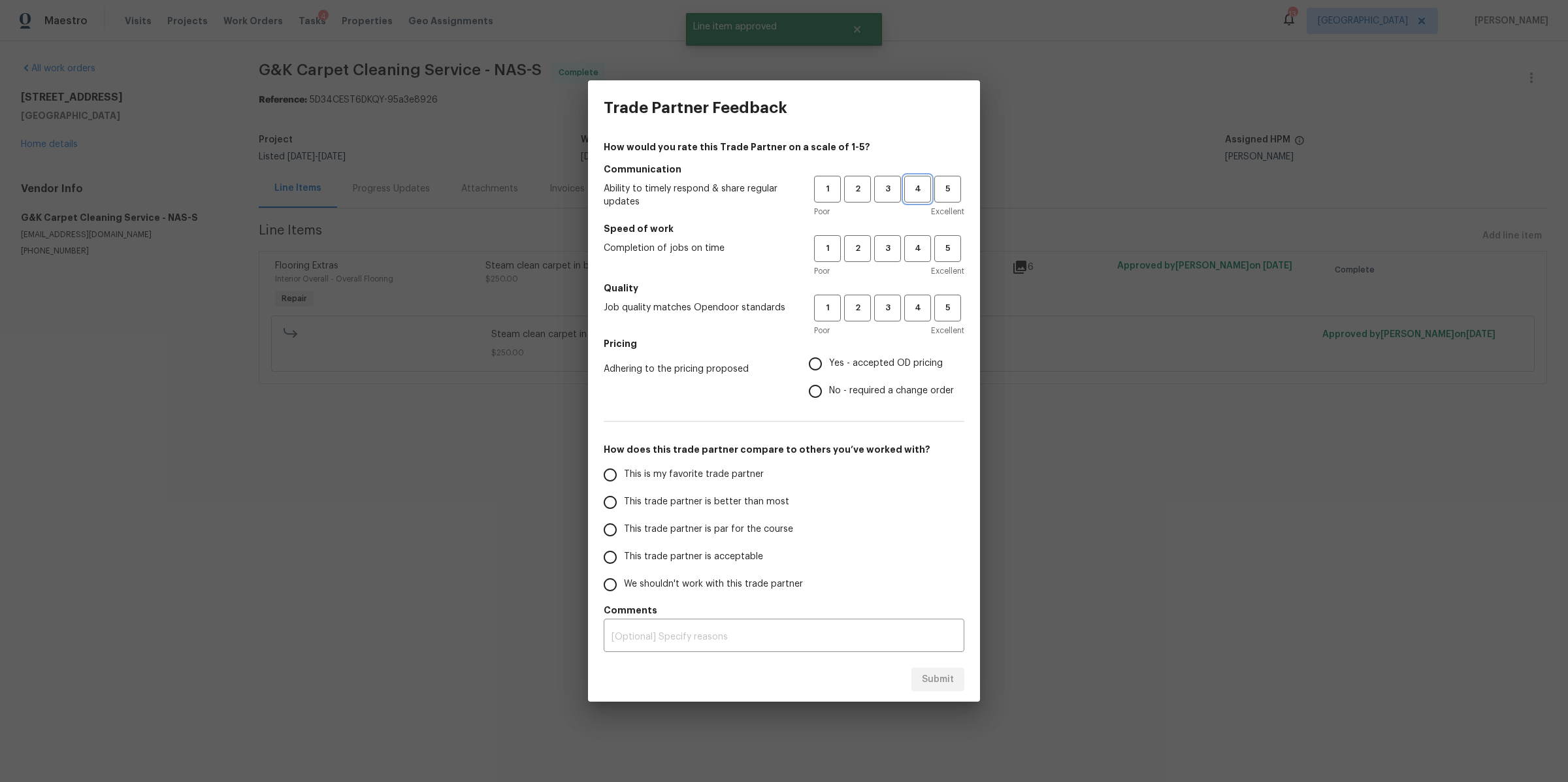
click at [919, 188] on span "4" at bounding box center [918, 189] width 24 height 15
click at [919, 249] on span "4" at bounding box center [918, 249] width 24 height 15
click at [919, 309] on span "4" at bounding box center [918, 308] width 24 height 15
click at [890, 355] on label "Yes - accepted OD pricing" at bounding box center [878, 363] width 152 height 27
click at [829, 355] on input "Yes - accepted OD pricing" at bounding box center [815, 363] width 27 height 27
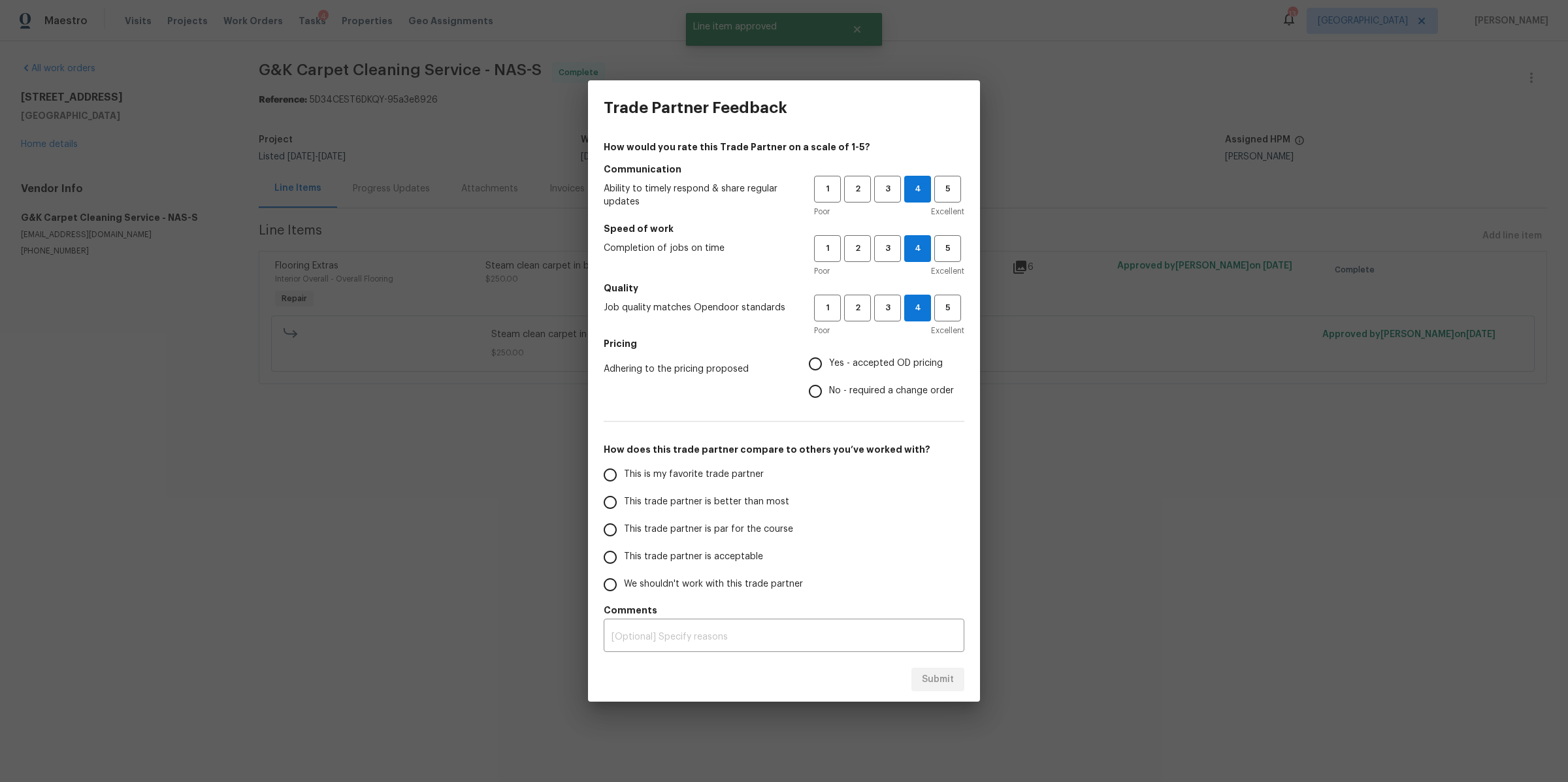
radio input "true"
click at [732, 491] on label "This trade partner is better than most" at bounding box center [700, 502] width 207 height 27
click at [624, 491] on input "This trade partner is better than most" at bounding box center [610, 502] width 27 height 27
click at [926, 681] on span "Submit" at bounding box center [938, 680] width 32 height 16
radio input "true"
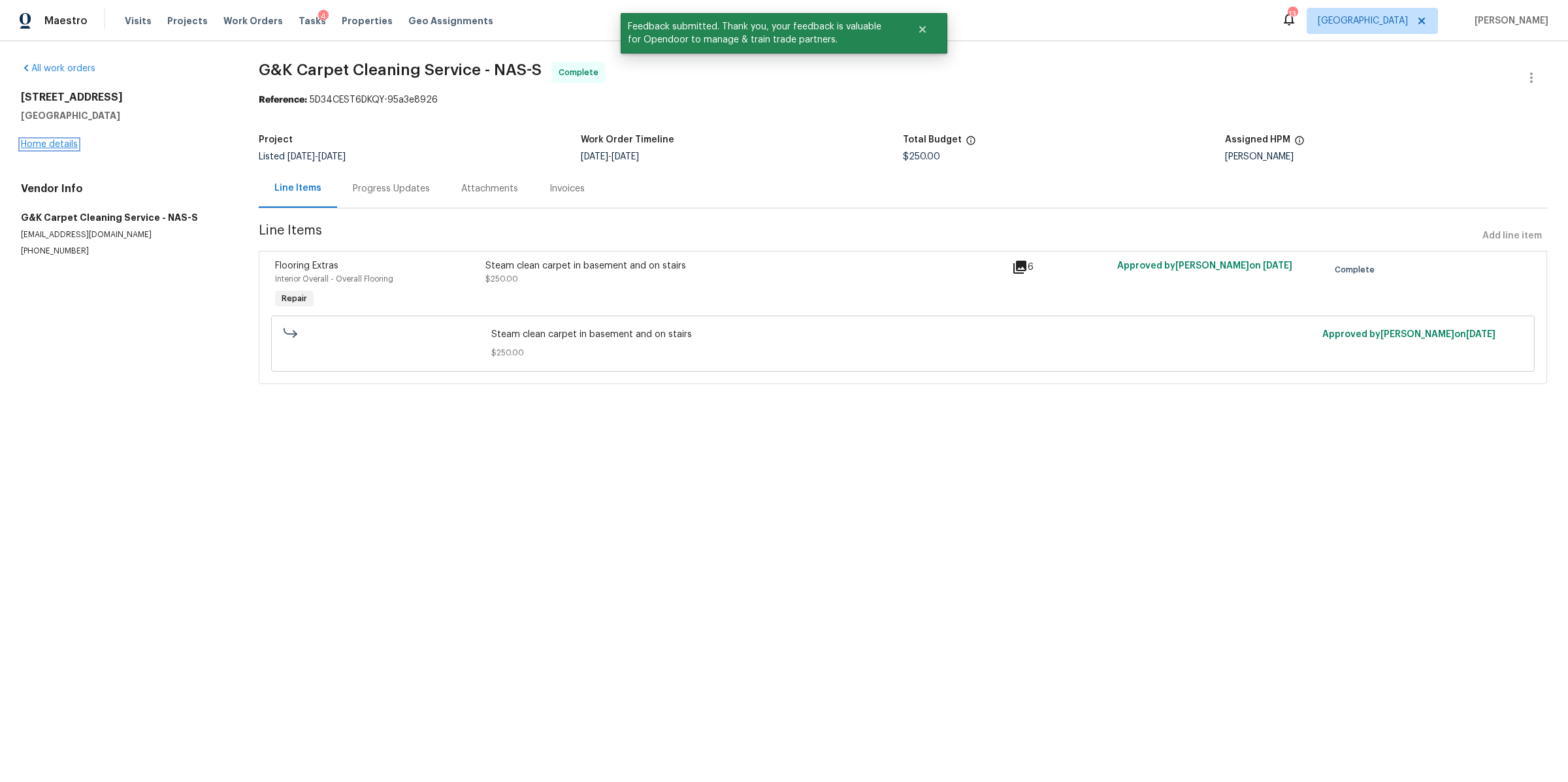
click at [41, 141] on link "Home details" at bounding box center [50, 144] width 57 height 9
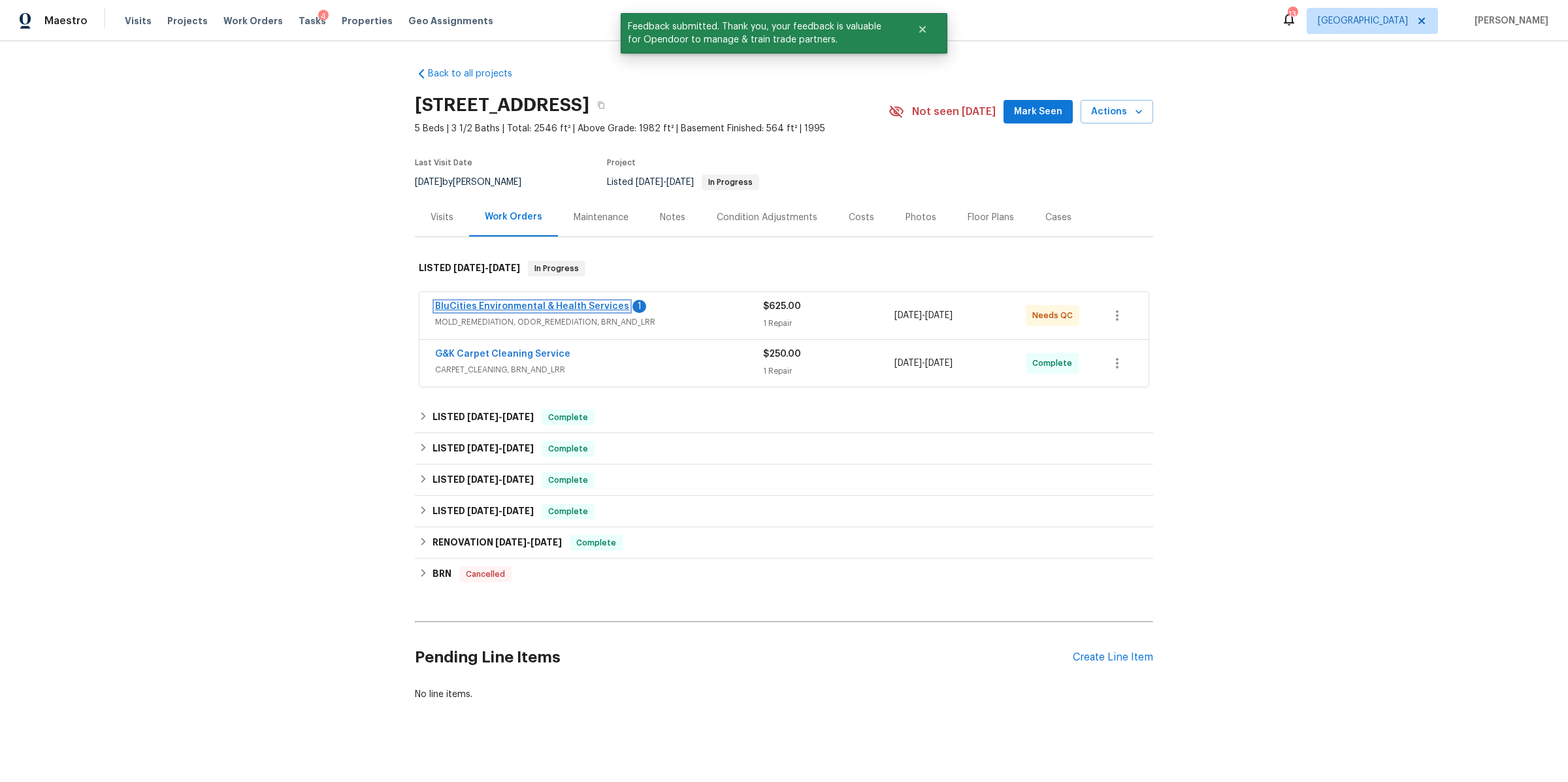
click at [522, 306] on link "BluCities Environmental & Health Services" at bounding box center [532, 306] width 194 height 9
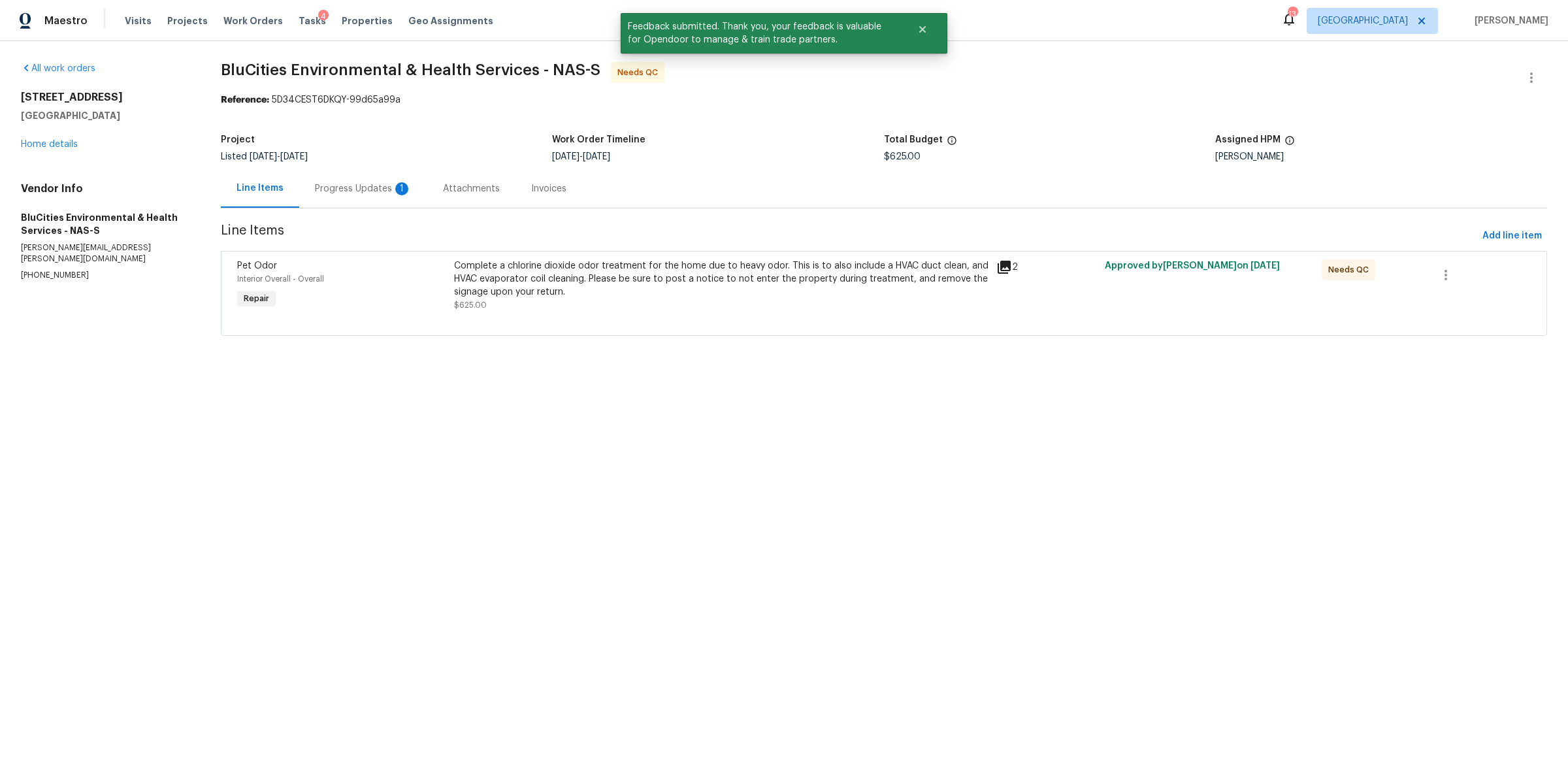
click at [321, 195] on div "Progress Updates 1" at bounding box center [363, 188] width 96 height 13
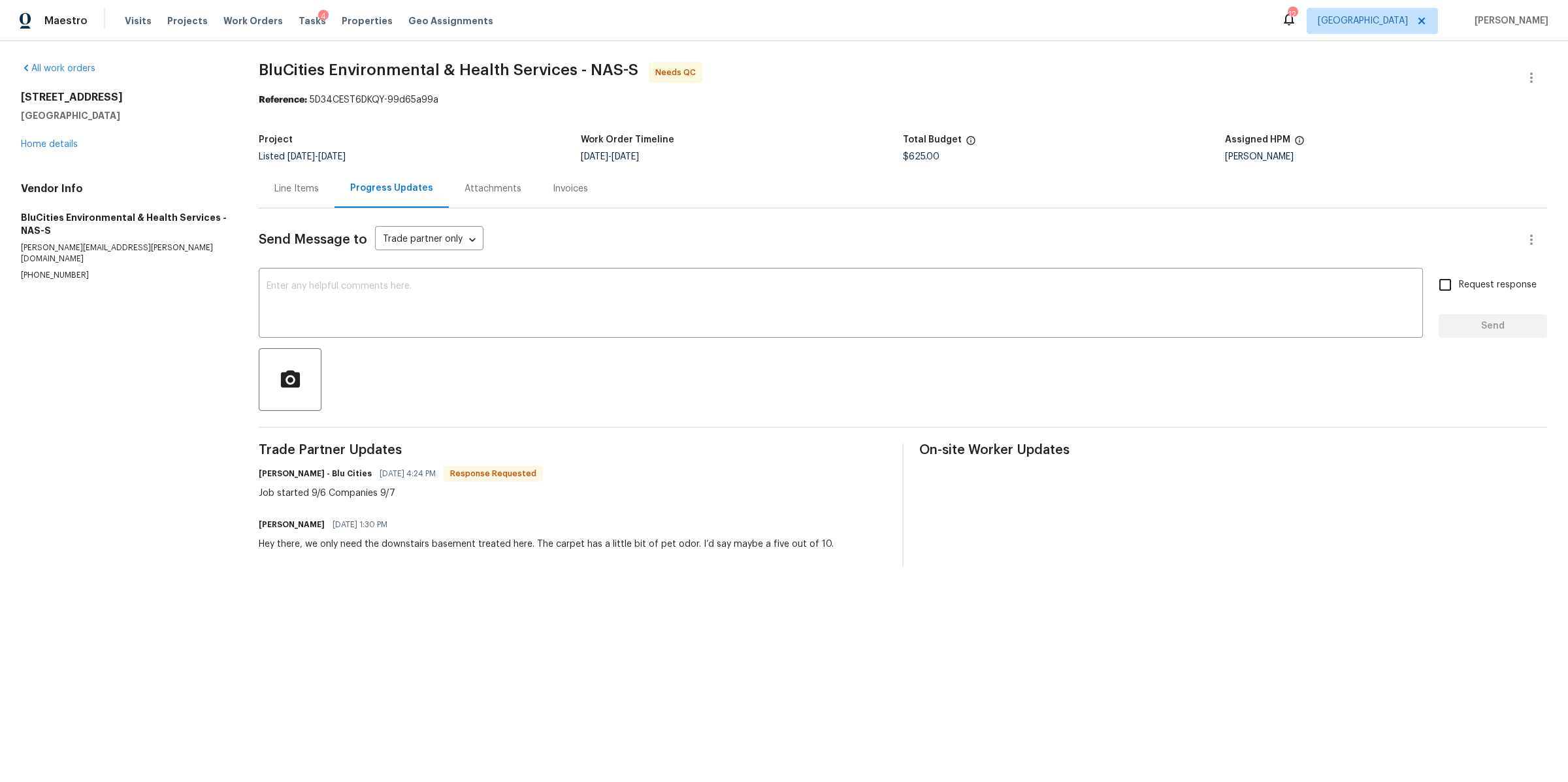
click at [306, 190] on div "Line Items" at bounding box center [296, 188] width 44 height 13
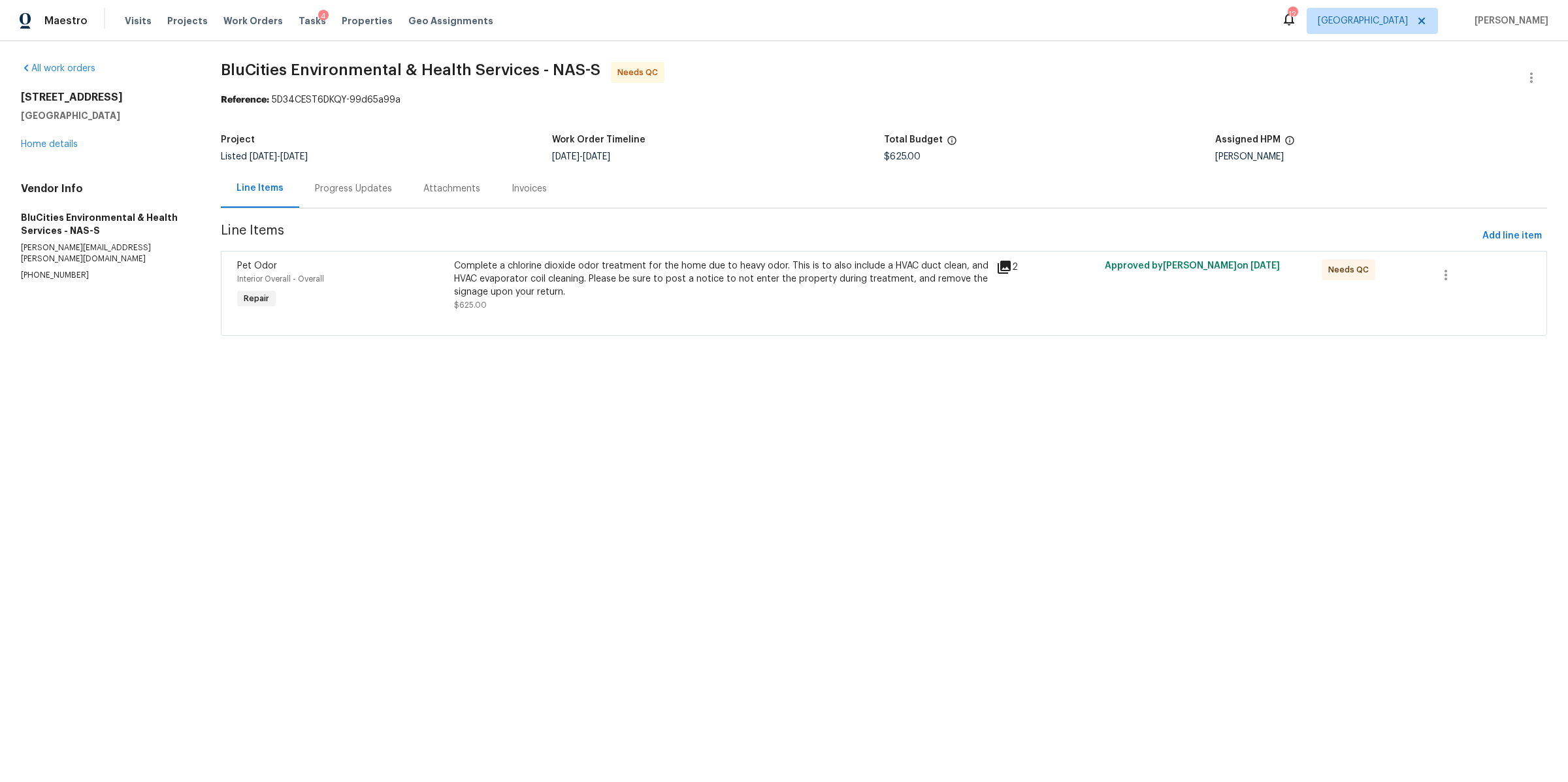
click at [550, 266] on div "Complete a chlorine dioxide odor treatment for the home due to heavy odor. This…" at bounding box center [721, 279] width 535 height 39
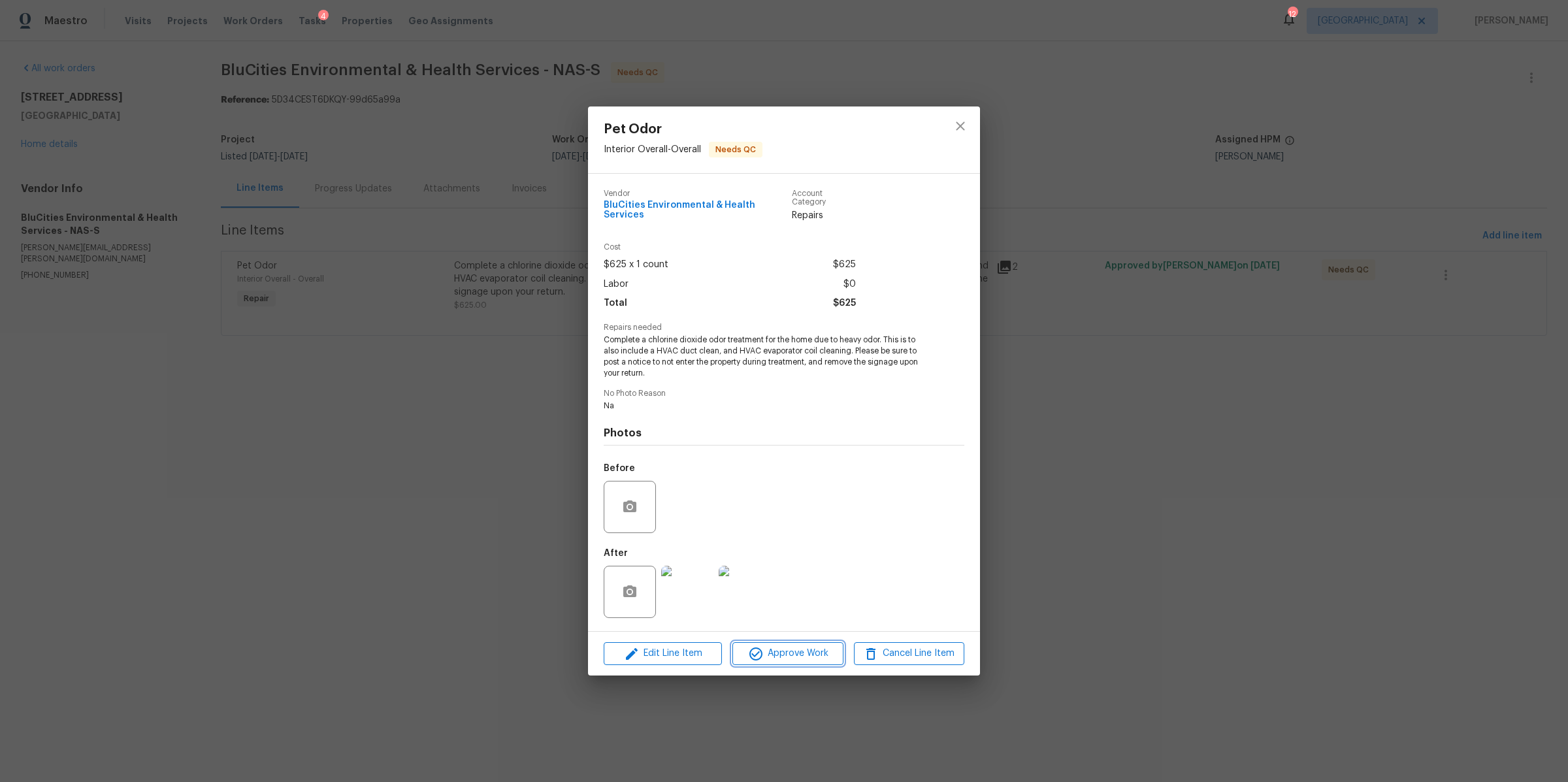
click at [796, 652] on span "Approve Work" at bounding box center [787, 654] width 103 height 16
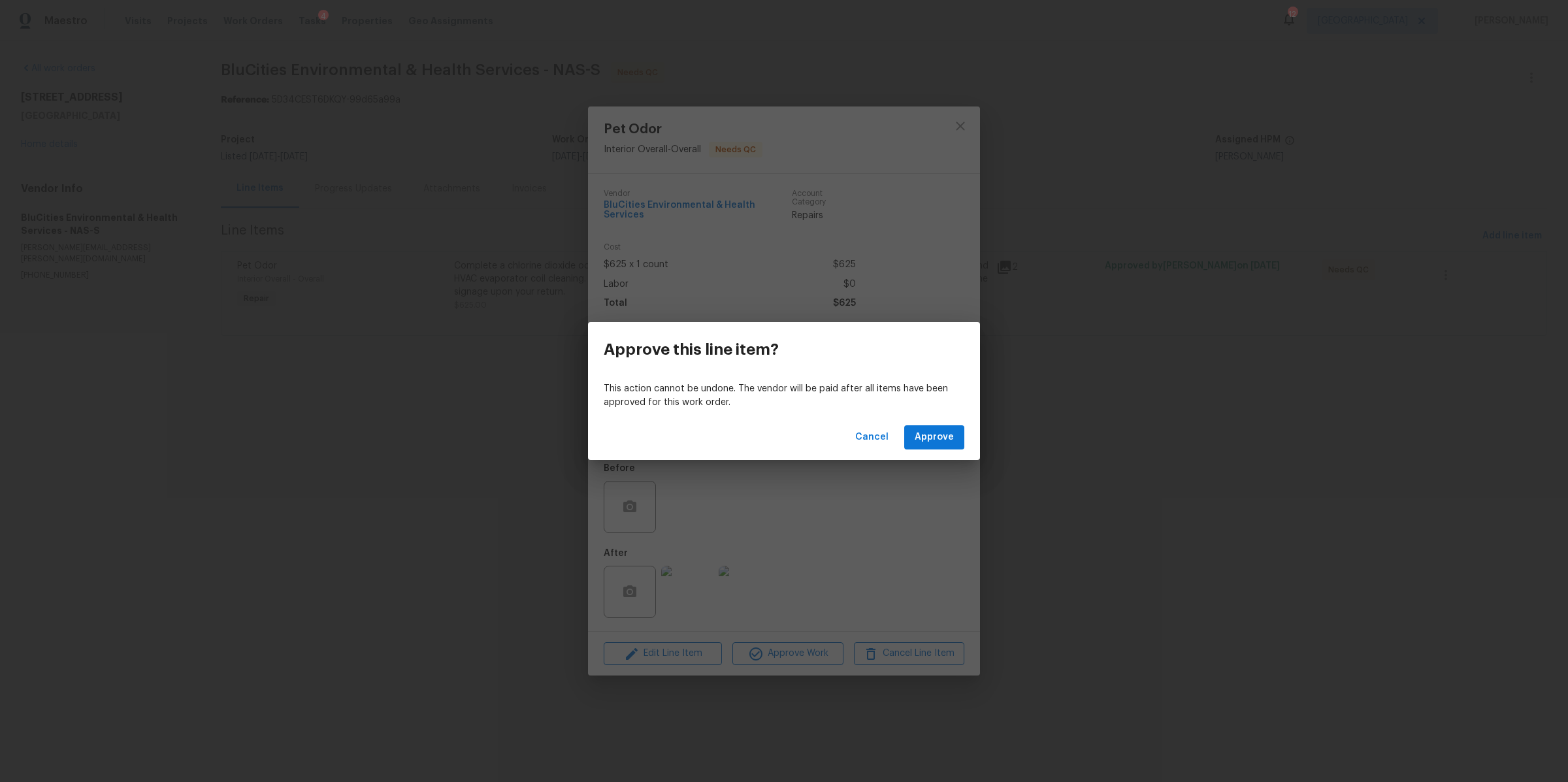
click at [935, 423] on div "Cancel Approve" at bounding box center [783, 438] width 392 height 45
click at [933, 442] on span "Approve" at bounding box center [934, 438] width 39 height 16
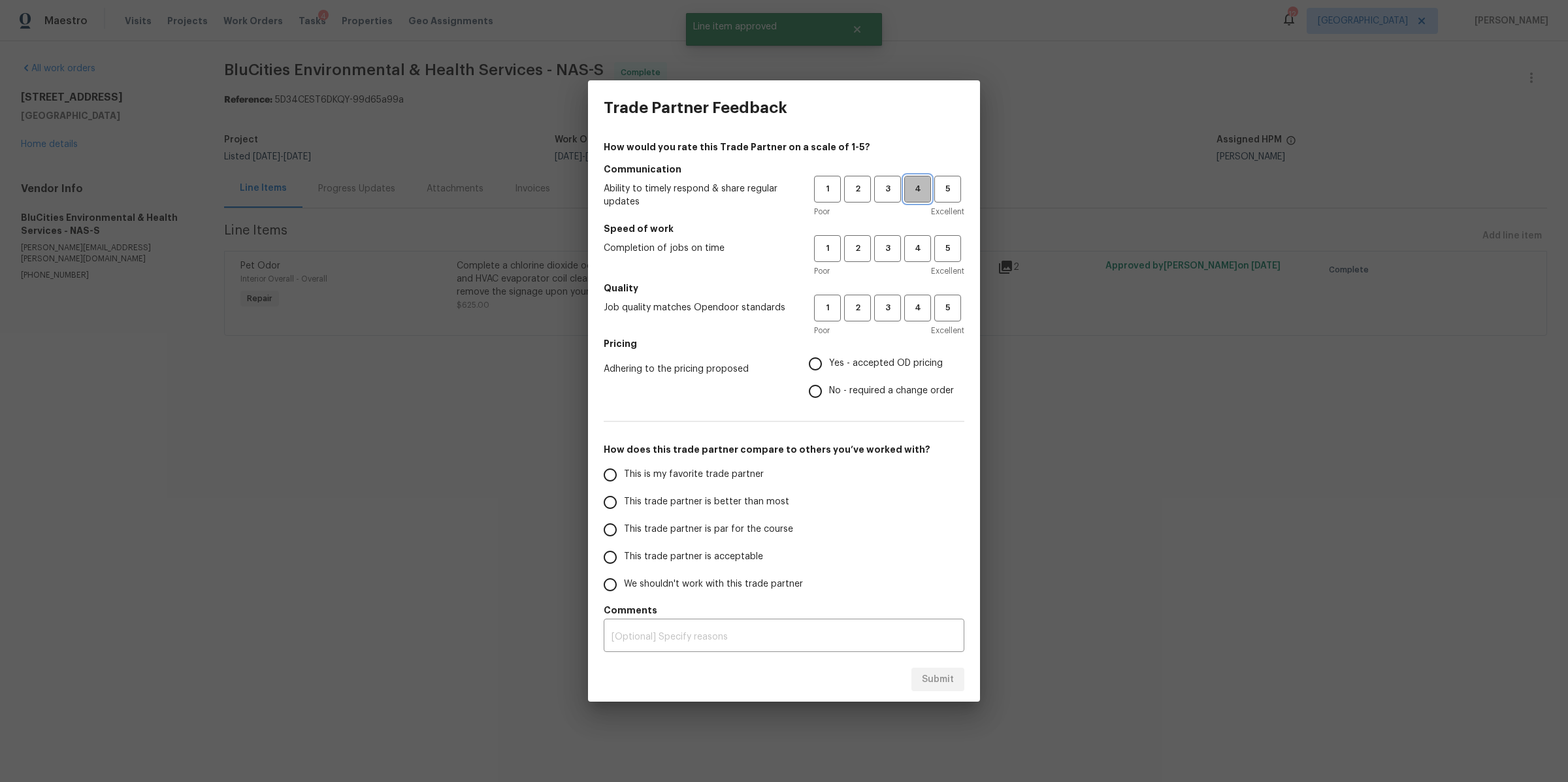
click at [922, 190] on span "4" at bounding box center [918, 189] width 24 height 15
click at [922, 241] on span "4" at bounding box center [918, 249] width 24 height 15
click at [919, 309] on span "4" at bounding box center [918, 308] width 24 height 15
click at [888, 350] on label "Yes - accepted OD pricing" at bounding box center [878, 363] width 152 height 27
click at [829, 350] on input "Yes - accepted OD pricing" at bounding box center [815, 363] width 27 height 27
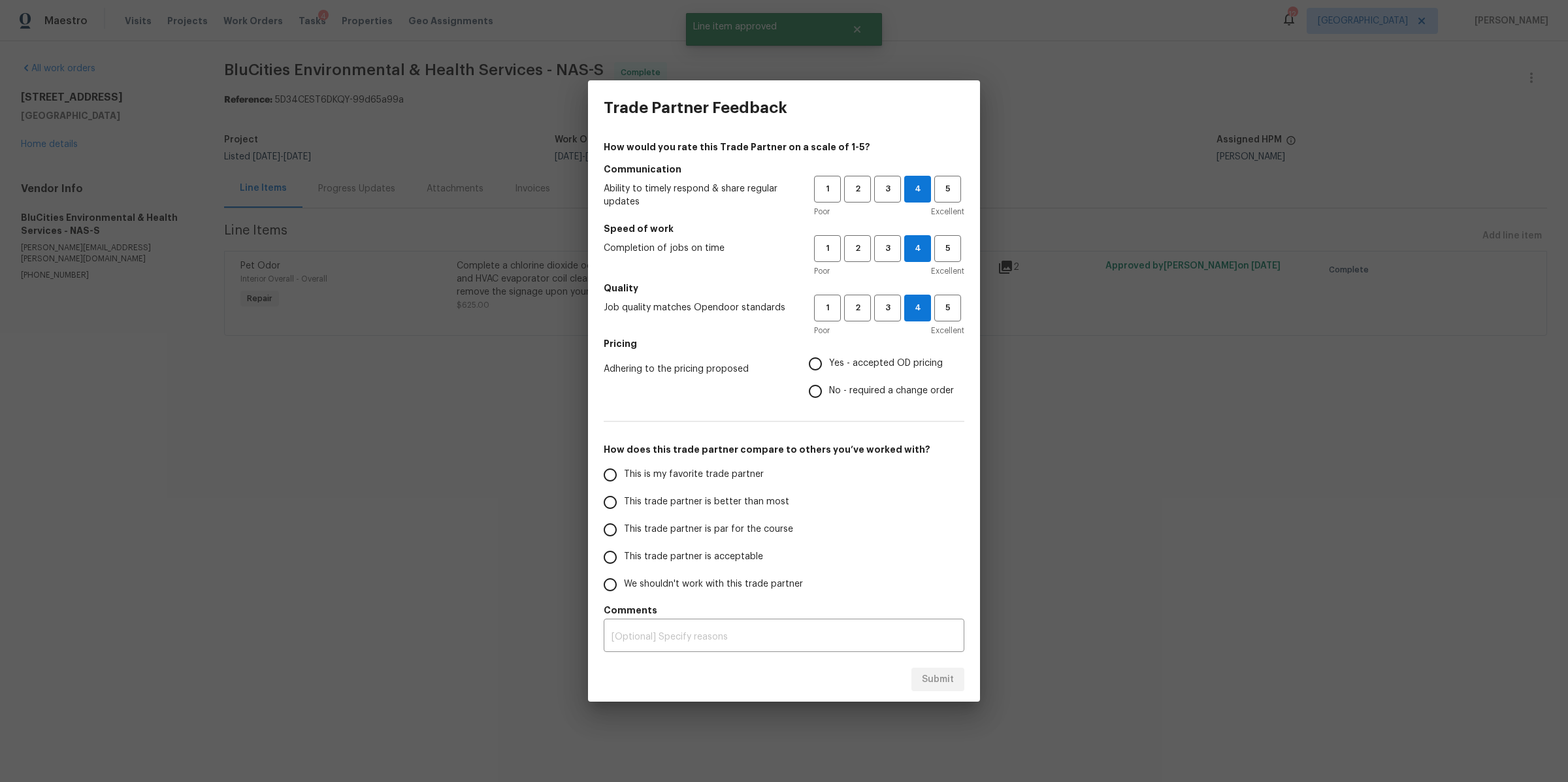
radio input "true"
click at [725, 505] on span "This trade partner is better than most" at bounding box center [706, 502] width 165 height 14
click at [624, 505] on input "This trade partner is better than most" at bounding box center [610, 502] width 27 height 27
click at [940, 683] on span "Submit" at bounding box center [938, 680] width 32 height 16
radio input "true"
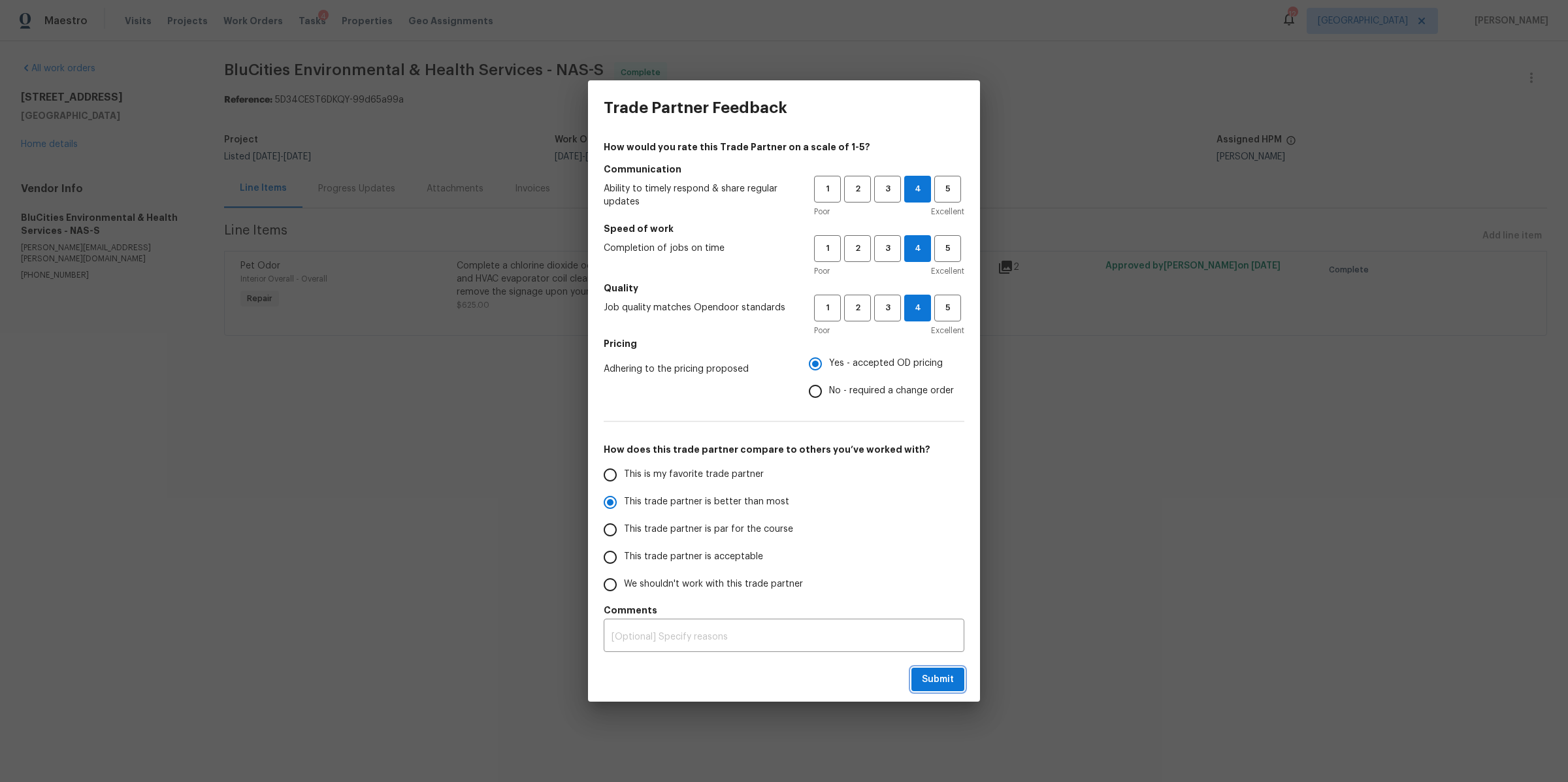
radio input "false"
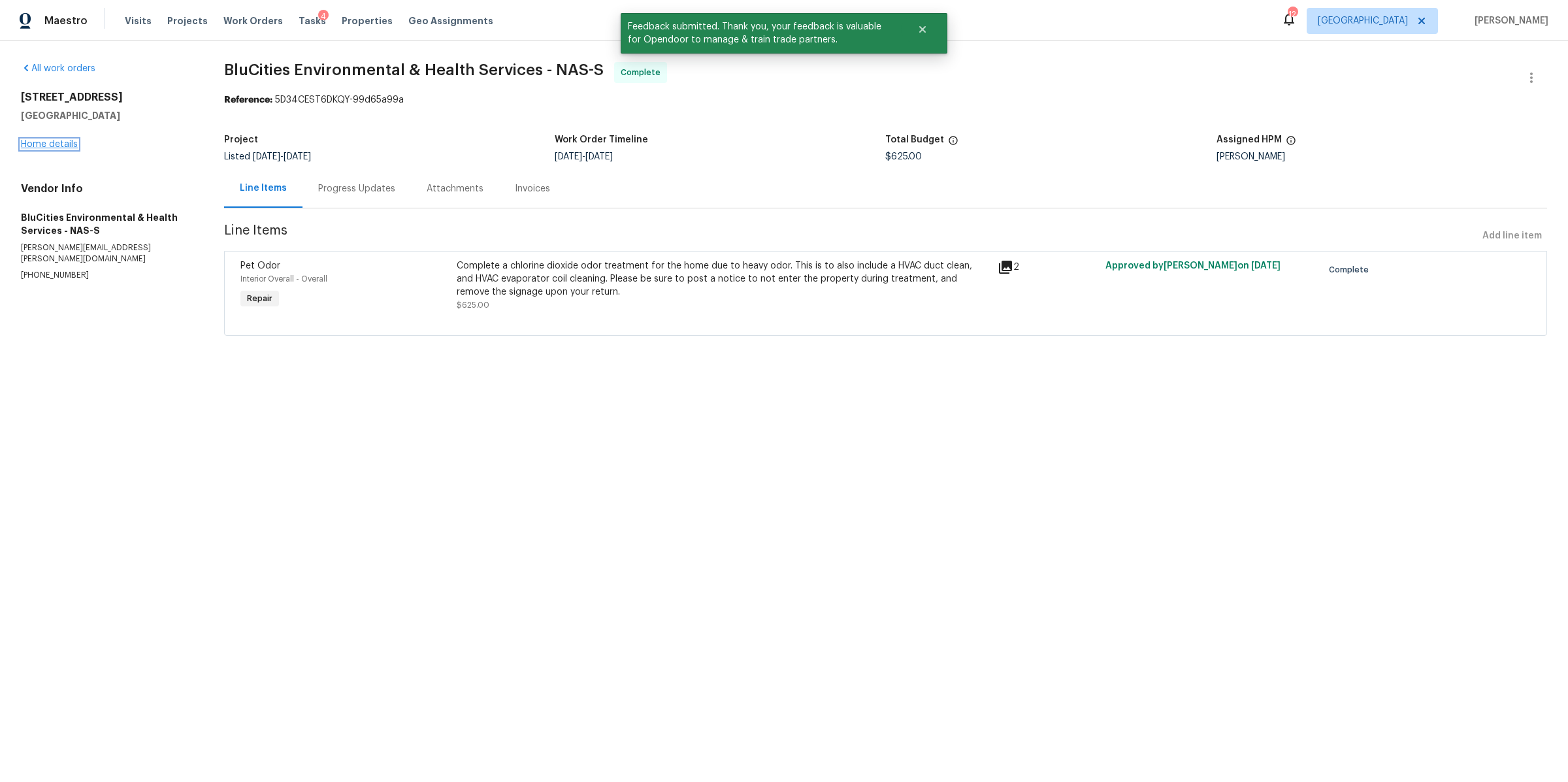
click at [33, 147] on link "Home details" at bounding box center [50, 144] width 57 height 9
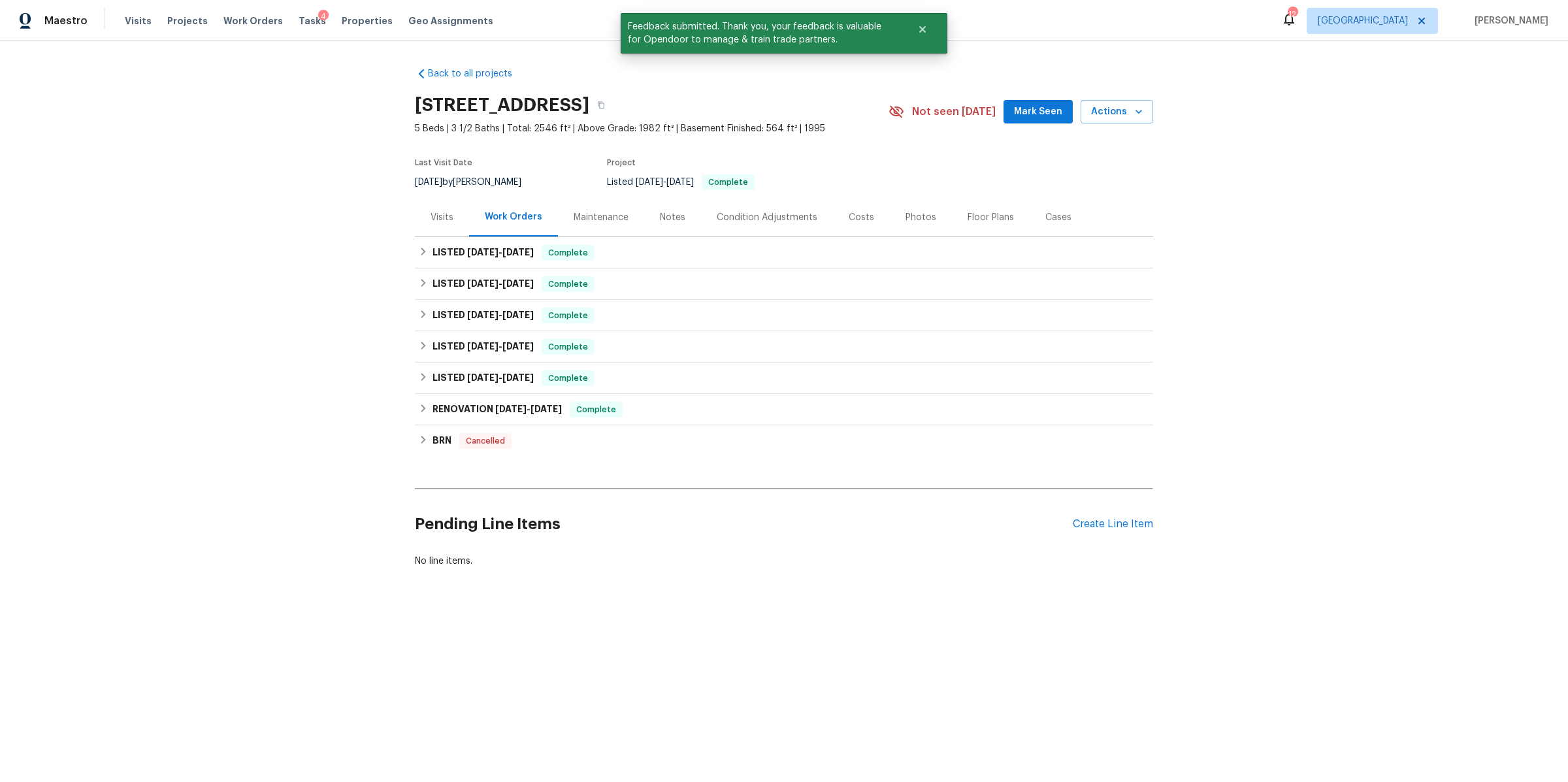
click at [660, 224] on div "Notes" at bounding box center [673, 217] width 26 height 13
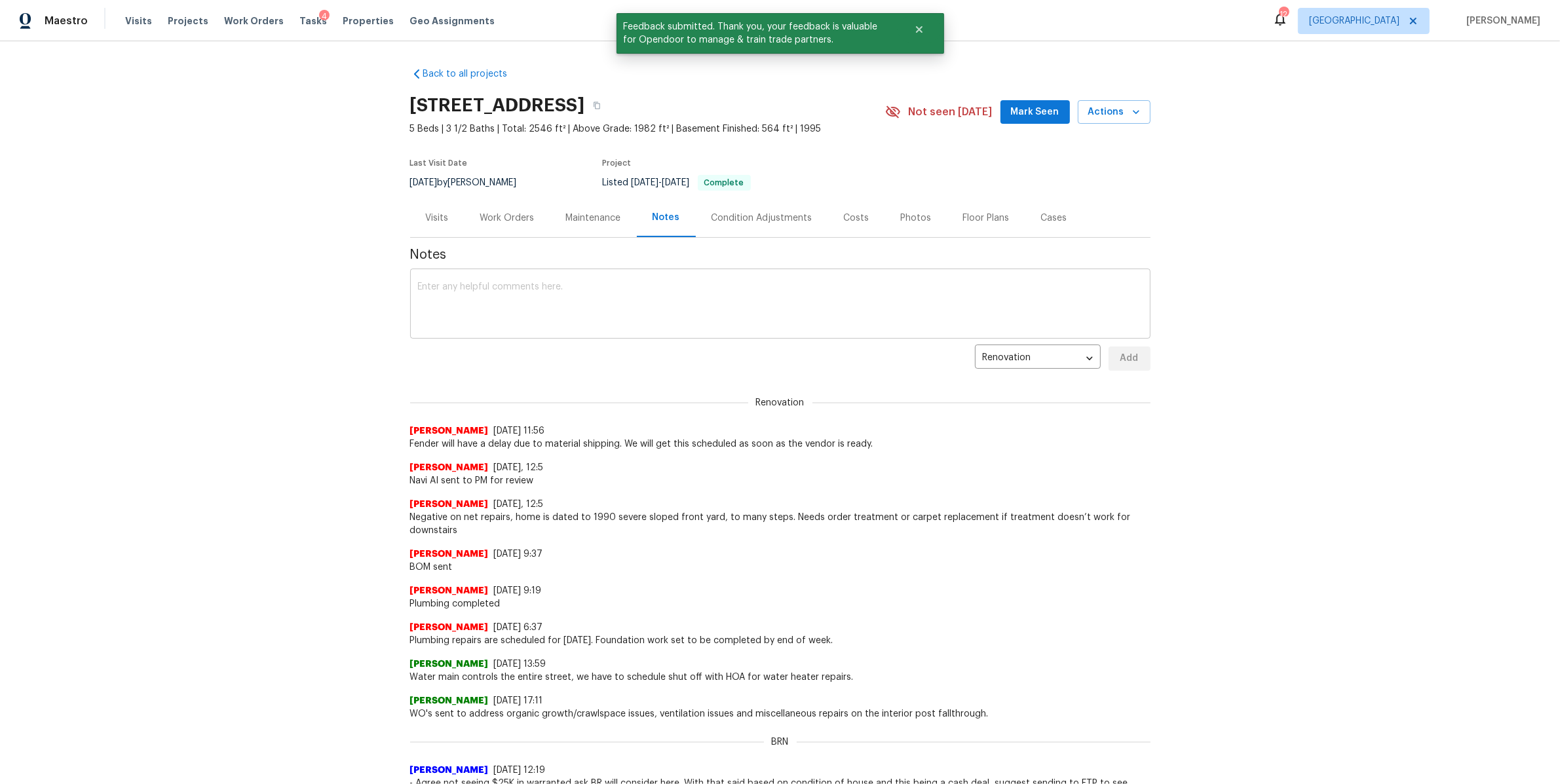
click at [567, 302] on textarea at bounding box center [781, 304] width 725 height 46
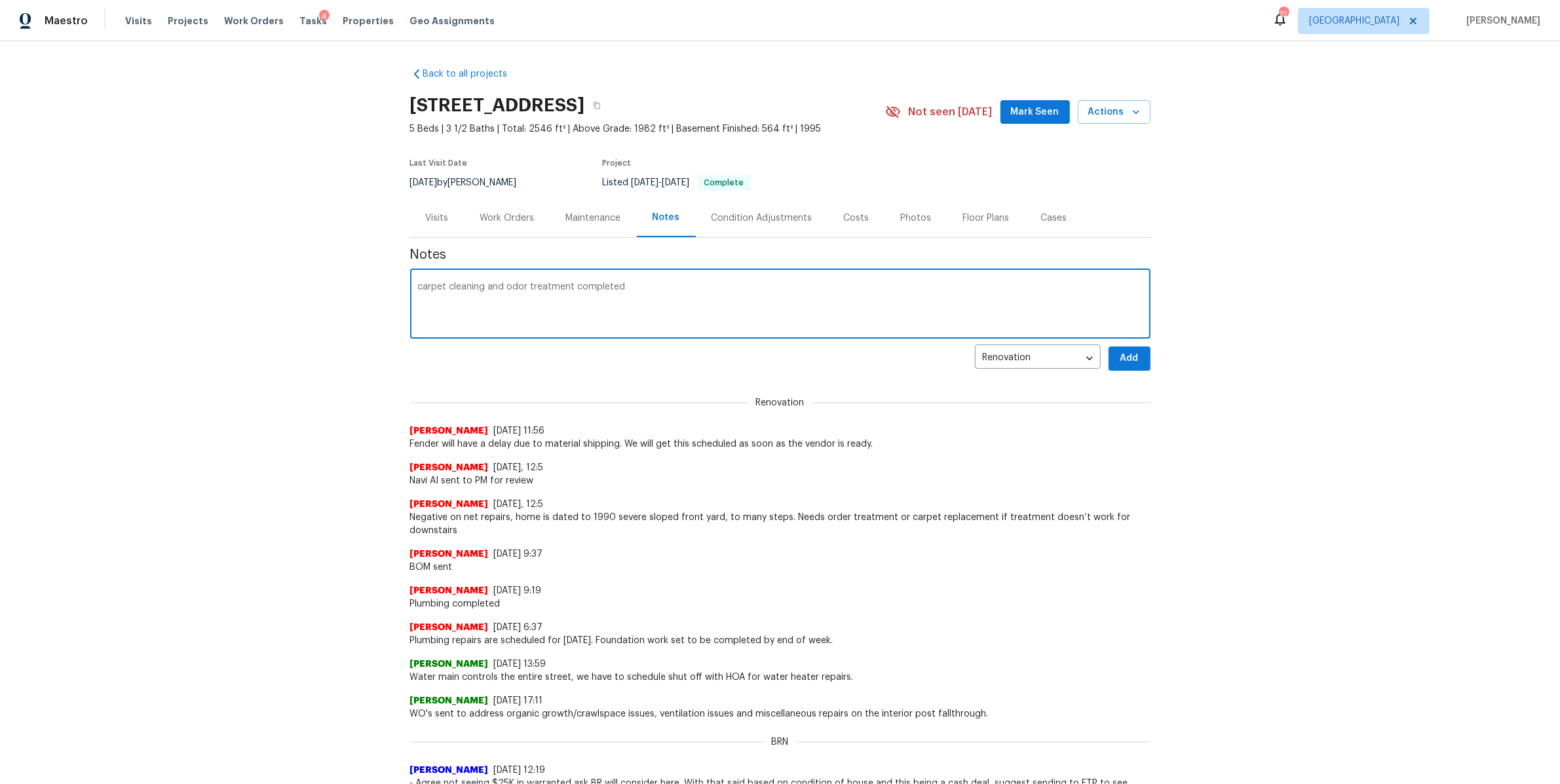
type textarea "carpet cleaning and odor treatment completed"
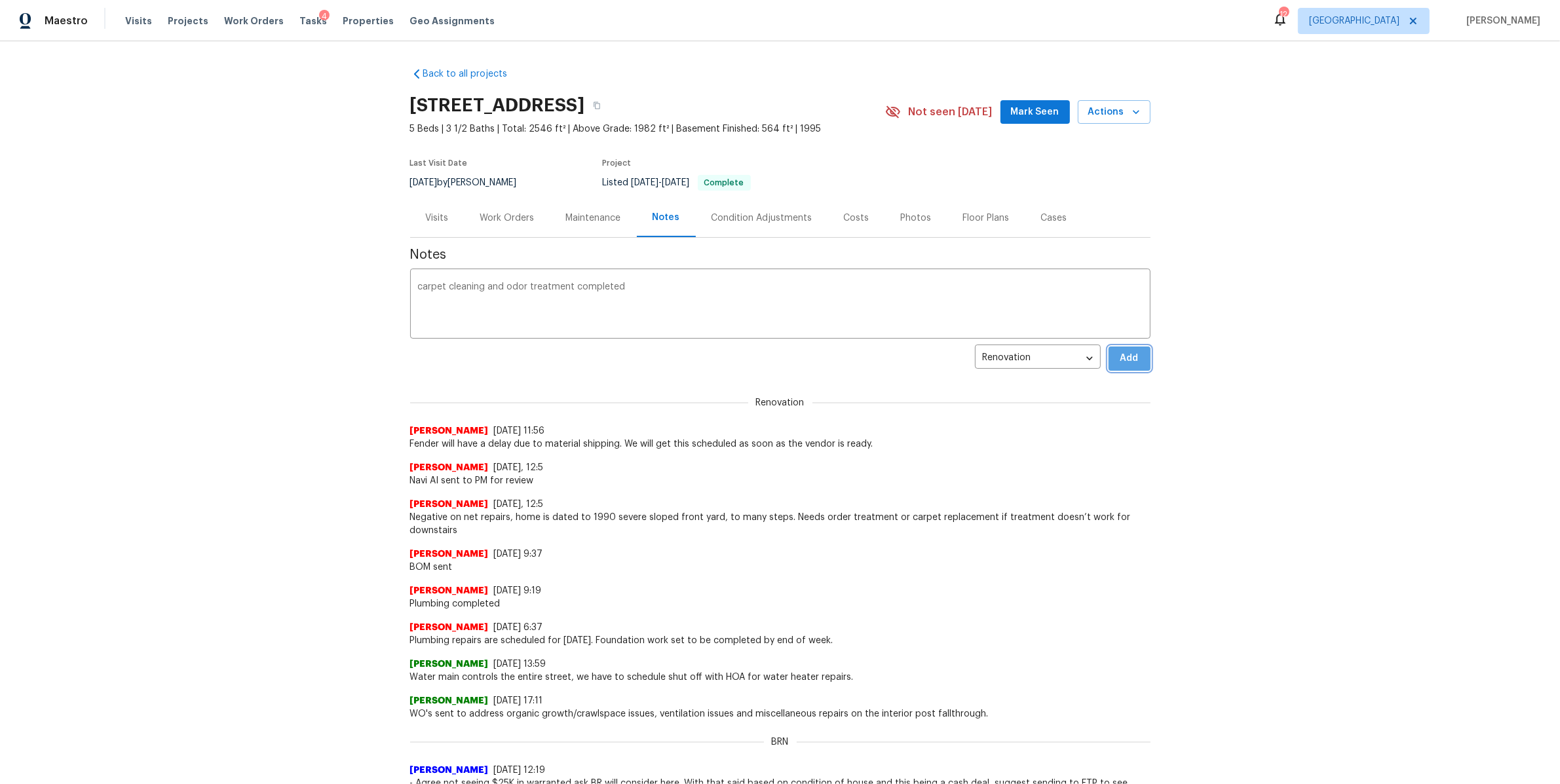
click at [1135, 354] on button "Add" at bounding box center [1129, 359] width 42 height 25
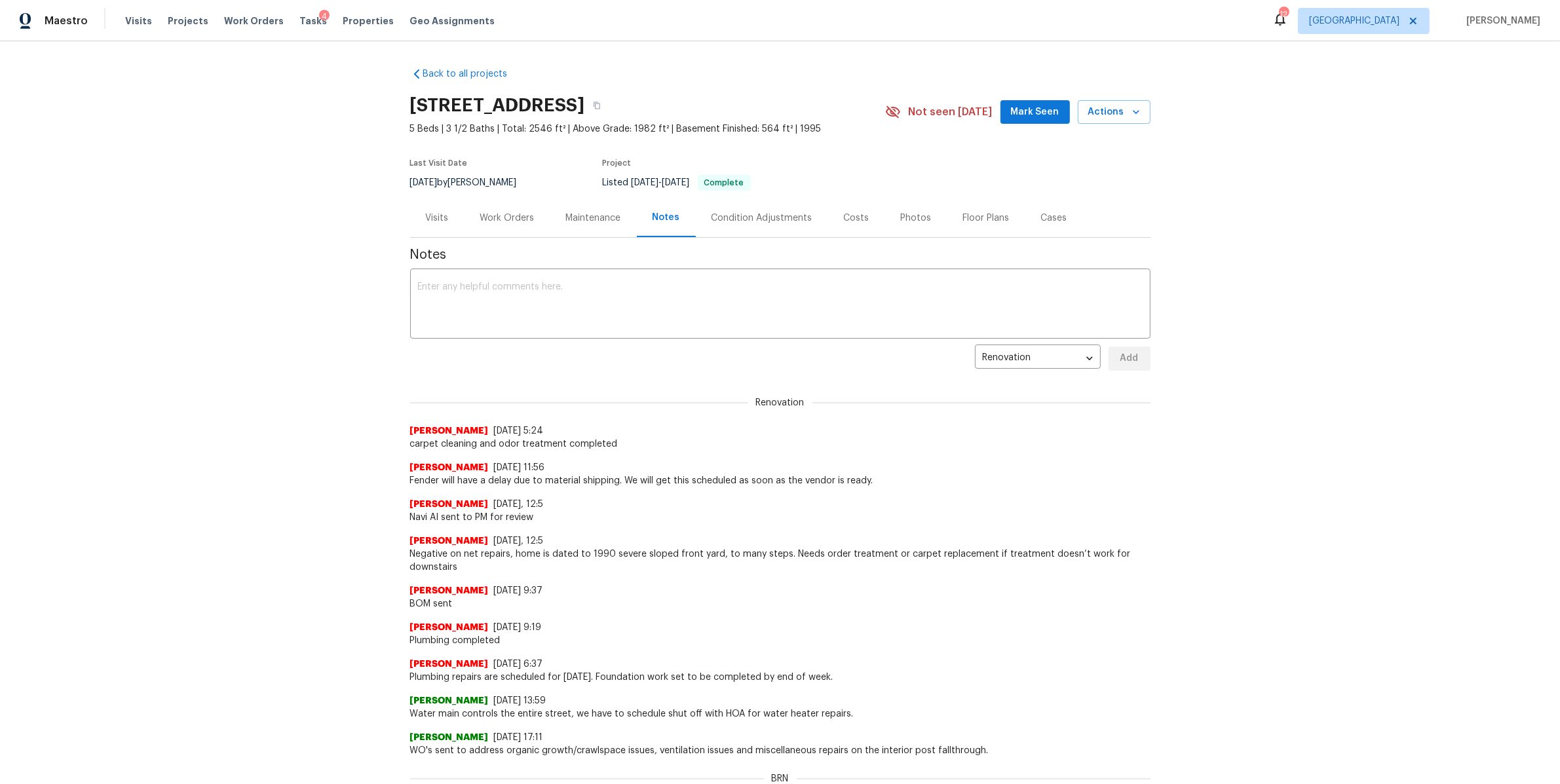
click at [228, 29] on div "Visits Projects Work Orders Tasks 4 Properties Geo Assignments" at bounding box center [317, 21] width 385 height 26
click at [234, 20] on span "Work Orders" at bounding box center [254, 20] width 60 height 13
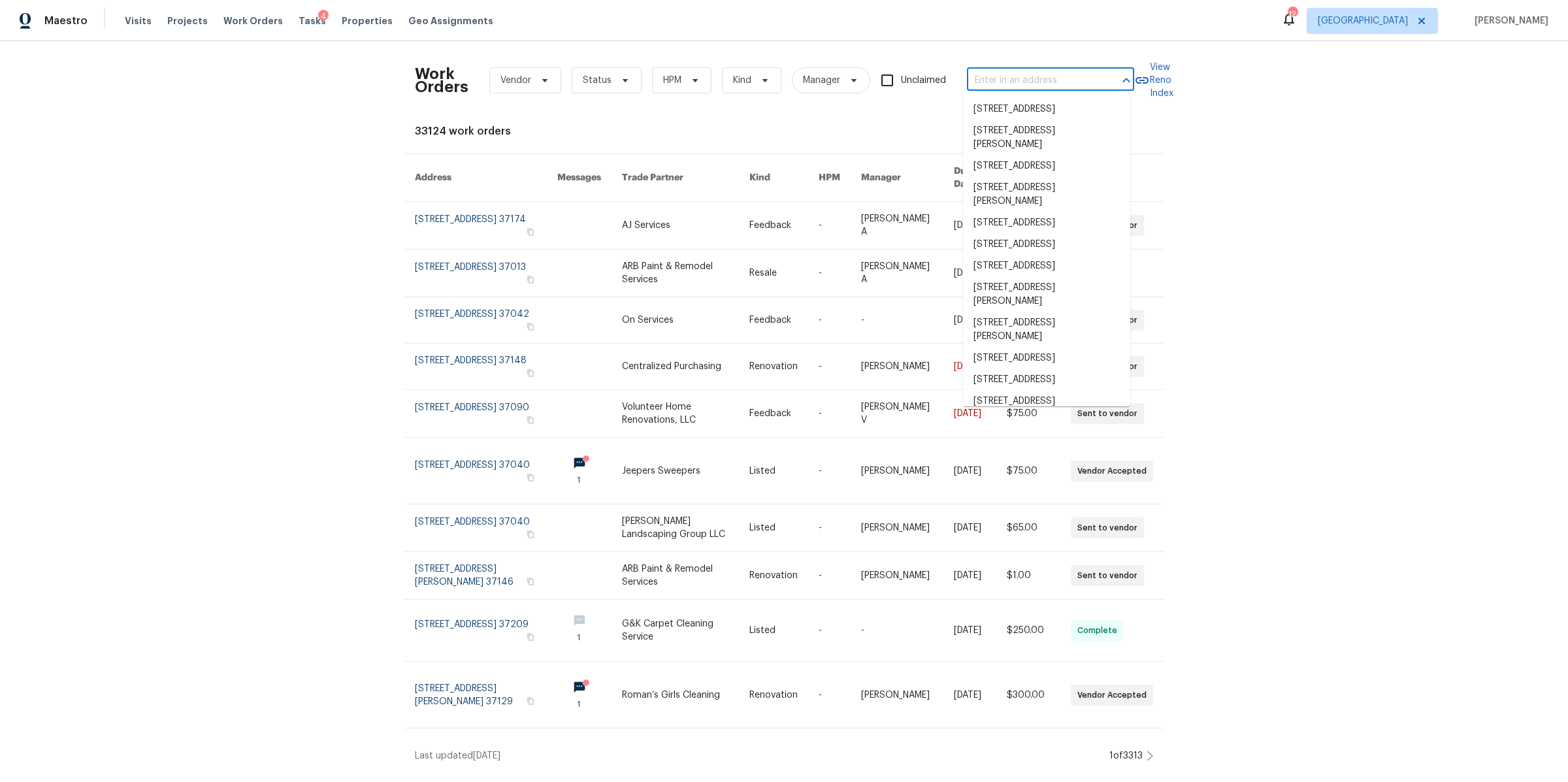
click at [1005, 77] on input "text" at bounding box center [1032, 81] width 130 height 20
paste input "336 Royal Garden Dr, Murfreesboro, TN 37130"
type input "336 Royal Garden Dr, Murfreesboro, TN 37130"
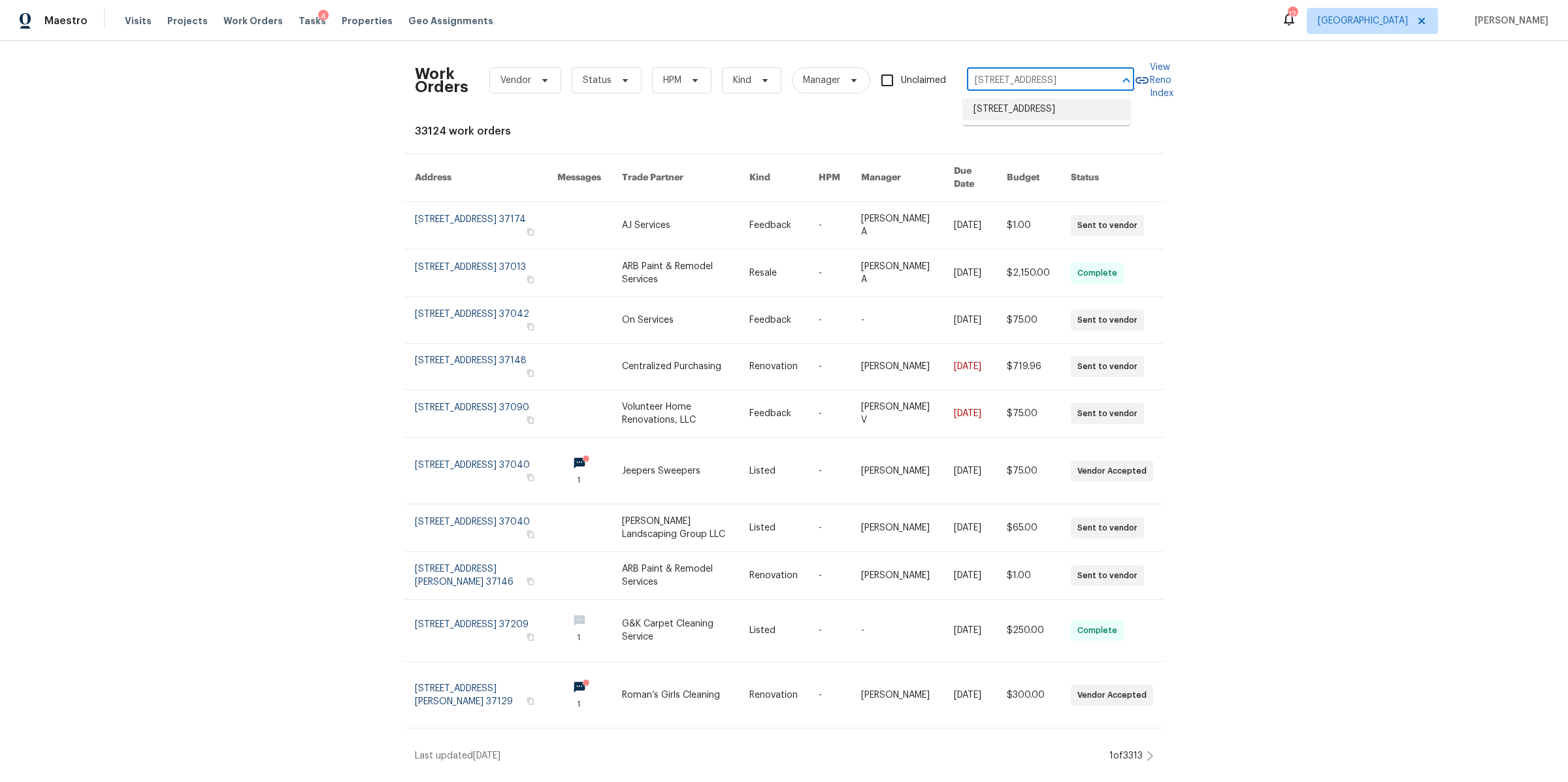
click at [1001, 113] on li "336 Royal Garden Dr, Murfreesboro, TN 37130" at bounding box center [1046, 109] width 167 height 22
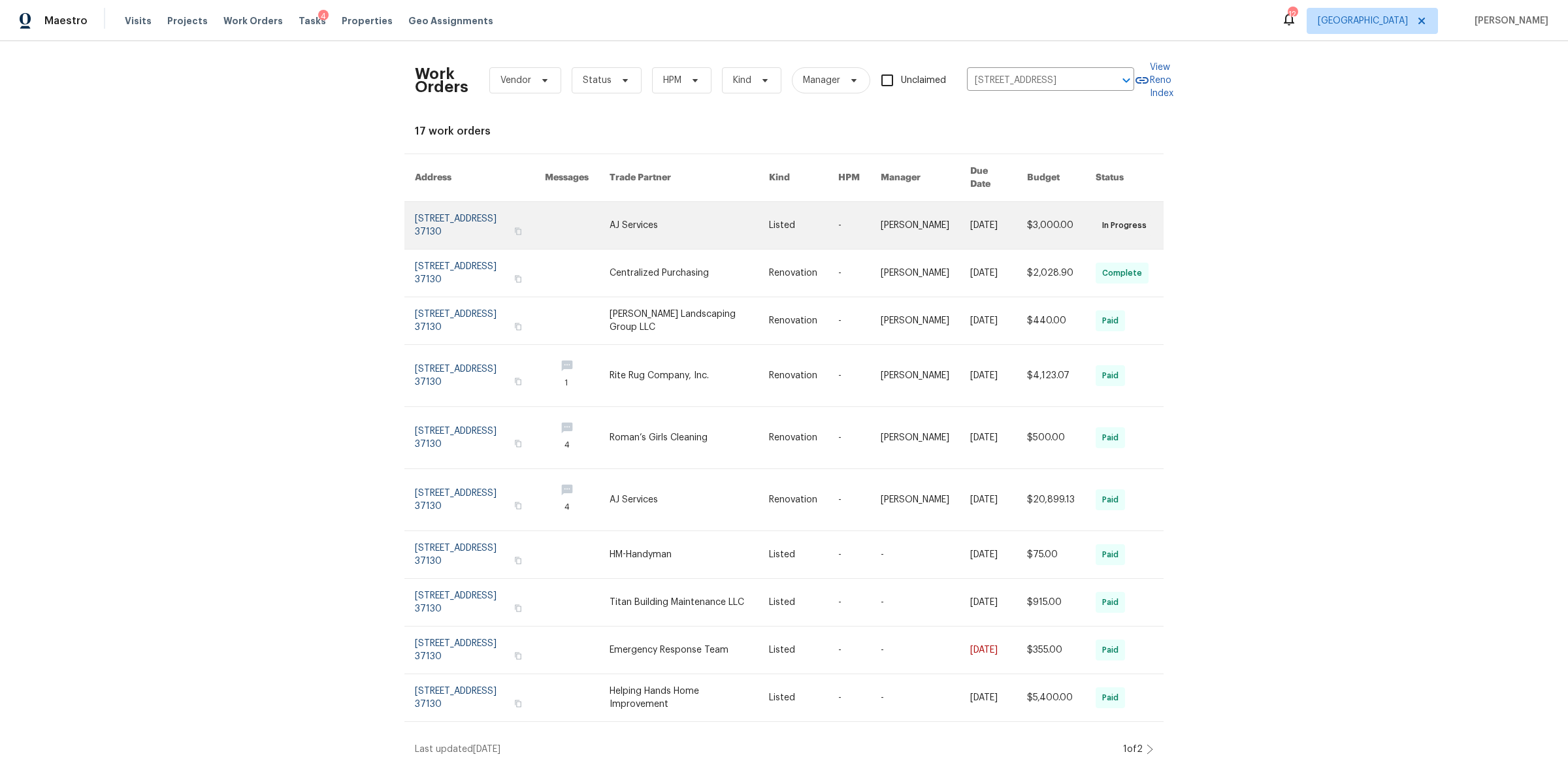
click at [424, 204] on link at bounding box center [480, 225] width 130 height 47
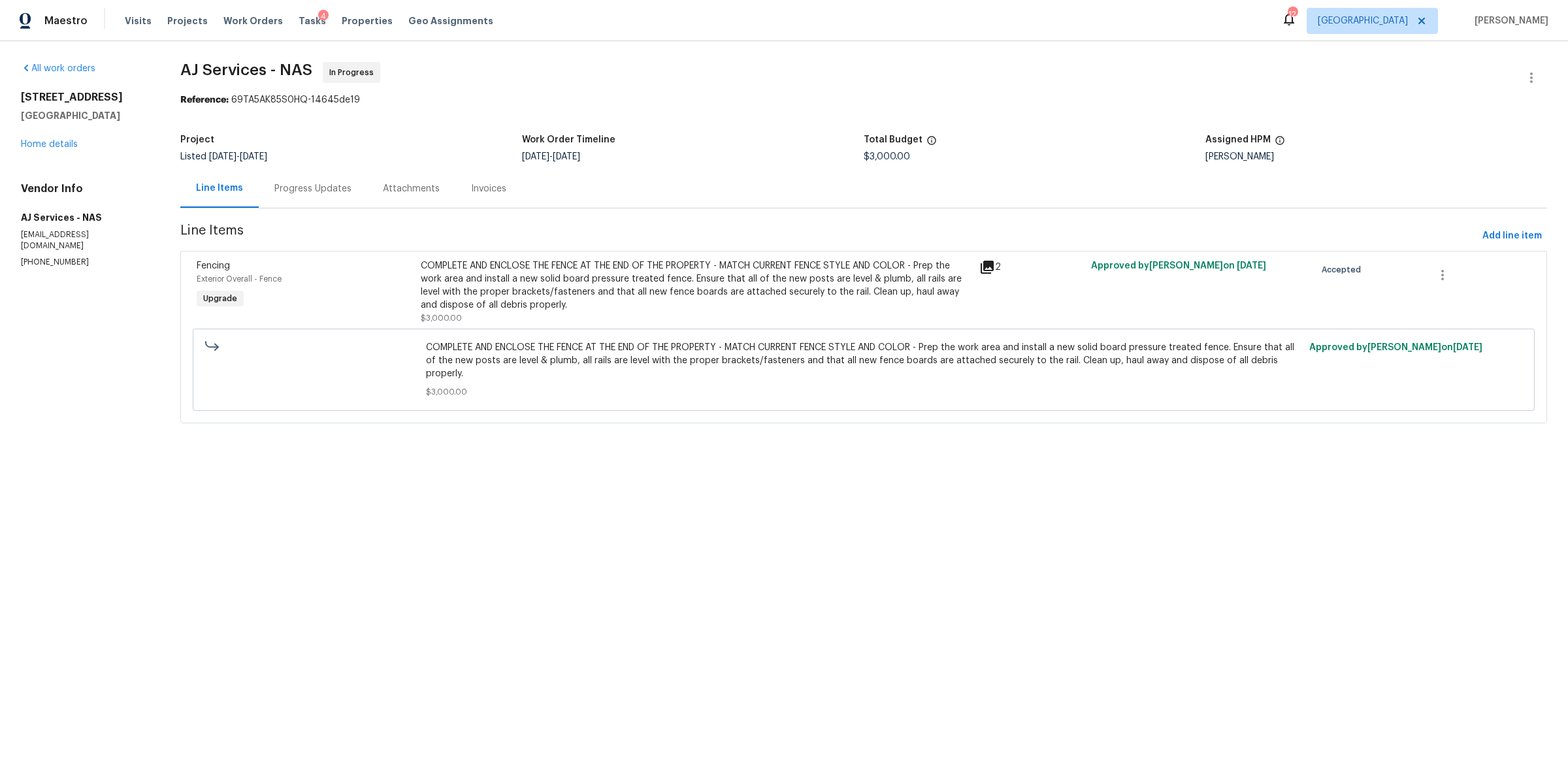
click at [322, 192] on div "Progress Updates" at bounding box center [313, 188] width 77 height 13
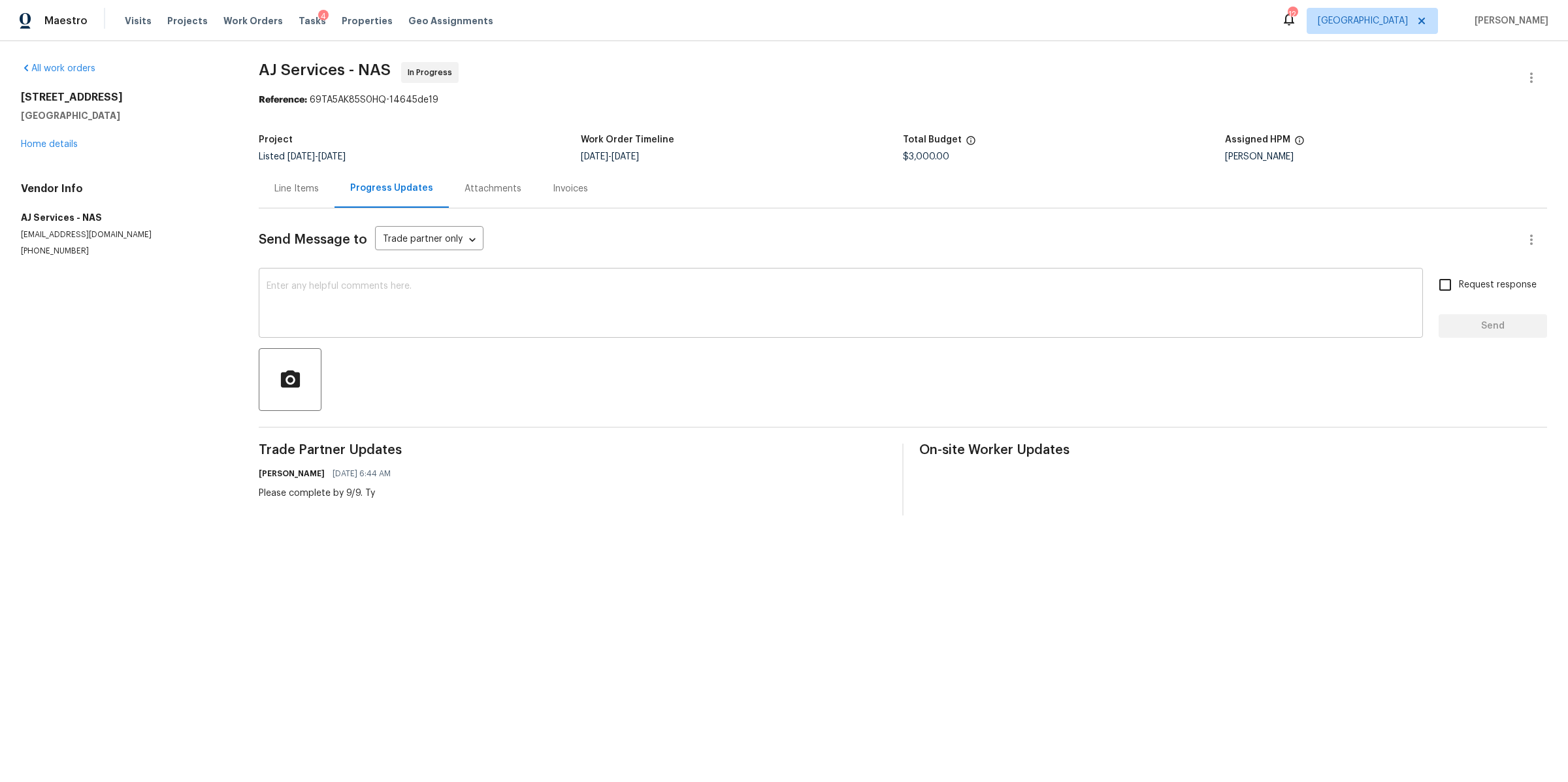
click at [438, 306] on textarea at bounding box center [840, 304] width 1149 height 46
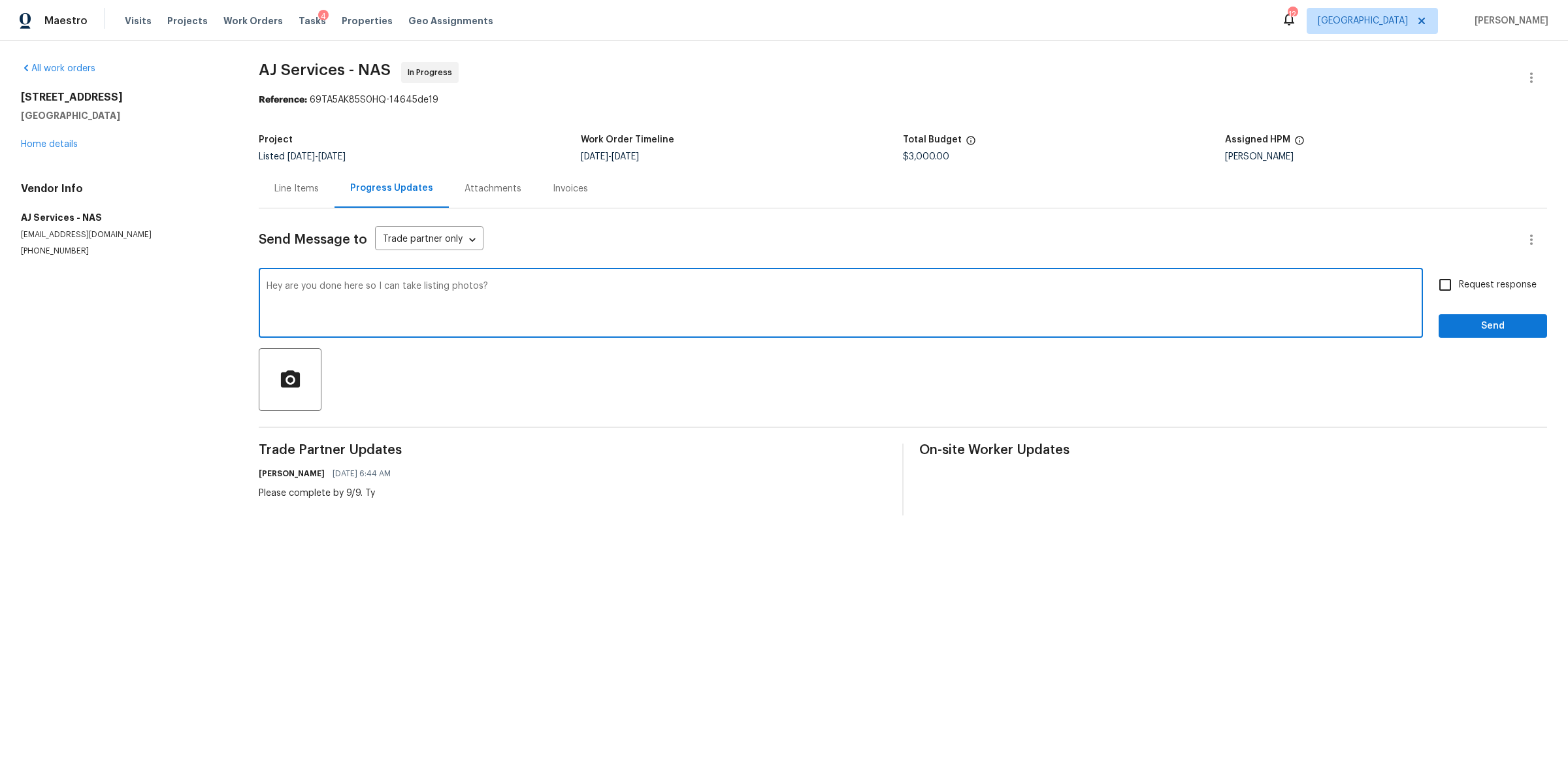
type textarea "Hey are you done here so I can take listing photos?"
click at [1431, 287] on input "Request response" at bounding box center [1445, 285] width 27 height 27
checkbox input "true"
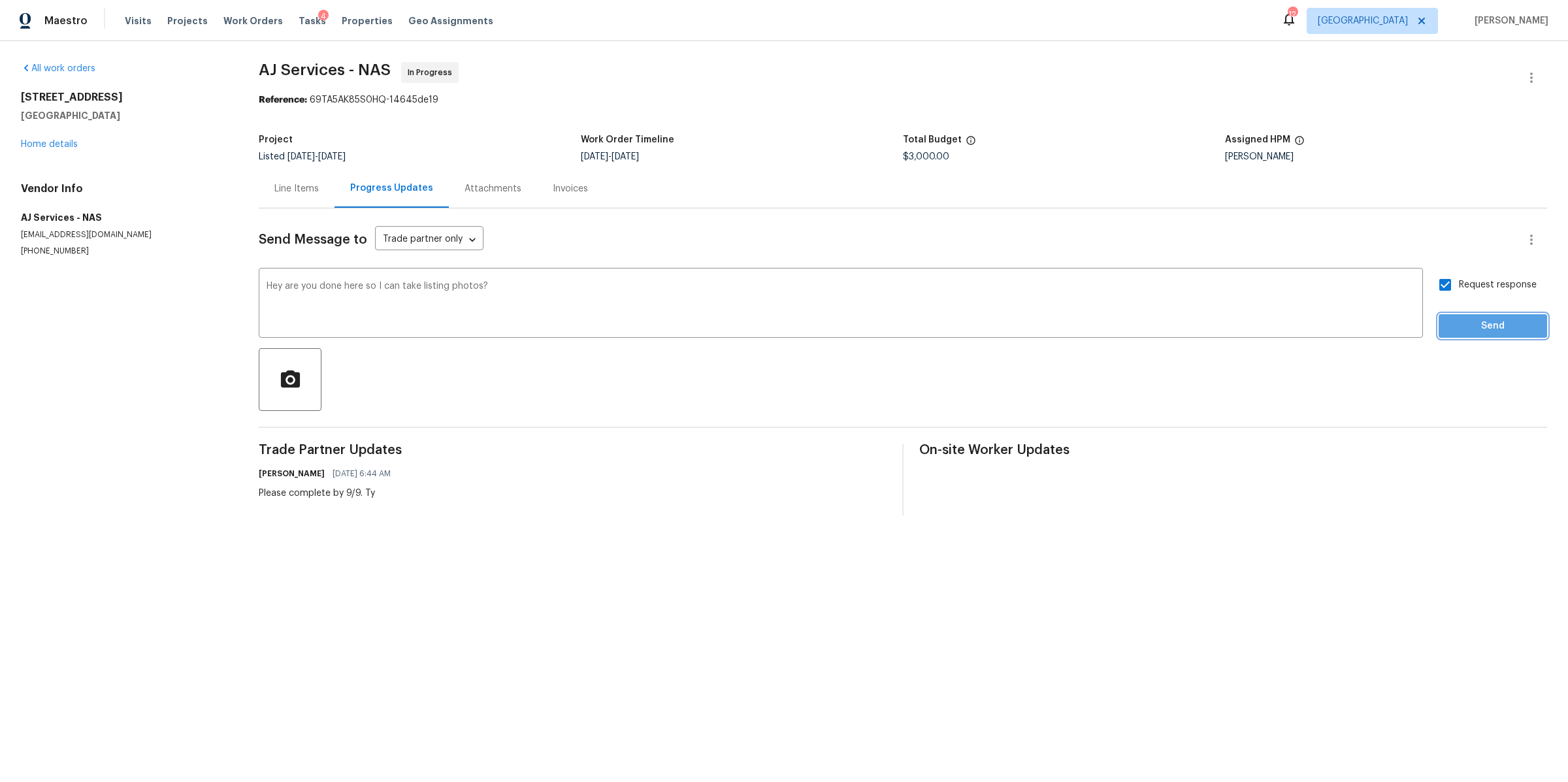
click at [1449, 320] on span "Send" at bounding box center [1493, 326] width 88 height 16
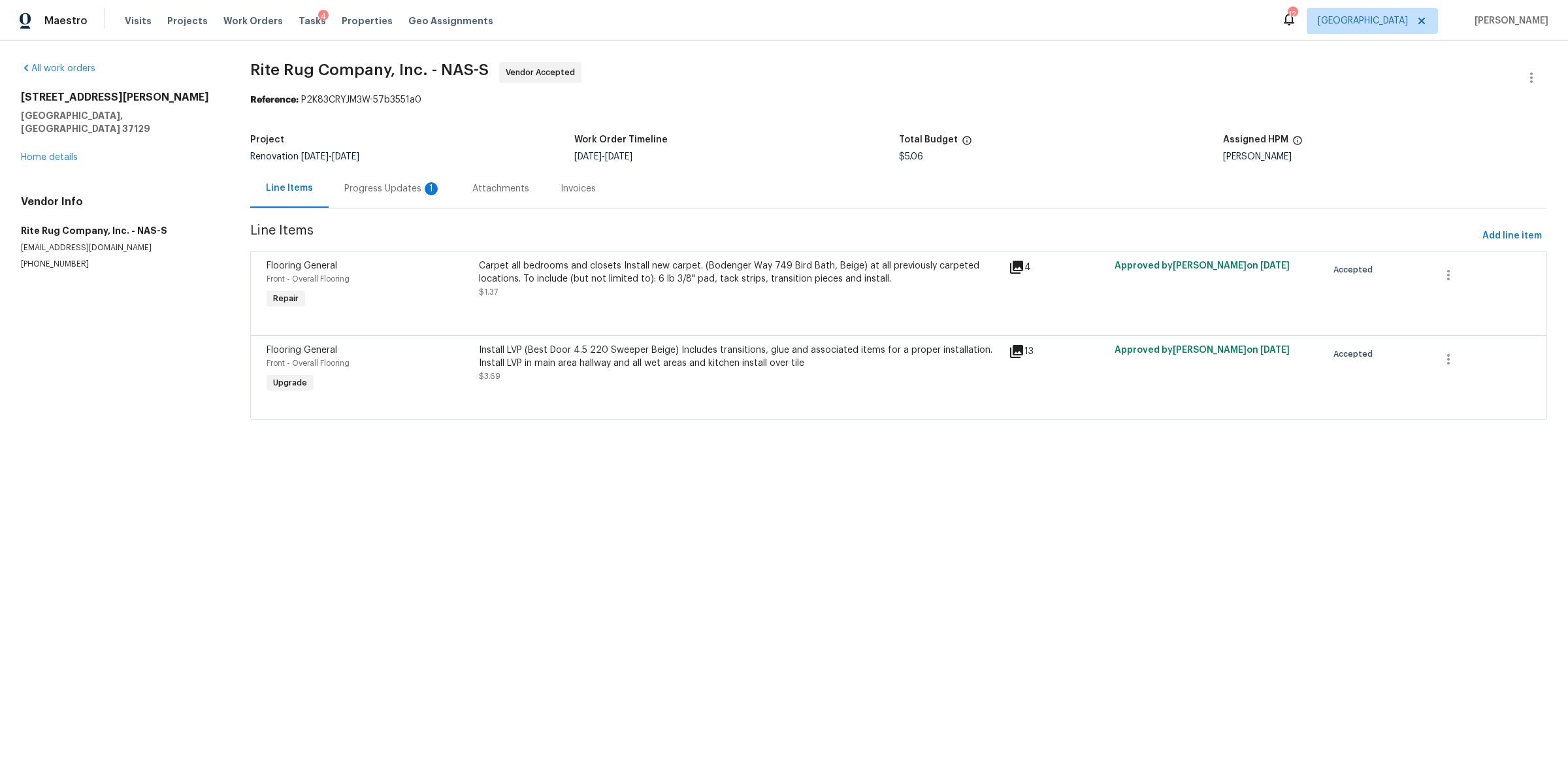
click at [386, 192] on div "Progress Updates 1" at bounding box center [393, 188] width 96 height 13
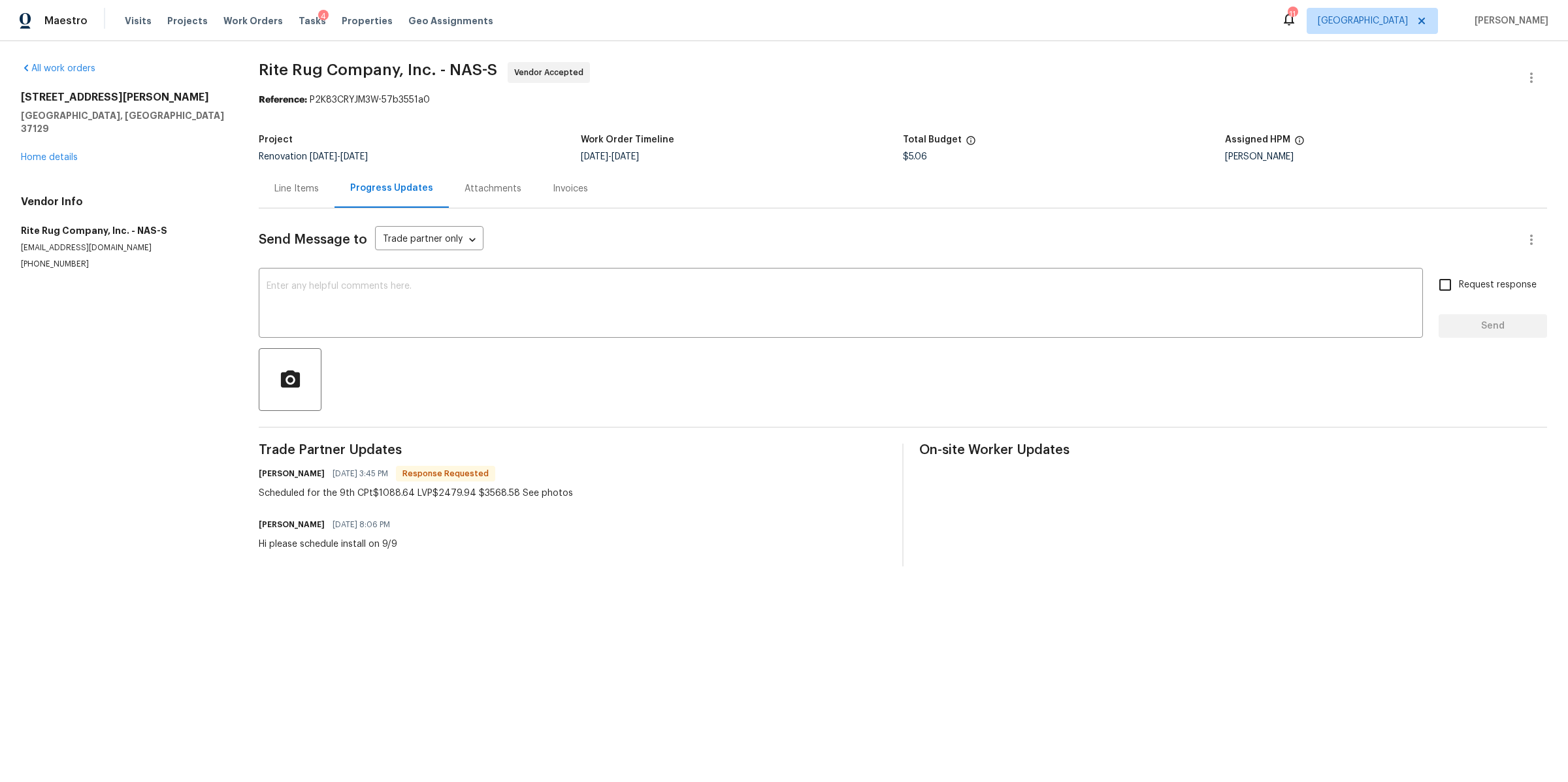
click at [298, 188] on div "Line Items" at bounding box center [296, 188] width 44 height 13
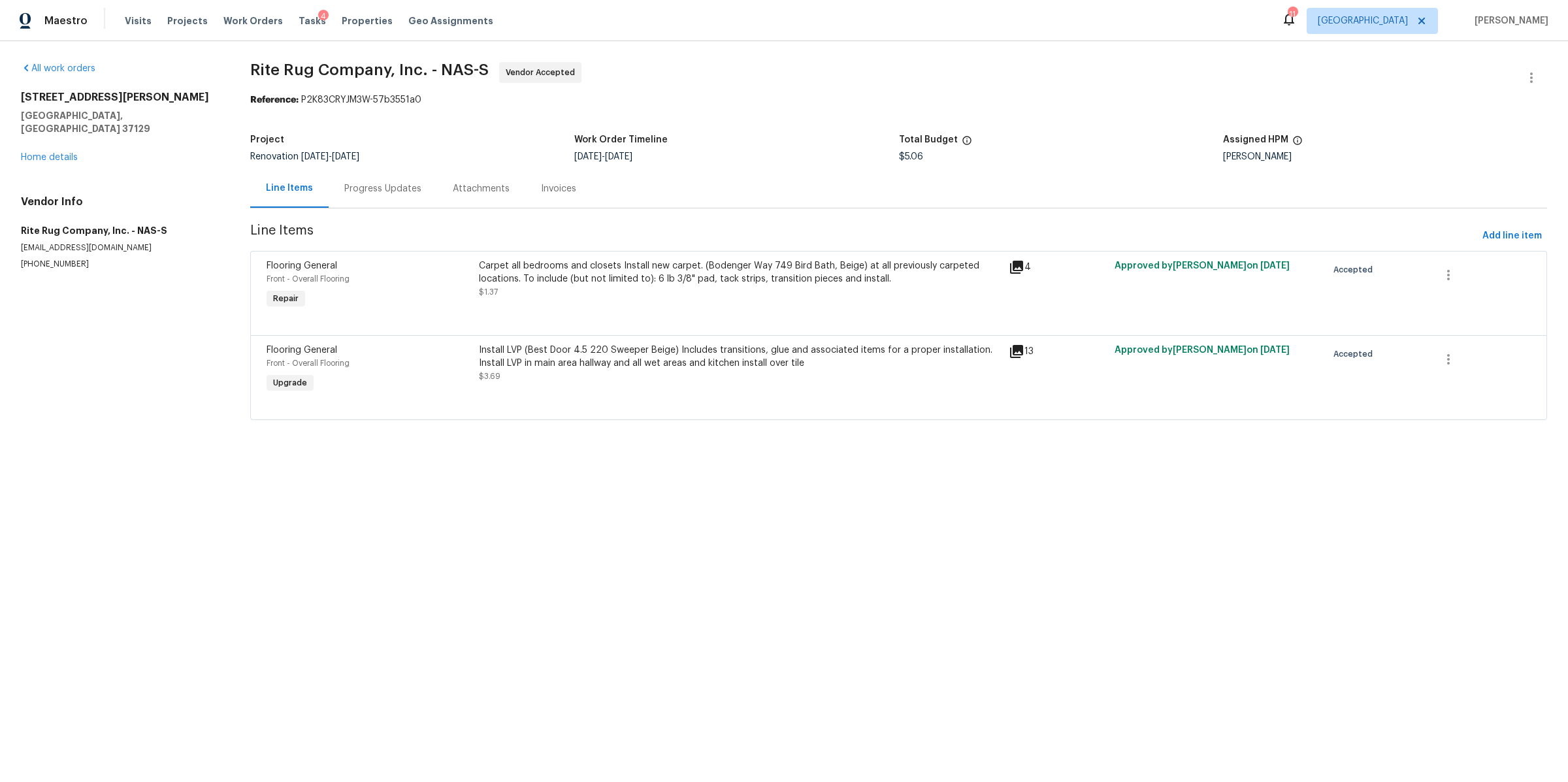
click at [639, 388] on div "Install LVP (Best Door 4.5 220 Sweeper Beige) Includes transitions, glue and as…" at bounding box center [740, 370] width 530 height 60
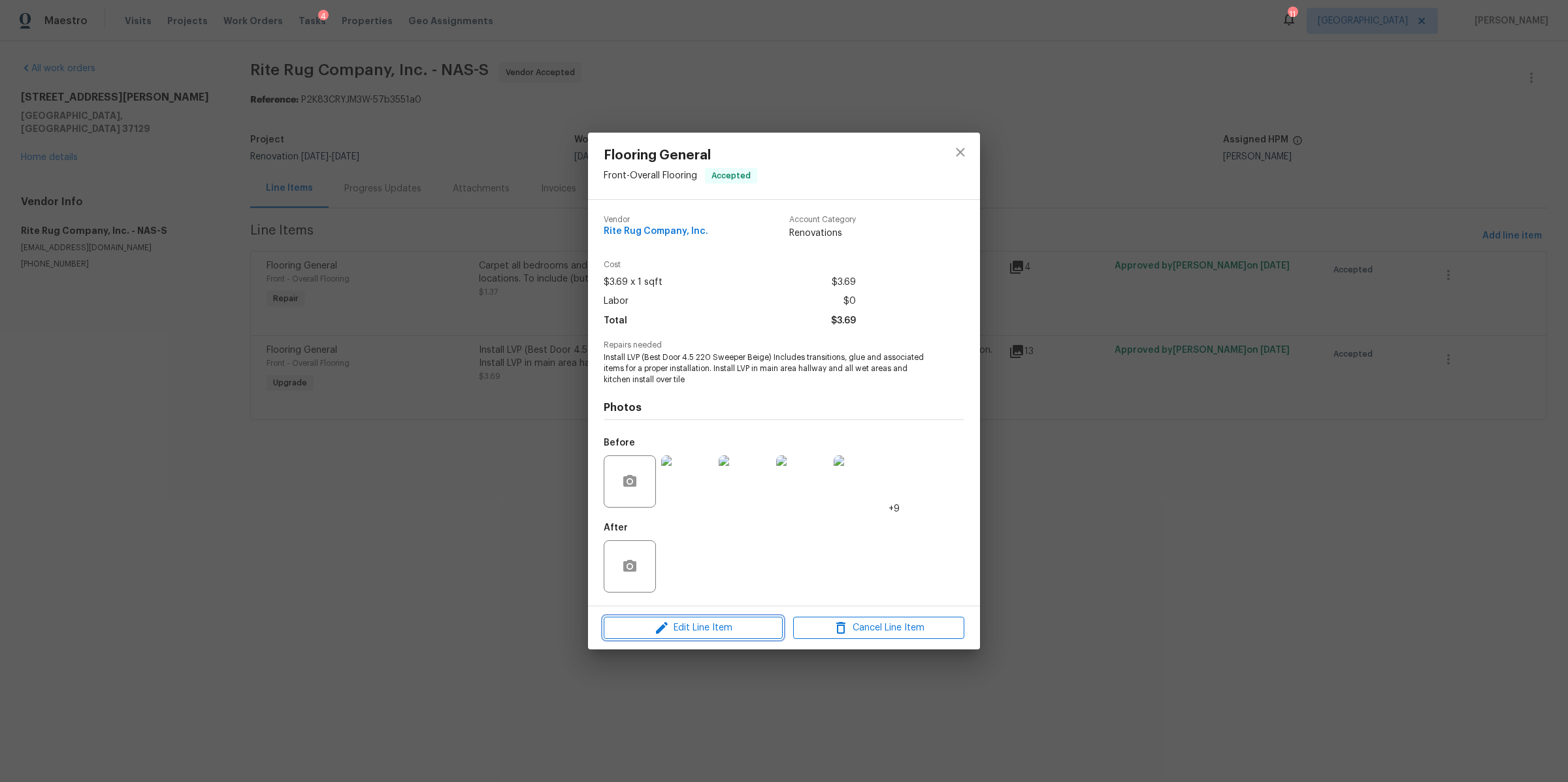
click at [717, 622] on span "Edit Line Item" at bounding box center [693, 628] width 171 height 16
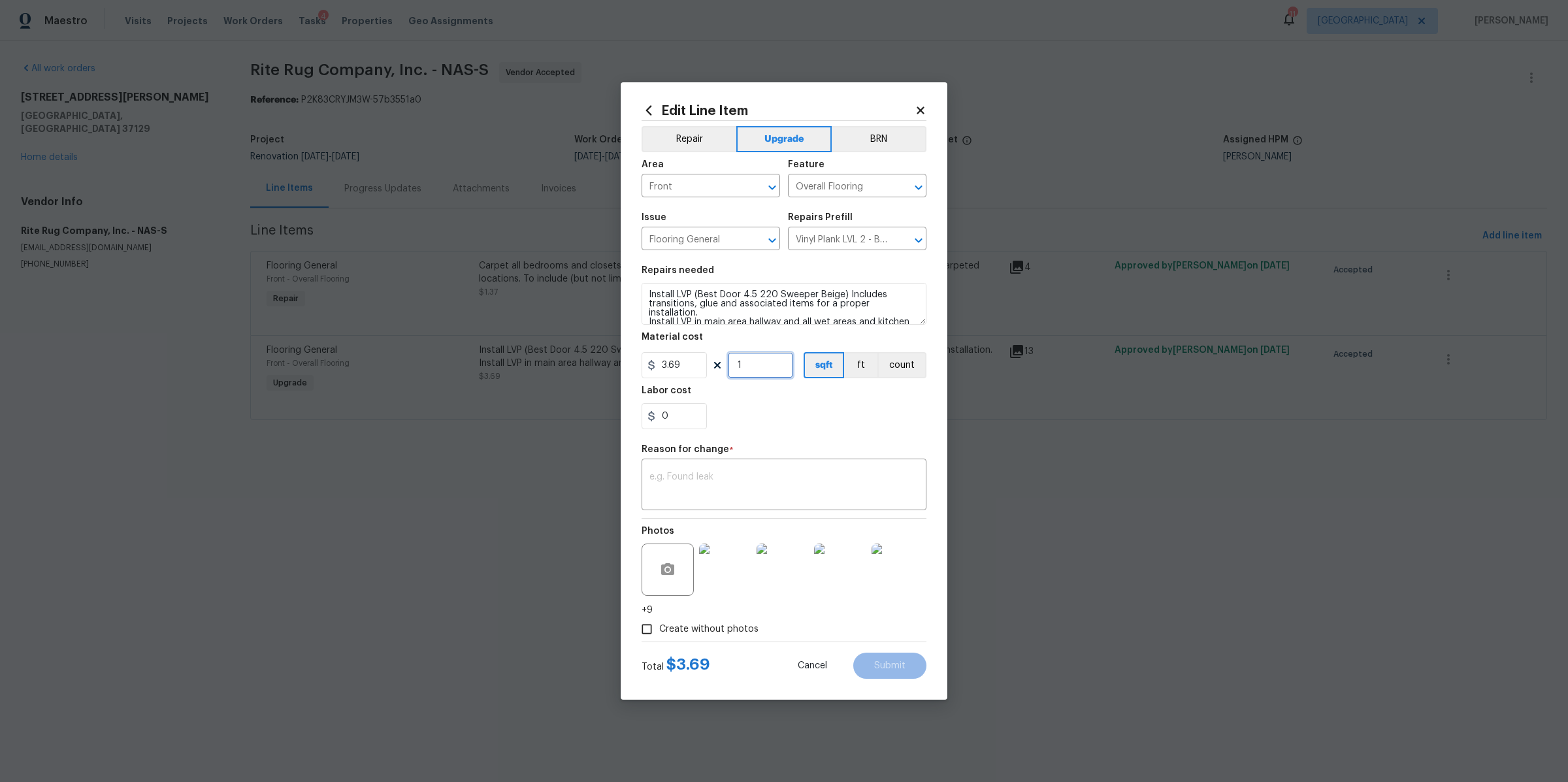
click at [770, 371] on input "1" at bounding box center [760, 365] width 65 height 26
type input "672"
click at [795, 412] on div "0" at bounding box center [783, 416] width 285 height 26
click at [689, 421] on input "0" at bounding box center [674, 416] width 65 height 26
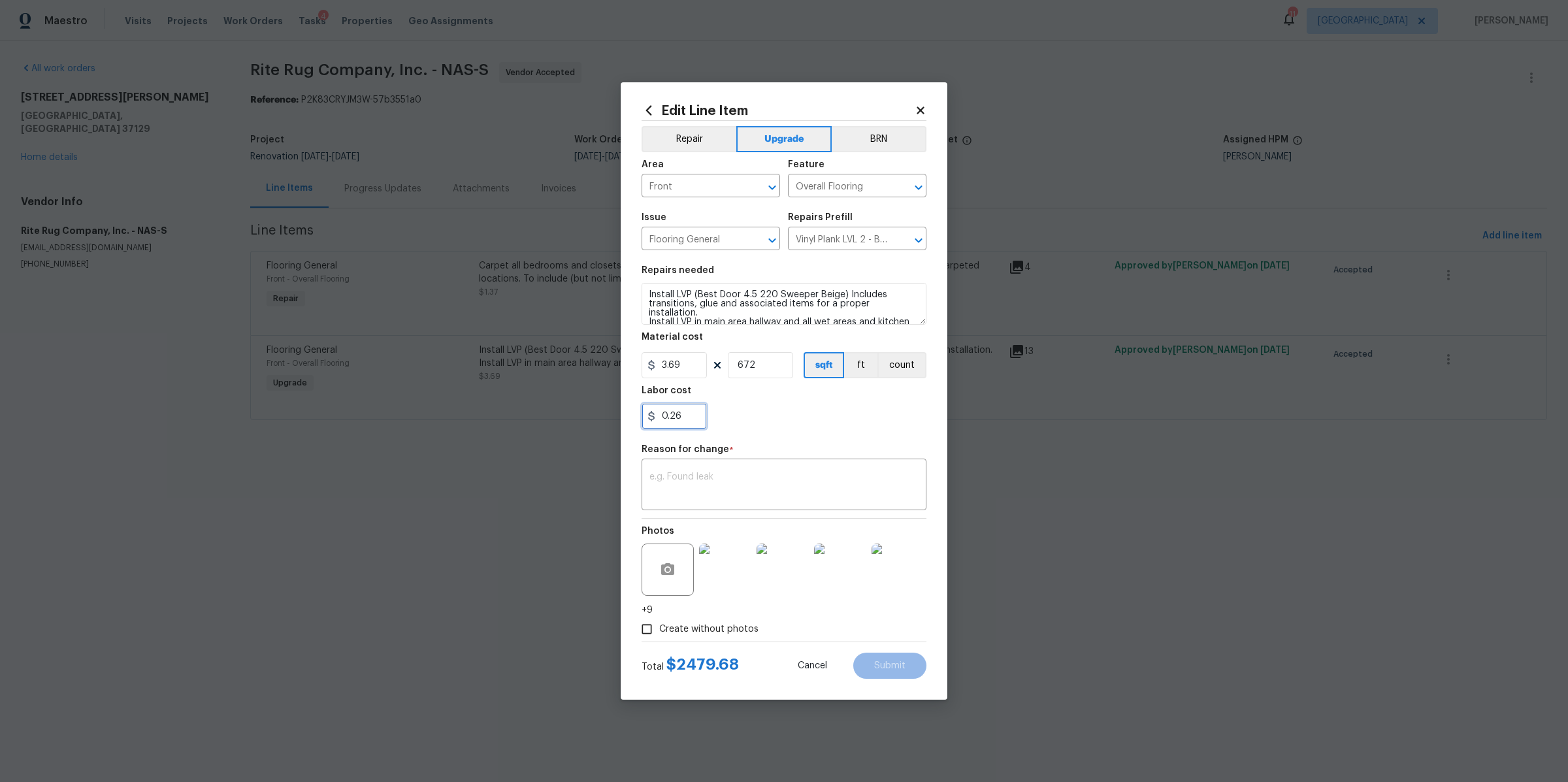
type input "0.26"
click at [812, 414] on div "0.26" at bounding box center [783, 416] width 285 height 26
click at [774, 508] on div "x ​" at bounding box center [783, 486] width 285 height 48
click at [830, 413] on div "0.26" at bounding box center [783, 416] width 285 height 26
click at [744, 465] on div "cost x ​" at bounding box center [783, 486] width 285 height 48
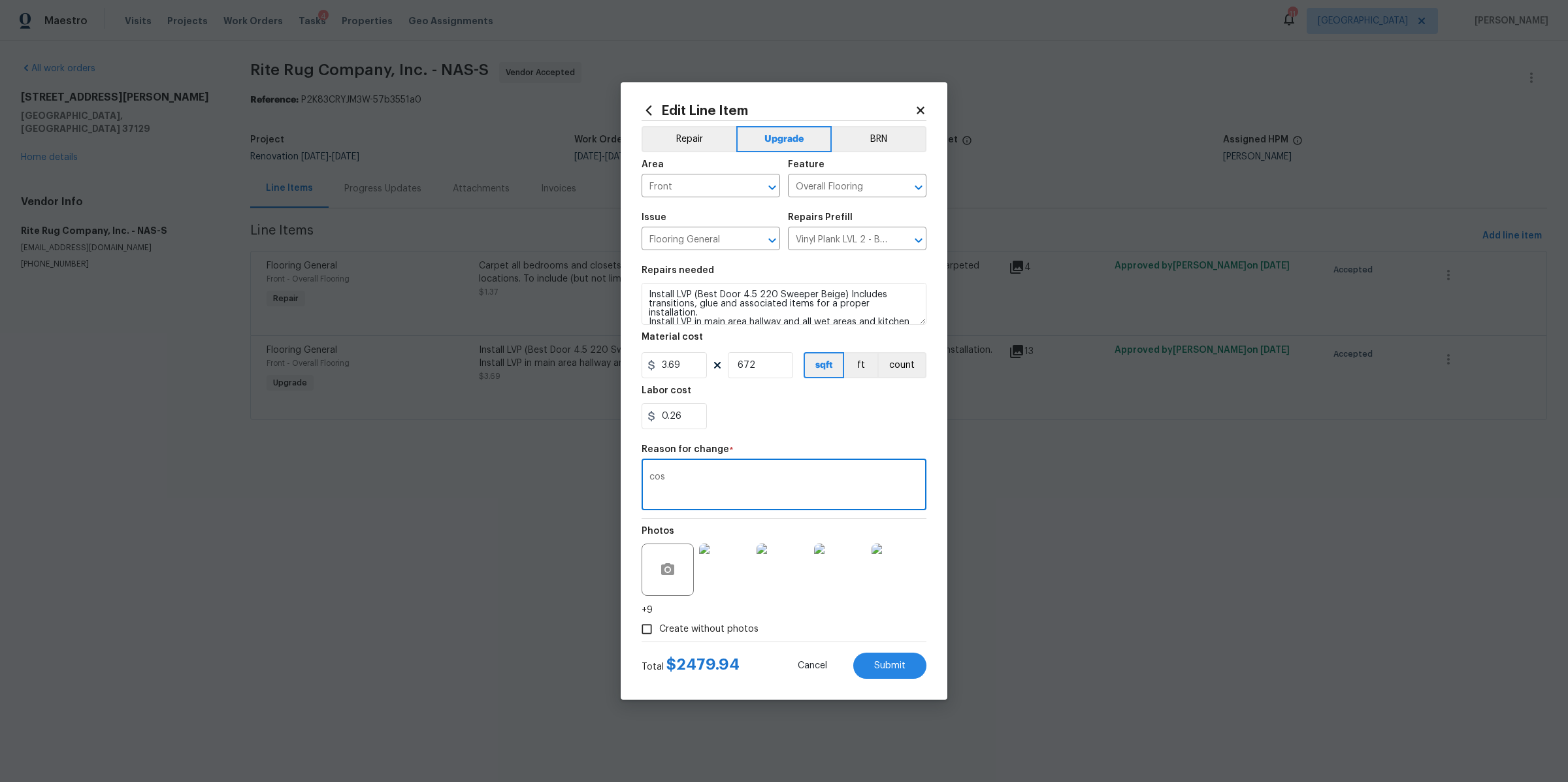
type textarea "cost"
click at [894, 676] on button "Submit" at bounding box center [890, 666] width 73 height 26
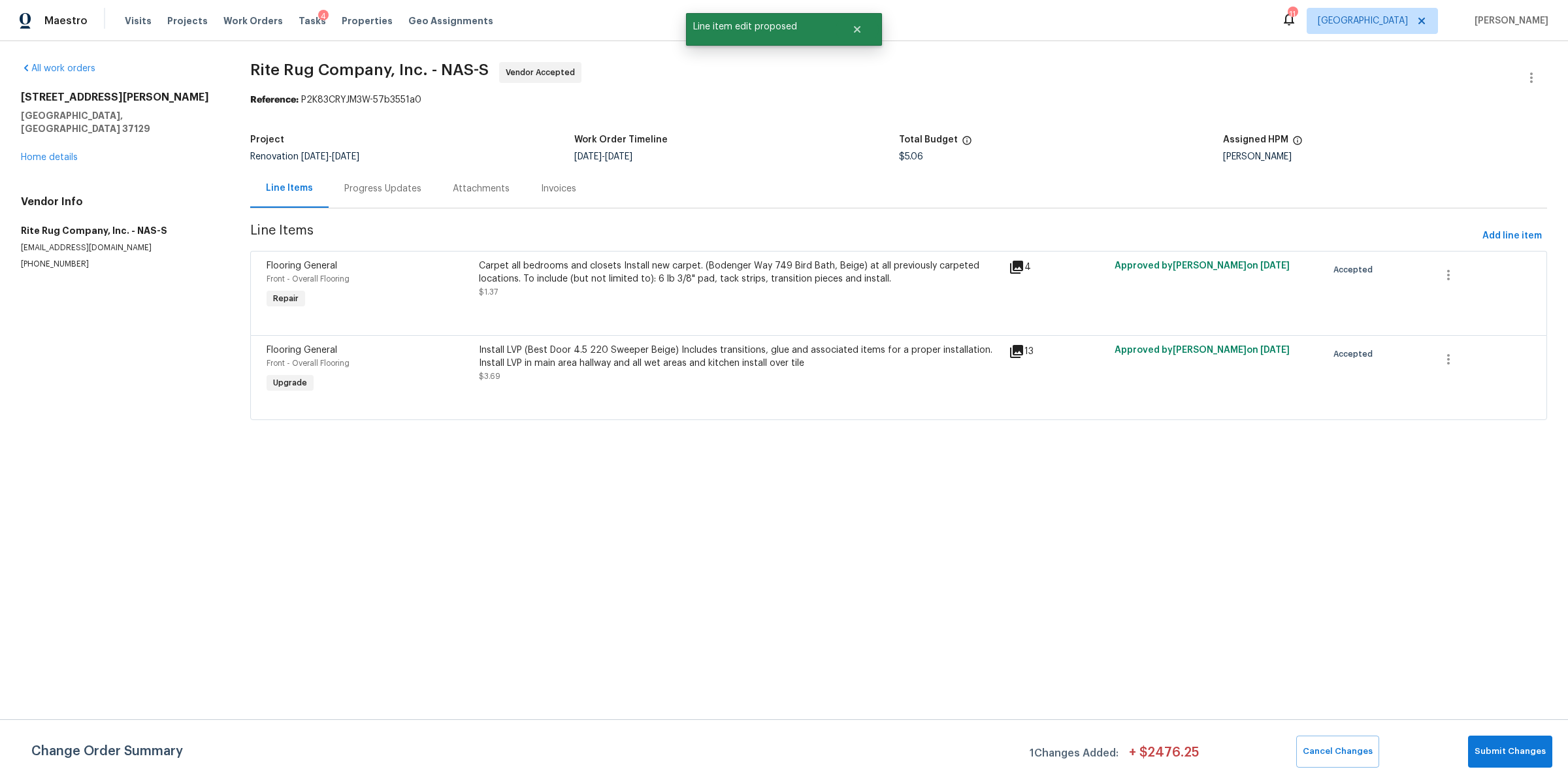
click at [707, 295] on div "Carpet all bedrooms and closets Install new carpet. (Bodenger Way 749 Bird Bath…" at bounding box center [740, 279] width 522 height 39
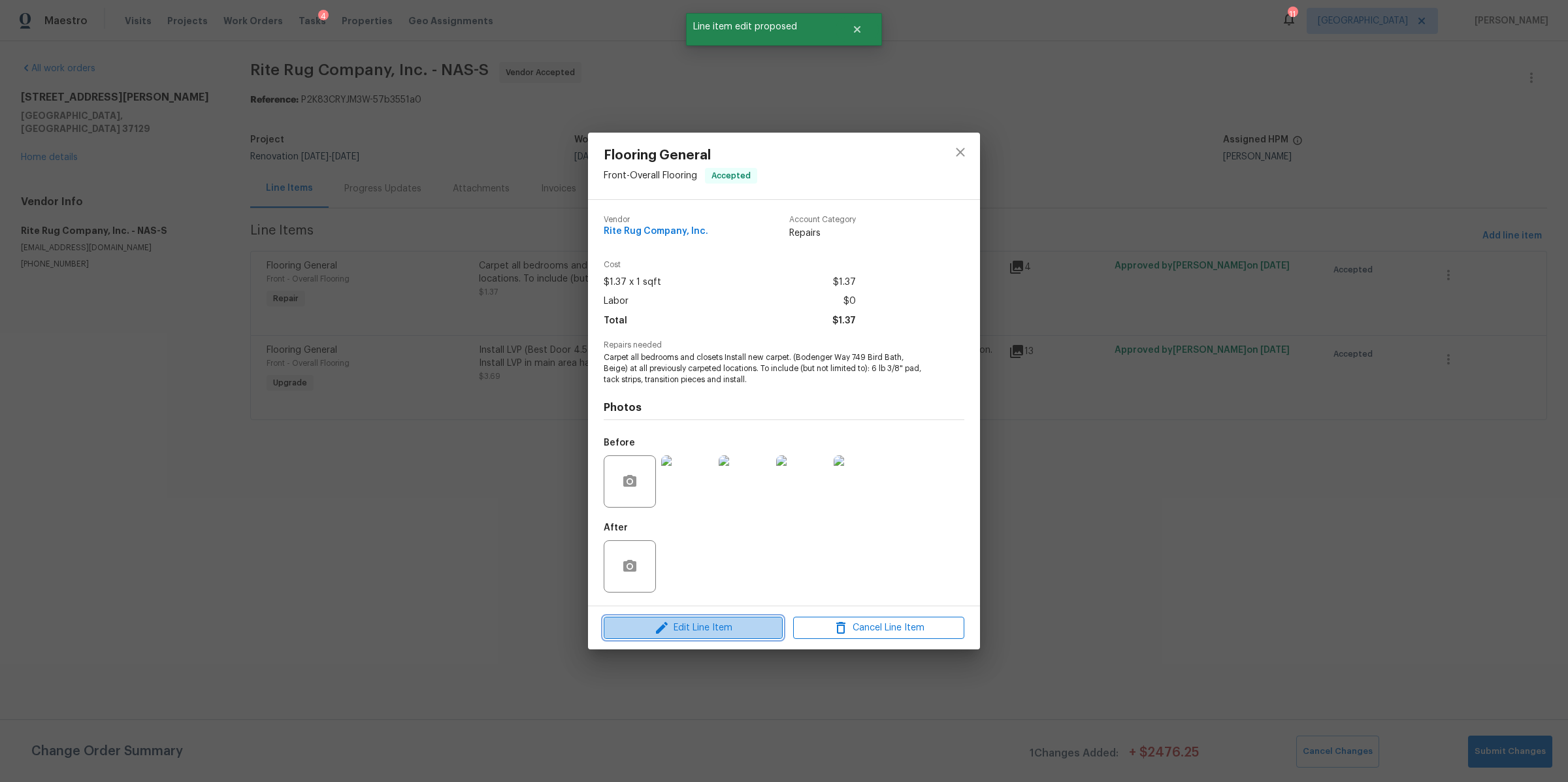
click at [742, 632] on span "Edit Line Item" at bounding box center [693, 628] width 171 height 16
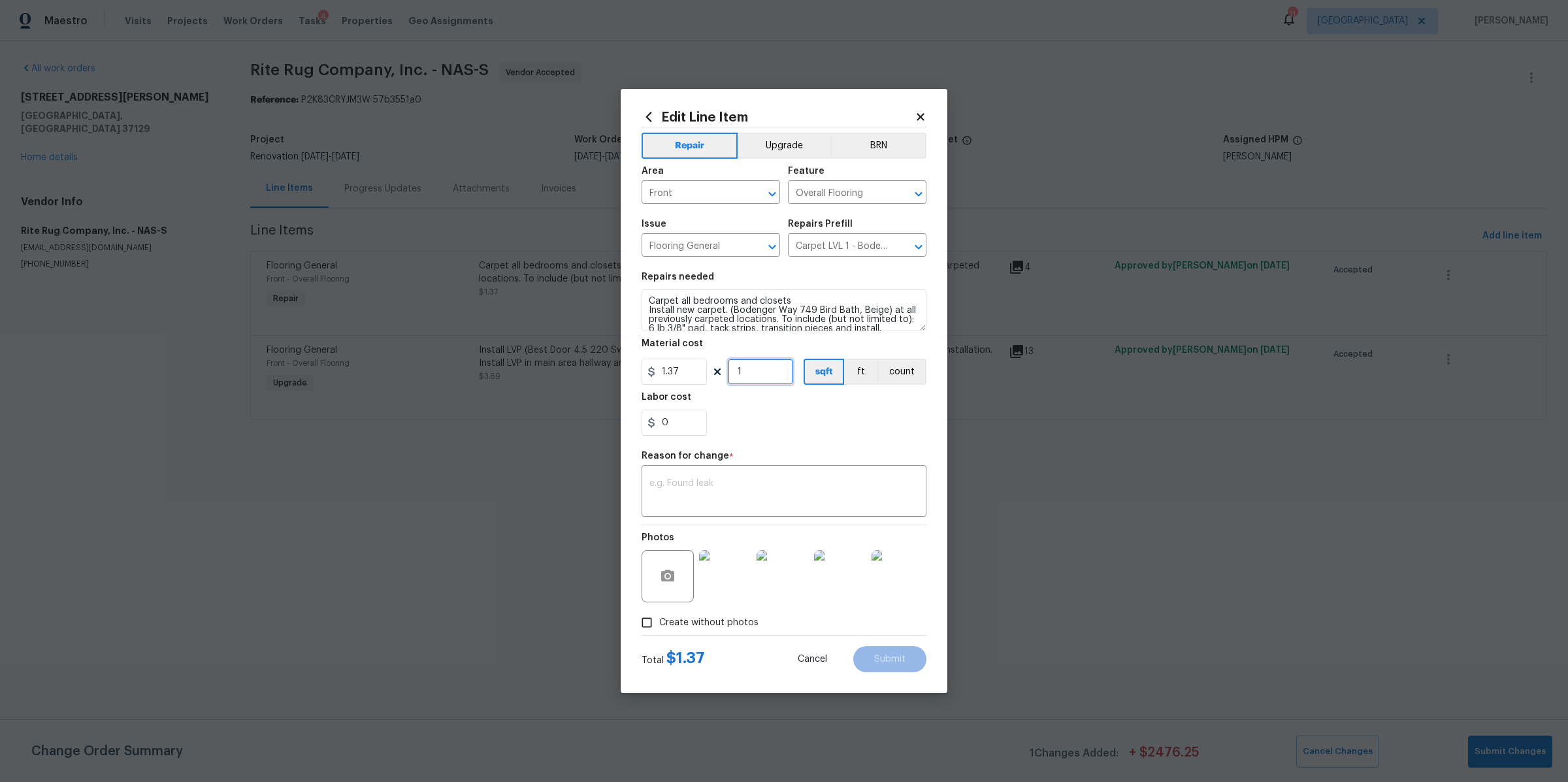
click at [758, 383] on input "1" at bounding box center [760, 372] width 65 height 26
type input "794"
click at [827, 434] on div "0" at bounding box center [783, 423] width 285 height 26
click at [672, 433] on input "0" at bounding box center [674, 423] width 65 height 26
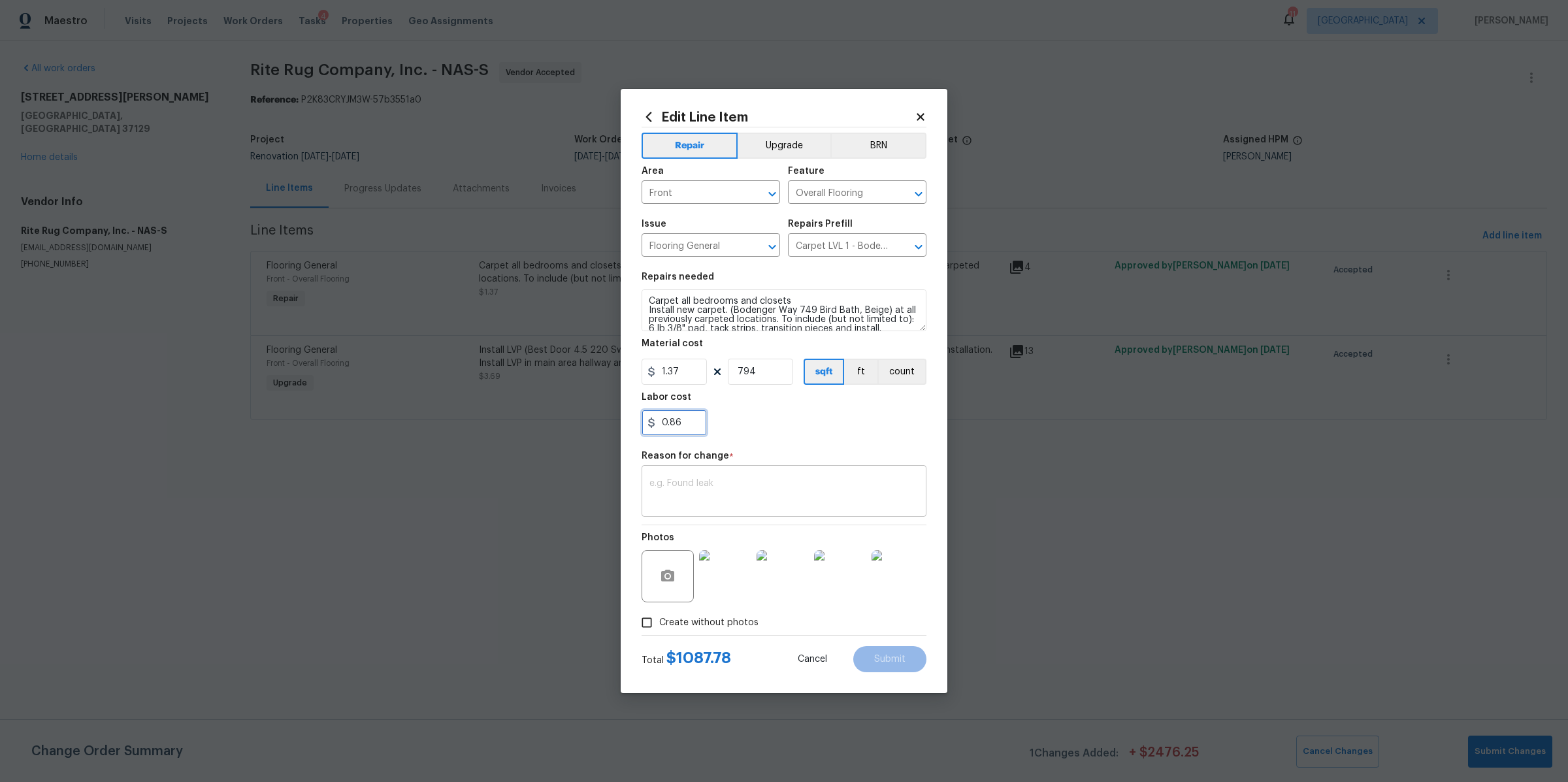
type input "0.86"
click at [717, 489] on textarea at bounding box center [784, 493] width 269 height 27
type textarea "cost"
click at [821, 433] on div "0.86" at bounding box center [783, 423] width 285 height 26
click at [888, 664] on button "Submit" at bounding box center [890, 659] width 73 height 26
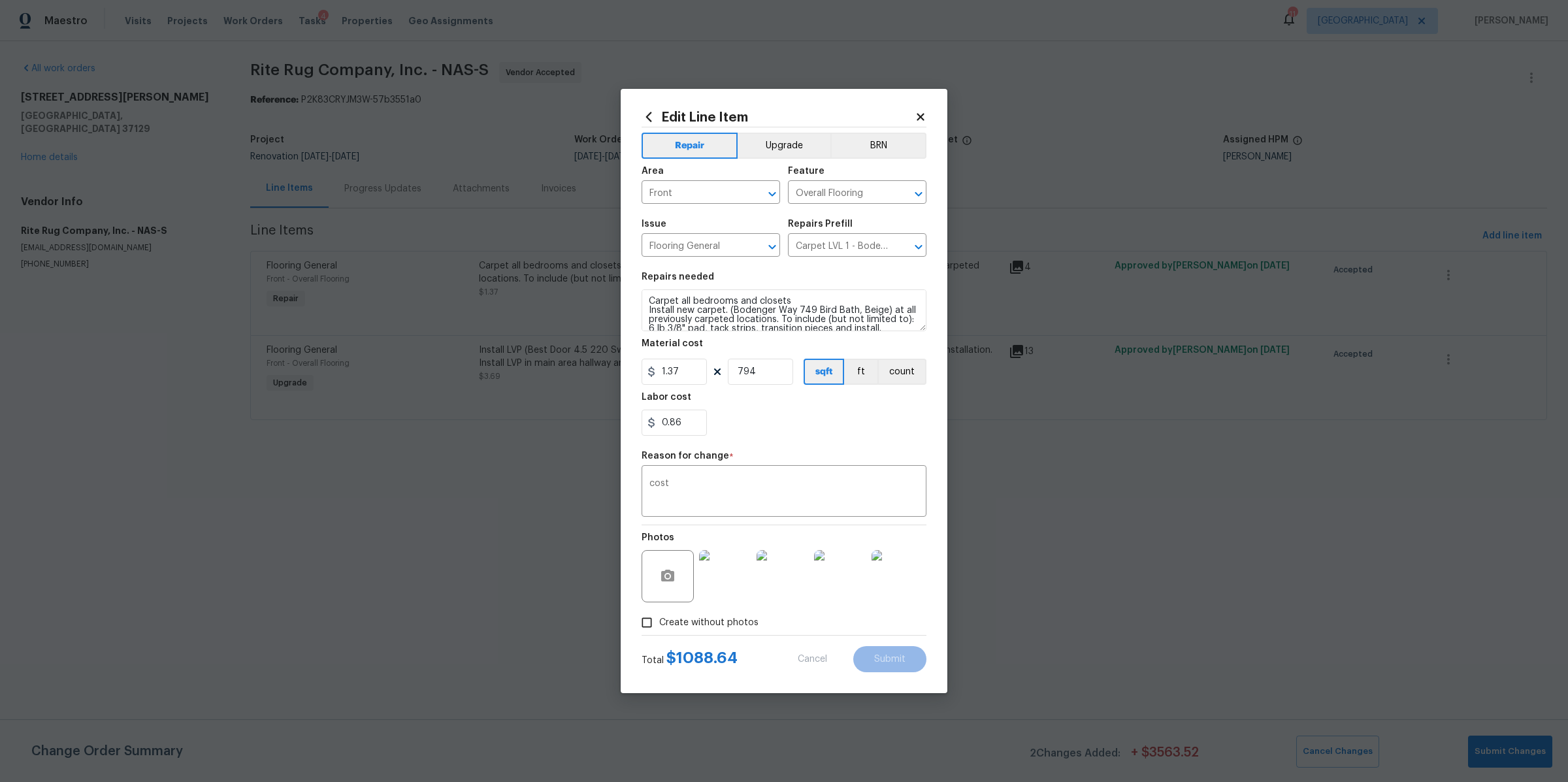
type input "1"
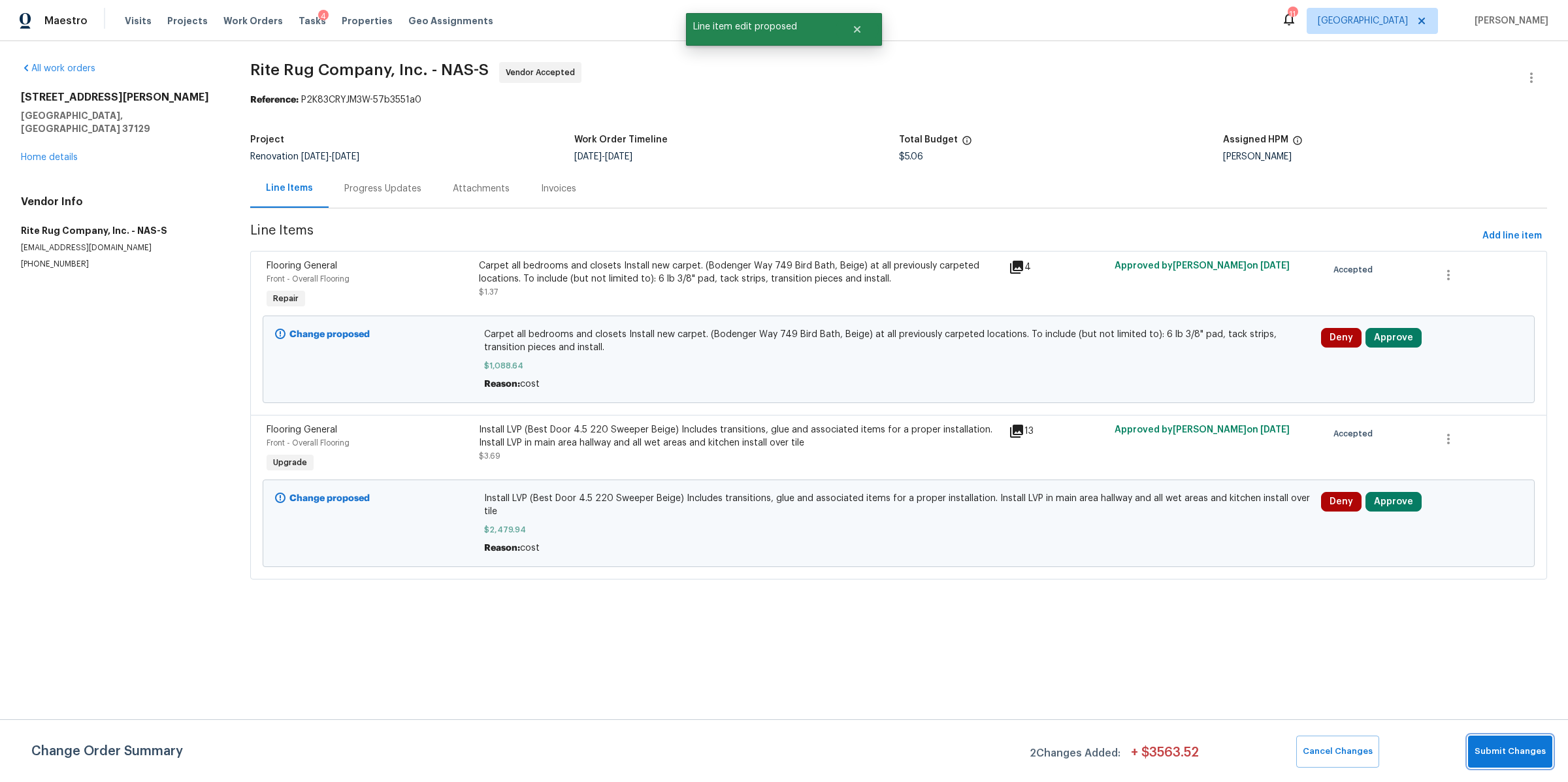
click at [1506, 745] on span "Submit Changes" at bounding box center [1510, 751] width 71 height 15
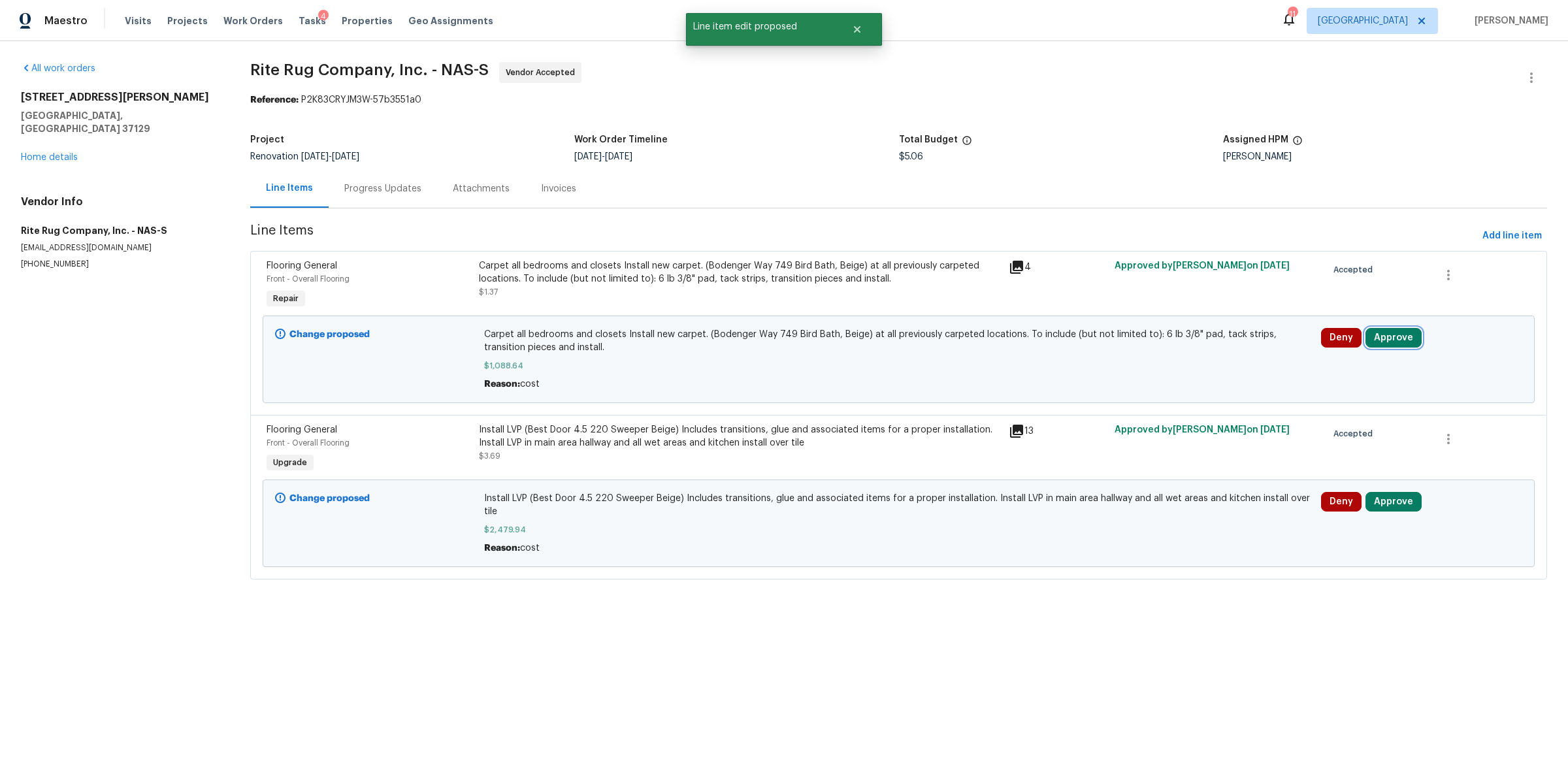
click at [1380, 334] on button "Approve" at bounding box center [1393, 338] width 56 height 20
click at [1197, 355] on span "Approve" at bounding box center [1196, 351] width 37 height 10
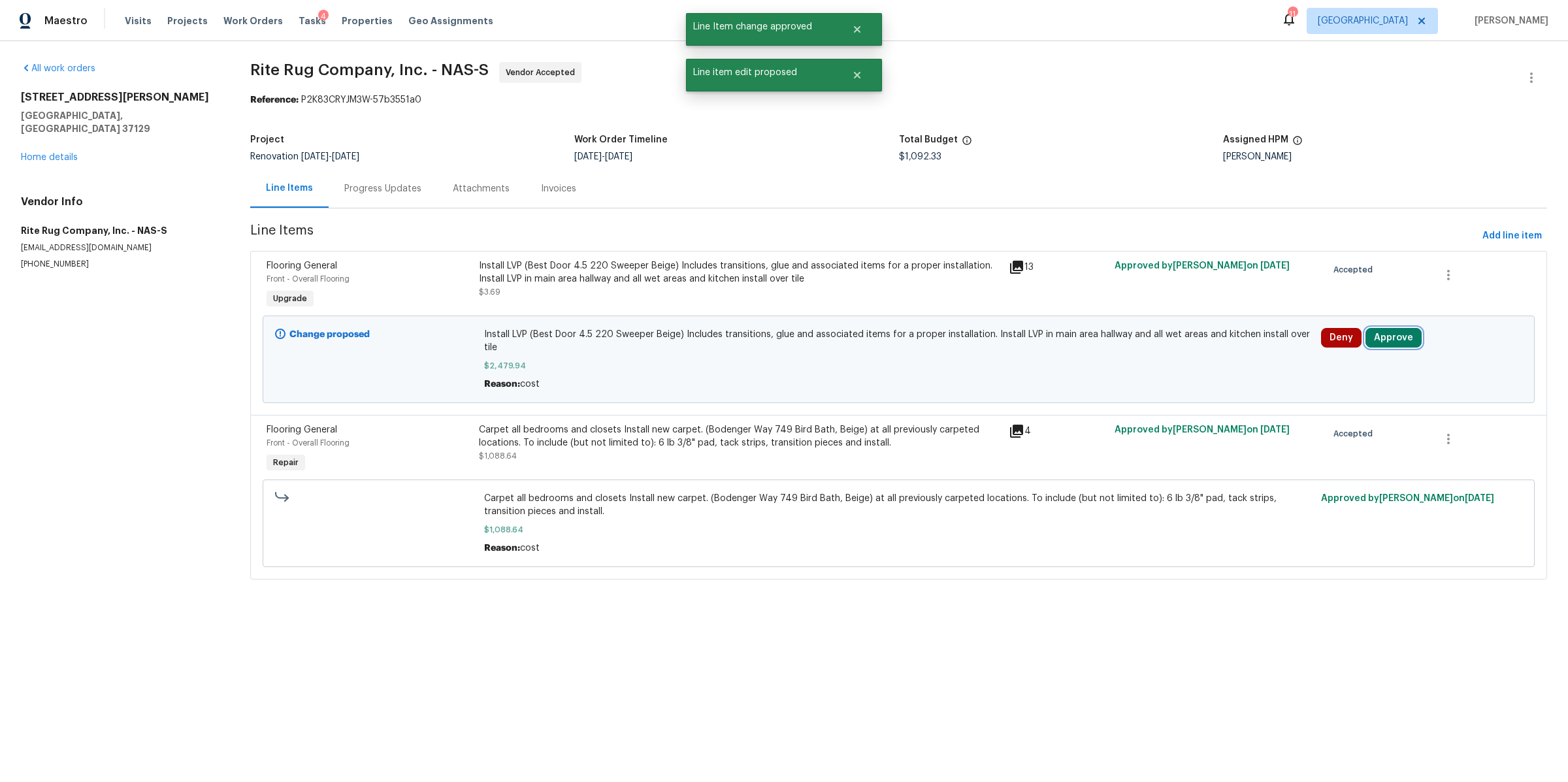
click at [1371, 341] on button "Approve" at bounding box center [1393, 338] width 56 height 20
click at [1194, 357] on button "Approve" at bounding box center [1196, 351] width 78 height 26
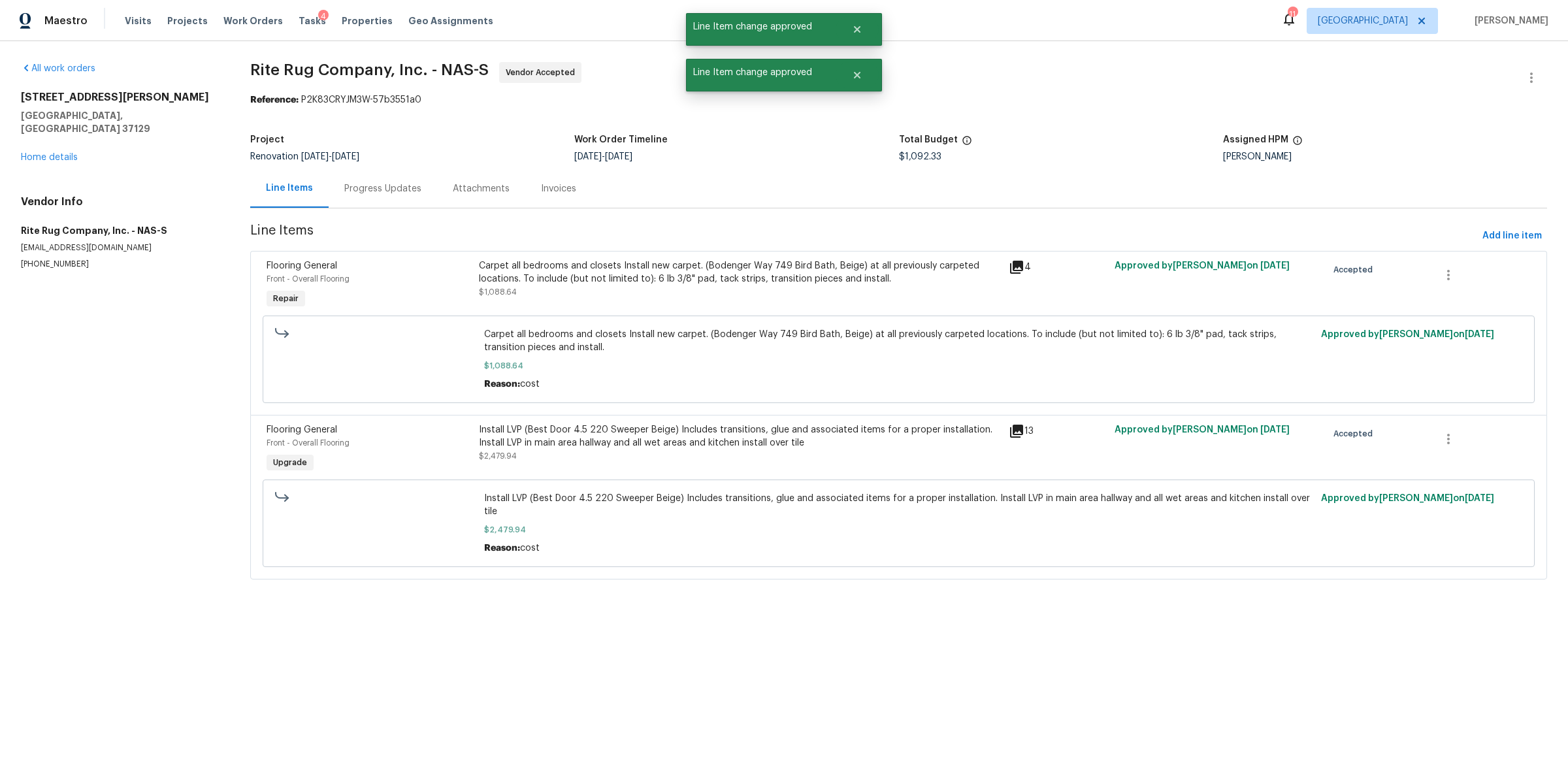
click at [392, 192] on div "Progress Updates" at bounding box center [382, 188] width 77 height 13
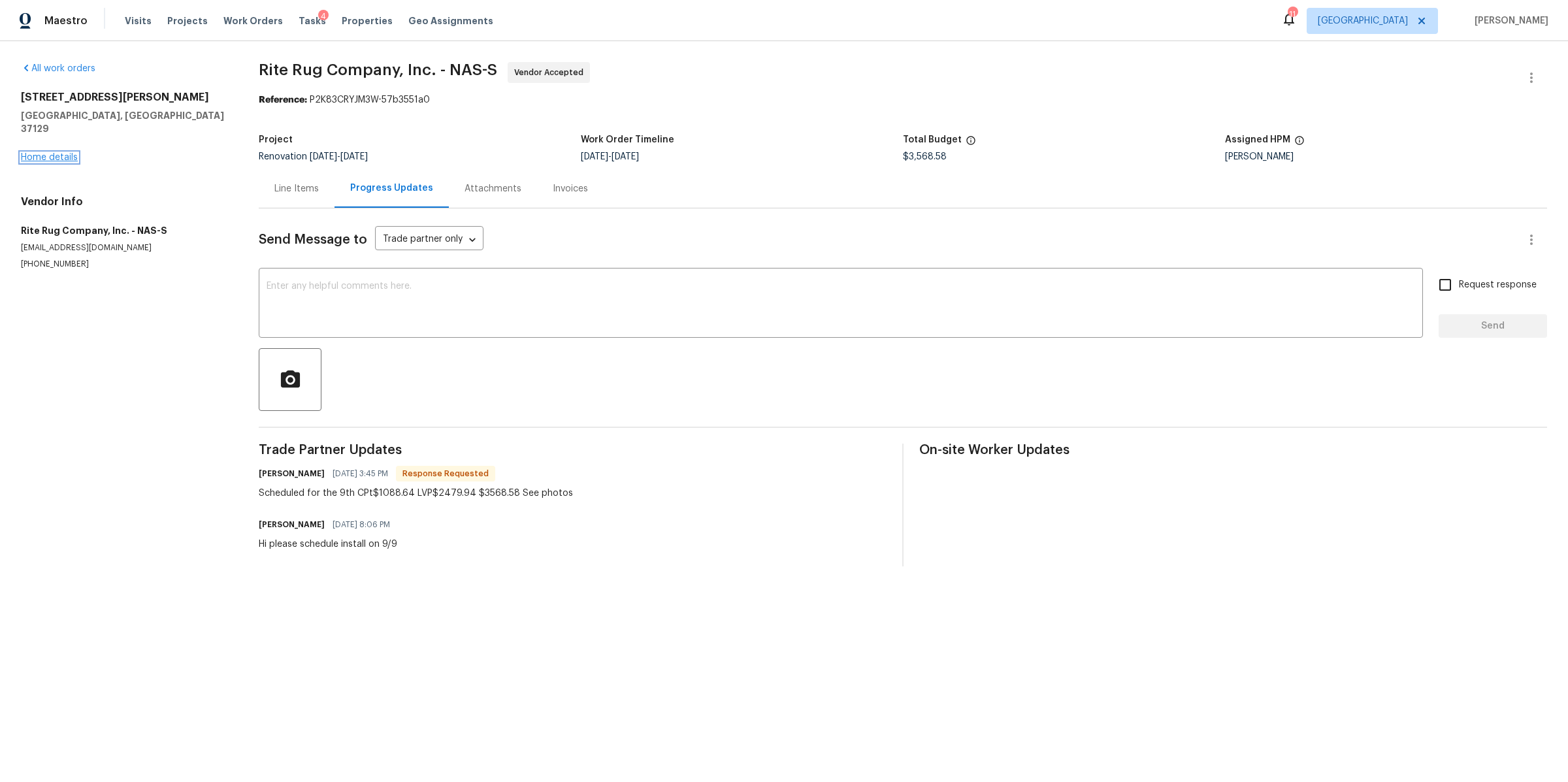
click at [49, 153] on link "Home details" at bounding box center [50, 157] width 57 height 9
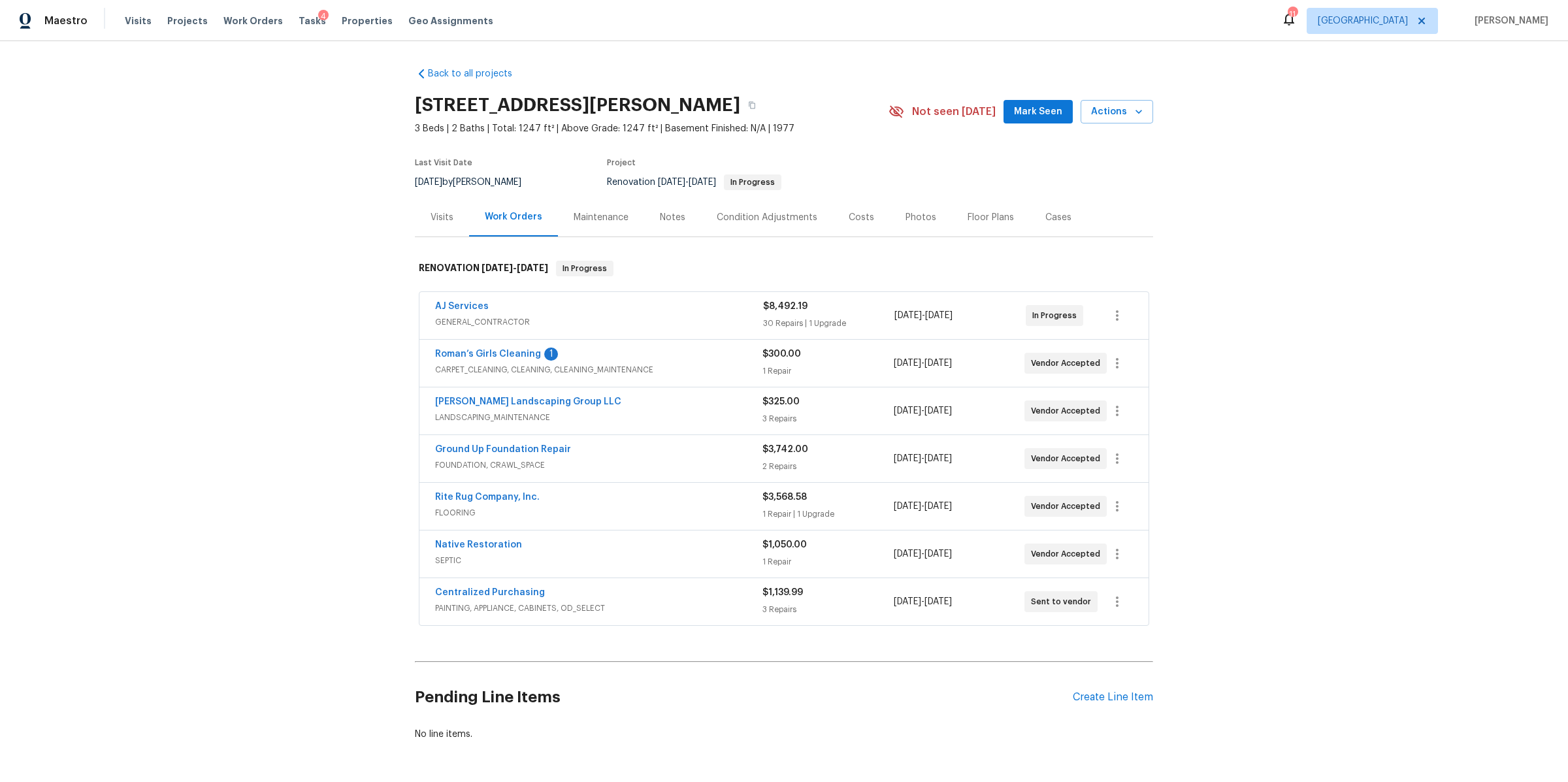
click at [662, 216] on div "Notes" at bounding box center [673, 217] width 26 height 13
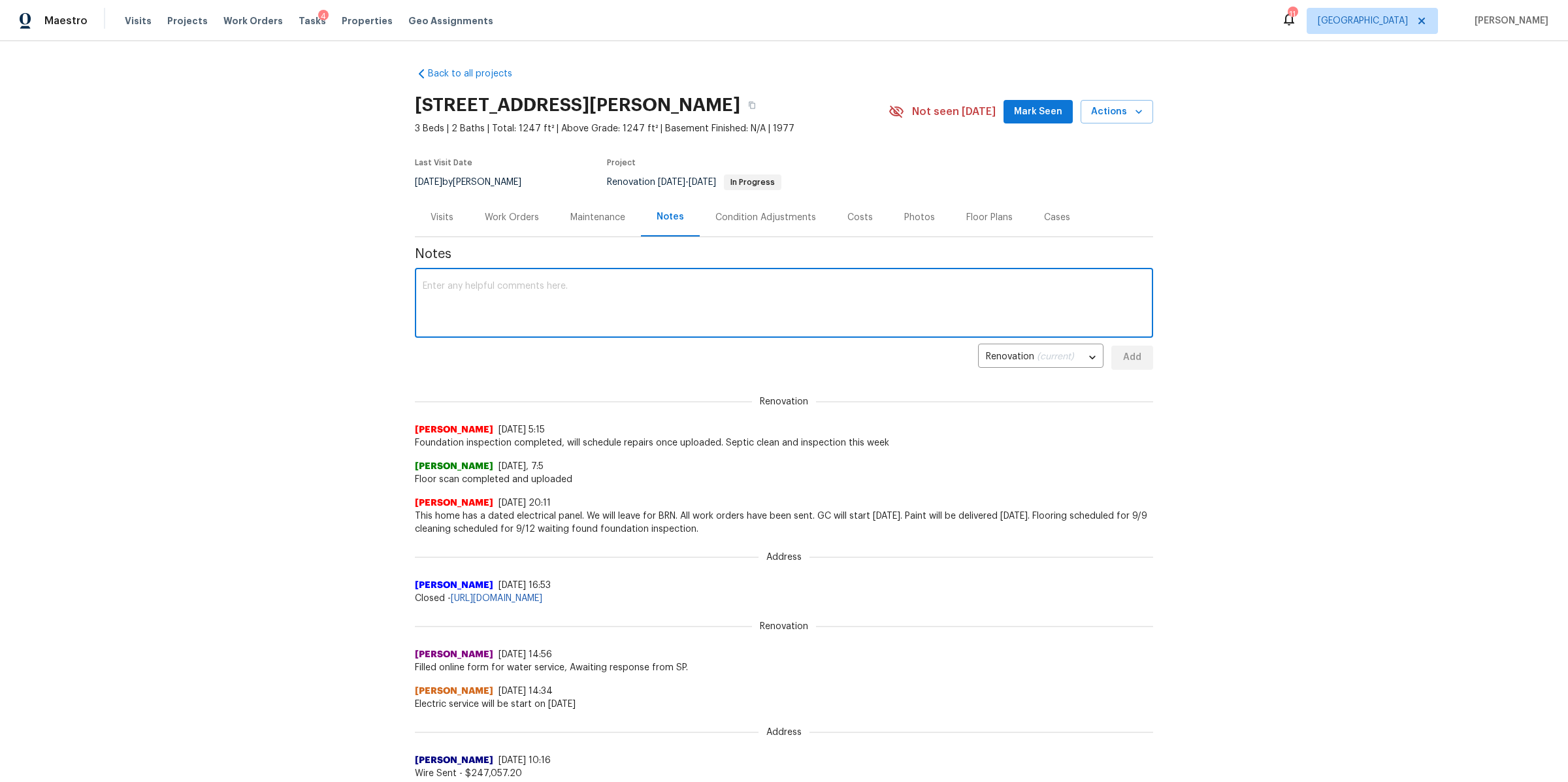
click at [567, 302] on textarea at bounding box center [784, 304] width 723 height 46
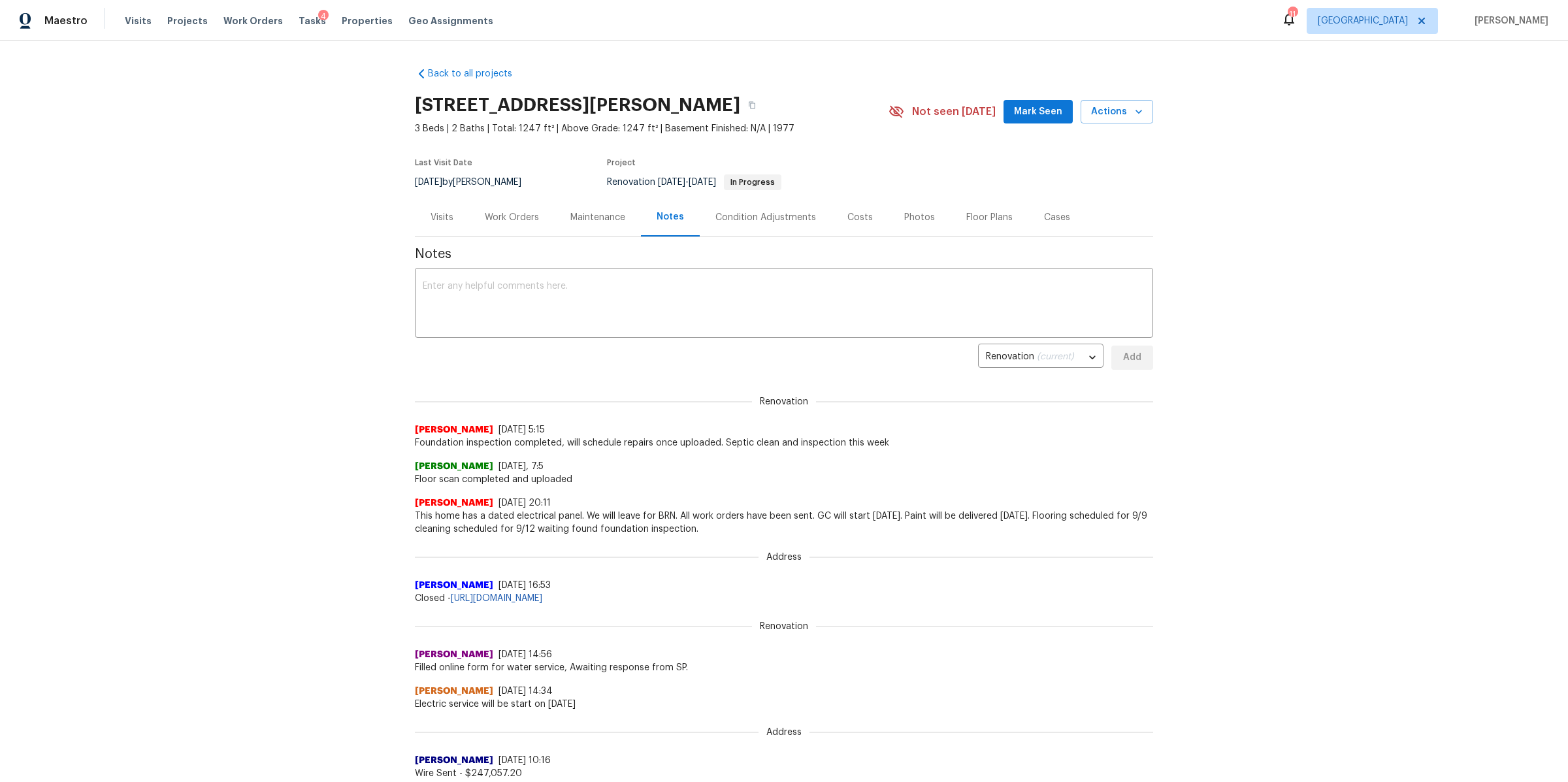
click at [496, 214] on div "Work Orders" at bounding box center [512, 217] width 54 height 13
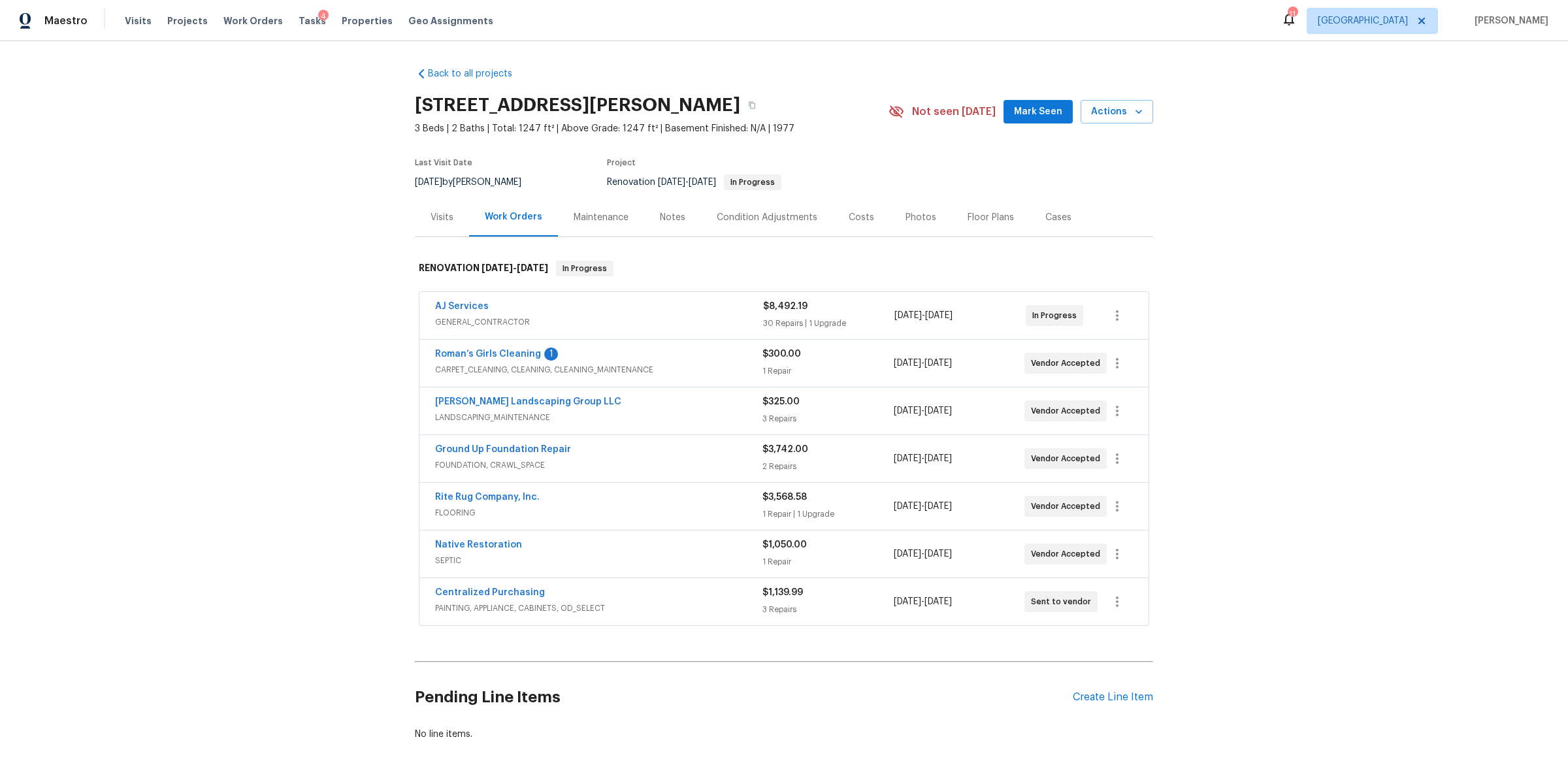
click at [655, 225] on div "Notes" at bounding box center [673, 217] width 57 height 39
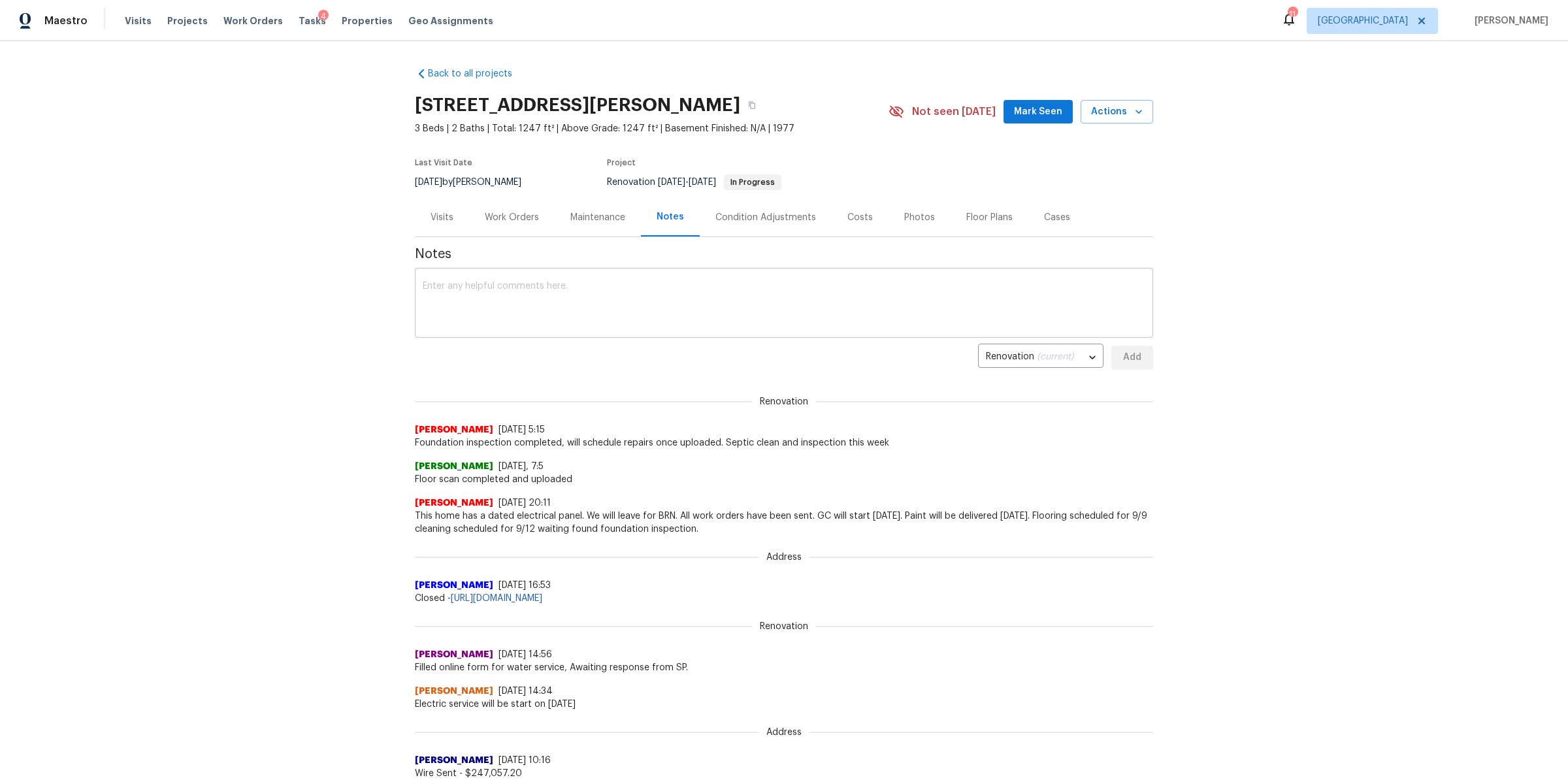
click at [594, 271] on div "x ​" at bounding box center [784, 304] width 738 height 67
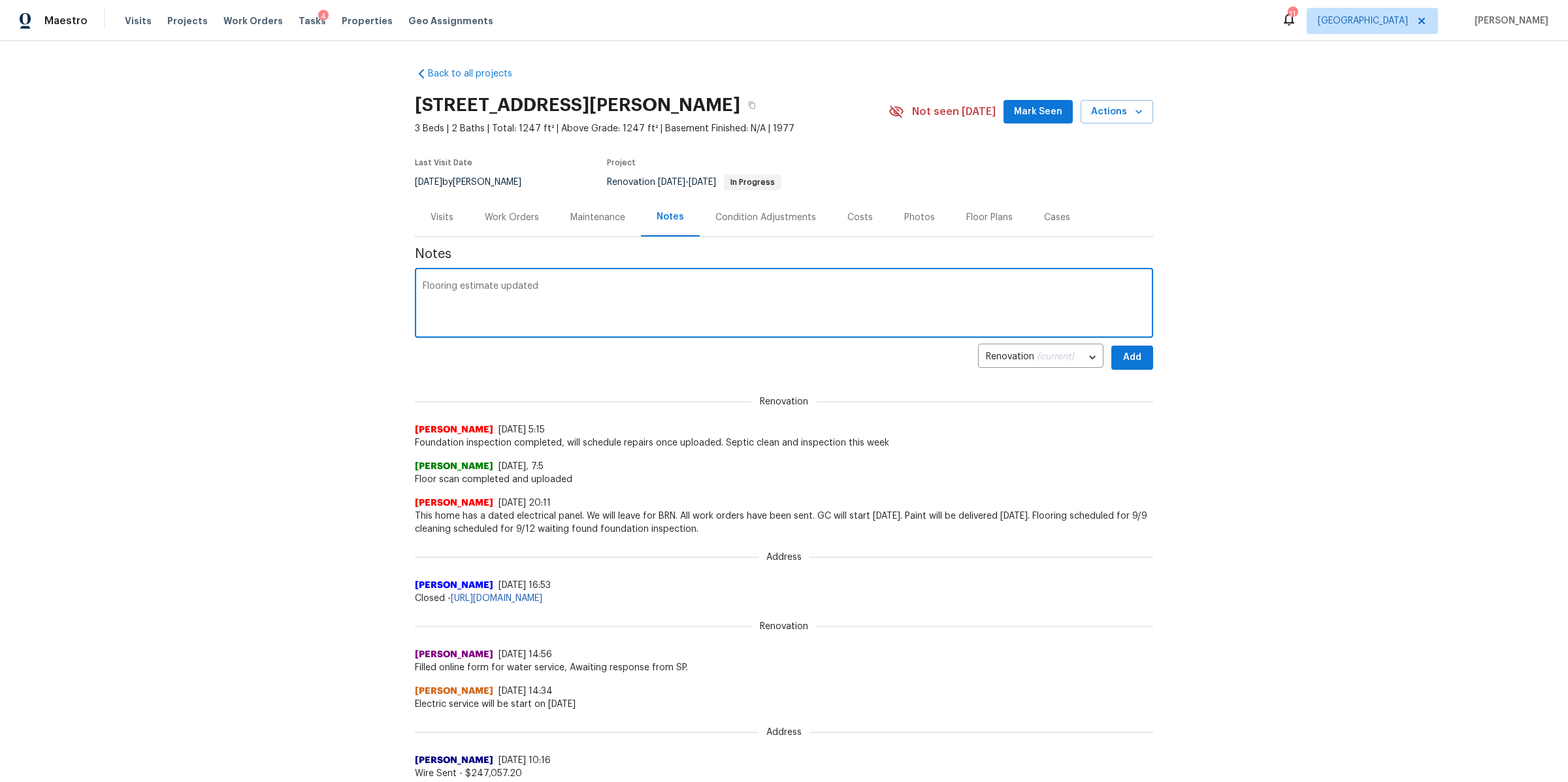
type textarea "Flooring estimate updated"
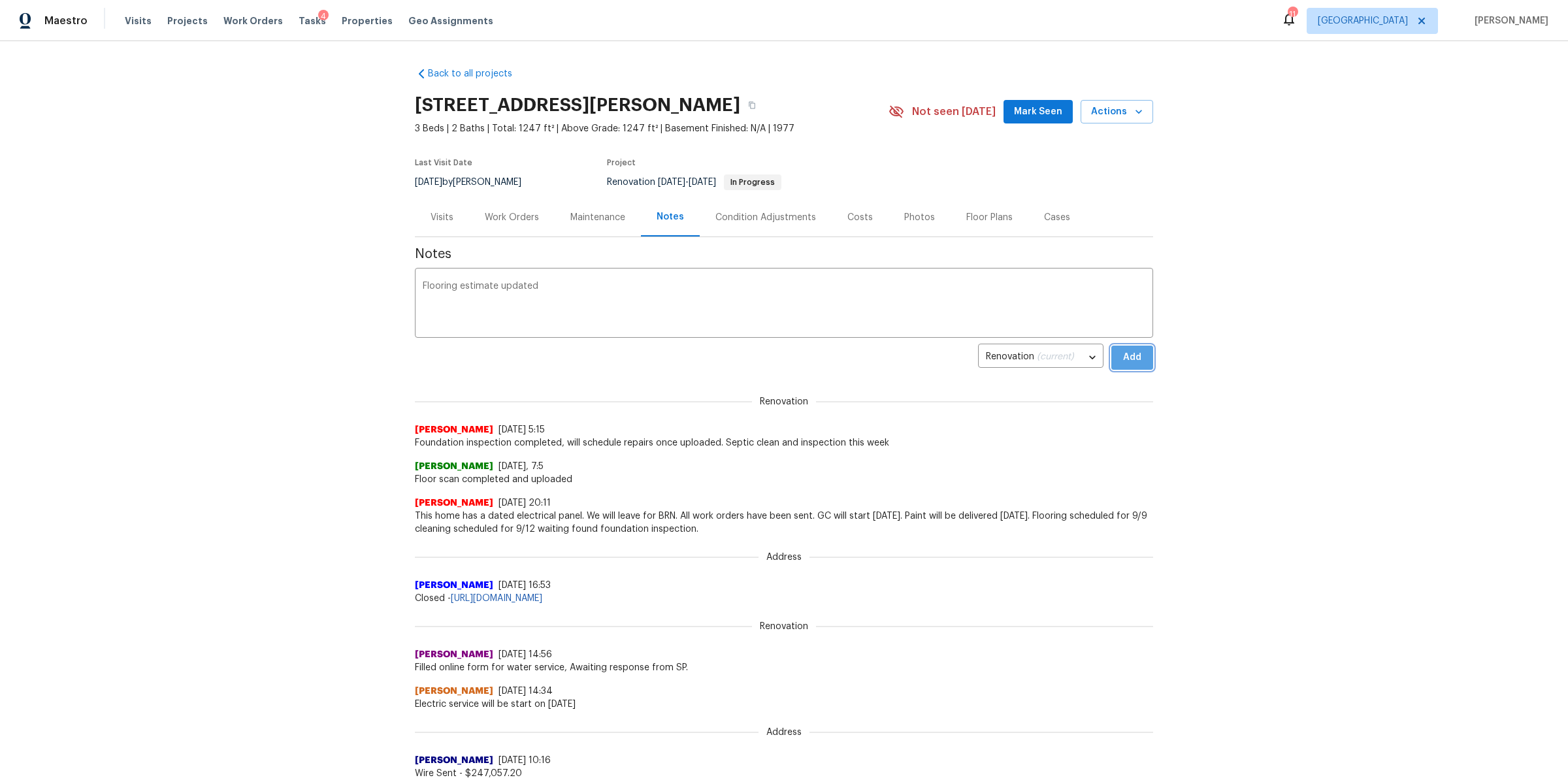
click at [1132, 353] on span "Add" at bounding box center [1132, 357] width 21 height 16
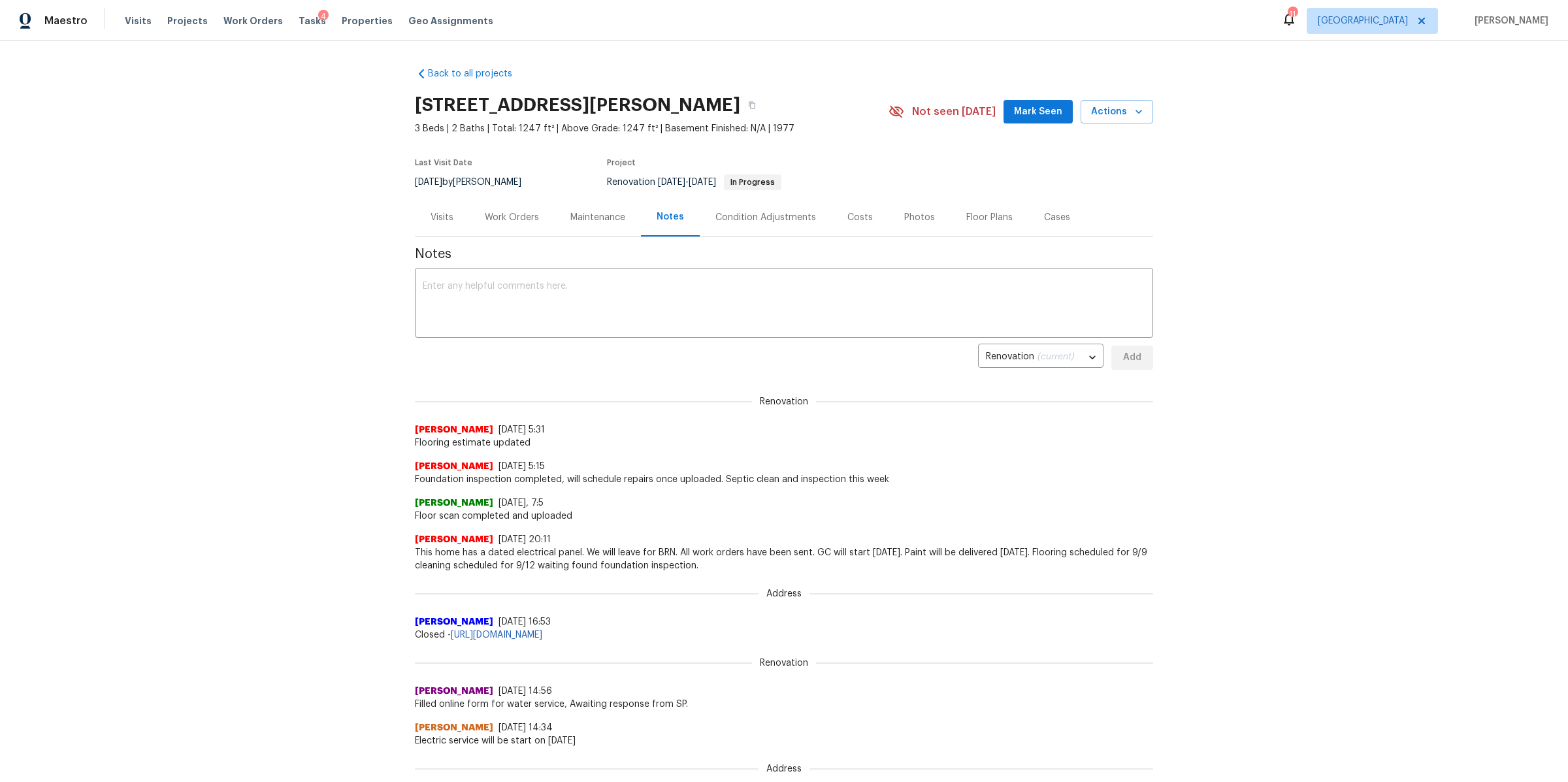
click at [514, 200] on div "Work Orders" at bounding box center [512, 217] width 86 height 39
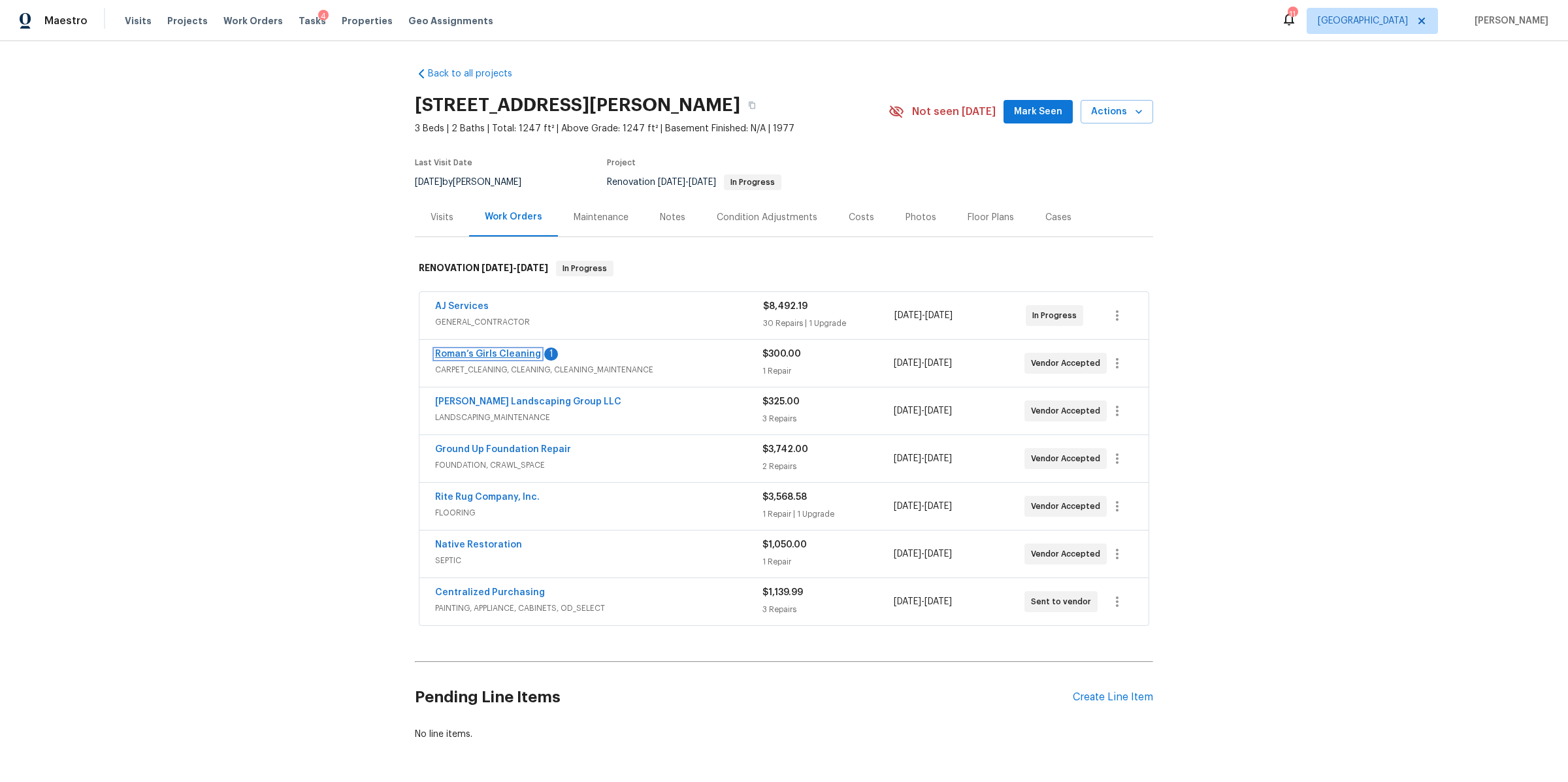
click at [496, 350] on link "Roman’s Girls Cleaning" at bounding box center [488, 353] width 106 height 9
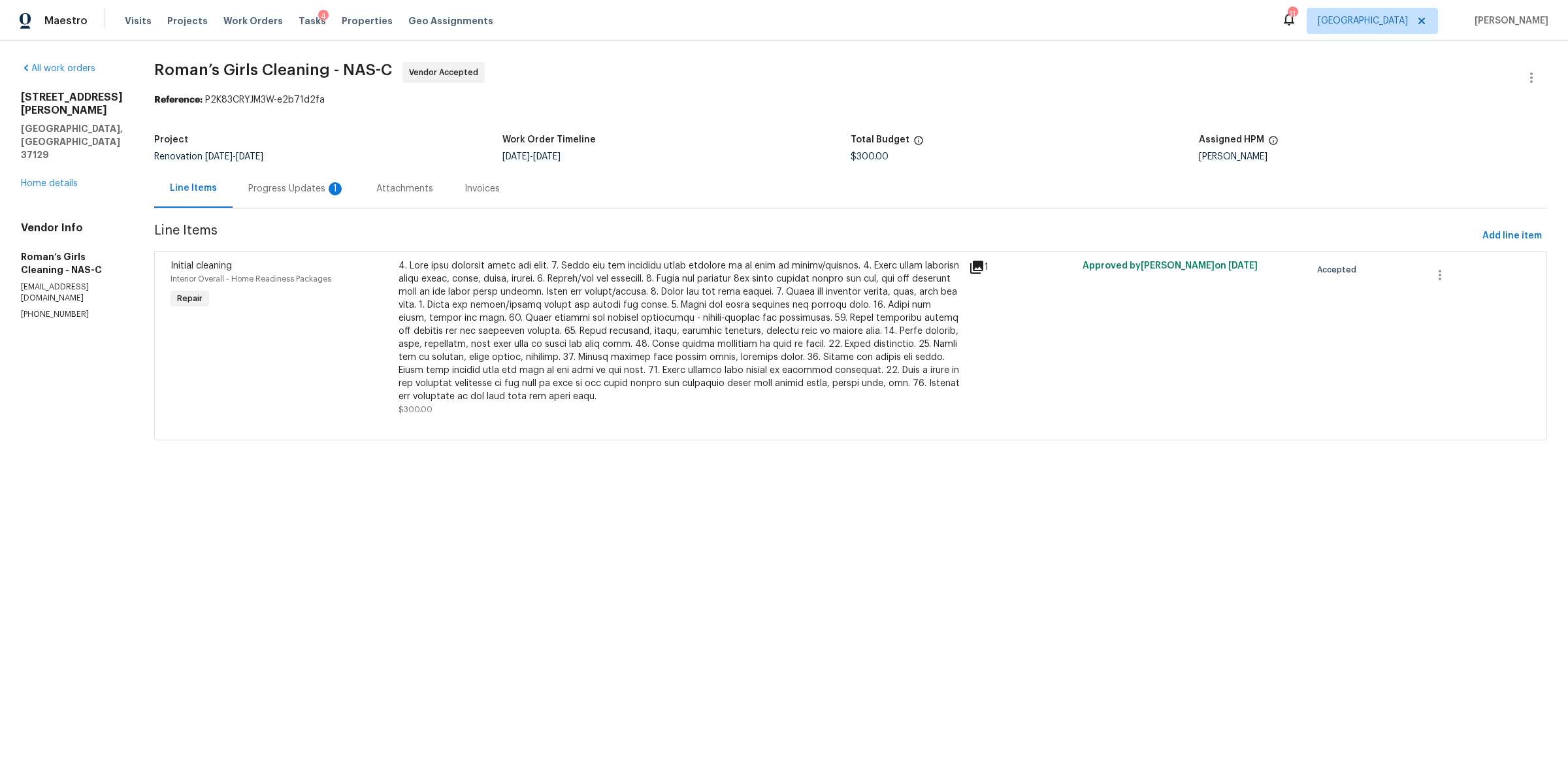
click at [327, 185] on div "Progress Updates 1" at bounding box center [296, 188] width 96 height 13
click at [310, 195] on div "Progress Updates" at bounding box center [286, 188] width 77 height 13
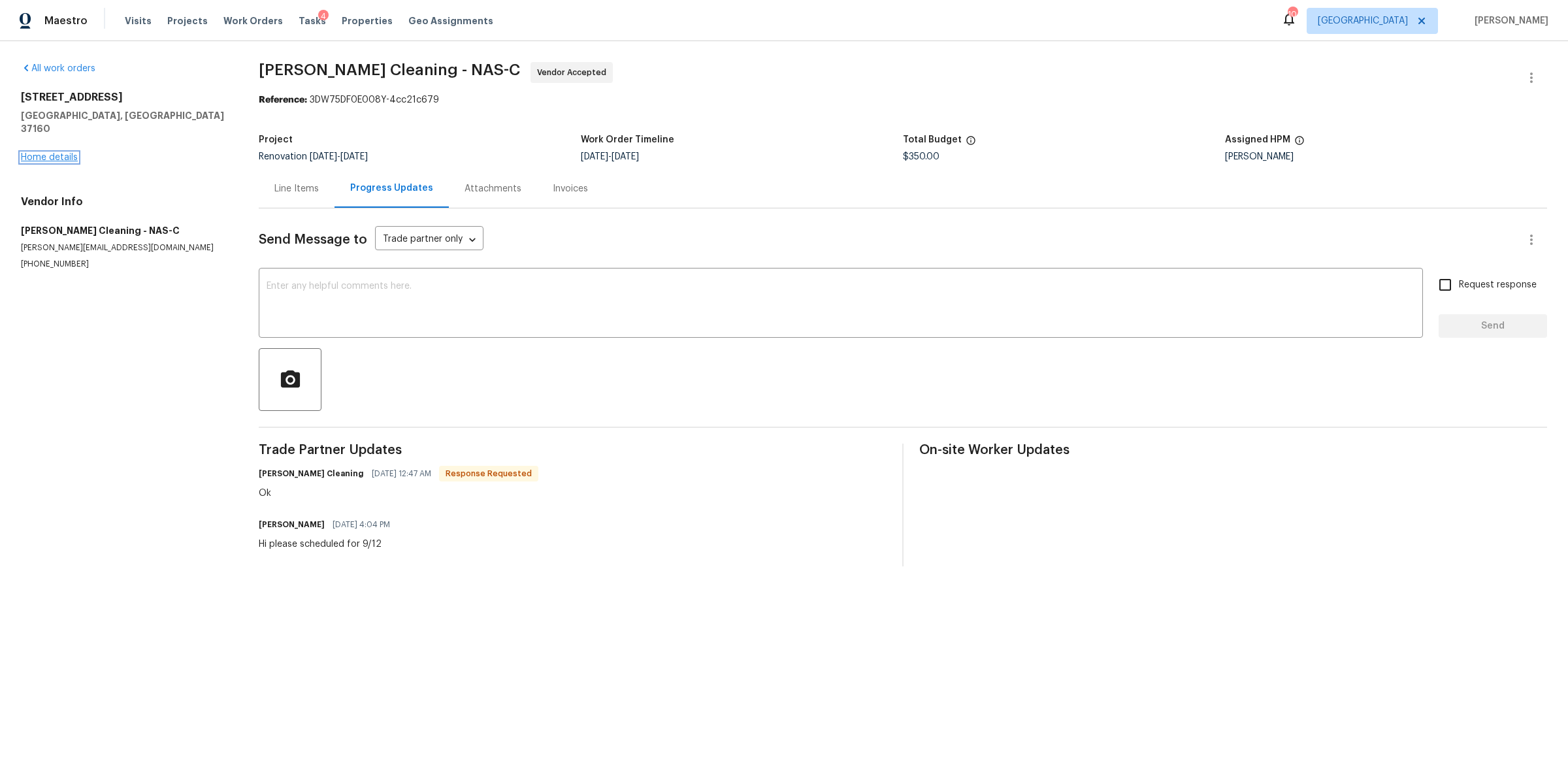
click at [41, 153] on link "Home details" at bounding box center [50, 157] width 57 height 9
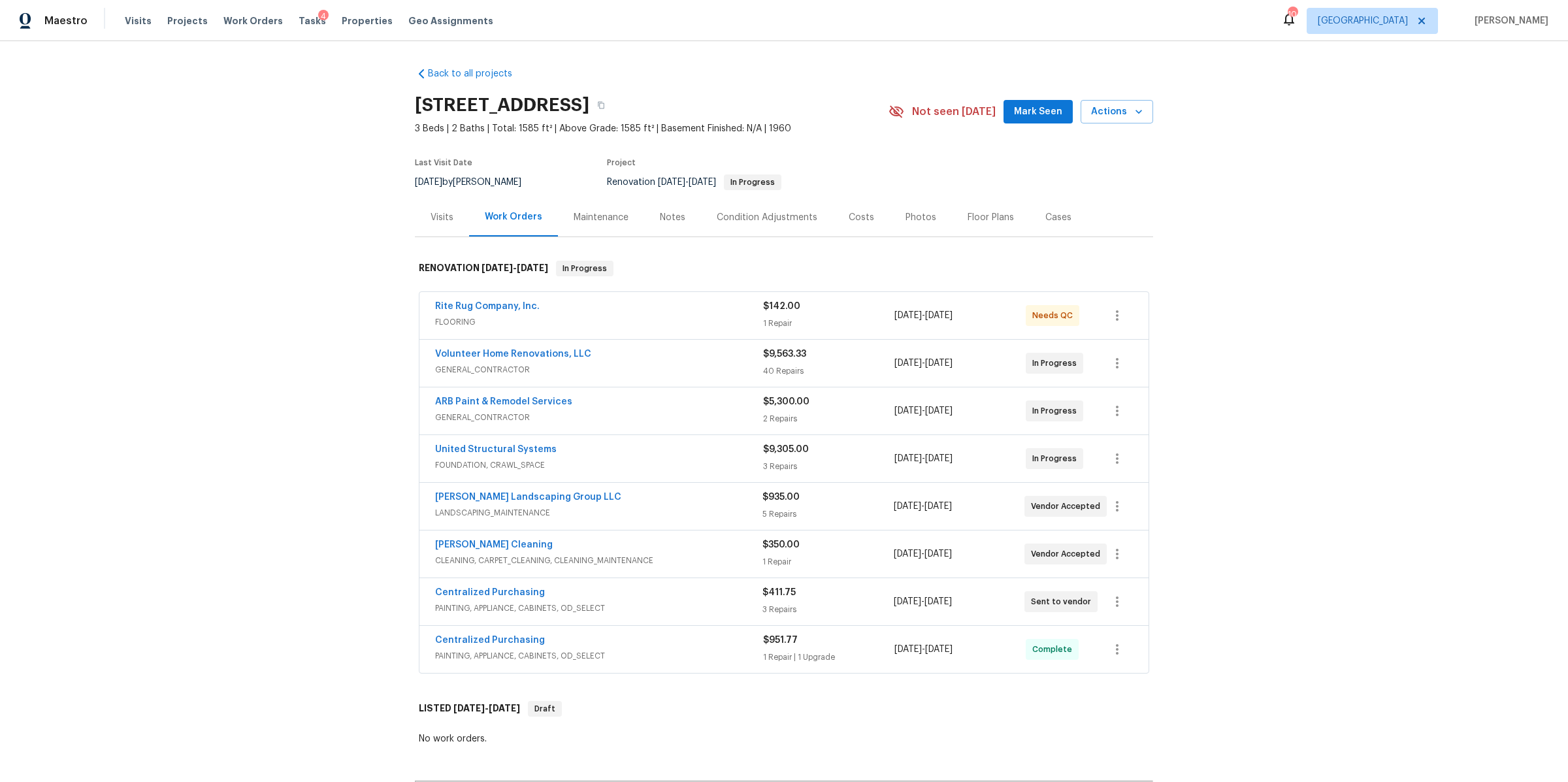
click at [515, 349] on span "Volunteer Home Renovations, LLC" at bounding box center [513, 354] width 156 height 13
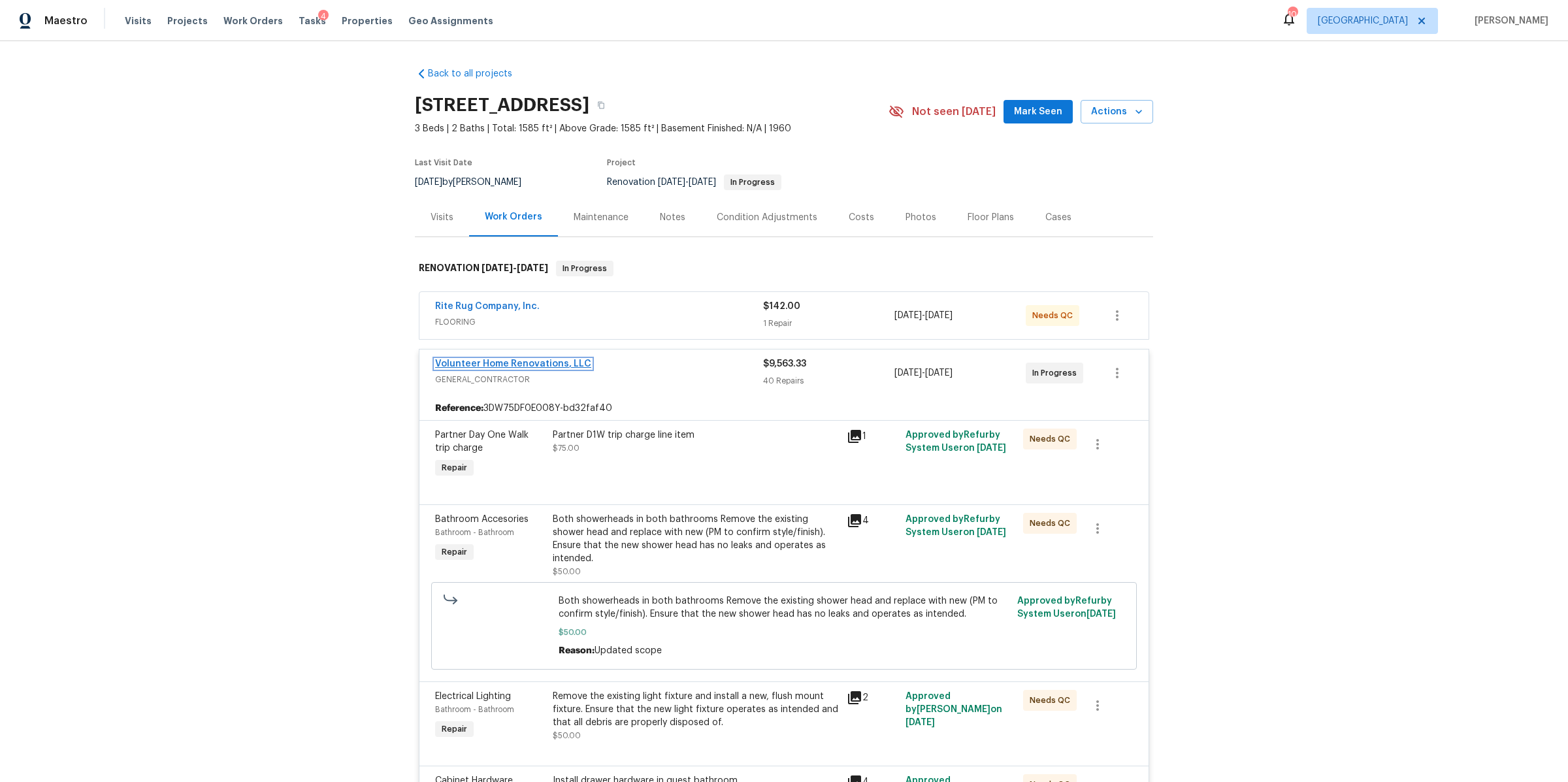
click at [507, 361] on link "Volunteer Home Renovations, LLC" at bounding box center [513, 363] width 156 height 9
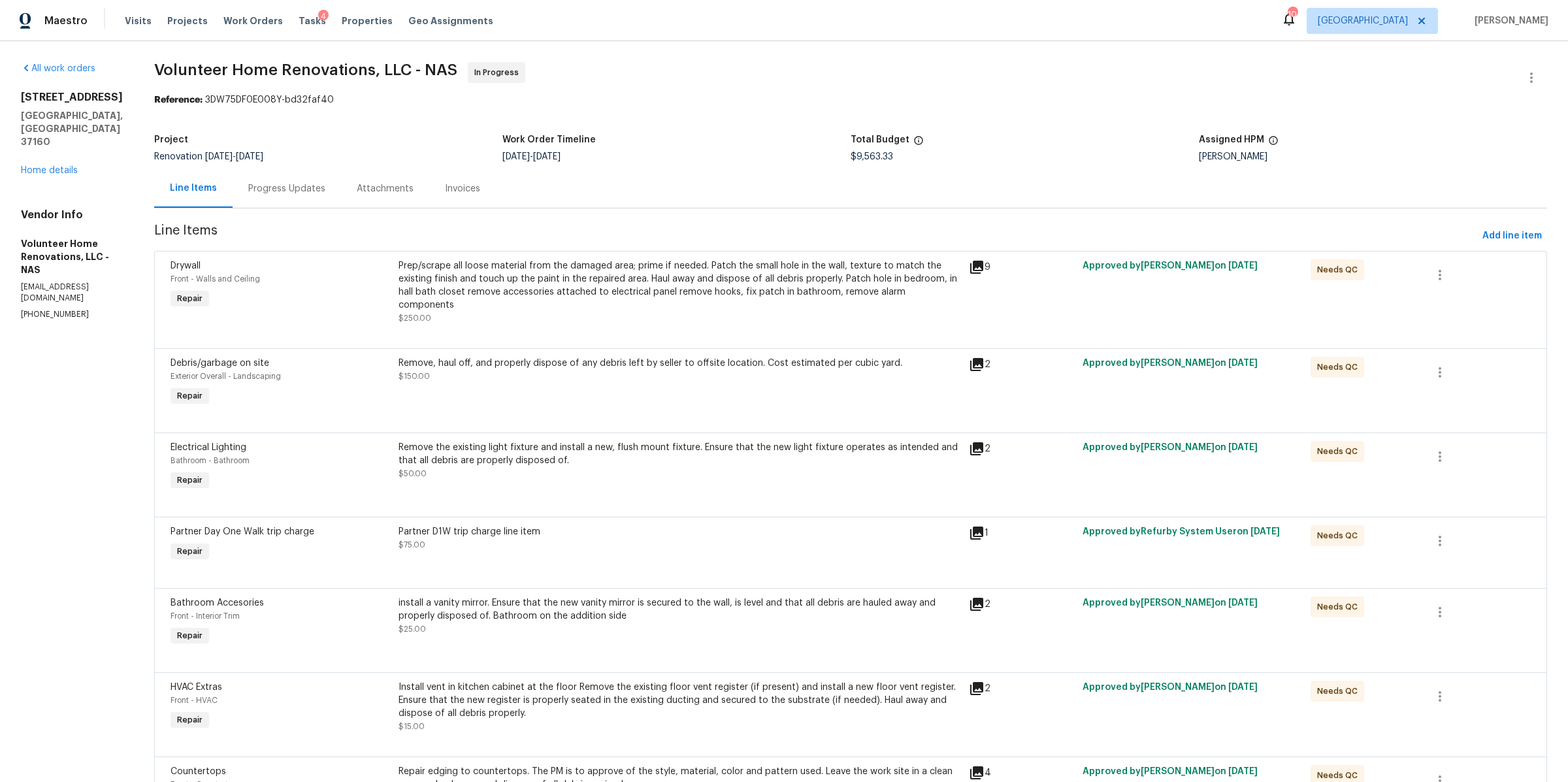
click at [325, 188] on div "Progress Updates" at bounding box center [286, 188] width 77 height 13
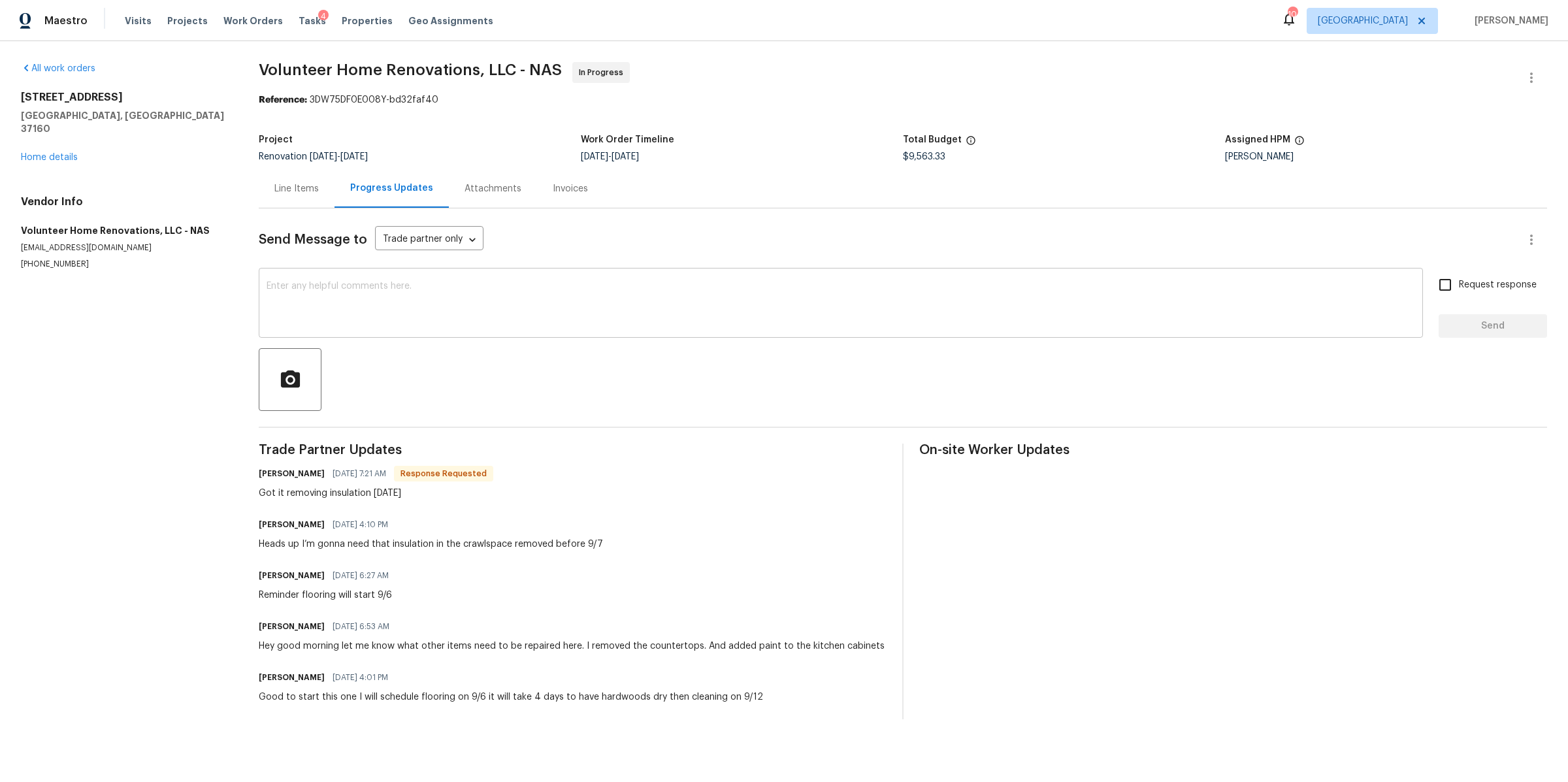
click at [497, 306] on textarea at bounding box center [840, 304] width 1149 height 46
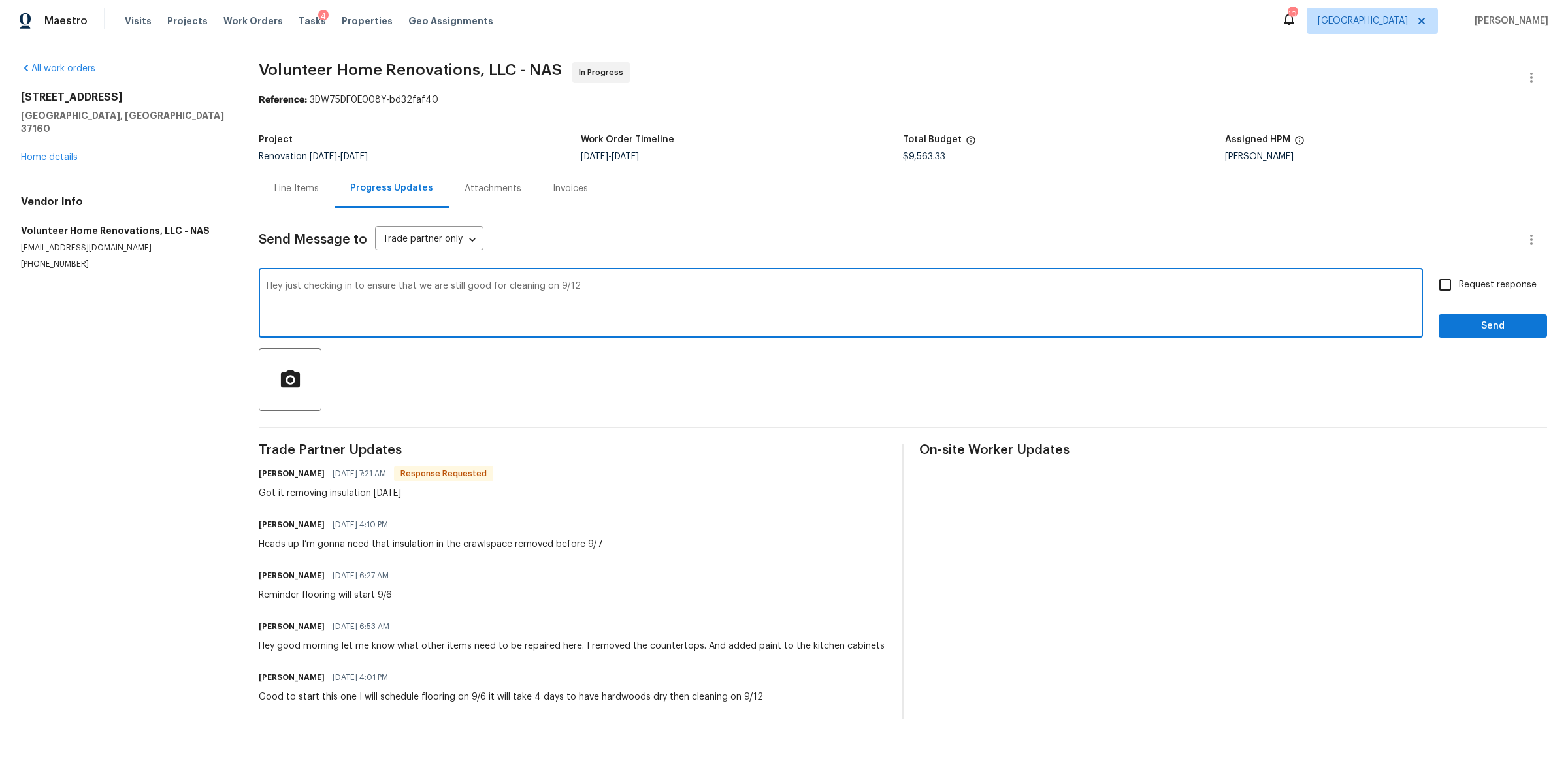
type textarea "Hey just checking in to ensure that we are still good for cleaning on 9/12"
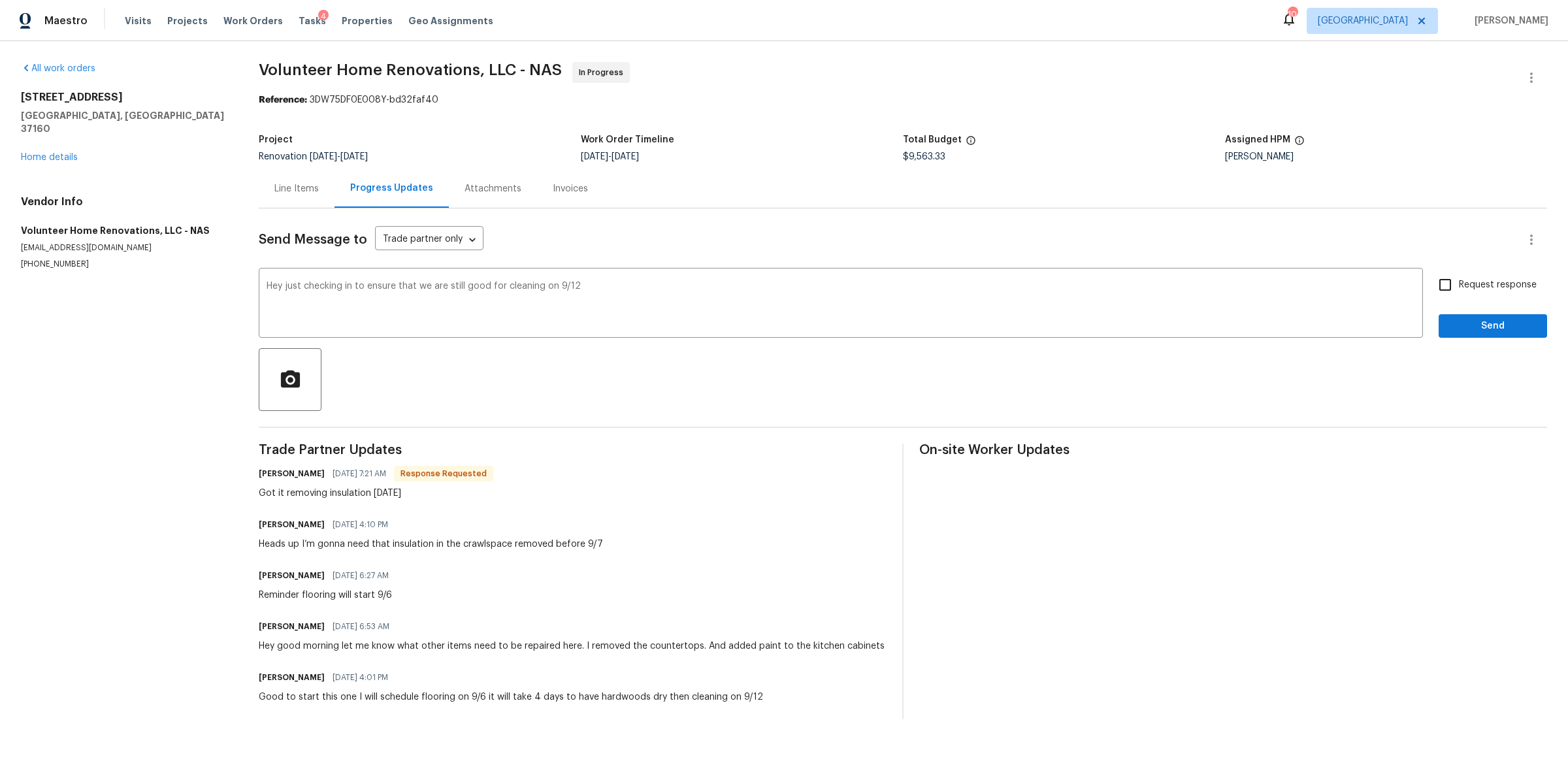
click at [1459, 283] on span "Request response" at bounding box center [1497, 285] width 77 height 14
click at [1453, 283] on input "Request response" at bounding box center [1445, 285] width 27 height 27
checkbox input "true"
click at [1453, 313] on div "Request response Send" at bounding box center [1493, 304] width 109 height 67
click at [1449, 328] on span "Send" at bounding box center [1493, 326] width 88 height 16
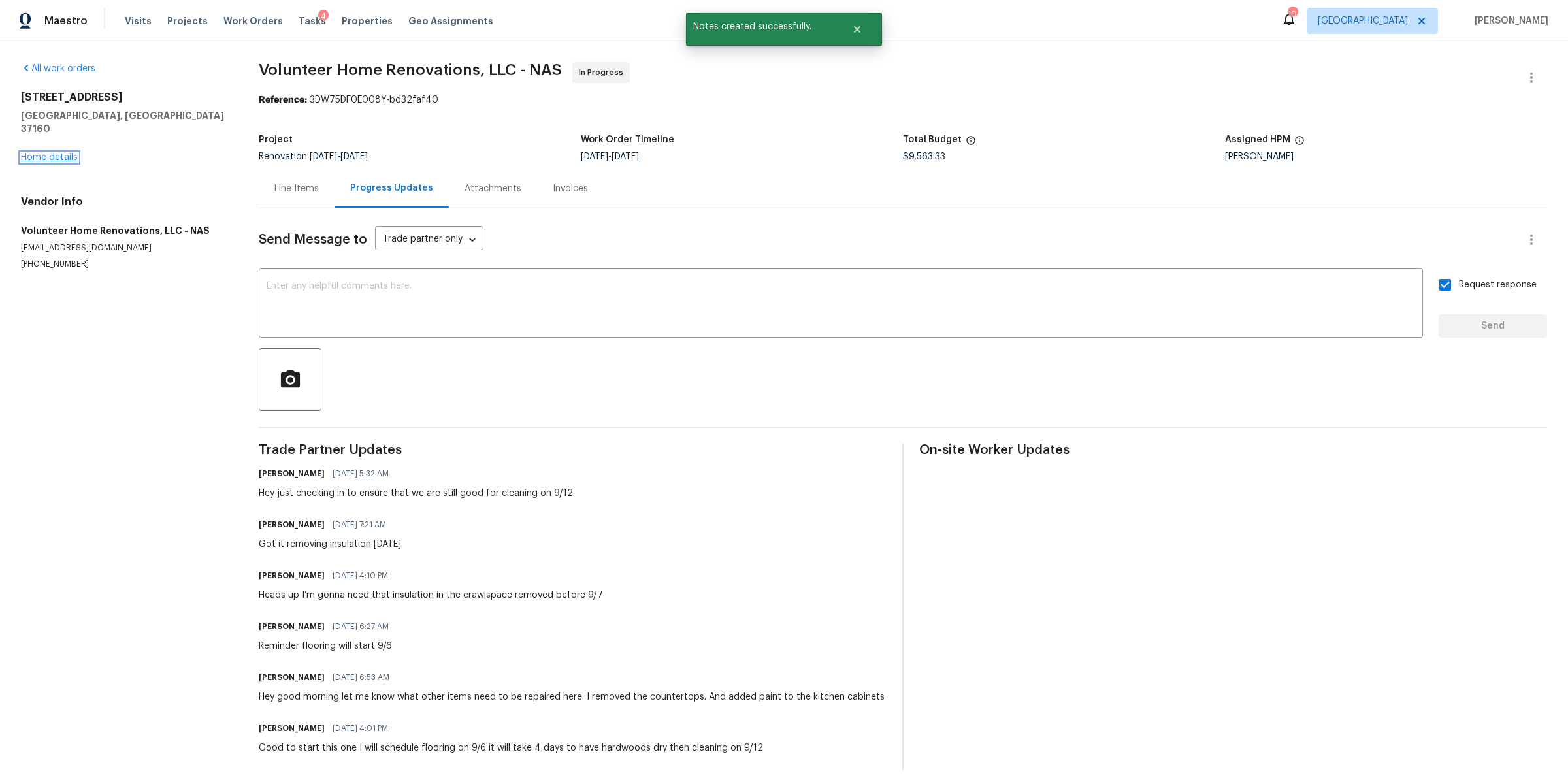
click at [54, 153] on link "Home details" at bounding box center [50, 157] width 57 height 9
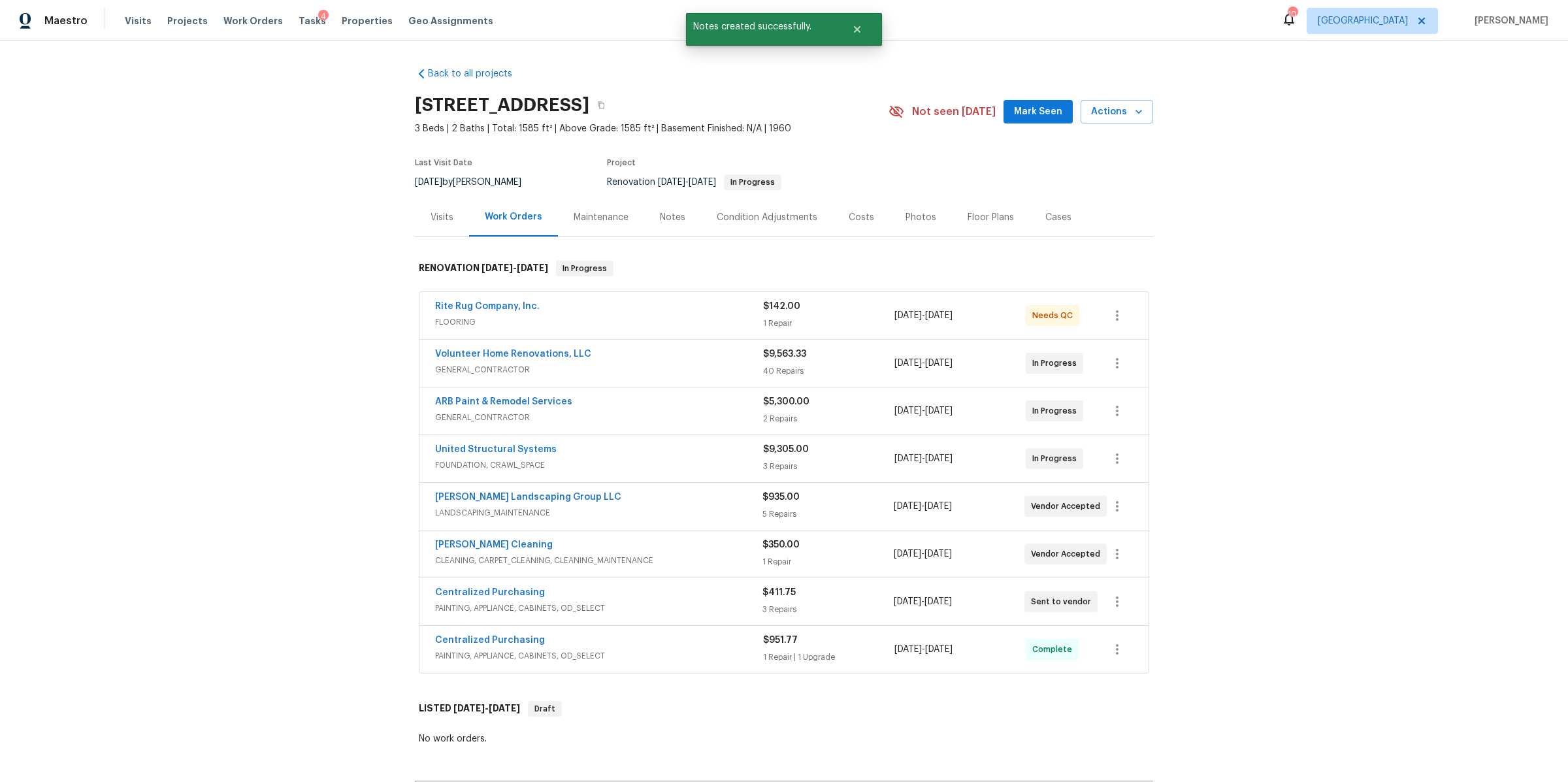
click at [662, 219] on div "Notes" at bounding box center [673, 217] width 26 height 13
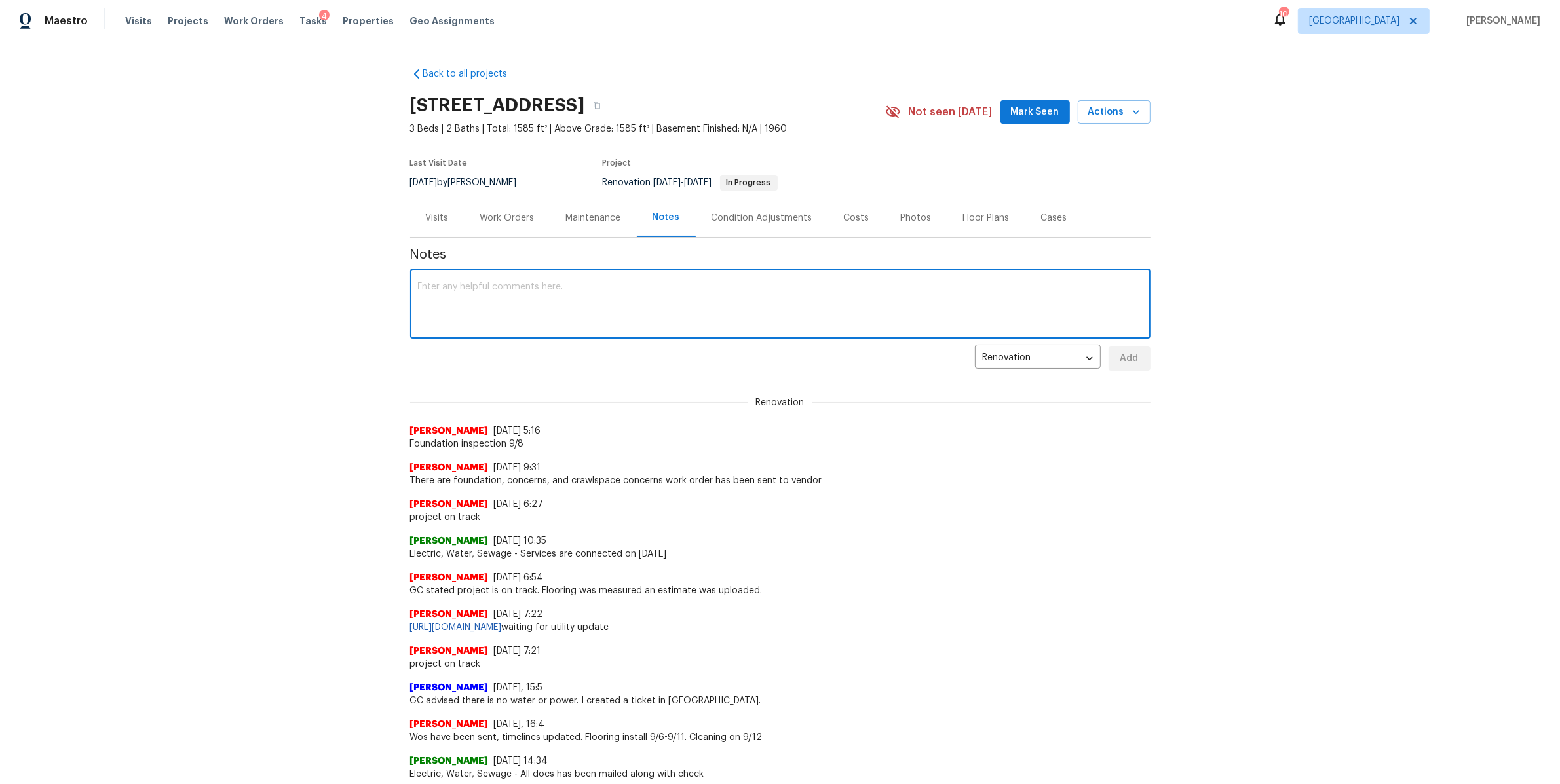
click at [546, 307] on textarea at bounding box center [781, 304] width 725 height 46
type textarea "Flooring install completed. Waiting for update from GC to confirm cleaning date…"
click at [1121, 360] on span "Add" at bounding box center [1129, 358] width 21 height 16
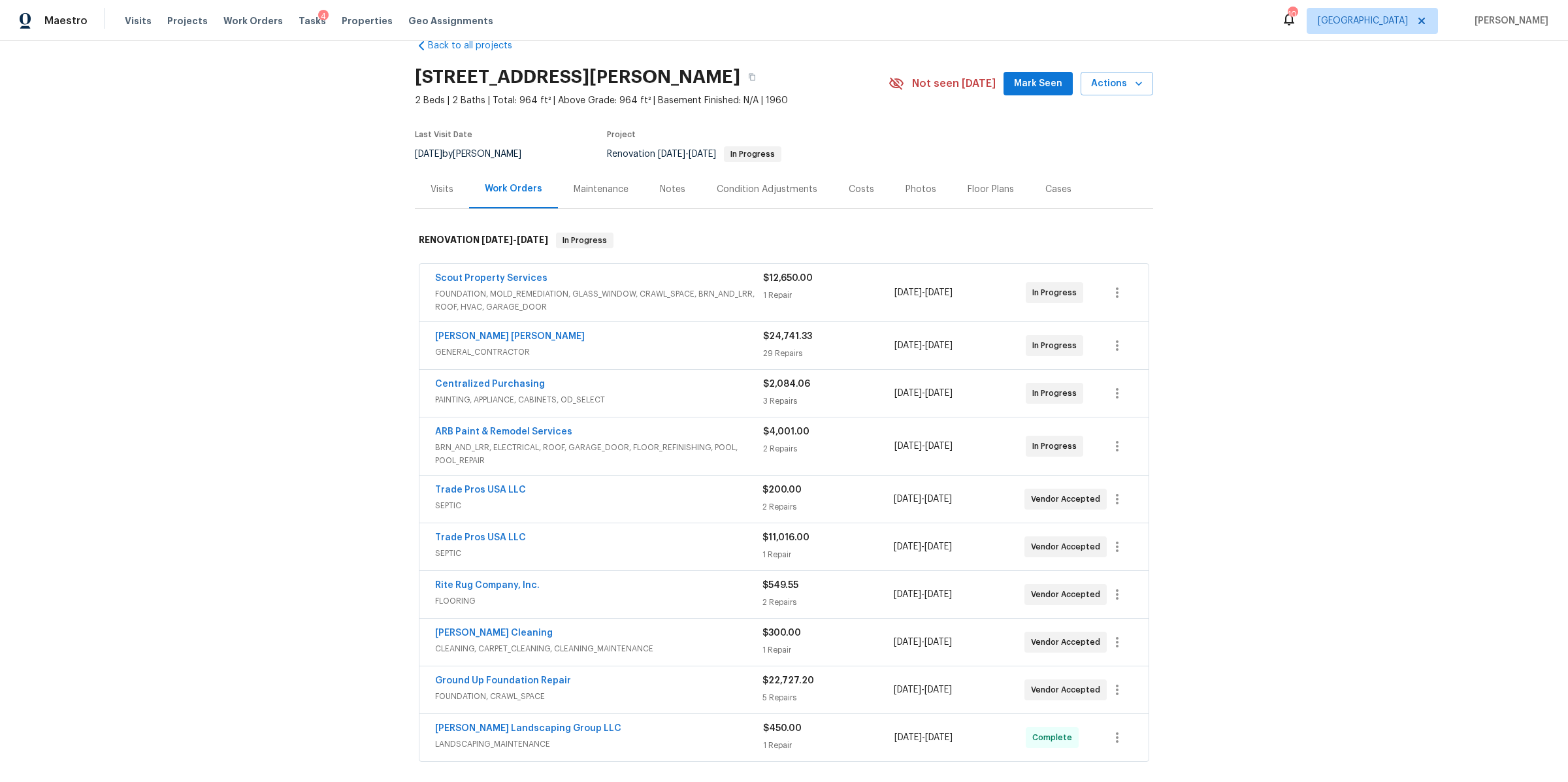
scroll to position [33, 0]
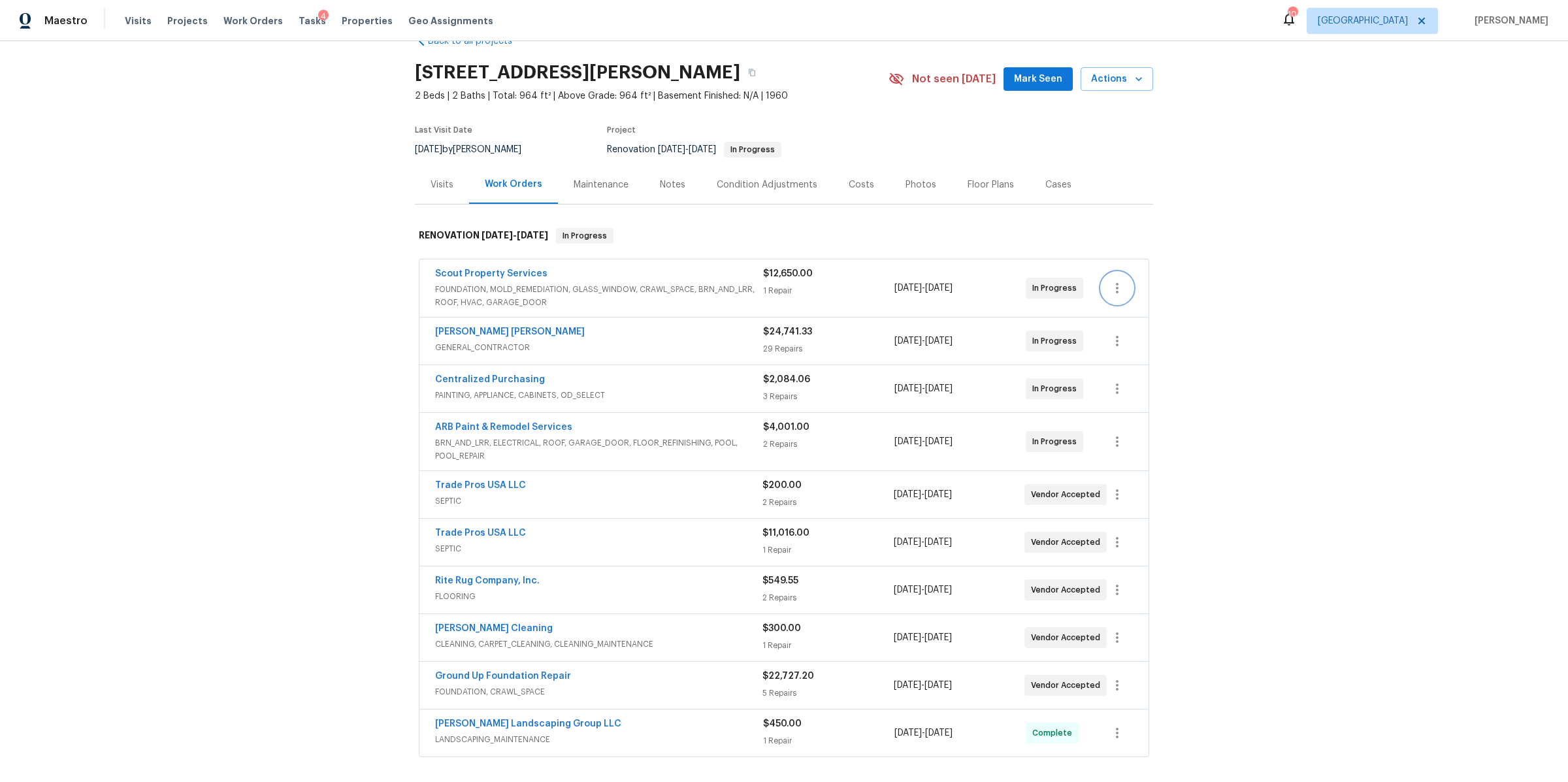
click at [1115, 285] on icon "button" at bounding box center [1117, 288] width 16 height 16
click at [1115, 285] on li "Edit" at bounding box center [1166, 289] width 141 height 22
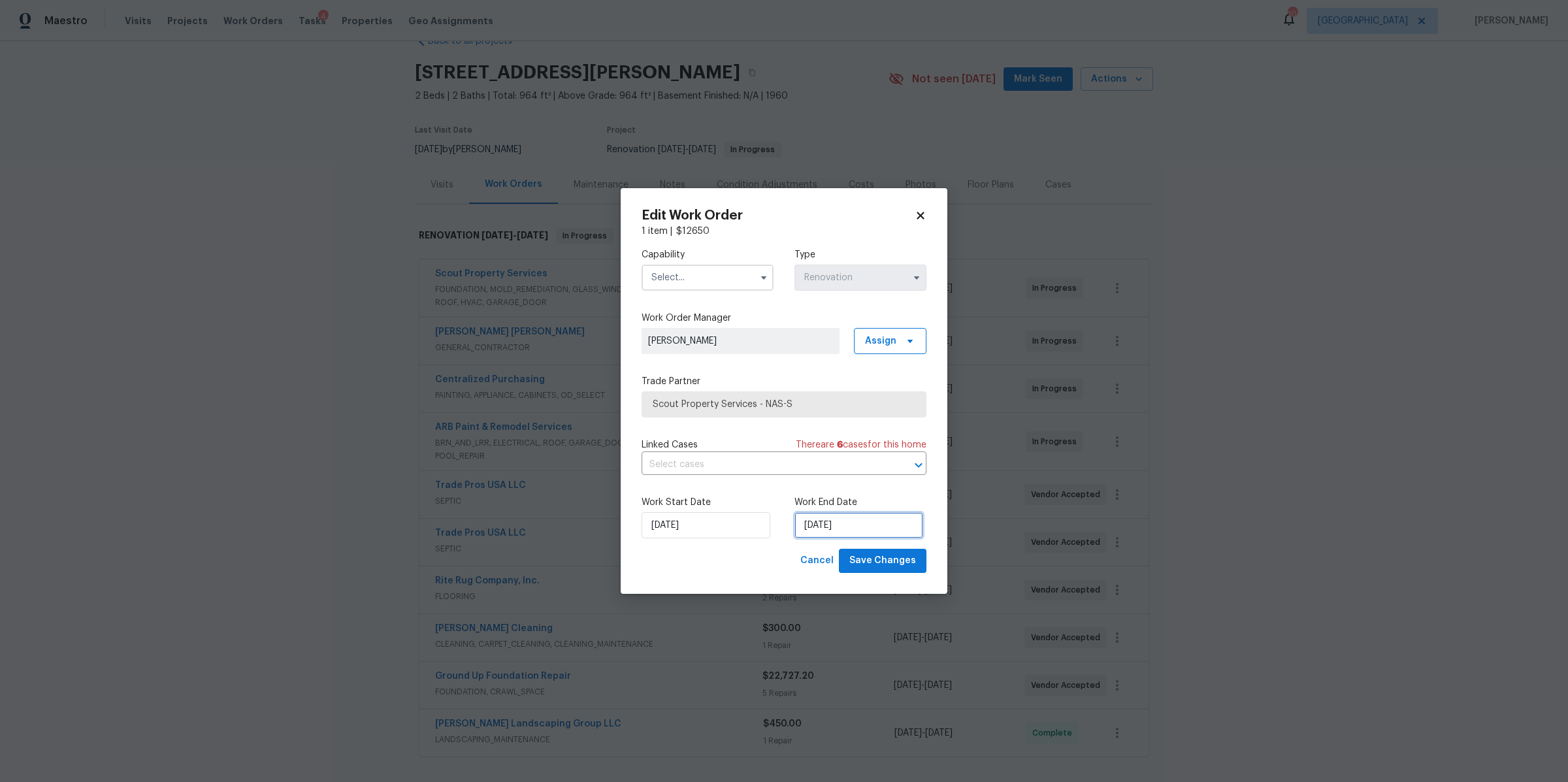
click at [869, 522] on input "[DATE]" at bounding box center [858, 525] width 128 height 26
select select "8"
click at [895, 429] on div "12" at bounding box center [898, 431] width 21 height 18
type input "[DATE]"
click at [859, 529] on input "[DATE]" at bounding box center [858, 525] width 128 height 26
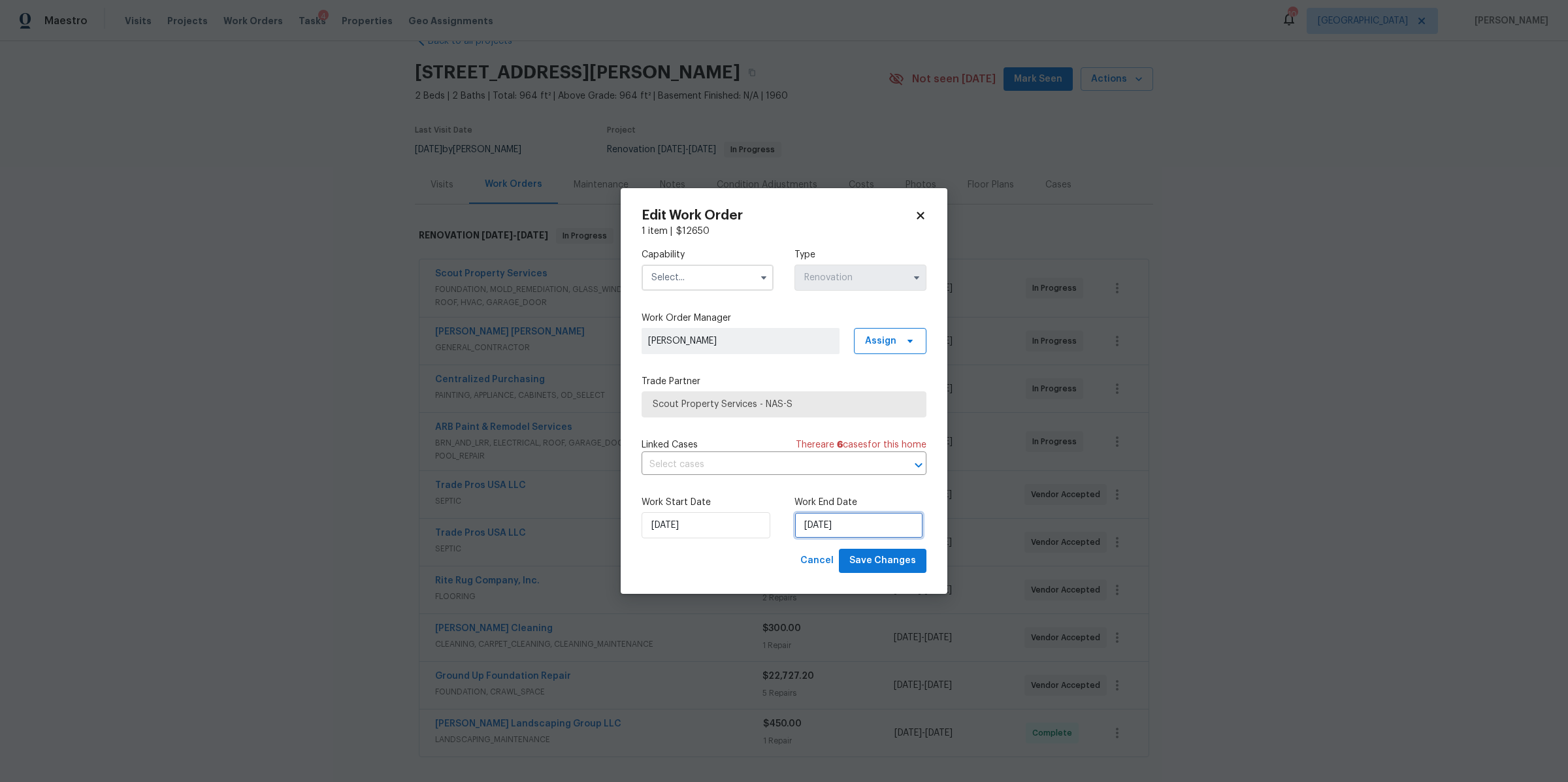
select select "8"
click at [891, 563] on span "Save Changes" at bounding box center [883, 561] width 67 height 16
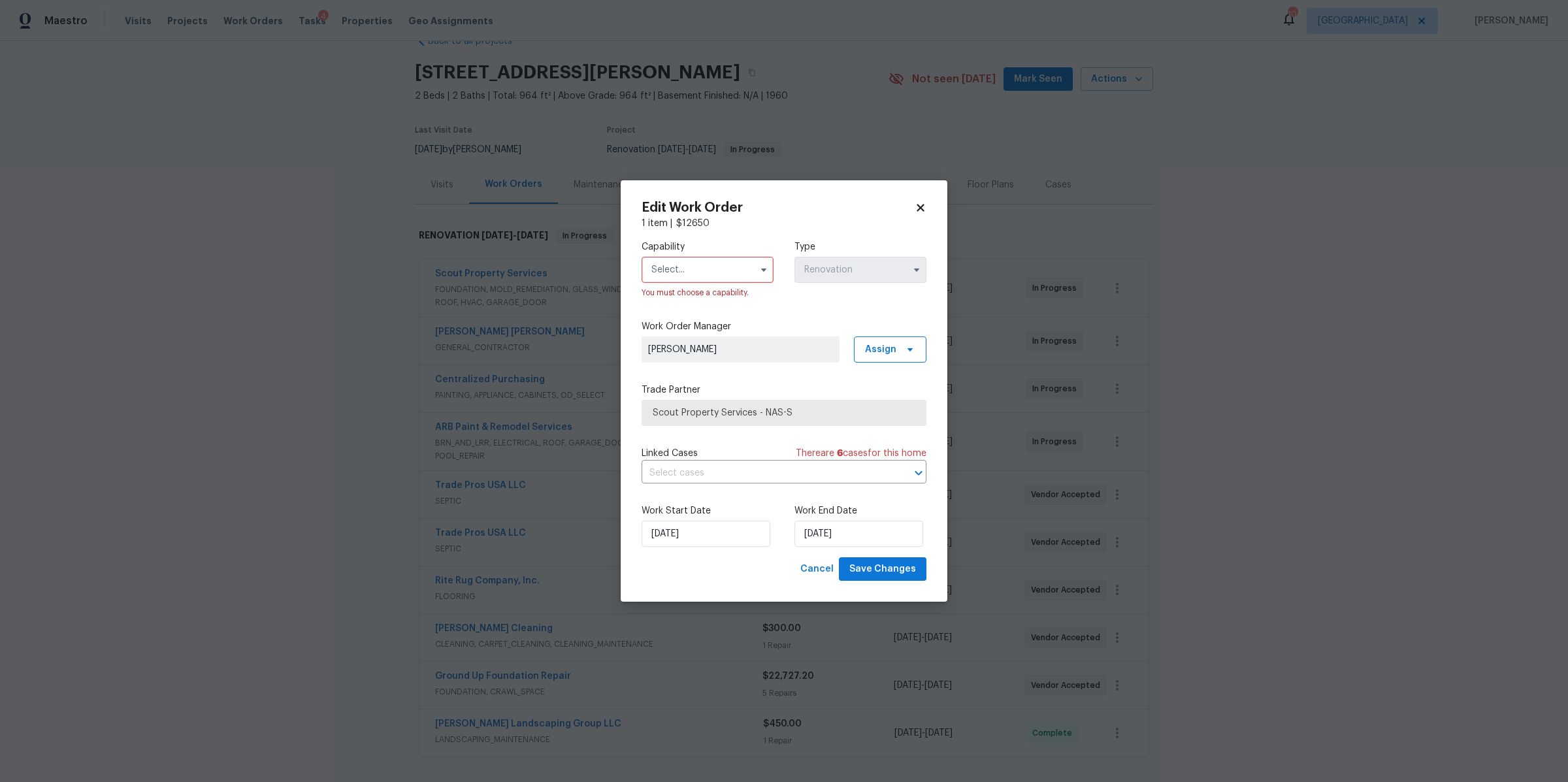
click at [730, 272] on input "text" at bounding box center [707, 270] width 132 height 26
click at [694, 361] on span "Glass Window" at bounding box center [685, 356] width 60 height 9
type input "Glass Window"
click at [876, 567] on span "Save Changes" at bounding box center [883, 569] width 67 height 16
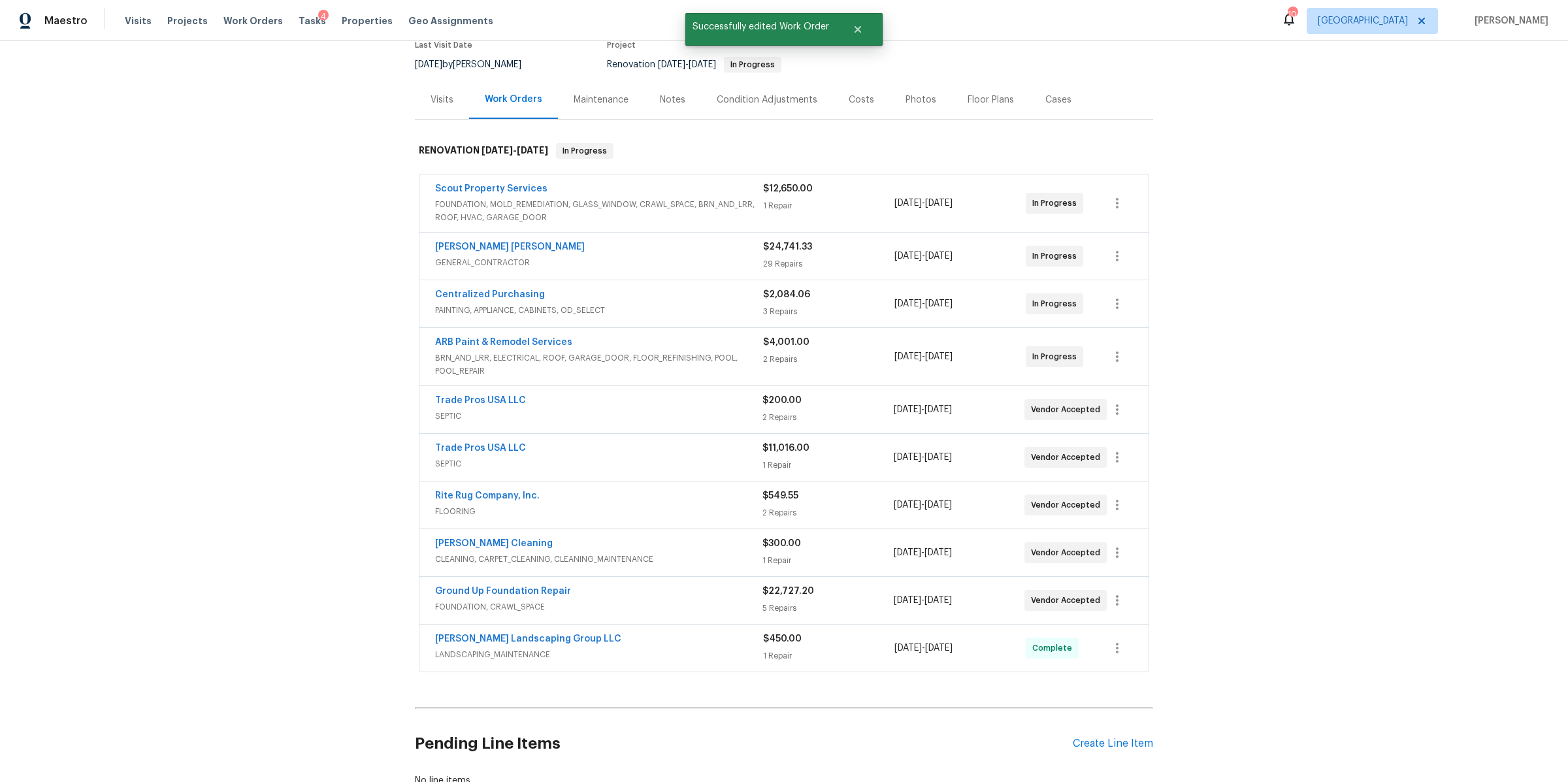
scroll to position [128, 0]
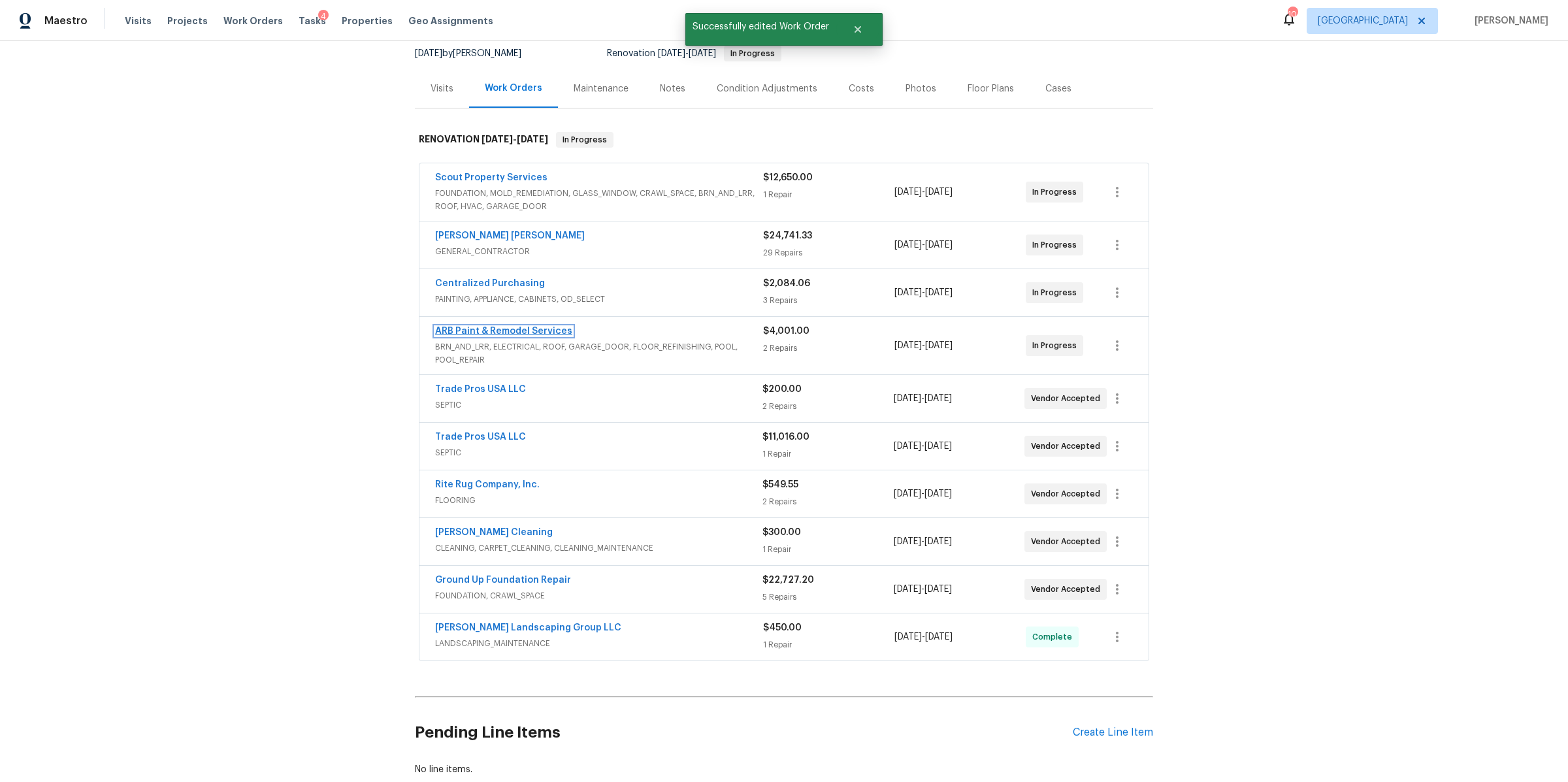
click at [486, 326] on span "ARB Paint & Remodel Services" at bounding box center [503, 331] width 137 height 13
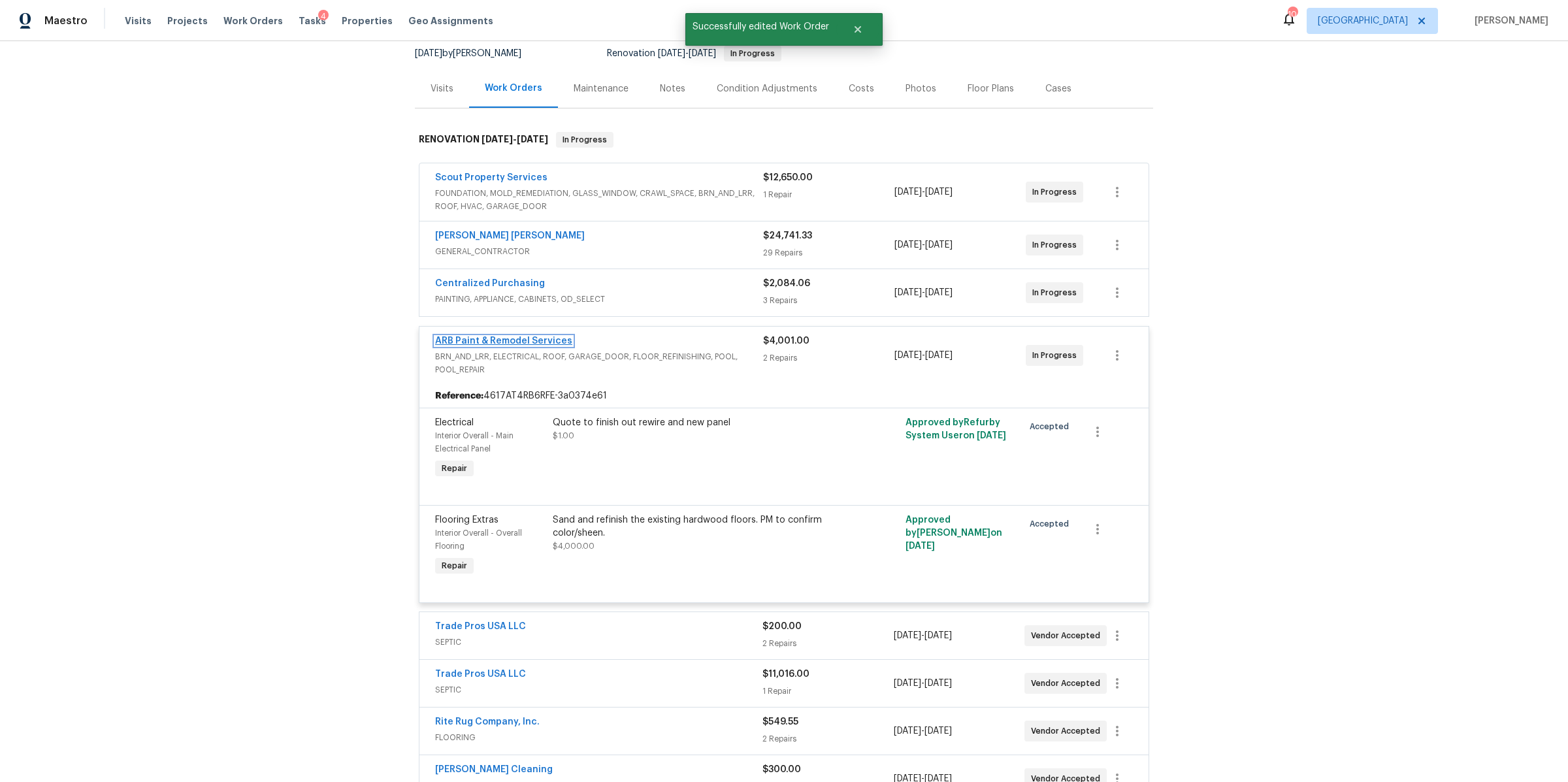
click at [474, 342] on link "ARB Paint & Remodel Services" at bounding box center [503, 340] width 137 height 9
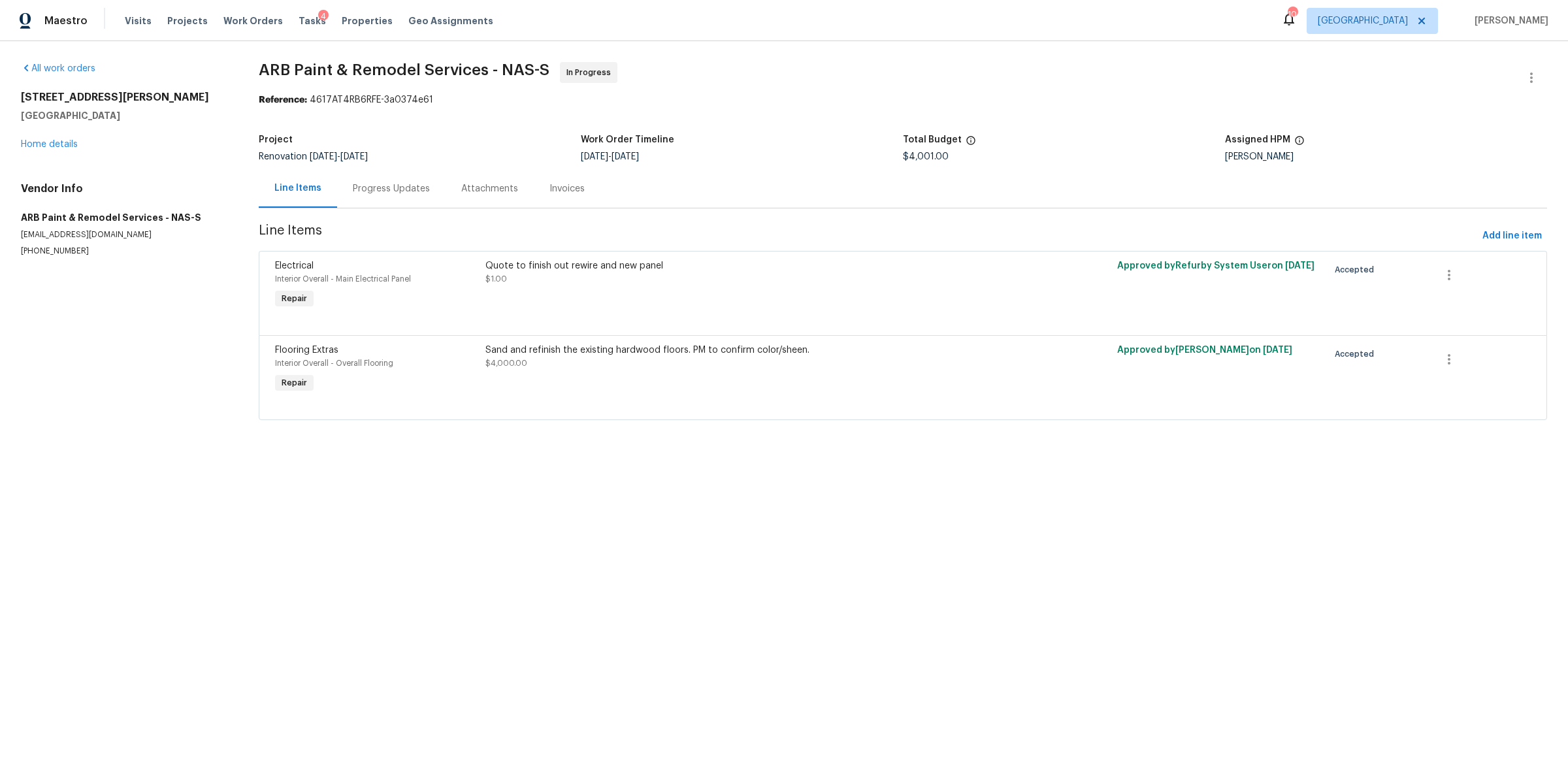
click at [380, 200] on div "Progress Updates" at bounding box center [391, 188] width 109 height 39
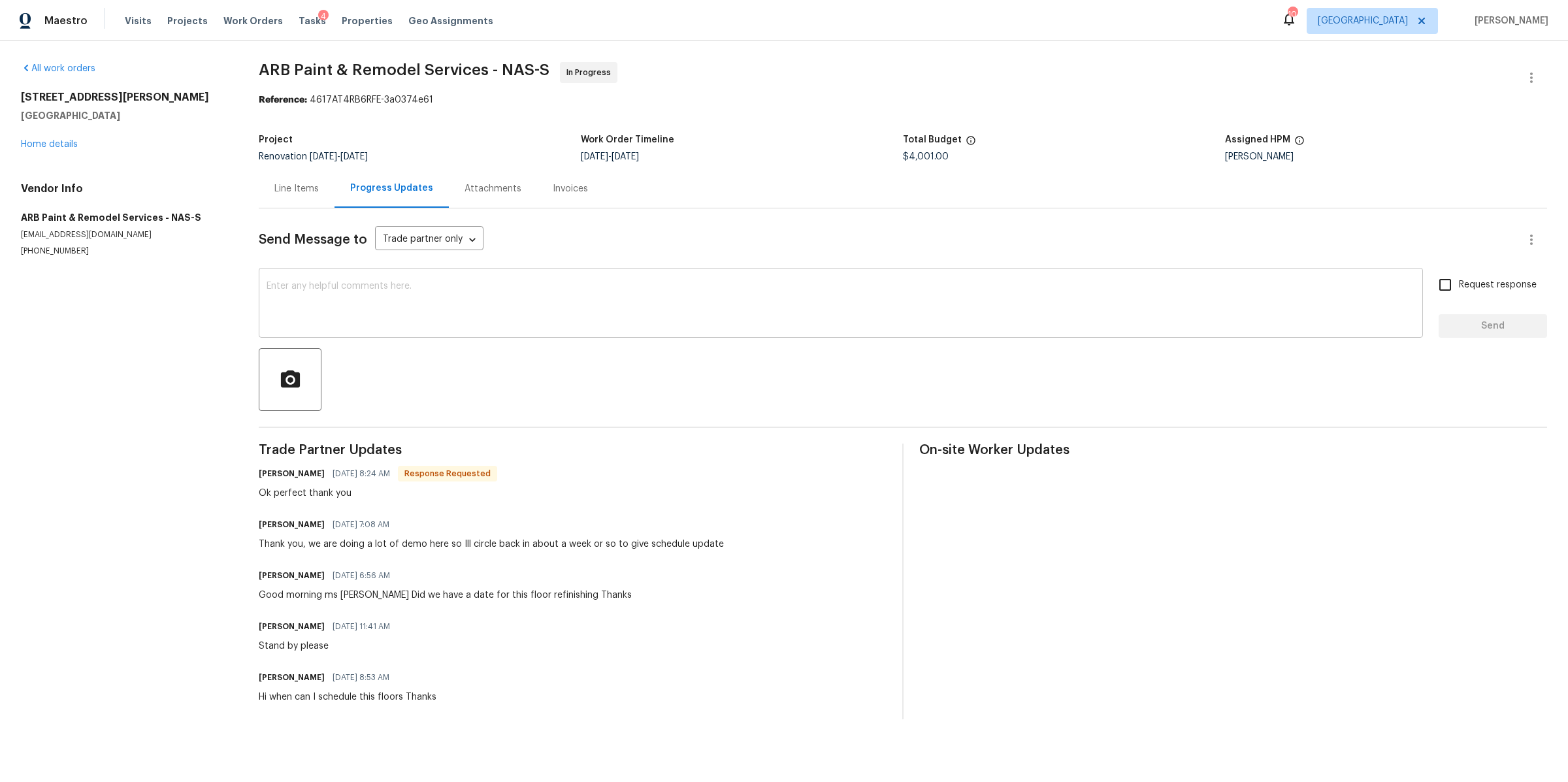
click at [418, 319] on textarea at bounding box center [840, 304] width 1149 height 46
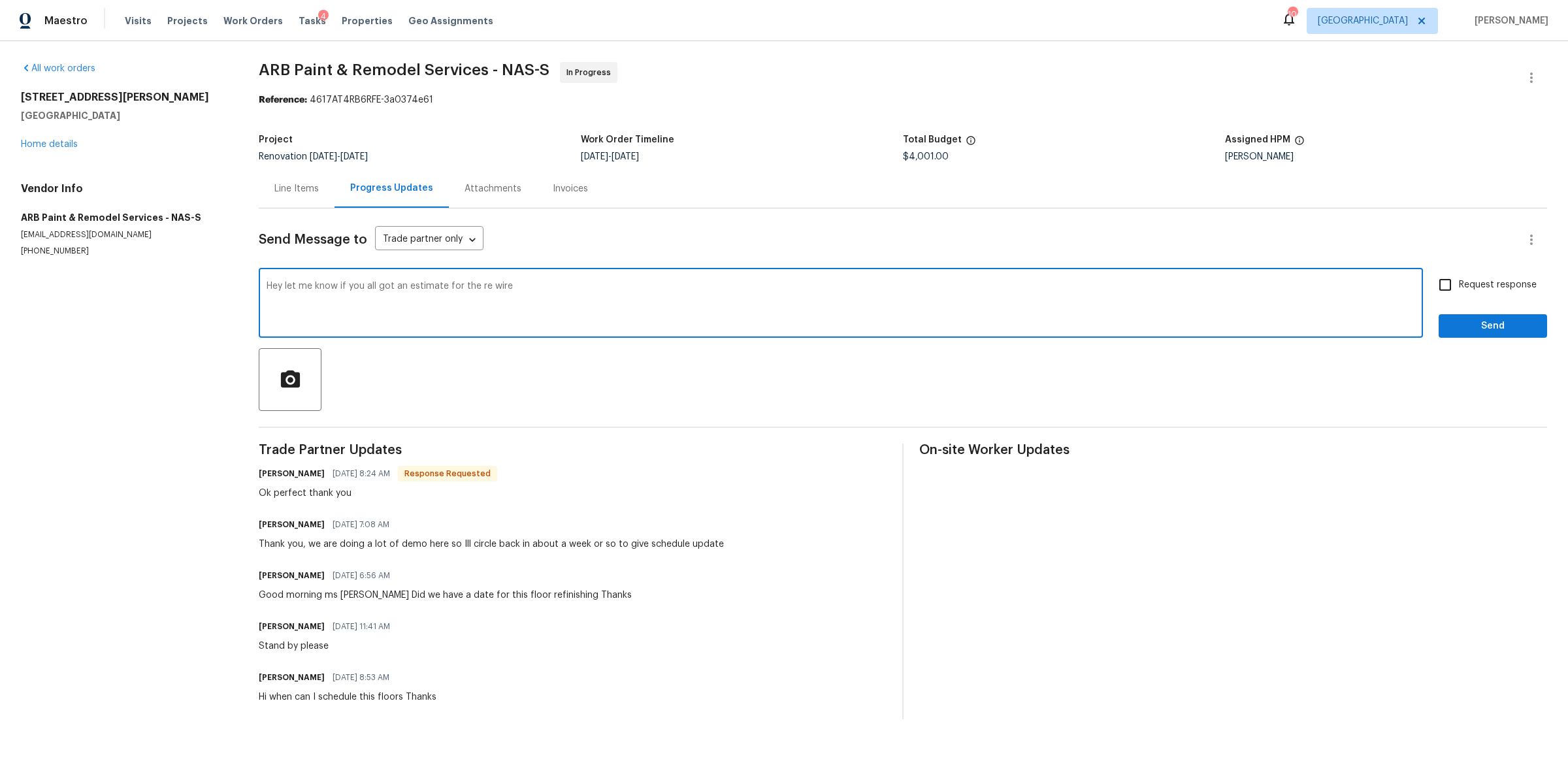
type textarea "Hey let me know if you all got an estimate for the re wire"
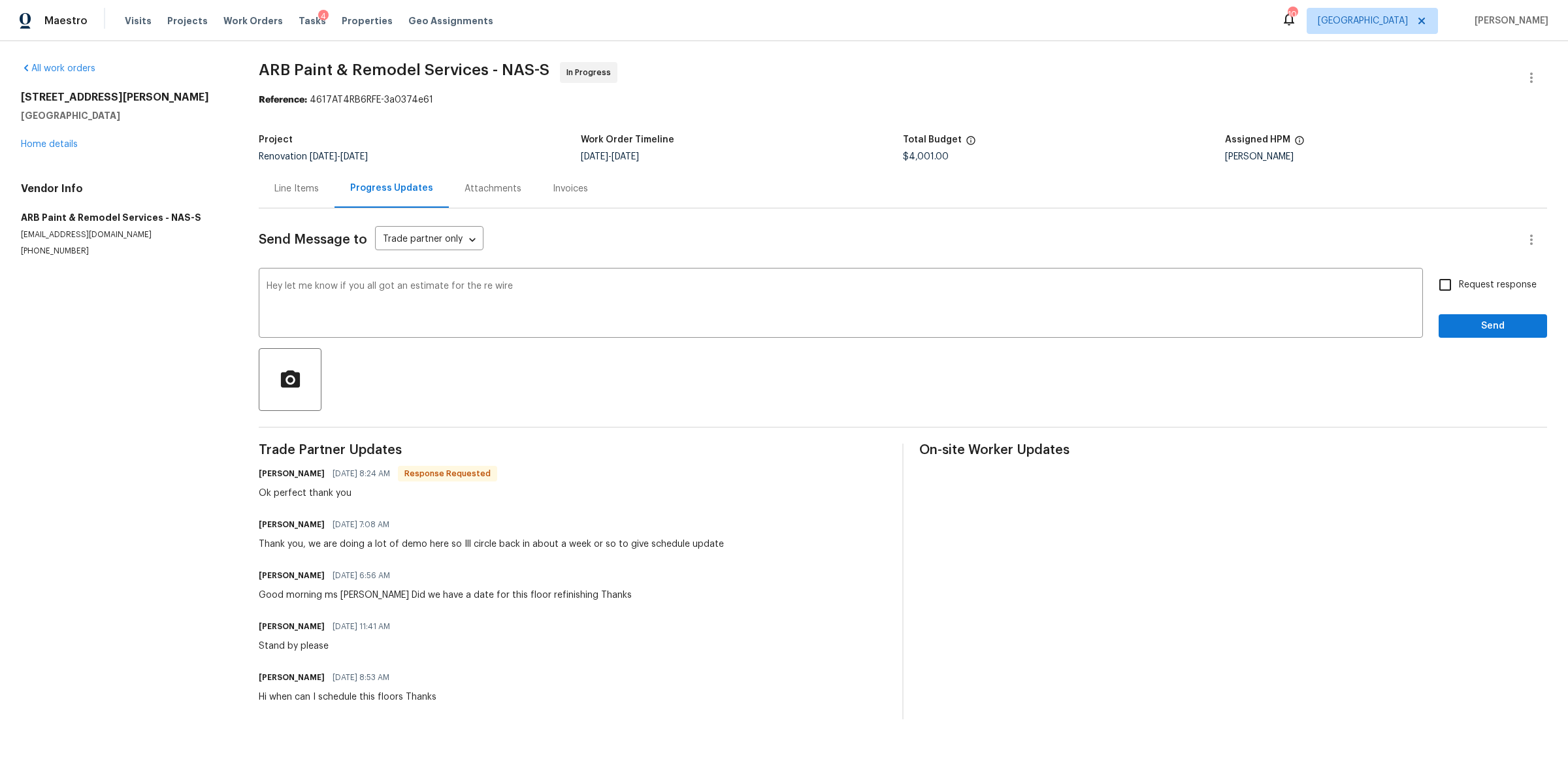
click at [1478, 276] on label "Request response" at bounding box center [1484, 285] width 105 height 27
click at [1459, 276] on input "Request response" at bounding box center [1445, 285] width 27 height 27
checkbox input "true"
click at [1450, 319] on span "Send" at bounding box center [1493, 326] width 88 height 16
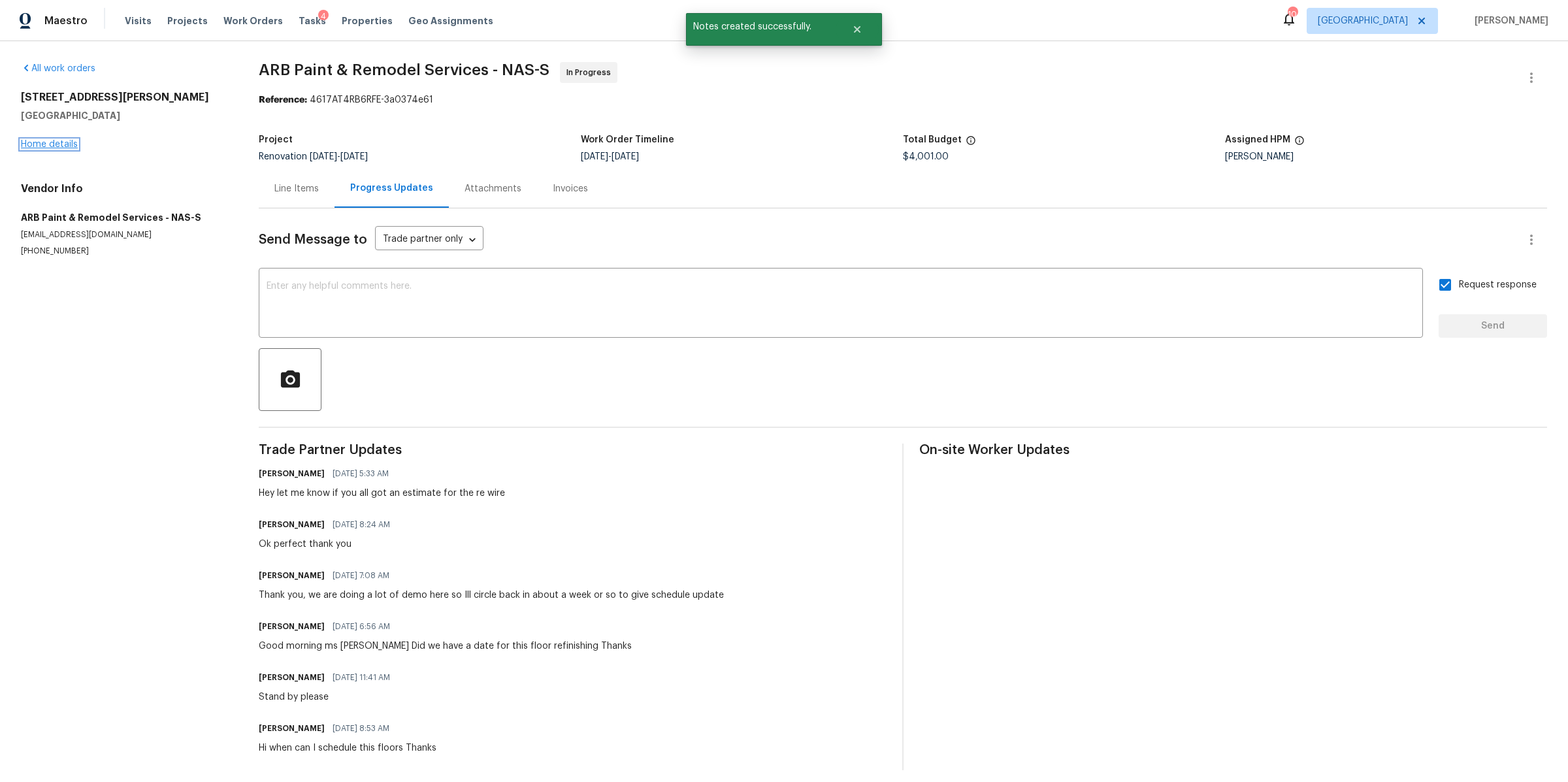
click at [37, 145] on link "Home details" at bounding box center [50, 144] width 57 height 9
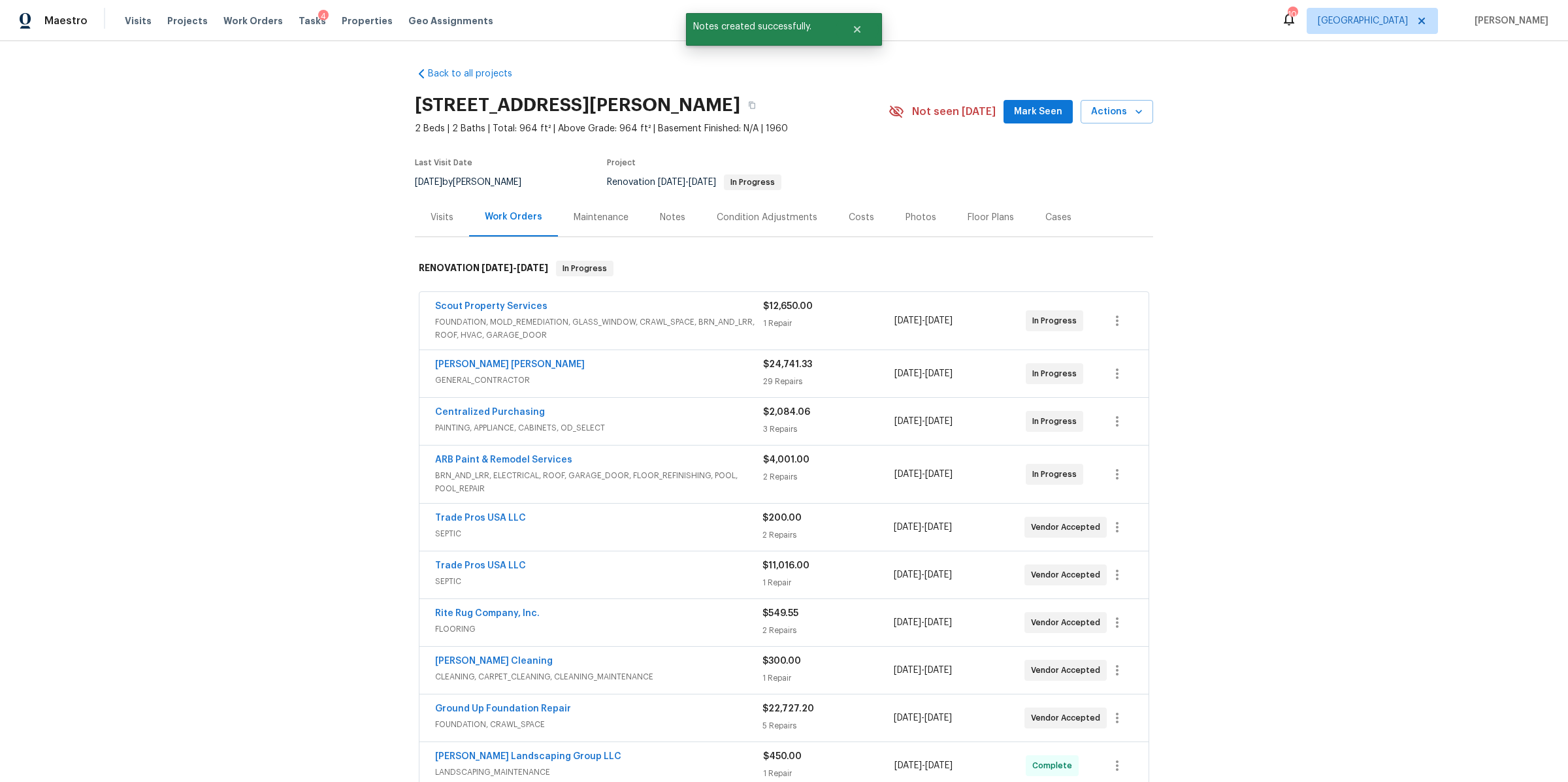
click at [669, 232] on div "Notes" at bounding box center [673, 217] width 57 height 39
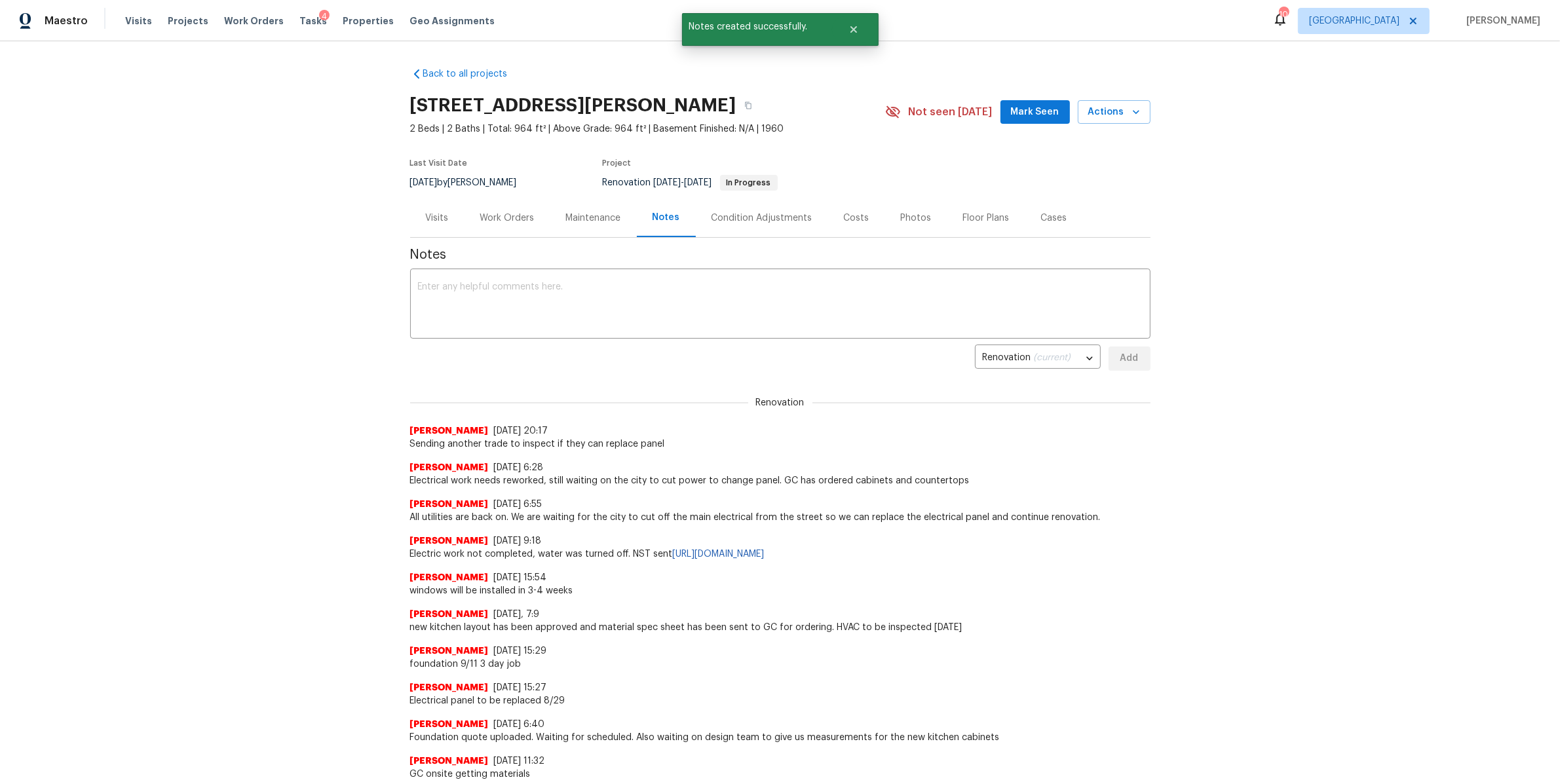
click at [499, 219] on div "Work Orders" at bounding box center [508, 218] width 54 height 13
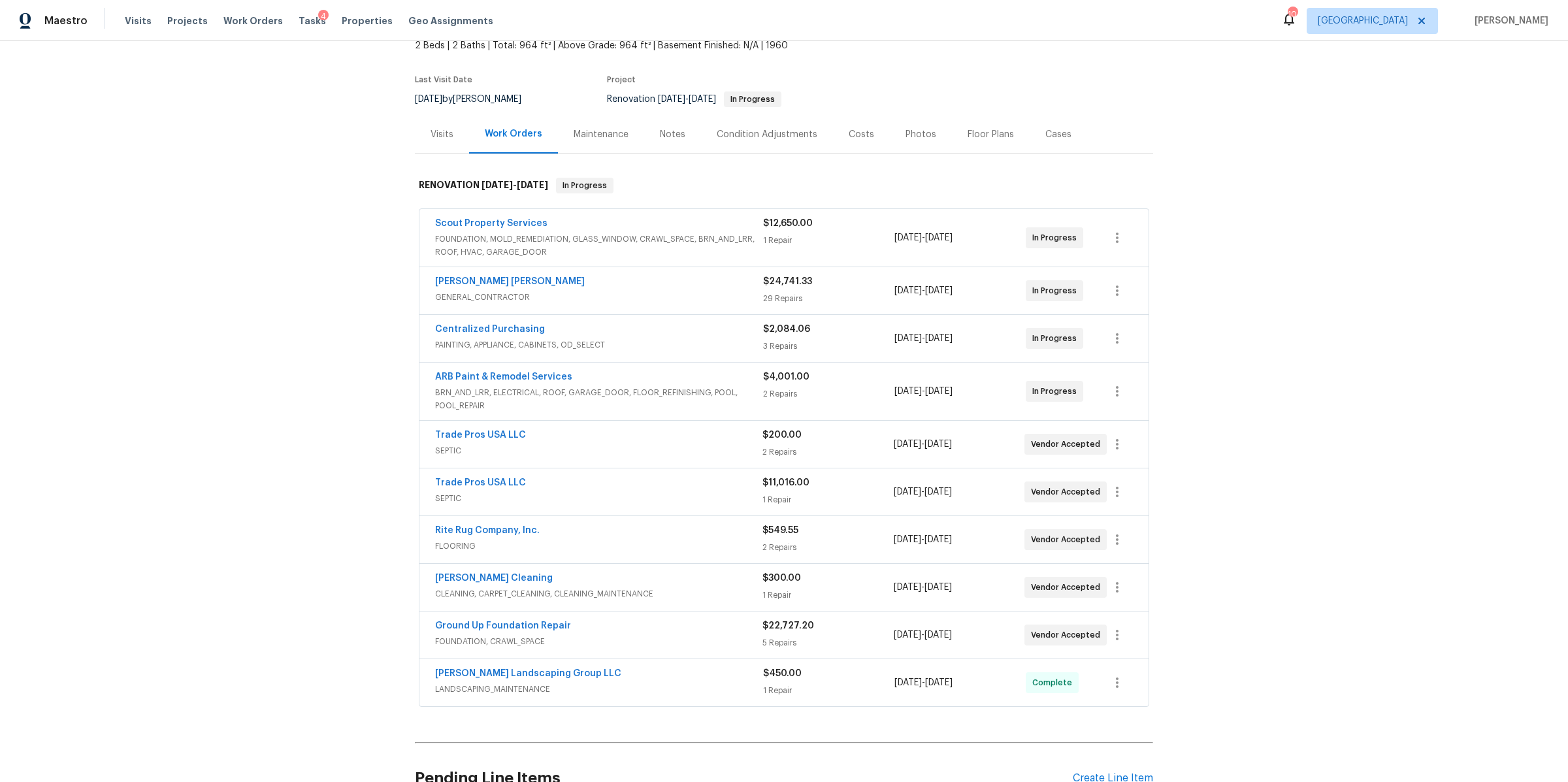
scroll to position [92, 0]
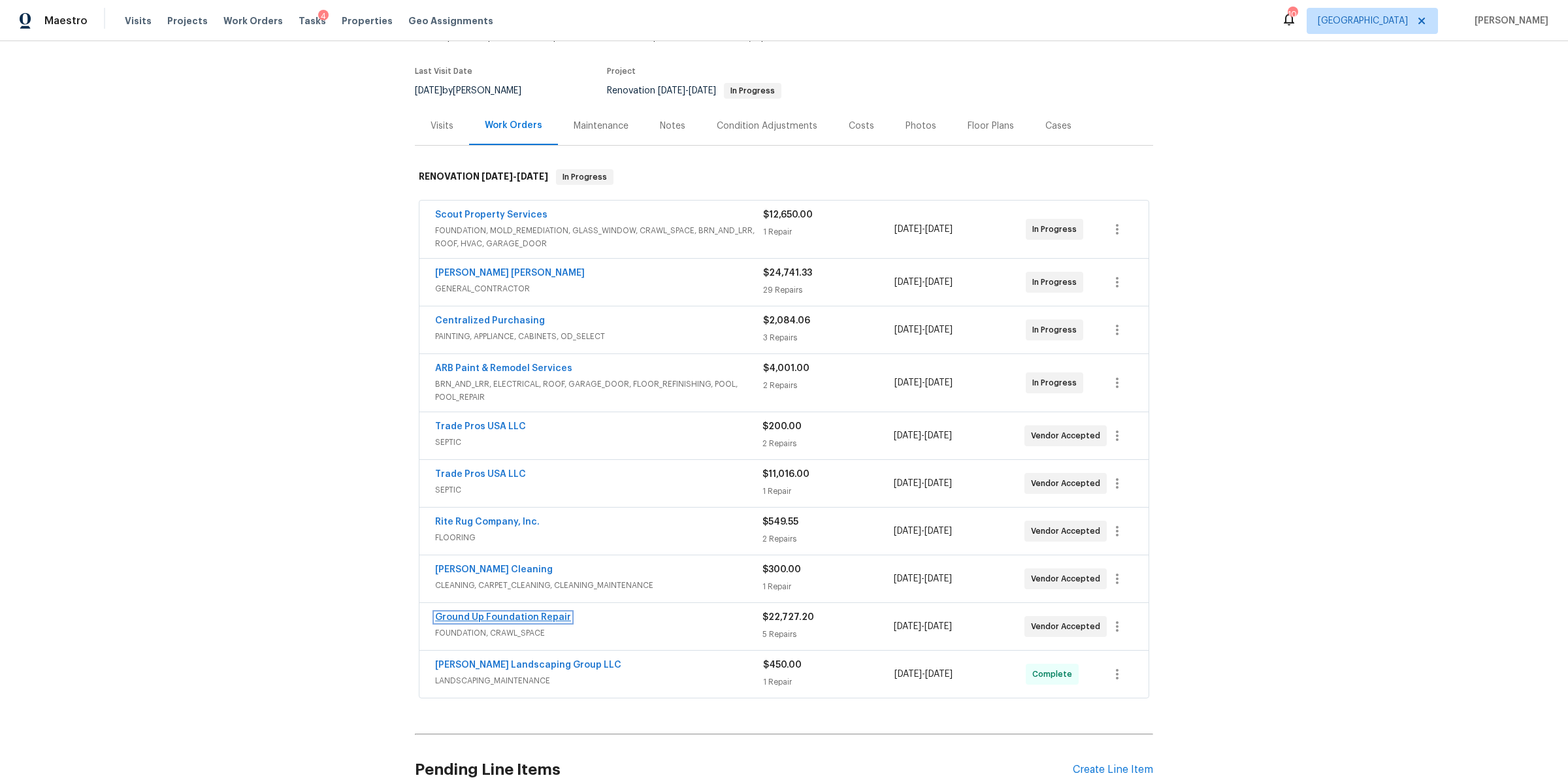
click at [473, 619] on link "Ground Up Foundation Repair" at bounding box center [503, 617] width 136 height 9
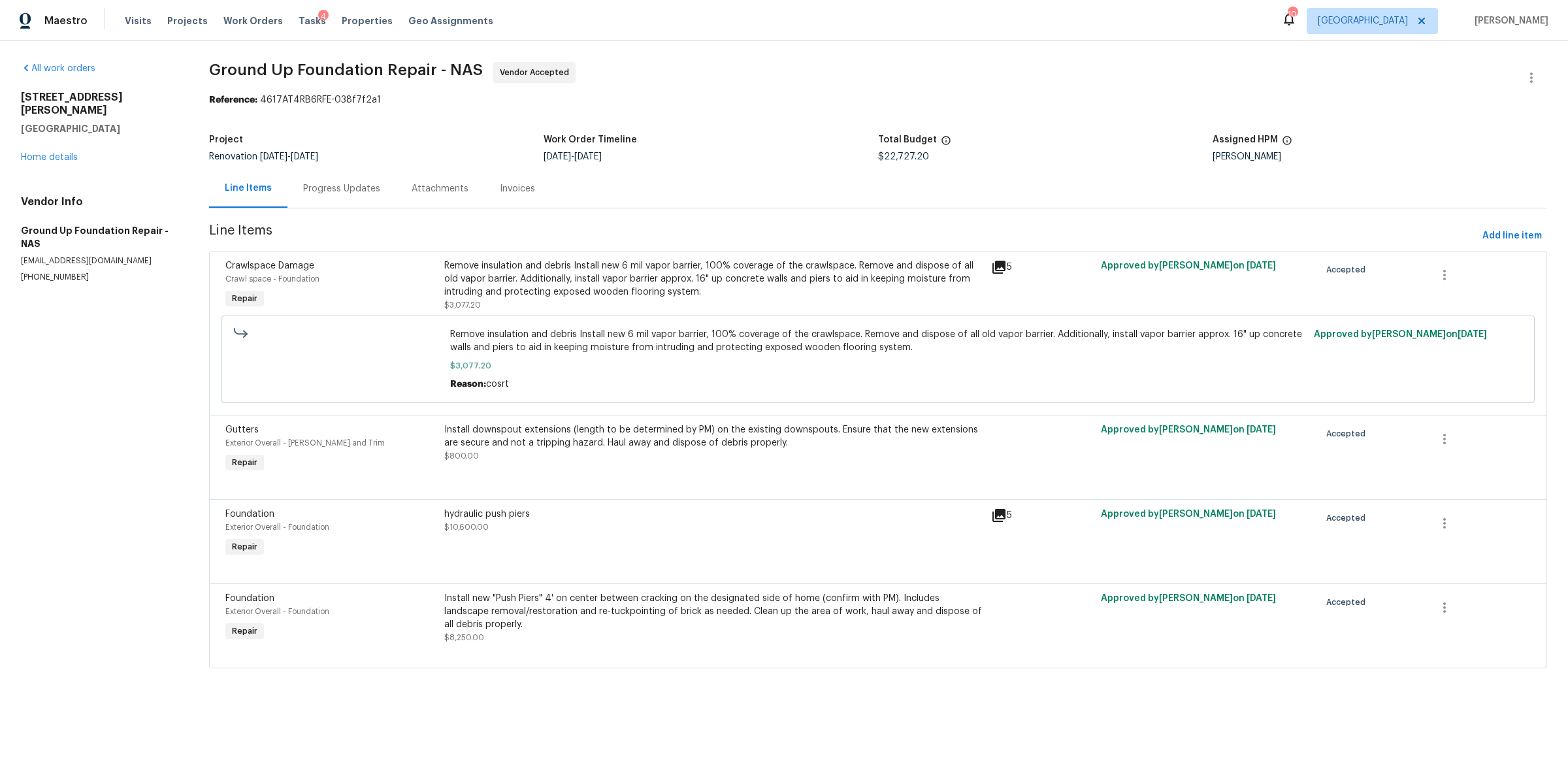
click at [311, 184] on div "Progress Updates" at bounding box center [341, 188] width 77 height 13
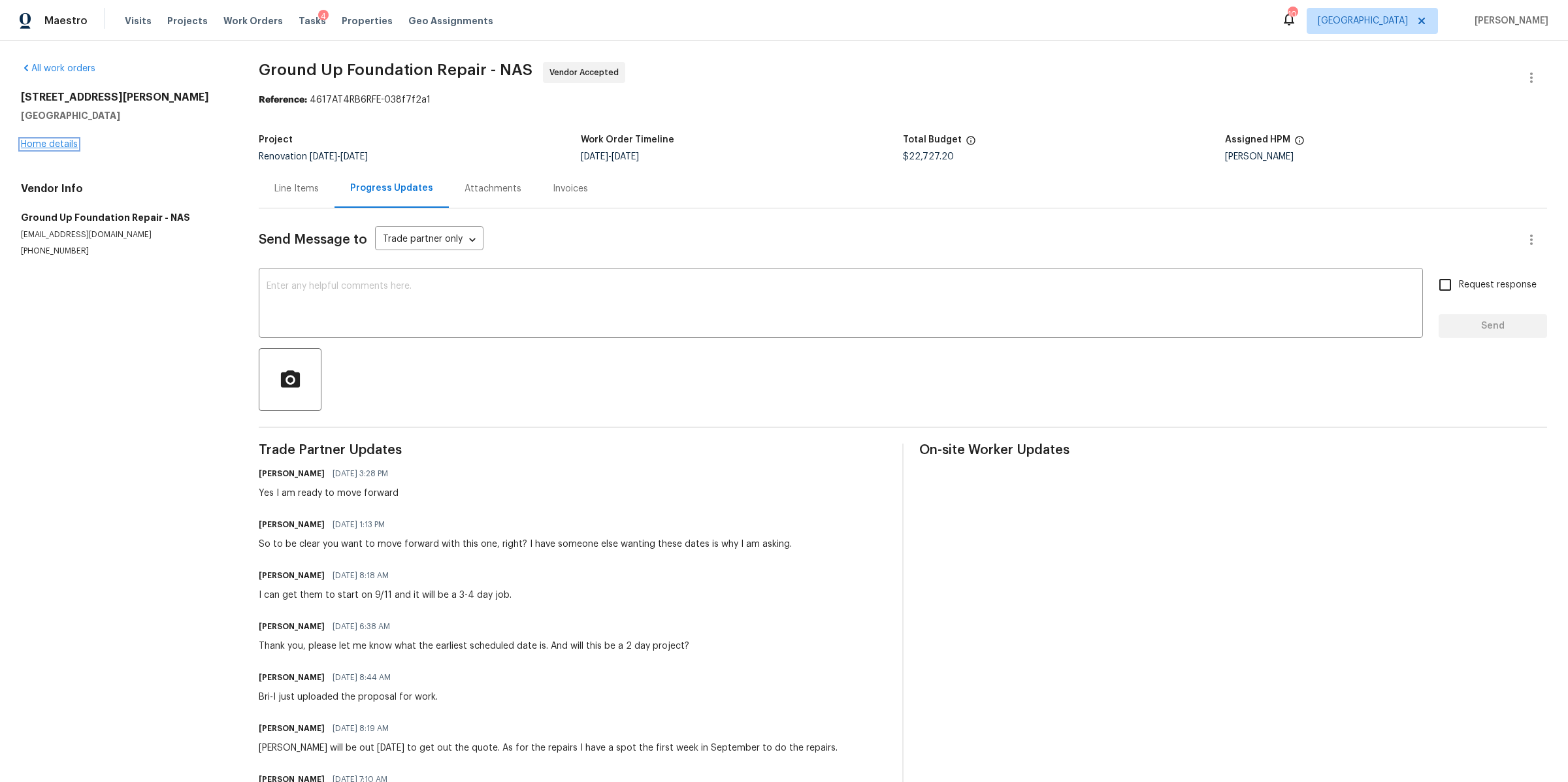
click at [52, 141] on link "Home details" at bounding box center [50, 144] width 57 height 9
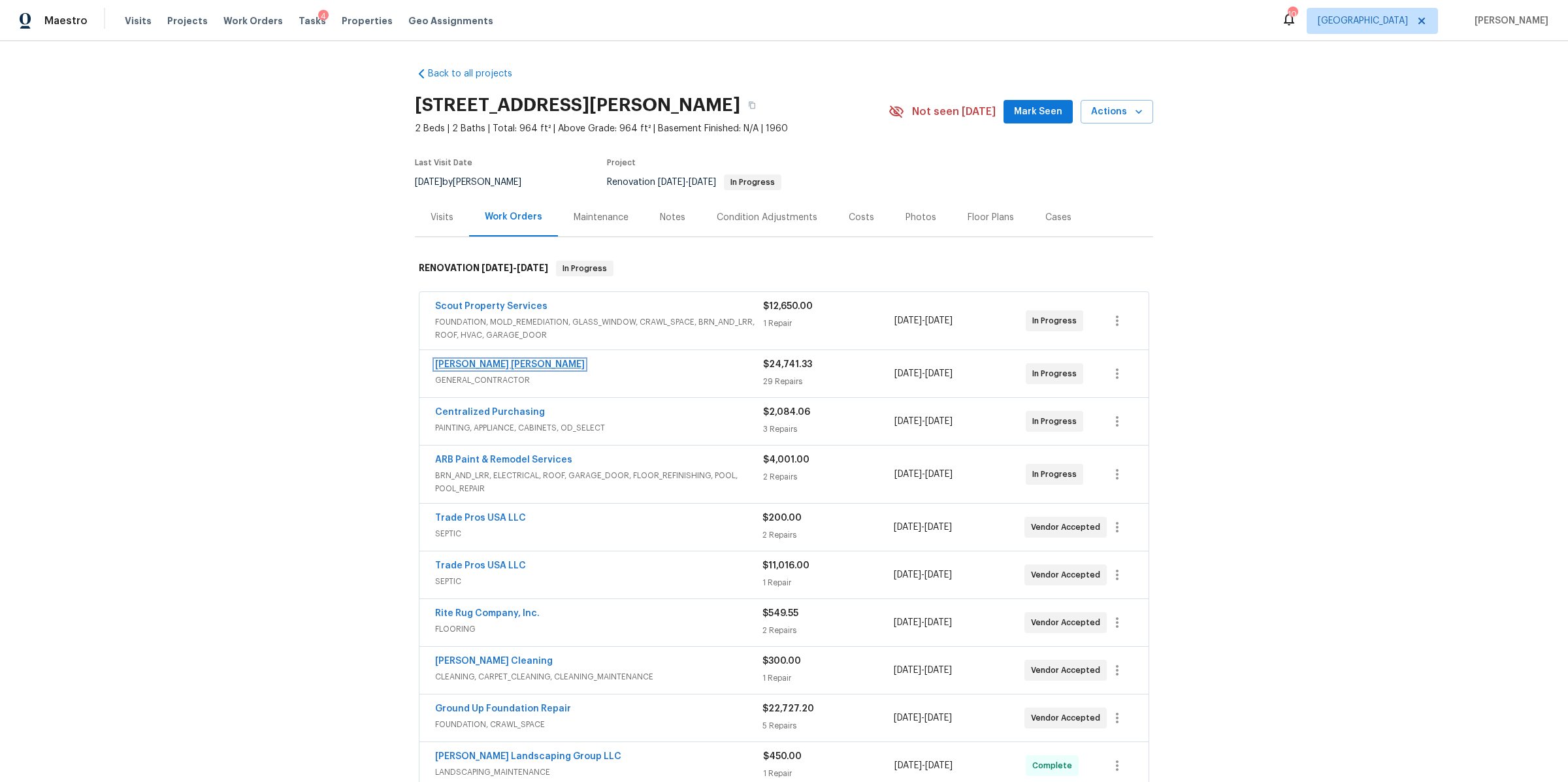
click at [475, 366] on link "[PERSON_NAME] [PERSON_NAME]" at bounding box center [510, 364] width 149 height 9
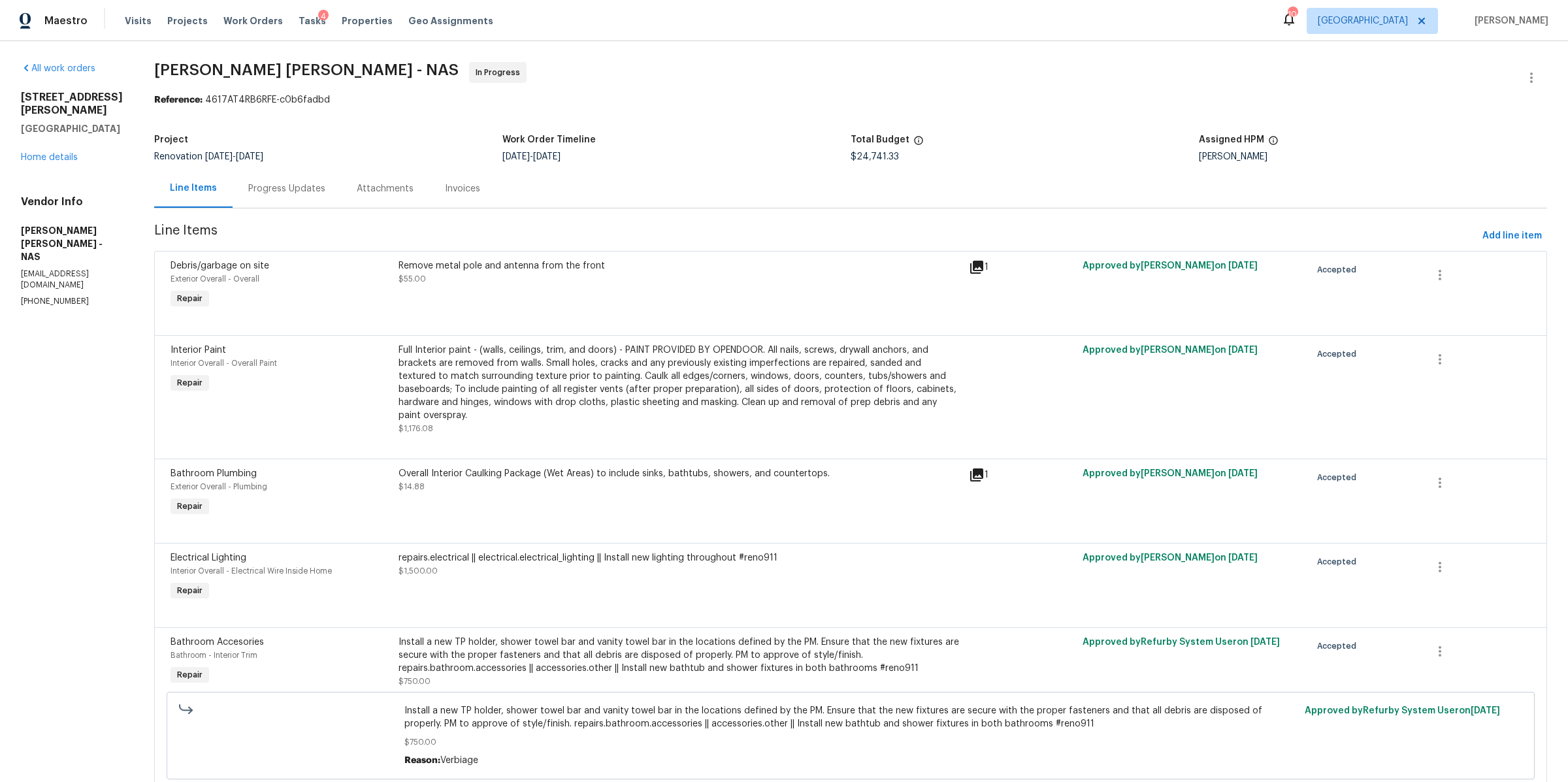
click at [320, 185] on div "Progress Updates" at bounding box center [286, 188] width 77 height 13
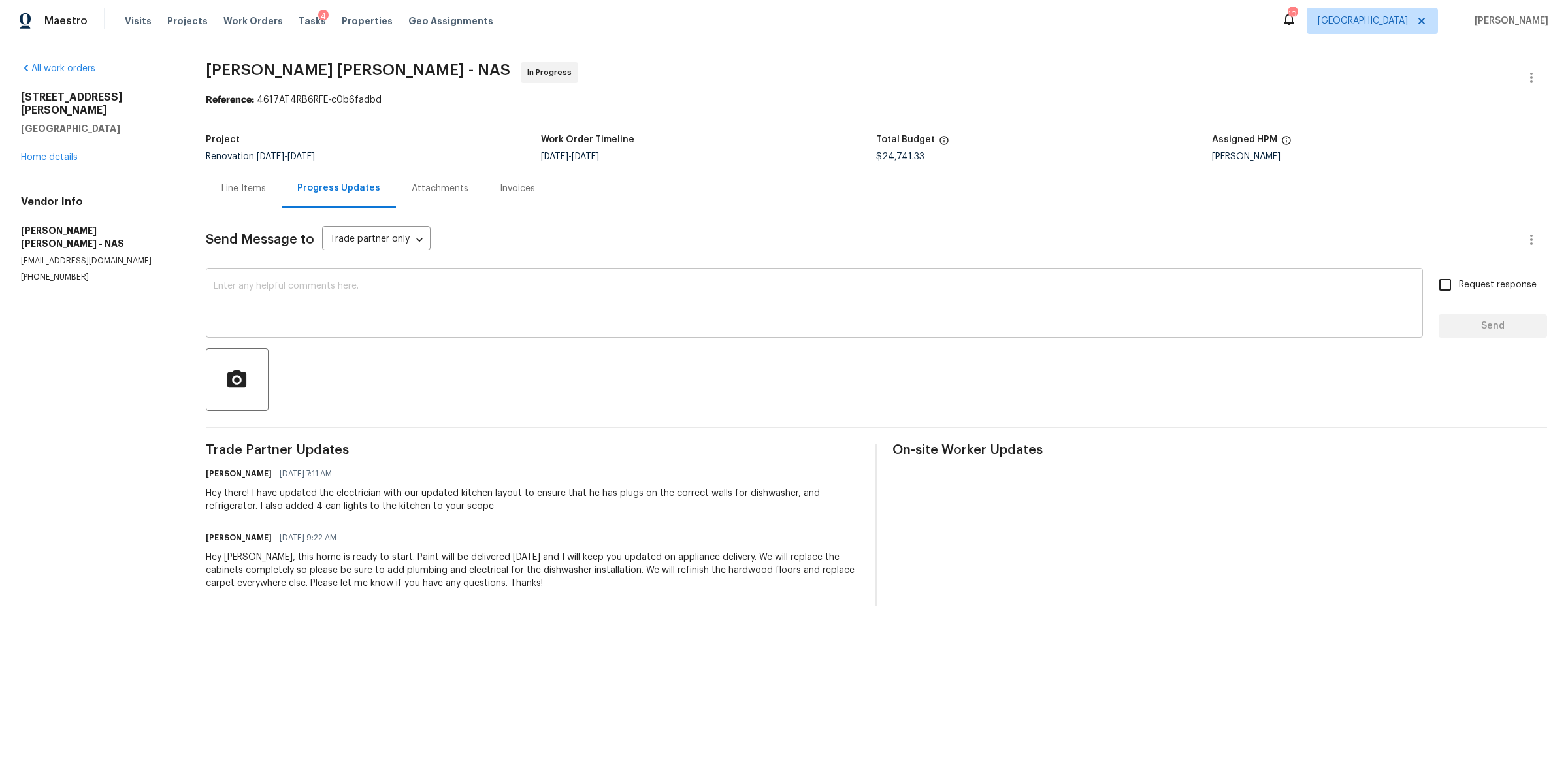
click at [334, 313] on textarea at bounding box center [814, 304] width 1201 height 46
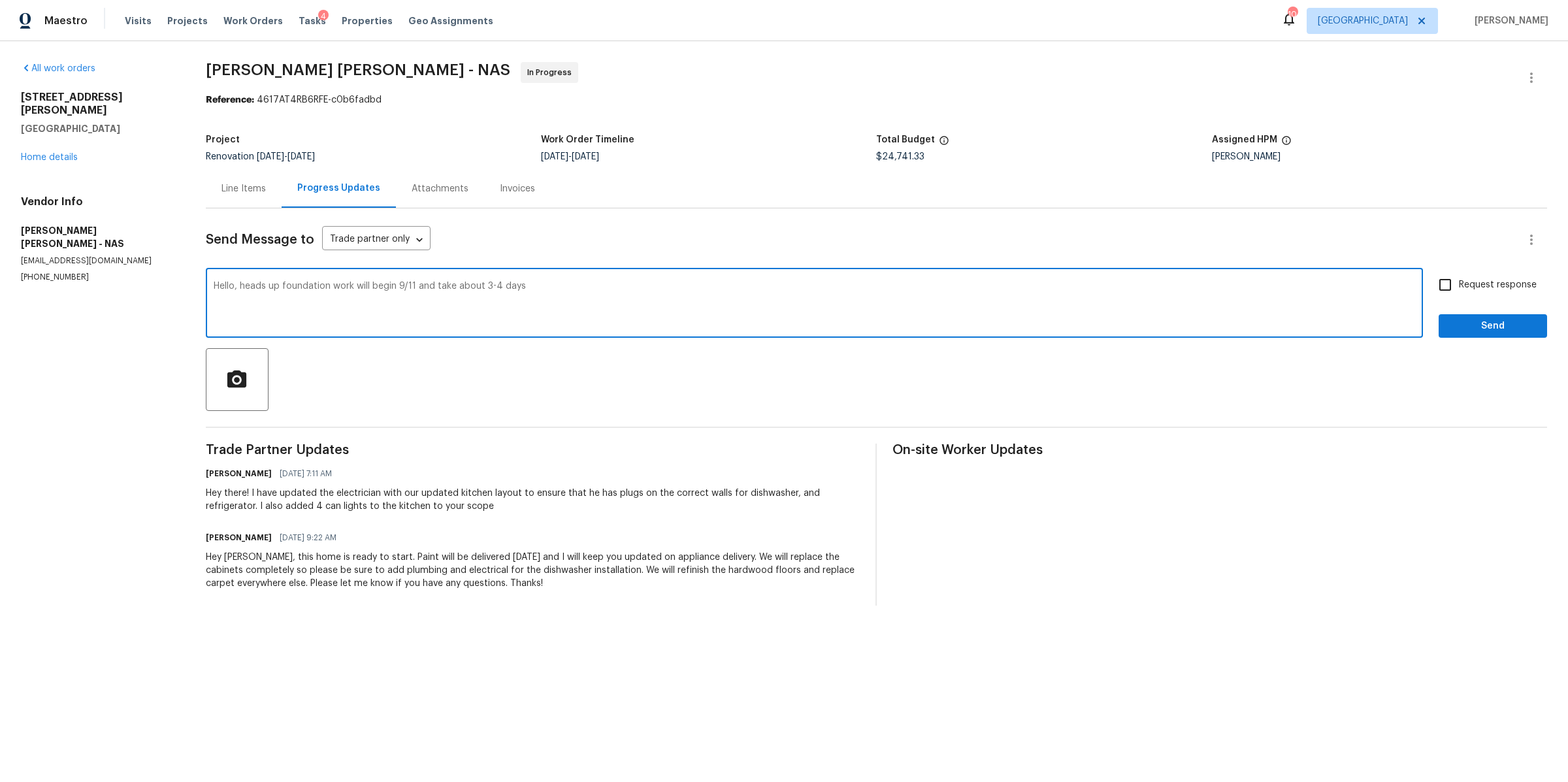
click at [473, 283] on textarea "Hello, heads up foundation work will begin 9/11 and take about 3-4 days" at bounding box center [814, 304] width 1201 height 46
click at [1324, 282] on textarea "Hello, heads up foundation work will begin 9/11 and take 3-4 days" at bounding box center [814, 304] width 1201 height 46
type textarea "Hello, heads up foundation work will begin 9/11 and take 3-4 days. Do you have …"
click at [1488, 285] on span "Request response" at bounding box center [1497, 285] width 77 height 14
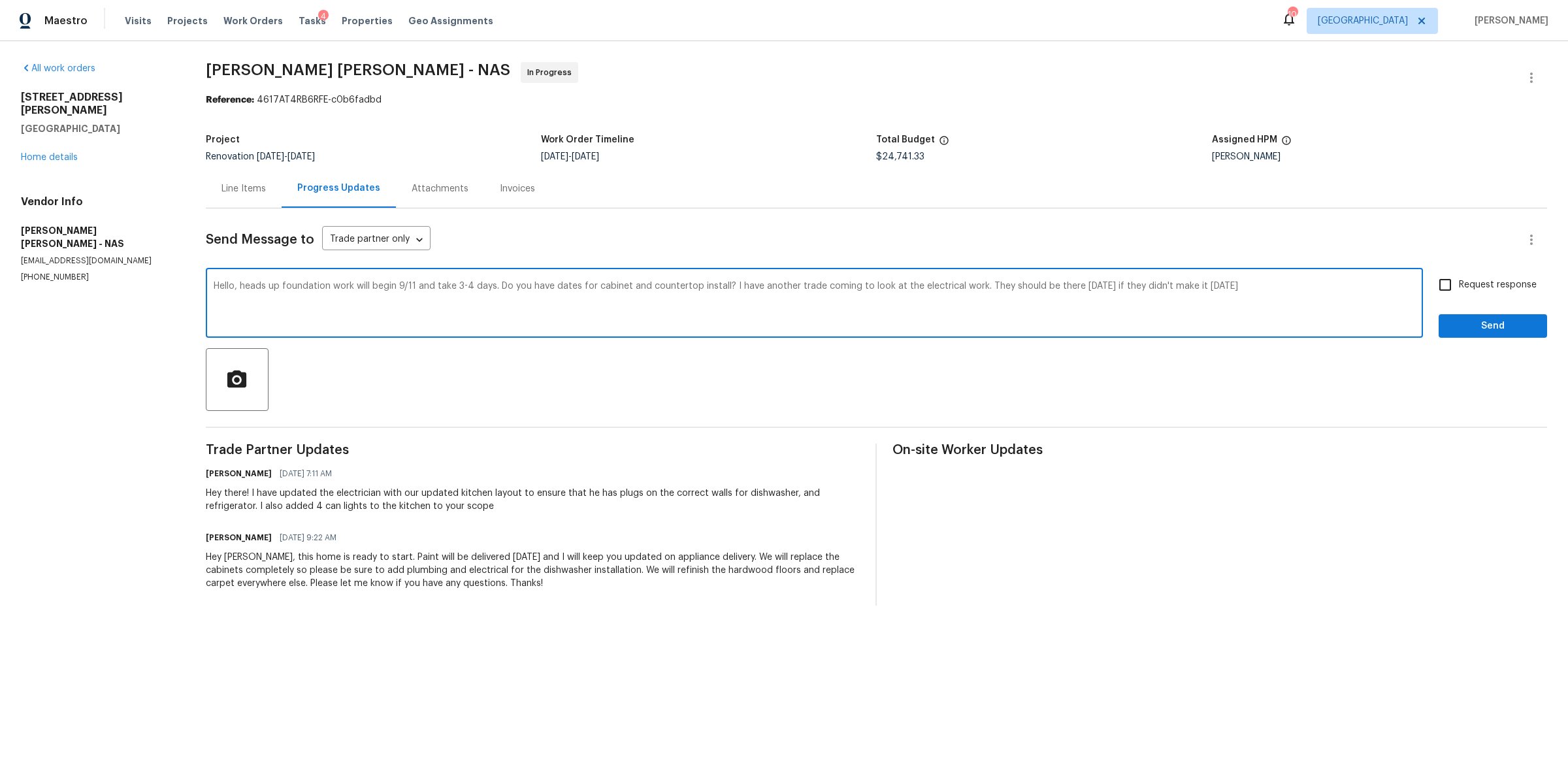
click at [1459, 285] on input "Request response" at bounding box center [1445, 285] width 27 height 27
checkbox input "true"
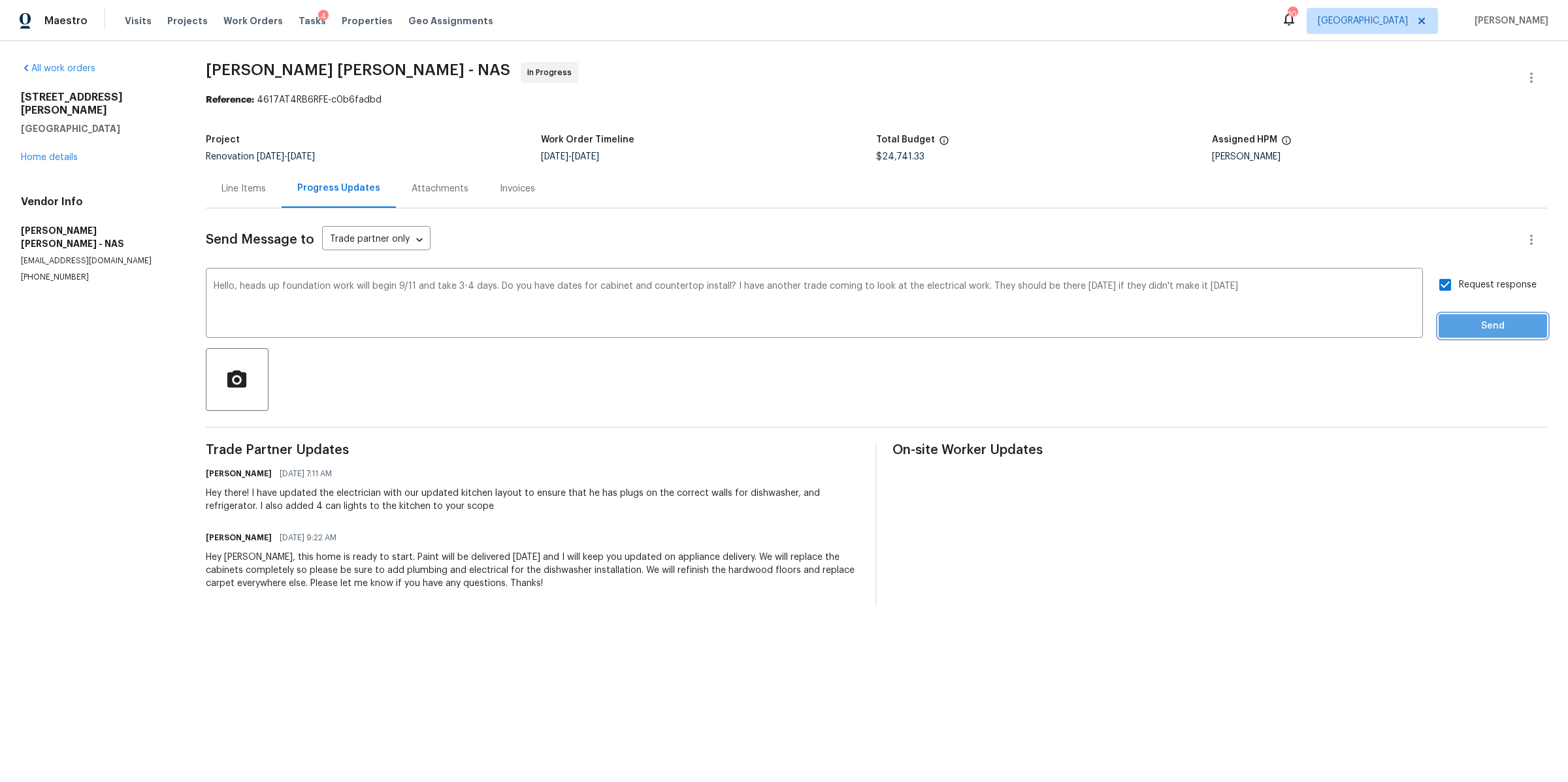
click at [1486, 322] on span "Send" at bounding box center [1493, 326] width 88 height 16
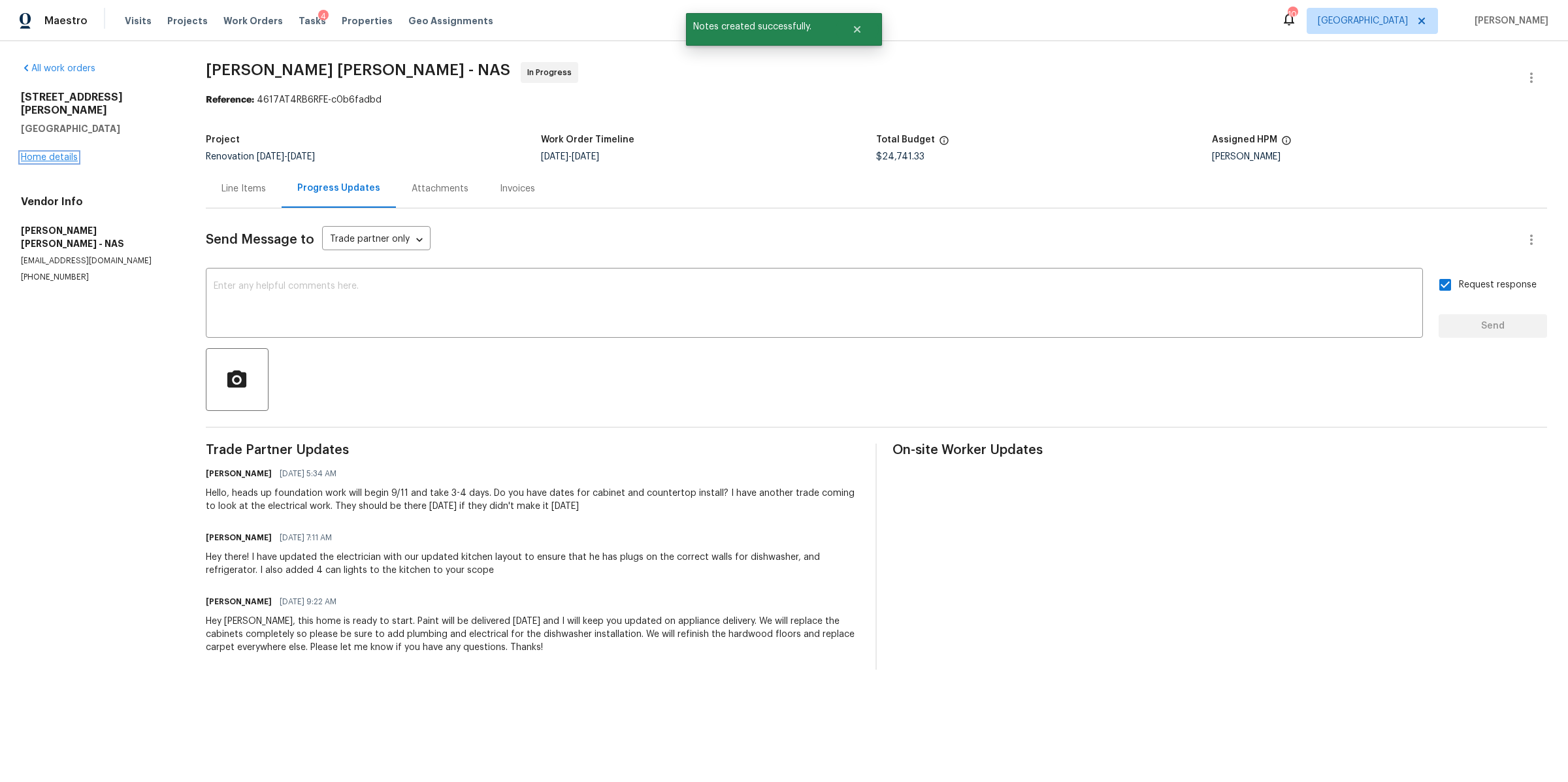
click at [41, 153] on link "Home details" at bounding box center [50, 157] width 57 height 9
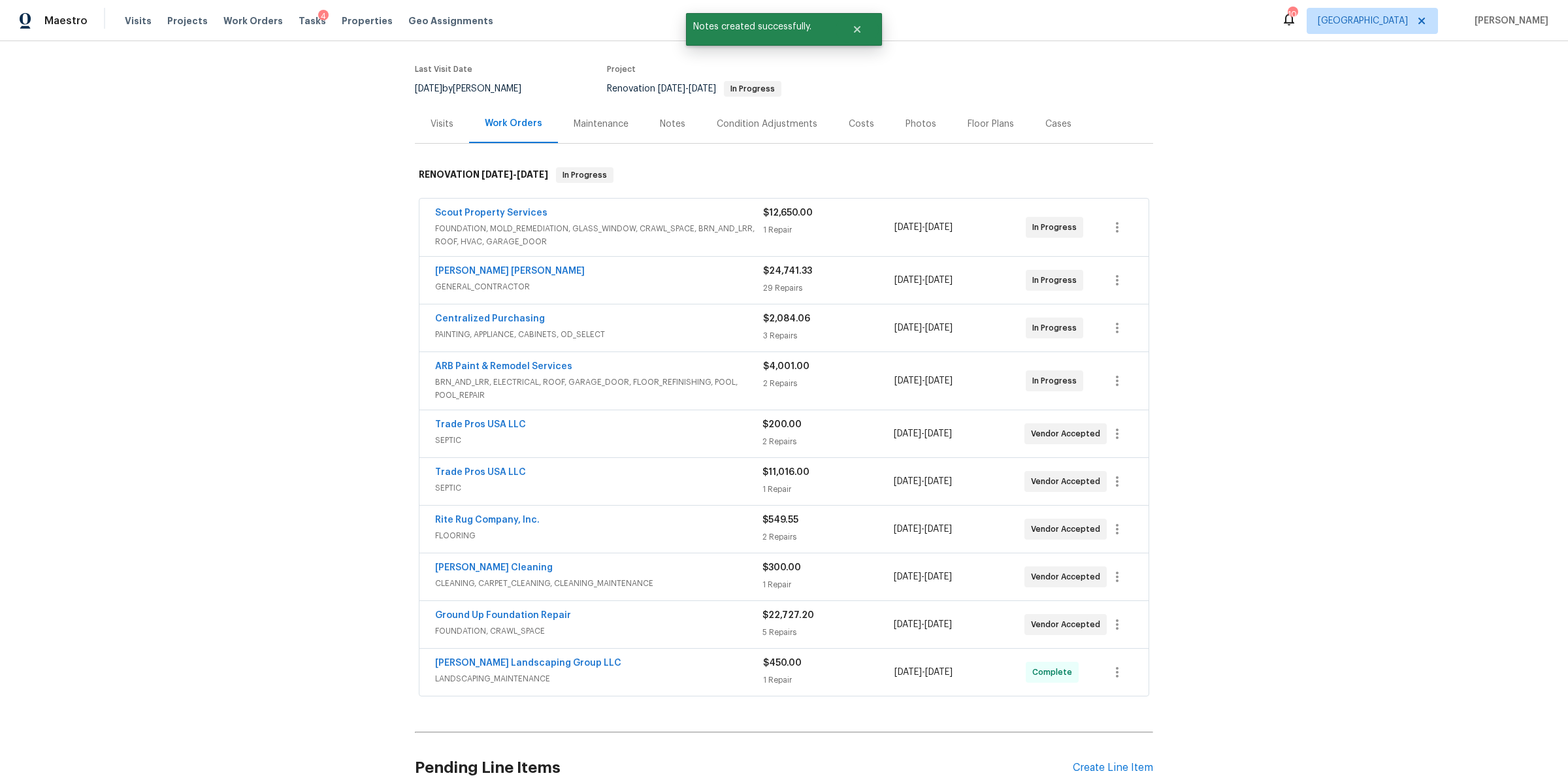
scroll to position [227, 0]
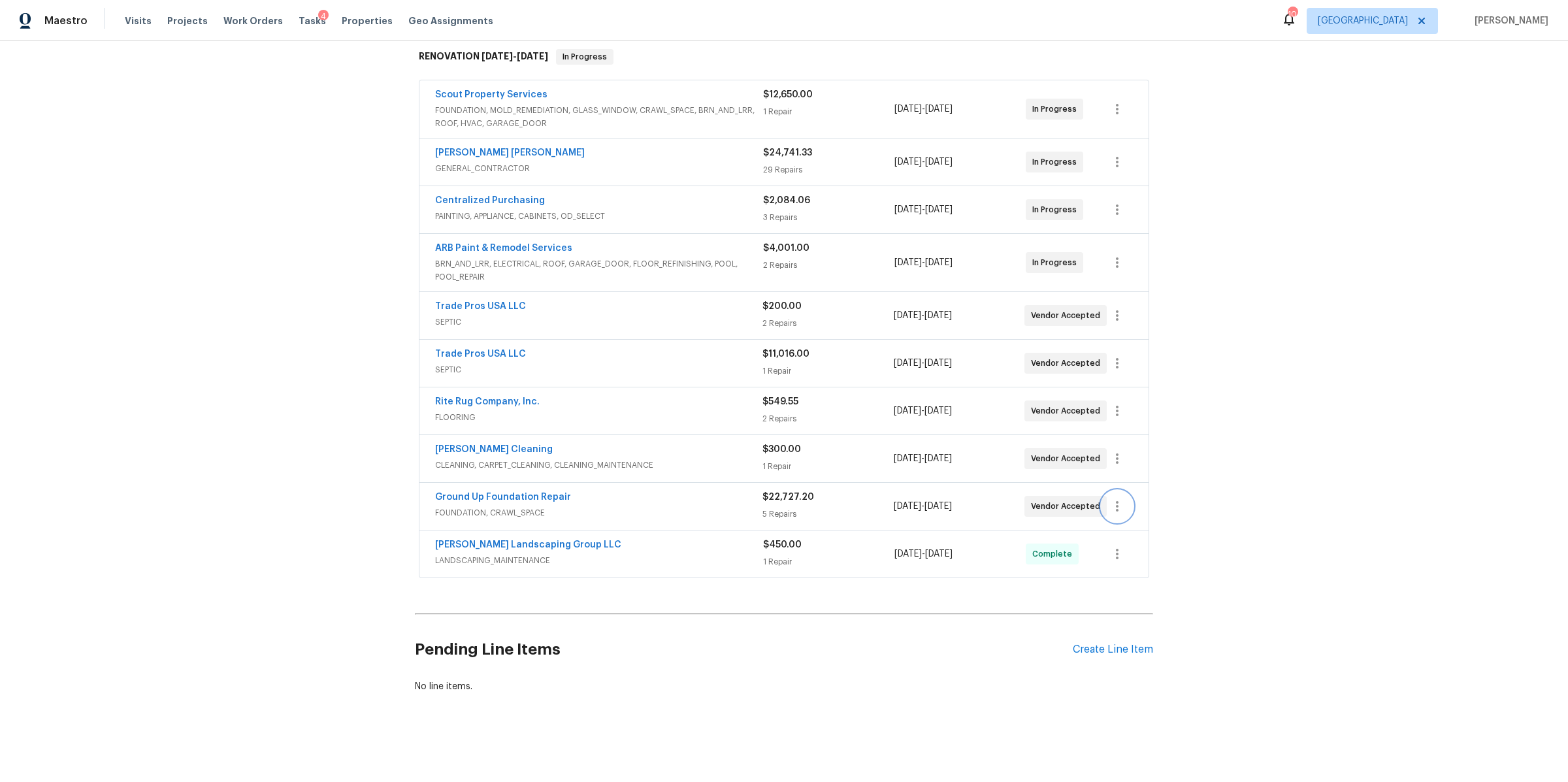
click at [1113, 499] on icon "button" at bounding box center [1117, 506] width 16 height 16
click at [1113, 493] on li "Edit" at bounding box center [1166, 494] width 141 height 22
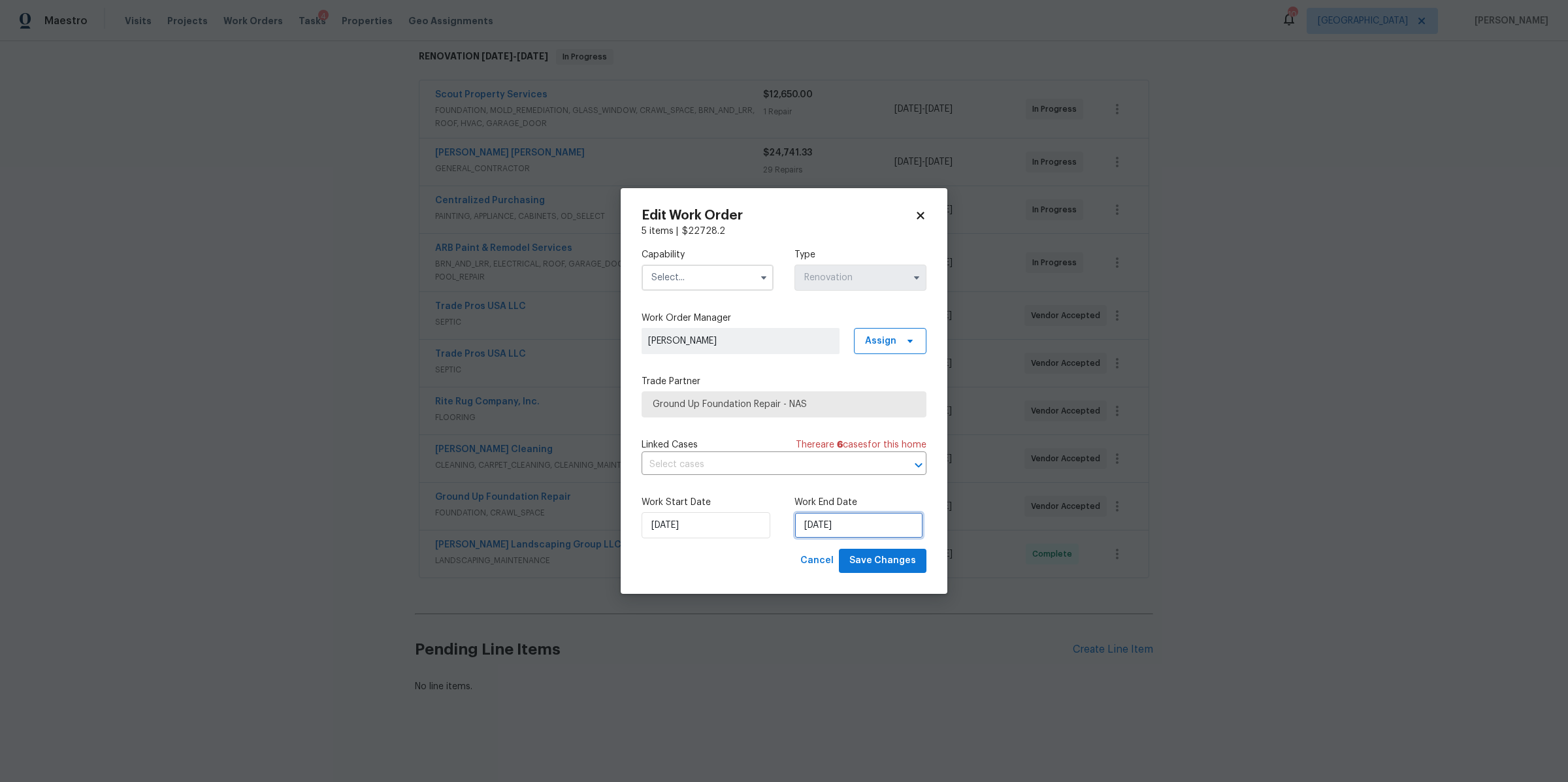
click at [823, 520] on input "[DATE]" at bounding box center [858, 525] width 128 height 26
select select "8"
click at [821, 449] on div "15" at bounding box center [815, 450] width 21 height 18
type input "9/15/2025"
click at [880, 569] on span "Save Changes" at bounding box center [883, 561] width 67 height 16
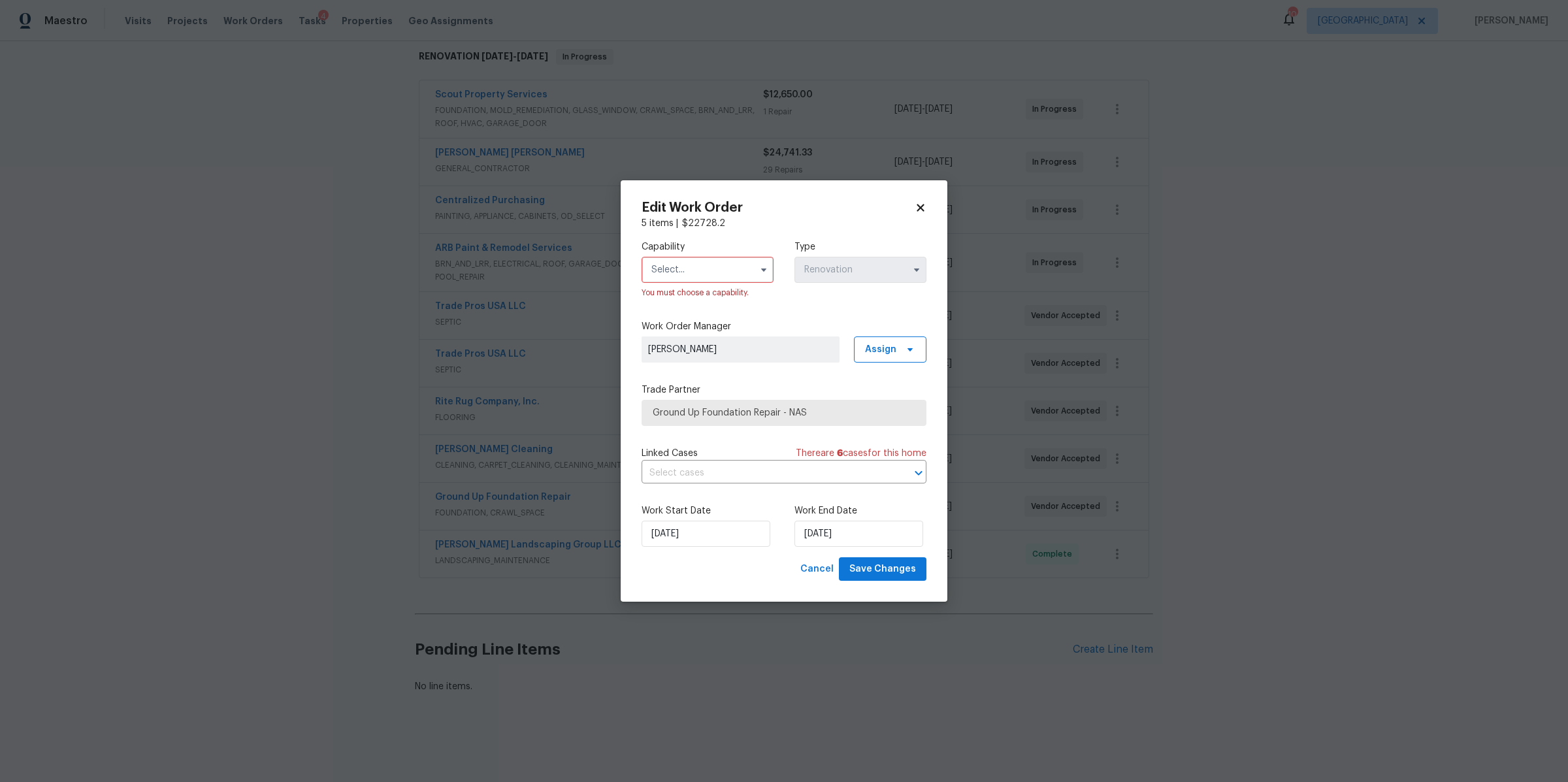
click at [731, 277] on input "text" at bounding box center [707, 270] width 132 height 26
click at [688, 355] on span "Foundation" at bounding box center [679, 350] width 49 height 9
type input "Foundation"
click at [882, 570] on span "Save Changes" at bounding box center [883, 569] width 67 height 16
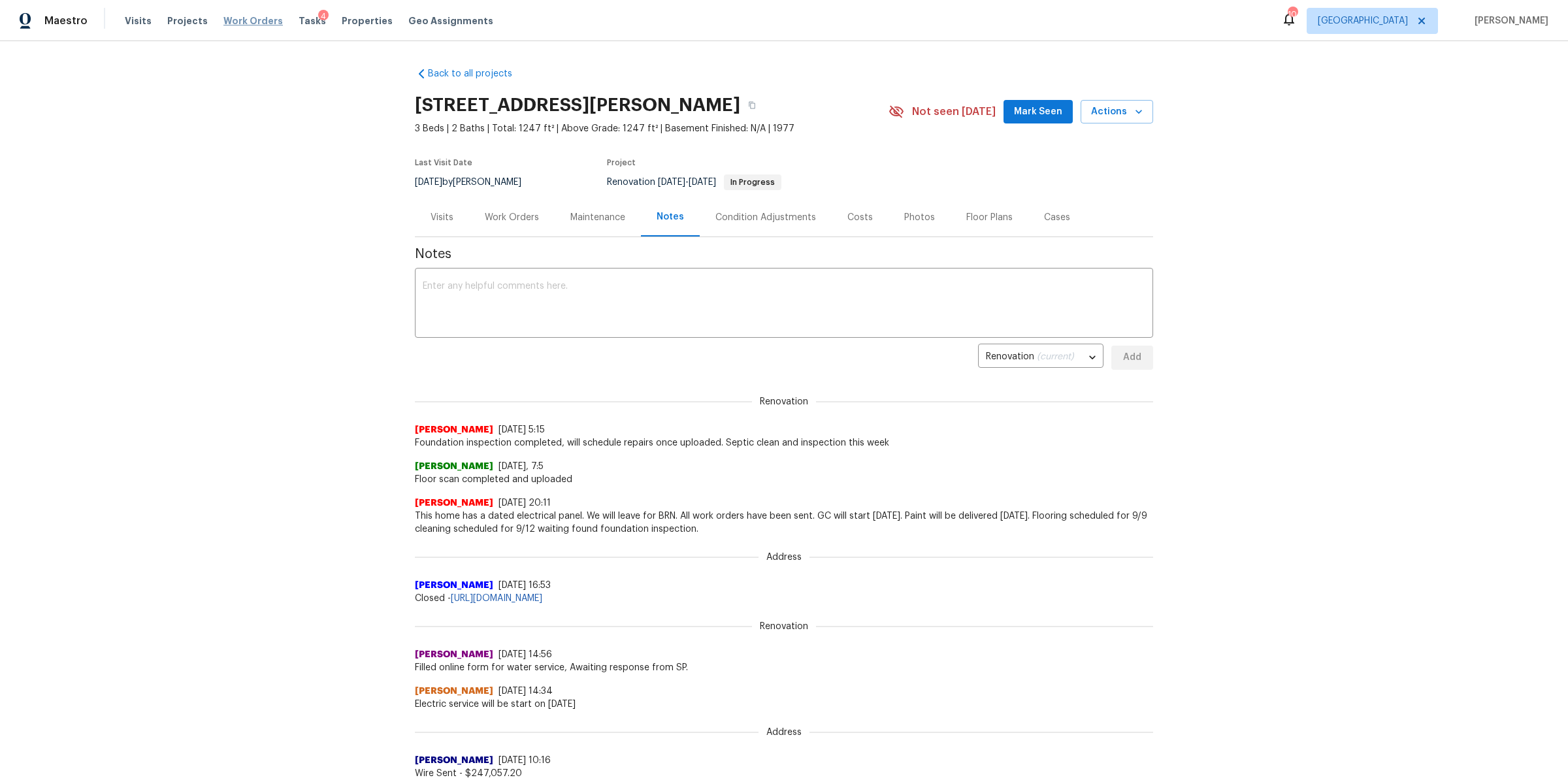
drag, startPoint x: 243, startPoint y: 19, endPoint x: 268, endPoint y: 25, distance: 25.7
click at [243, 19] on span "Work Orders" at bounding box center [253, 20] width 60 height 13
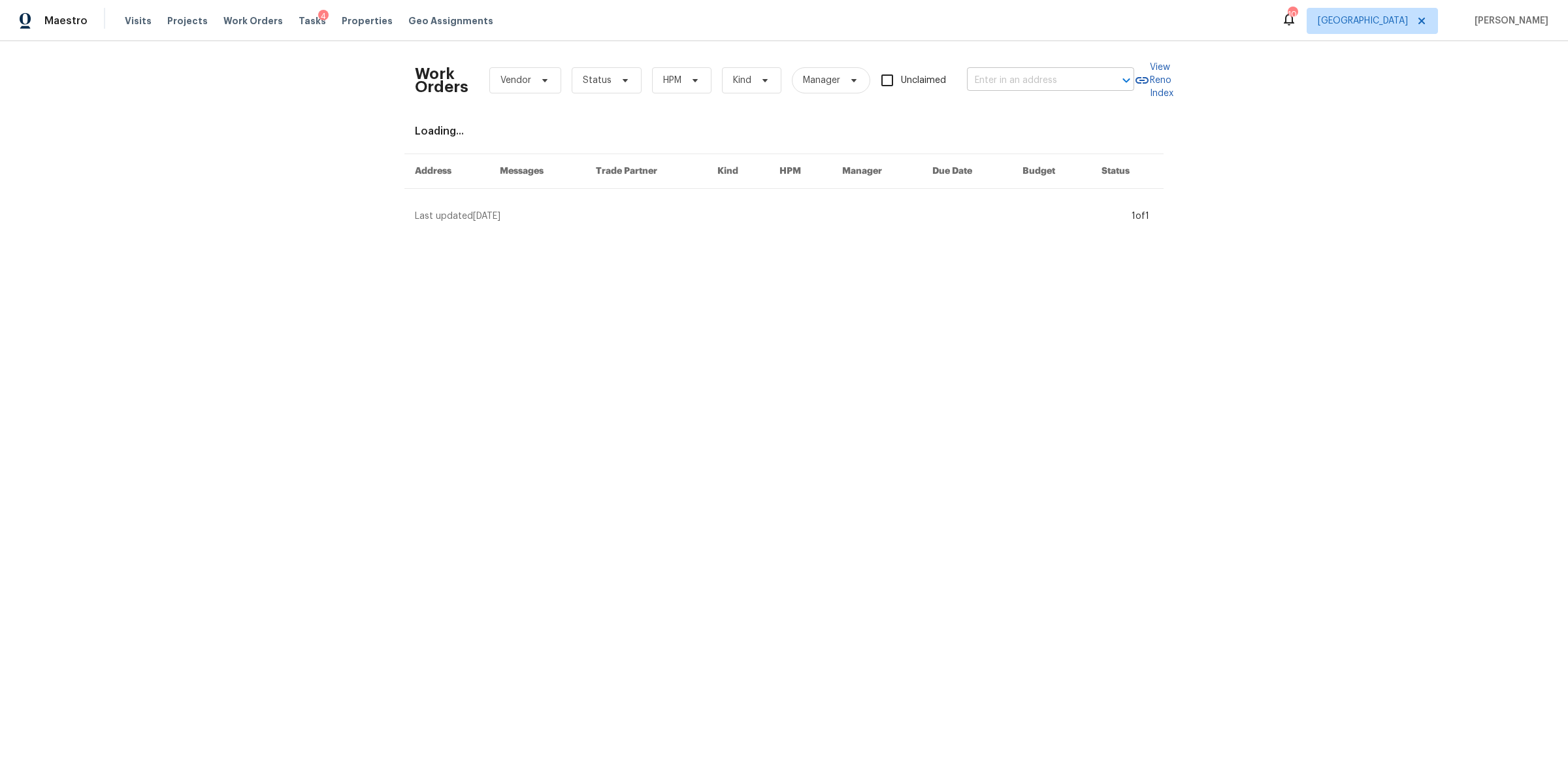
click at [994, 75] on input "text" at bounding box center [1032, 81] width 130 height 20
paste input "504 Overview Ln, Franklin, TN 37064"
type input "504 Overview Ln, Franklin, TN 37064"
click at [1003, 111] on li "504 Overview Ln, Franklin, TN 37064" at bounding box center [1046, 109] width 167 height 22
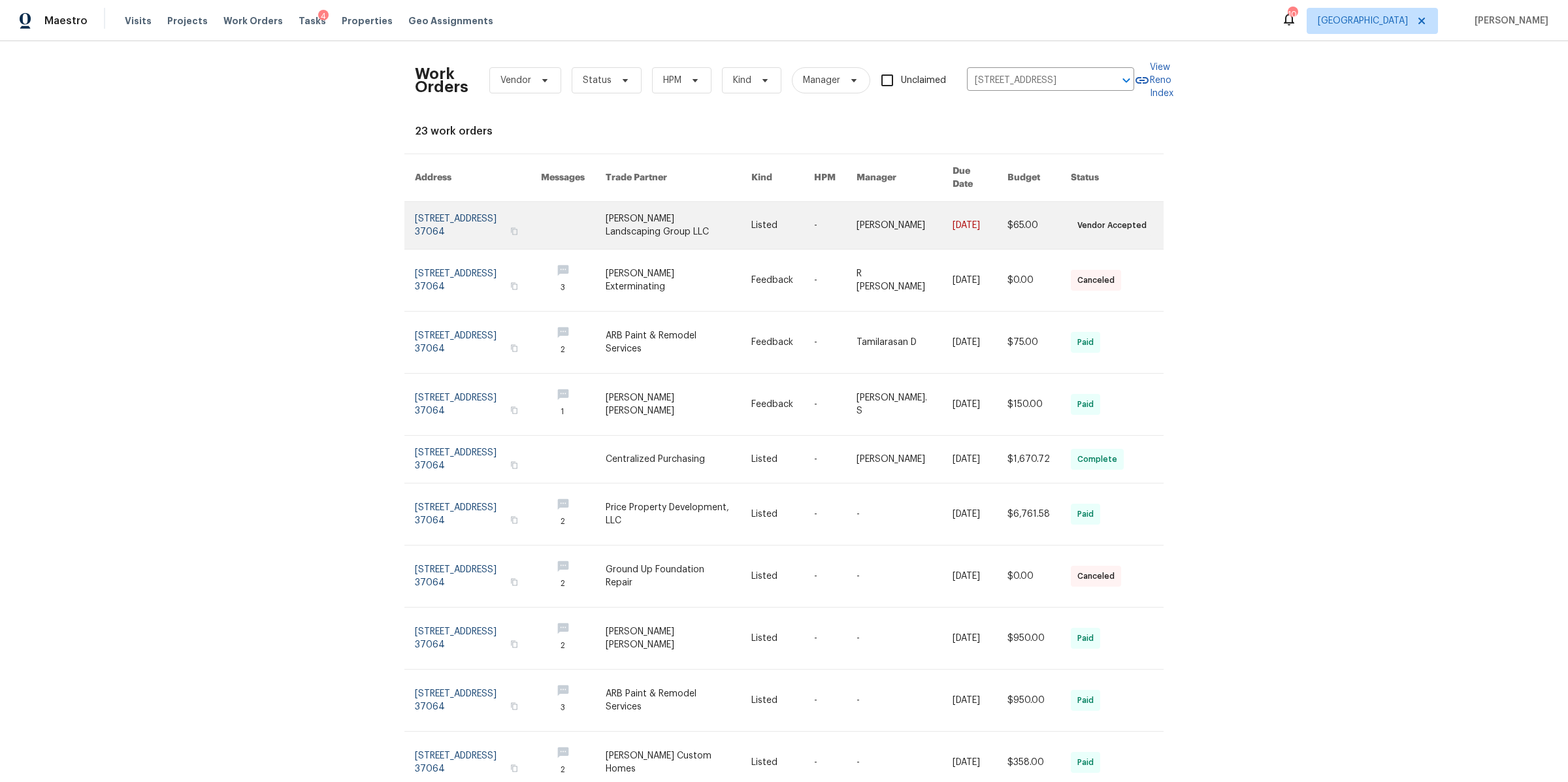
click at [483, 224] on link at bounding box center [478, 225] width 126 height 47
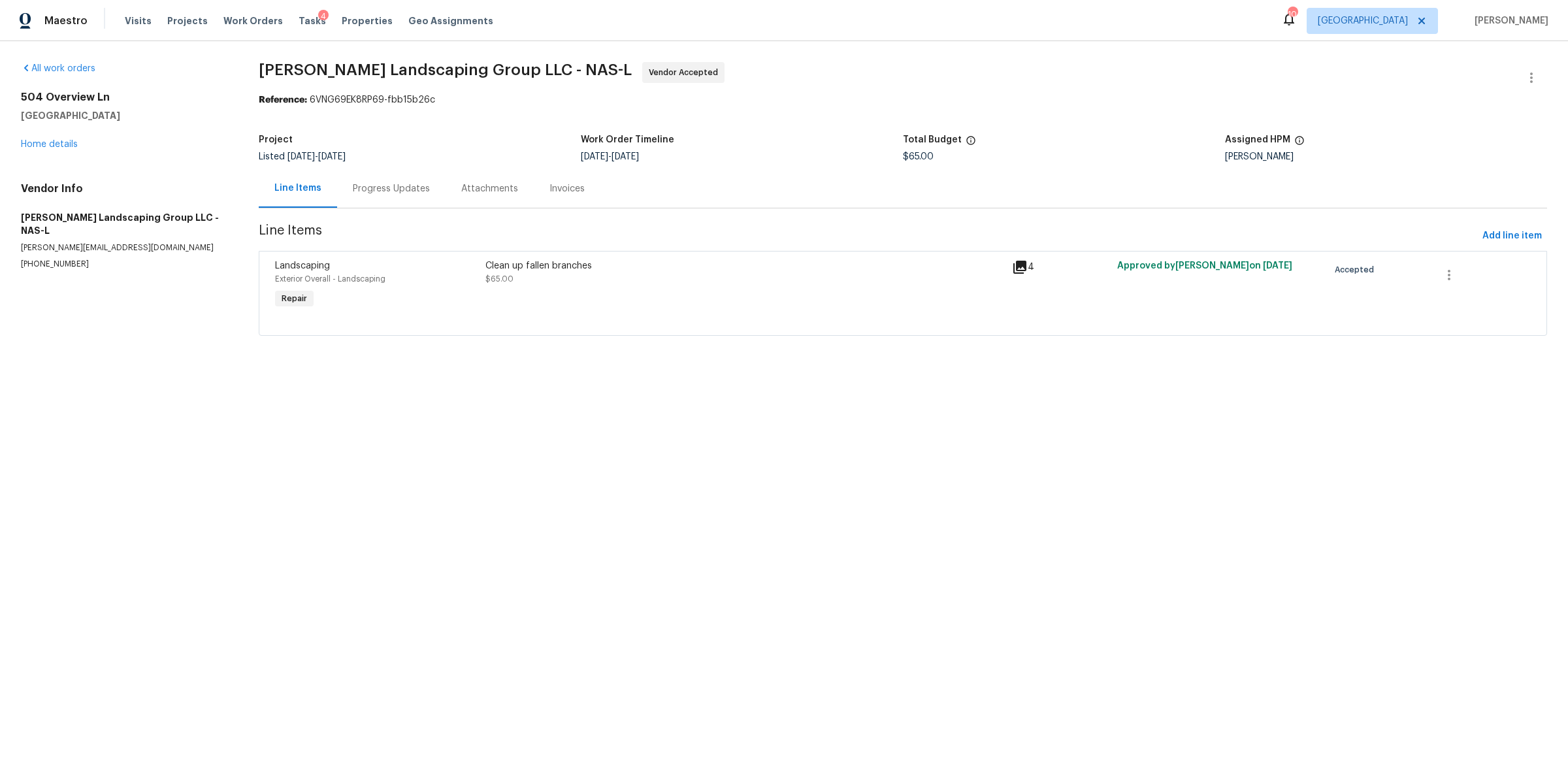
click at [372, 202] on div "Progress Updates" at bounding box center [391, 188] width 109 height 39
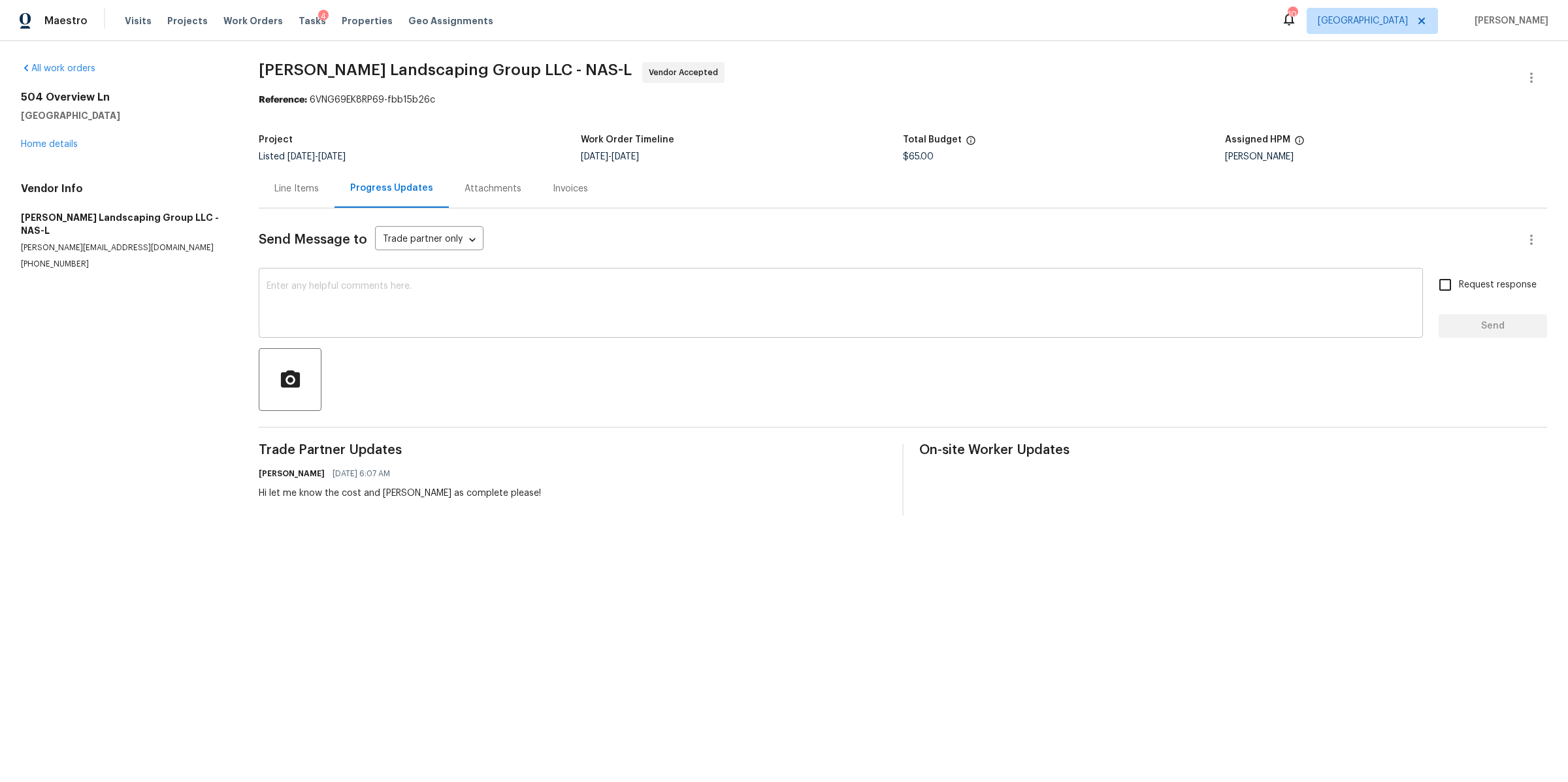
click at [500, 304] on textarea at bounding box center [840, 304] width 1149 height 46
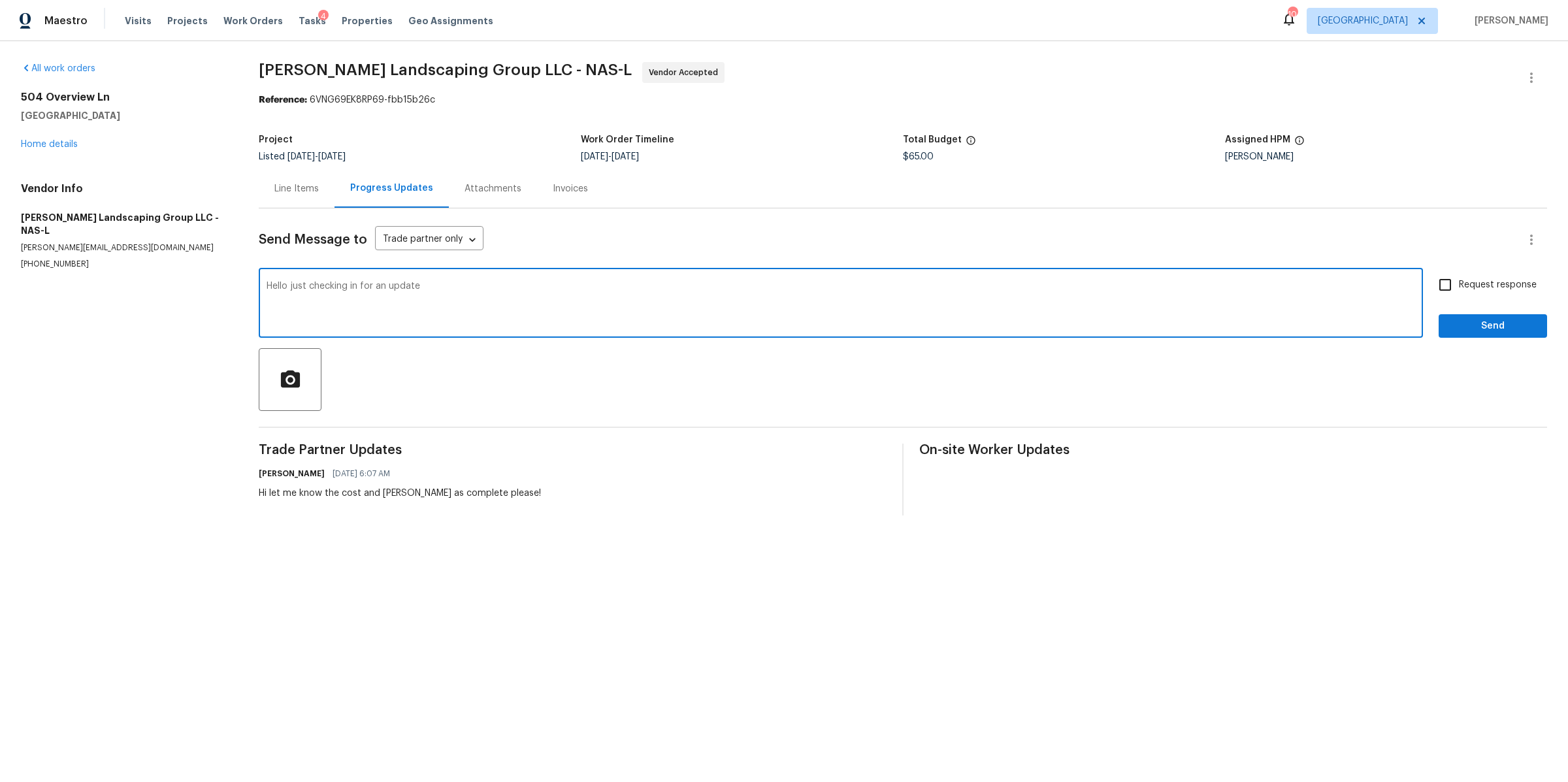
type textarea "Hello just checking in for an update"
click at [1433, 293] on input "Request response" at bounding box center [1445, 285] width 27 height 27
checkbox input "true"
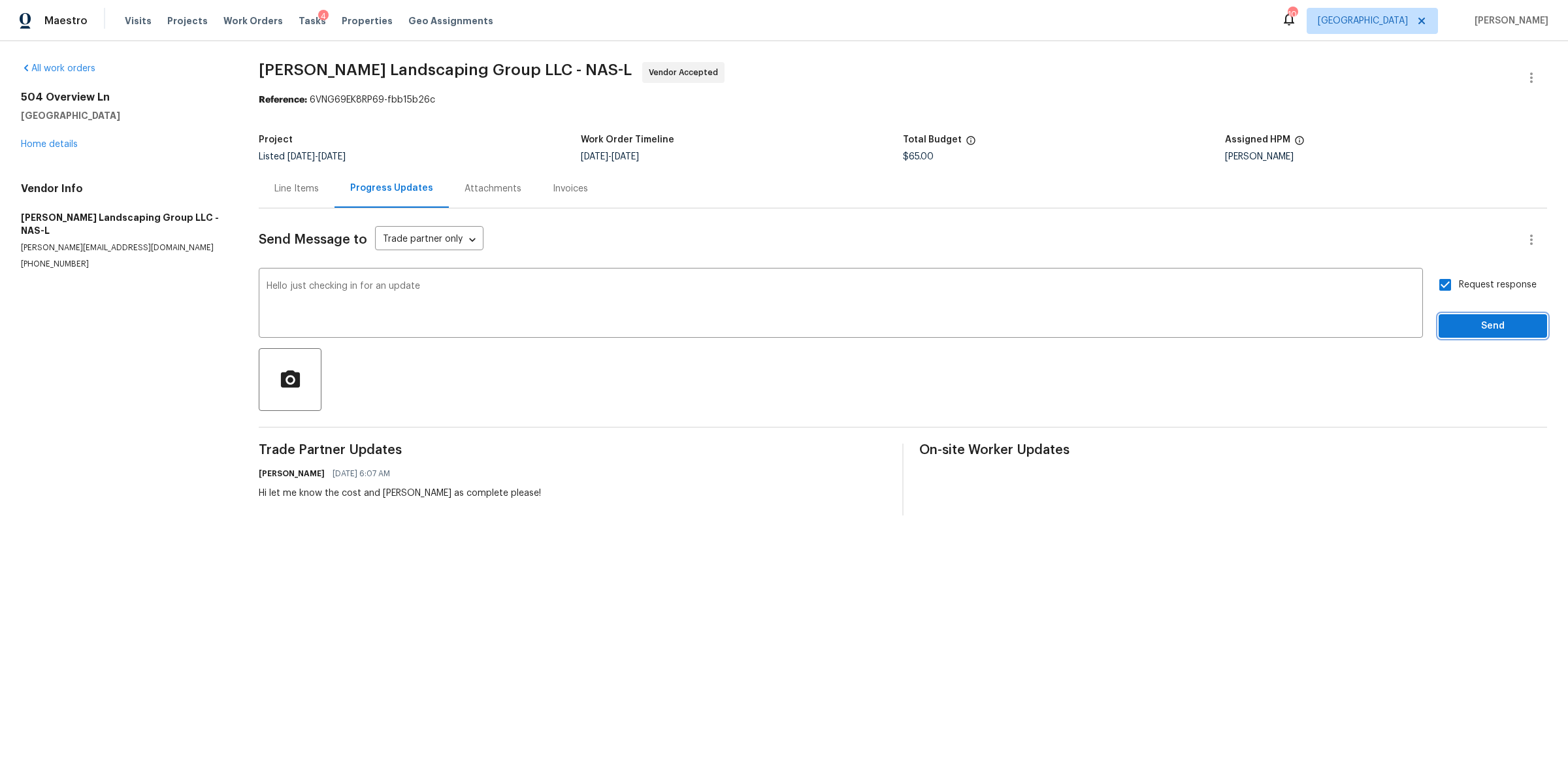
click at [1449, 320] on span "Send" at bounding box center [1493, 326] width 88 height 16
click at [240, 16] on span "Work Orders" at bounding box center [253, 20] width 60 height 13
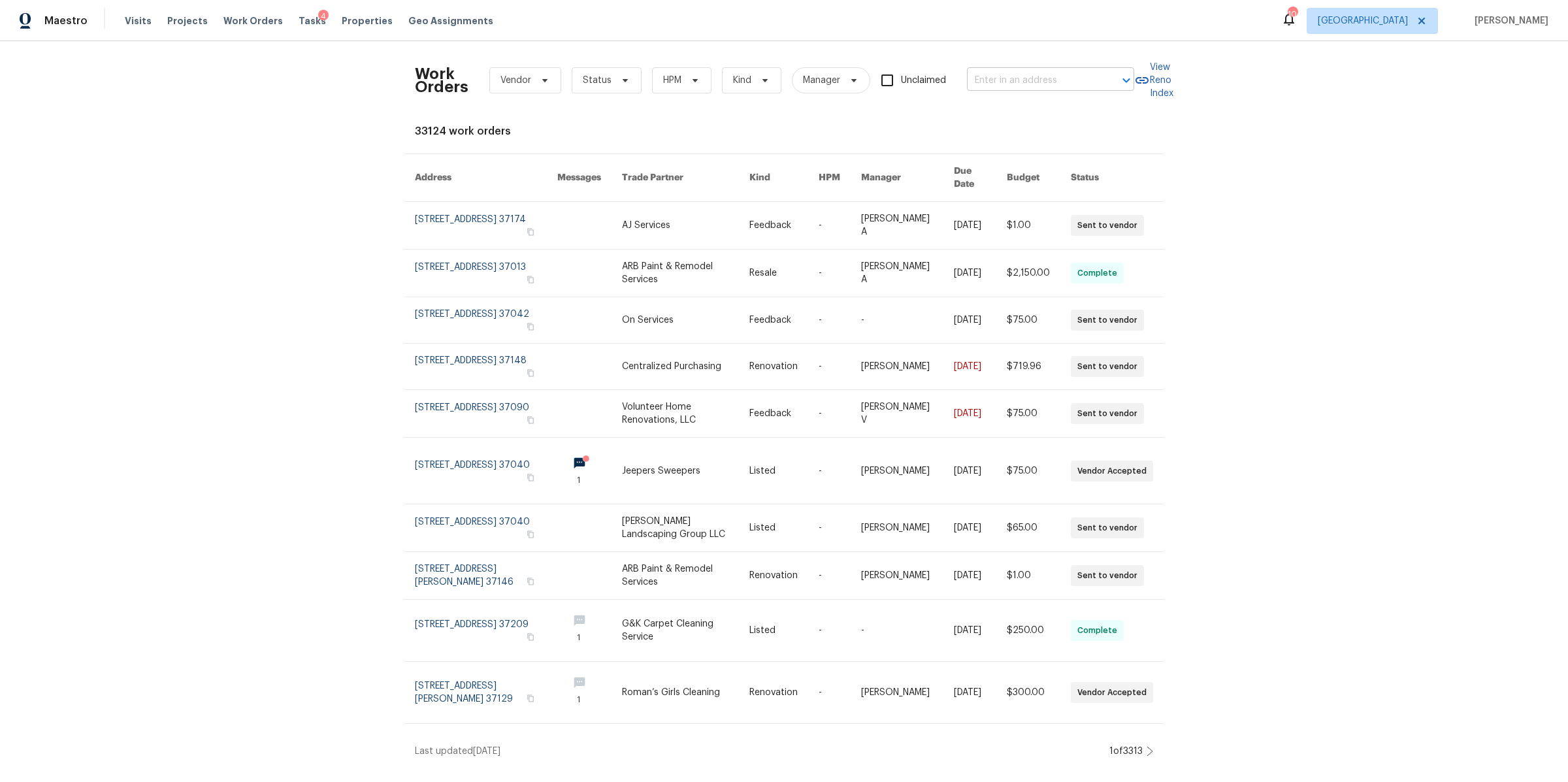
click at [982, 82] on input "text" at bounding box center [1032, 81] width 130 height 20
paste input "3726 Selina Dr, Murfreesboro, TN 37128"
type input "3726 Selina Dr, Murfreesboro, TN 37128"
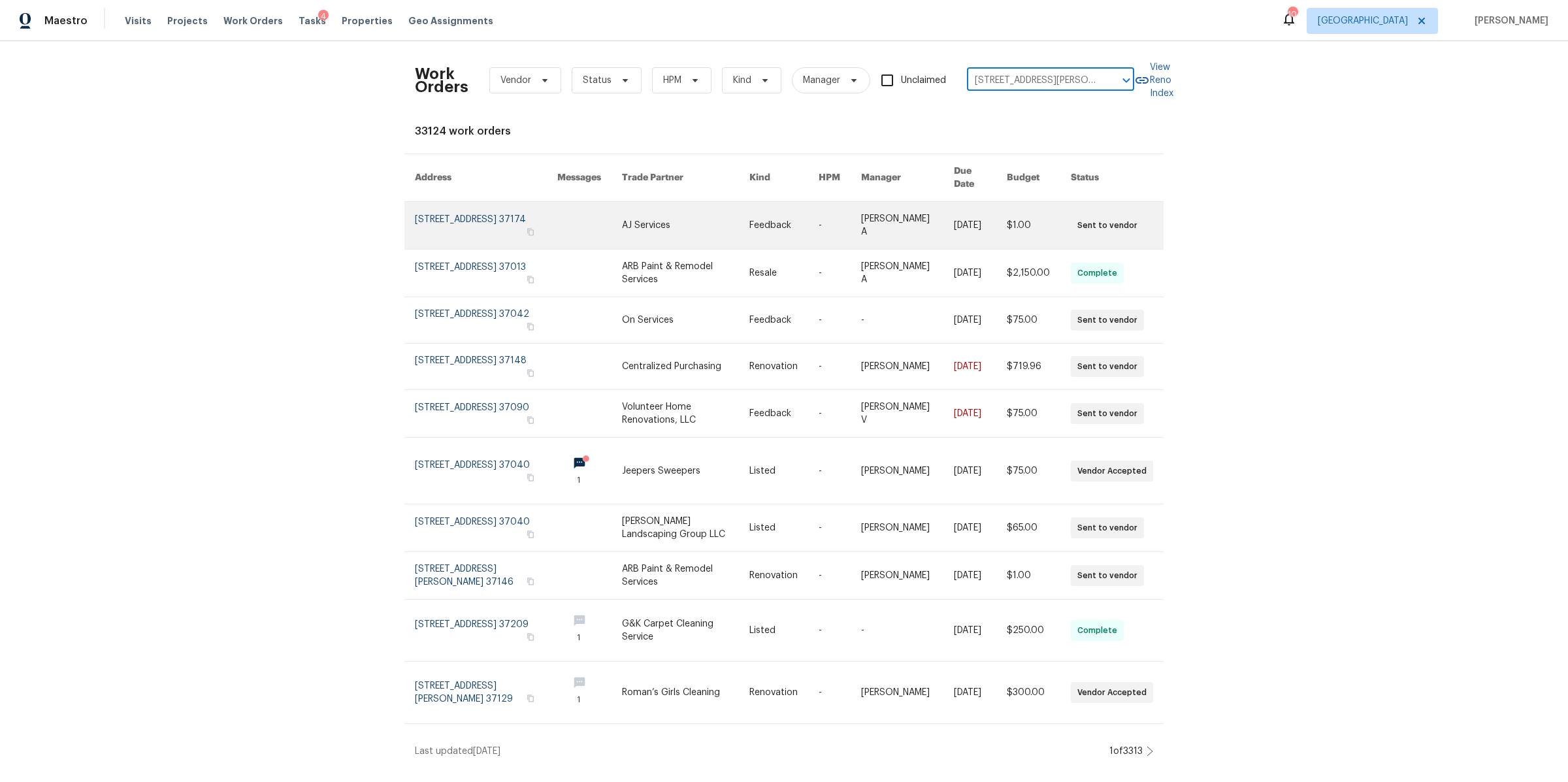
scroll to position [0, 43]
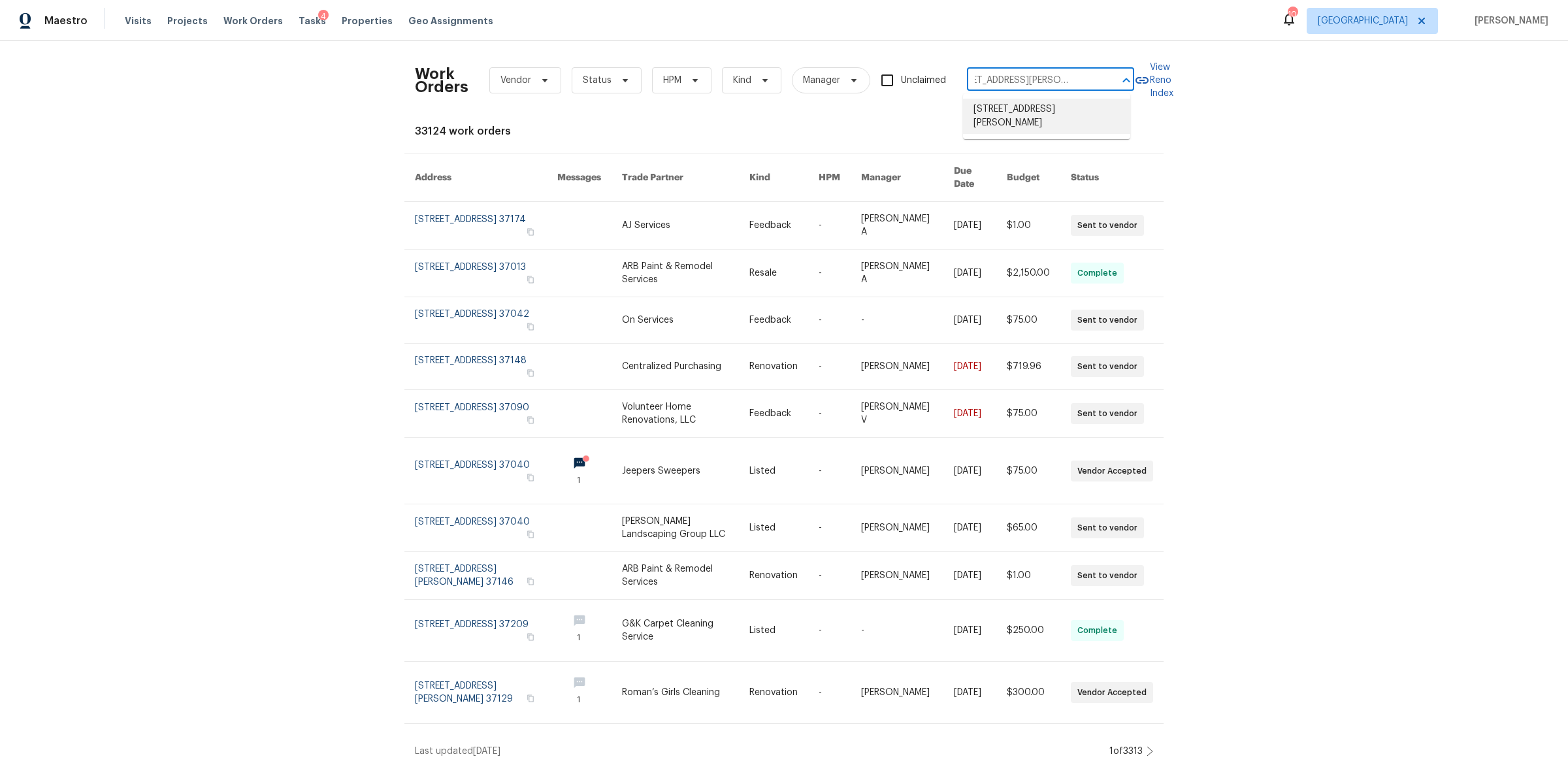
click at [1021, 115] on li "3726 Selina Dr, Murfreesboro, TN 37128" at bounding box center [1046, 116] width 167 height 35
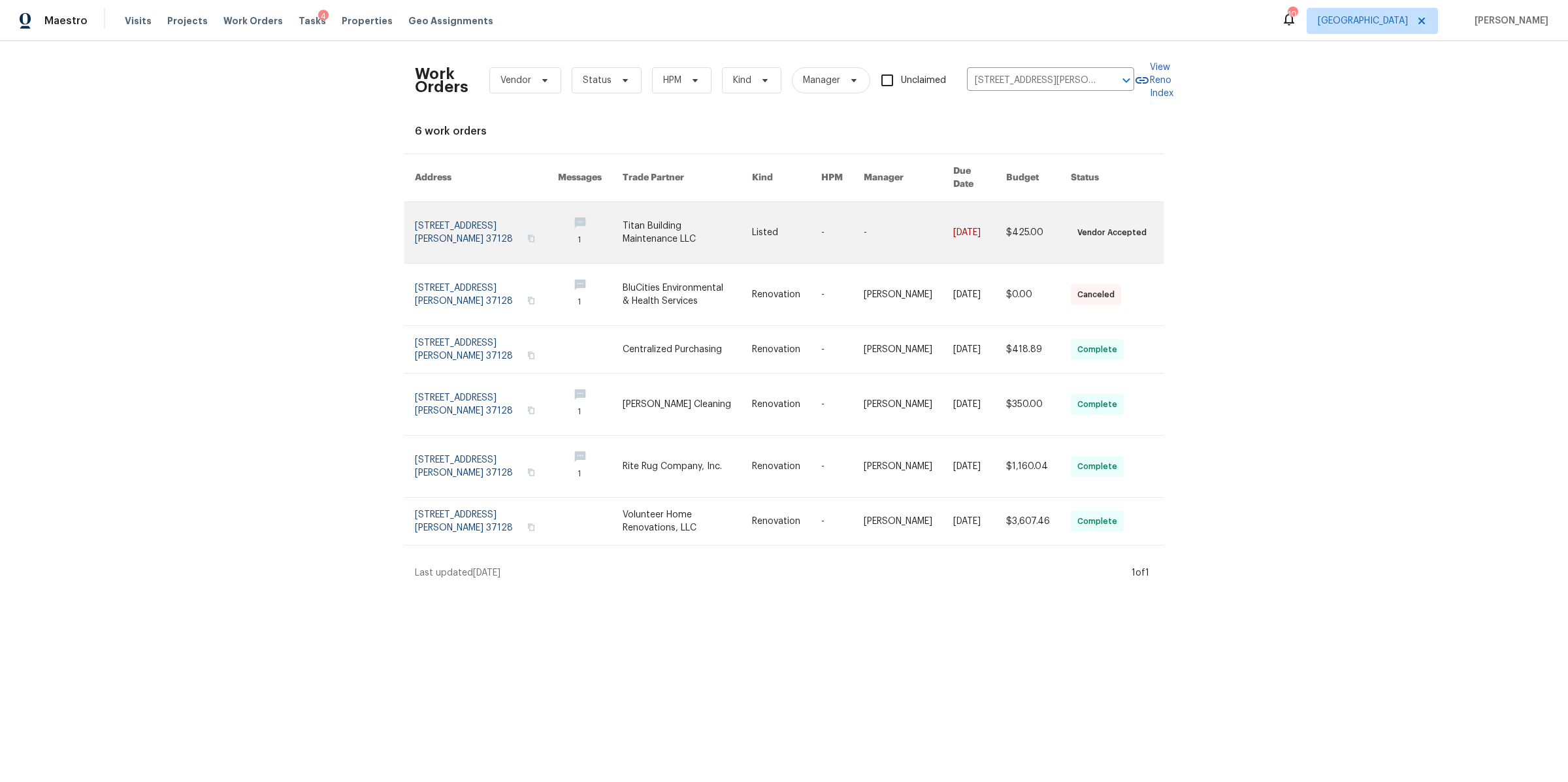
click at [426, 219] on link at bounding box center [486, 232] width 143 height 61
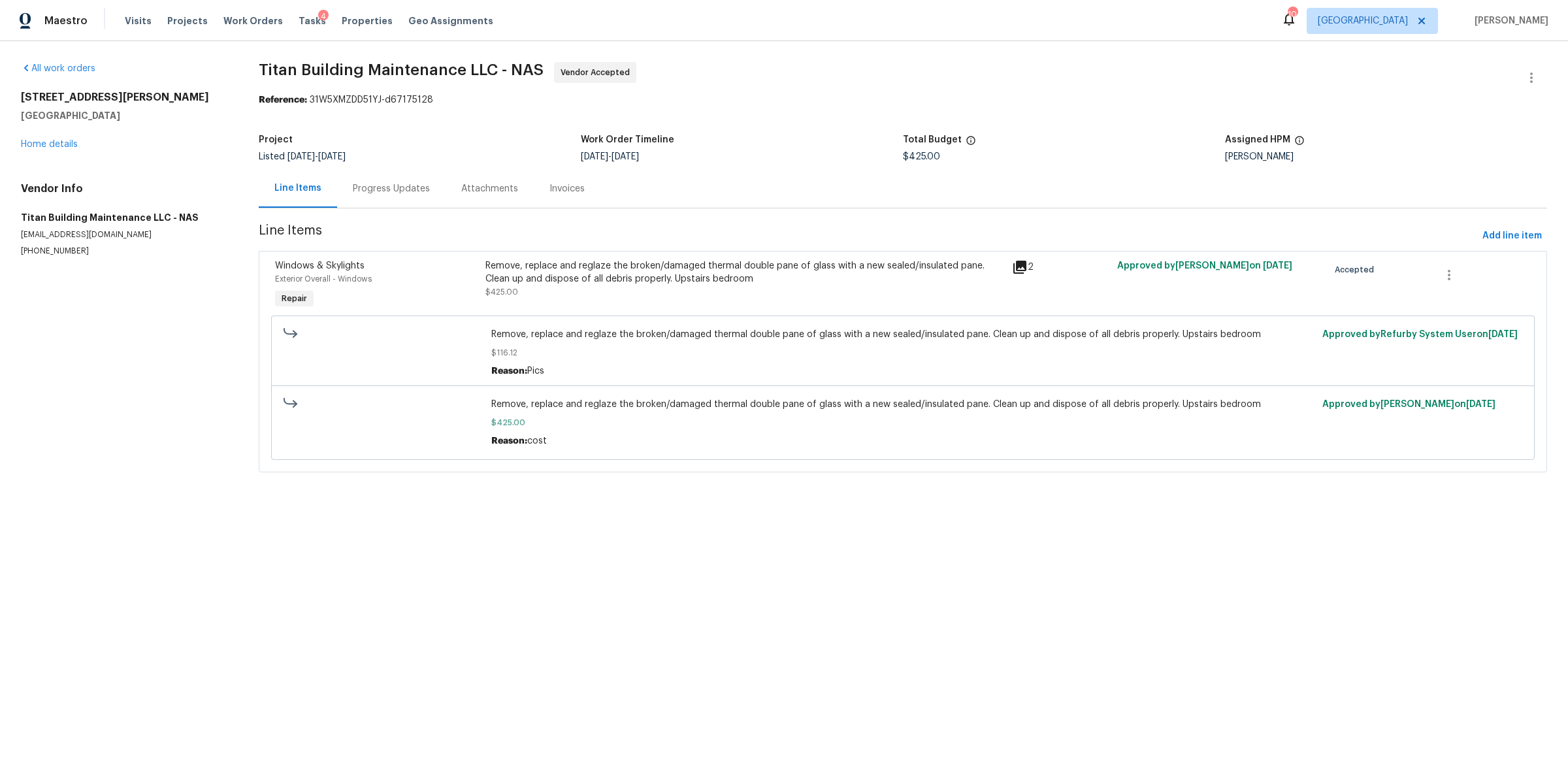
click at [355, 190] on div "Progress Updates" at bounding box center [391, 188] width 77 height 13
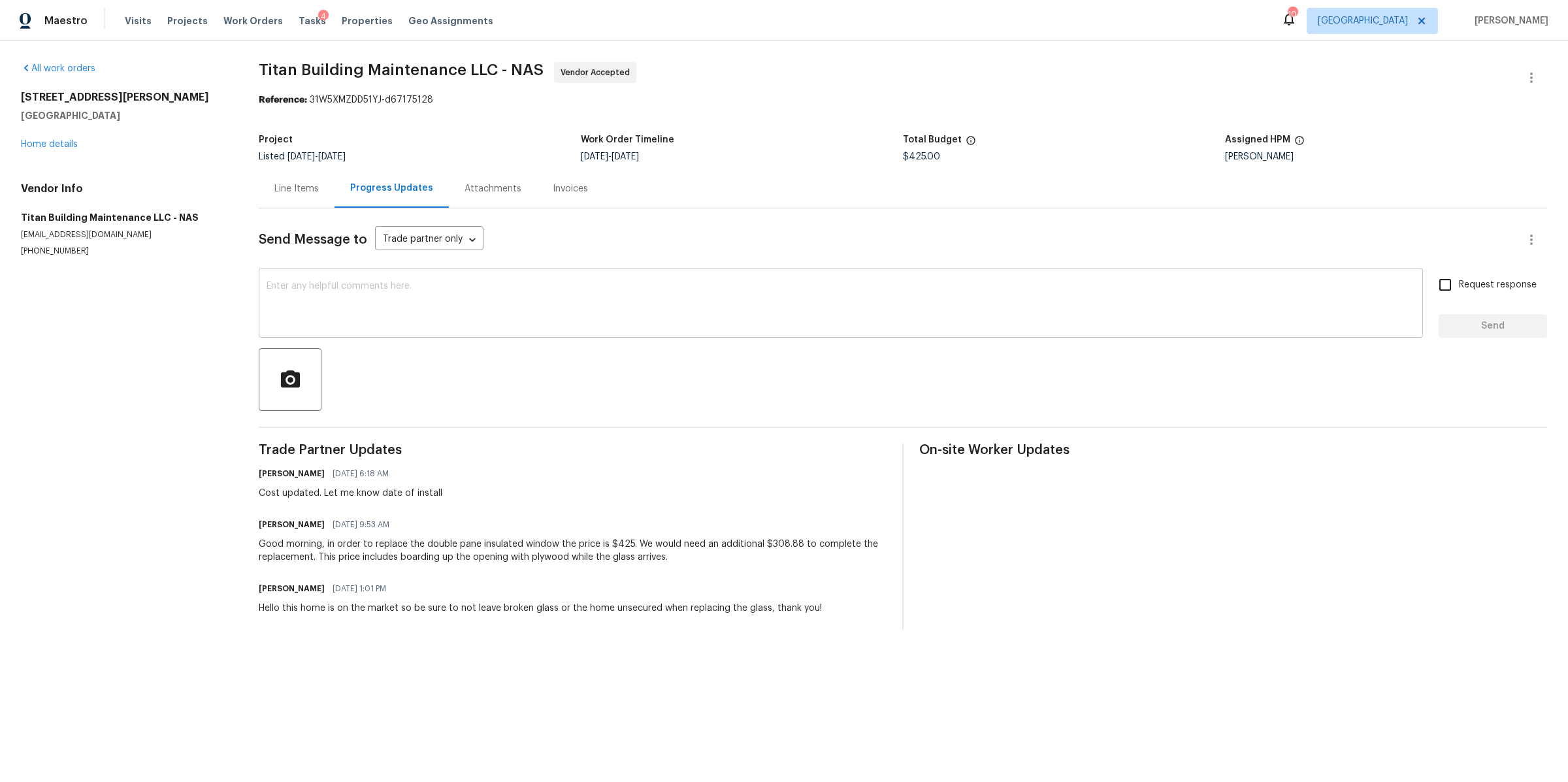
click at [375, 289] on textarea at bounding box center [840, 304] width 1149 height 46
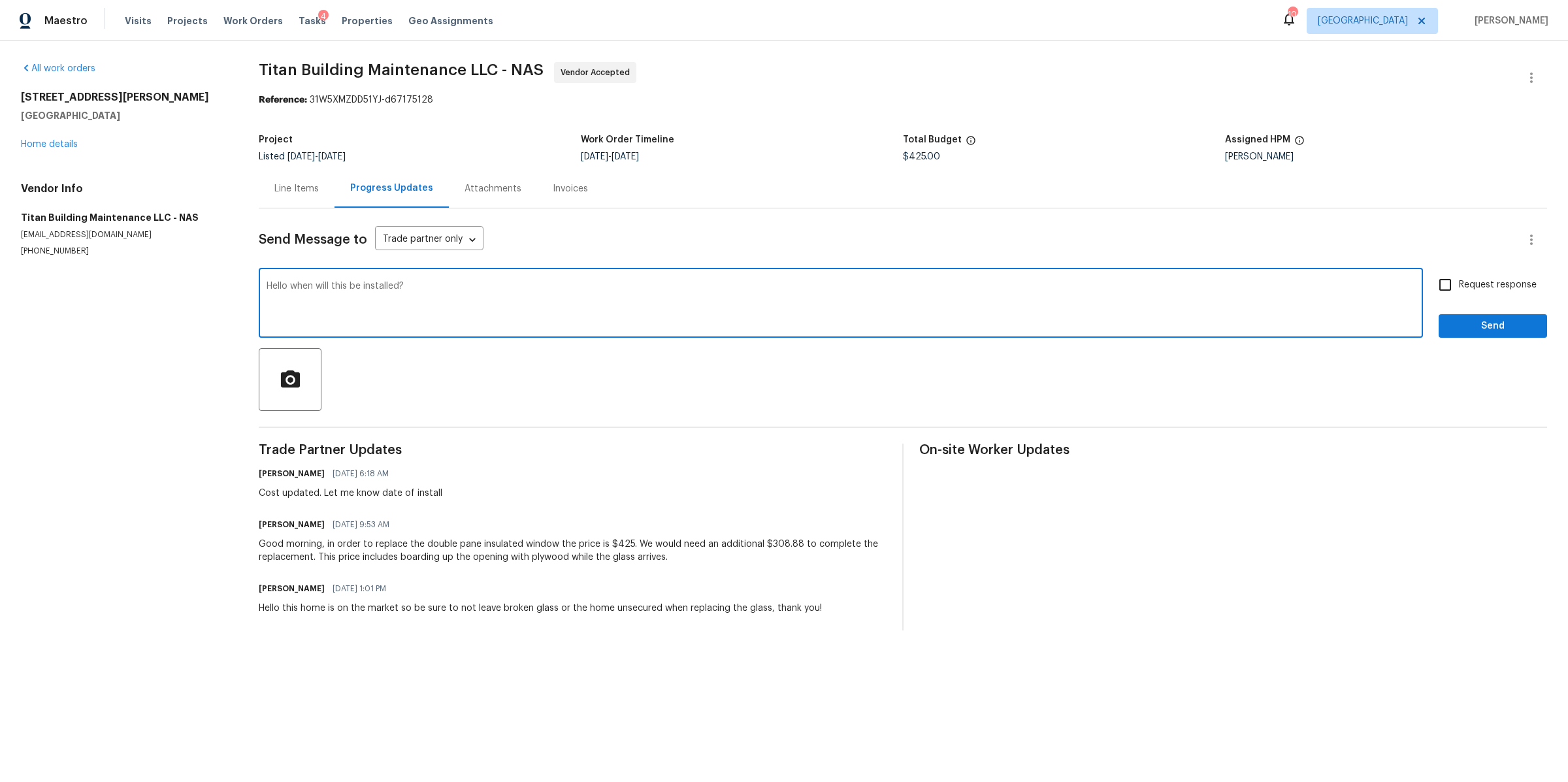
type textarea "Hello when will this be installed?"
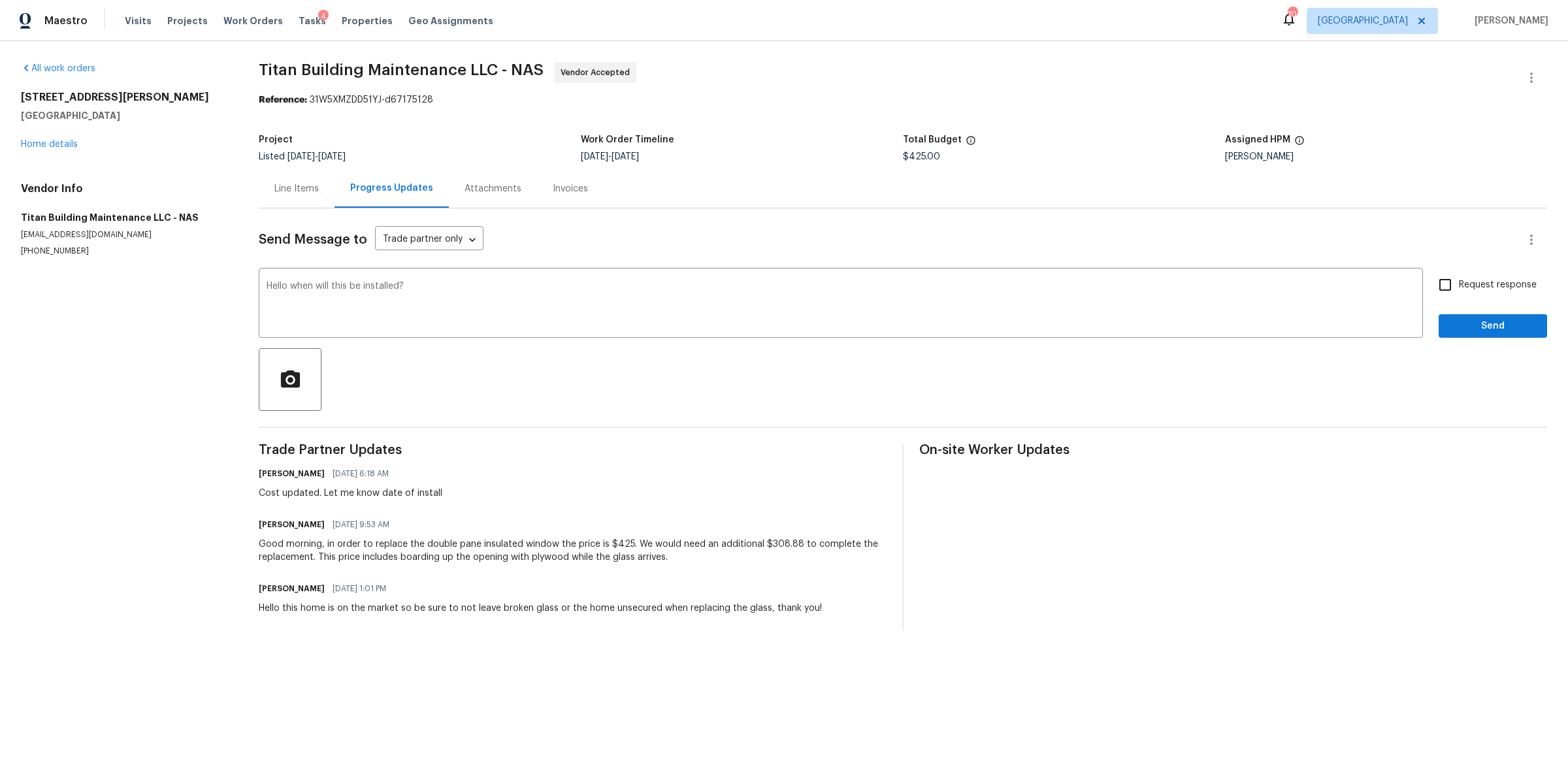
click at [1465, 274] on label "Request response" at bounding box center [1484, 285] width 105 height 27
click at [1459, 274] on input "Request response" at bounding box center [1445, 285] width 27 height 27
checkbox input "true"
click at [1457, 332] on span "Send" at bounding box center [1493, 326] width 88 height 16
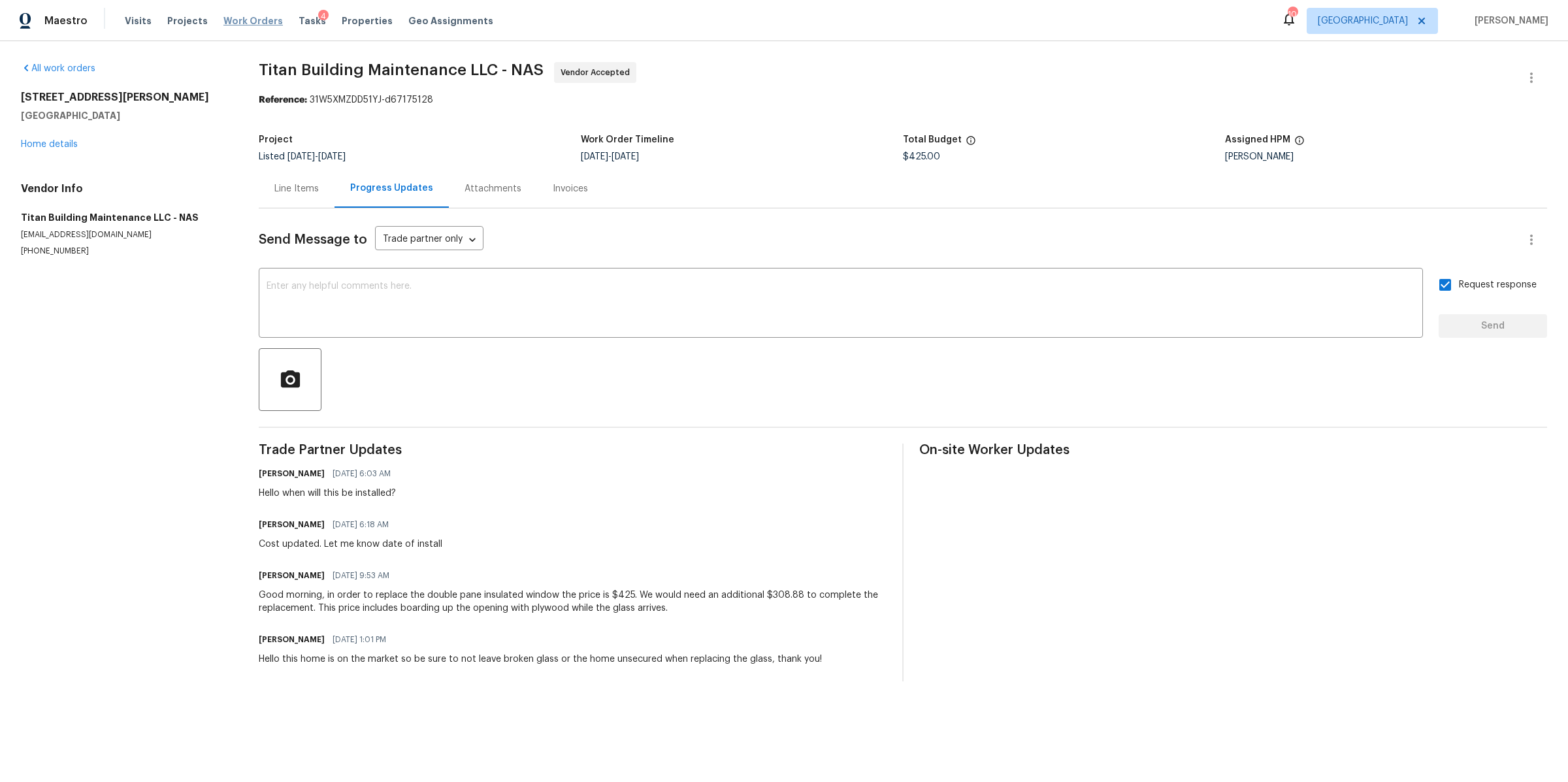
click at [242, 17] on span "Work Orders" at bounding box center [253, 20] width 60 height 13
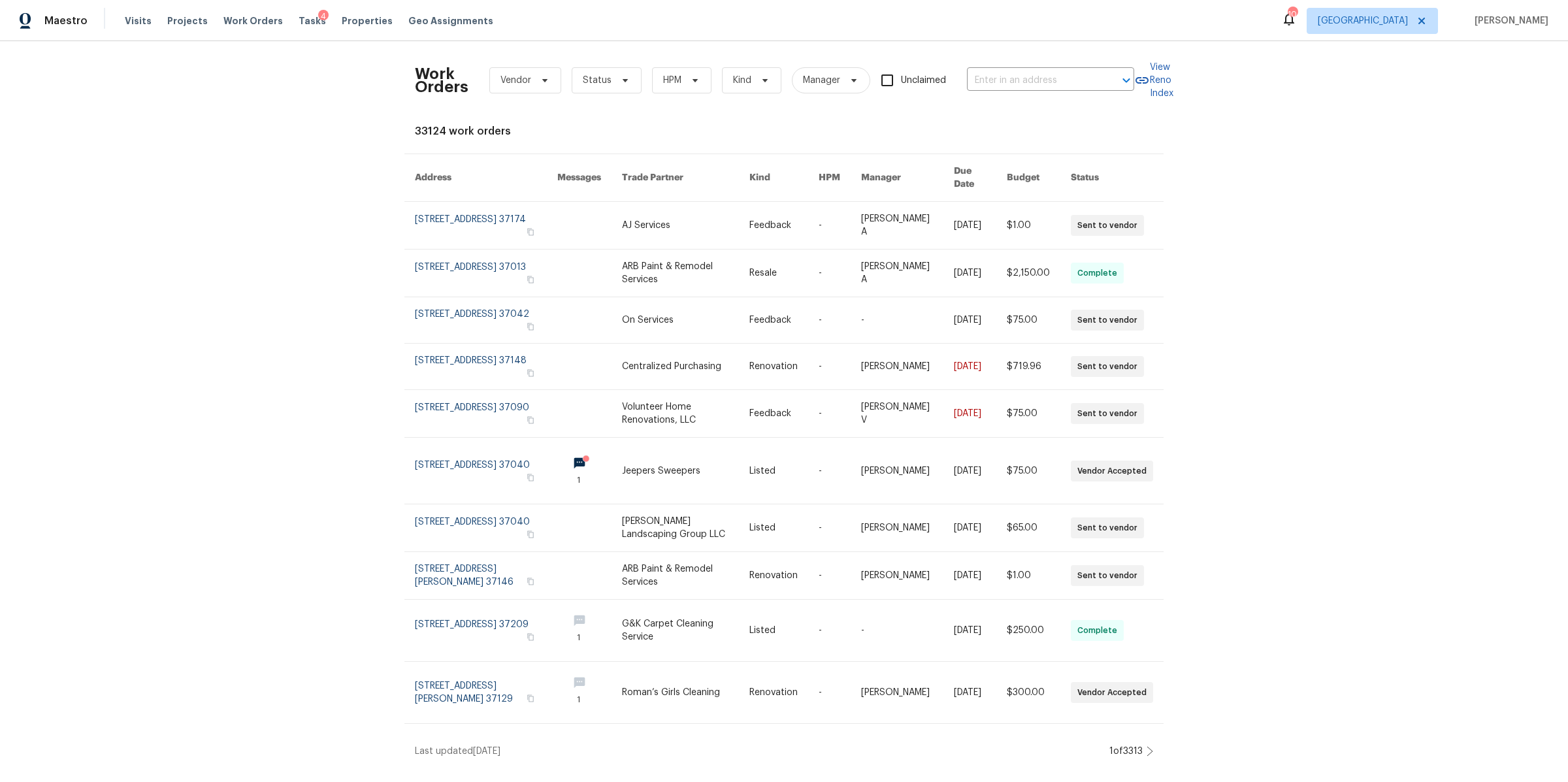
click at [125, 13] on div "Visits Projects Work Orders Tasks 4 Properties Geo Assignments" at bounding box center [317, 21] width 384 height 26
click at [128, 18] on span "Visits" at bounding box center [138, 20] width 26 height 13
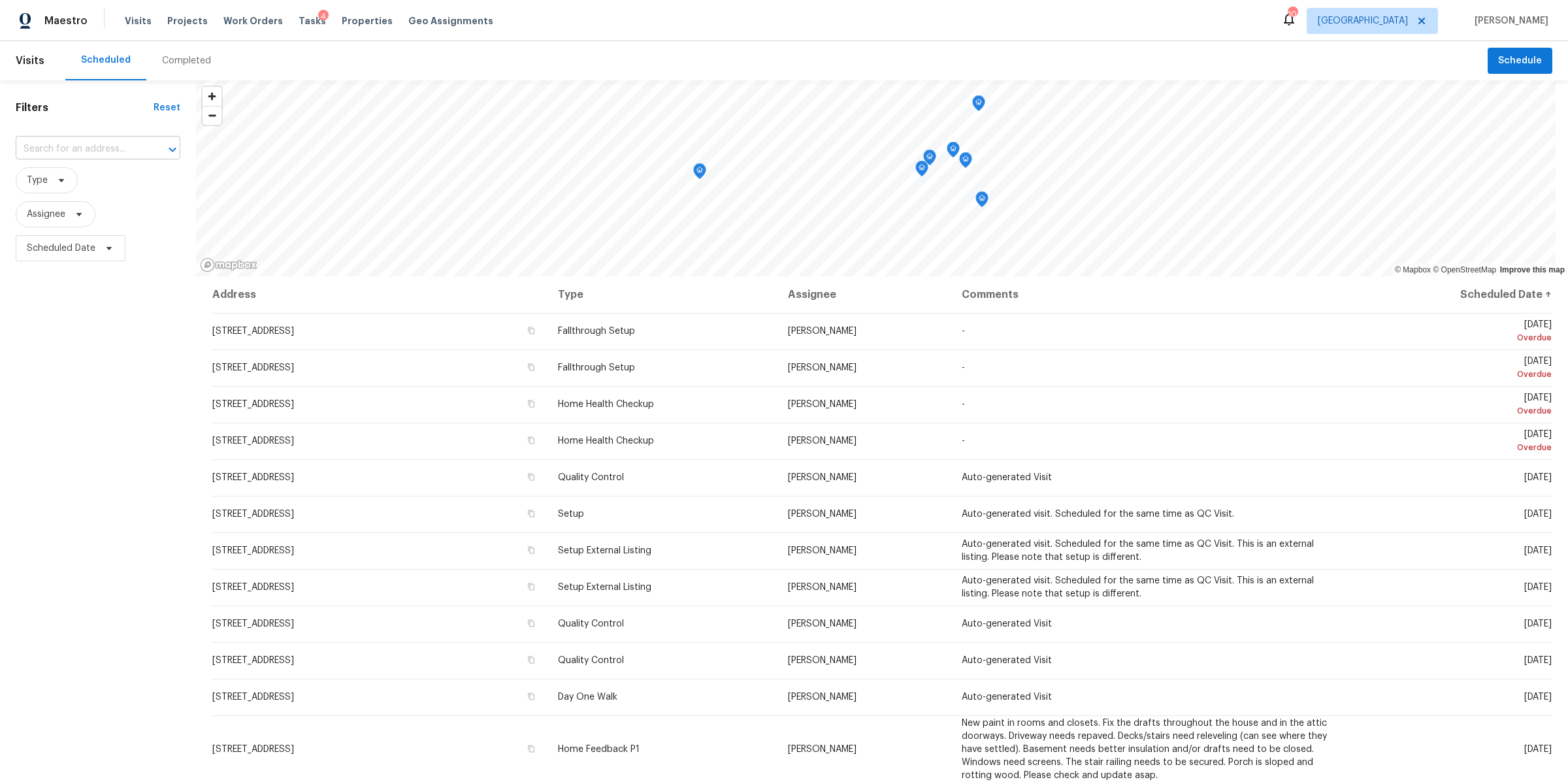
click at [73, 147] on input "text" at bounding box center [79, 149] width 128 height 20
paste input "1315 Robin Hill Rd Franklin TN 37064"
type input "1315 Robin Hill Rd Franklin TN 37064"
click at [81, 185] on li "1315 Robin Hill Rd, Franklin, TN 37064" at bounding box center [98, 185] width 164 height 35
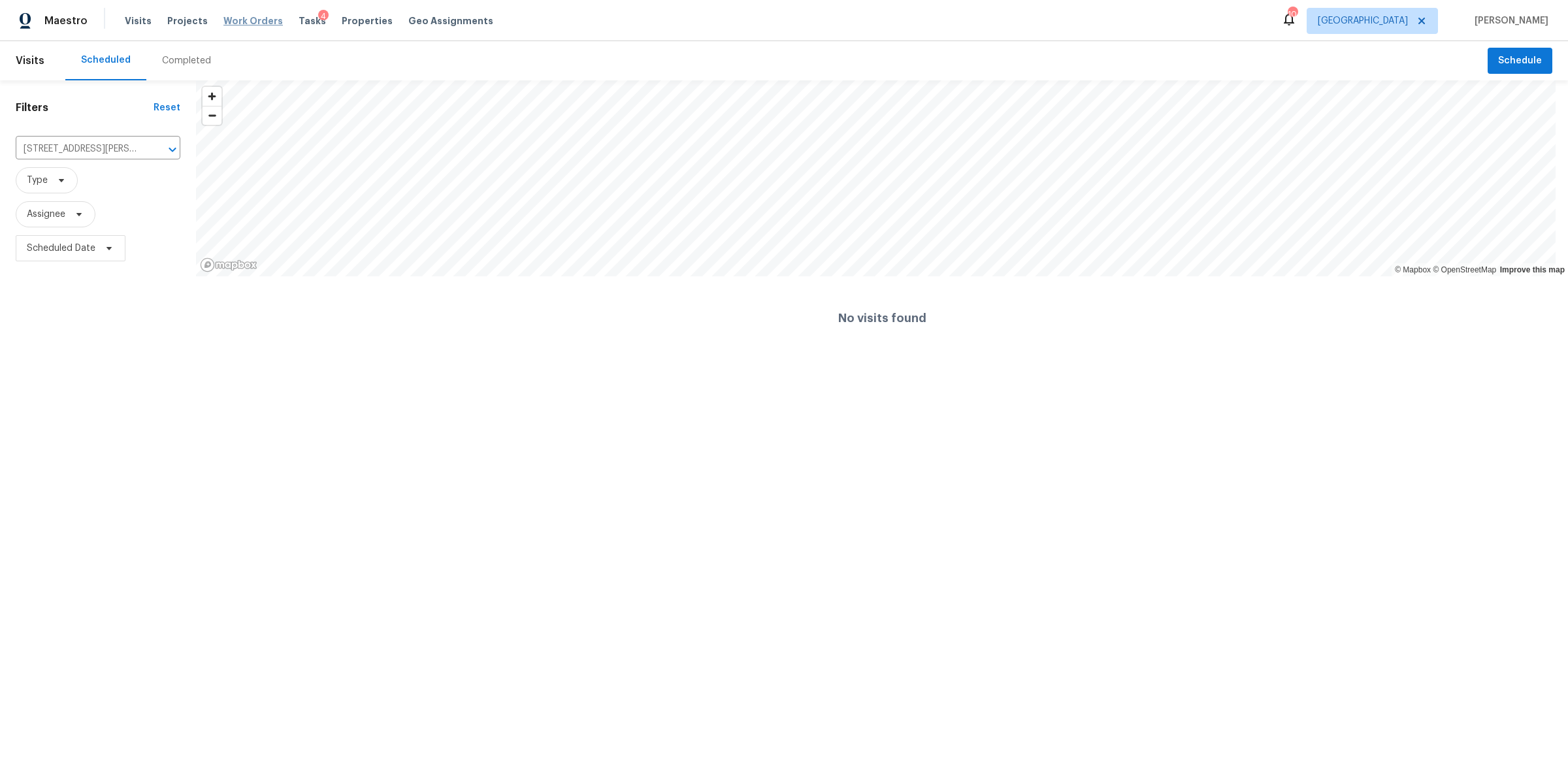
drag, startPoint x: 224, startPoint y: 16, endPoint x: 236, endPoint y: 25, distance: 15.0
click at [224, 16] on span "Work Orders" at bounding box center [253, 20] width 60 height 13
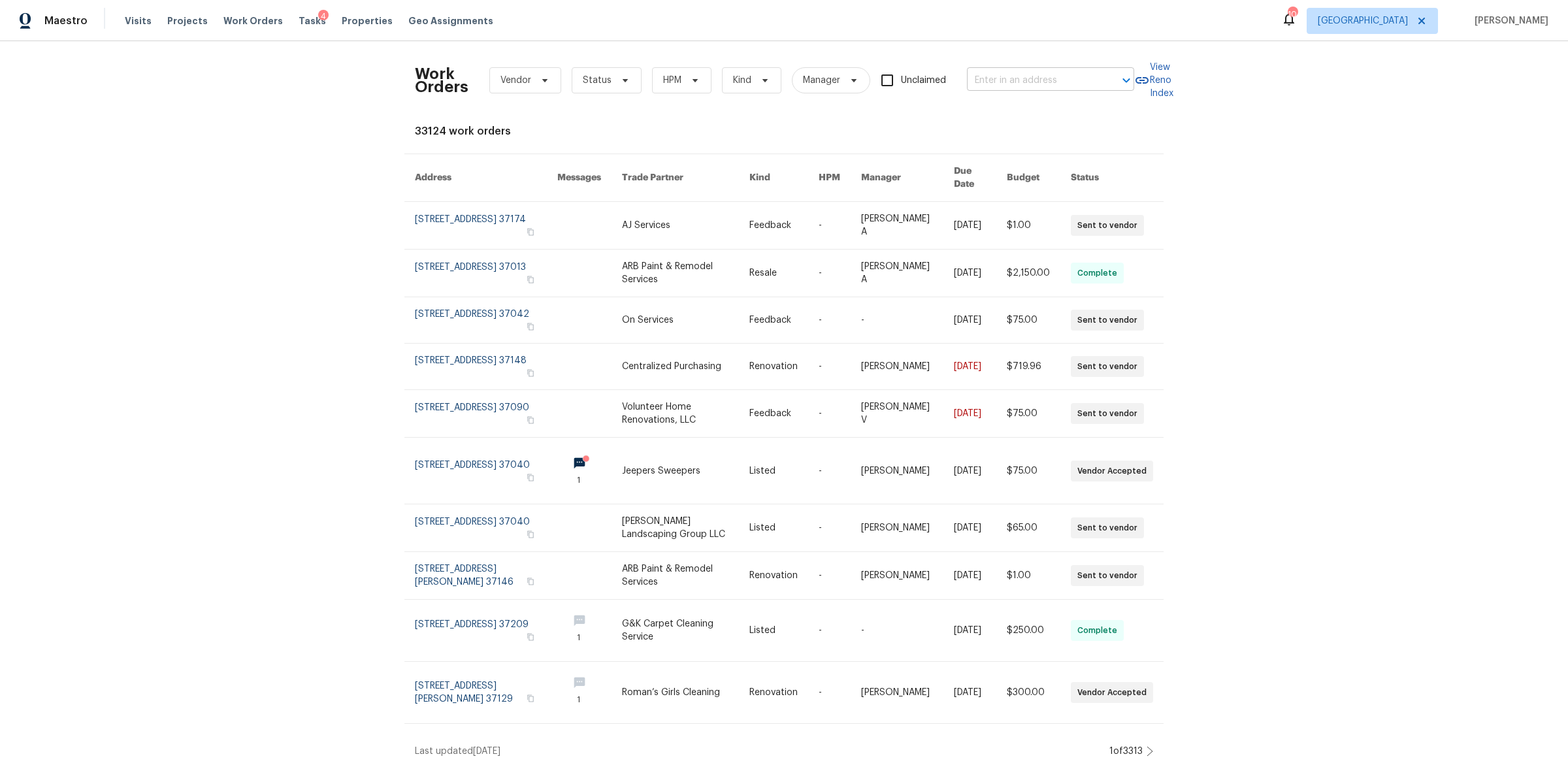
click at [991, 81] on input "text" at bounding box center [1032, 81] width 130 height 20
paste input "1315 Robin Hill Rd Franklin TN 37064"
type input "1315 Robin Hill Rd Franklin TN 37064"
drag, startPoint x: 1003, startPoint y: 130, endPoint x: 1003, endPoint y: 124, distance: 6.0
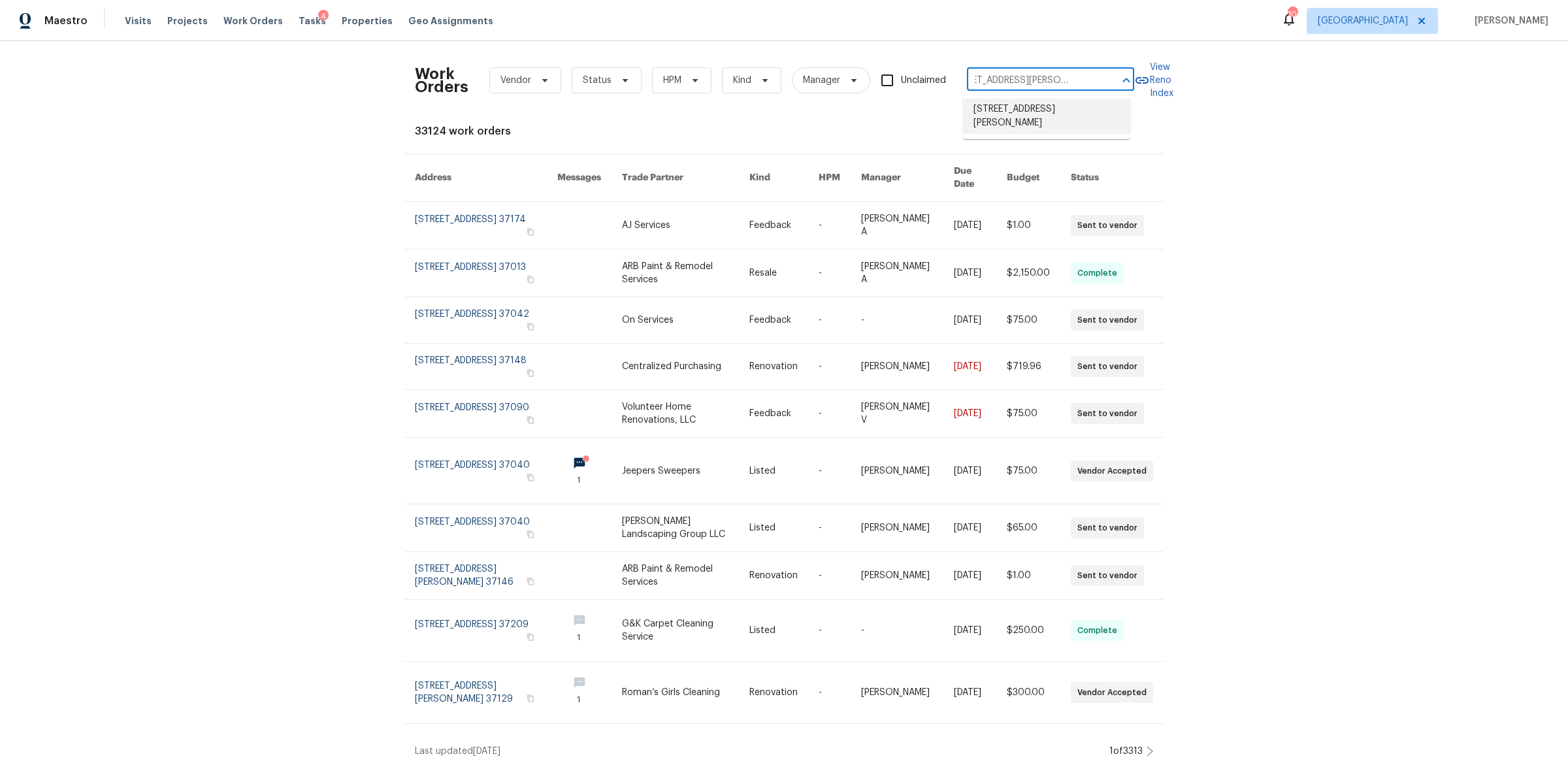
click at [1003, 130] on li "1315 Robin Hill Rd, Franklin, TN 37064" at bounding box center [1046, 116] width 167 height 35
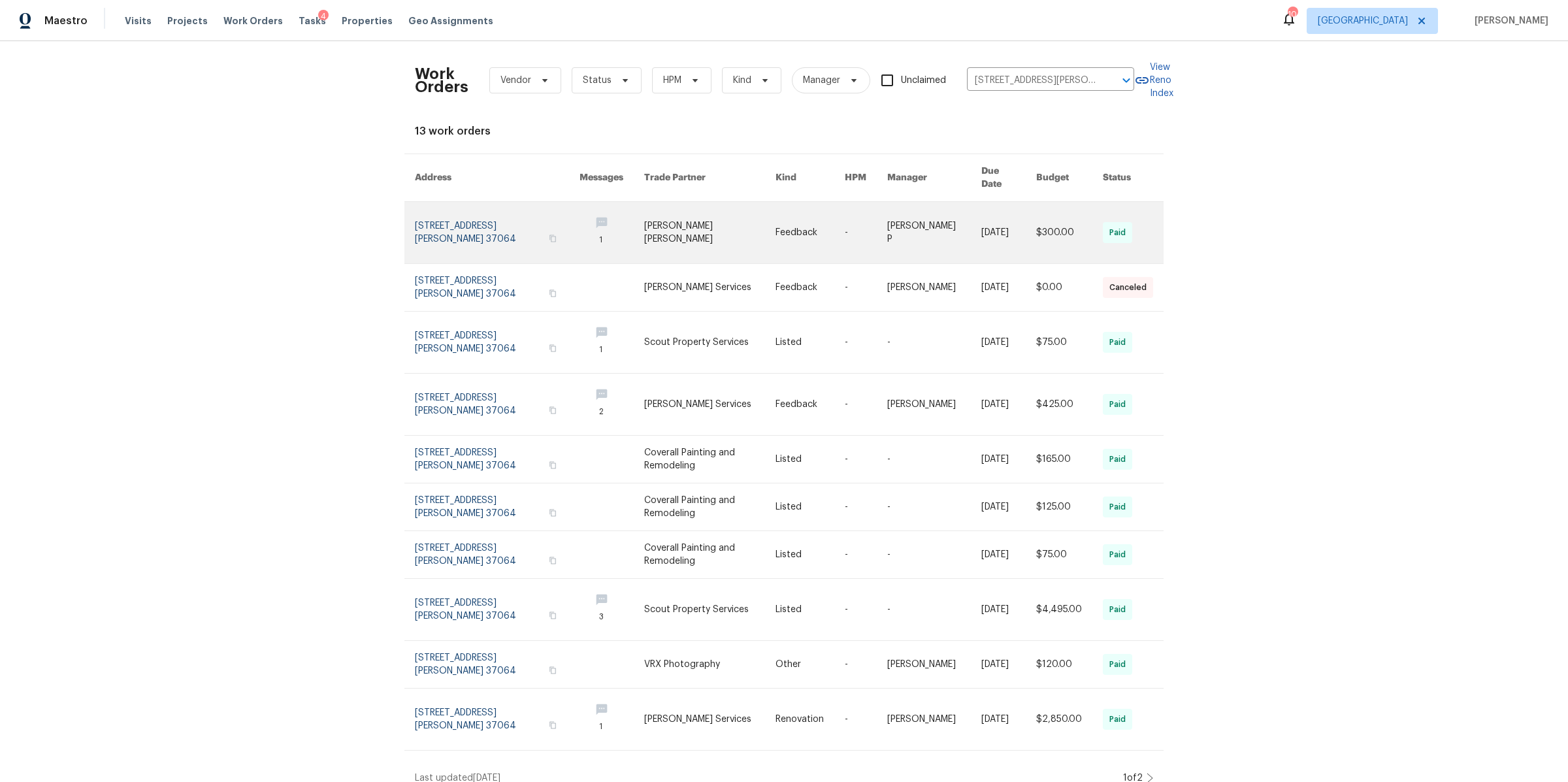
click at [474, 213] on link at bounding box center [497, 232] width 164 height 61
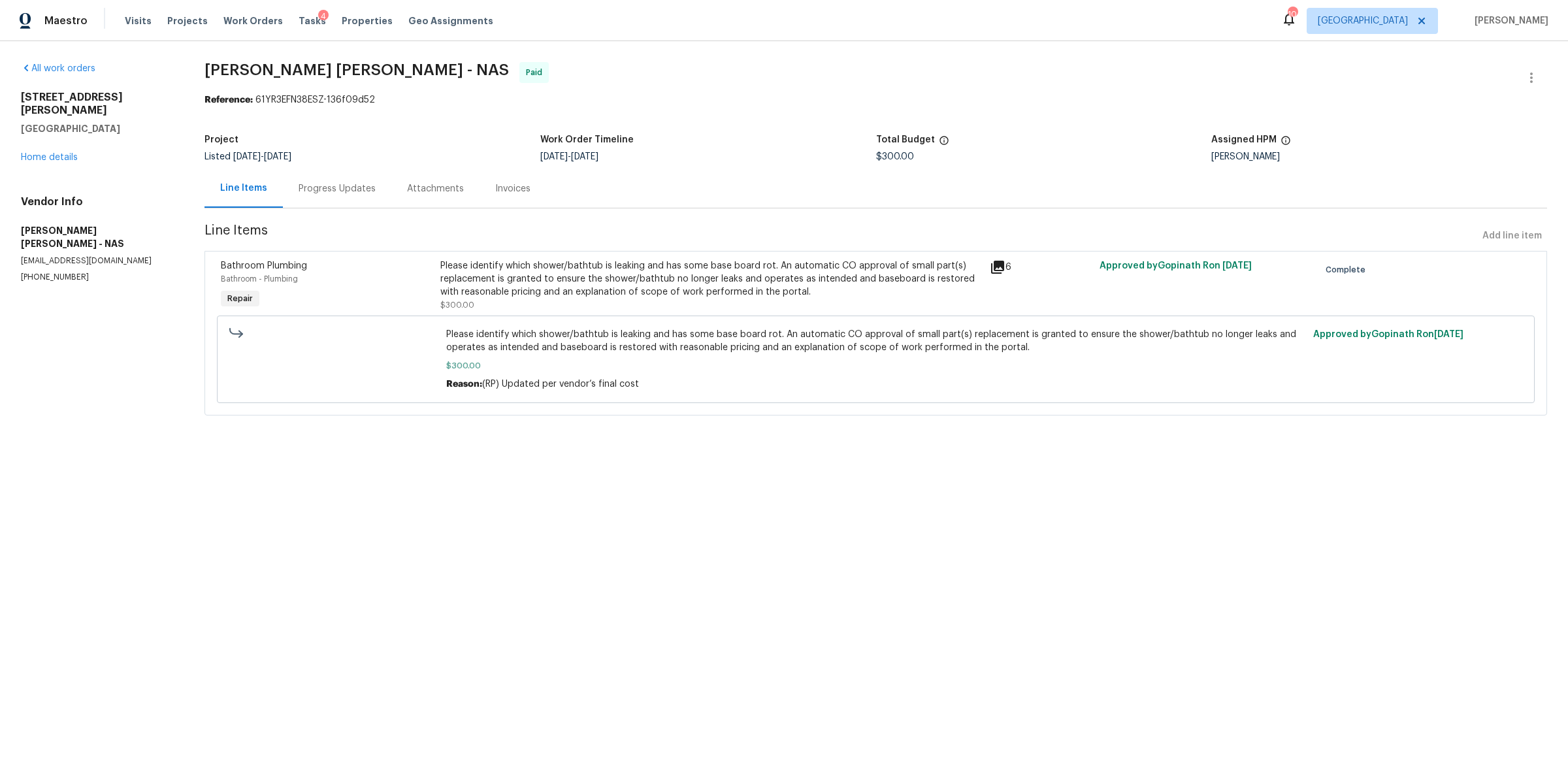
click at [415, 282] on div "Bathroom - Plumbing" at bounding box center [327, 279] width 212 height 13
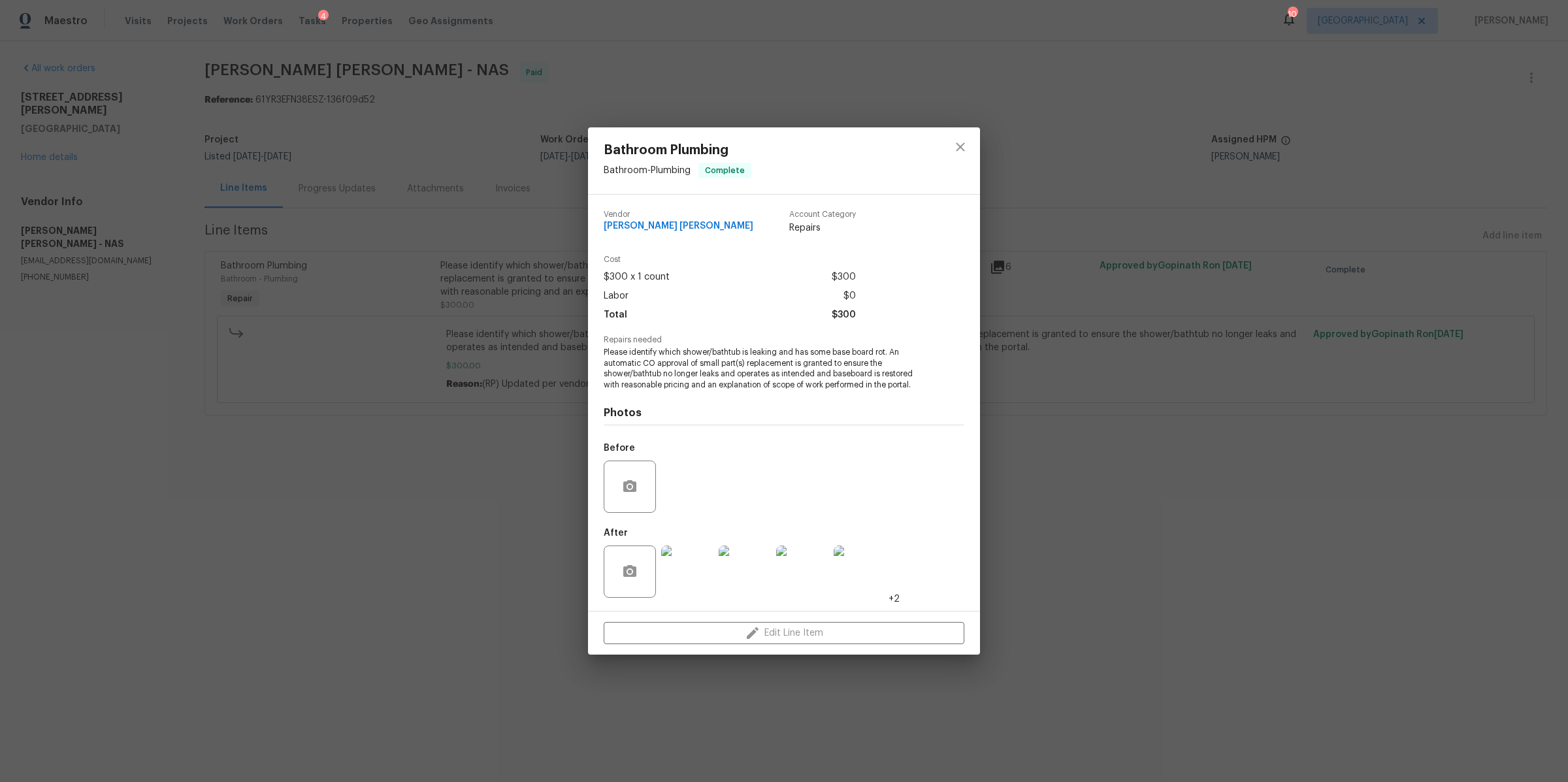
click at [687, 567] on img at bounding box center [687, 571] width 52 height 52
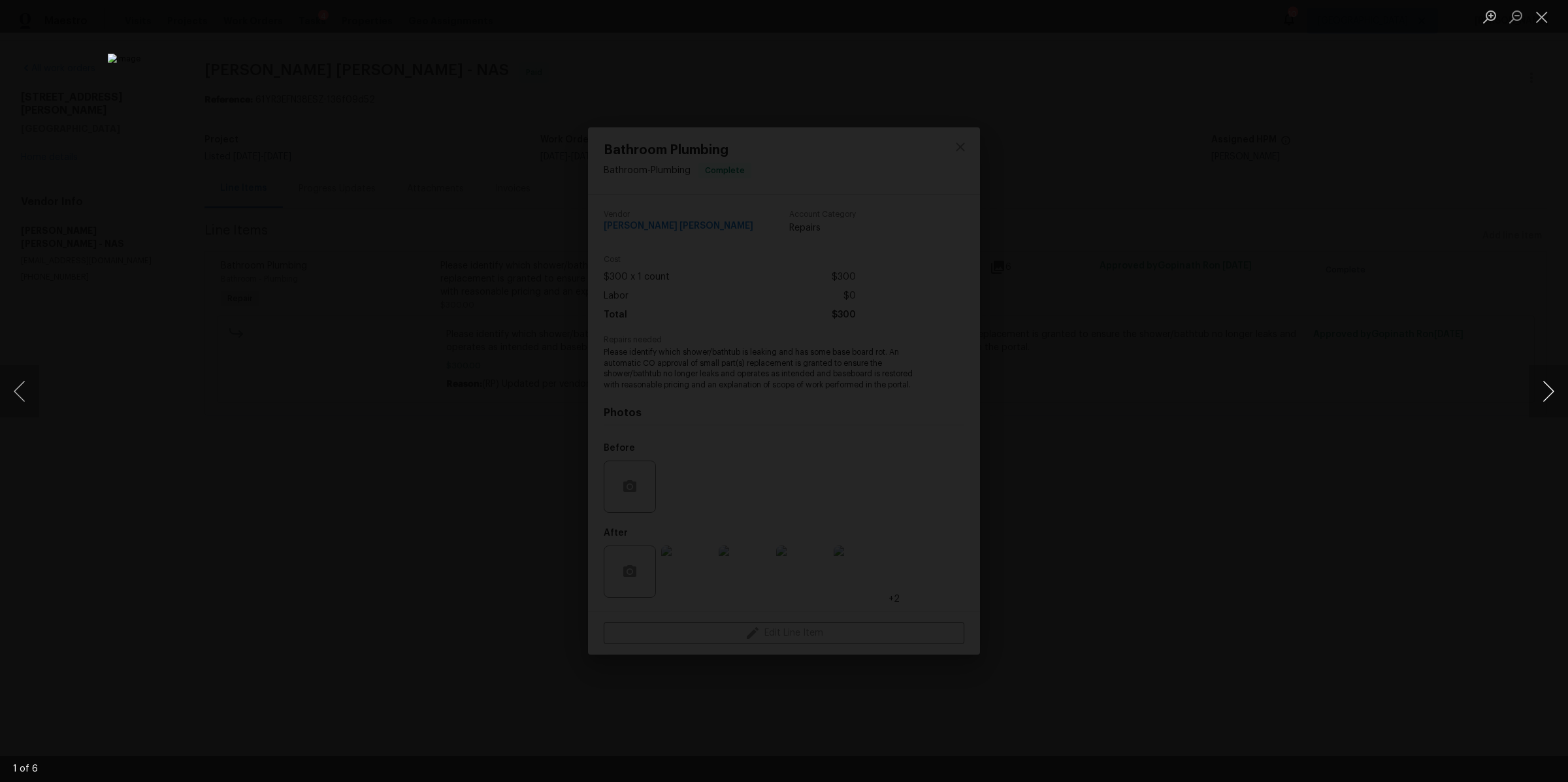
click at [1542, 387] on button "Next image" at bounding box center [1548, 391] width 39 height 52
click at [1542, 387] on button "Next image" at bounding box center [1548, 391] width 39 height 52
click at [1541, 387] on button "Next image" at bounding box center [1548, 391] width 39 height 52
click at [1540, 387] on button "Next image" at bounding box center [1548, 391] width 39 height 52
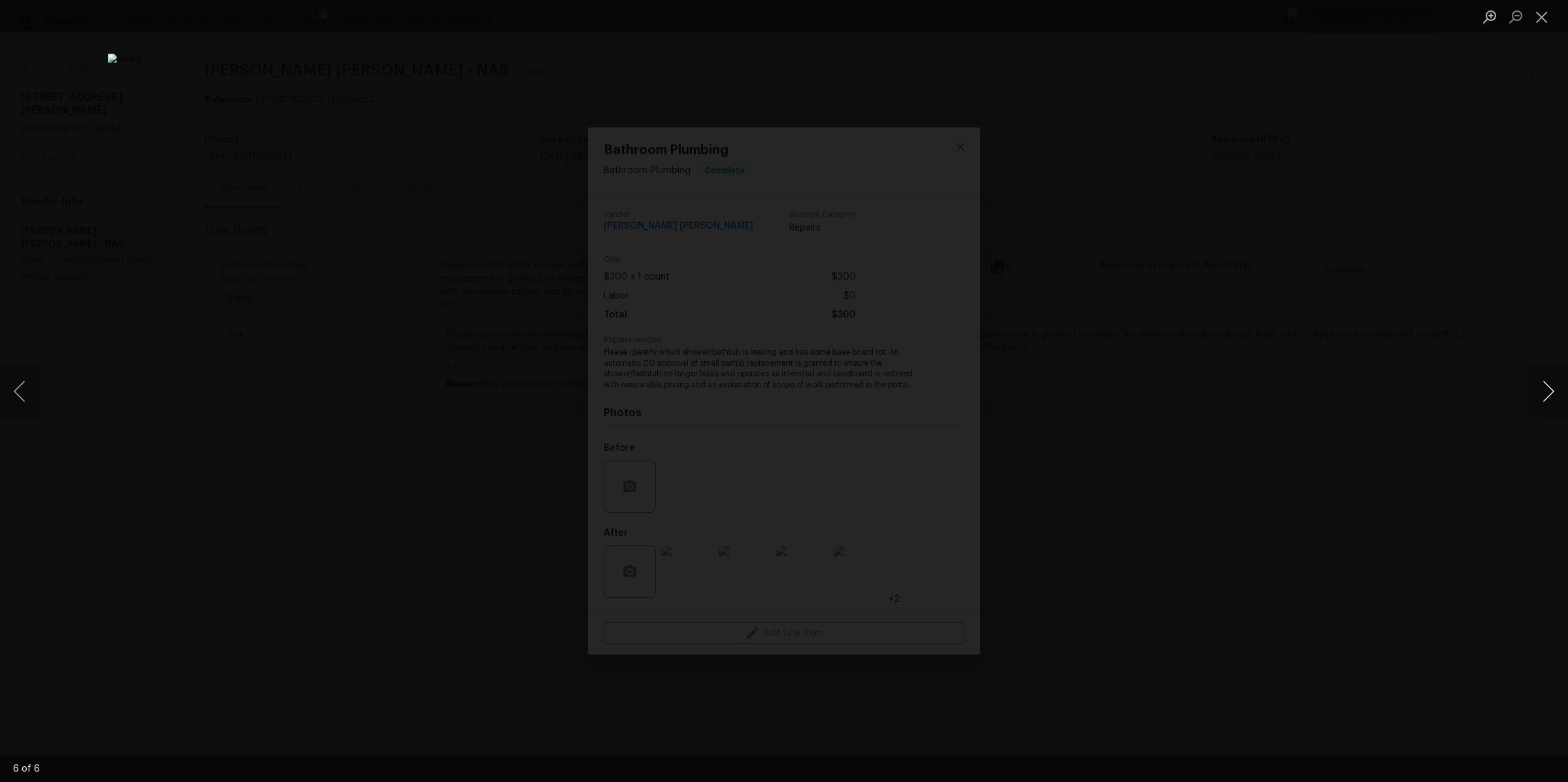
click at [1540, 388] on button "Next image" at bounding box center [1548, 391] width 39 height 52
click at [1321, 406] on div "Lightbox" at bounding box center [784, 391] width 1568 height 782
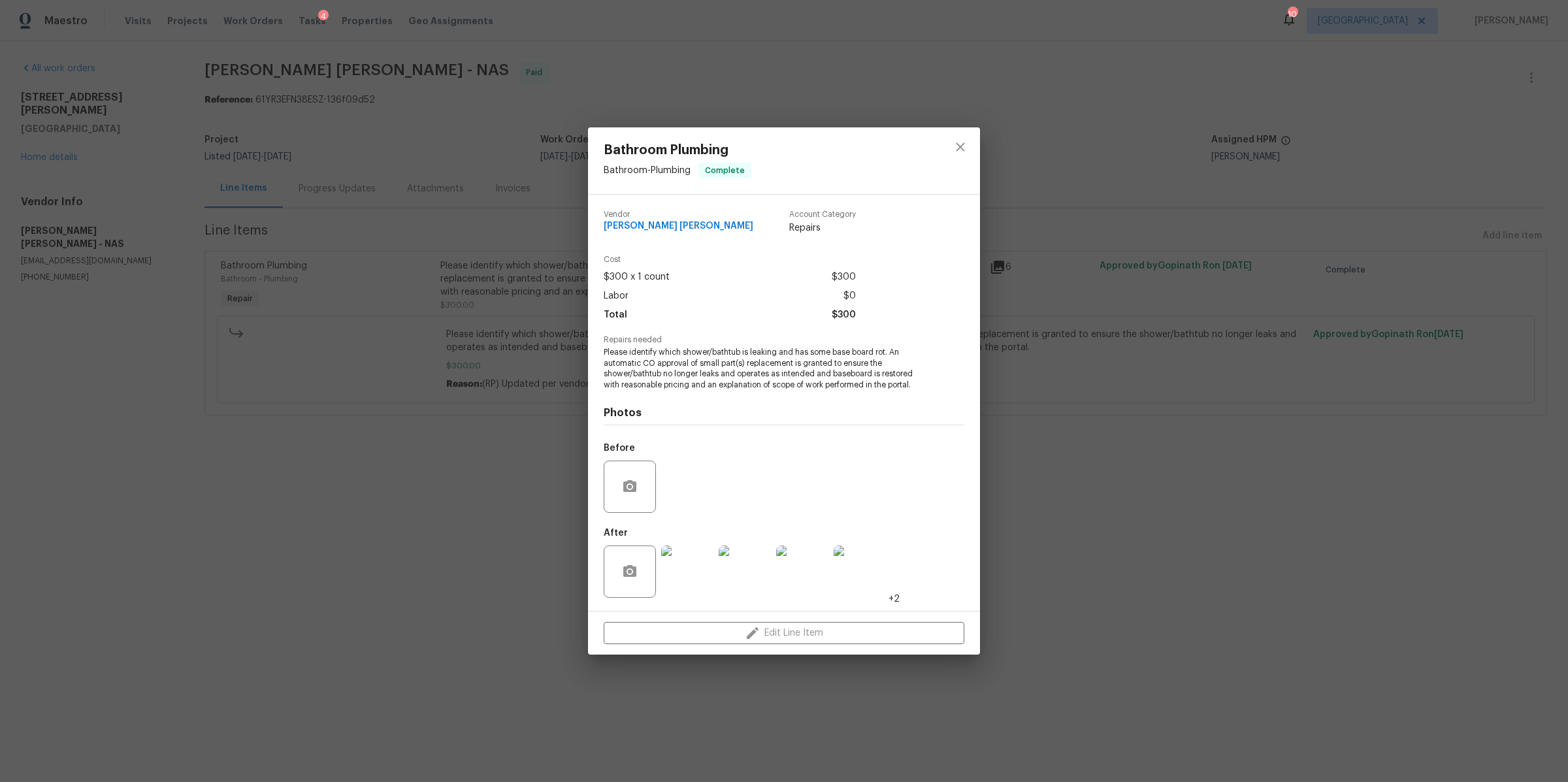
drag, startPoint x: 1247, startPoint y: 402, endPoint x: 1185, endPoint y: 385, distance: 64.3
click at [1247, 402] on div "Bathroom Plumbing Bathroom - Plumbing Complete Vendor Fernando Ruiz Hernandez A…" at bounding box center [784, 391] width 1568 height 782
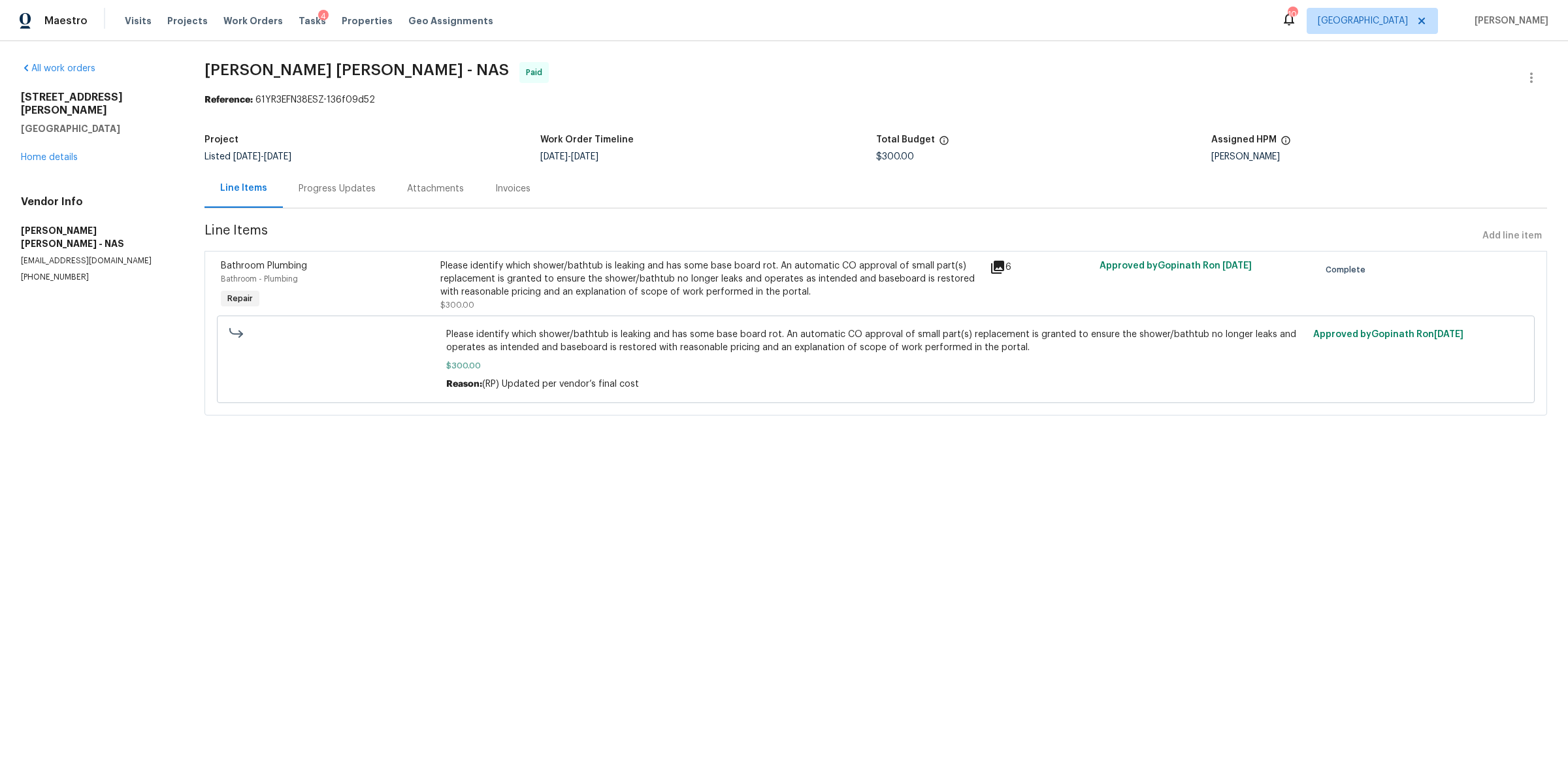
click at [48, 148] on div "1315 Robin Hill Rd Franklin, TN 37064 Home details" at bounding box center [97, 128] width 152 height 73
click at [43, 135] on div "1315 Robin Hill Rd Franklin, TN 37064 Home details" at bounding box center [97, 128] width 152 height 73
click at [41, 153] on link "Home details" at bounding box center [50, 157] width 57 height 9
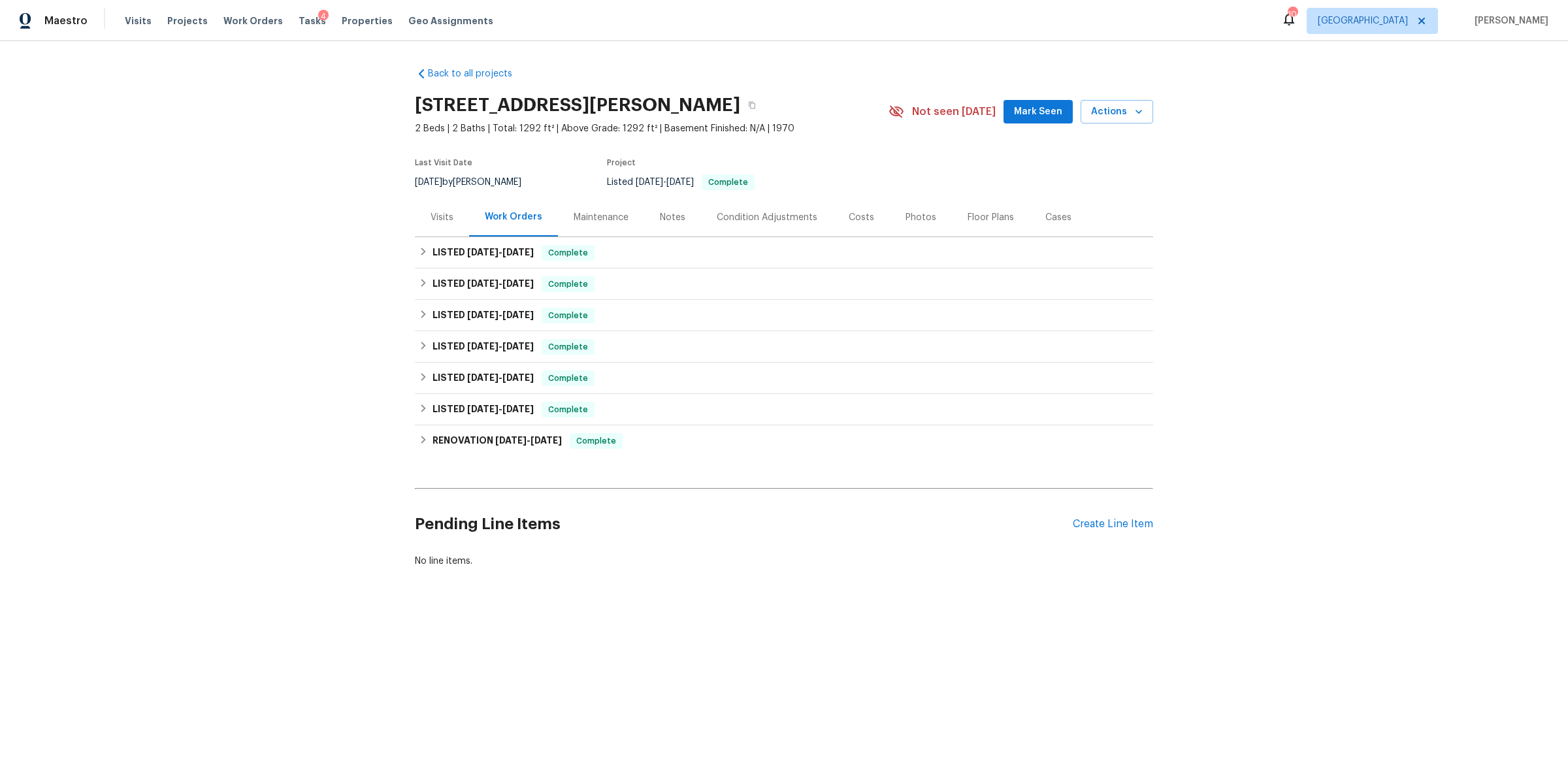
click at [863, 221] on div "Costs" at bounding box center [861, 217] width 57 height 39
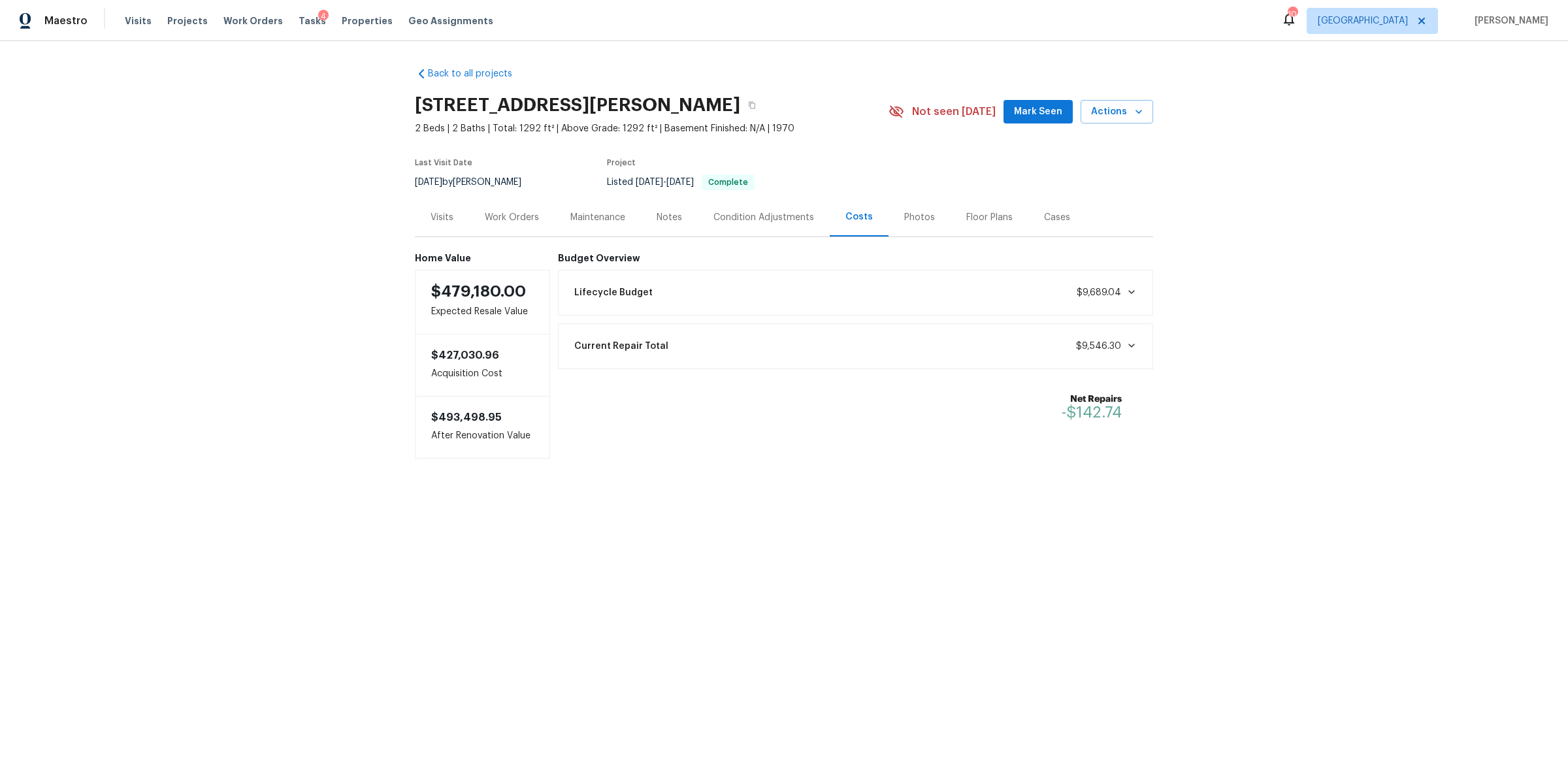
click at [517, 221] on div "Work Orders" at bounding box center [512, 217] width 54 height 13
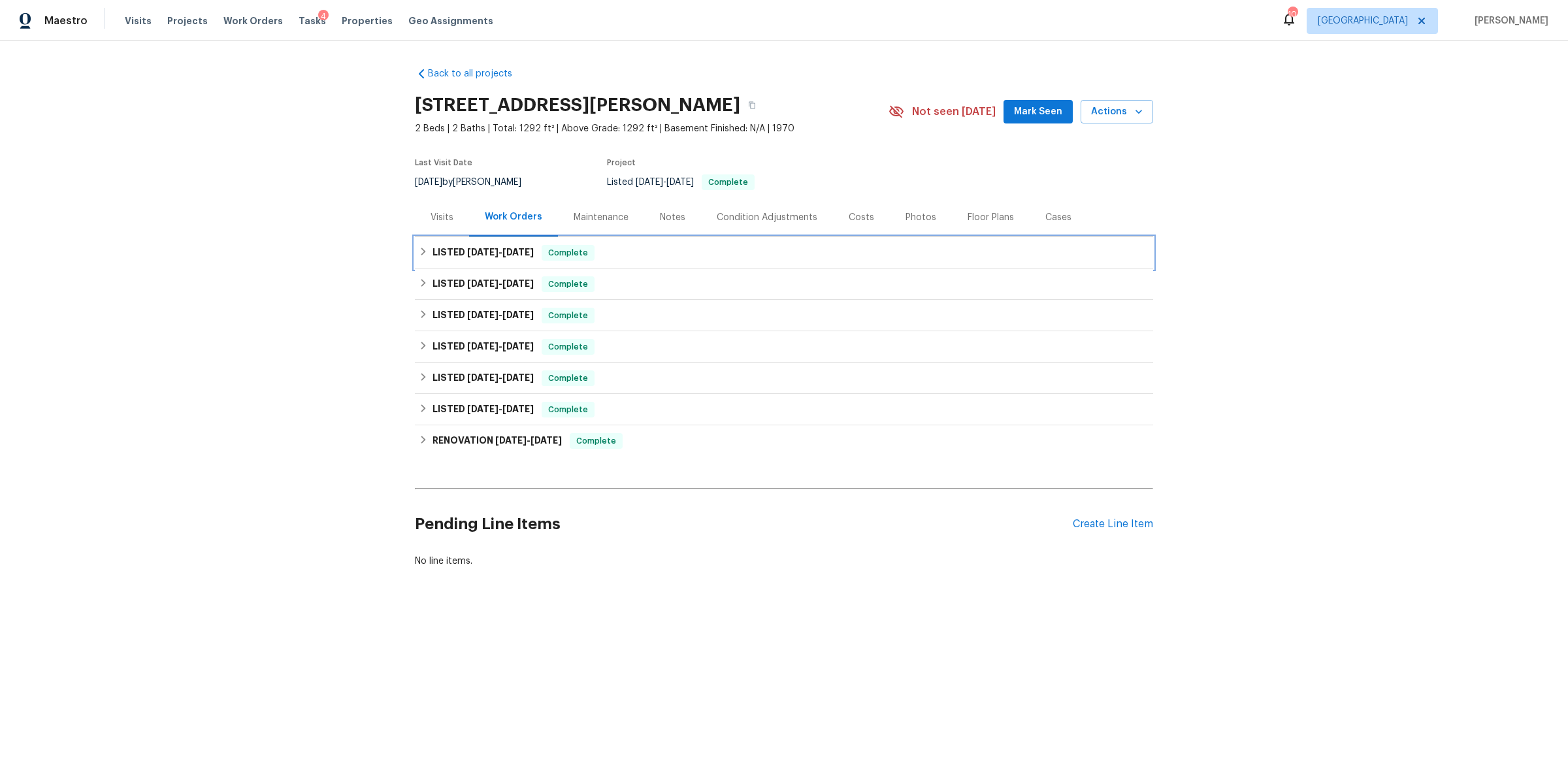
click at [656, 255] on div "LISTED 7/21/25 - 7/24/25 Complete" at bounding box center [783, 253] width 730 height 16
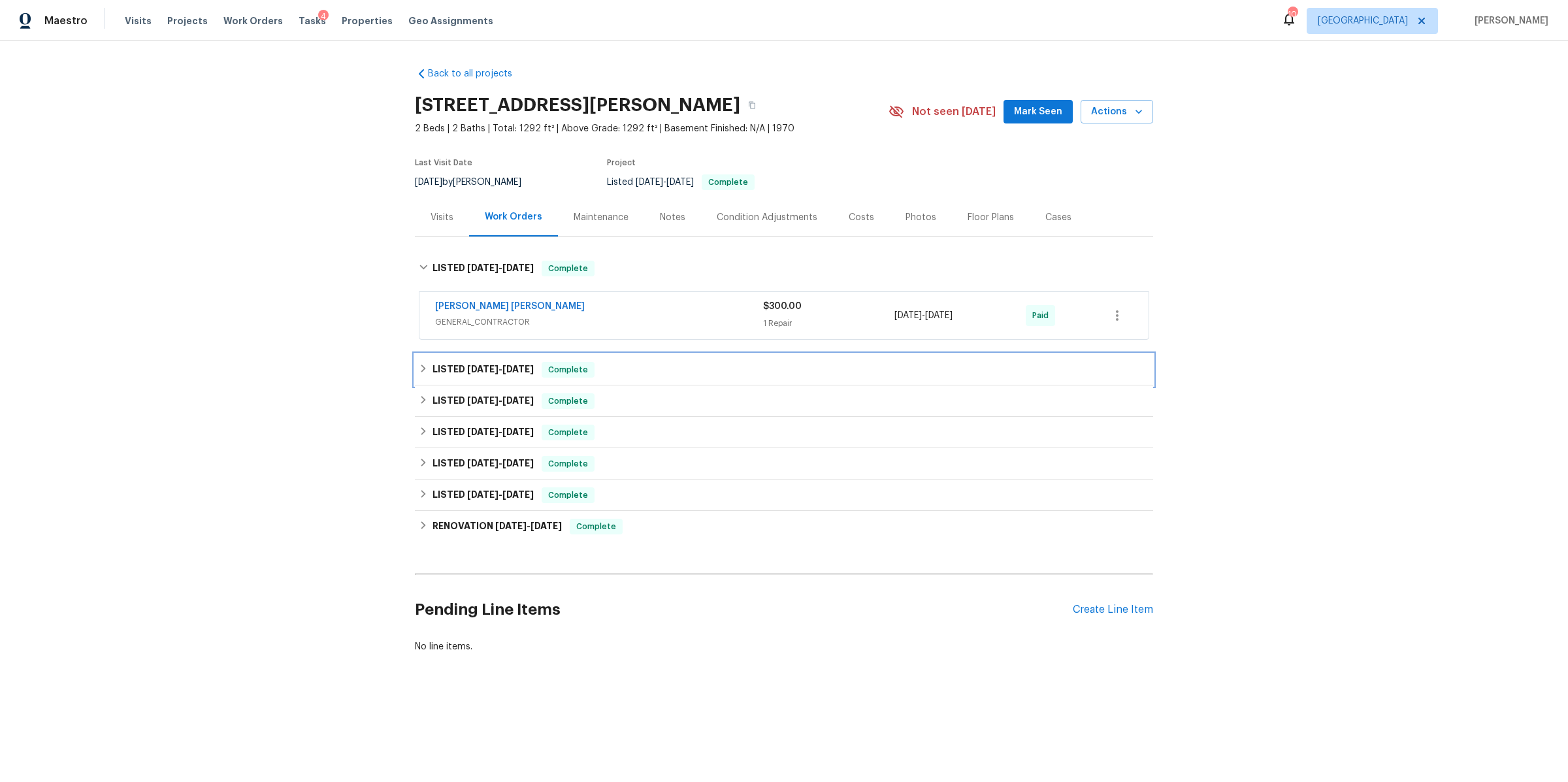
click at [678, 363] on div "LISTED 7/7/25 - 7/11/25 Complete" at bounding box center [783, 370] width 730 height 16
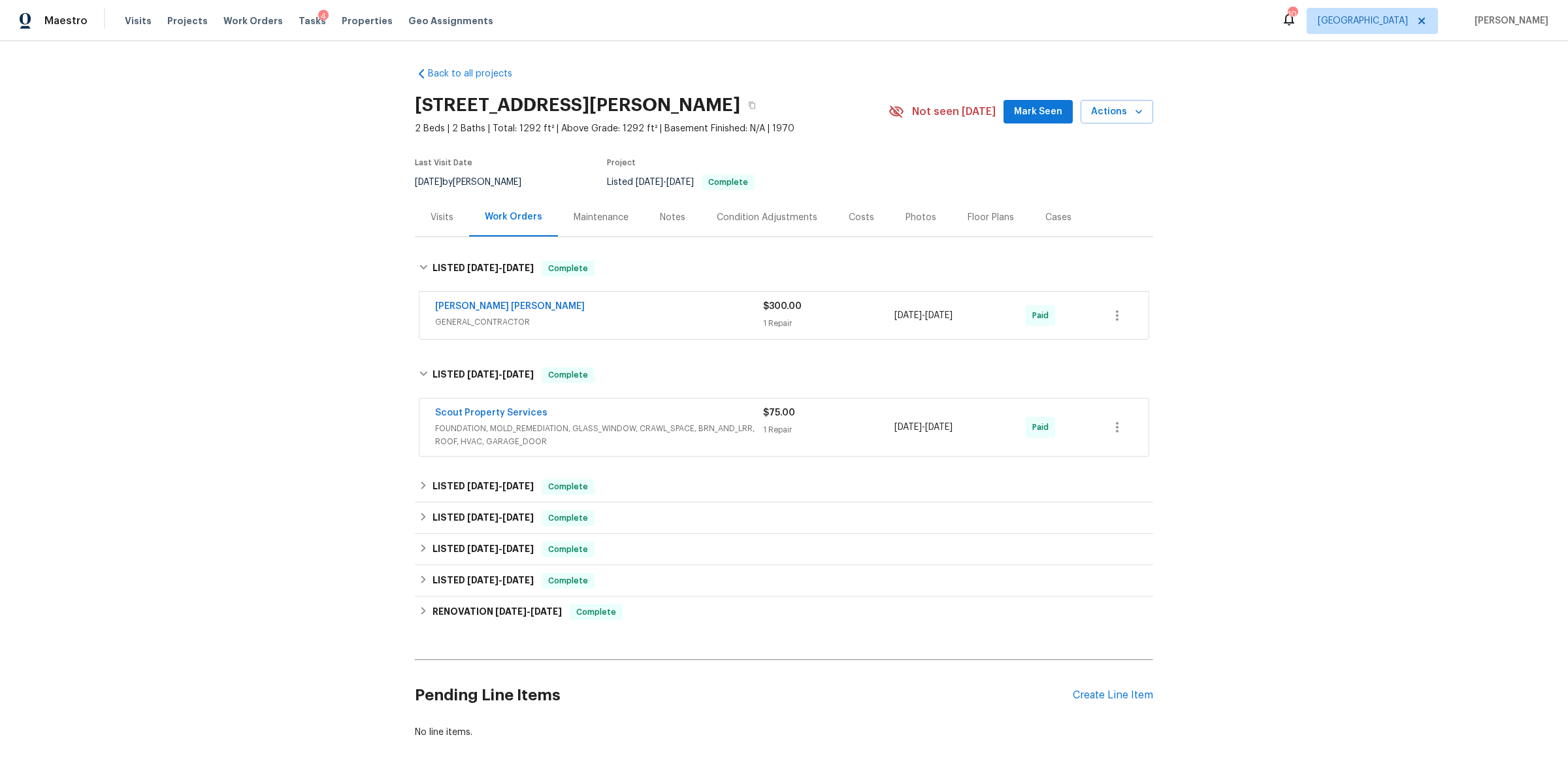
click at [836, 417] on div "$75.00" at bounding box center [828, 412] width 131 height 13
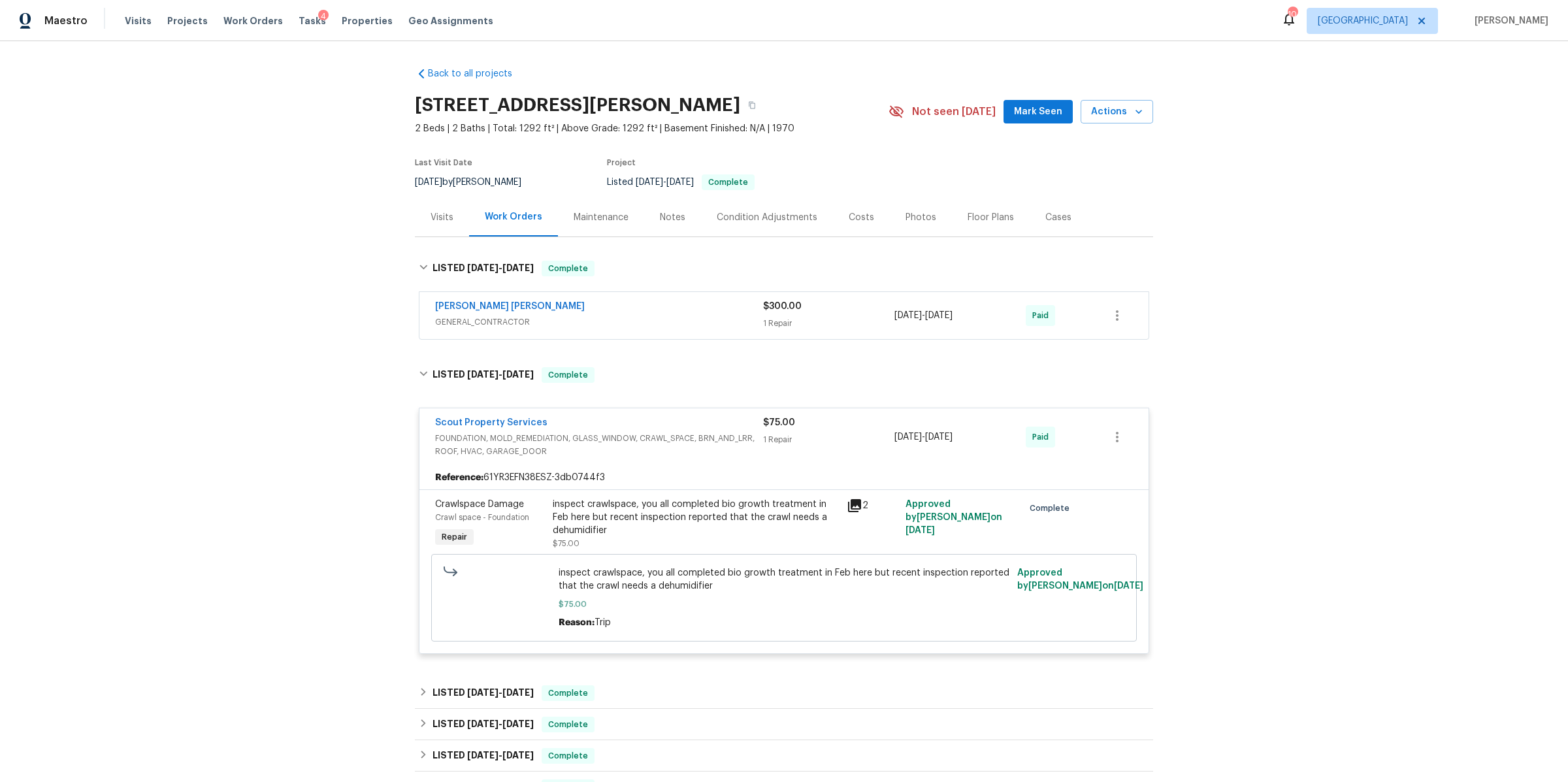
scroll to position [266, 0]
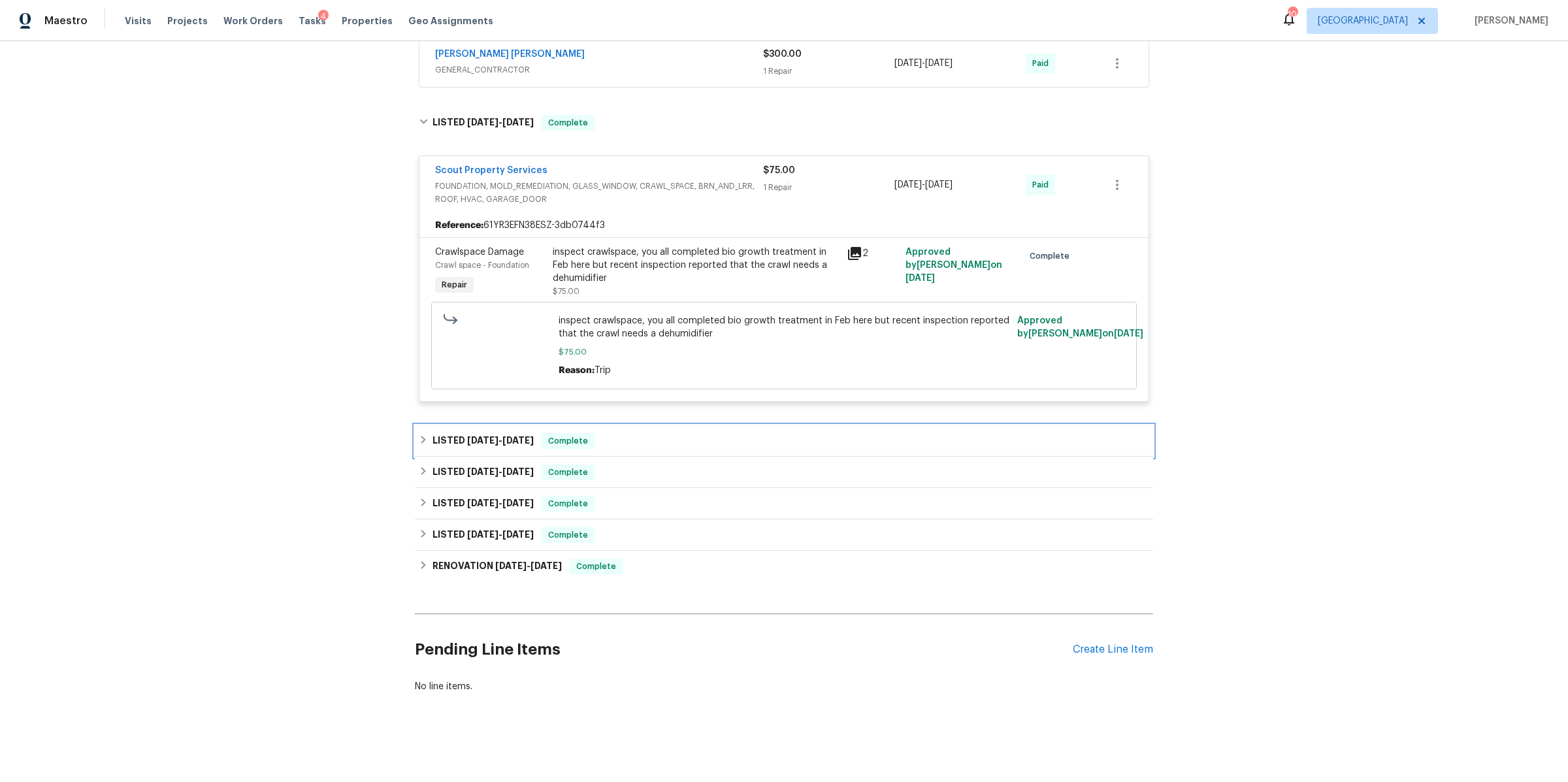
click at [721, 433] on div "LISTED 6/23/25 - 6/30/25 Complete" at bounding box center [783, 441] width 730 height 16
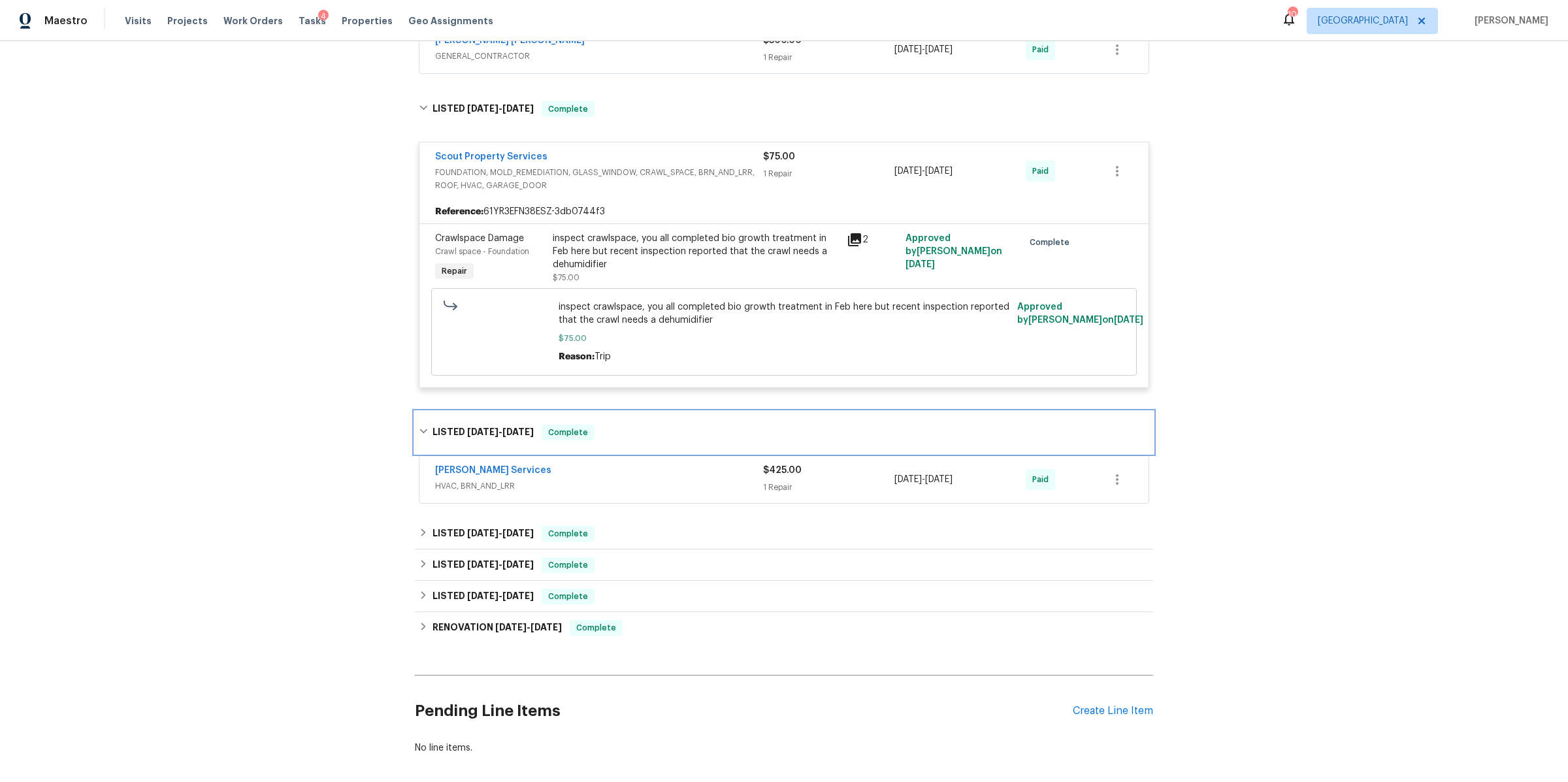
scroll to position [341, 0]
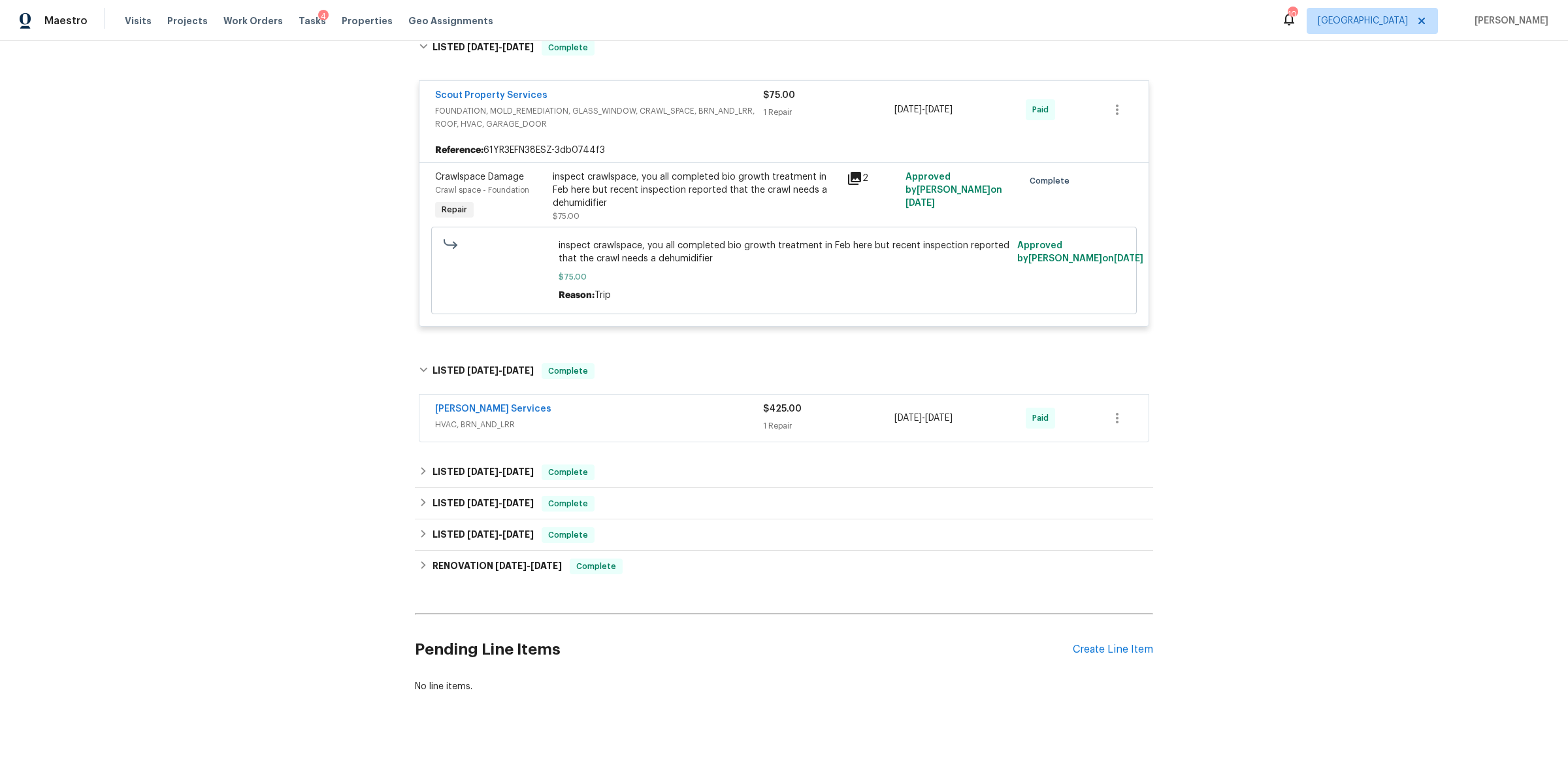
click at [740, 402] on div "[PERSON_NAME] Services" at bounding box center [599, 410] width 328 height 16
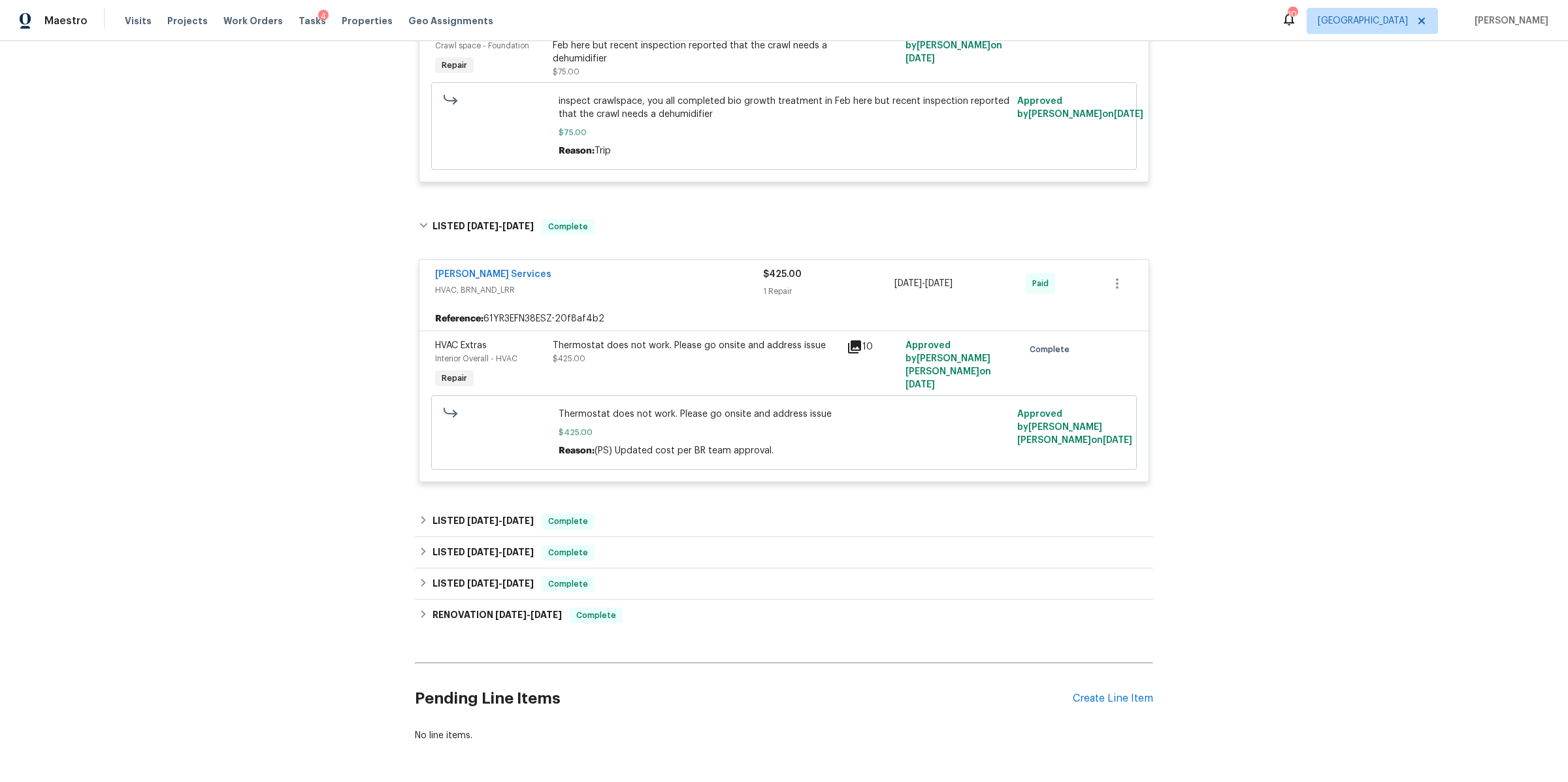
scroll to position [536, 0]
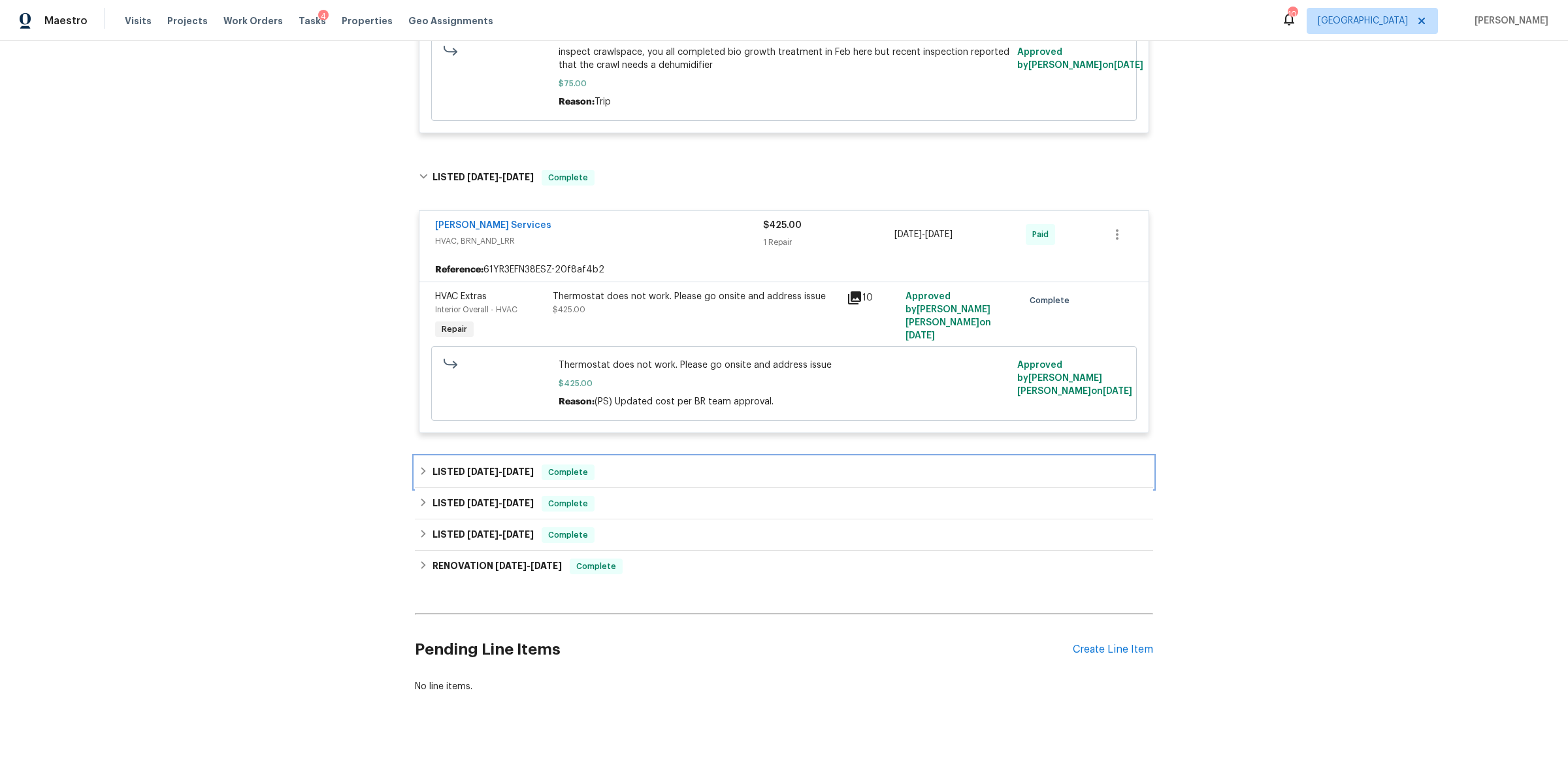
click at [735, 465] on div "LISTED 5/29/25 - 6/3/25 Complete" at bounding box center [783, 472] width 730 height 16
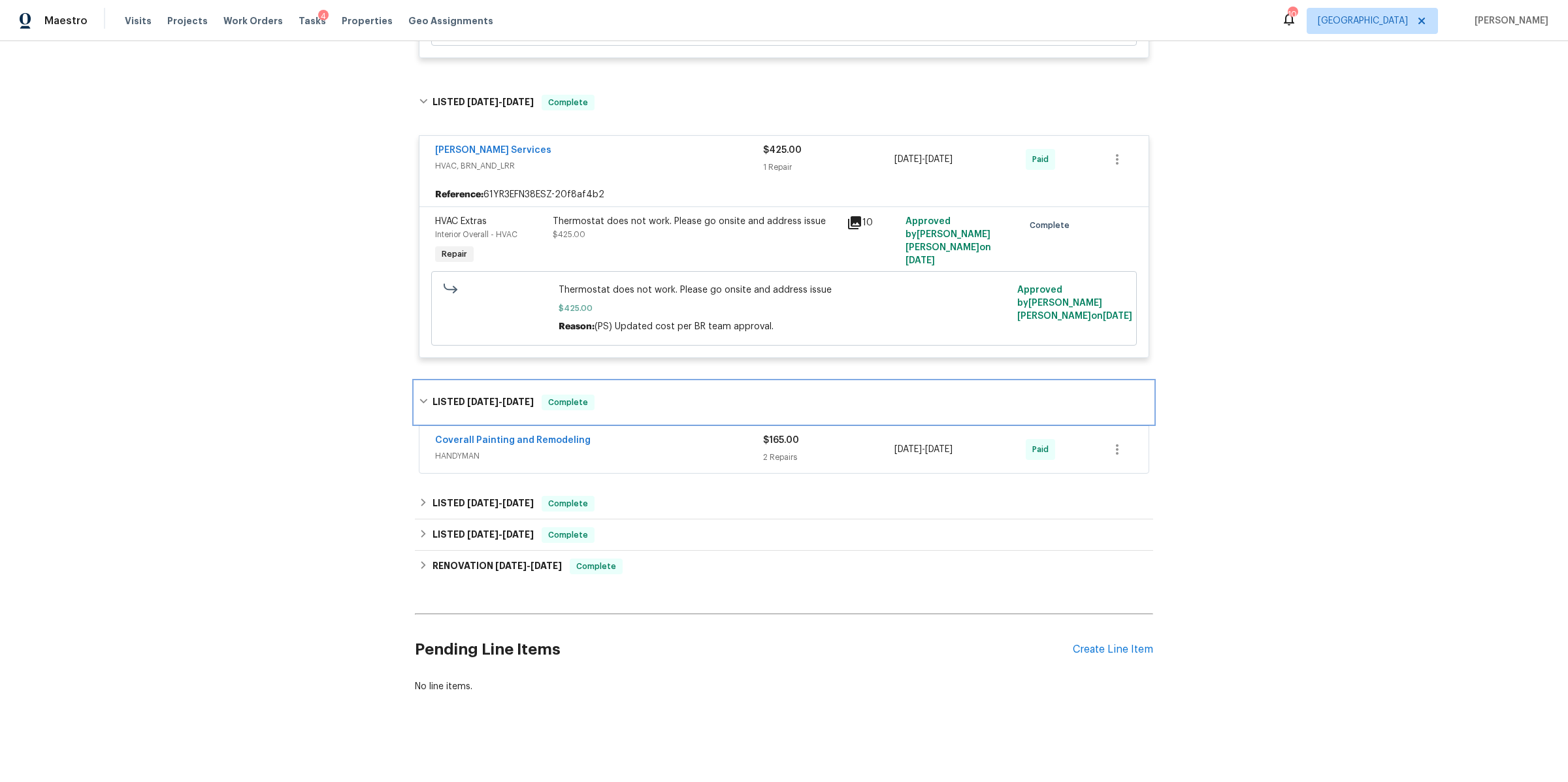
scroll to position [611, 0]
click at [723, 450] on span "HANDYMAN" at bounding box center [599, 456] width 328 height 13
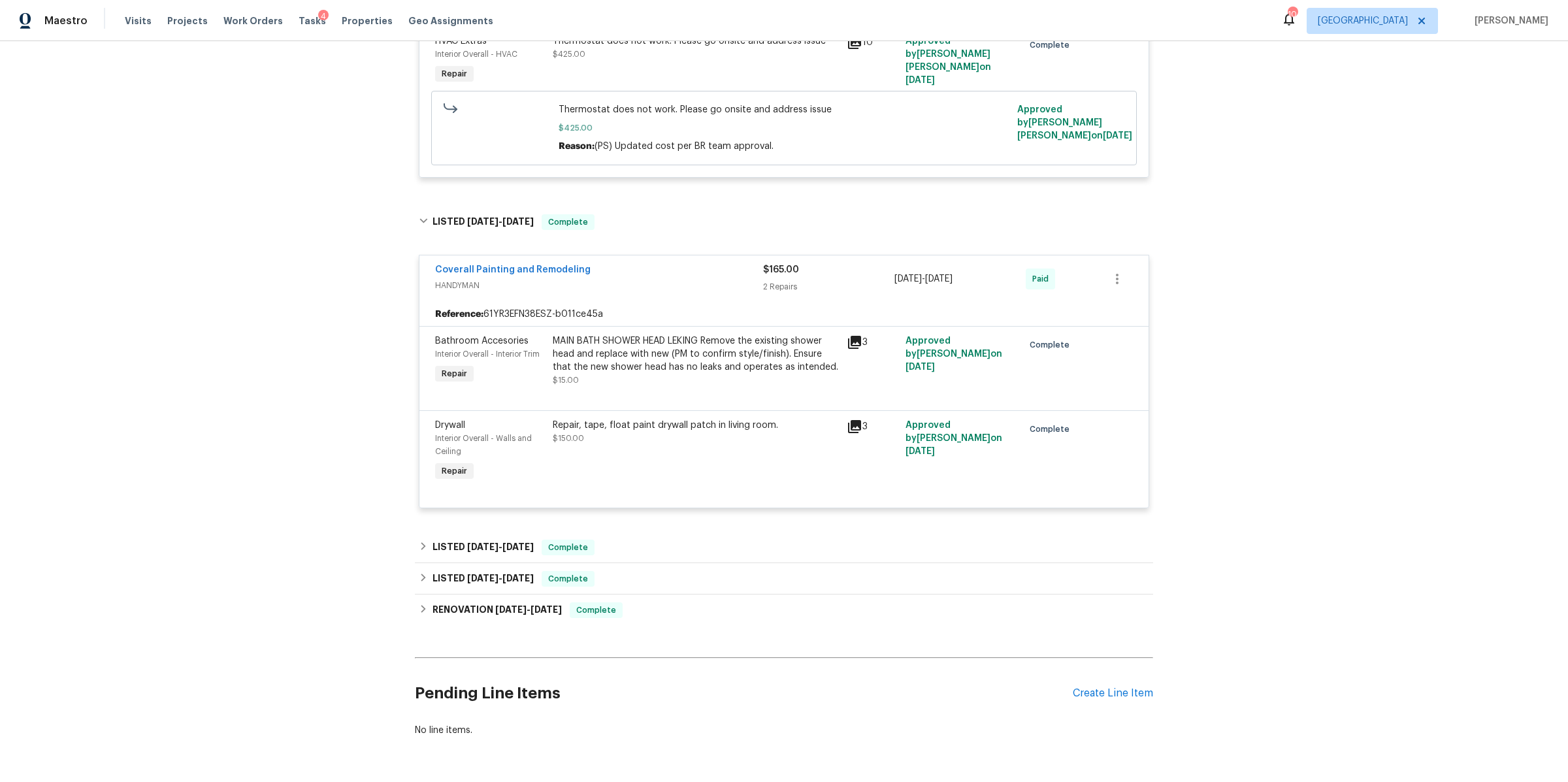
scroll to position [835, 0]
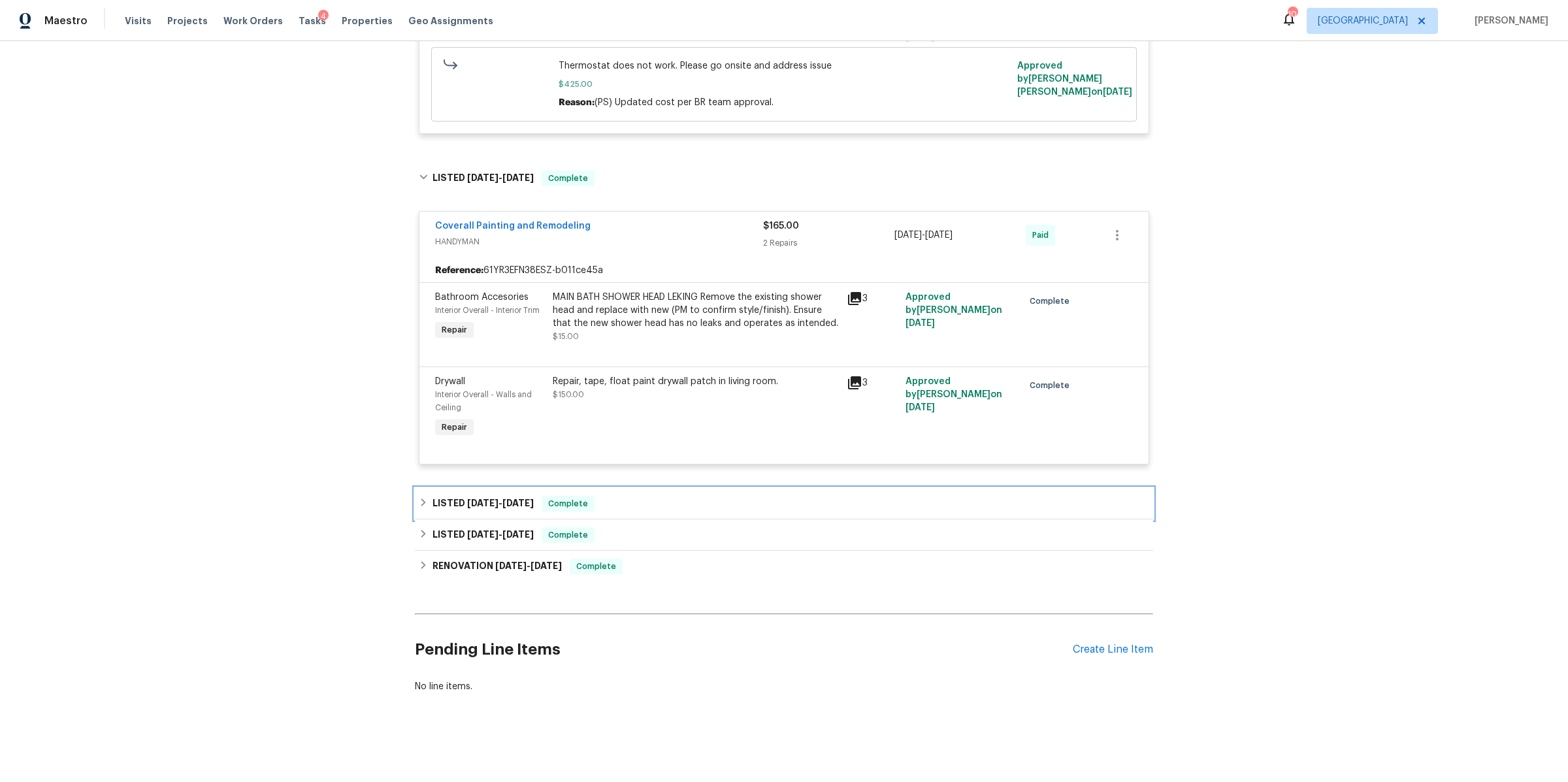
click at [736, 488] on div "LISTED 2/5/25 - 2/7/25 Complete" at bounding box center [784, 503] width 738 height 31
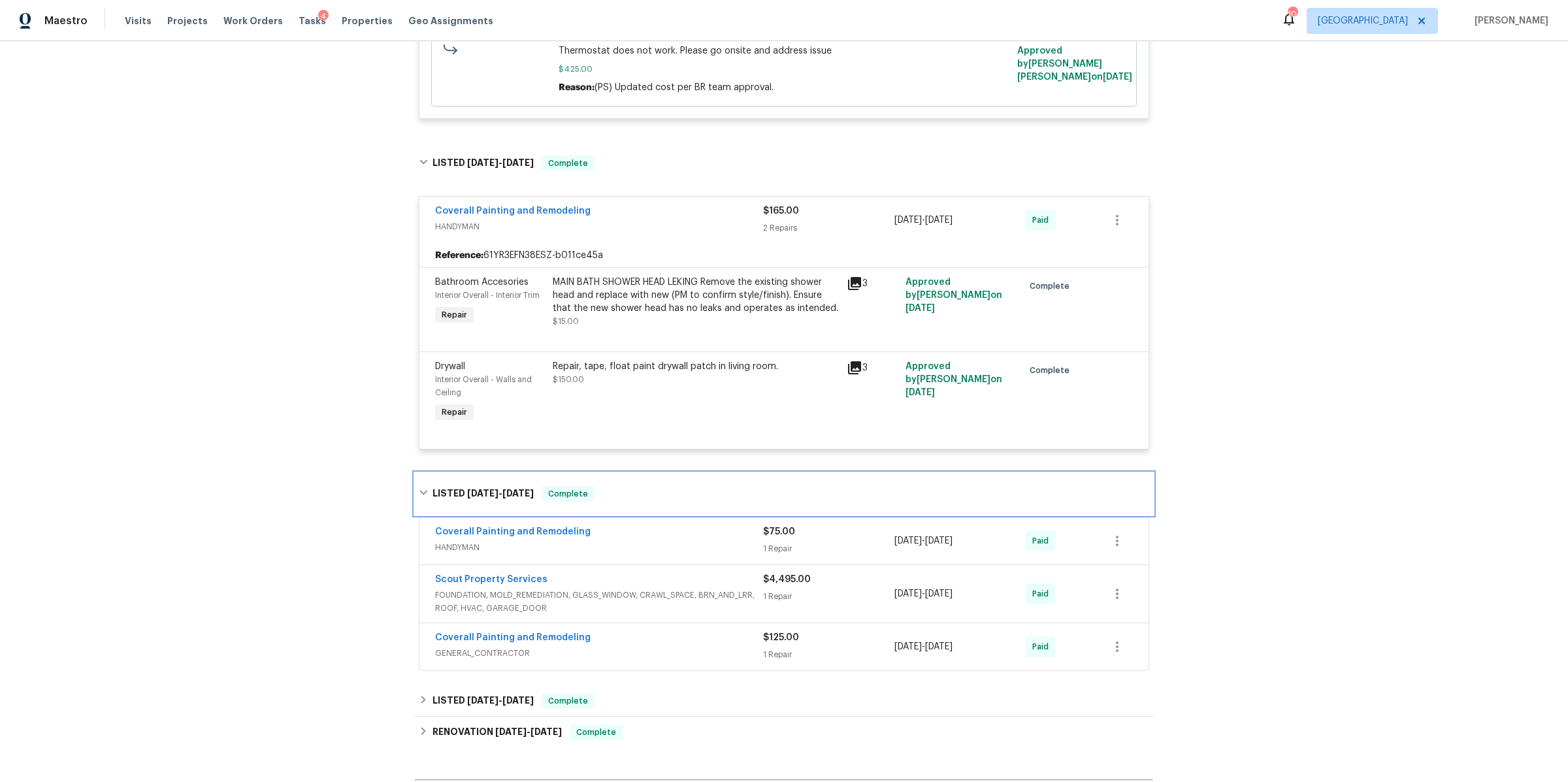
scroll to position [1017, 0]
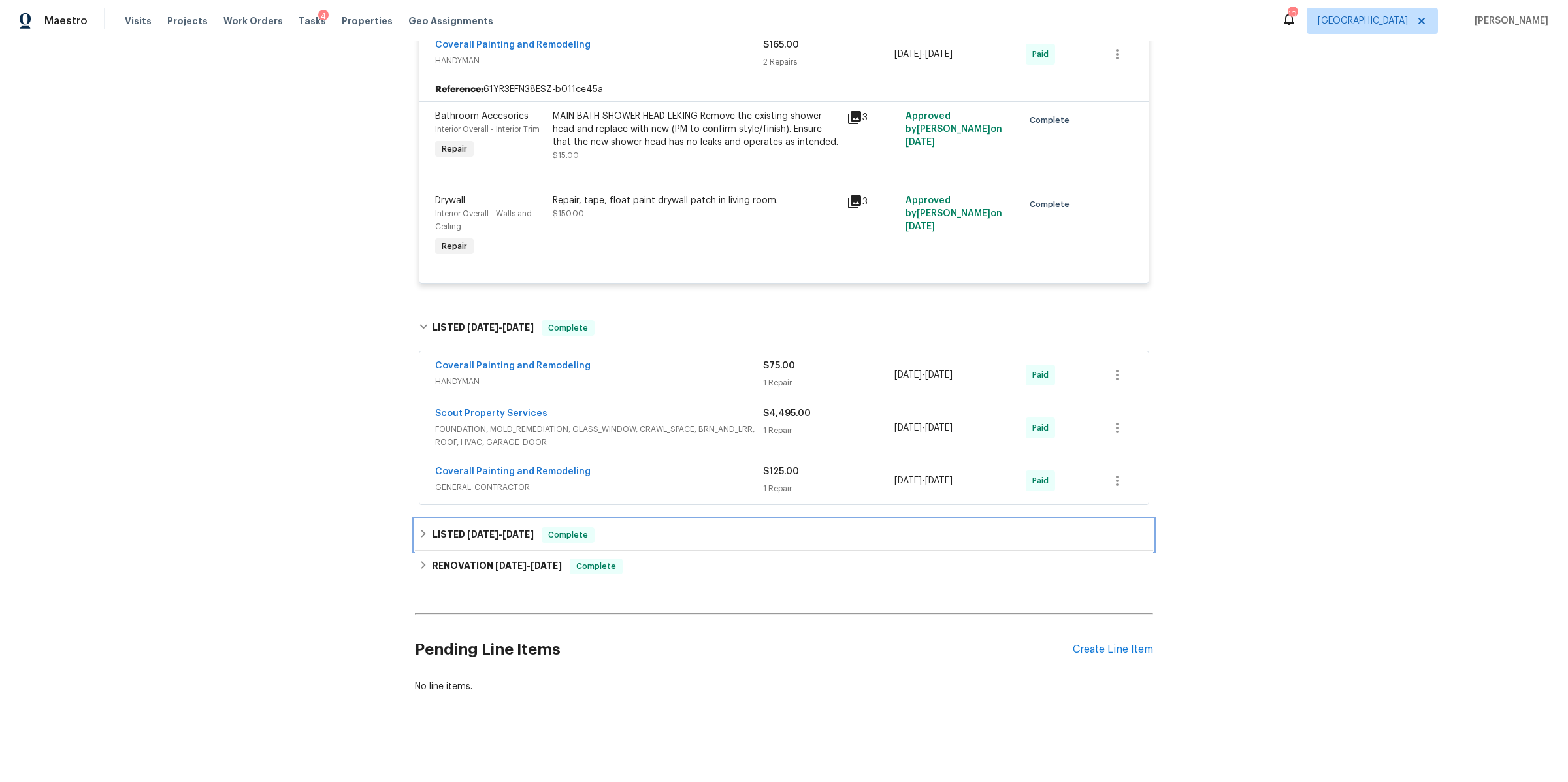
click at [744, 527] on div "LISTED 1/16/25 - 1/17/25 Complete" at bounding box center [783, 535] width 730 height 16
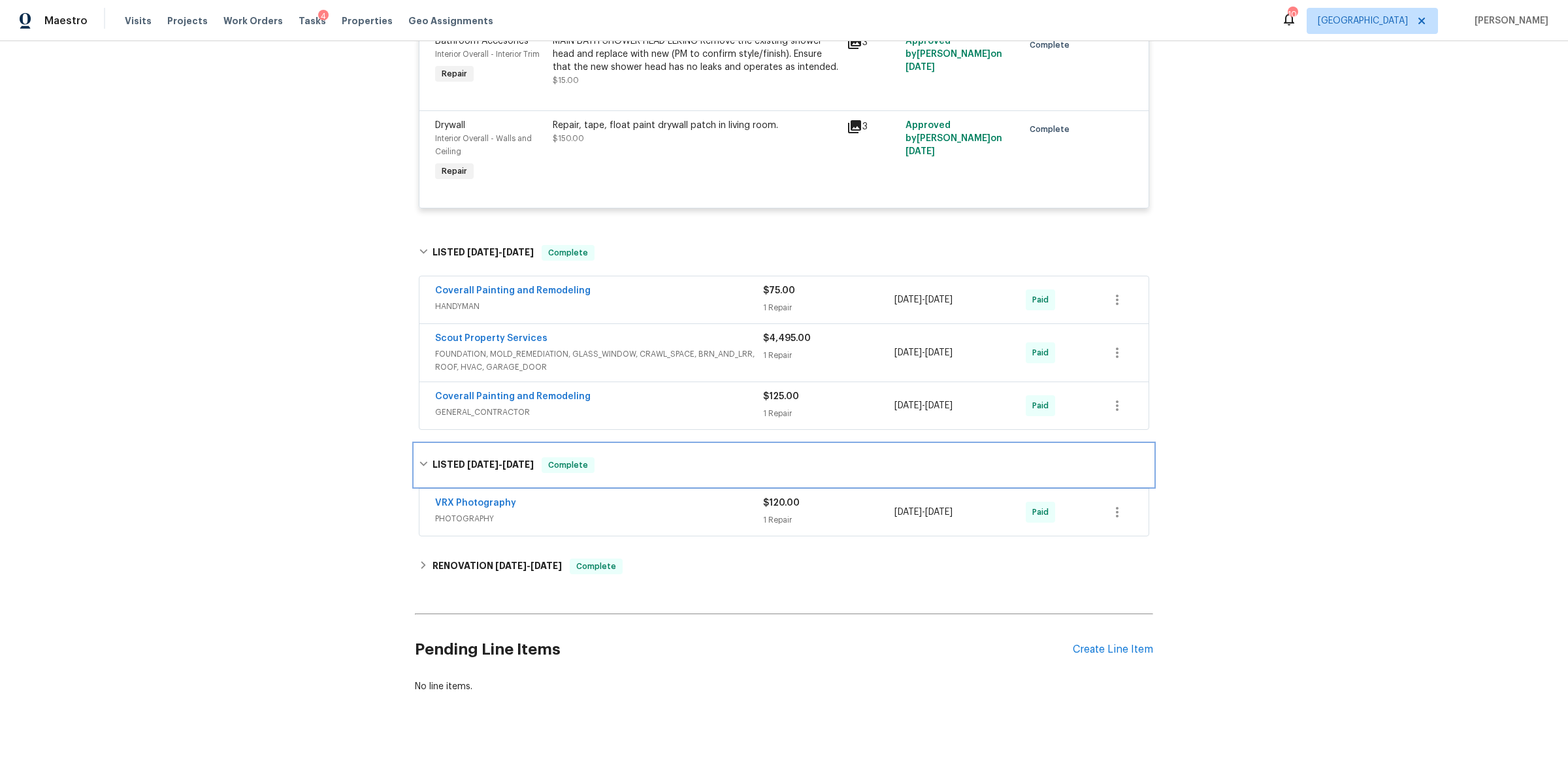
scroll to position [1093, 0]
click at [724, 558] on div "RENOVATION 12/27/24 - 12/30/24 Complete" at bounding box center [783, 566] width 730 height 16
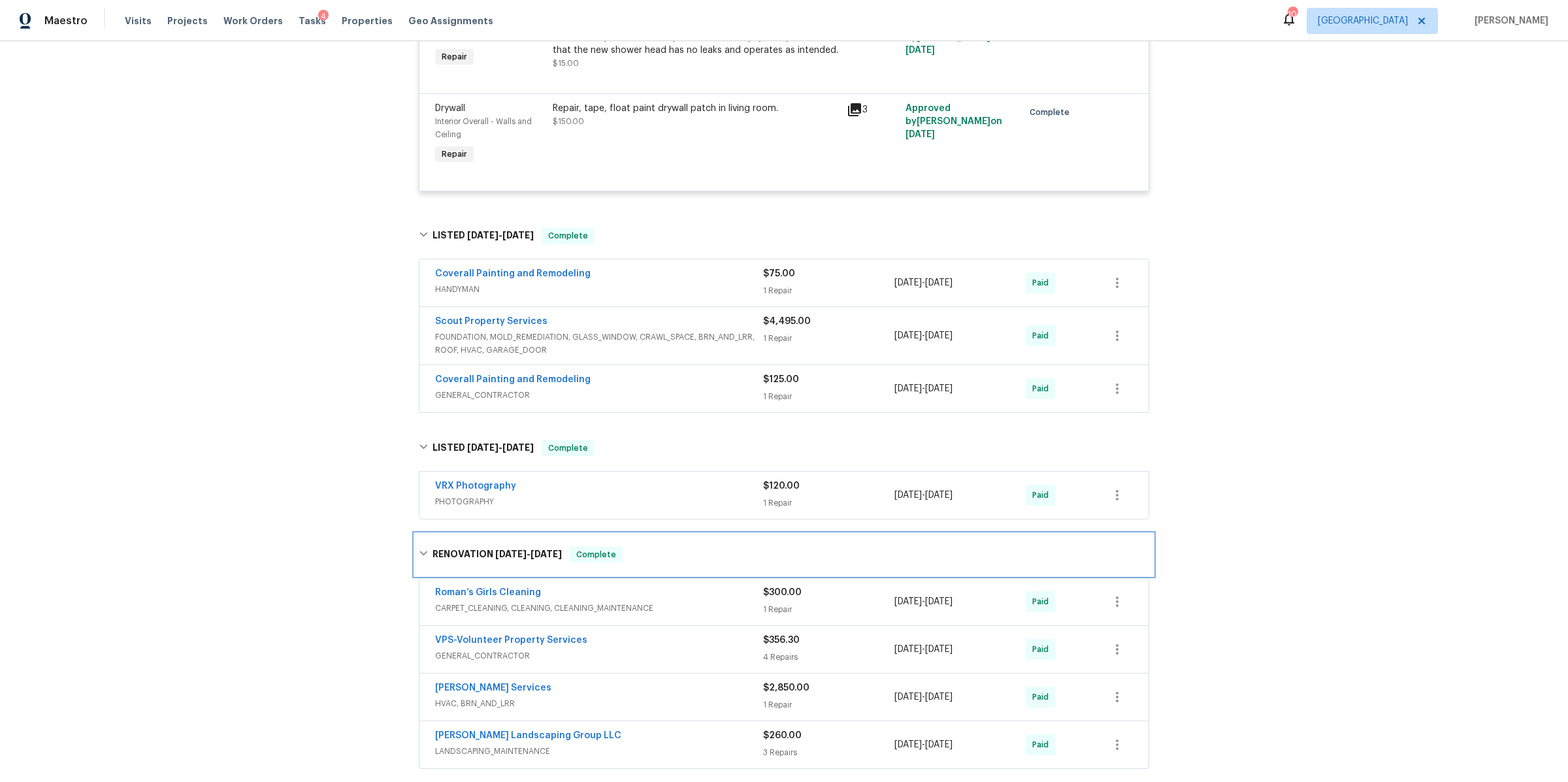
scroll to position [1302, 0]
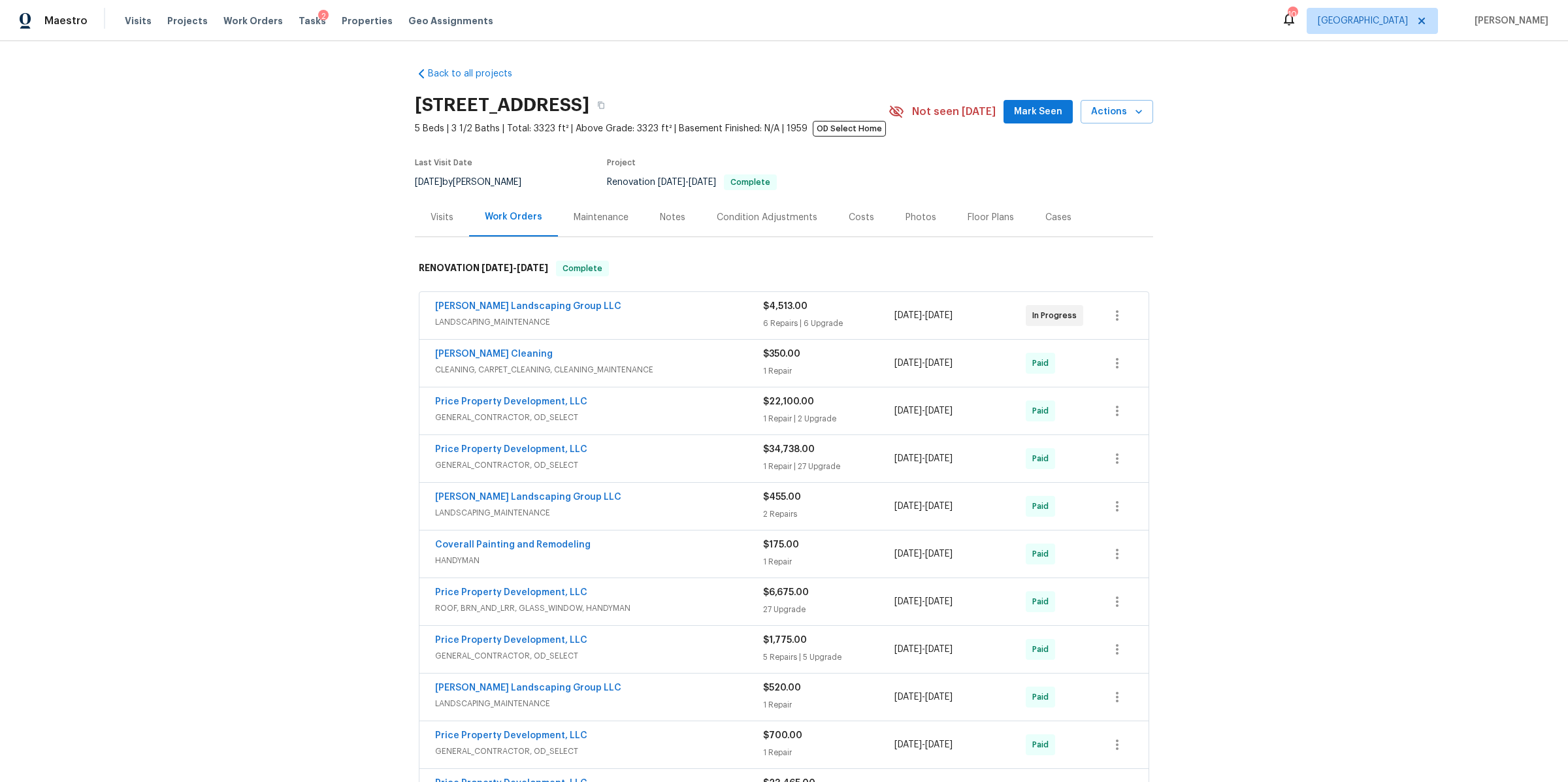
click at [378, 367] on div "Back to all projects 6112 Gardendale Dr, Nashville, TN 37215 5 Beds | 3 1/2 Bat…" at bounding box center [784, 412] width 1568 height 741
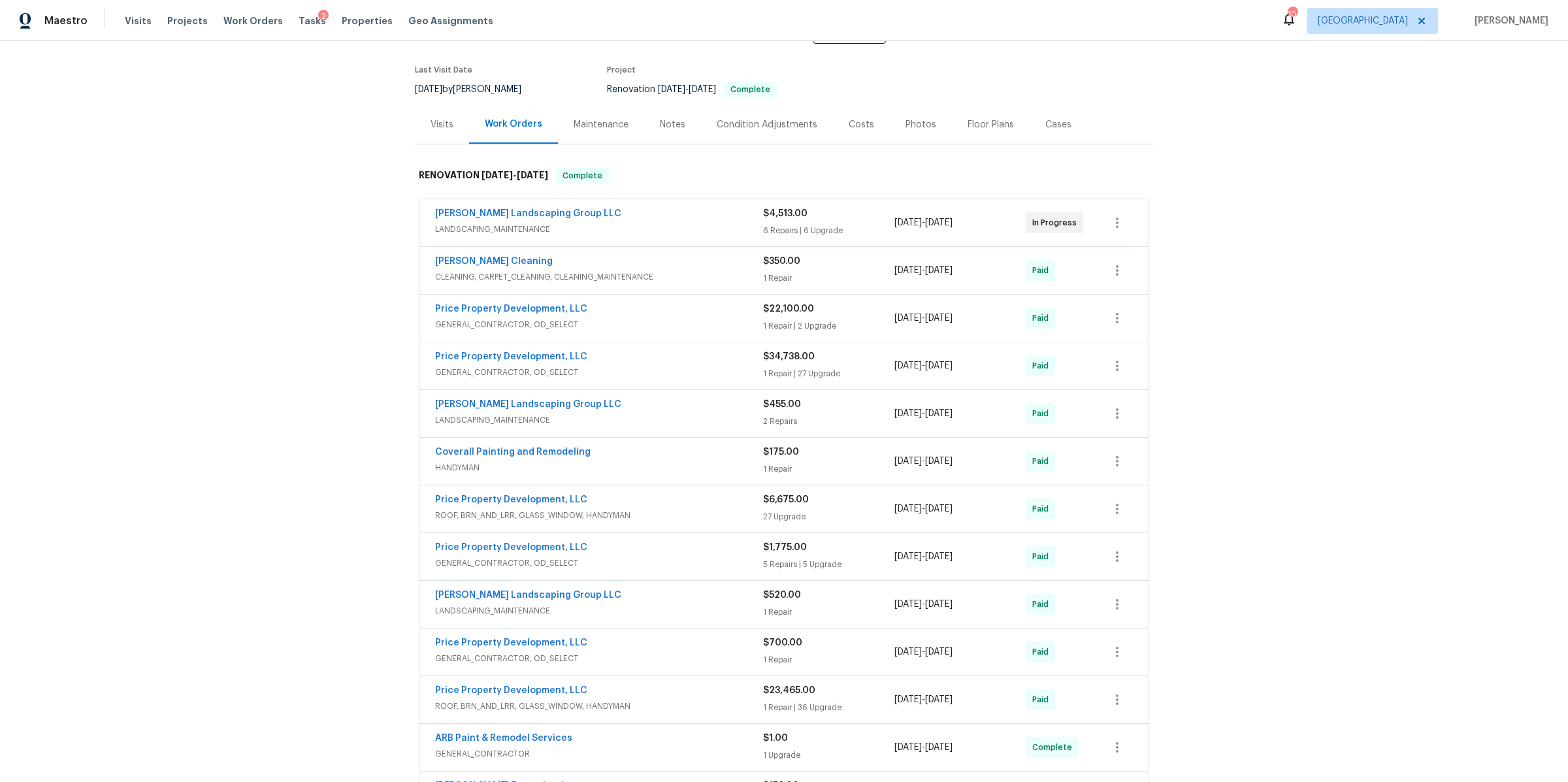
scroll to position [92, 0]
click at [515, 212] on link "[PERSON_NAME] Landscaping Group LLC" at bounding box center [528, 215] width 186 height 9
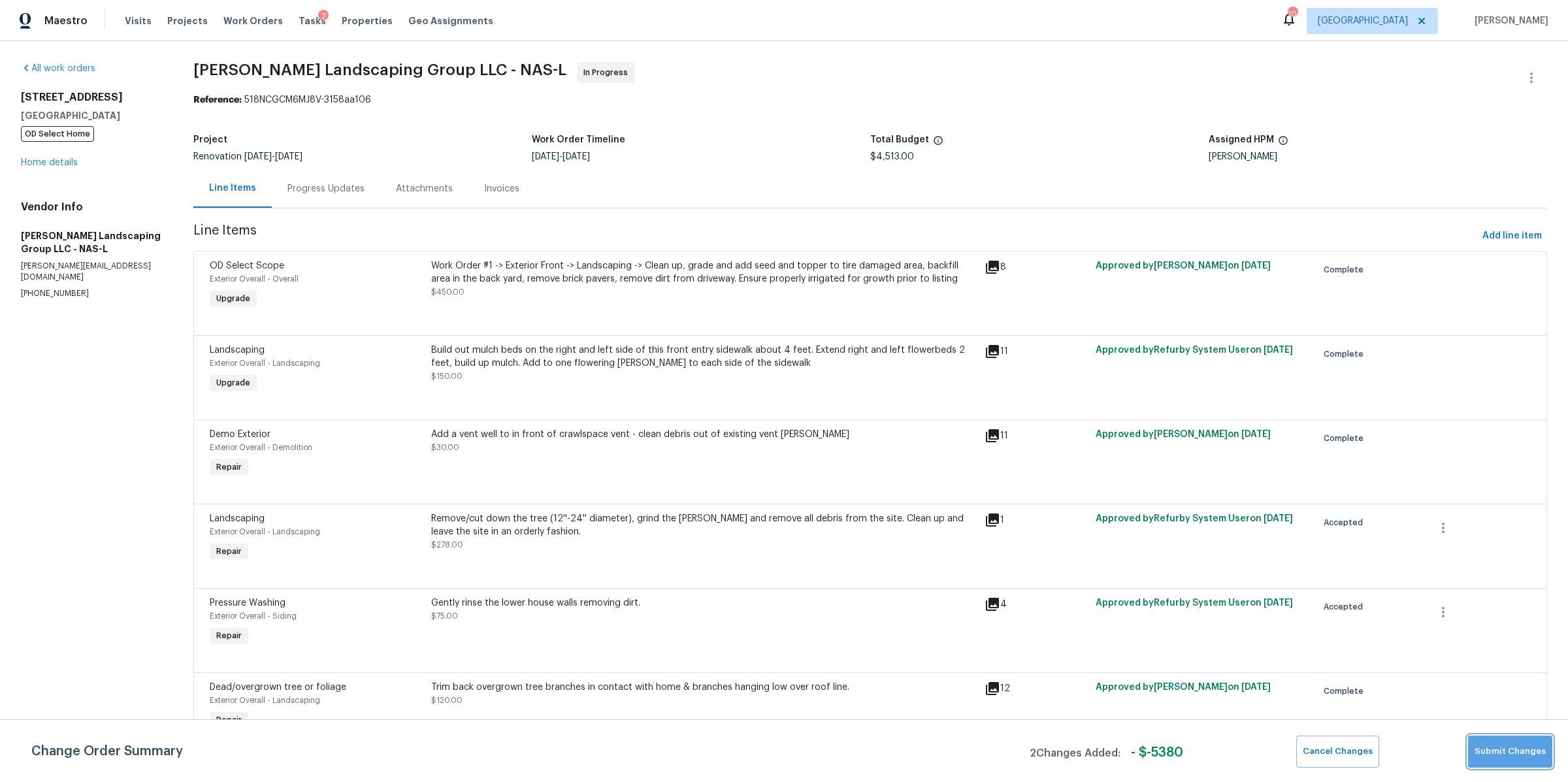
click at [1522, 753] on span "Submit Changes" at bounding box center [1510, 751] width 71 height 15
click at [1507, 752] on span "Submit Changes" at bounding box center [1510, 751] width 71 height 15
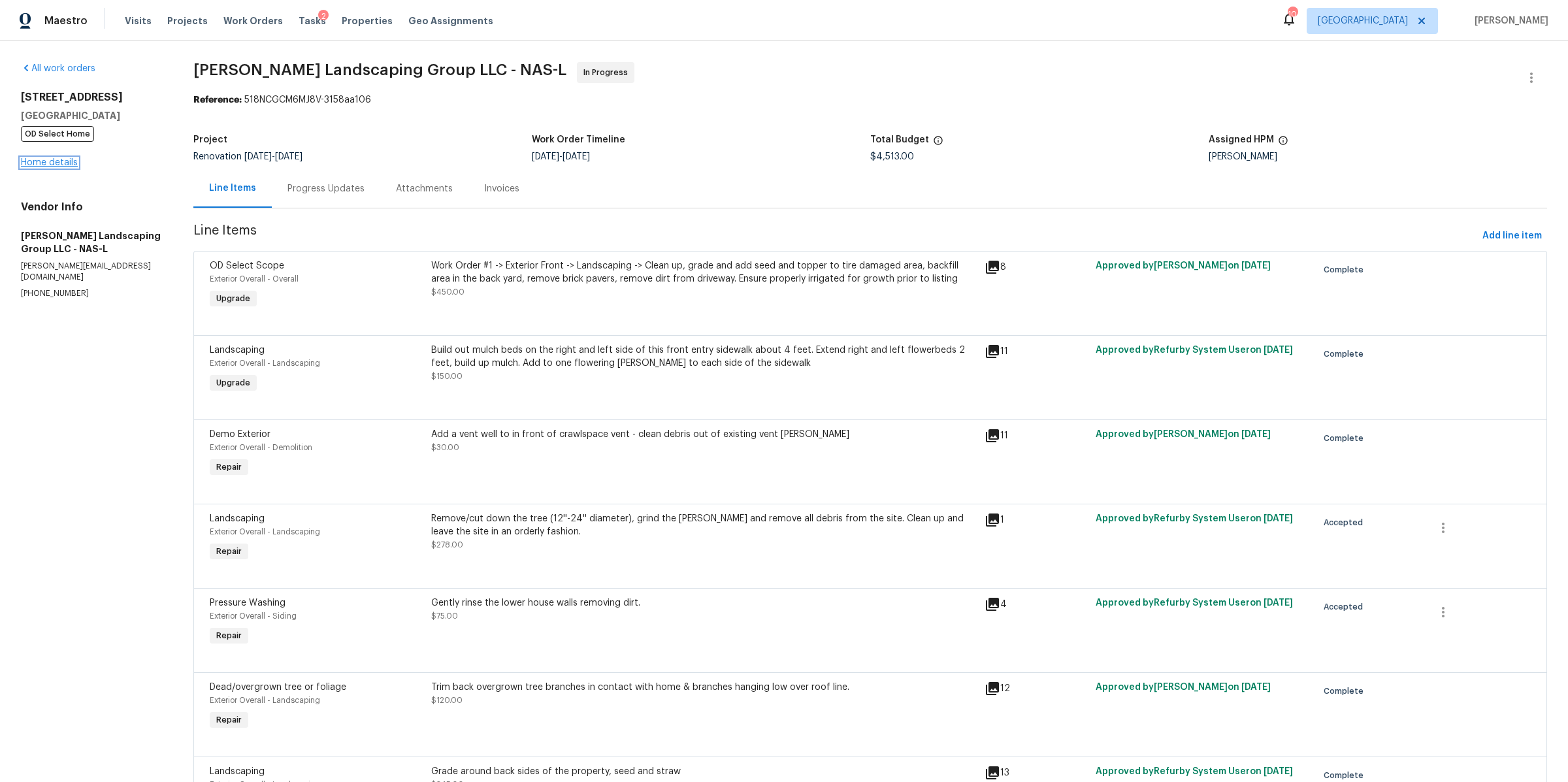
click at [47, 159] on link "Home details" at bounding box center [50, 162] width 57 height 9
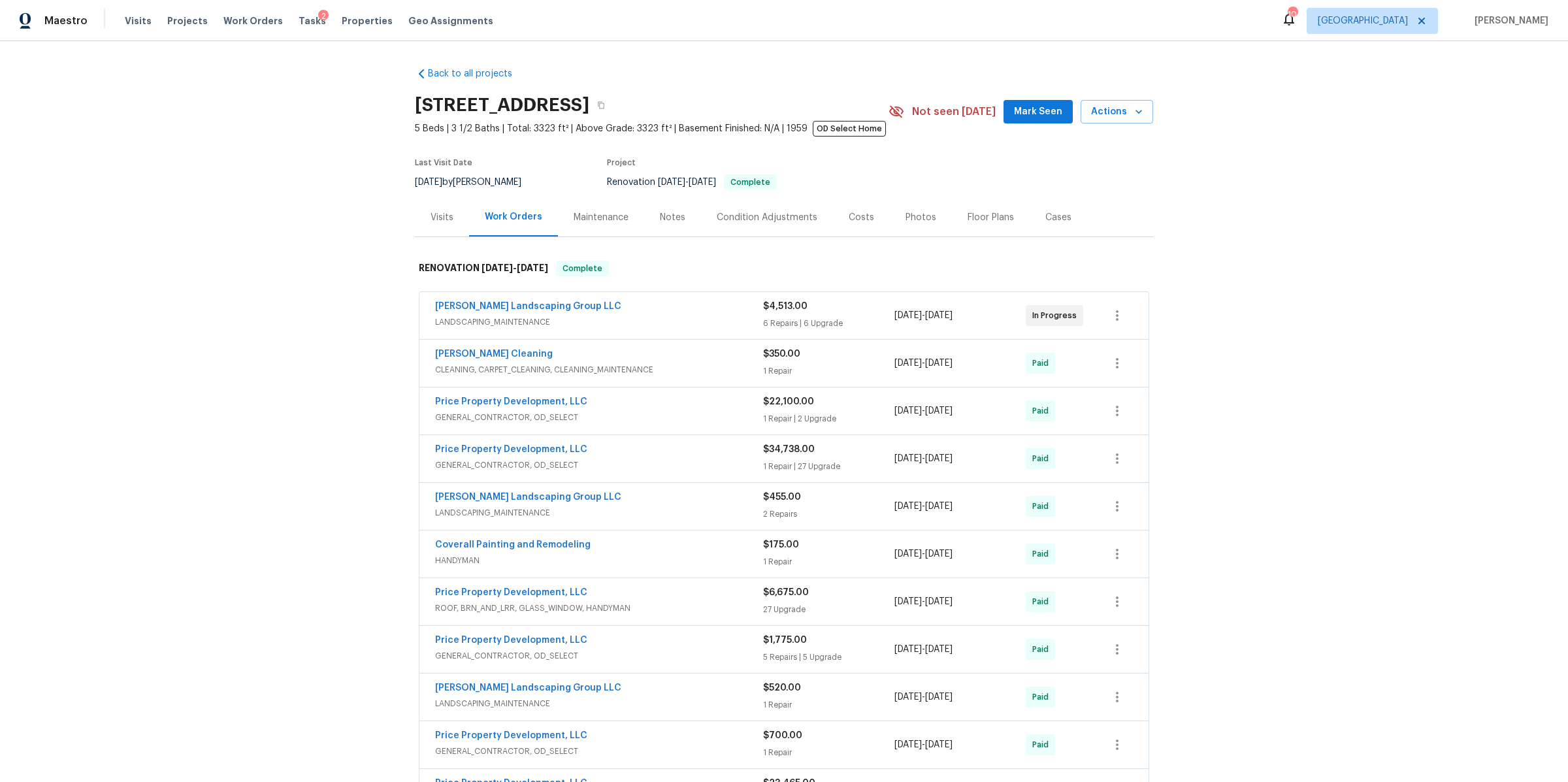
click at [488, 297] on div "[PERSON_NAME] Landscaping Group LLC LANDSCAPING_MAINTENANCE $4,513.00 6 Repairs…" at bounding box center [783, 315] width 729 height 47
click at [530, 300] on span "[PERSON_NAME] Landscaping Group LLC" at bounding box center [528, 306] width 186 height 13
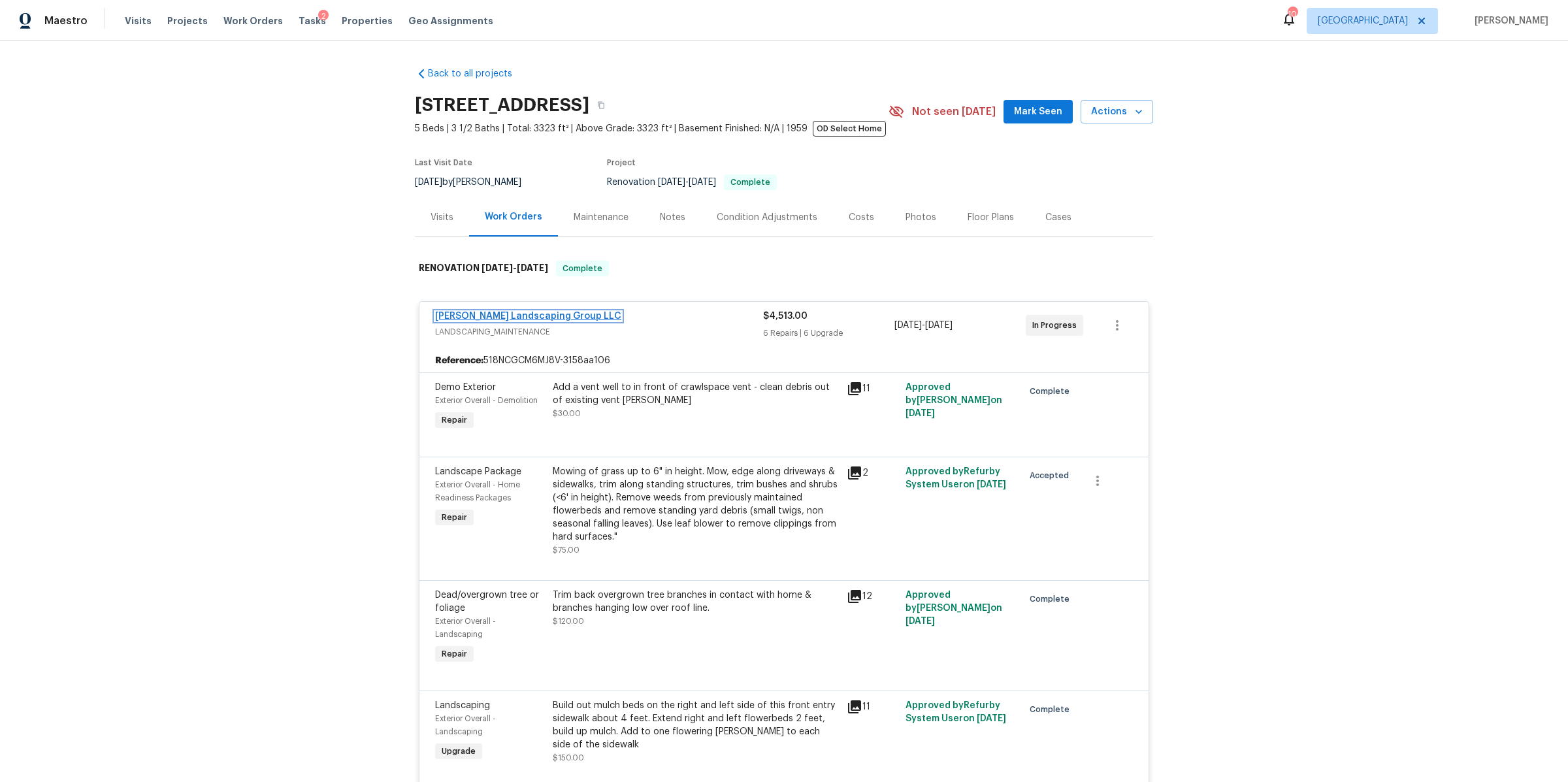
click at [553, 319] on link "[PERSON_NAME] Landscaping Group LLC" at bounding box center [528, 316] width 186 height 9
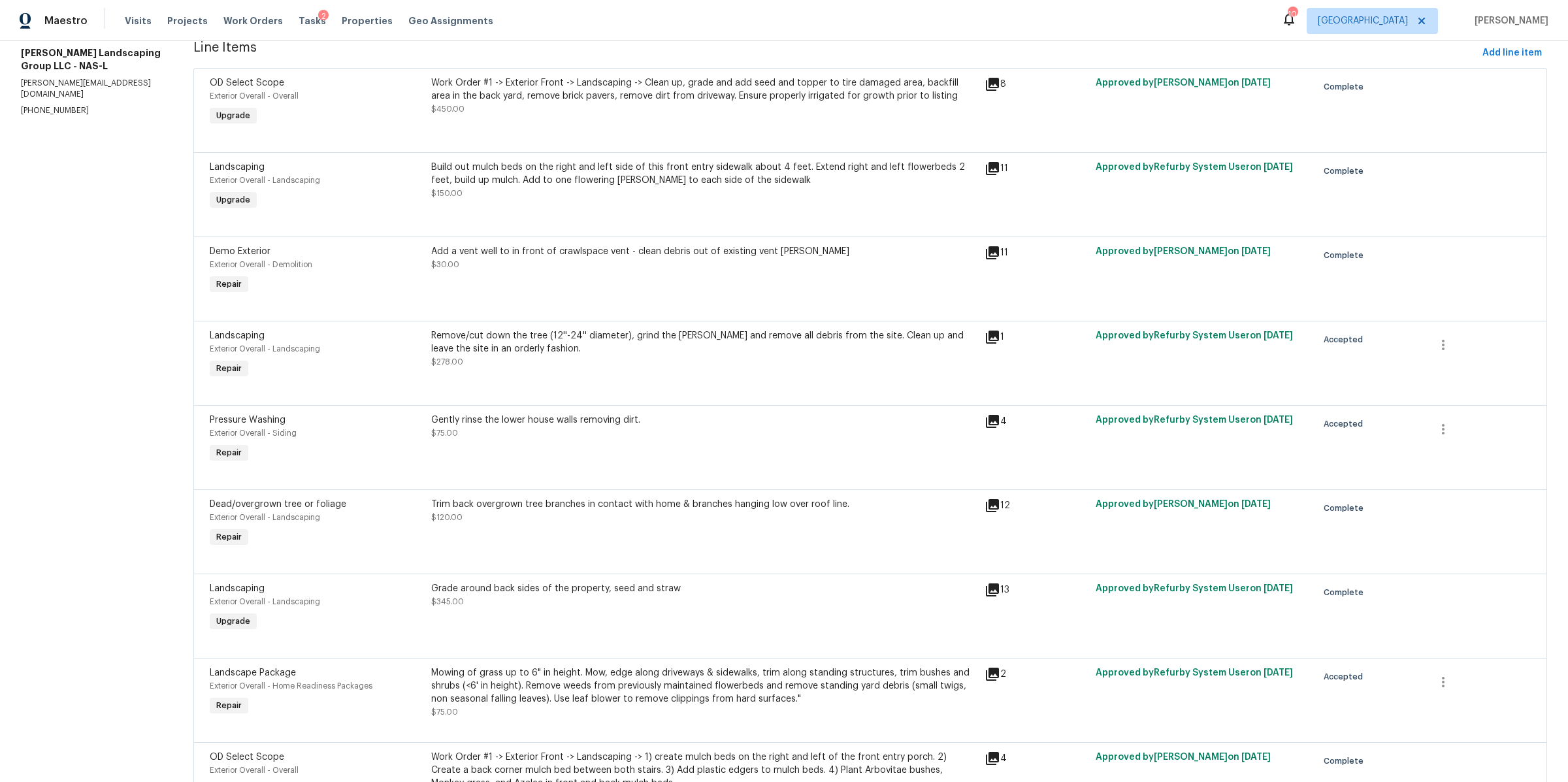
scroll to position [186, 0]
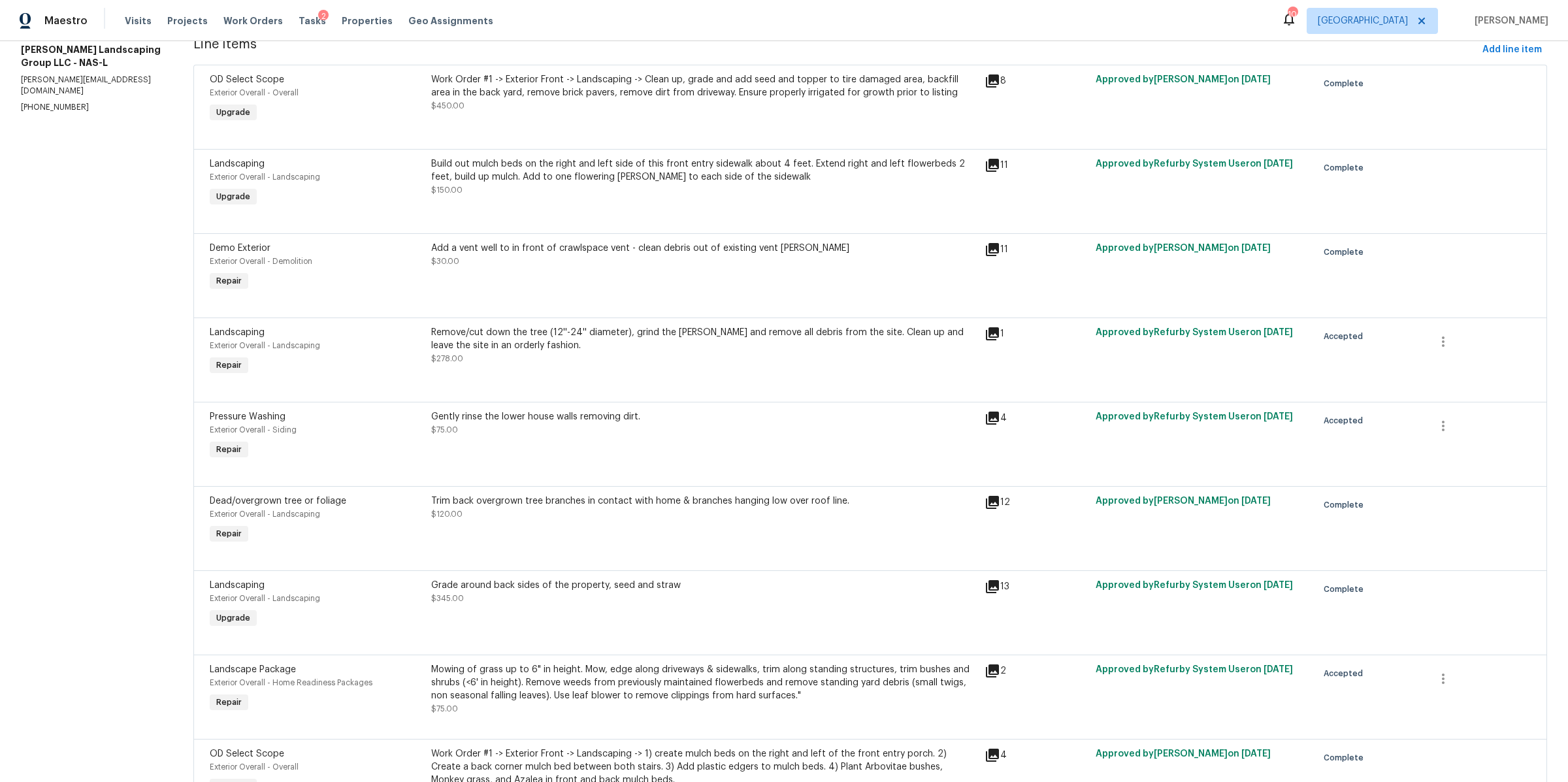
click at [638, 436] on div "Gently rinse the lower house walls removing dirt. $75.00" at bounding box center [705, 423] width 546 height 26
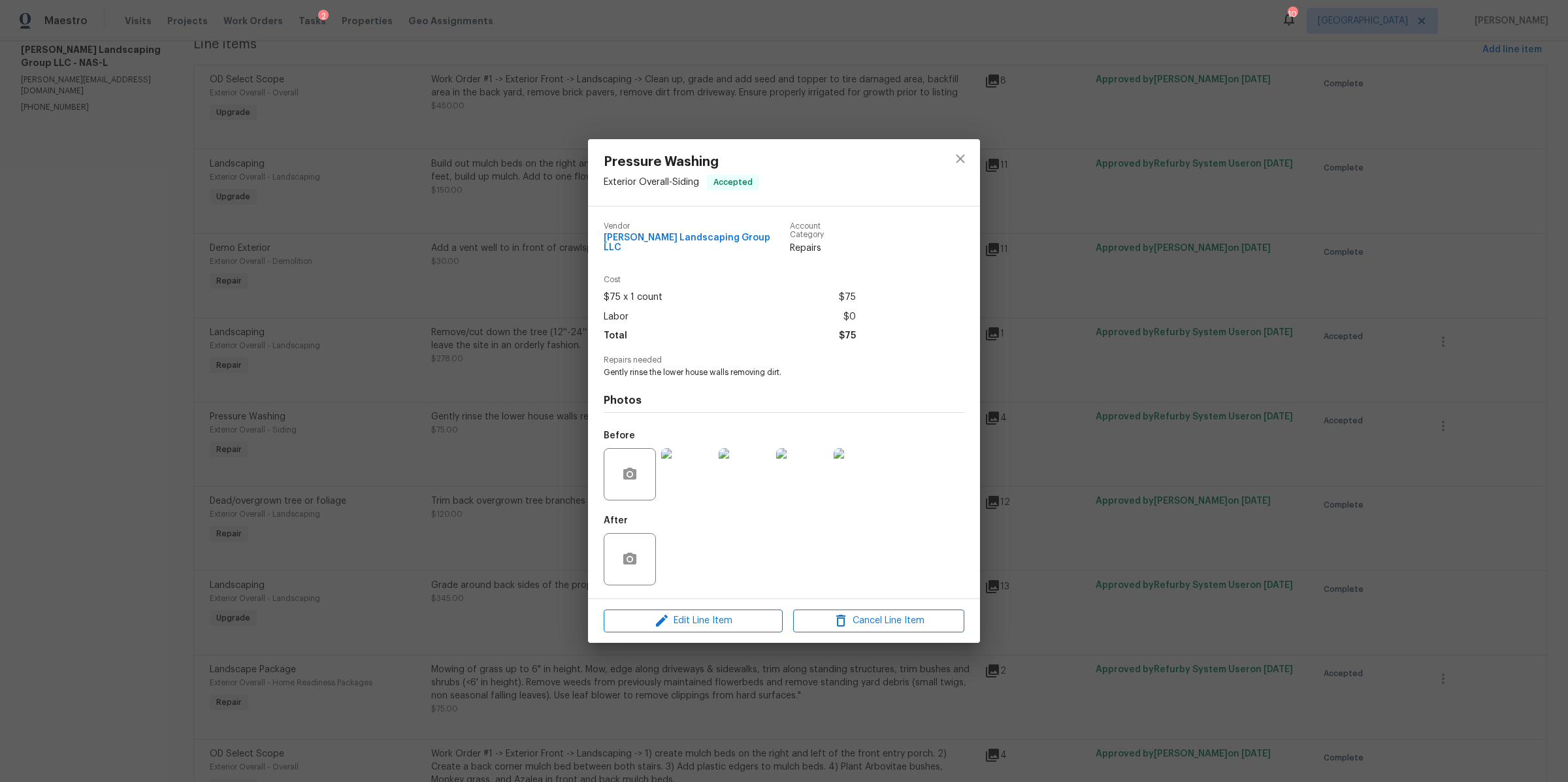
click at [1016, 462] on div "Pressure Washing Exterior Overall - Siding Accepted Vendor [PERSON_NAME] Landsc…" at bounding box center [784, 391] width 1568 height 782
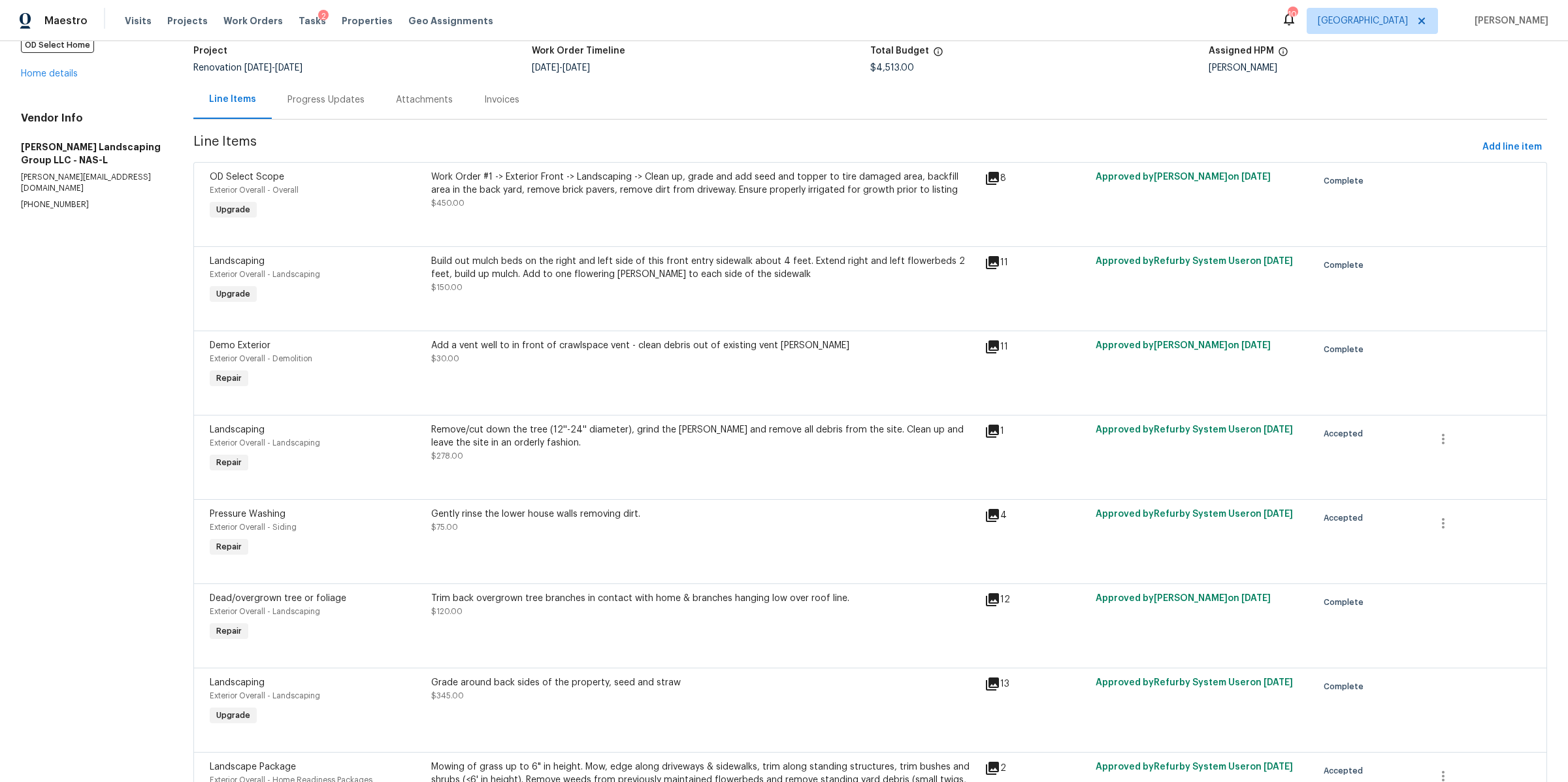
scroll to position [0, 0]
